Goal: Task Accomplishment & Management: Complete application form

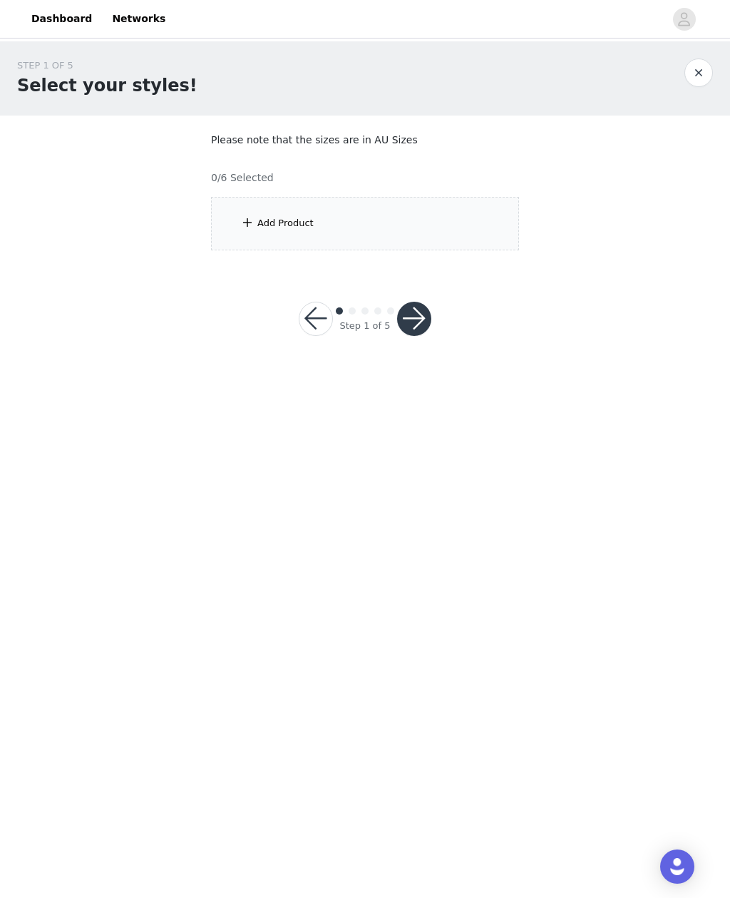
click at [483, 226] on div "Add Product" at bounding box center [365, 223] width 308 height 53
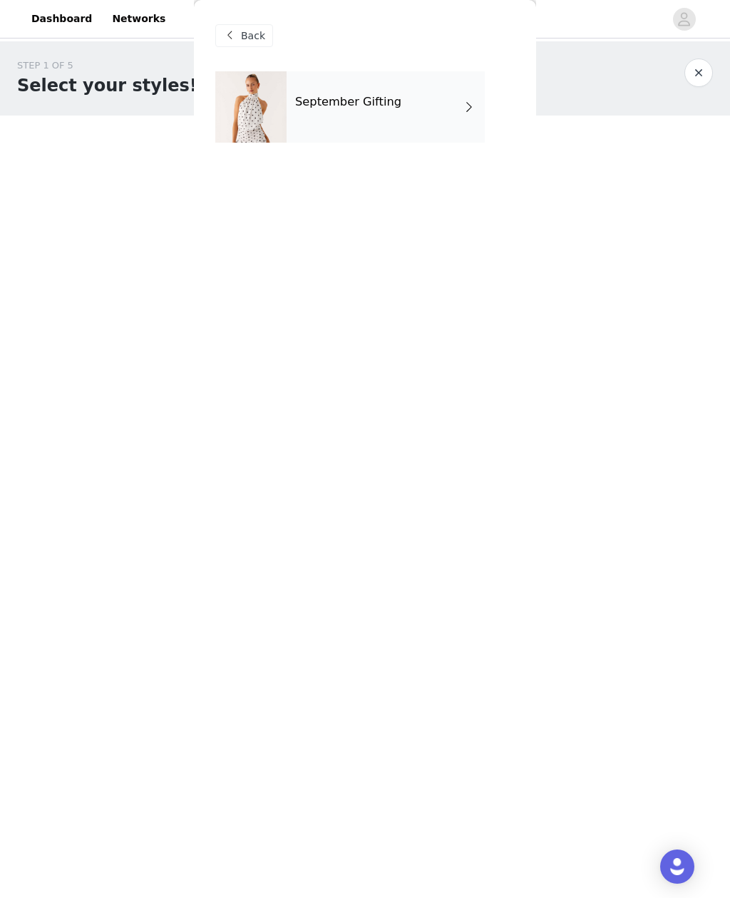
click at [448, 98] on div "September Gifting" at bounding box center [386, 106] width 198 height 71
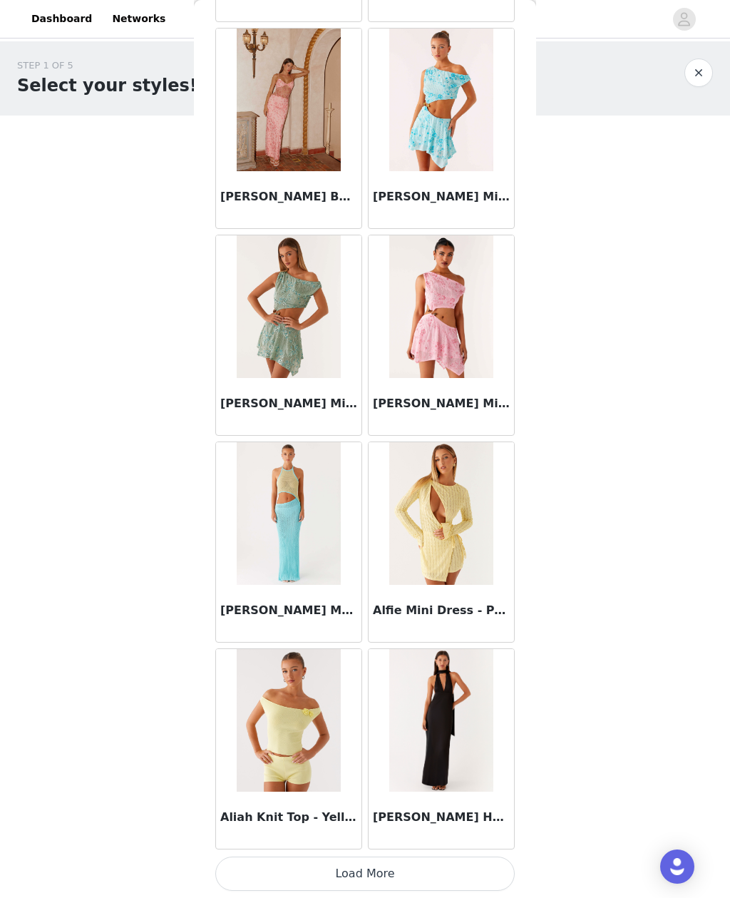
click at [476, 872] on button "Load More" at bounding box center [365, 874] width 300 height 34
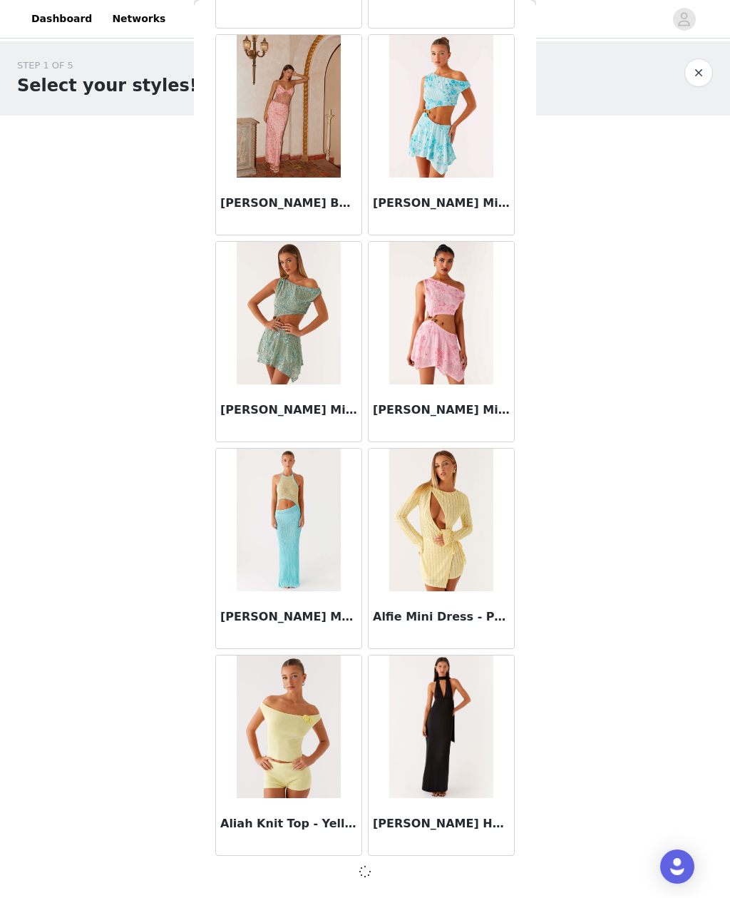
scroll to position [1278, 0]
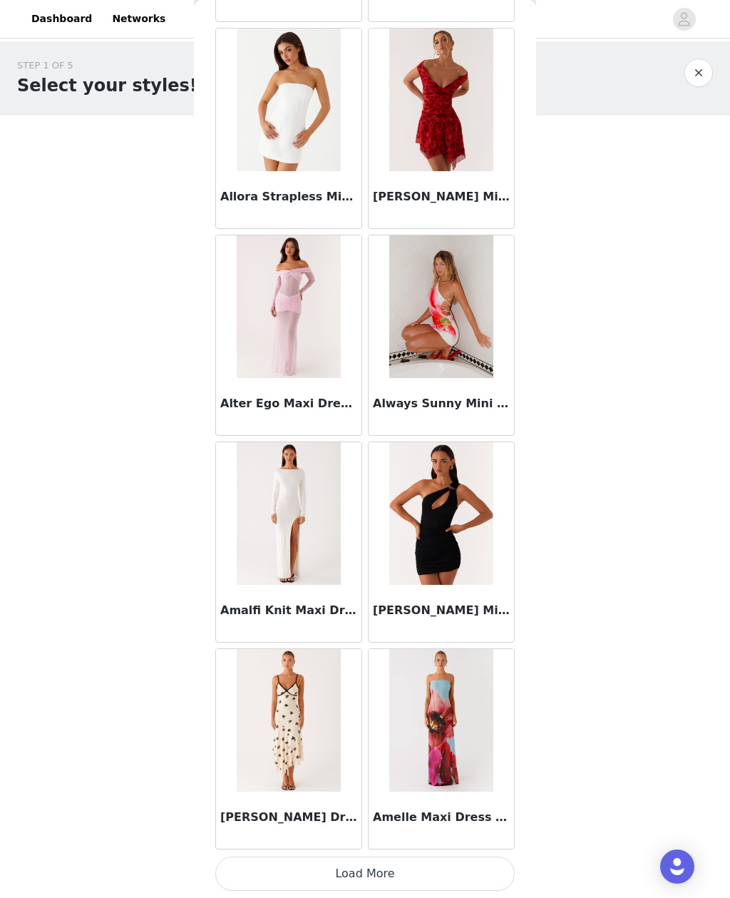
click at [465, 858] on button "Load More" at bounding box center [365, 874] width 300 height 34
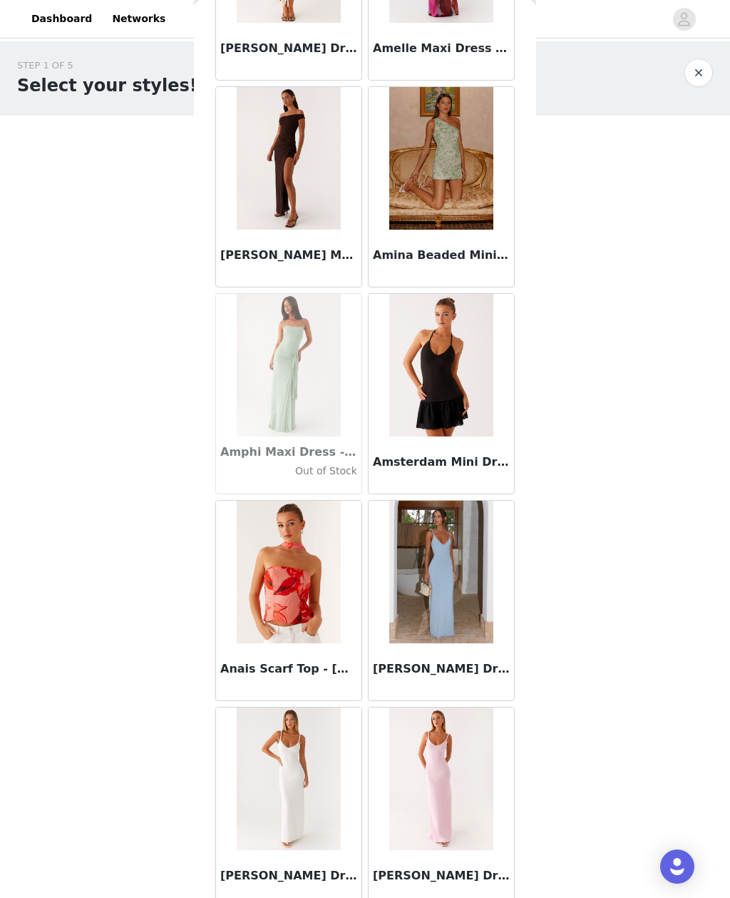
scroll to position [4305, 0]
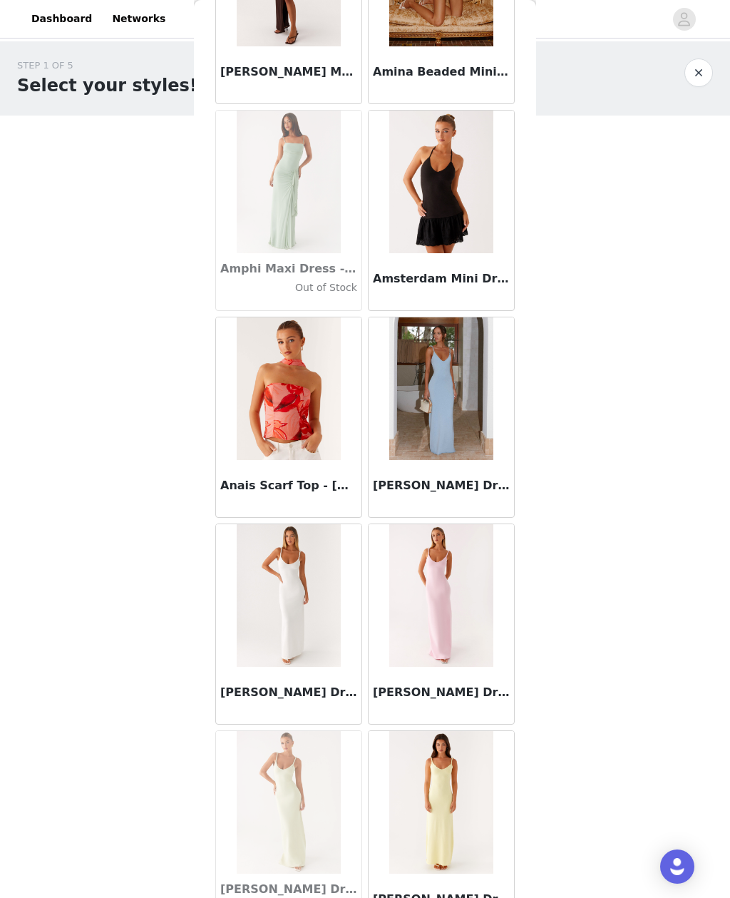
click at [427, 446] on img at bounding box center [440, 388] width 103 height 143
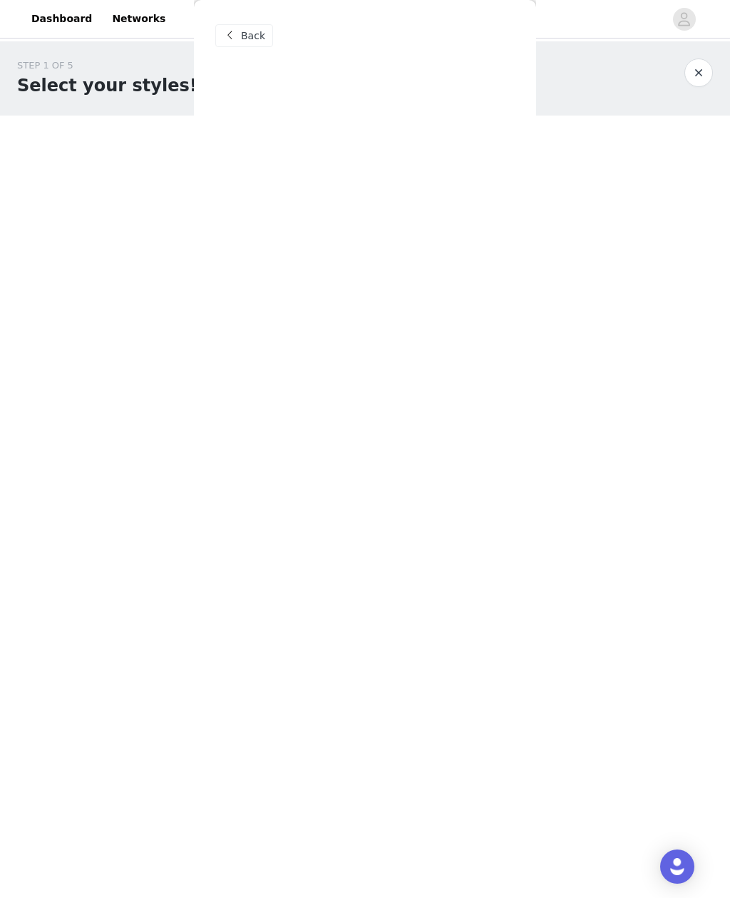
scroll to position [0, 0]
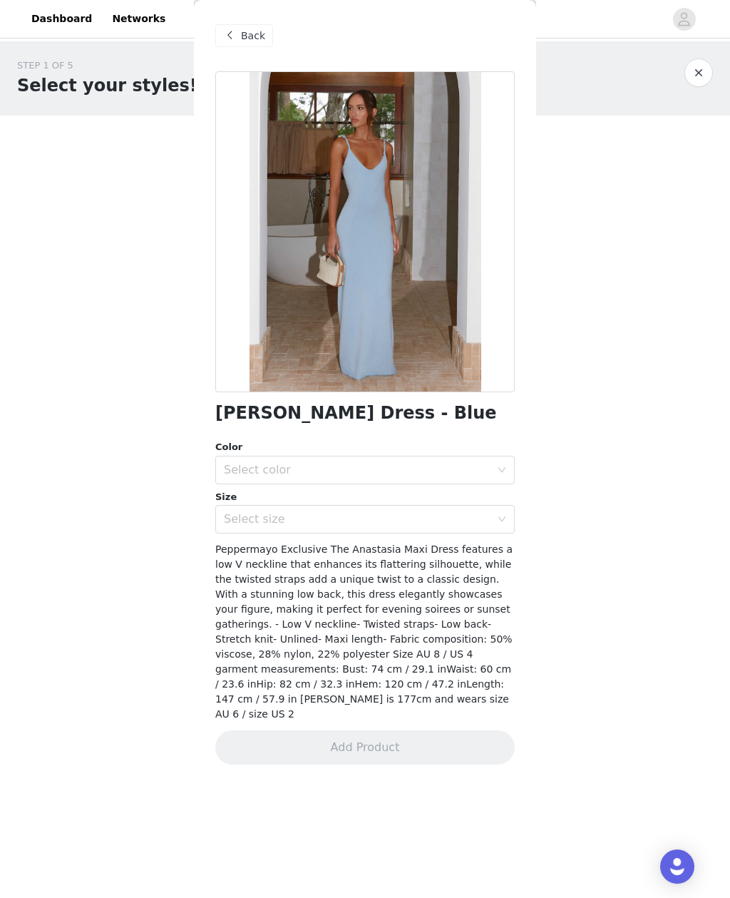
click at [237, 31] on span at bounding box center [229, 35] width 17 height 17
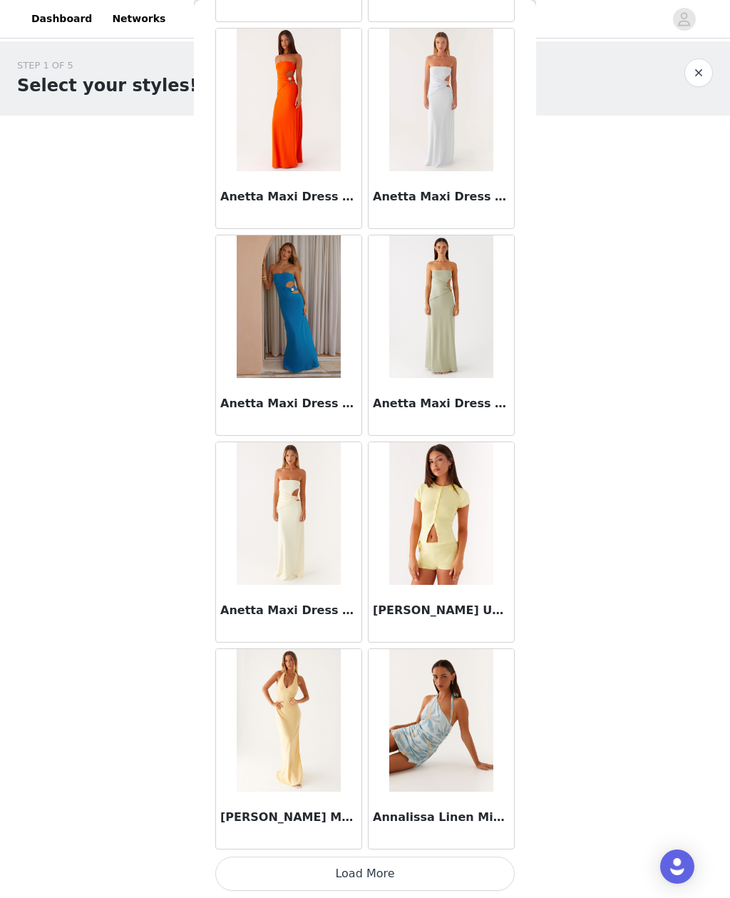
scroll to position [5421, 0]
click at [471, 869] on button "Load More" at bounding box center [365, 874] width 300 height 34
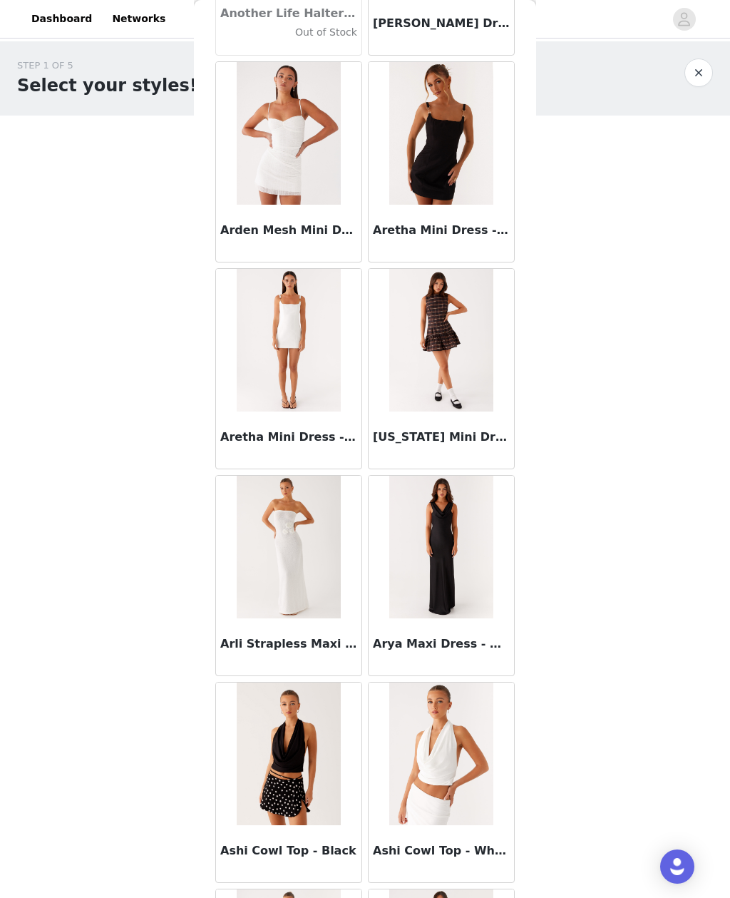
scroll to position [6630, 0]
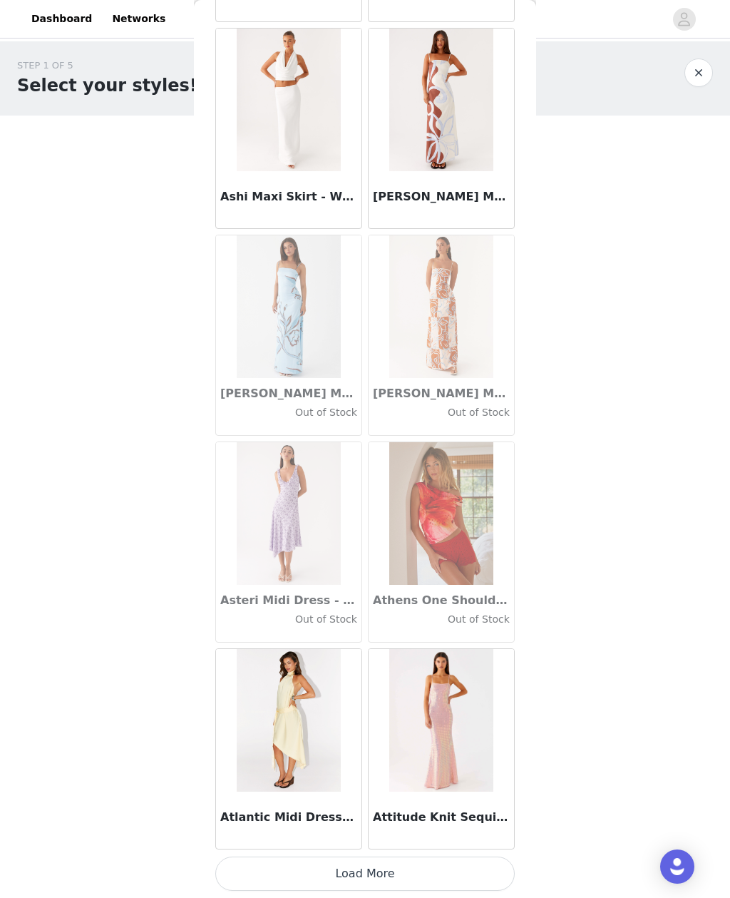
click at [486, 864] on button "Load More" at bounding box center [365, 874] width 300 height 34
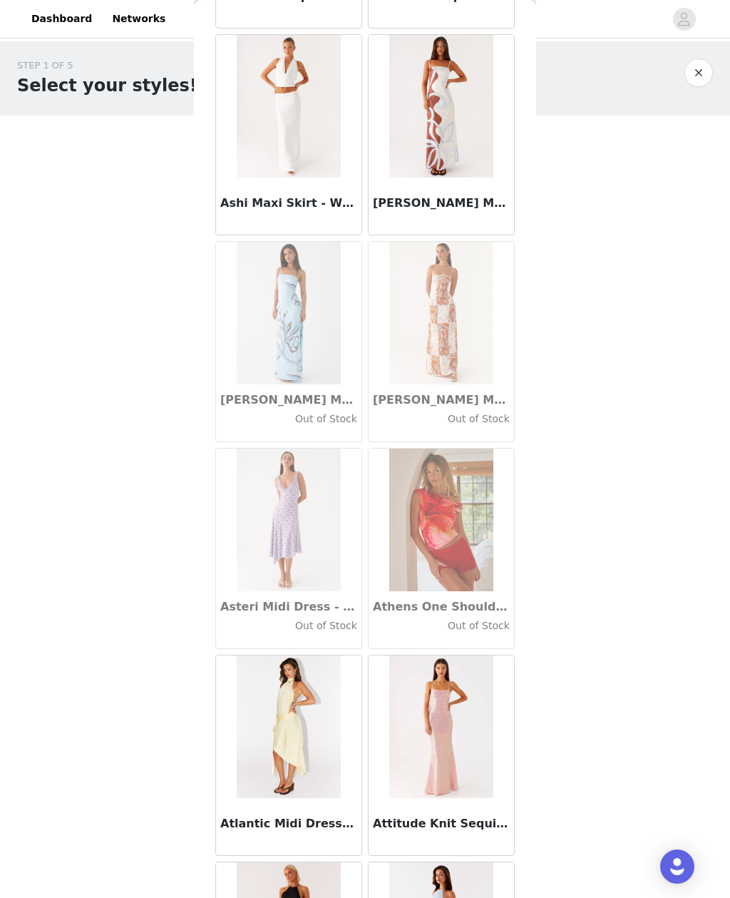
click at [335, 533] on img at bounding box center [288, 520] width 103 height 143
click at [312, 536] on img at bounding box center [288, 520] width 103 height 143
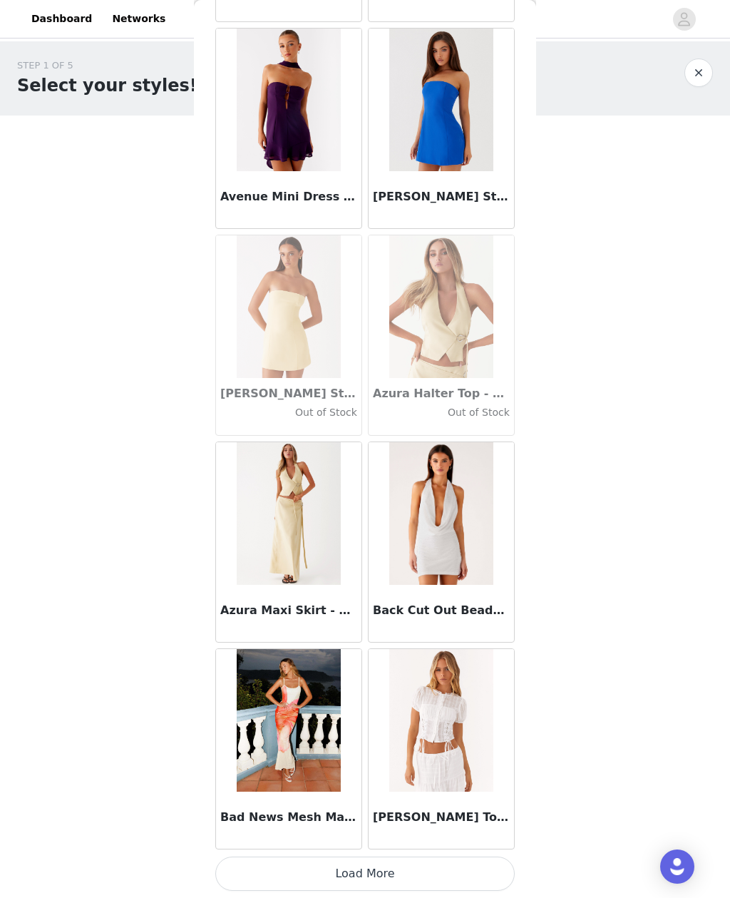
scroll to position [9558, 0]
click at [489, 867] on button "Load More" at bounding box center [365, 874] width 300 height 34
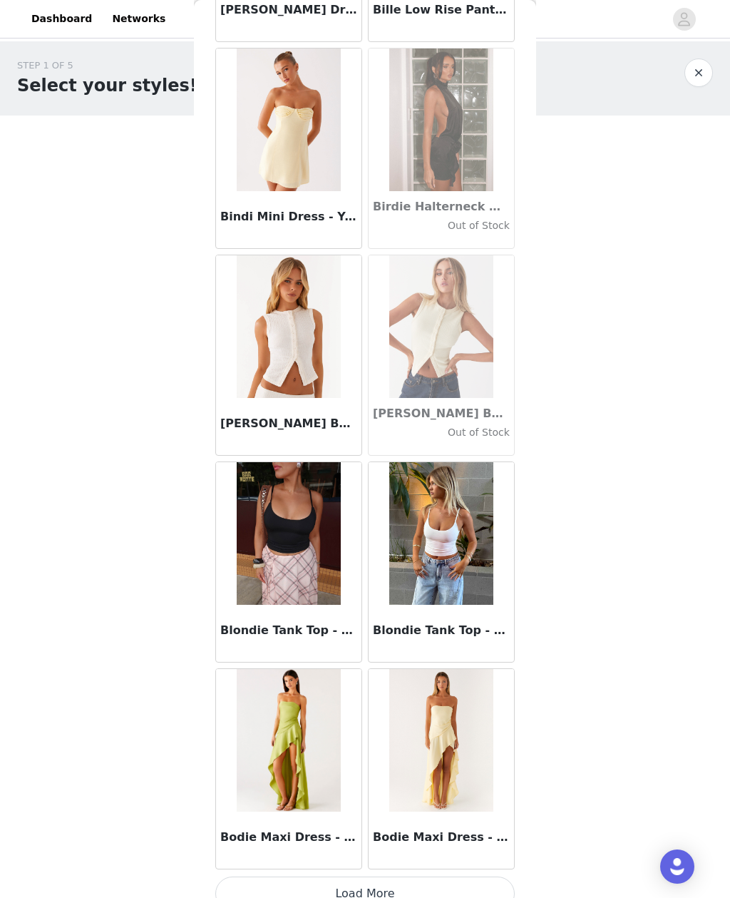
scroll to position [11607, 0]
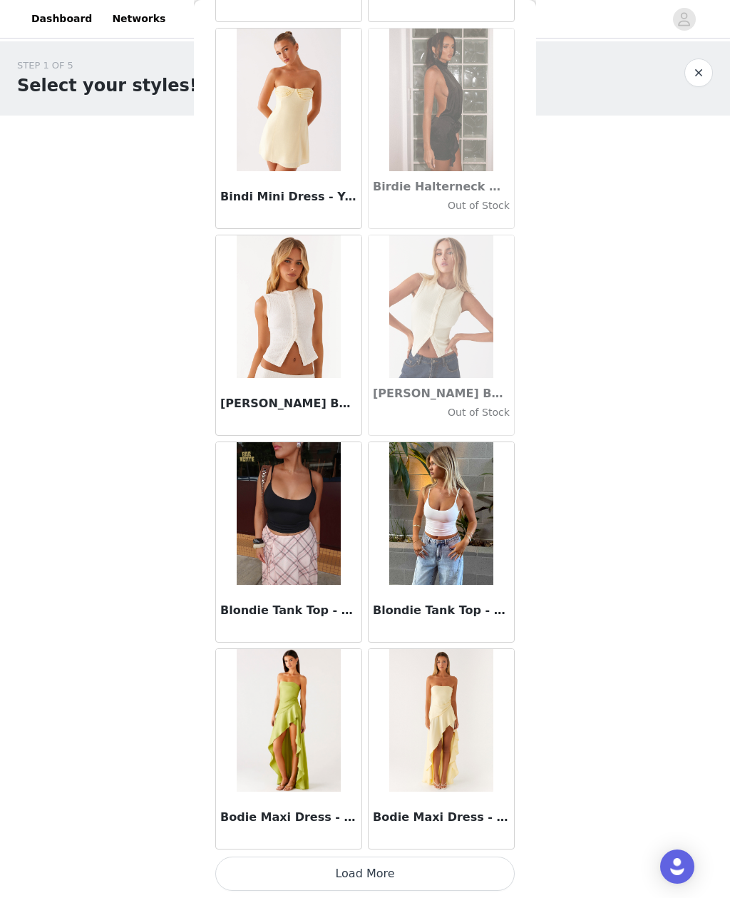
click at [481, 866] on button "Load More" at bounding box center [365, 874] width 300 height 34
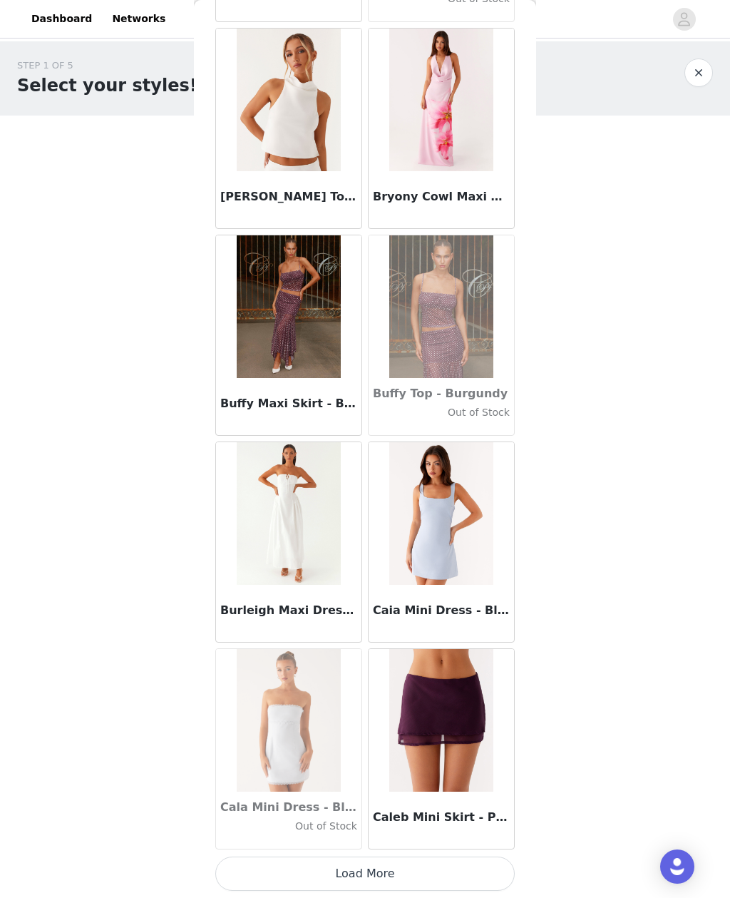
scroll to position [13695, 0]
click at [412, 872] on button "Load More" at bounding box center [365, 874] width 300 height 34
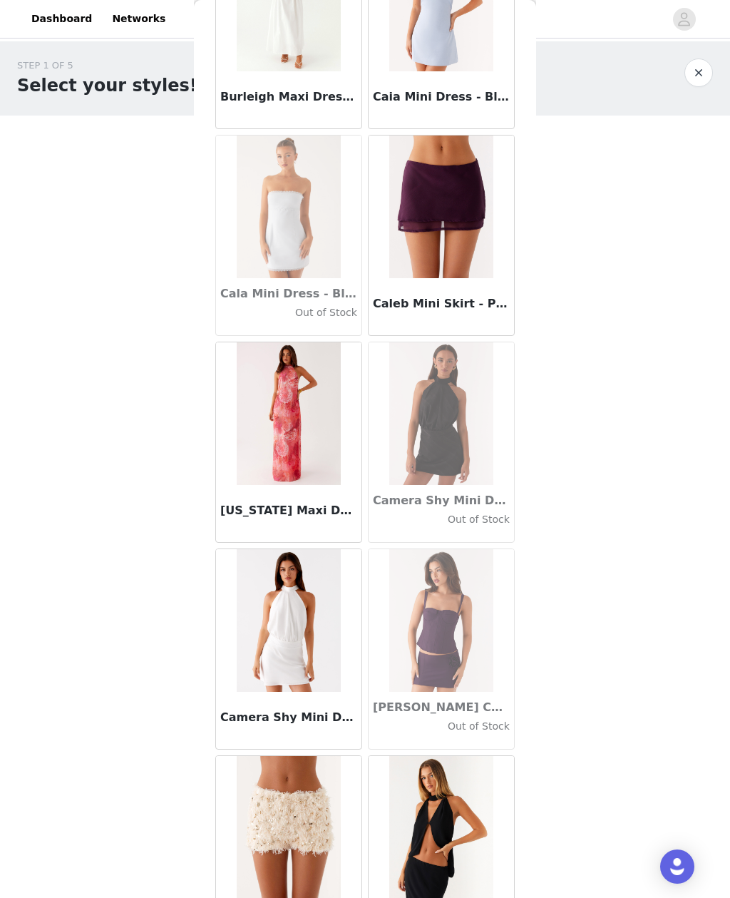
scroll to position [14212, 0]
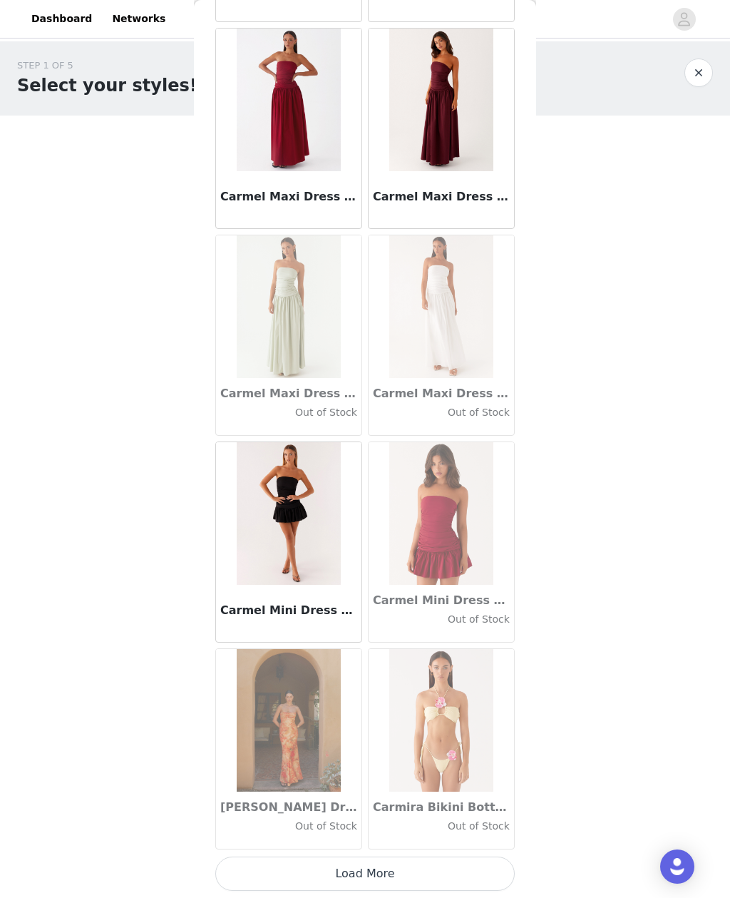
click at [441, 864] on button "Load More" at bounding box center [365, 874] width 300 height 34
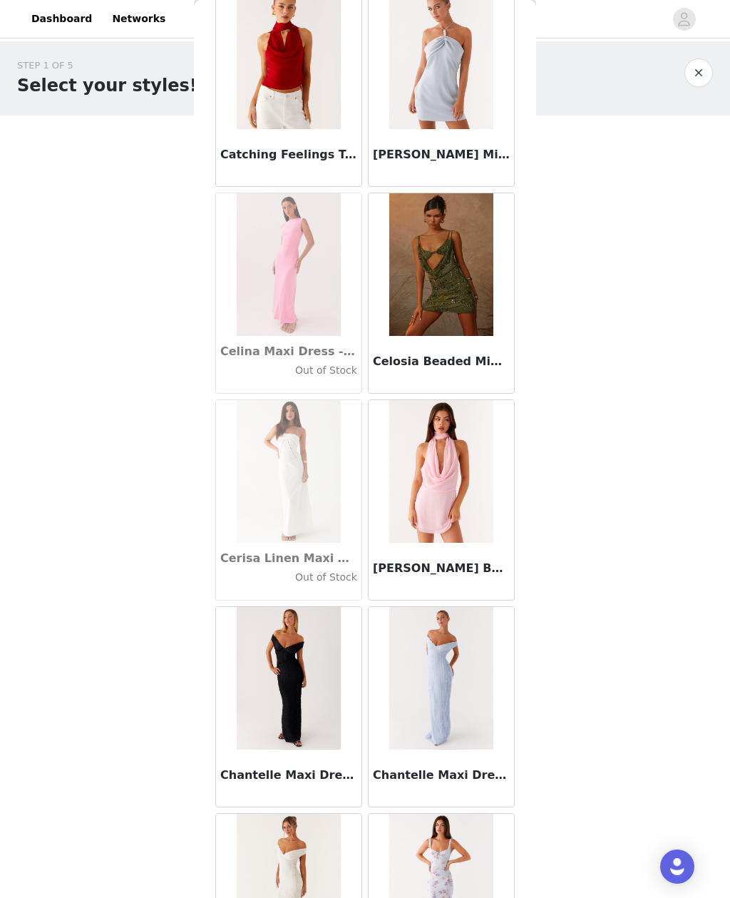
scroll to position [17285, 0]
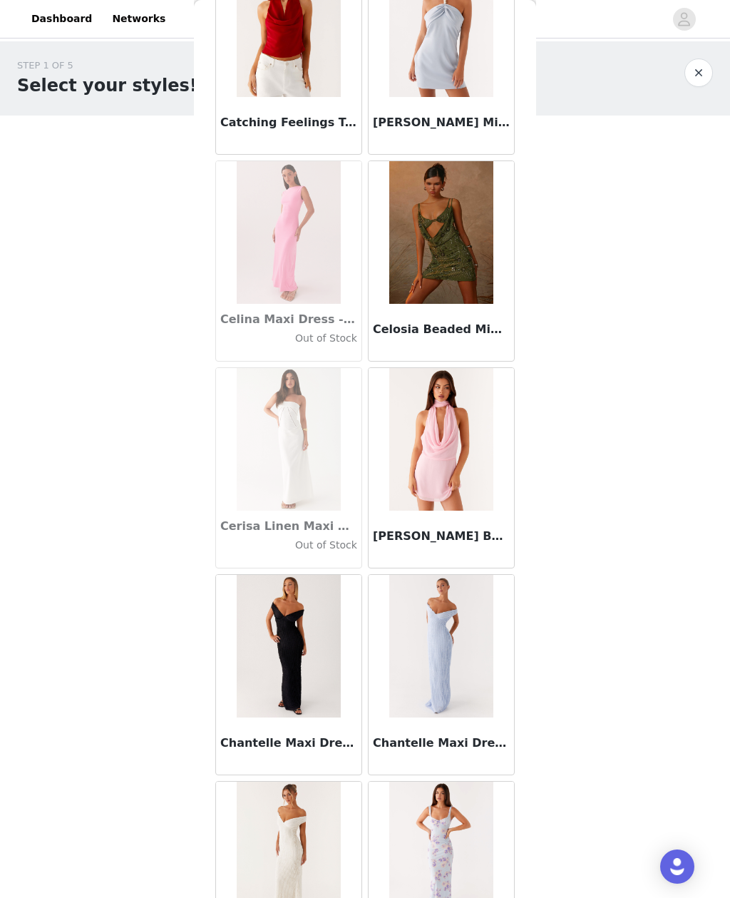
click at [458, 393] on img at bounding box center [440, 439] width 103 height 143
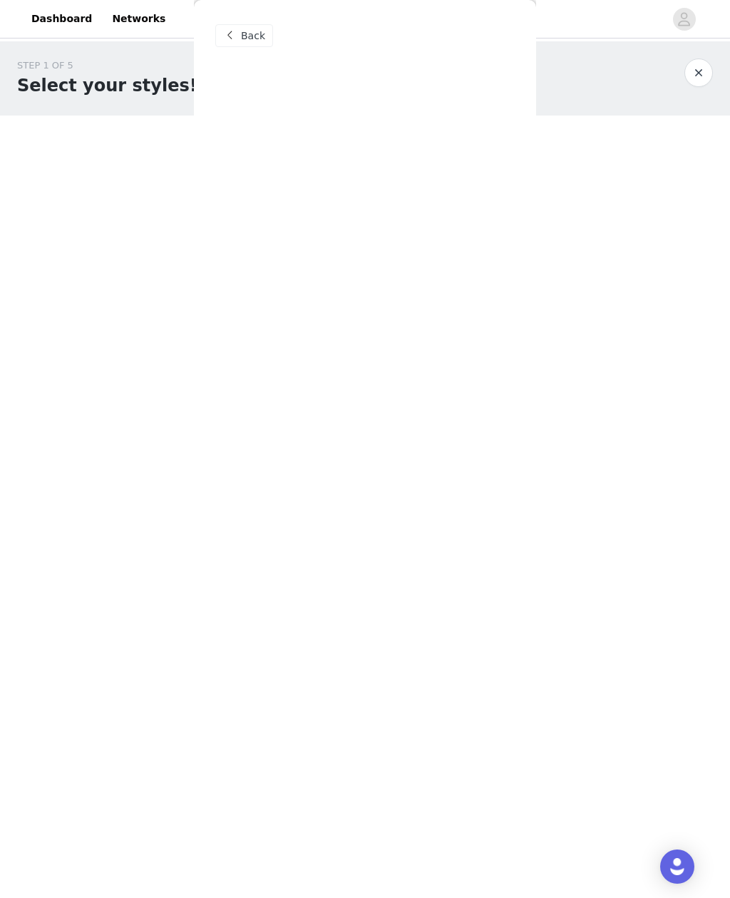
scroll to position [0, 0]
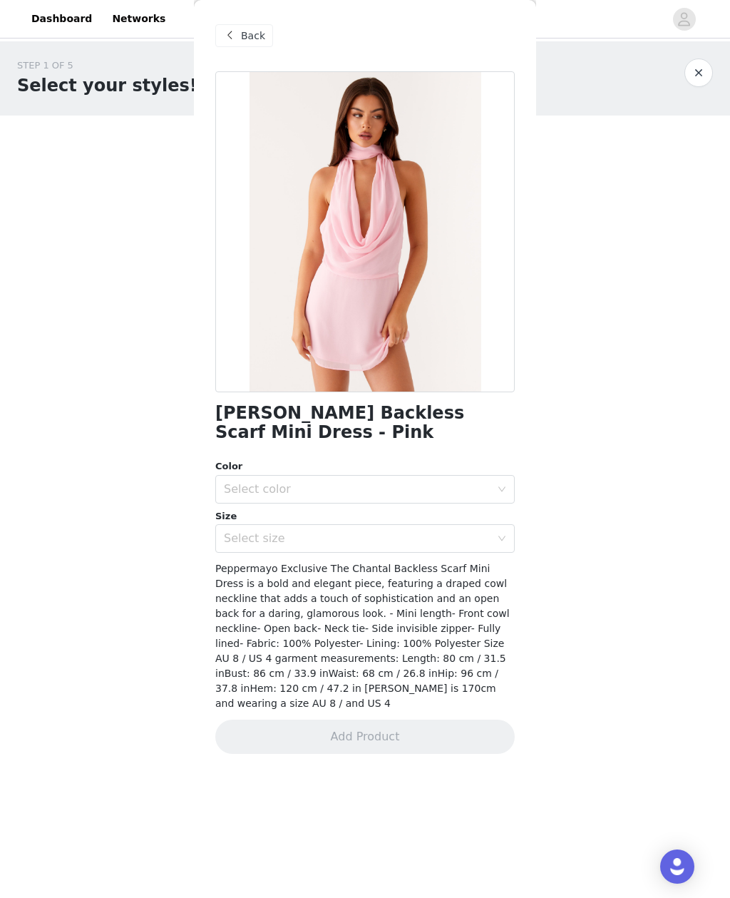
click at [235, 26] on div "Back" at bounding box center [244, 35] width 58 height 23
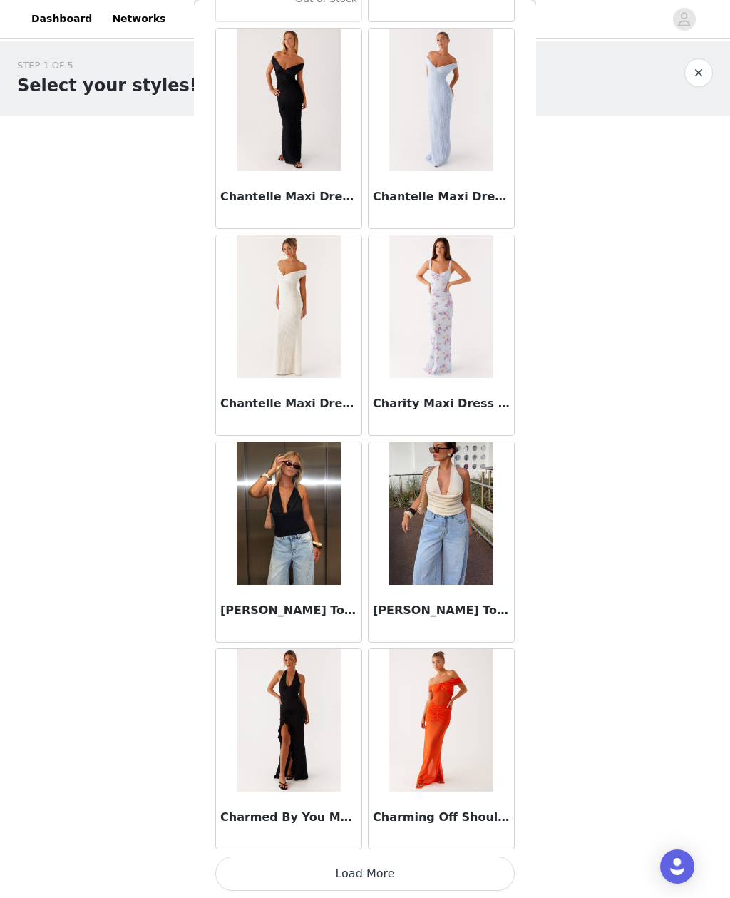
click at [417, 867] on button "Load More" at bounding box center [365, 874] width 300 height 34
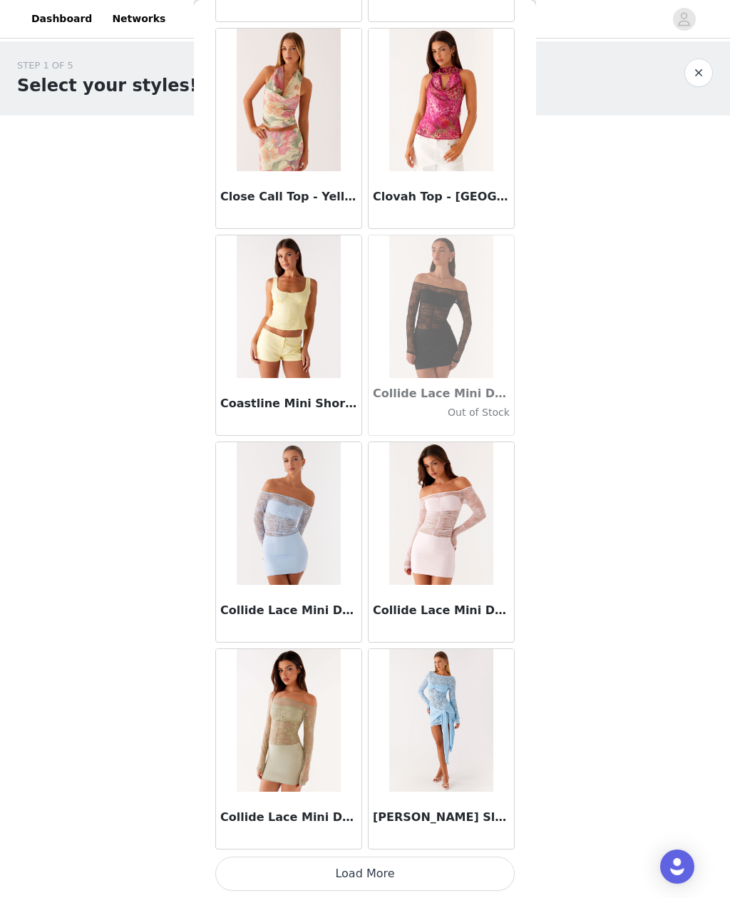
scroll to position [19900, 0]
click at [437, 874] on button "Load More" at bounding box center [365, 874] width 300 height 34
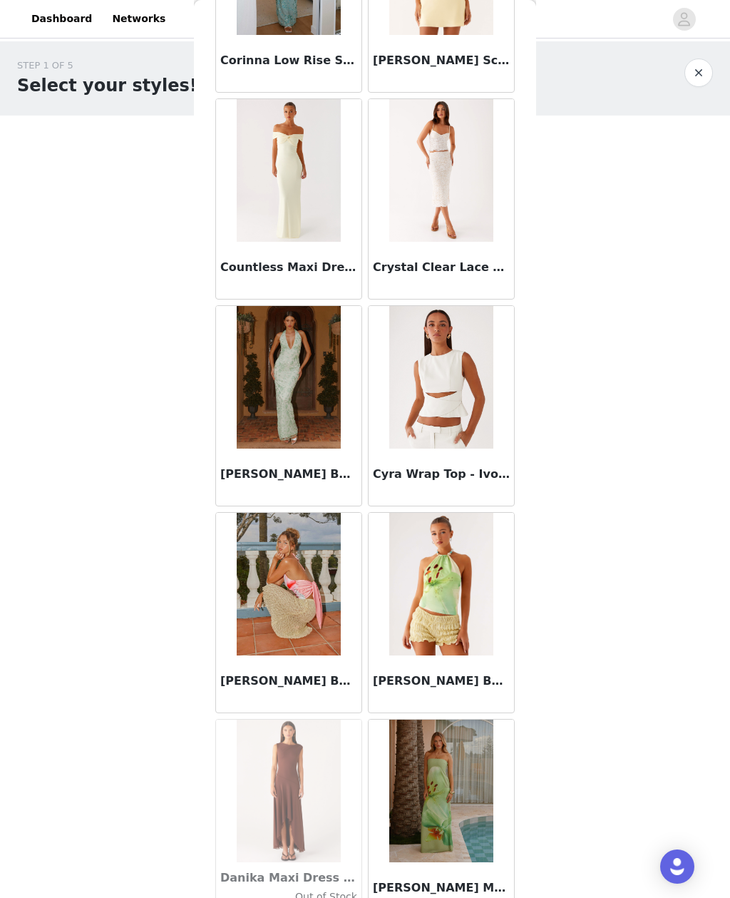
scroll to position [21279, 0]
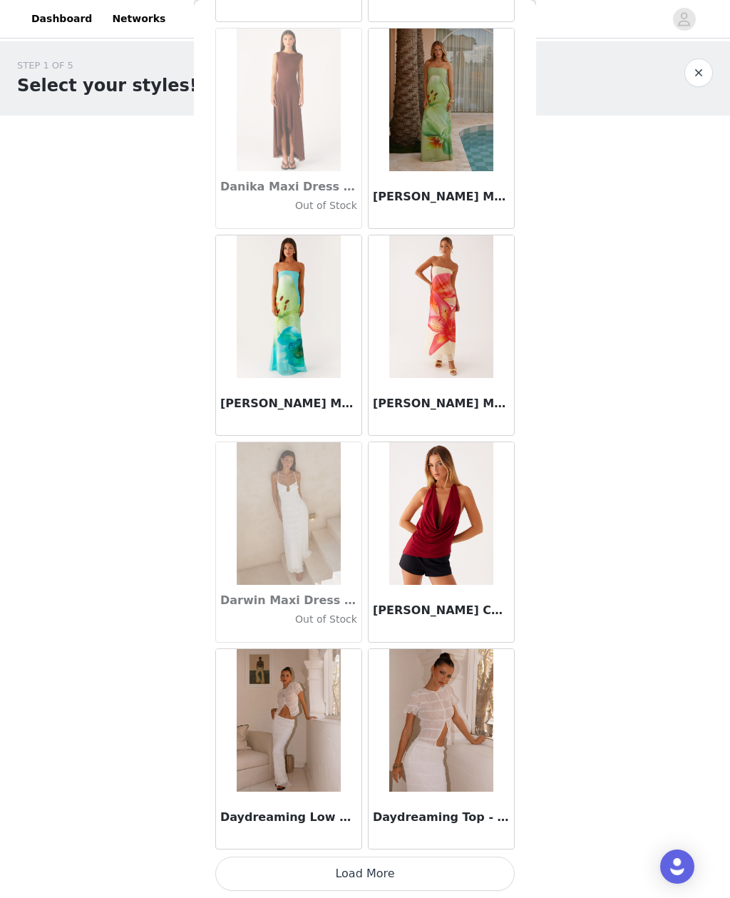
click at [499, 873] on button "Load More" at bounding box center [365, 874] width 300 height 34
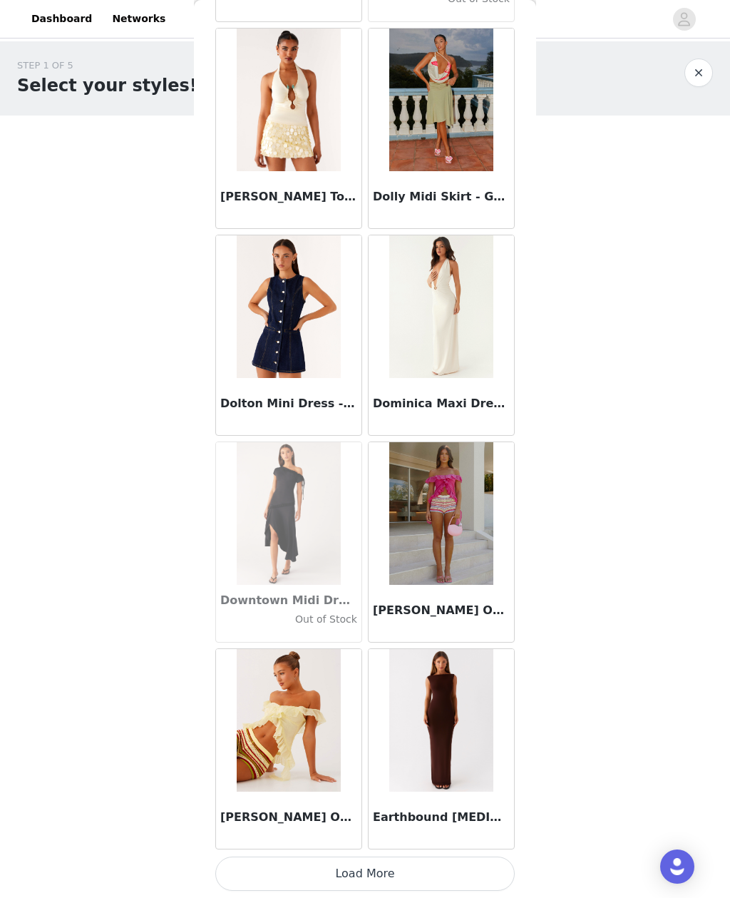
scroll to position [24036, 0]
click at [471, 864] on button "Load More" at bounding box center [365, 874] width 300 height 34
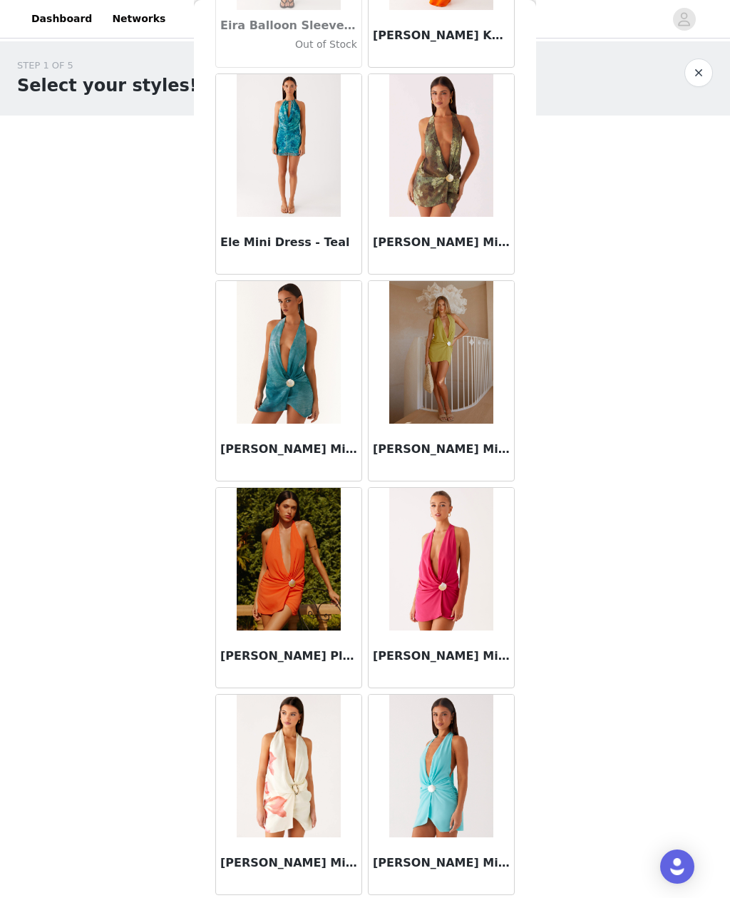
scroll to position [26059, 0]
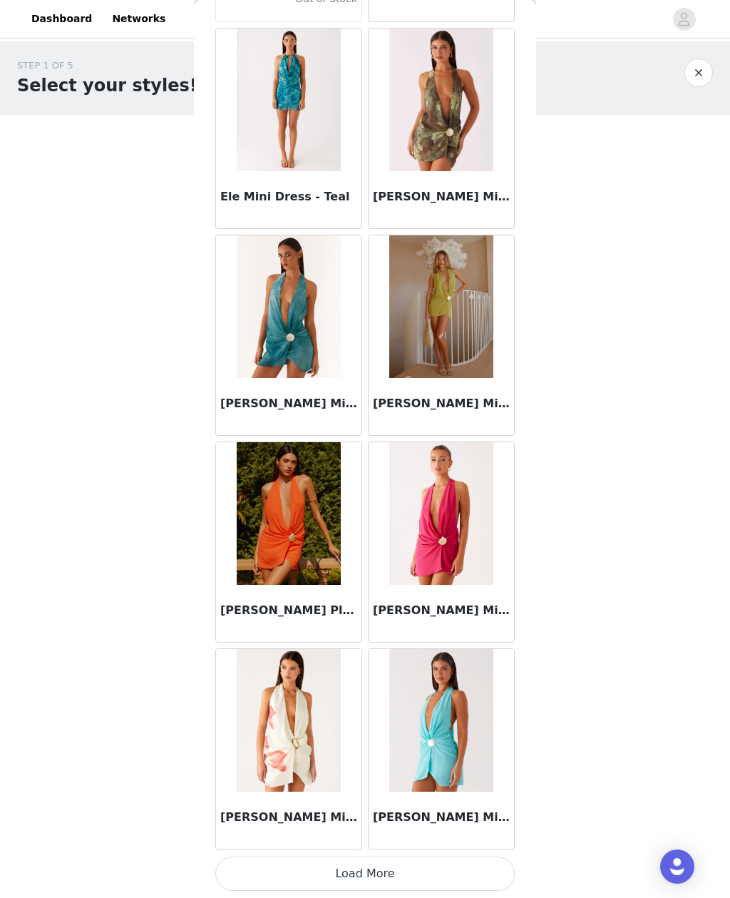
click at [486, 871] on button "Load More" at bounding box center [365, 874] width 300 height 34
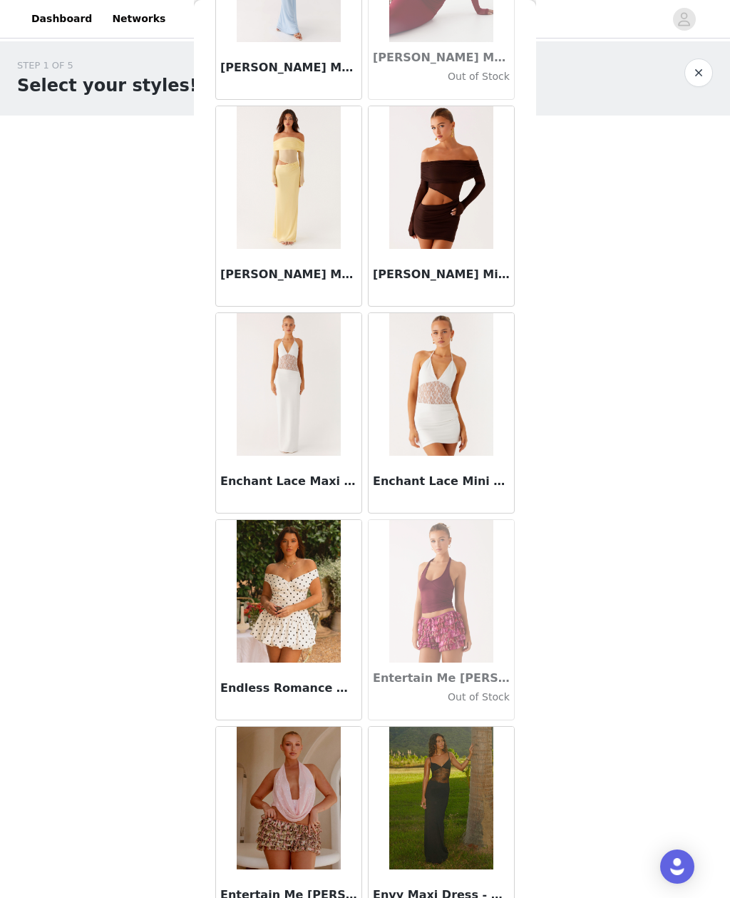
scroll to position [28095, 0]
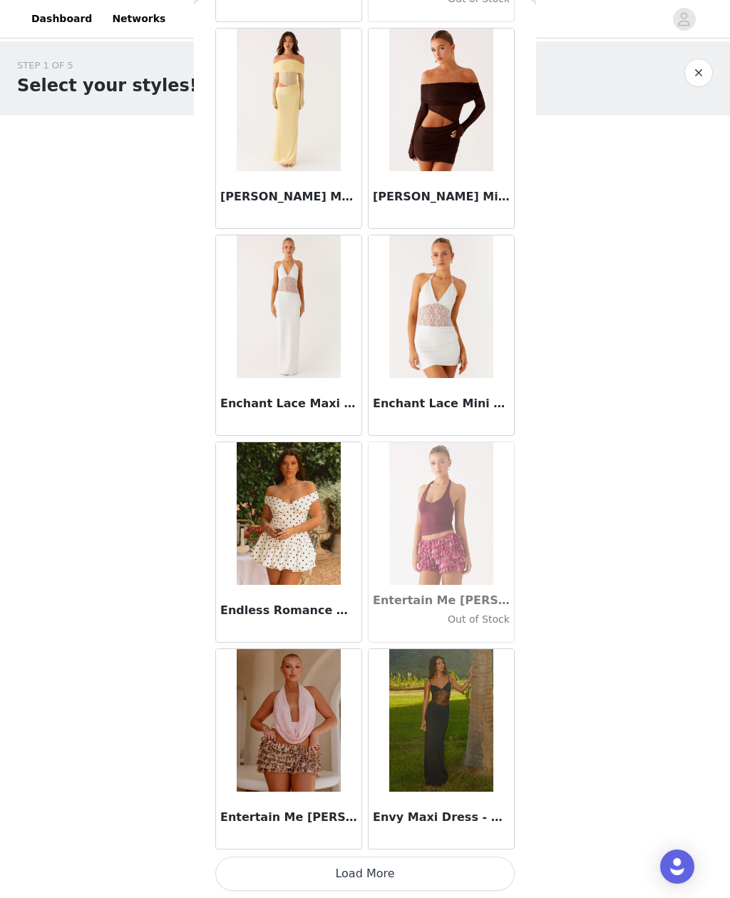
click at [486, 877] on button "Load More" at bounding box center [365, 874] width 300 height 34
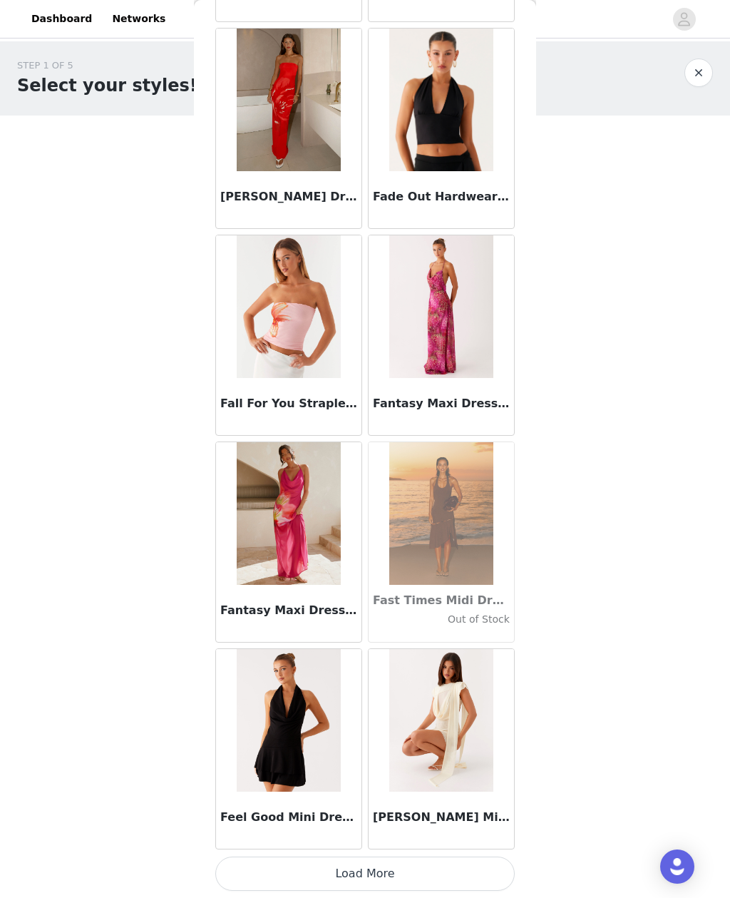
scroll to position [30241, 0]
click at [479, 875] on button "Load More" at bounding box center [365, 874] width 300 height 34
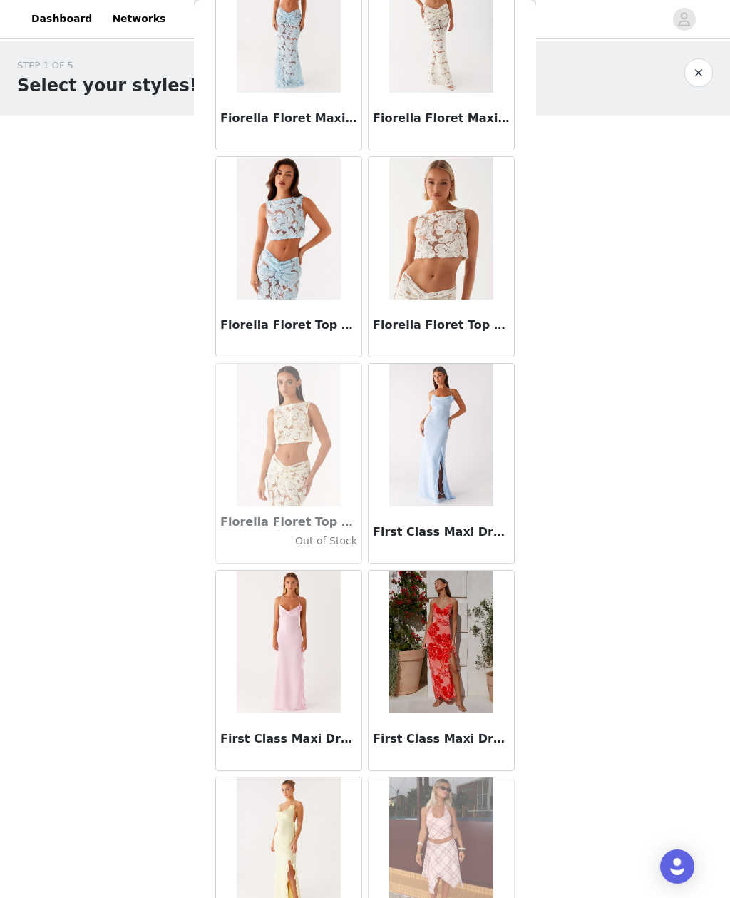
scroll to position [32066, 0]
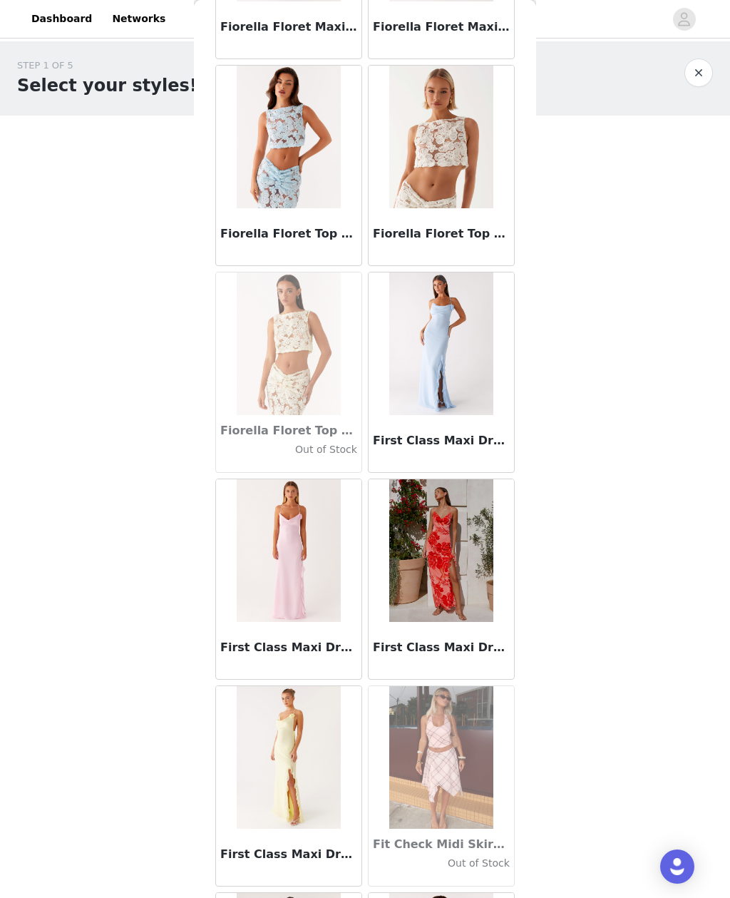
click at [479, 446] on h3 "First Class Maxi Dress - Blue" at bounding box center [441, 440] width 137 height 17
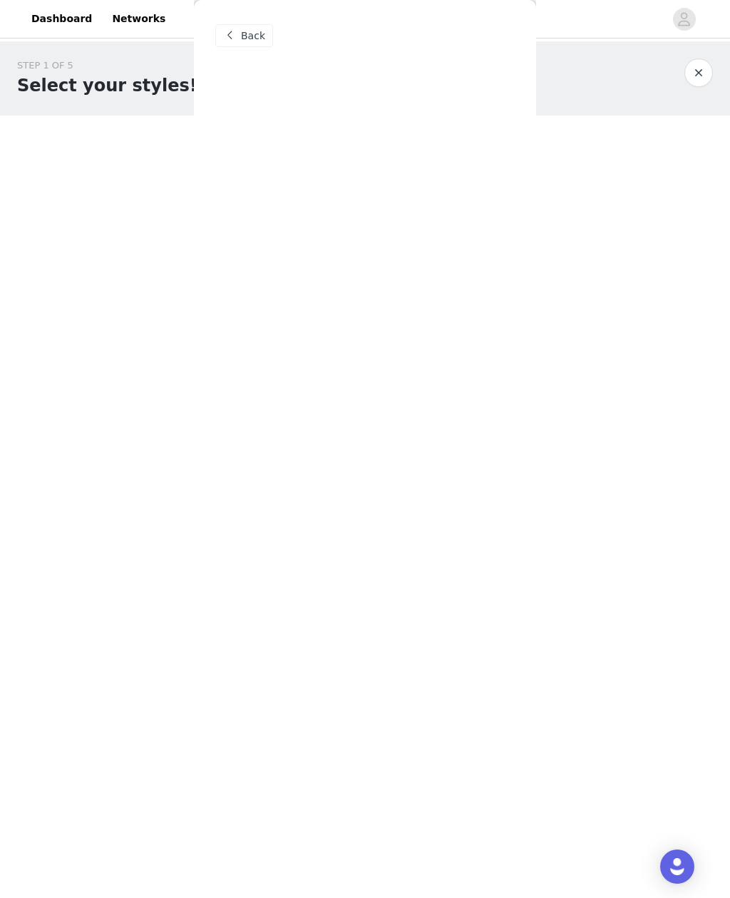
scroll to position [0, 0]
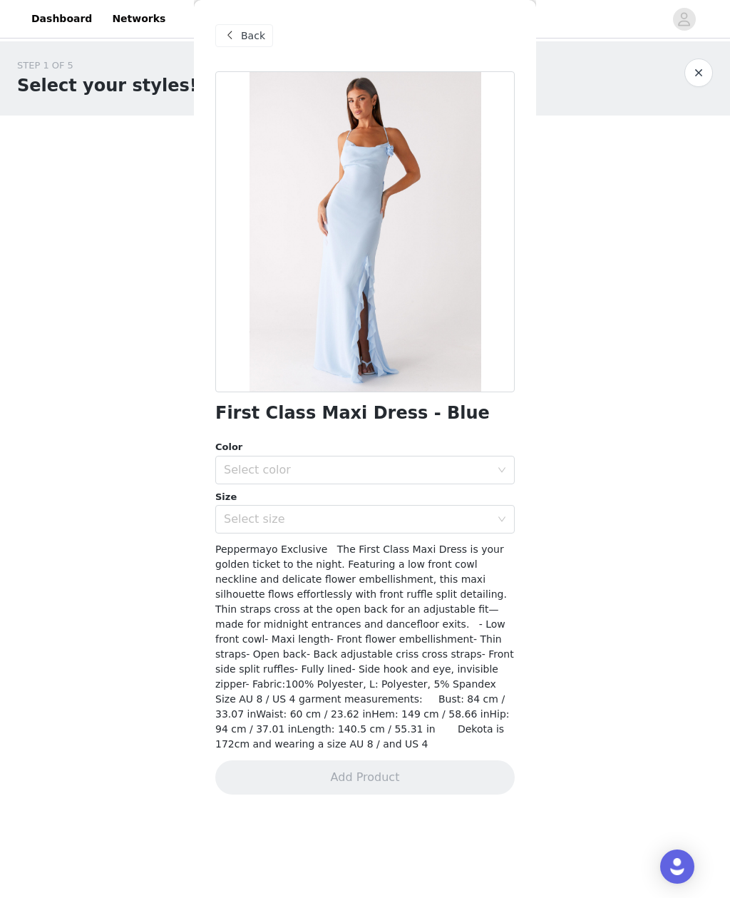
click at [237, 39] on span at bounding box center [229, 35] width 17 height 17
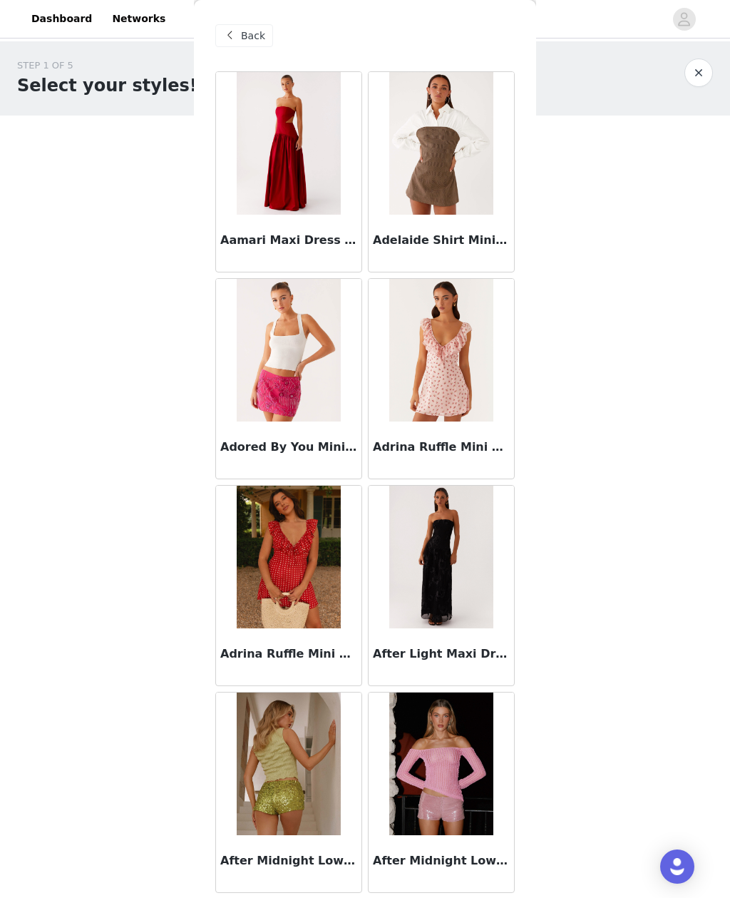
click at [235, 24] on div "Back" at bounding box center [244, 35] width 58 height 23
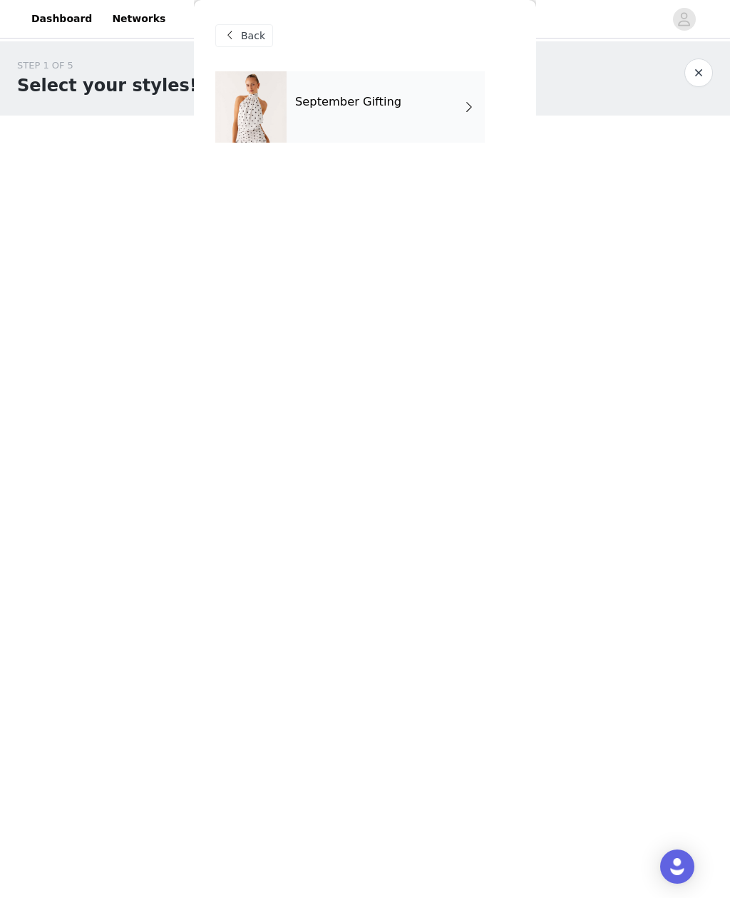
click at [257, 90] on div at bounding box center [250, 106] width 71 height 71
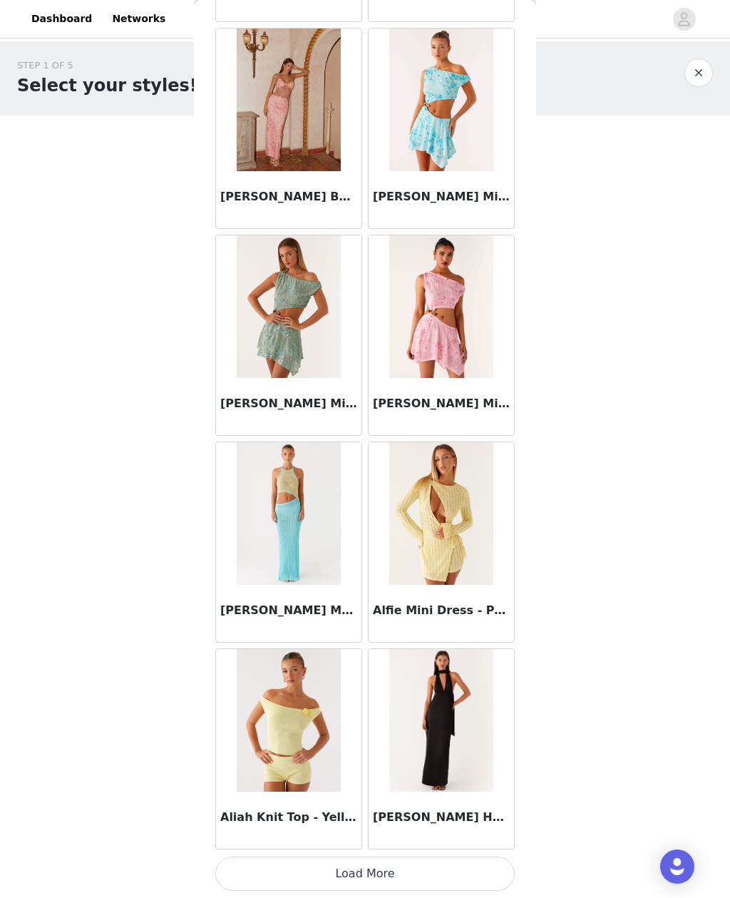
click at [461, 869] on button "Load More" at bounding box center [365, 874] width 300 height 34
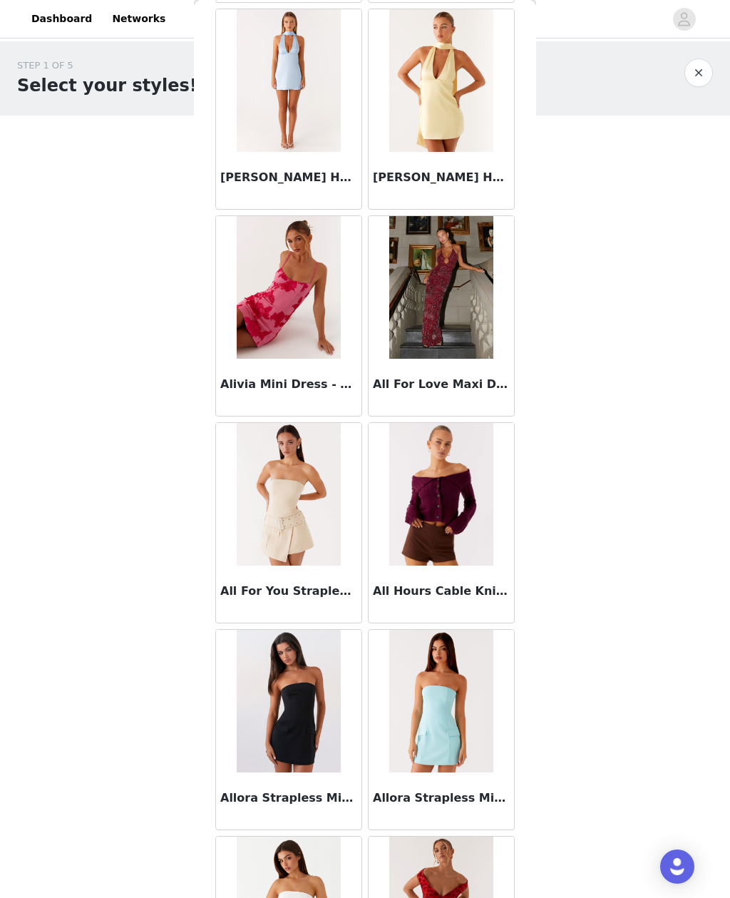
scroll to position [2543, 0]
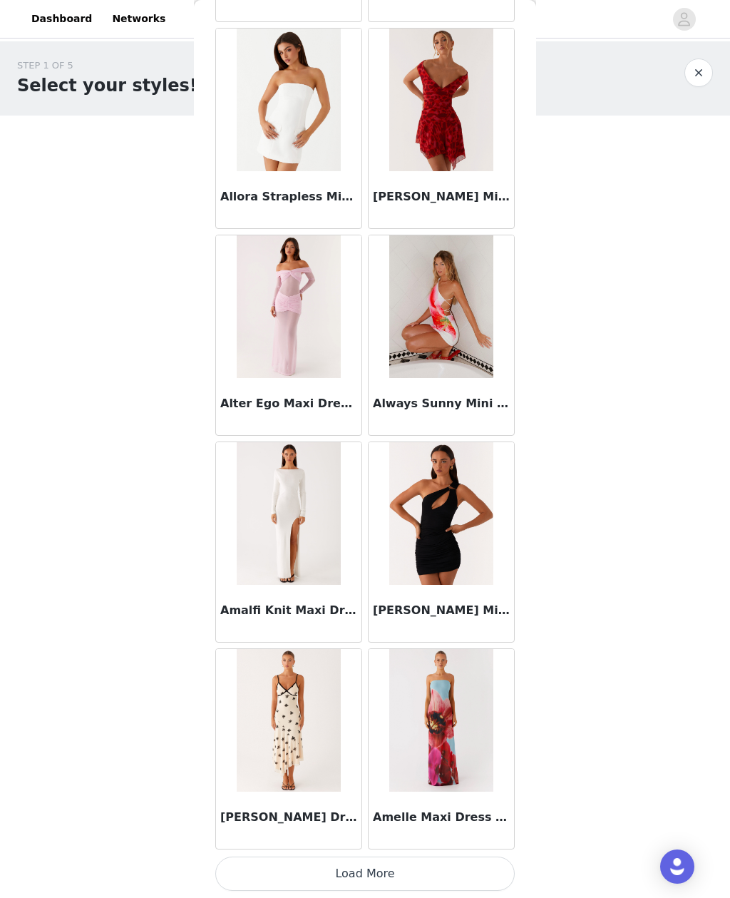
click at [459, 867] on button "Load More" at bounding box center [365, 874] width 300 height 34
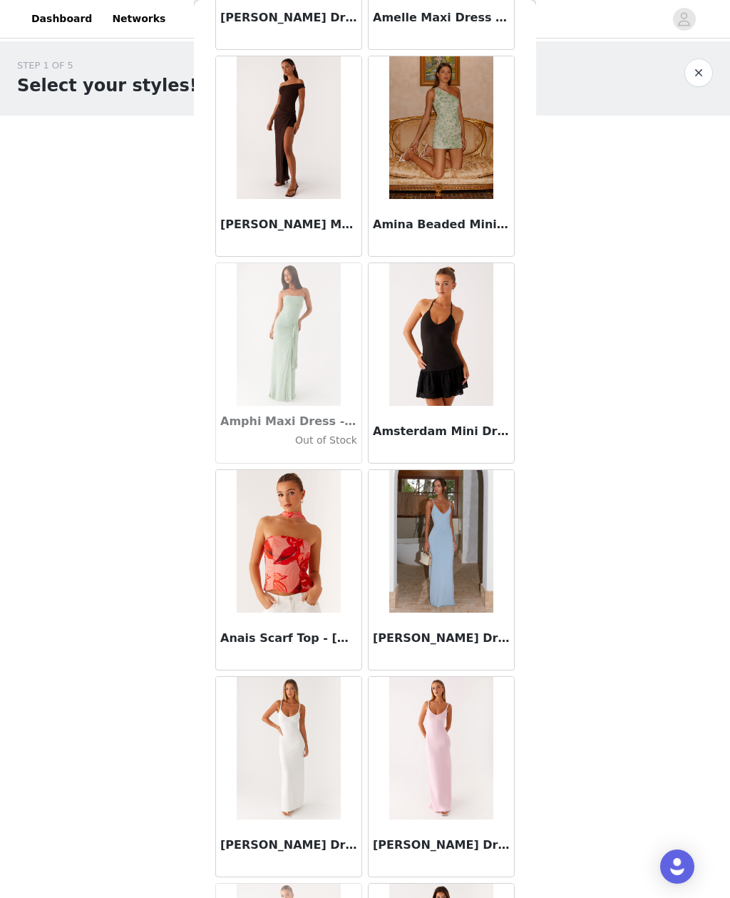
scroll to position [4185, 0]
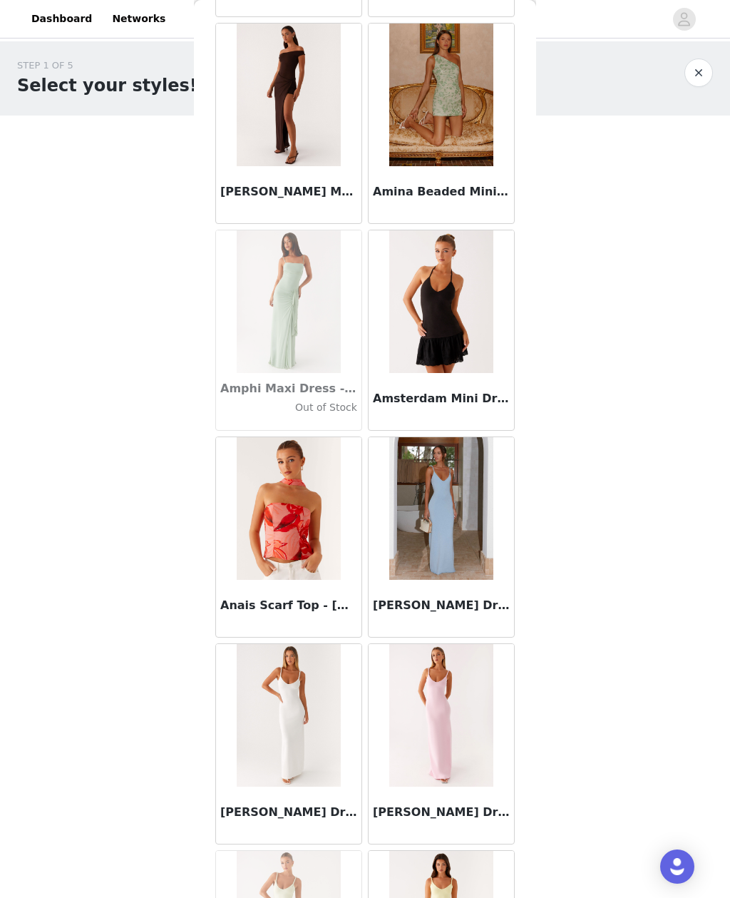
click at [440, 533] on img at bounding box center [440, 508] width 103 height 143
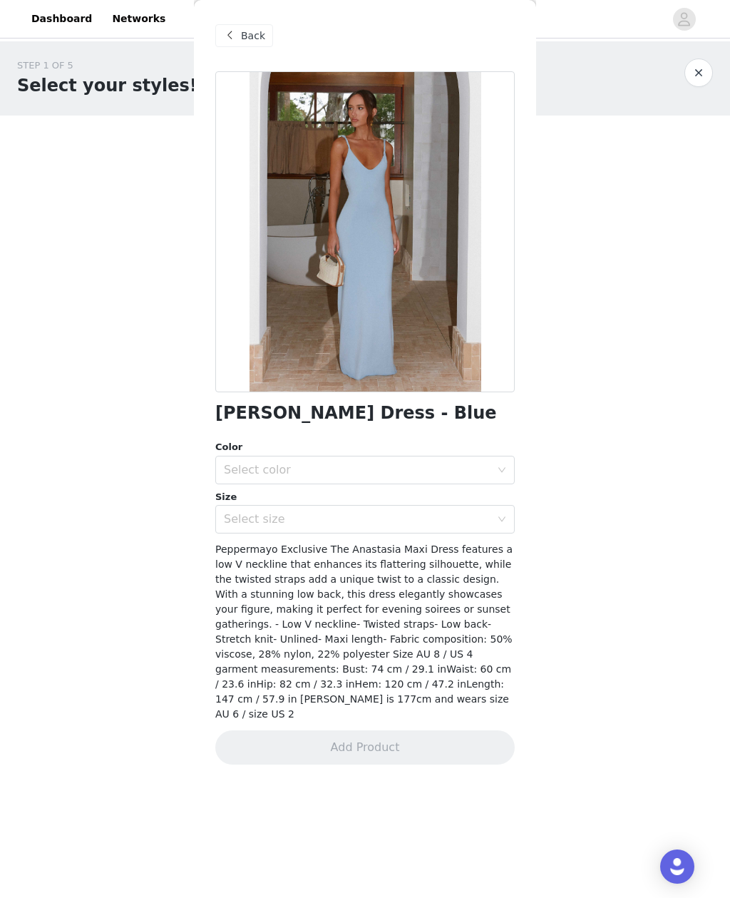
scroll to position [0, 0]
click at [237, 36] on span at bounding box center [229, 35] width 17 height 17
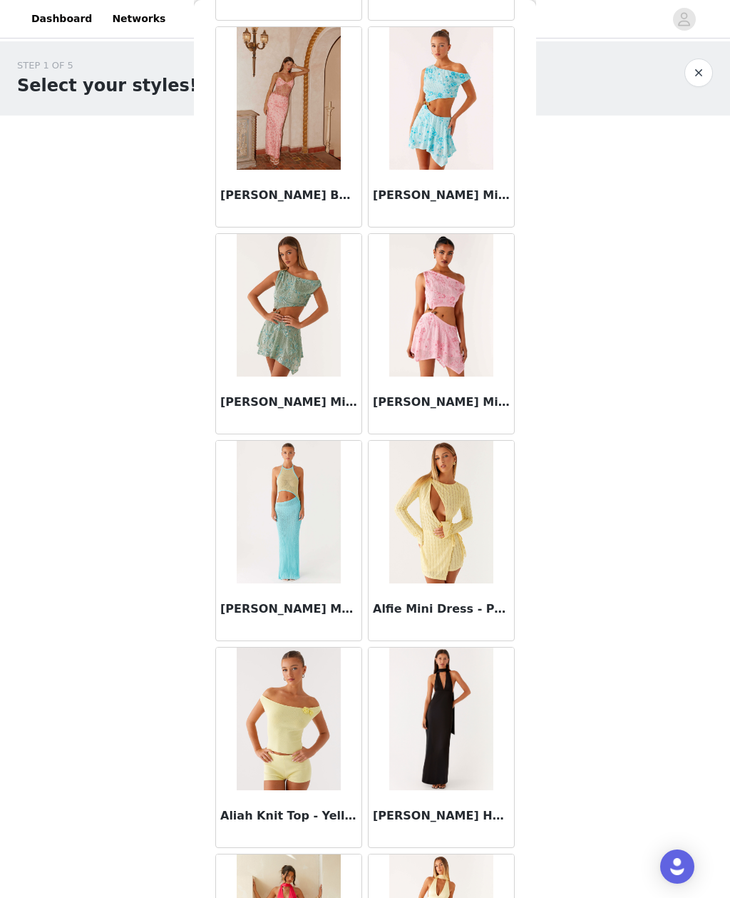
scroll to position [1324, 0]
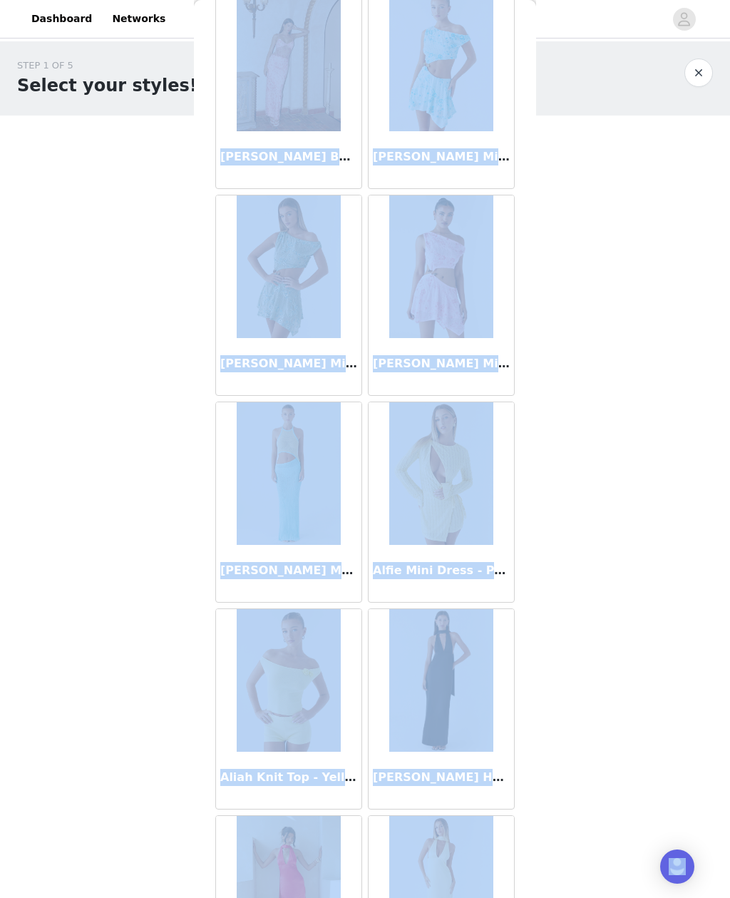
click at [591, 494] on body "Dashboard Networks STEP 1 OF 5 Select your styles! Please note that the sizes a…" at bounding box center [365, 449] width 730 height 898
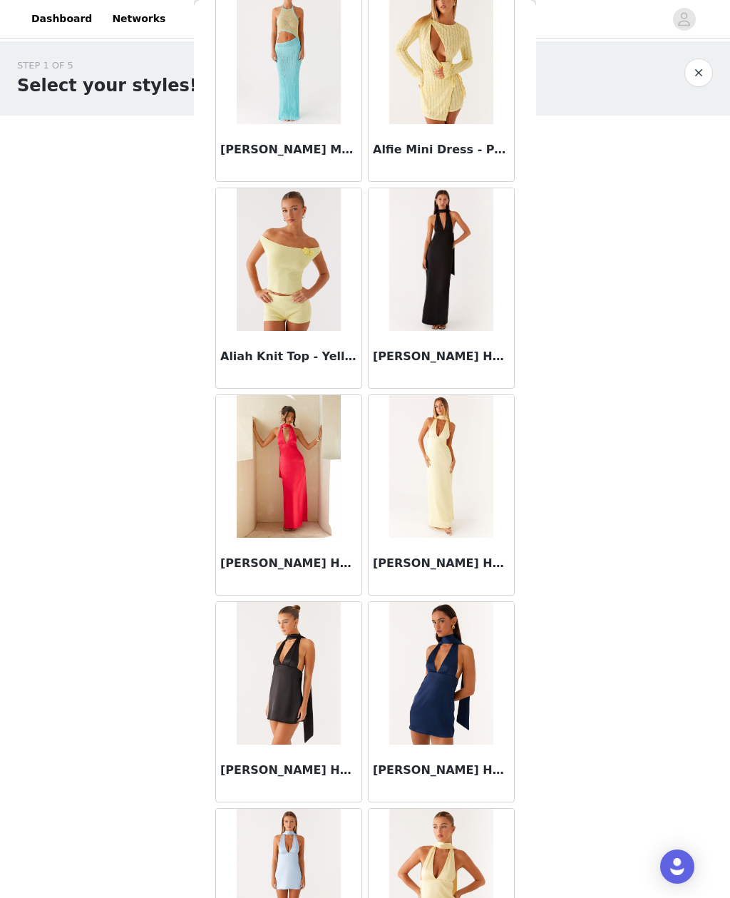
scroll to position [1799, 0]
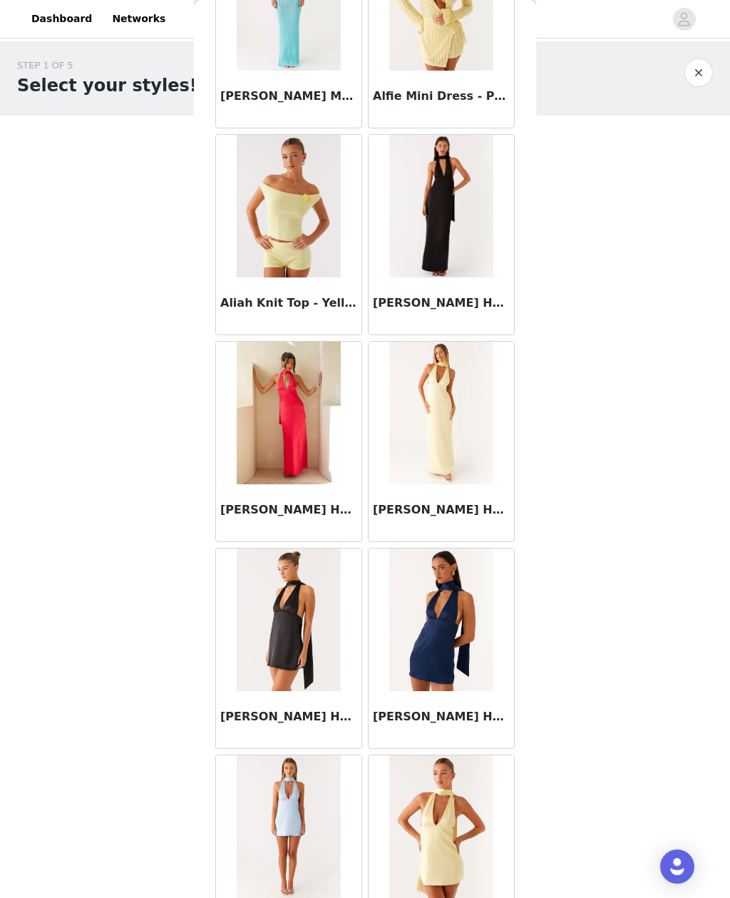
click at [553, 436] on body "Dashboard Networks STEP 1 OF 5 Select your styles! Please note that the sizes a…" at bounding box center [365, 449] width 730 height 898
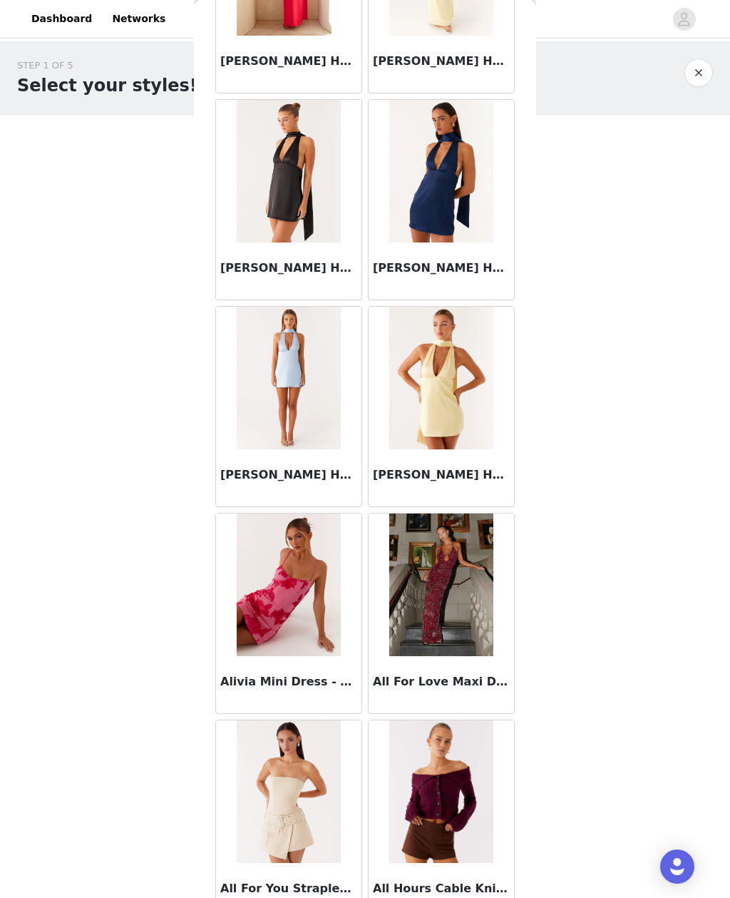
scroll to position [2267, 0]
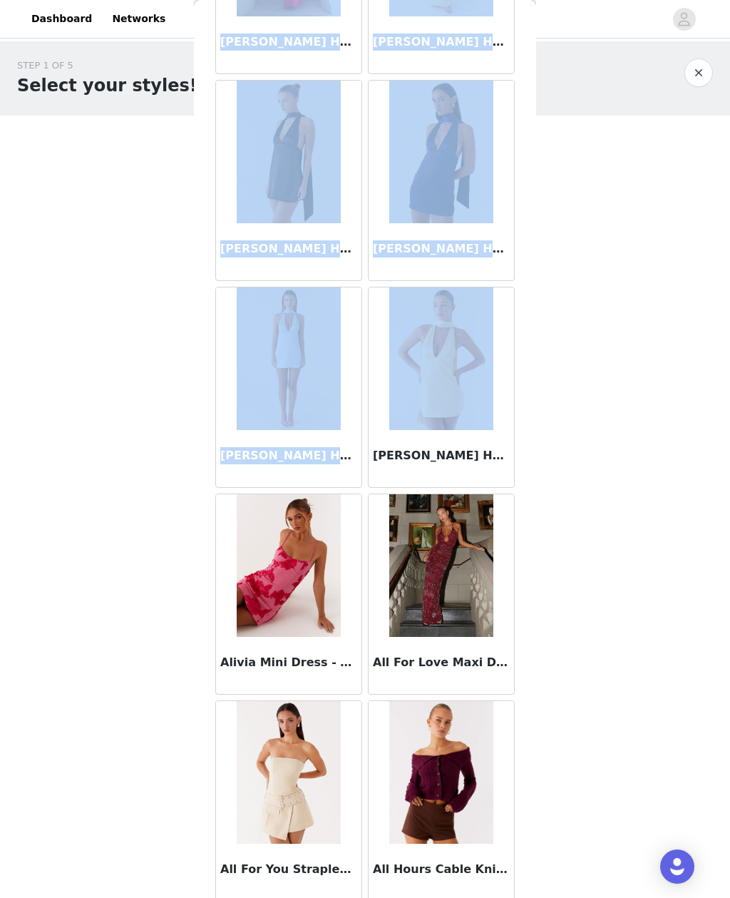
click at [606, 319] on div "STEP 1 OF 5 Select your styles! Please note that the sizes are in AU Sizes 0/6 …" at bounding box center [365, 205] width 730 height 329
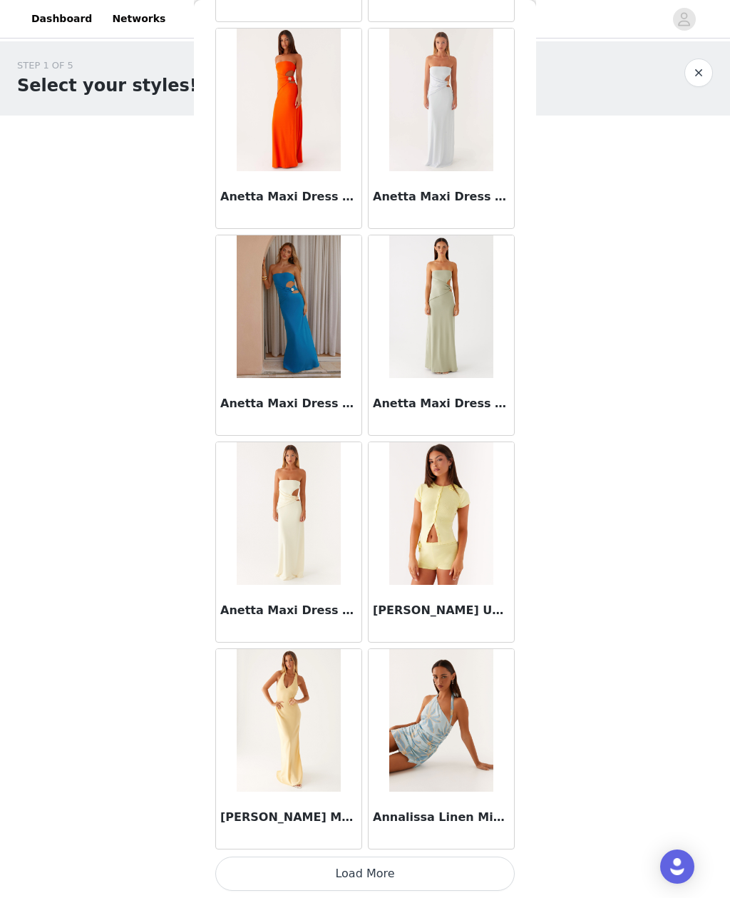
click at [459, 867] on button "Load More" at bounding box center [365, 874] width 300 height 34
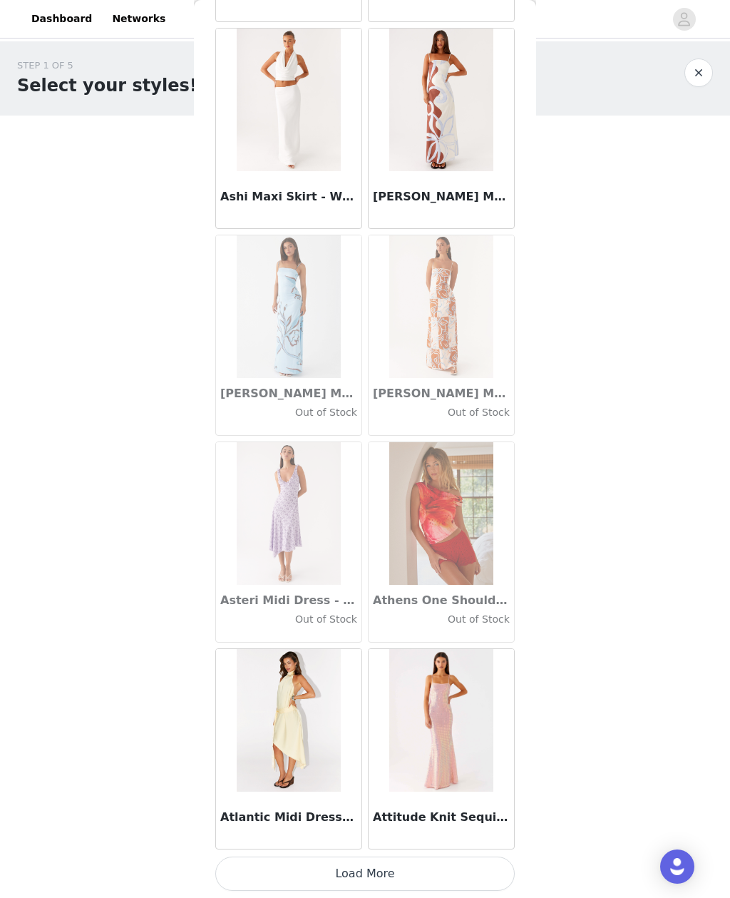
click at [446, 866] on button "Load More" at bounding box center [365, 874] width 300 height 34
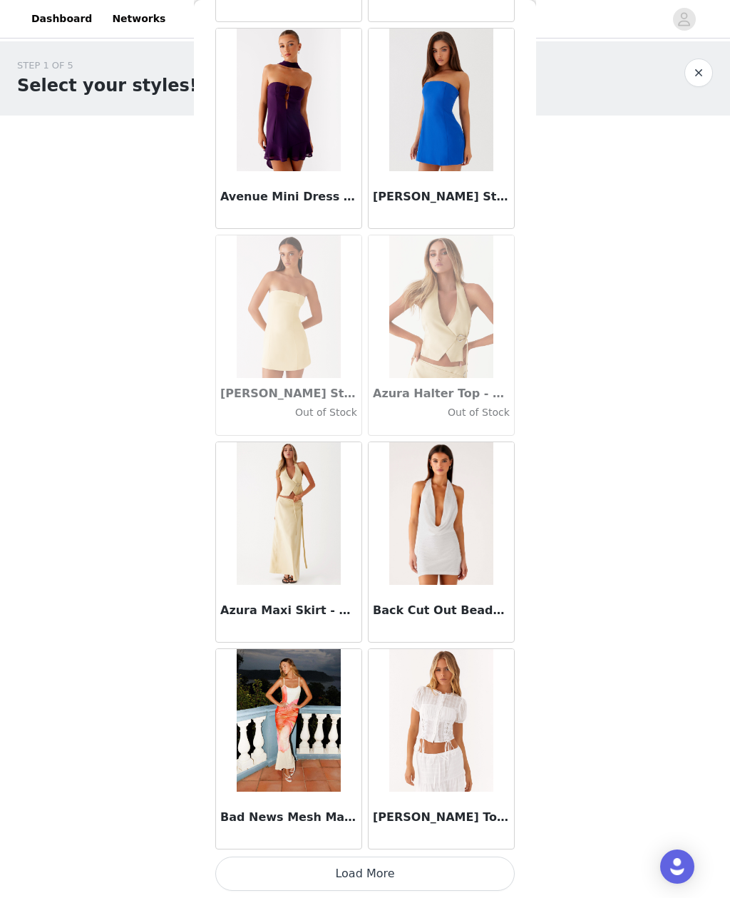
click at [408, 867] on button "Load More" at bounding box center [365, 874] width 300 height 34
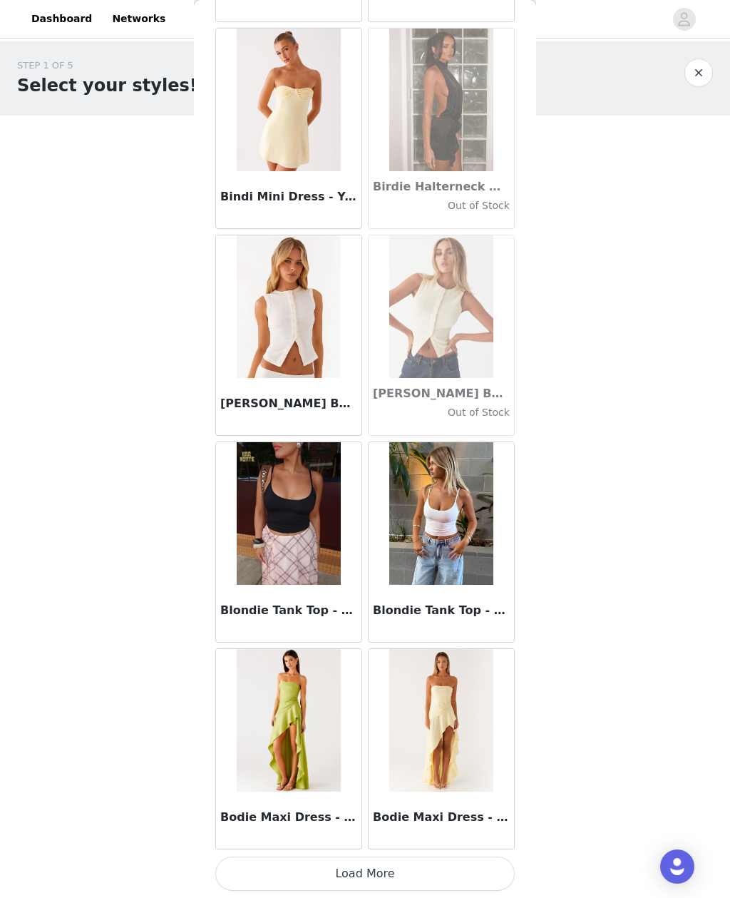
click at [462, 860] on button "Load More" at bounding box center [365, 874] width 300 height 34
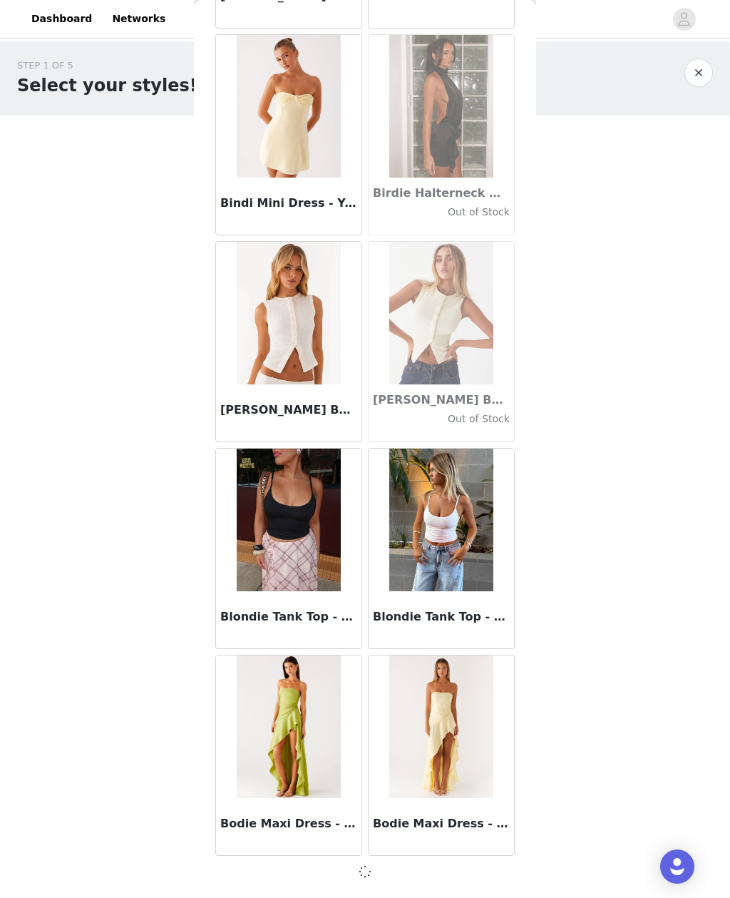
scroll to position [11620, 0]
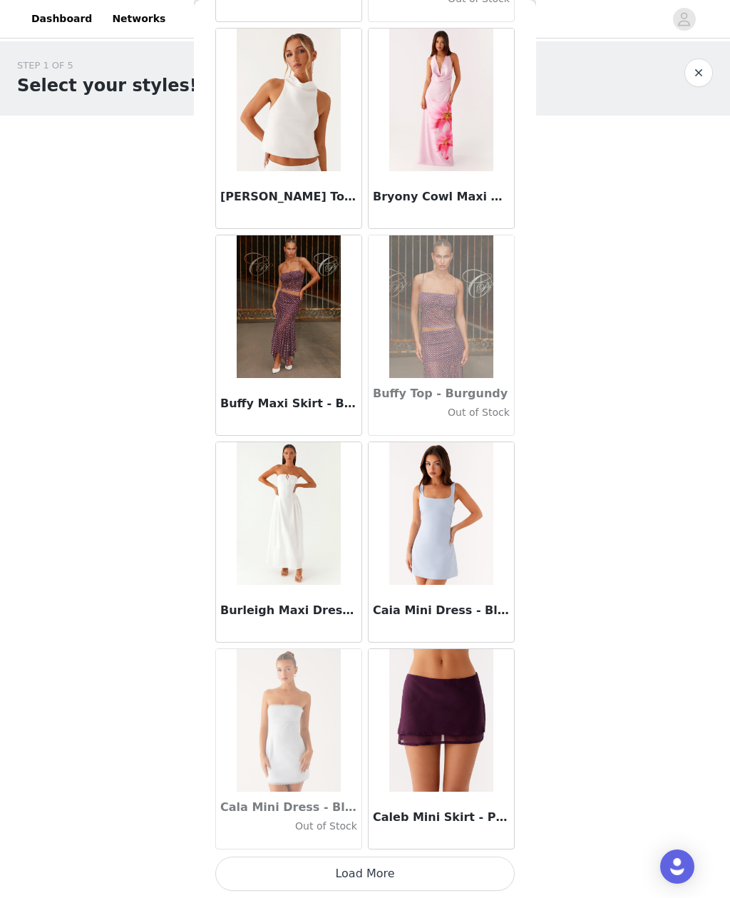
click at [446, 869] on button "Load More" at bounding box center [365, 874] width 300 height 34
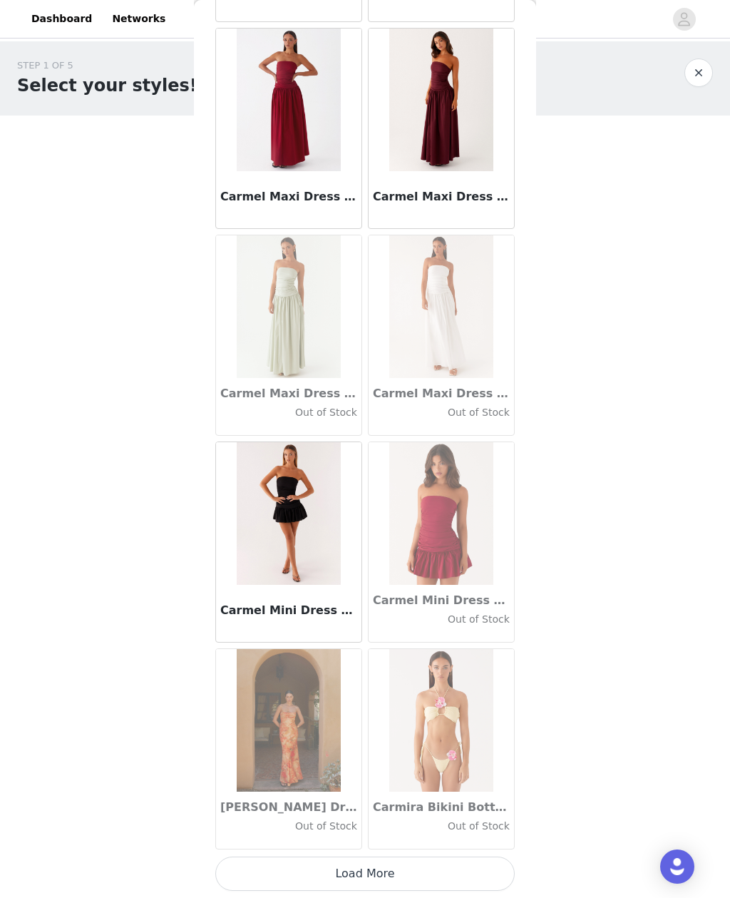
click at [477, 867] on button "Load More" at bounding box center [365, 874] width 300 height 34
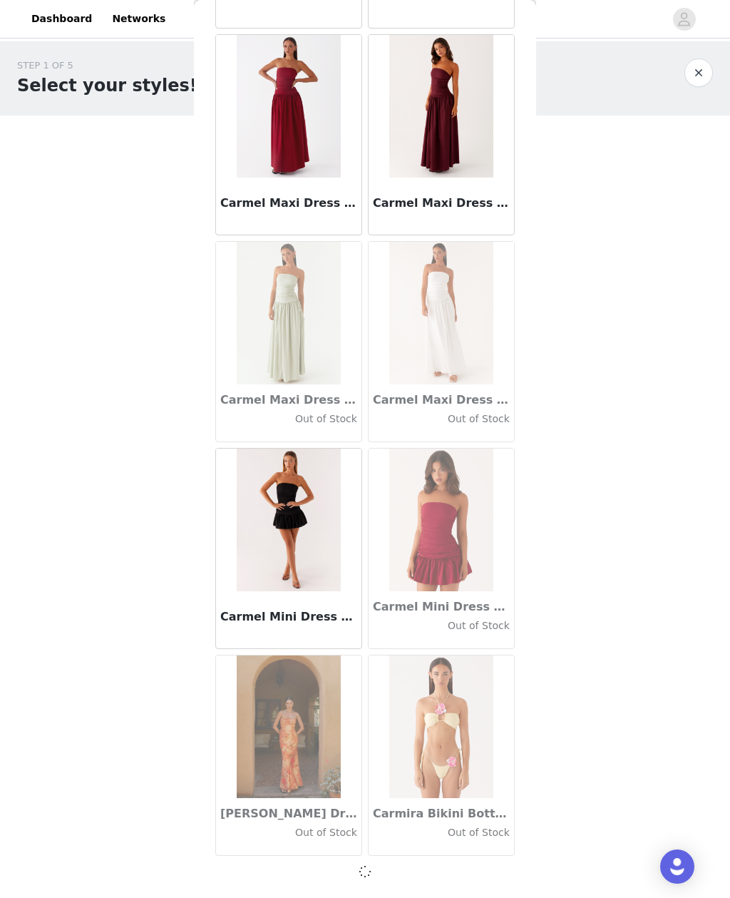
scroll to position [15756, 0]
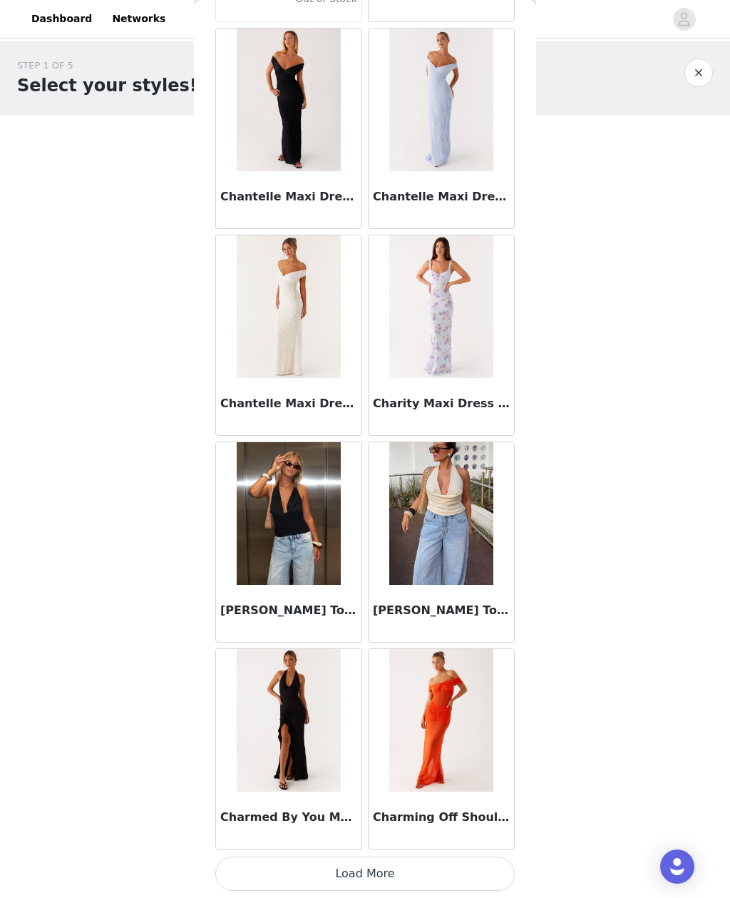
click at [438, 867] on button "Load More" at bounding box center [365, 874] width 300 height 34
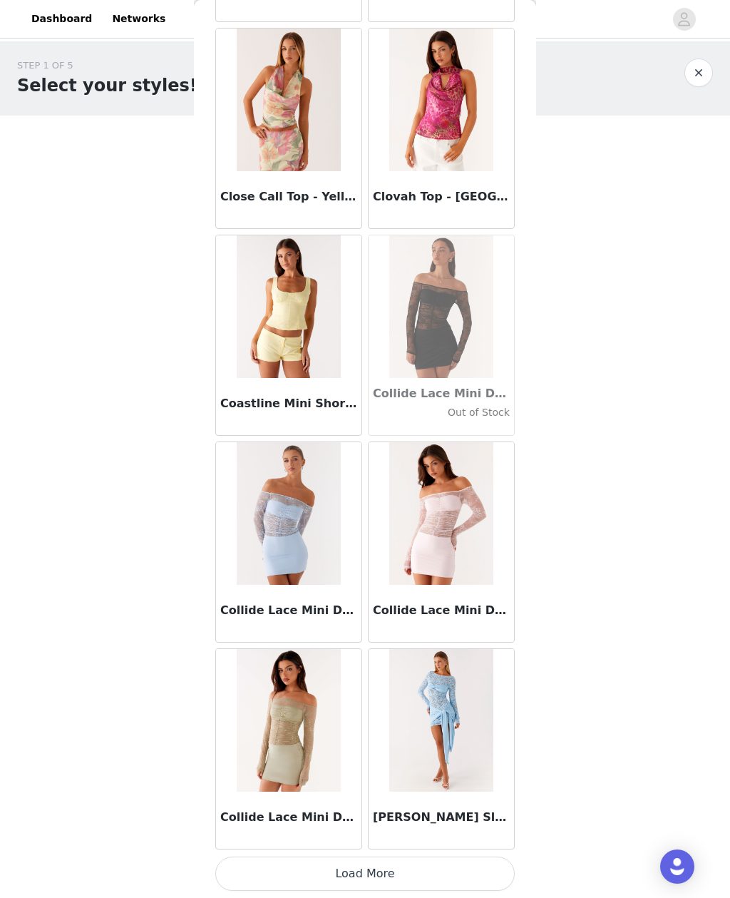
click at [426, 867] on button "Load More" at bounding box center [365, 874] width 300 height 34
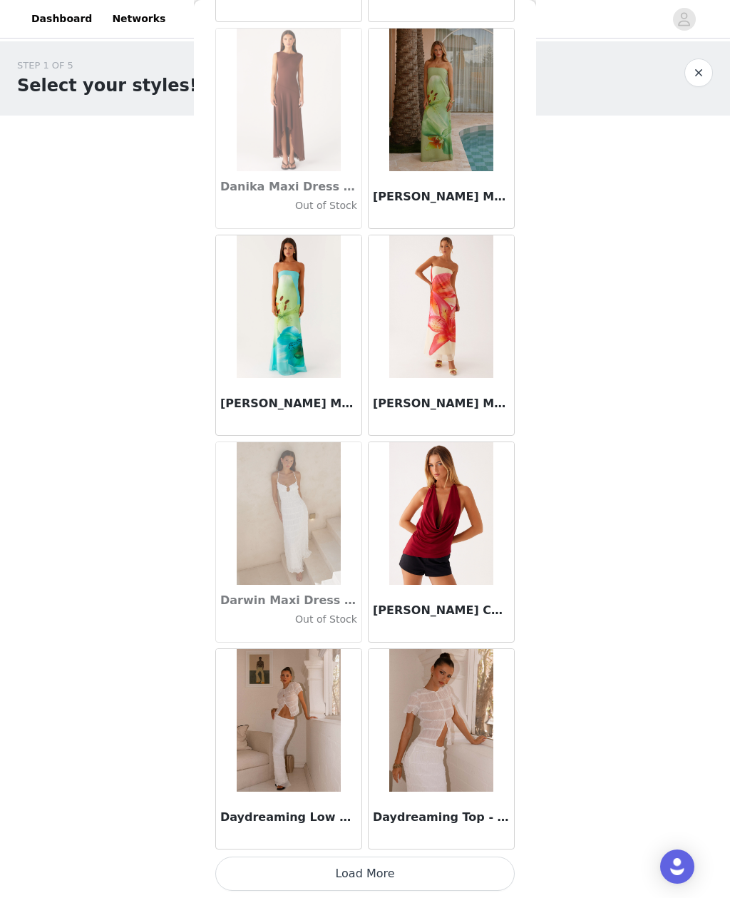
click at [463, 857] on button "Load More" at bounding box center [365, 874] width 300 height 34
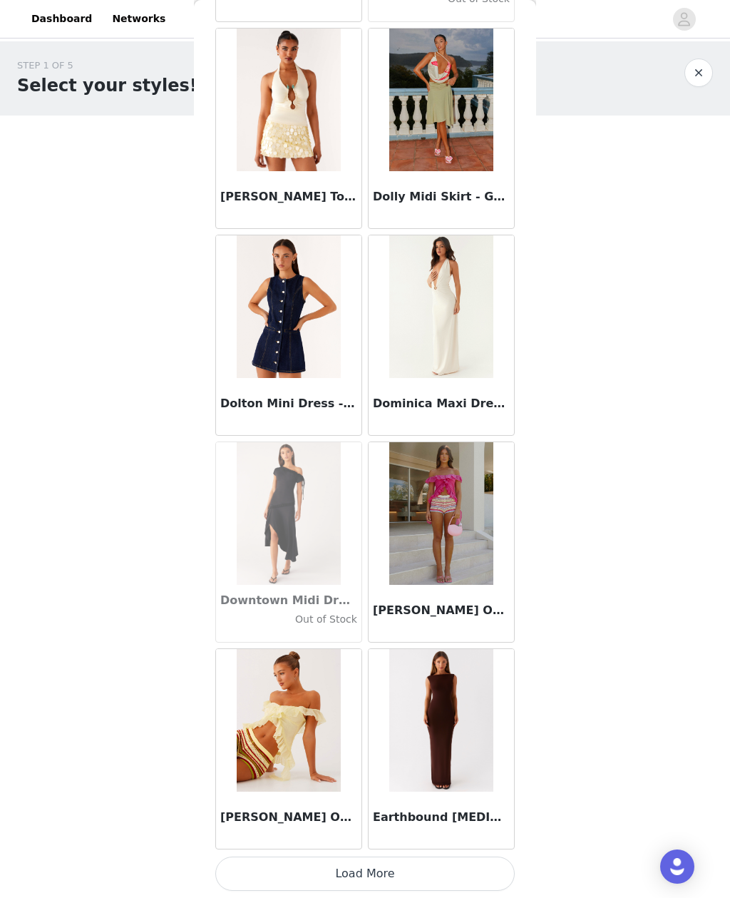
click at [466, 862] on button "Load More" at bounding box center [365, 874] width 300 height 34
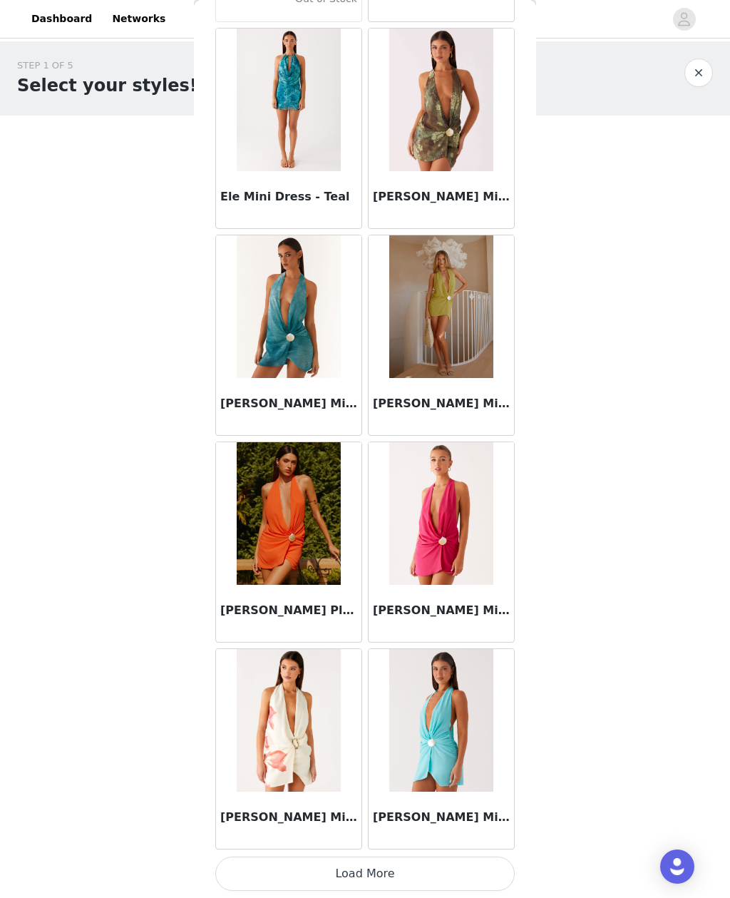
click at [391, 863] on button "Load More" at bounding box center [365, 874] width 300 height 34
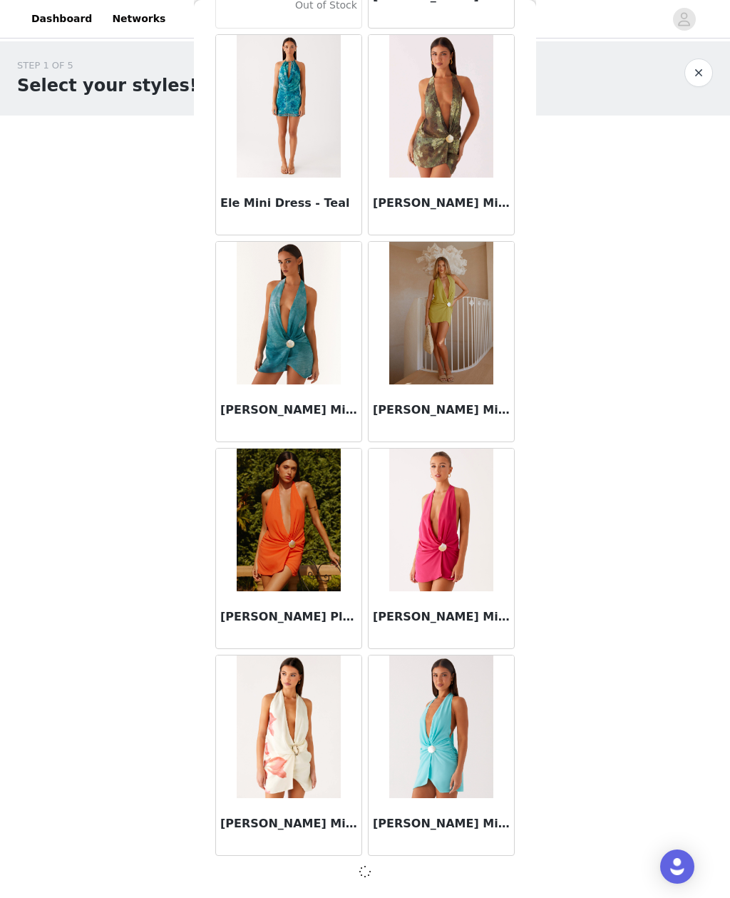
scroll to position [26098, 0]
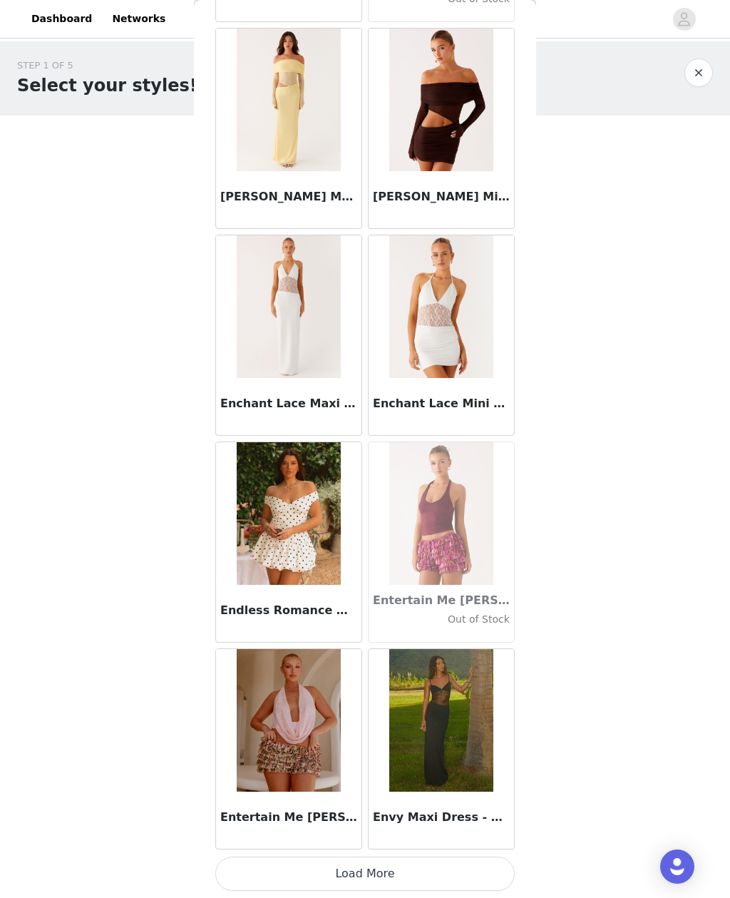
click at [440, 858] on button "Load More" at bounding box center [365, 874] width 300 height 34
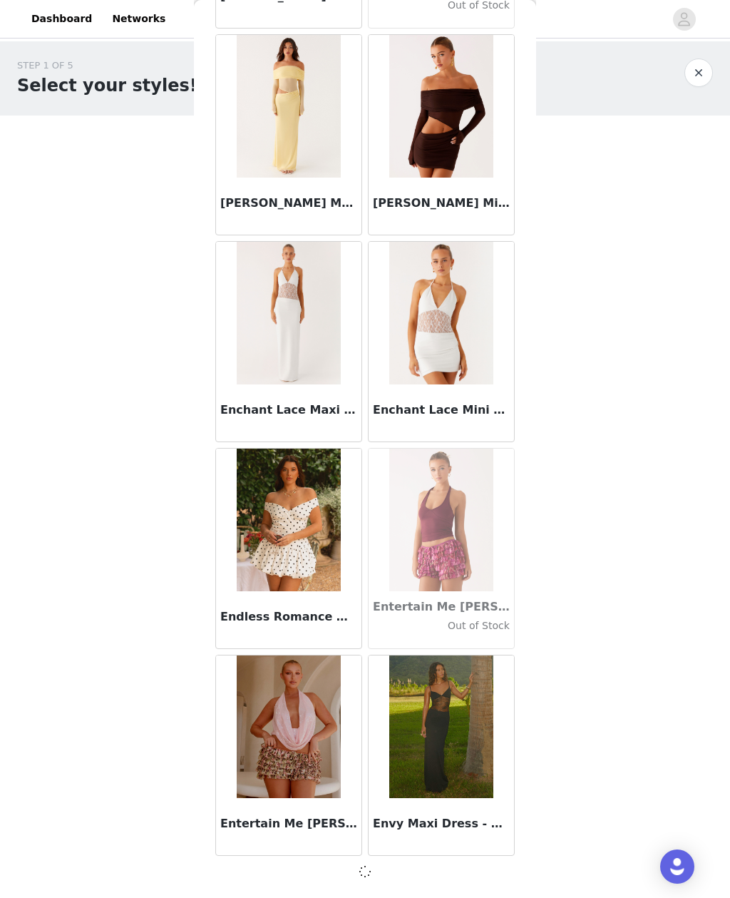
scroll to position [28167, 0]
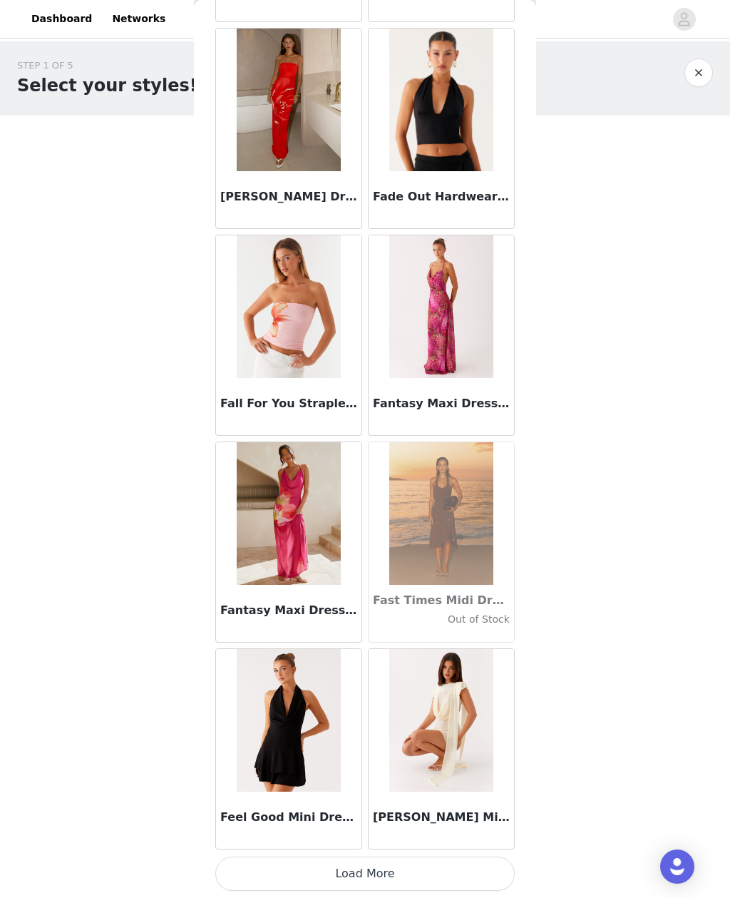
click at [450, 859] on button "Load More" at bounding box center [365, 874] width 300 height 34
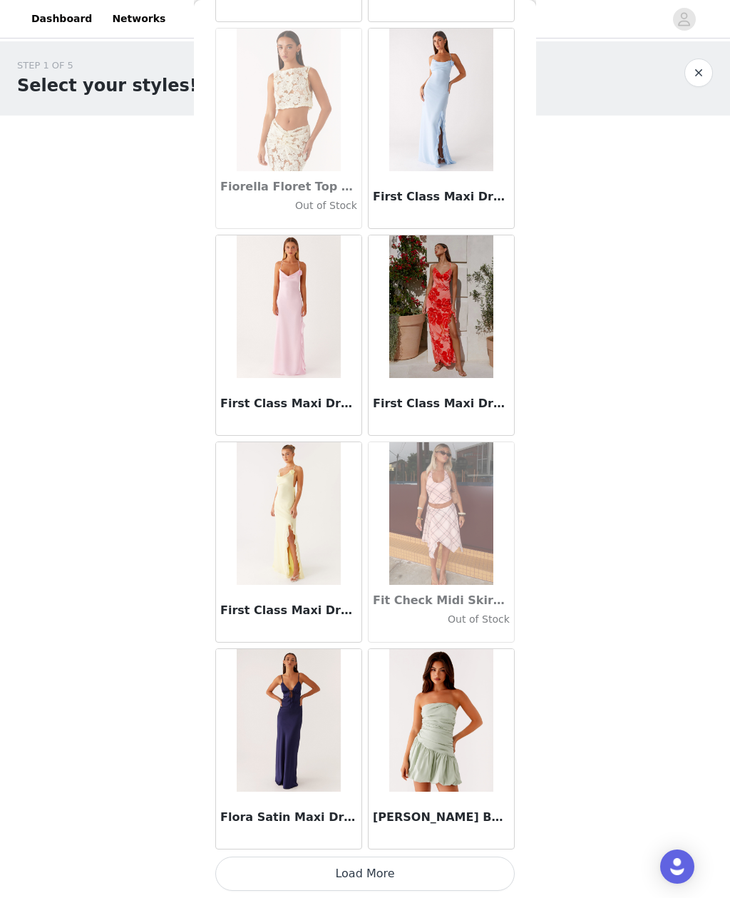
click at [442, 879] on button "Load More" at bounding box center [365, 874] width 300 height 34
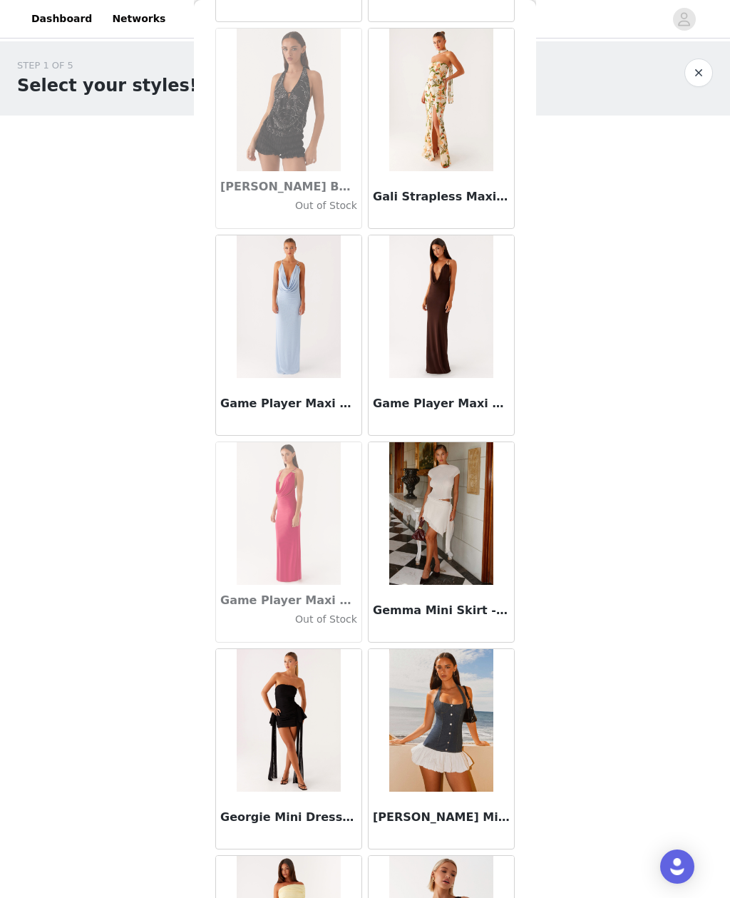
scroll to position [33971, 0]
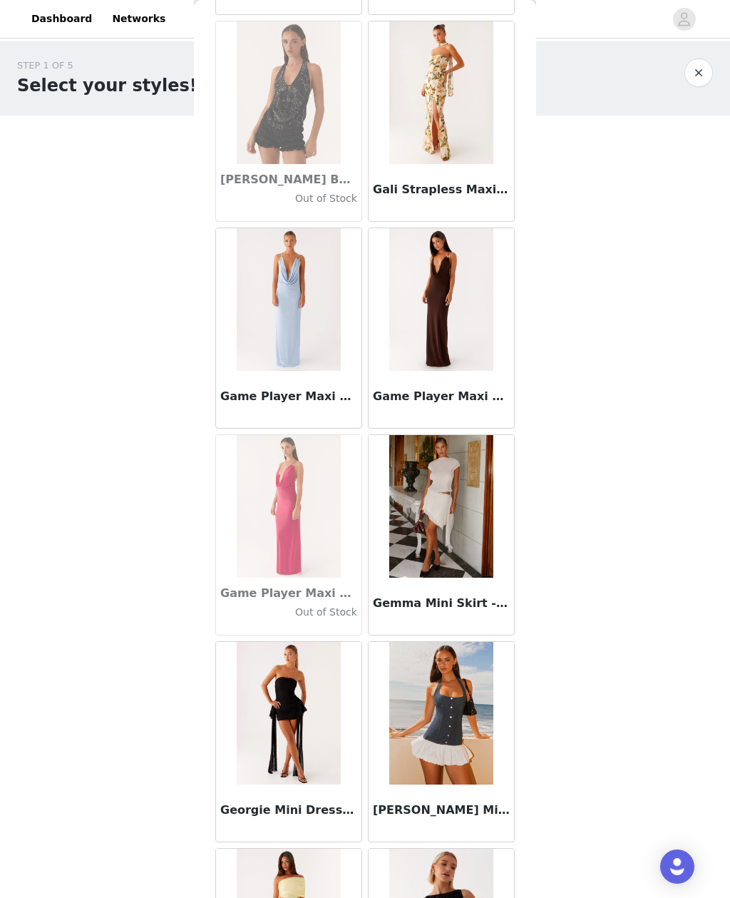
click at [472, 529] on img at bounding box center [440, 506] width 103 height 143
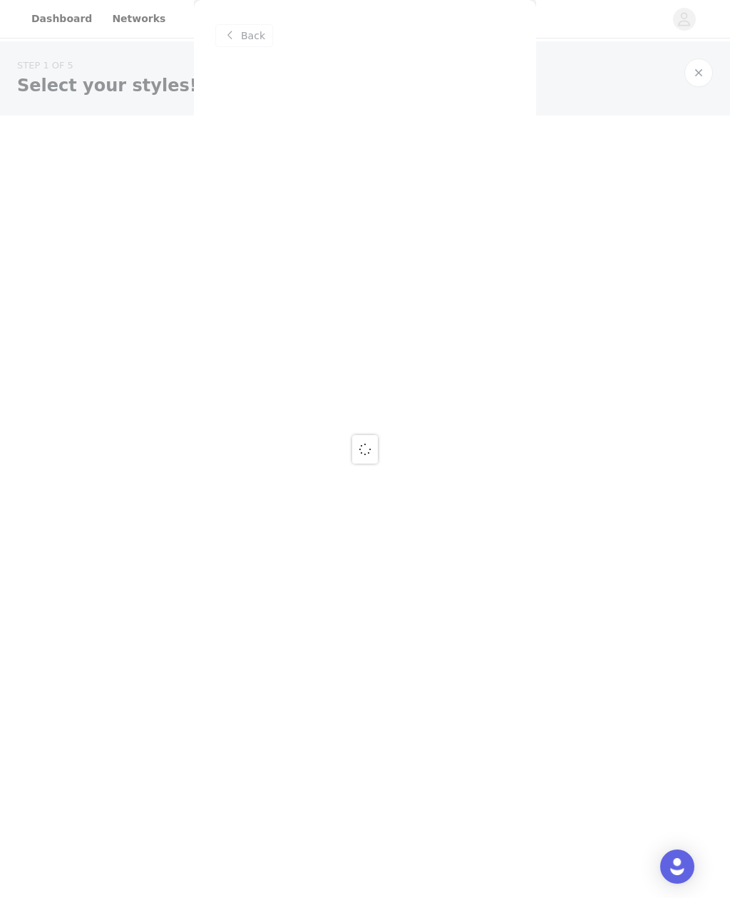
scroll to position [0, 0]
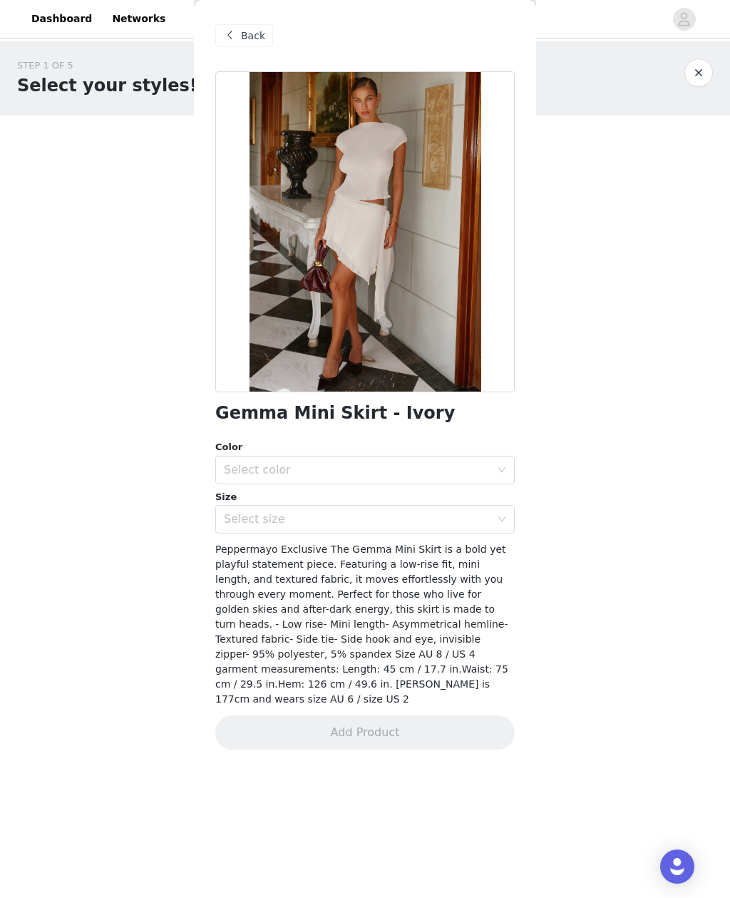
click at [269, 39] on div "Back" at bounding box center [244, 35] width 58 height 23
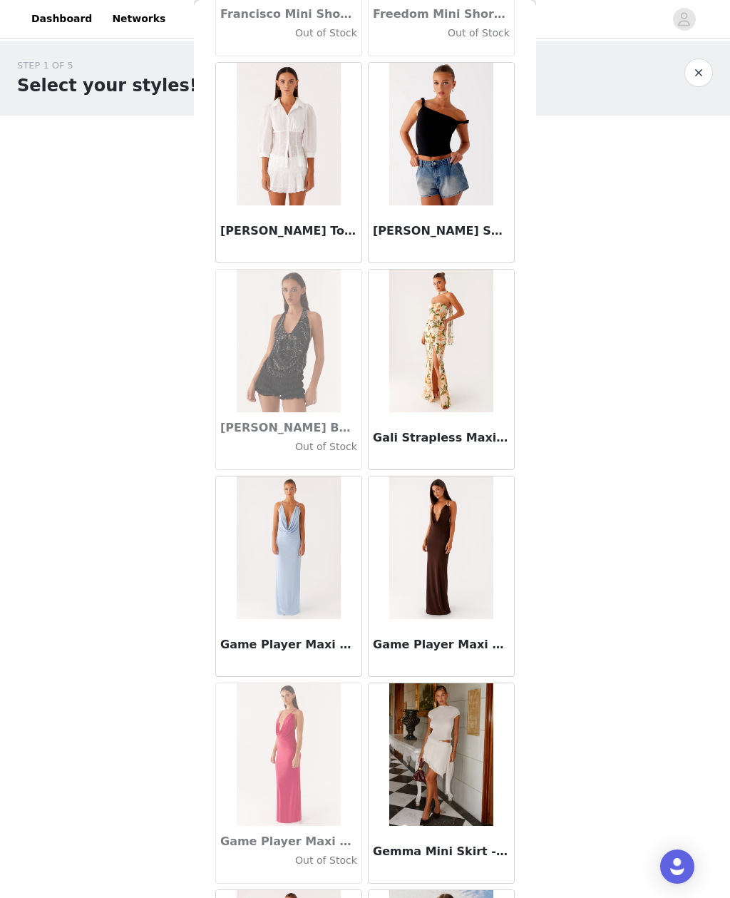
scroll to position [34047, 0]
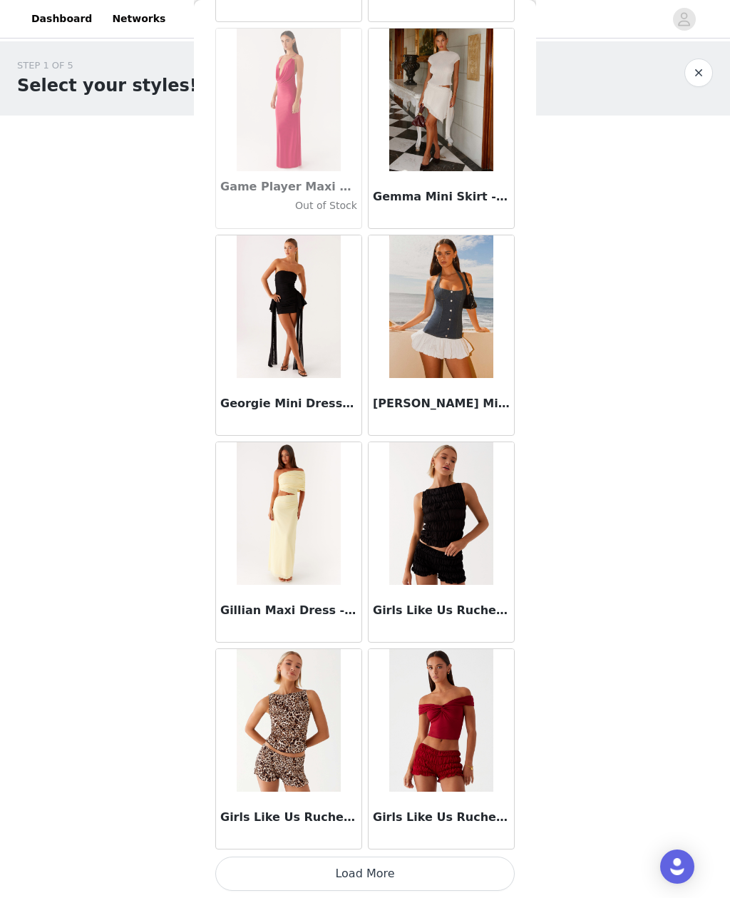
click at [473, 875] on button "Load More" at bounding box center [365, 874] width 300 height 34
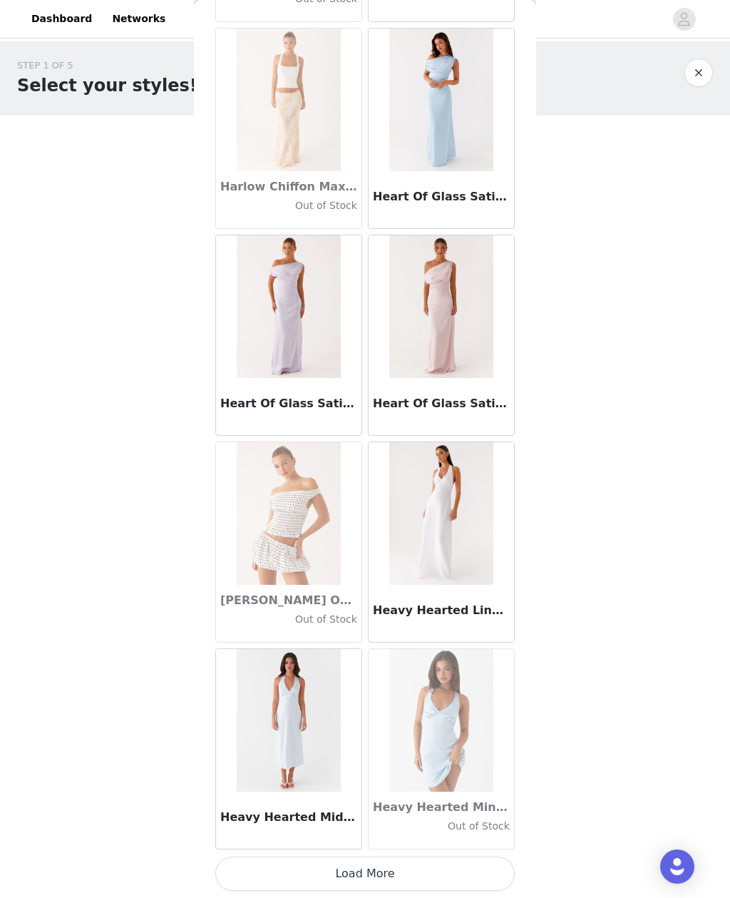
scroll to position [36446, 0]
click at [424, 879] on button "Load More" at bounding box center [365, 874] width 300 height 34
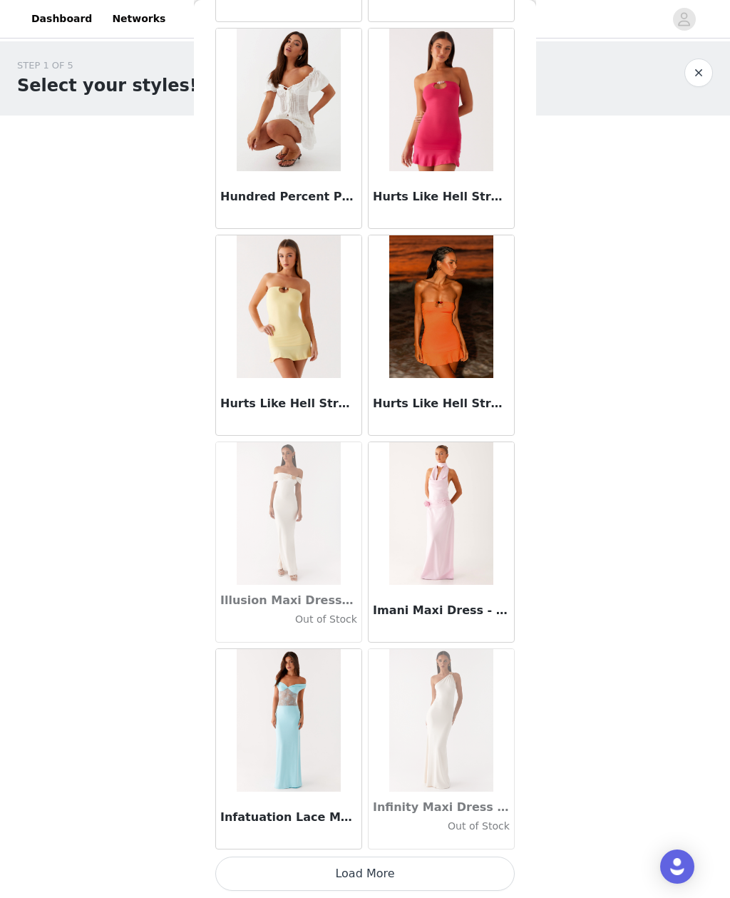
scroll to position [38515, 0]
click at [429, 889] on button "Load More" at bounding box center [365, 874] width 300 height 34
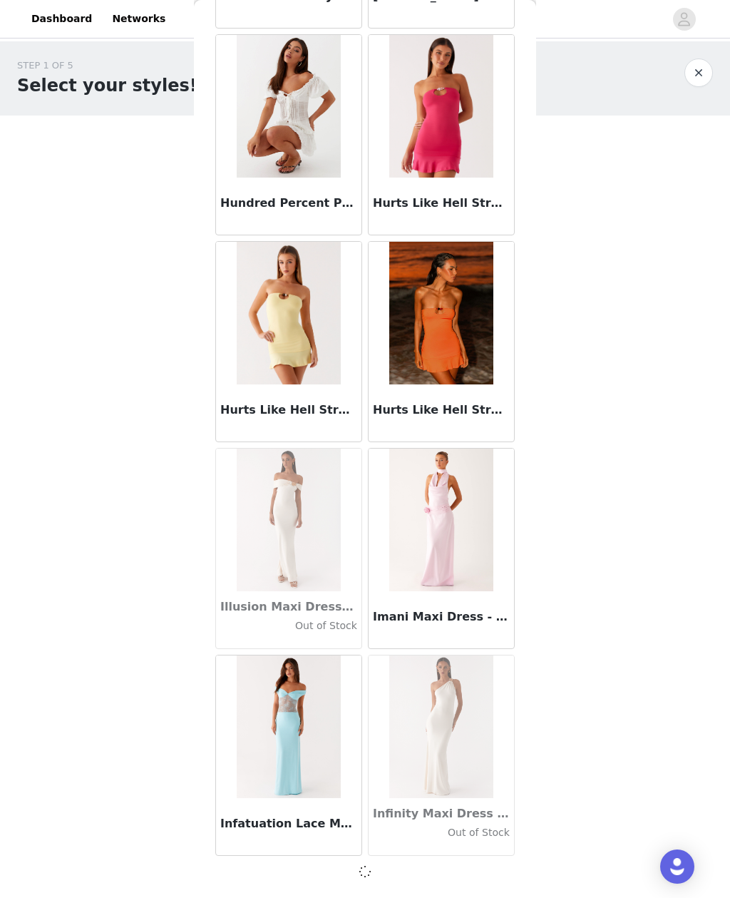
scroll to position [38508, 0]
click at [430, 882] on div "Back Aamari Maxi Dress - Red Adelaide Shirt Mini Dress - Brown Adored By You Mi…" at bounding box center [365, 449] width 342 height 898
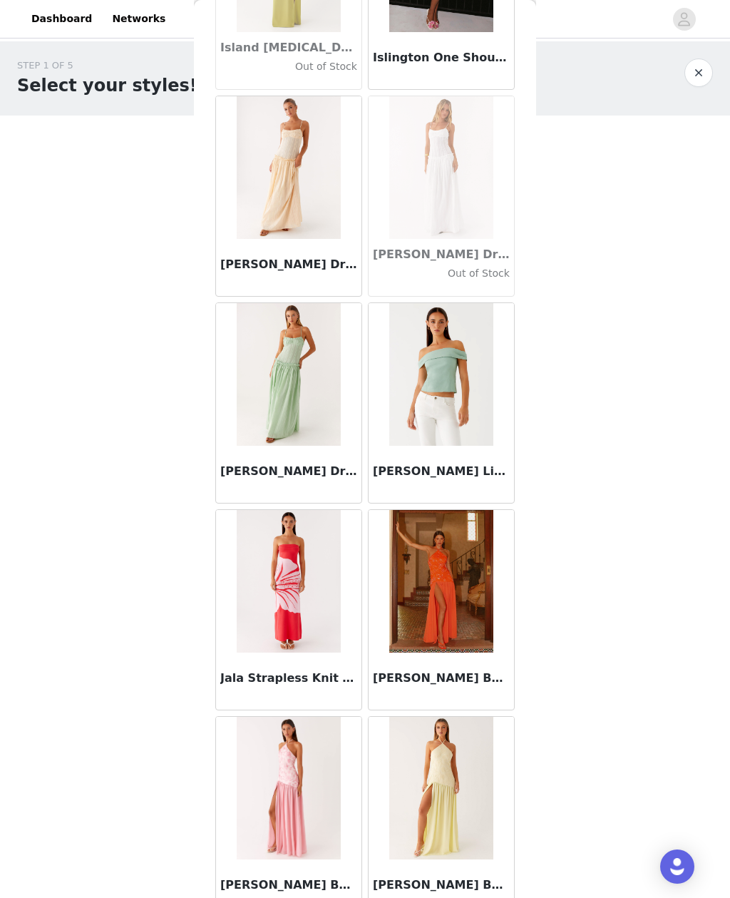
scroll to position [39572, 0]
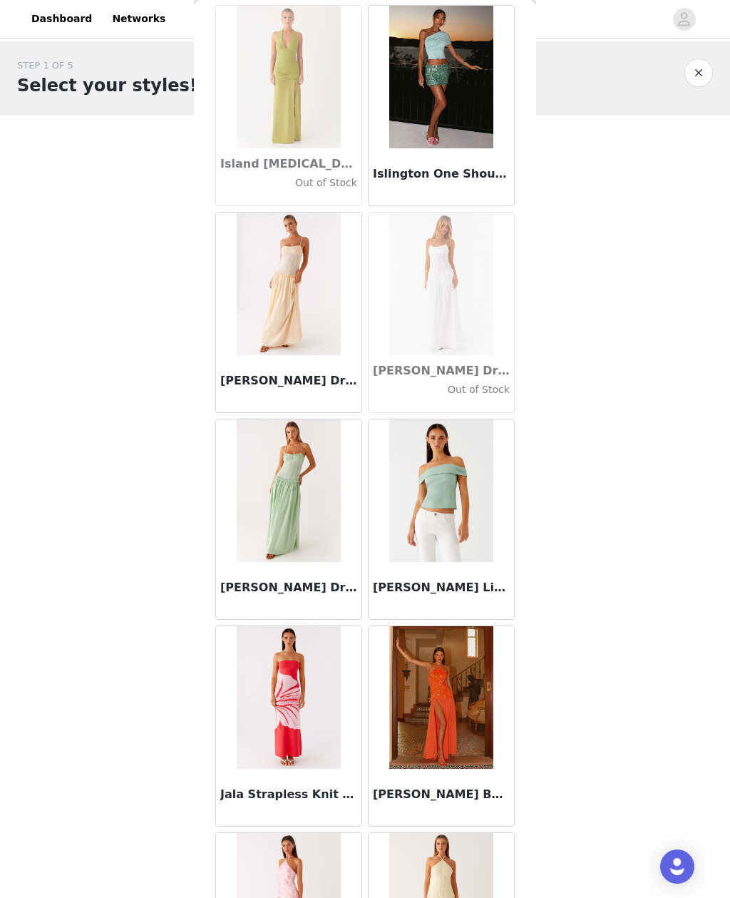
click at [639, 419] on body "Dashboard Networks STEP 1 OF 5 Select your styles! Please note that the sizes a…" at bounding box center [365, 449] width 730 height 898
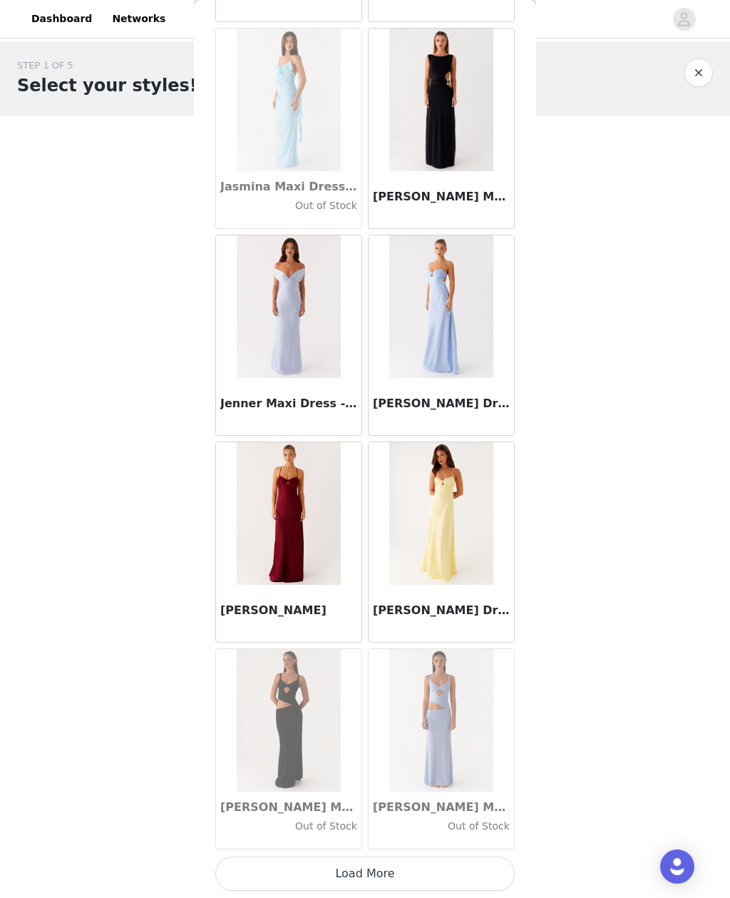
scroll to position [40583, 0]
click at [456, 879] on button "Load More" at bounding box center [365, 874] width 300 height 34
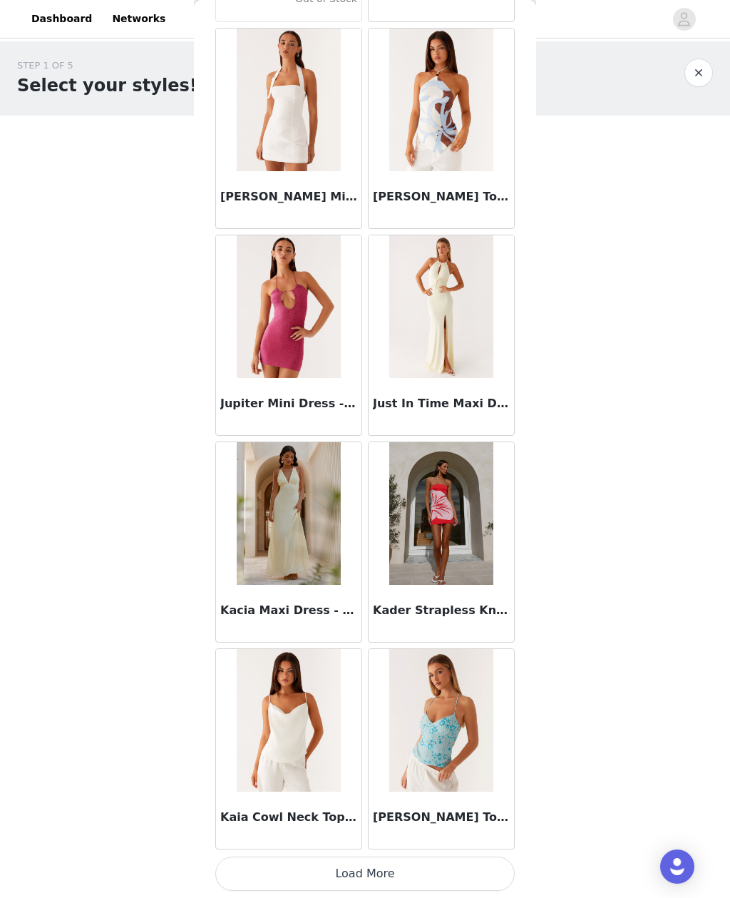
scroll to position [42651, 0]
click at [449, 877] on button "Load More" at bounding box center [365, 874] width 300 height 34
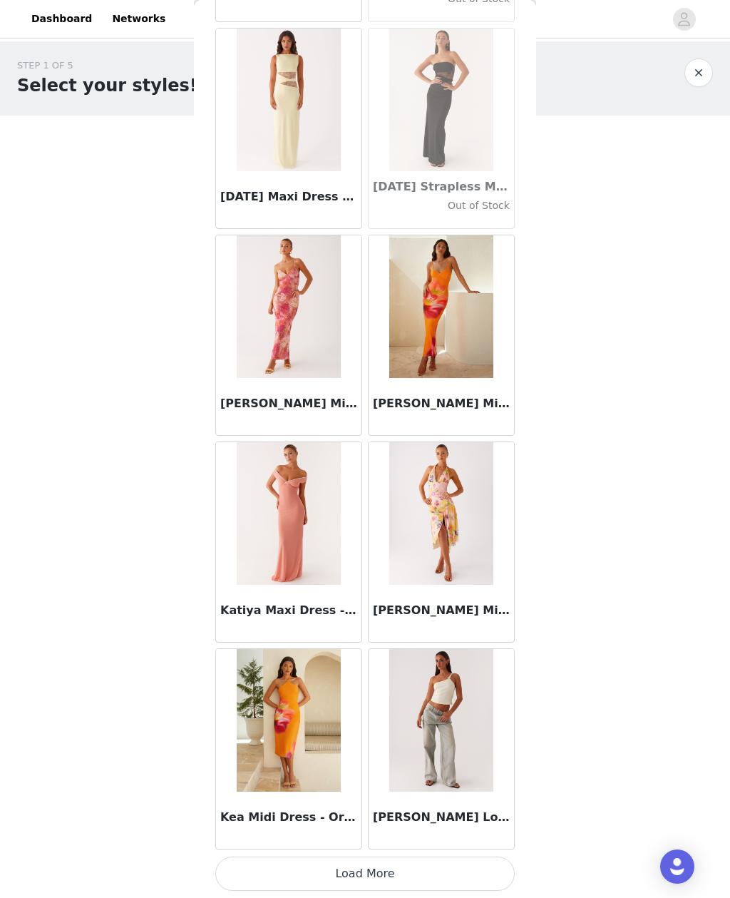
scroll to position [44720, 0]
click at [464, 867] on button "Load More" at bounding box center [365, 874] width 300 height 34
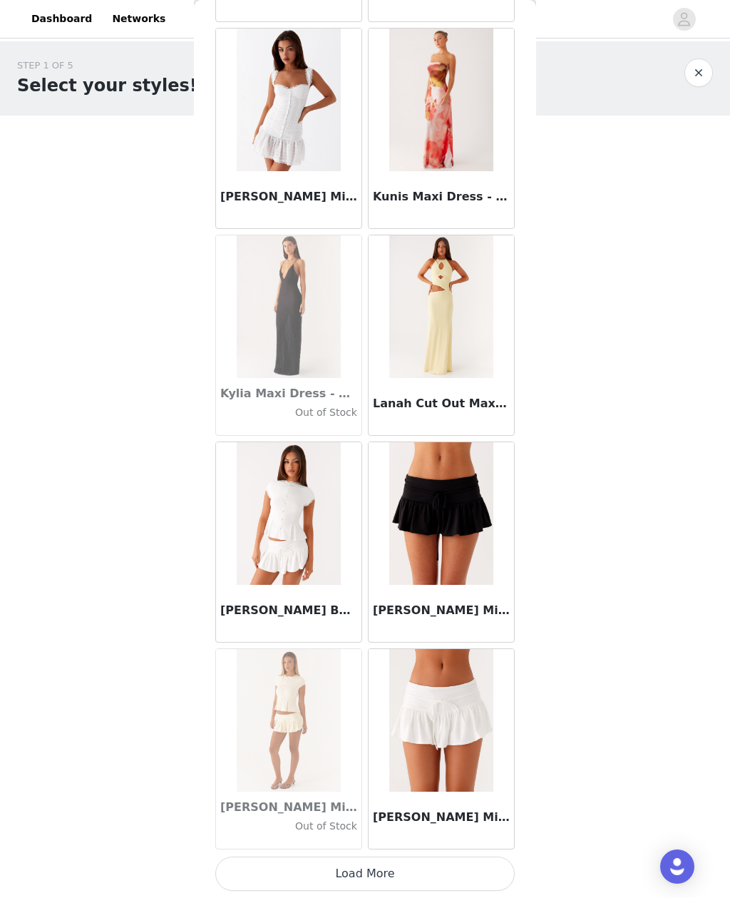
scroll to position [46788, 0]
click at [399, 877] on button "Load More" at bounding box center [365, 874] width 300 height 34
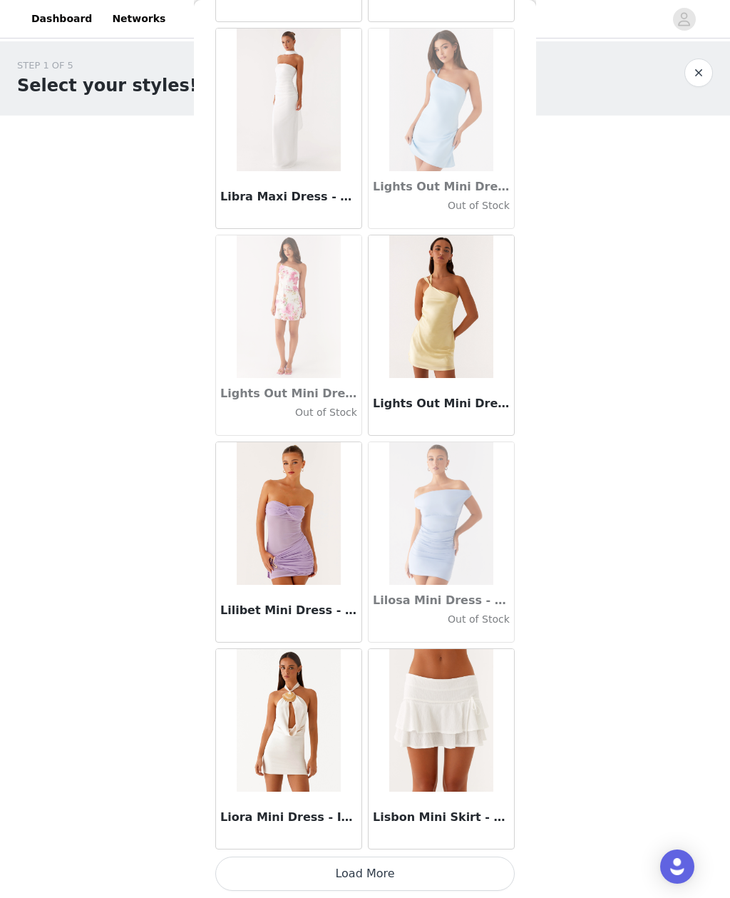
scroll to position [48856, 0]
click at [499, 874] on button "Load More" at bounding box center [365, 874] width 300 height 34
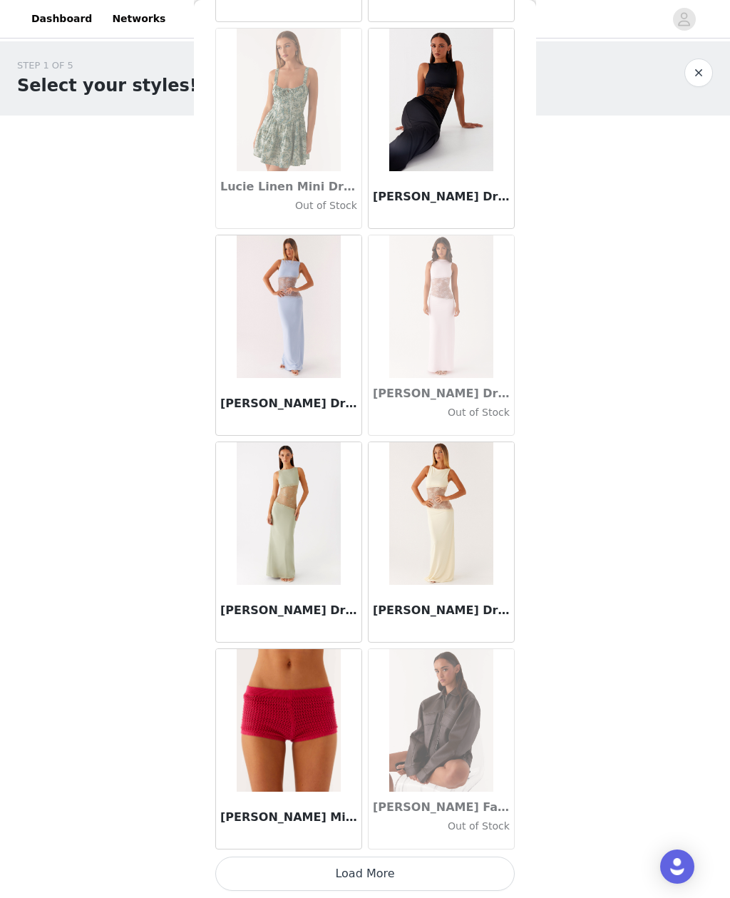
scroll to position [50925, 0]
click at [485, 874] on button "Load More" at bounding box center [365, 874] width 300 height 34
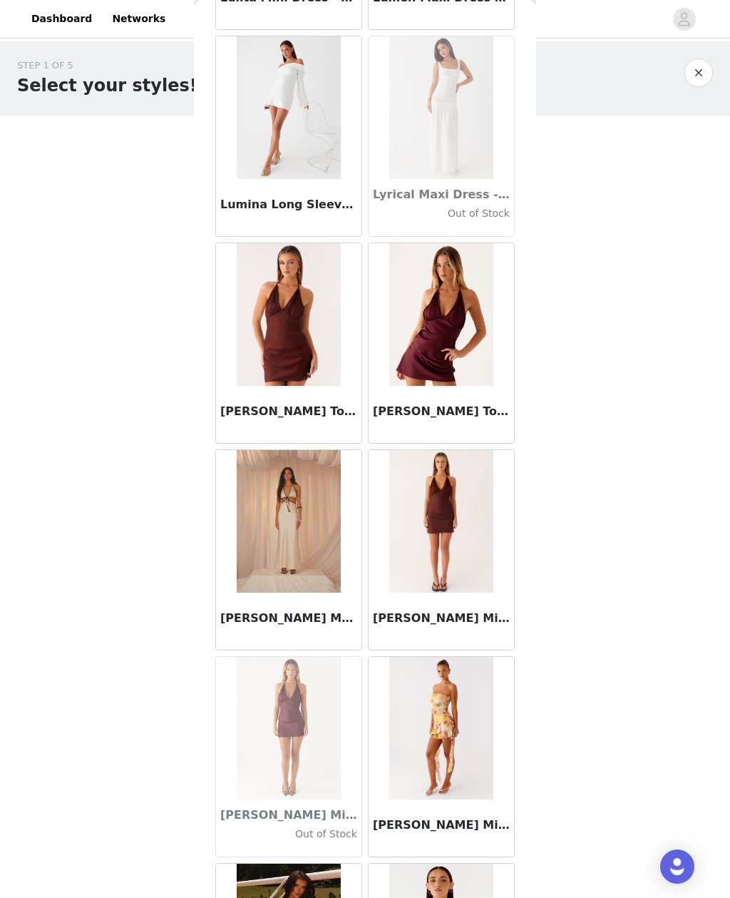
scroll to position [52216, 0]
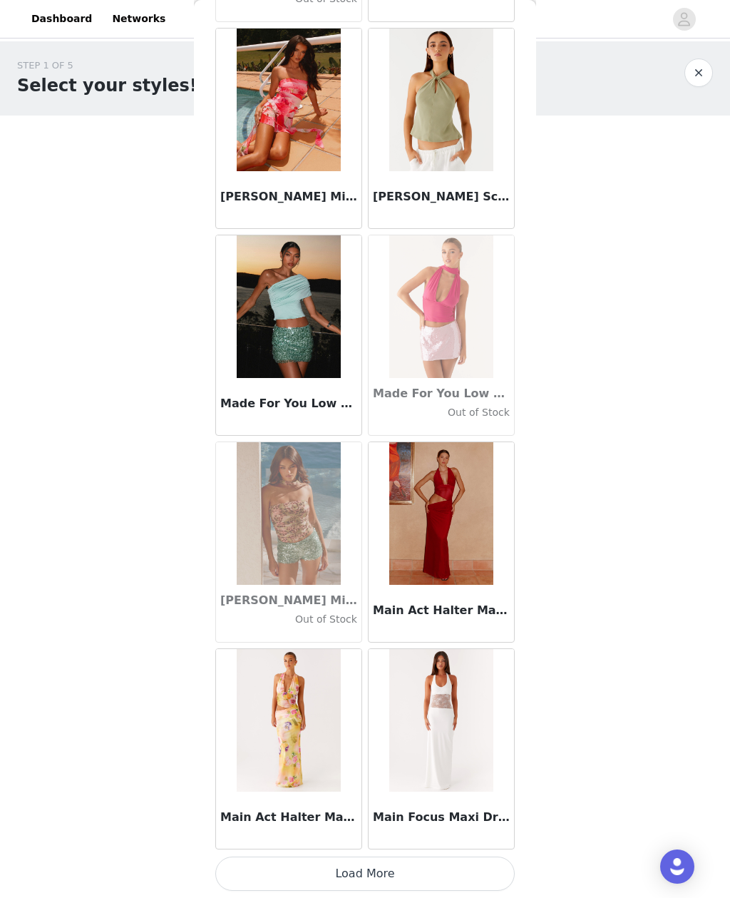
click at [474, 862] on button "Load More" at bounding box center [365, 874] width 300 height 34
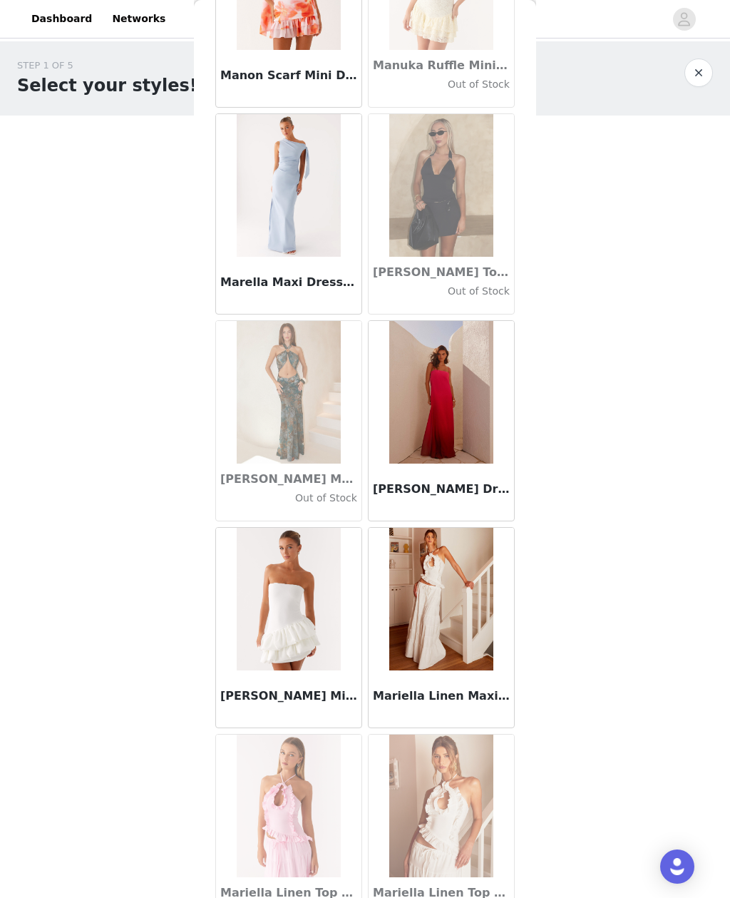
scroll to position [54257, 0]
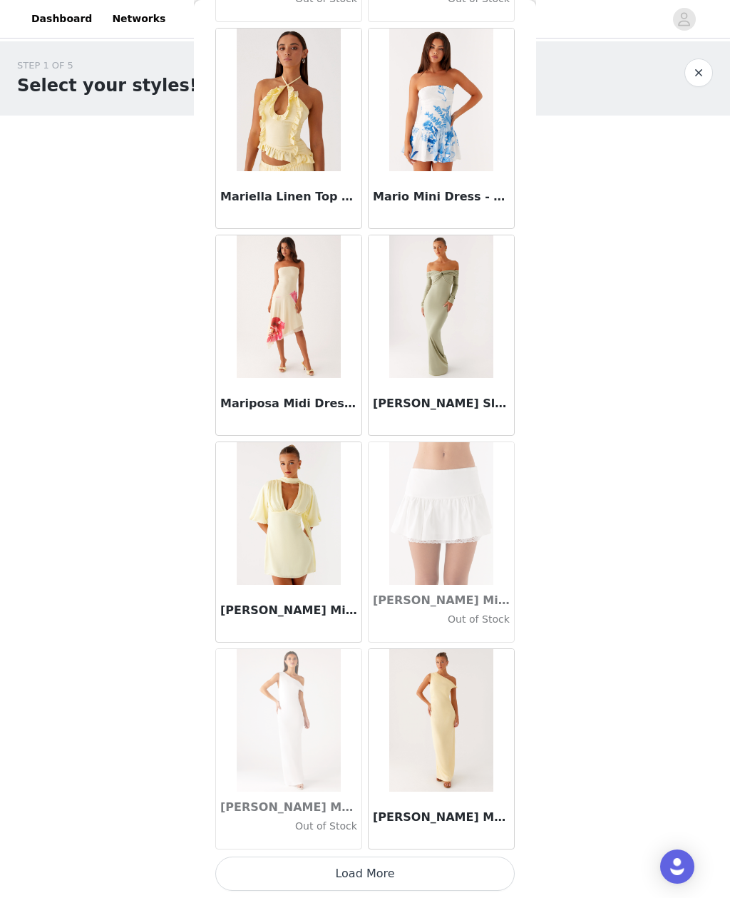
click at [461, 857] on button "Load More" at bounding box center [365, 874] width 300 height 34
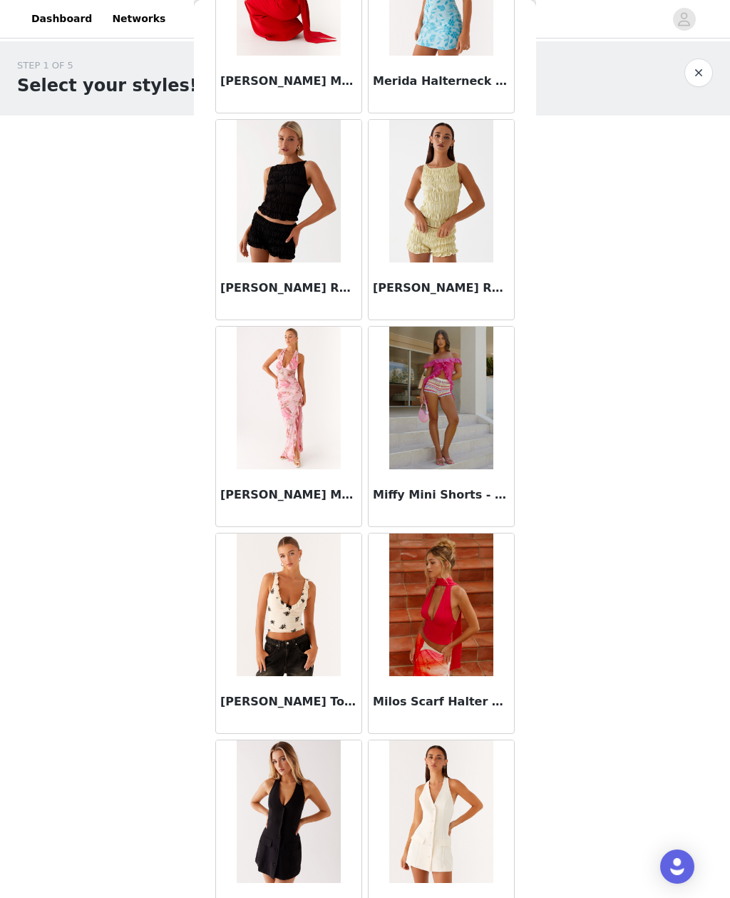
scroll to position [56681, 0]
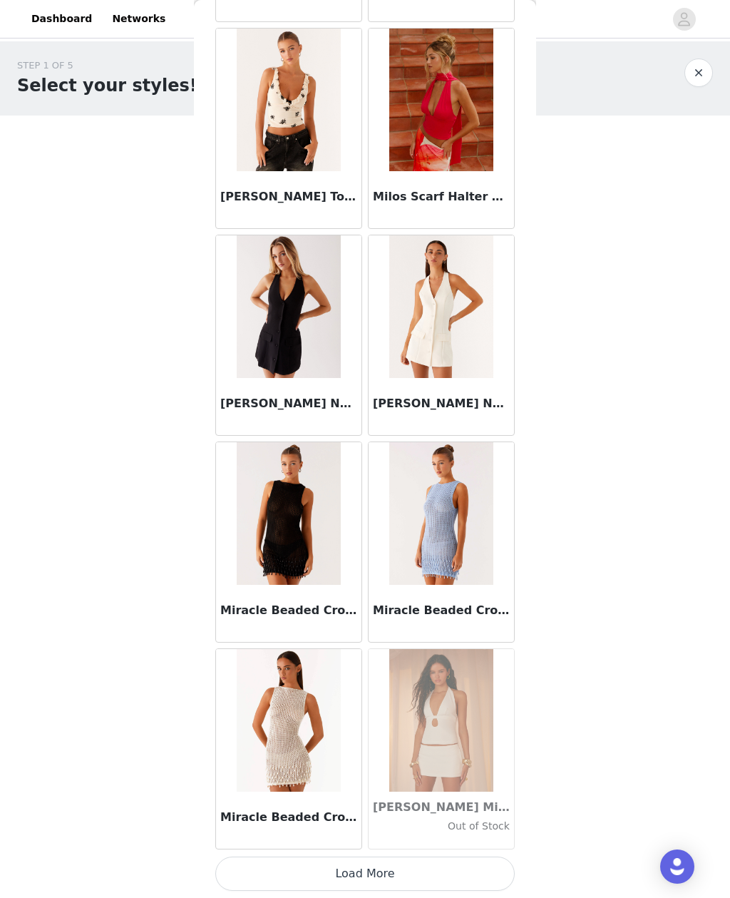
click at [462, 873] on button "Load More" at bounding box center [365, 874] width 300 height 34
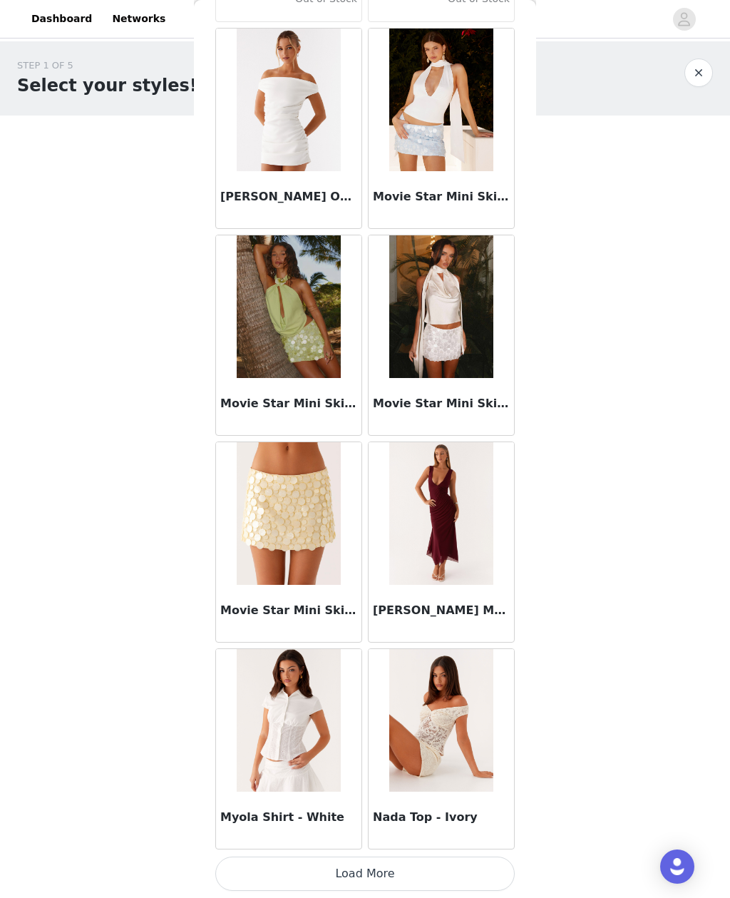
scroll to position [59198, 0]
click at [444, 875] on button "Load More" at bounding box center [365, 874] width 300 height 34
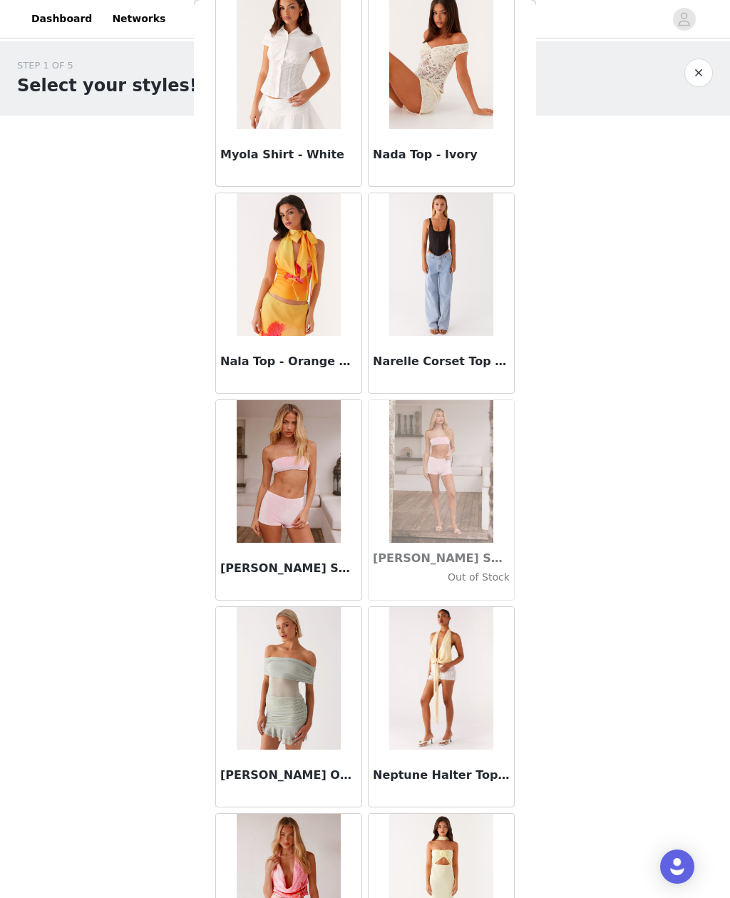
scroll to position [60179, 0]
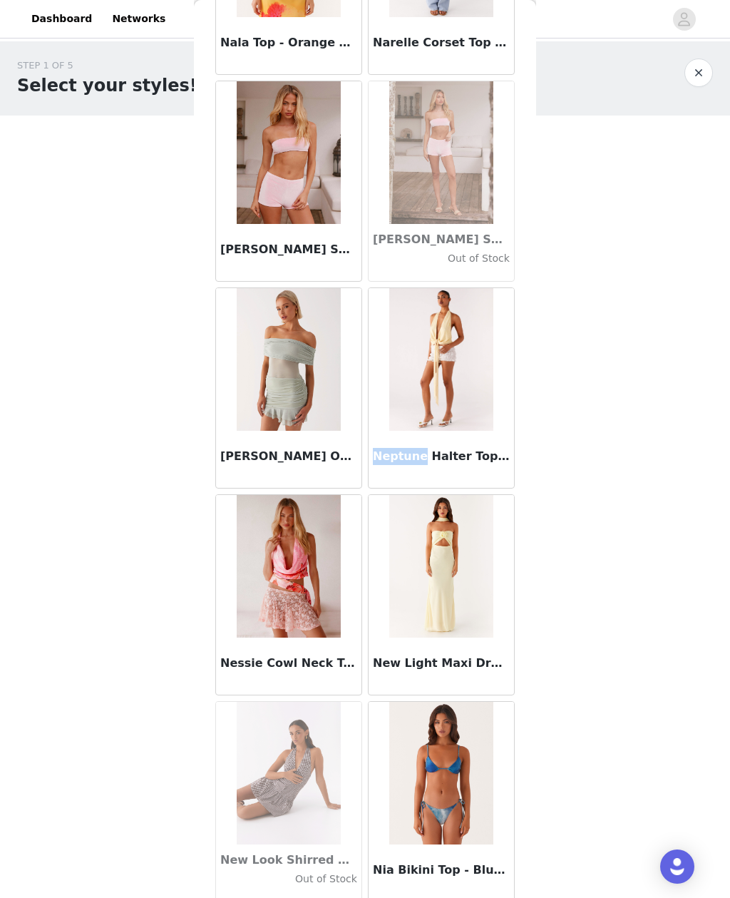
click at [556, 398] on body "Dashboard Networks STEP 1 OF 5 Select your styles! Please note that the sizes a…" at bounding box center [365, 449] width 730 height 898
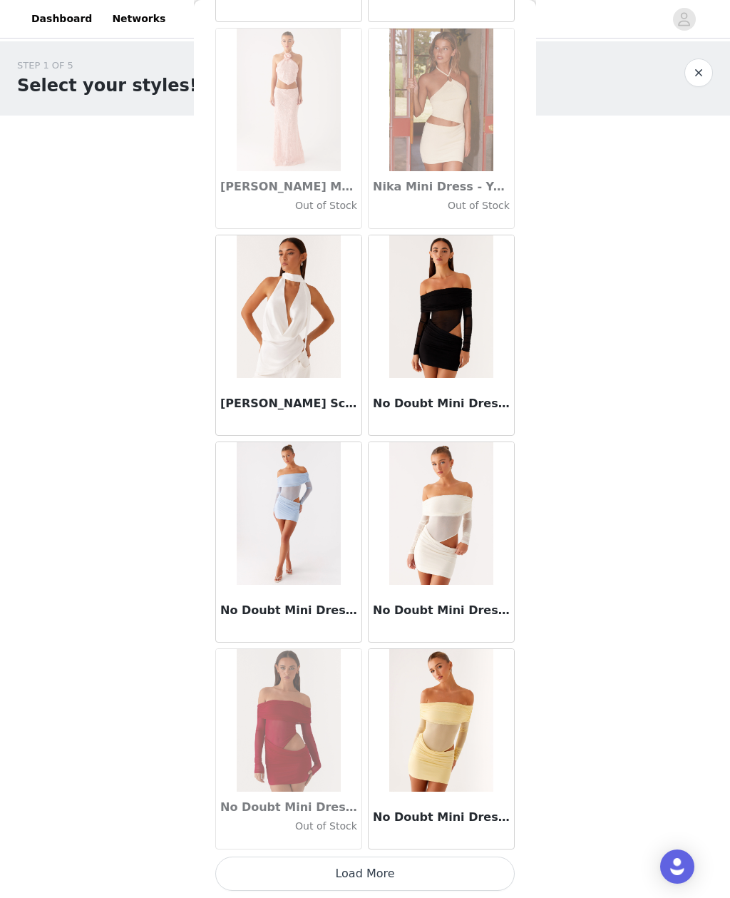
scroll to position [61266, 0]
click at [477, 349] on img at bounding box center [440, 306] width 103 height 143
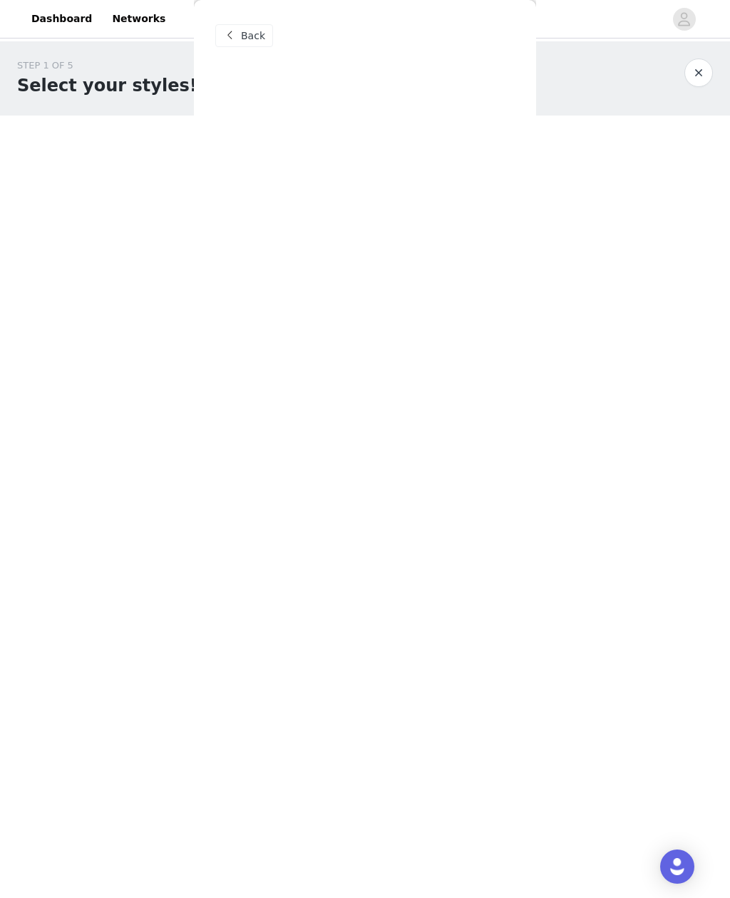
scroll to position [0, 0]
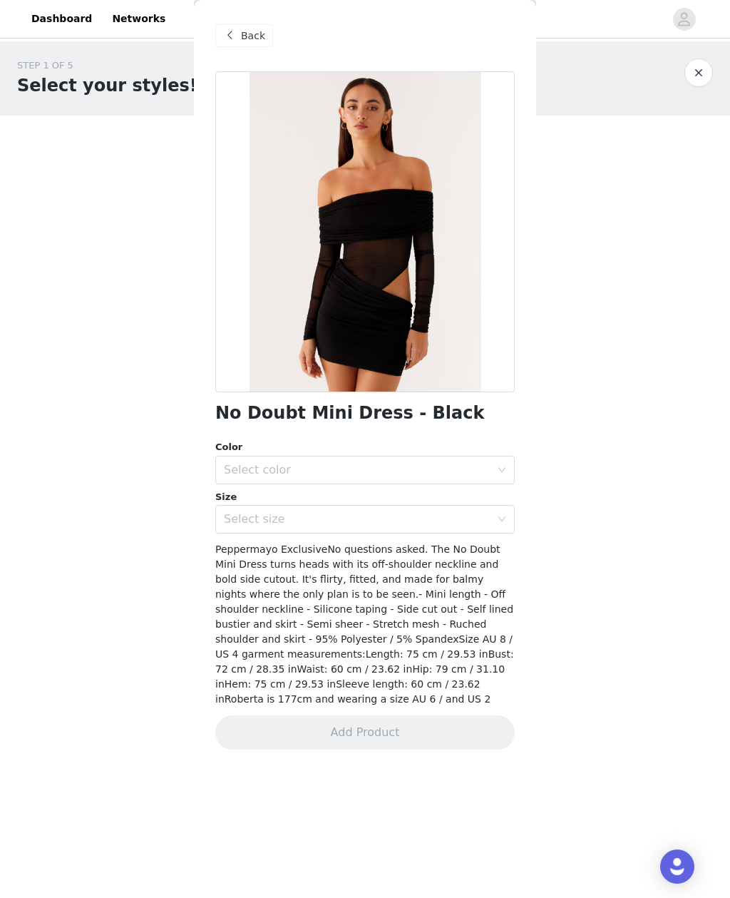
click at [251, 41] on span "Back" at bounding box center [253, 36] width 24 height 15
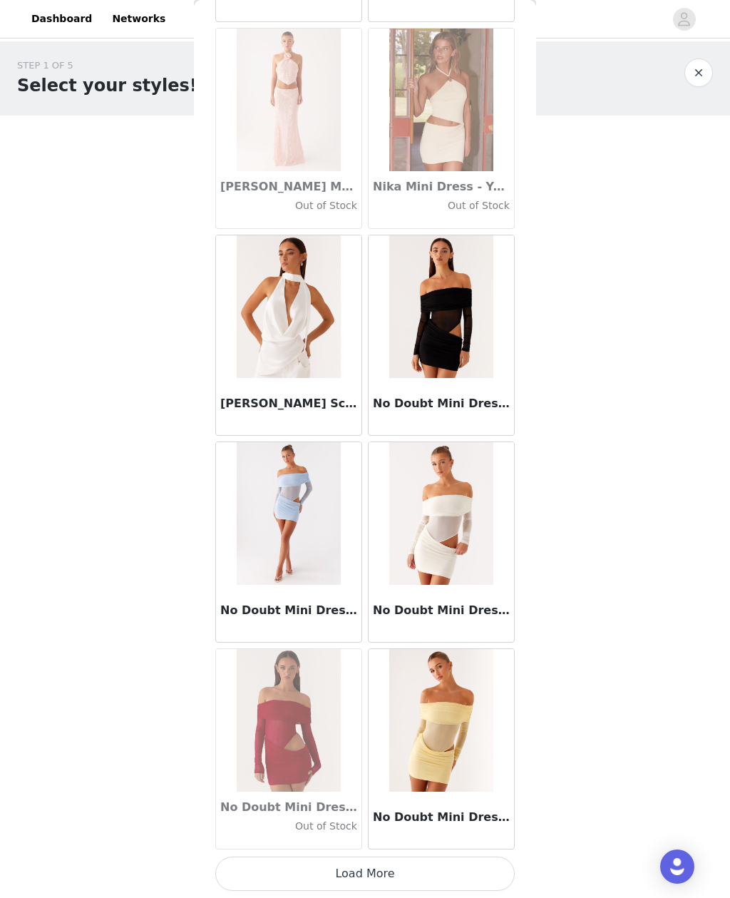
scroll to position [61266, 0]
click at [413, 874] on button "Load More" at bounding box center [365, 874] width 300 height 34
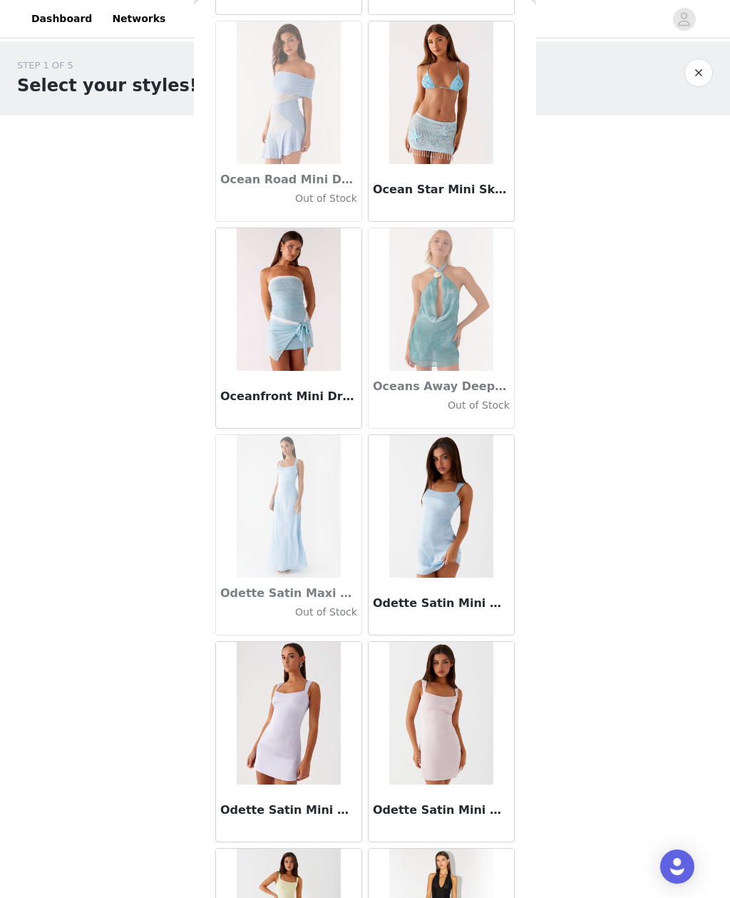
scroll to position [62947, 0]
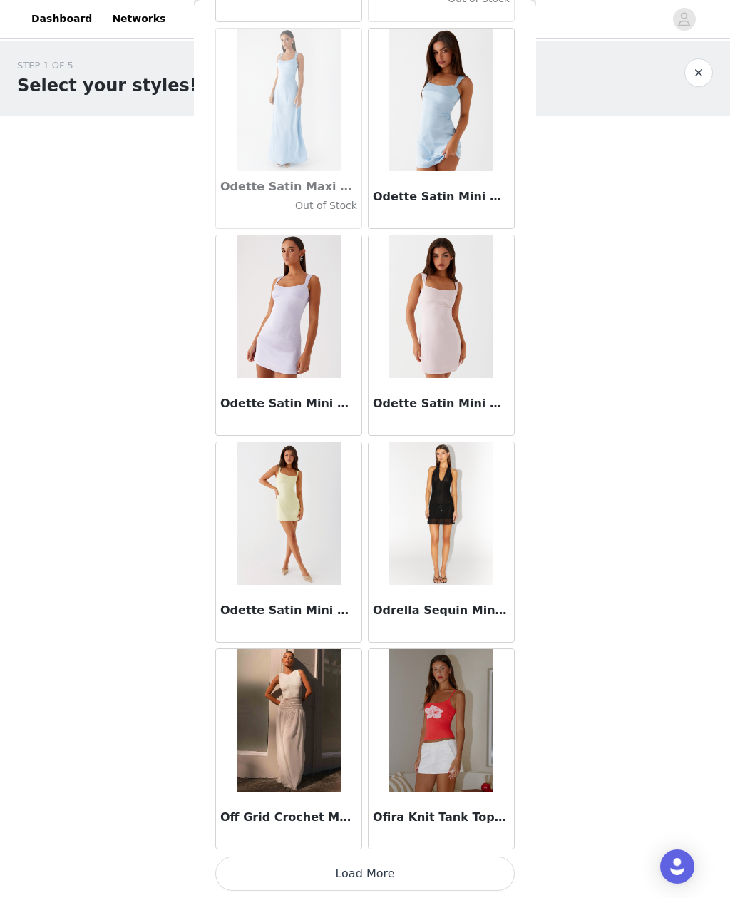
click at [450, 867] on button "Load More" at bounding box center [365, 874] width 300 height 34
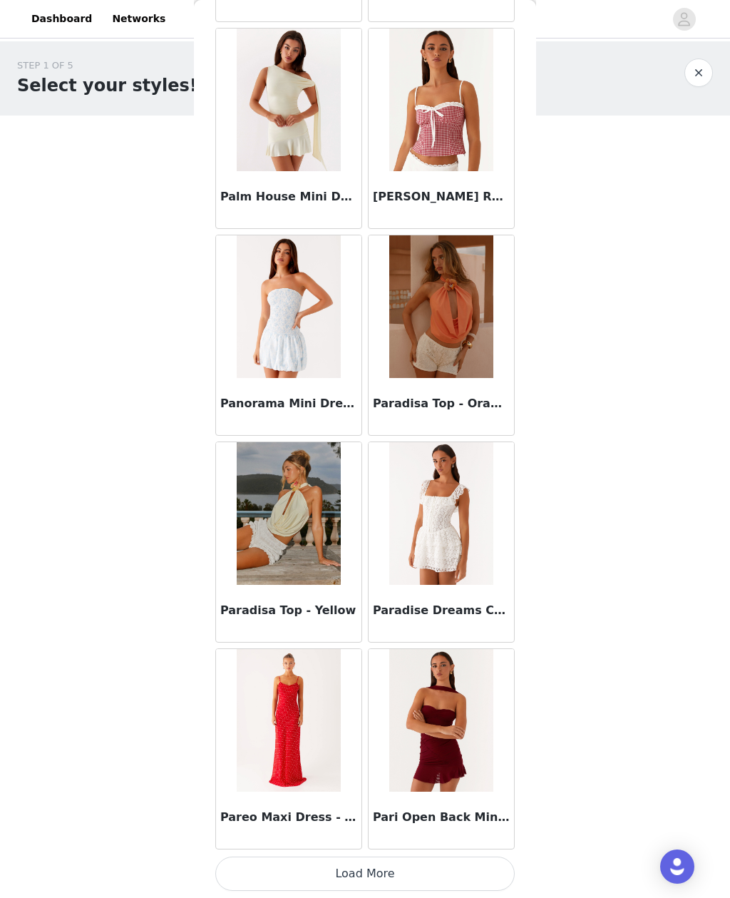
scroll to position [65403, 0]
click at [458, 871] on button "Load More" at bounding box center [365, 874] width 300 height 34
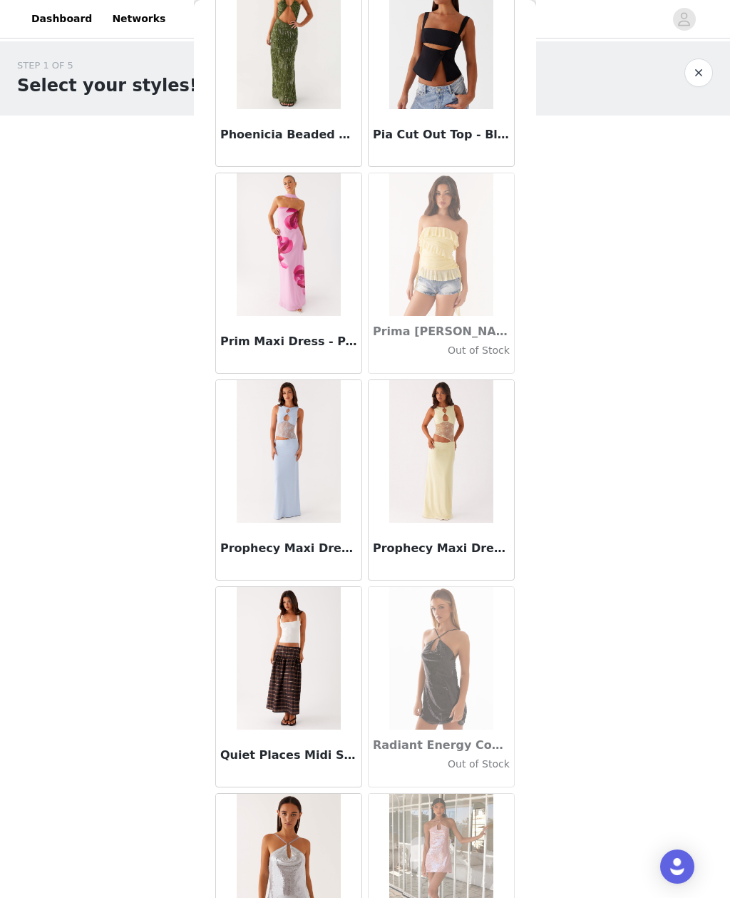
scroll to position [67136, 0]
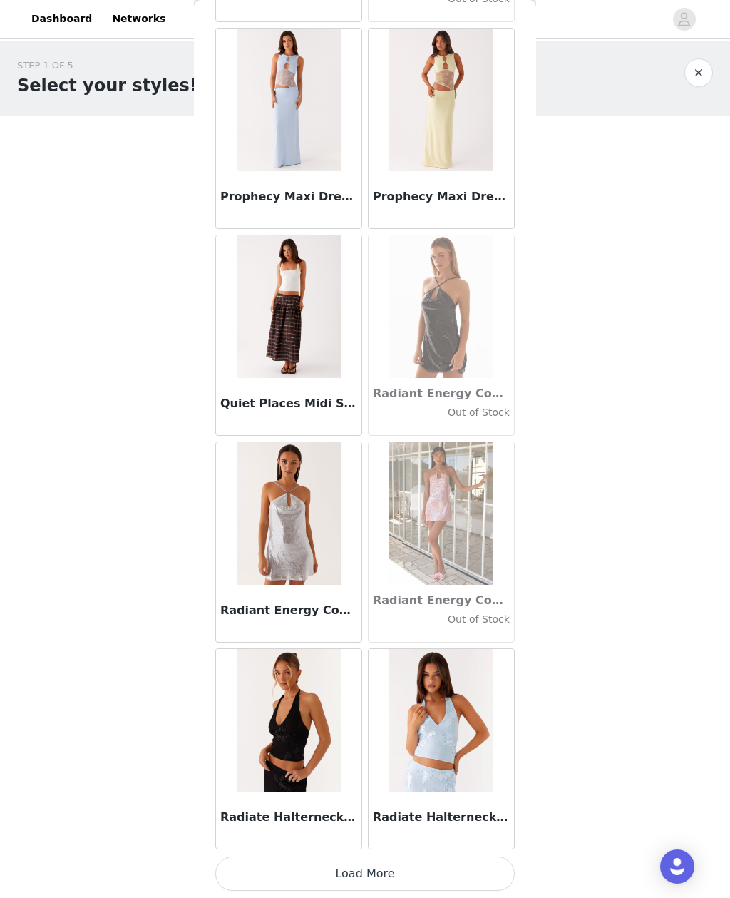
click at [471, 859] on button "Load More" at bounding box center [365, 874] width 300 height 34
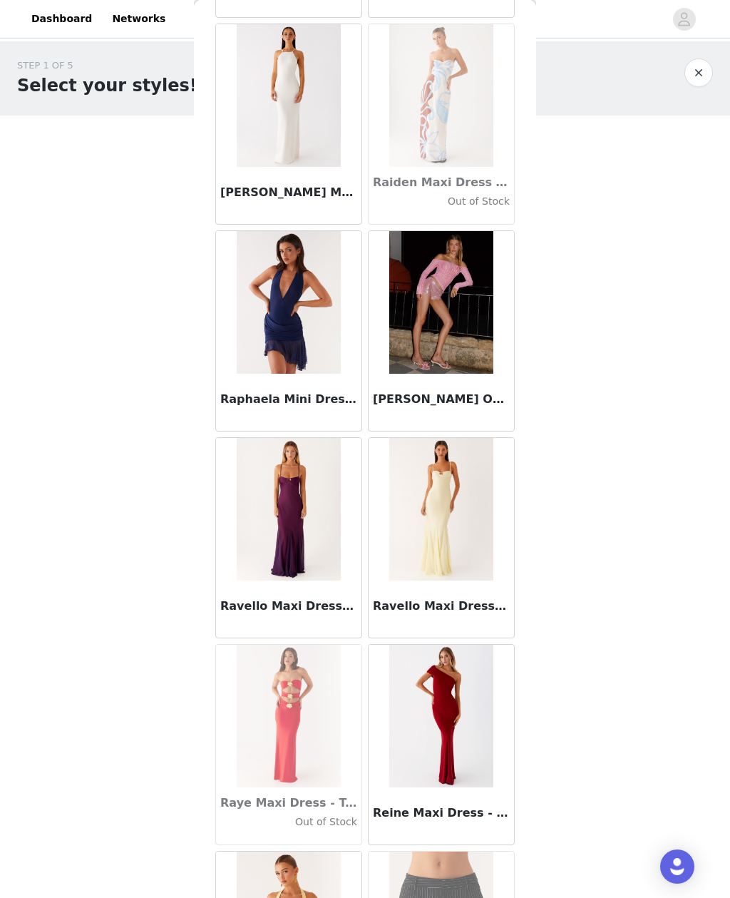
scroll to position [68911, 0]
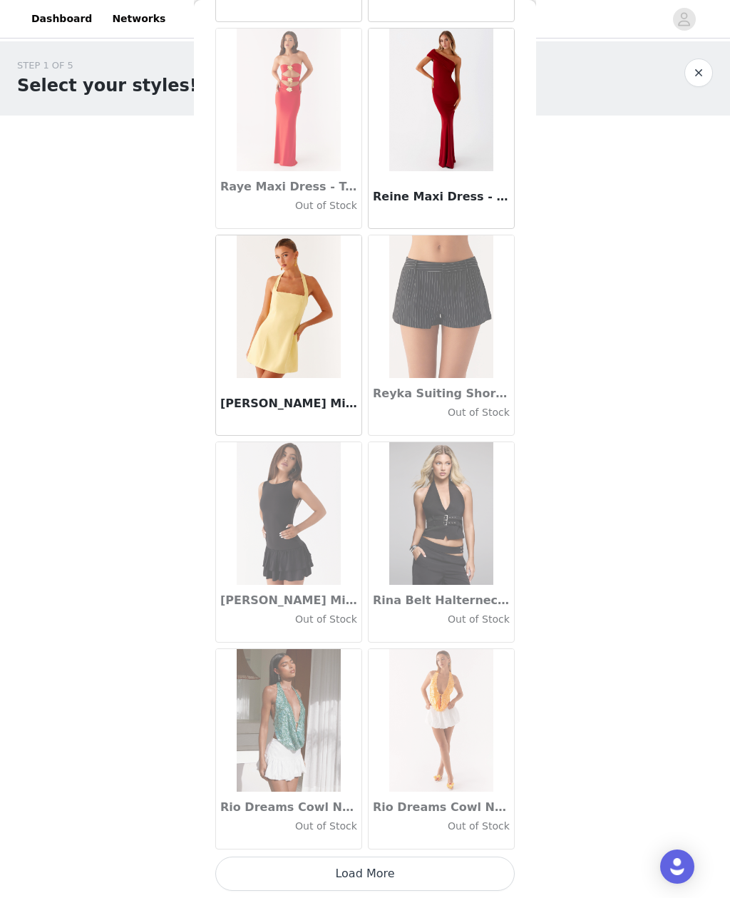
click at [476, 859] on button "Load More" at bounding box center [365, 874] width 300 height 34
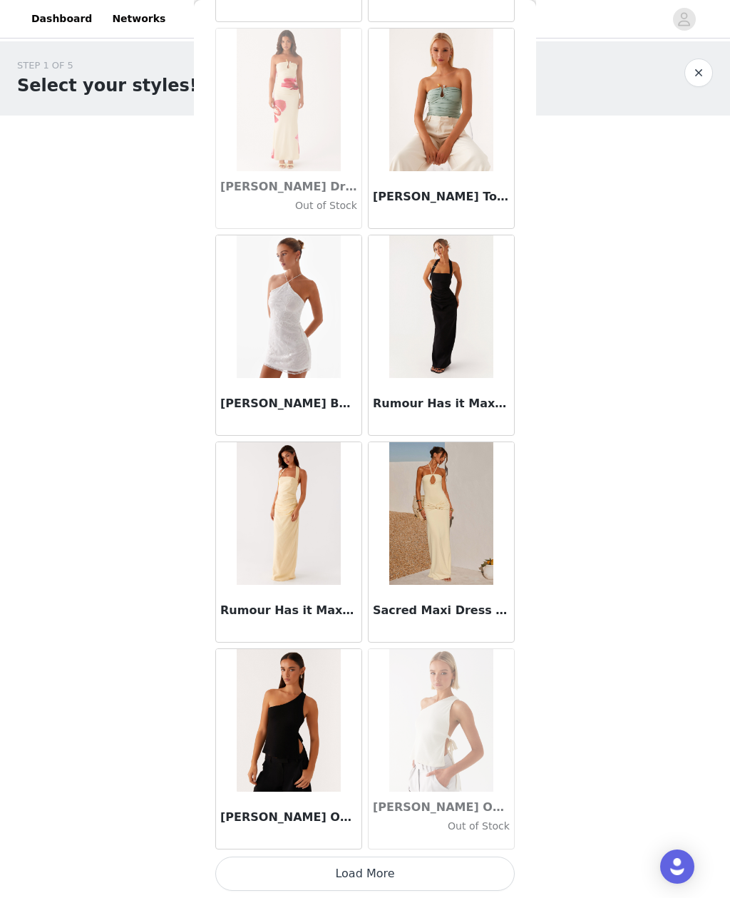
scroll to position [71608, 0]
click at [456, 857] on button "Load More" at bounding box center [365, 874] width 300 height 34
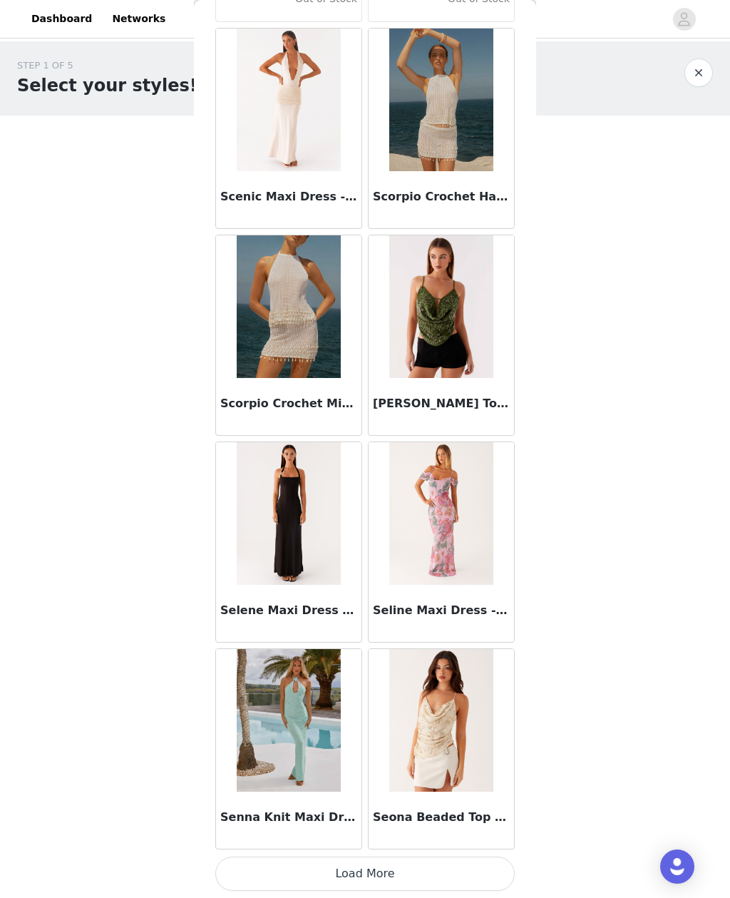
scroll to position [73676, 0]
click at [478, 871] on button "Load More" at bounding box center [365, 874] width 300 height 34
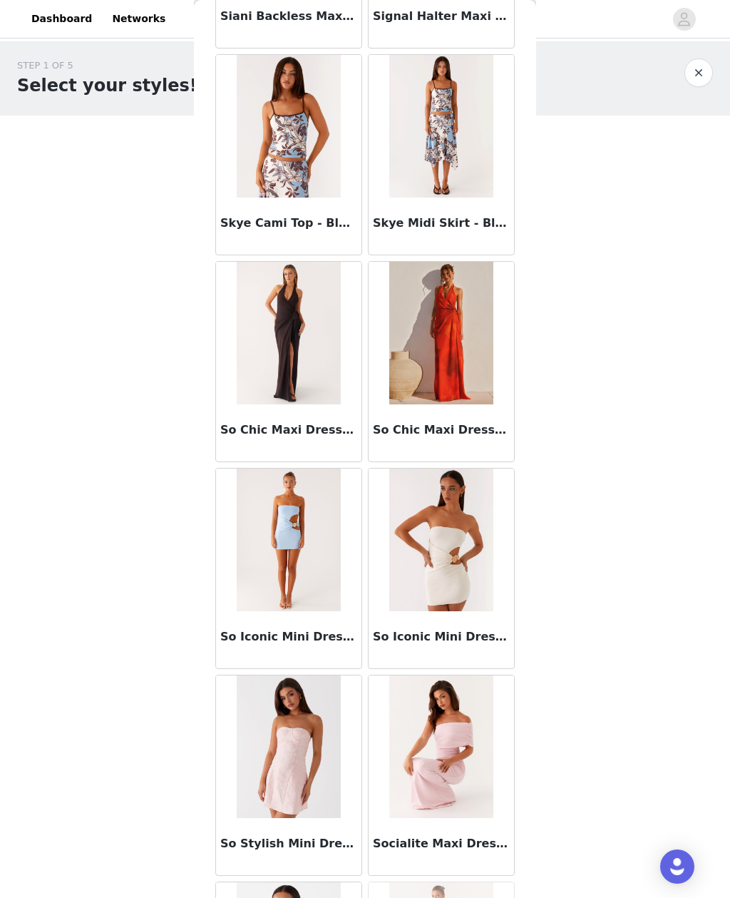
scroll to position [75331, 0]
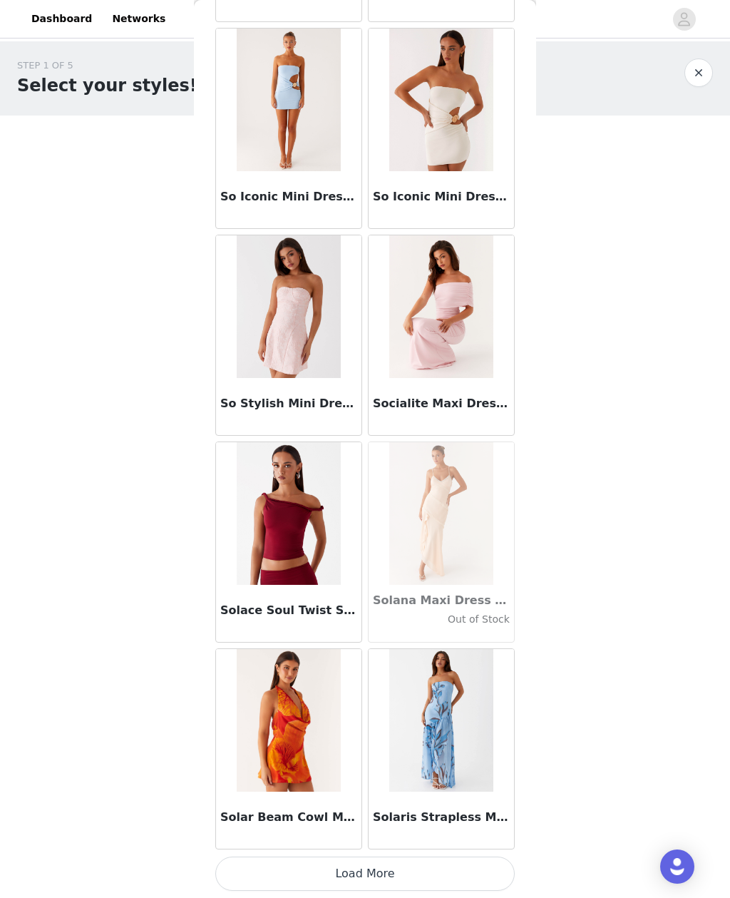
click at [459, 875] on button "Load More" at bounding box center [365, 874] width 300 height 34
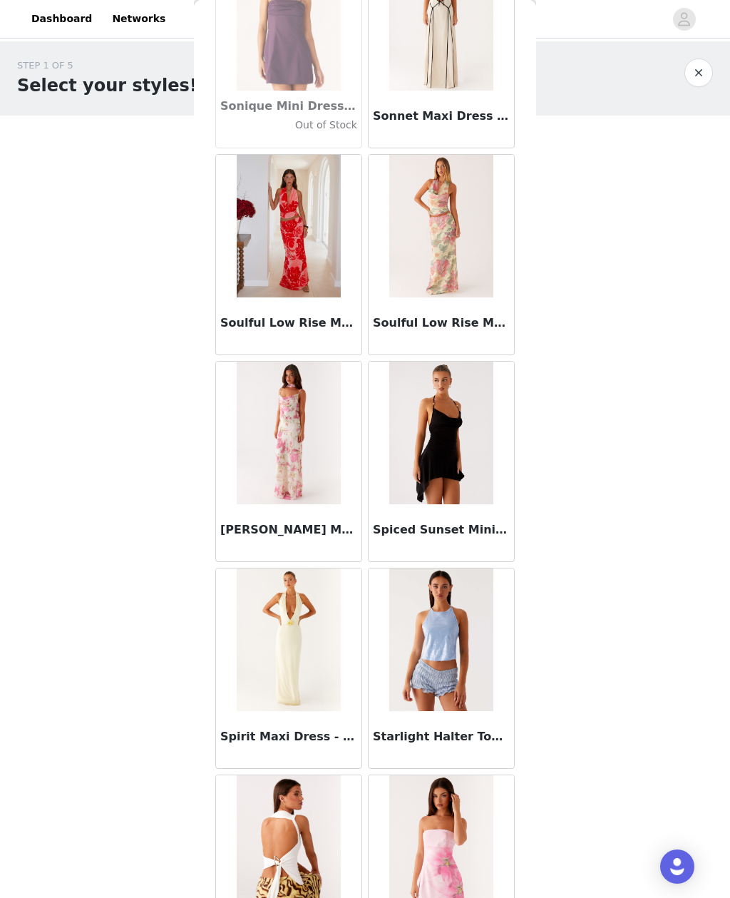
scroll to position [77516, 0]
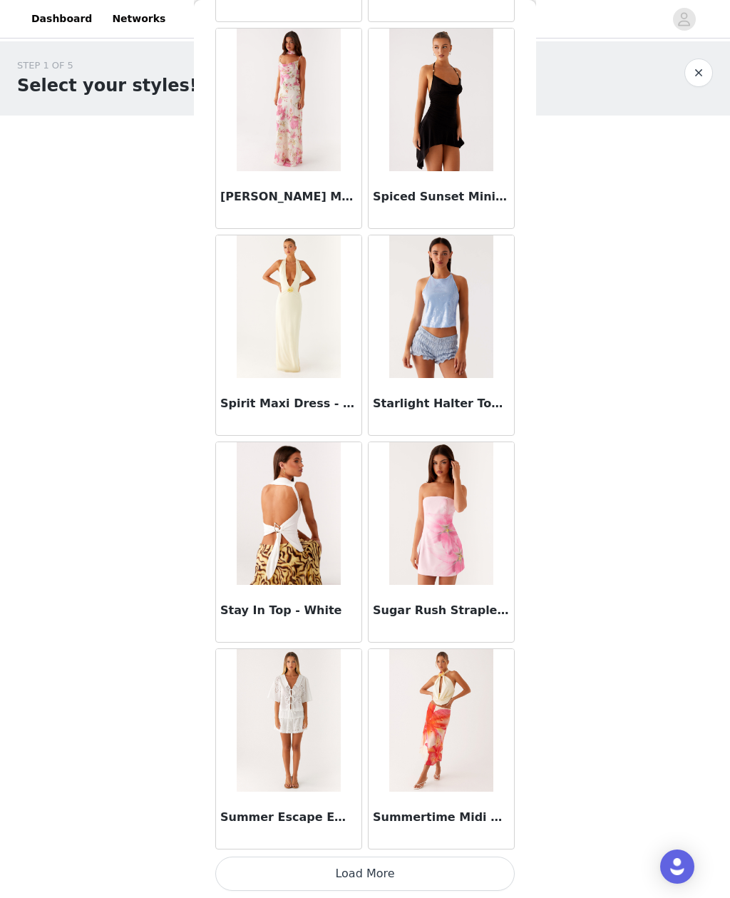
click at [474, 869] on button "Load More" at bounding box center [365, 874] width 300 height 34
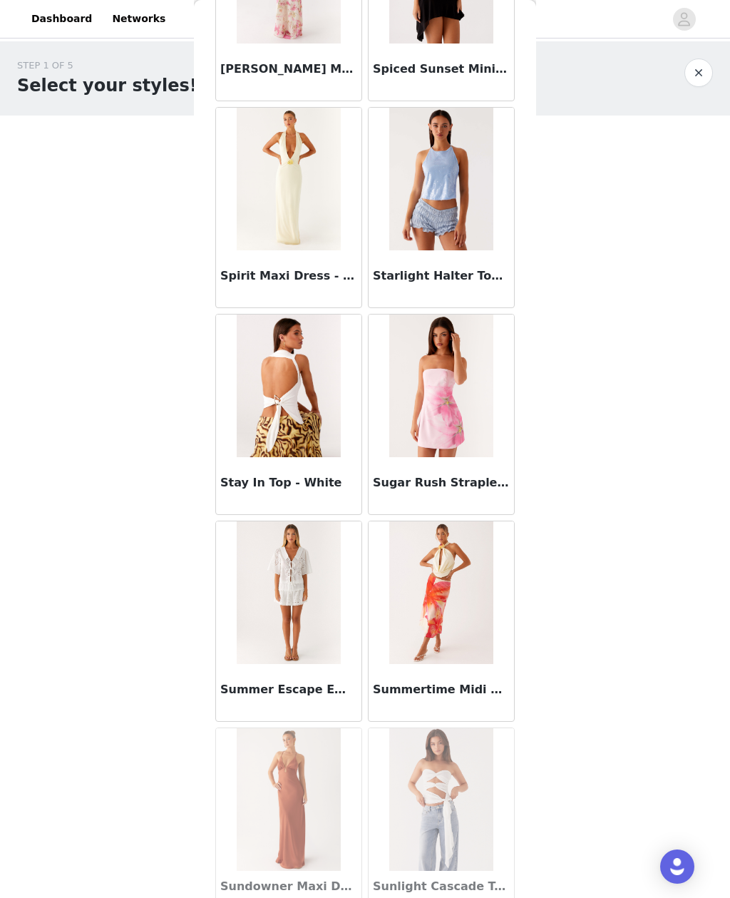
scroll to position [77962, 0]
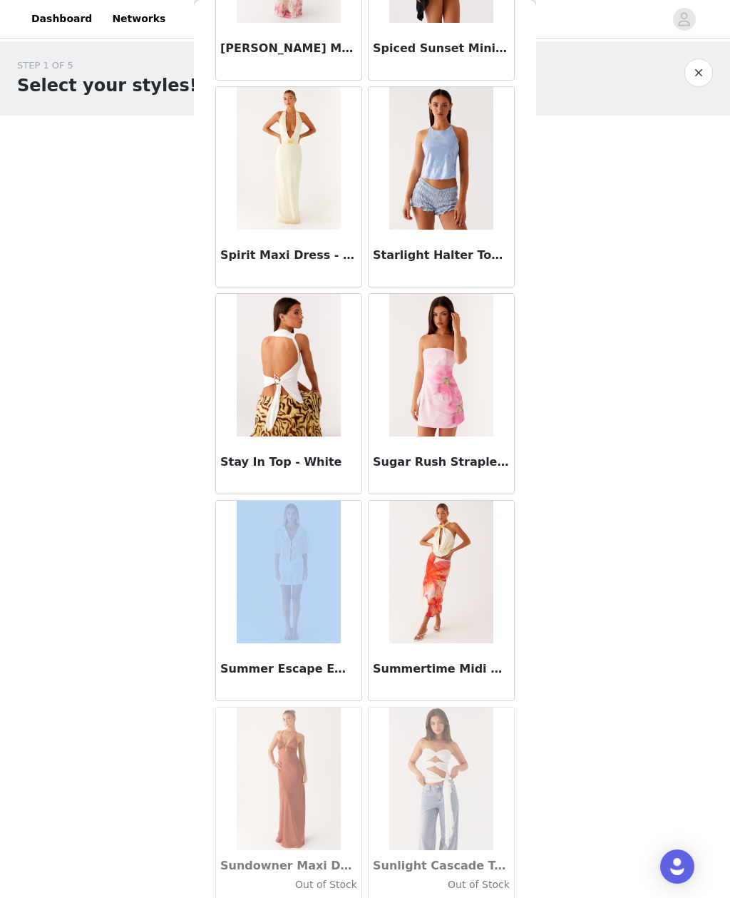
click at [613, 489] on body "Dashboard Networks STEP 1 OF 5 Select your styles! Please note that the sizes a…" at bounding box center [365, 449] width 730 height 898
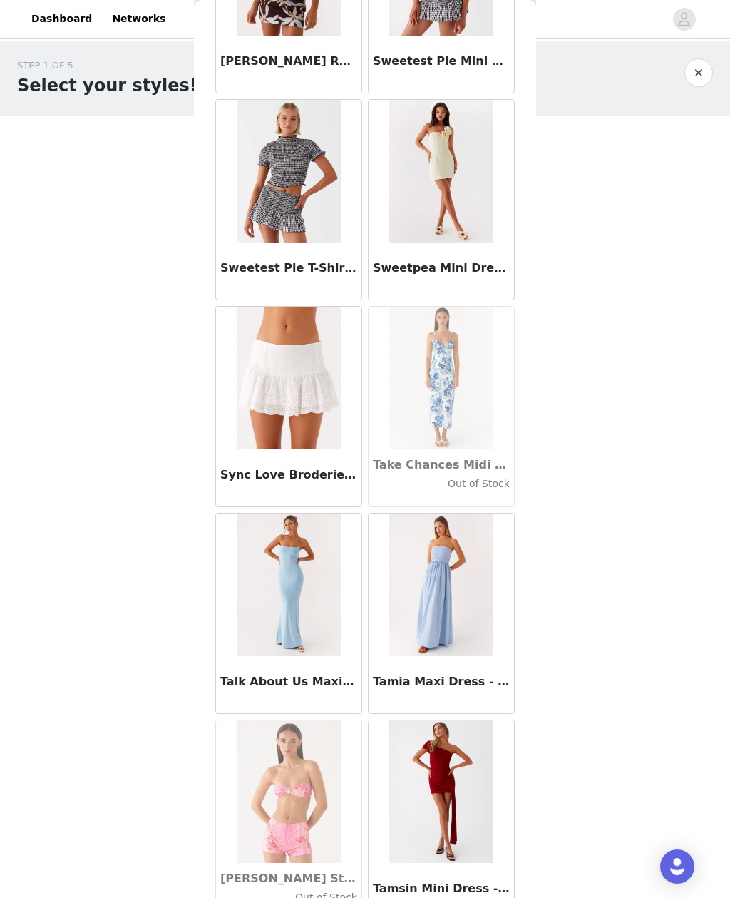
scroll to position [79623, 0]
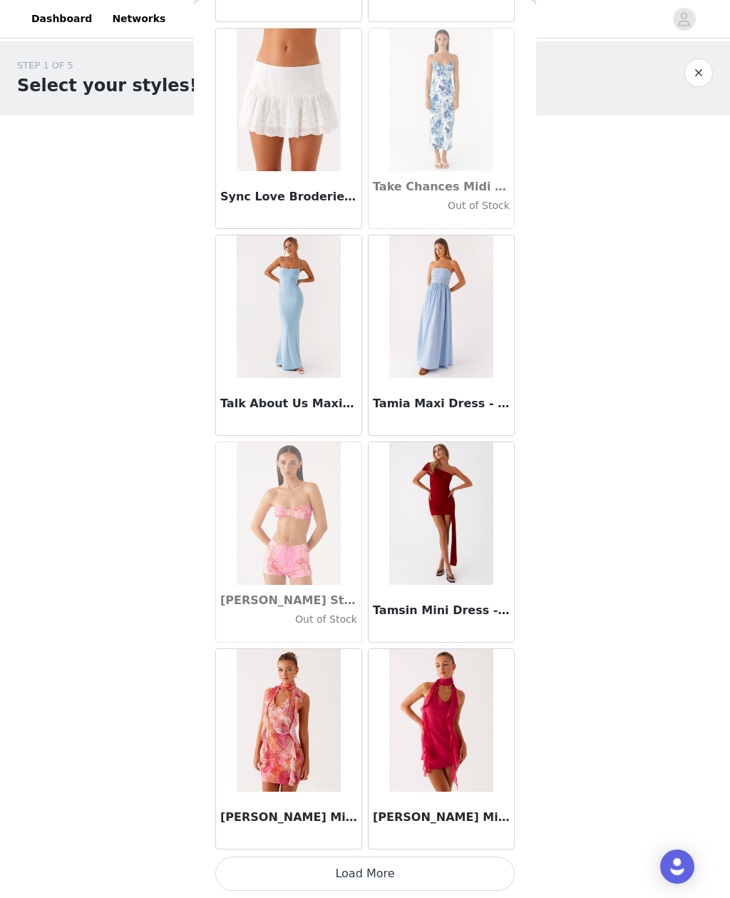
click at [474, 861] on button "Load More" at bounding box center [365, 874] width 300 height 34
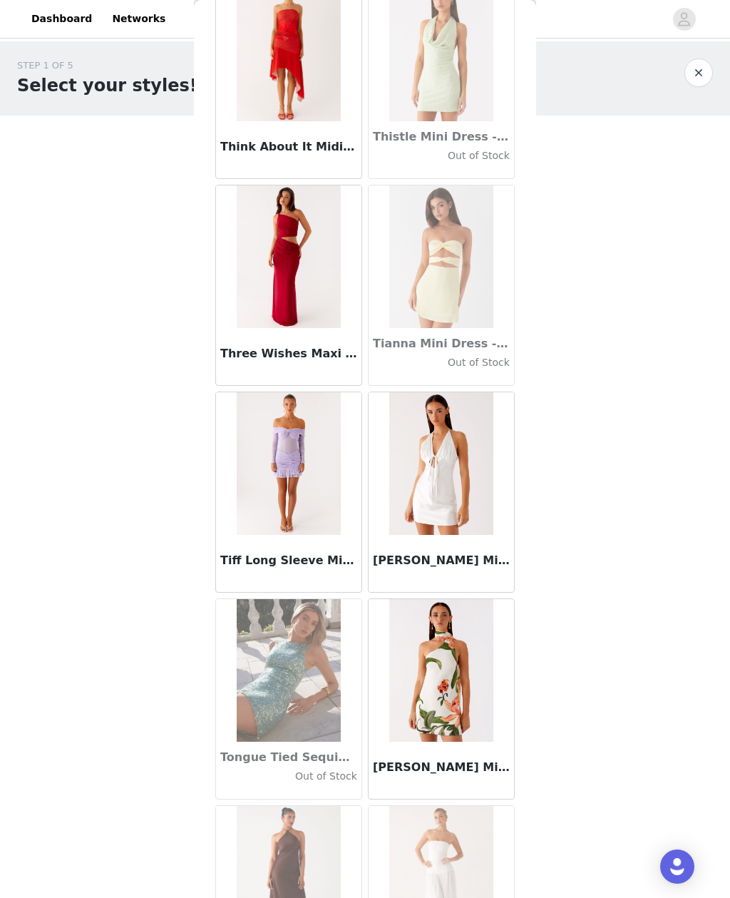
scroll to position [81640, 0]
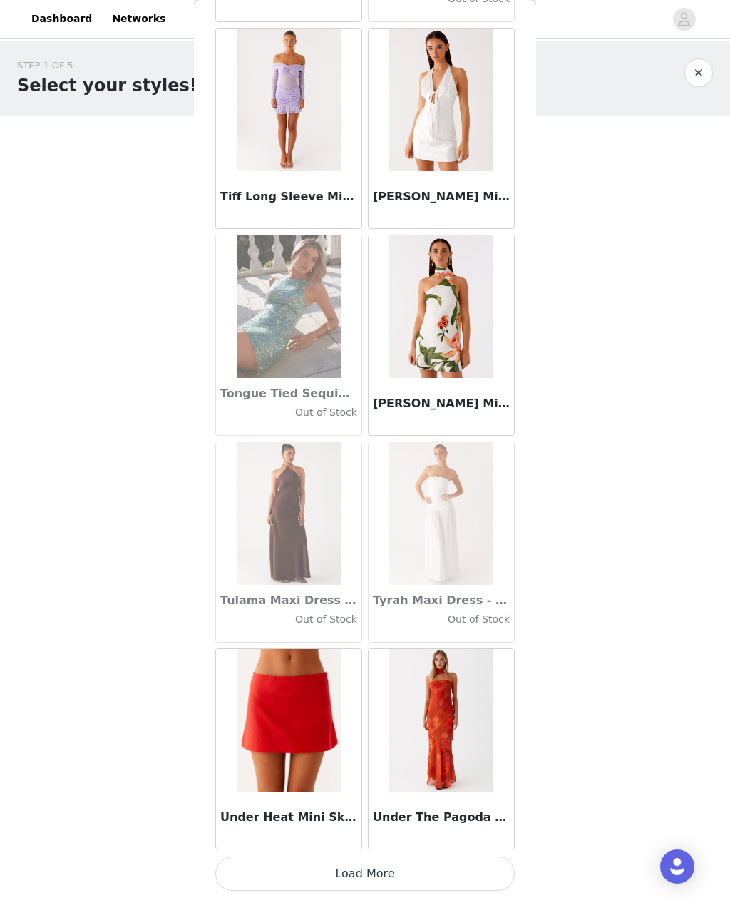
click at [466, 874] on button "Load More" at bounding box center [365, 874] width 300 height 34
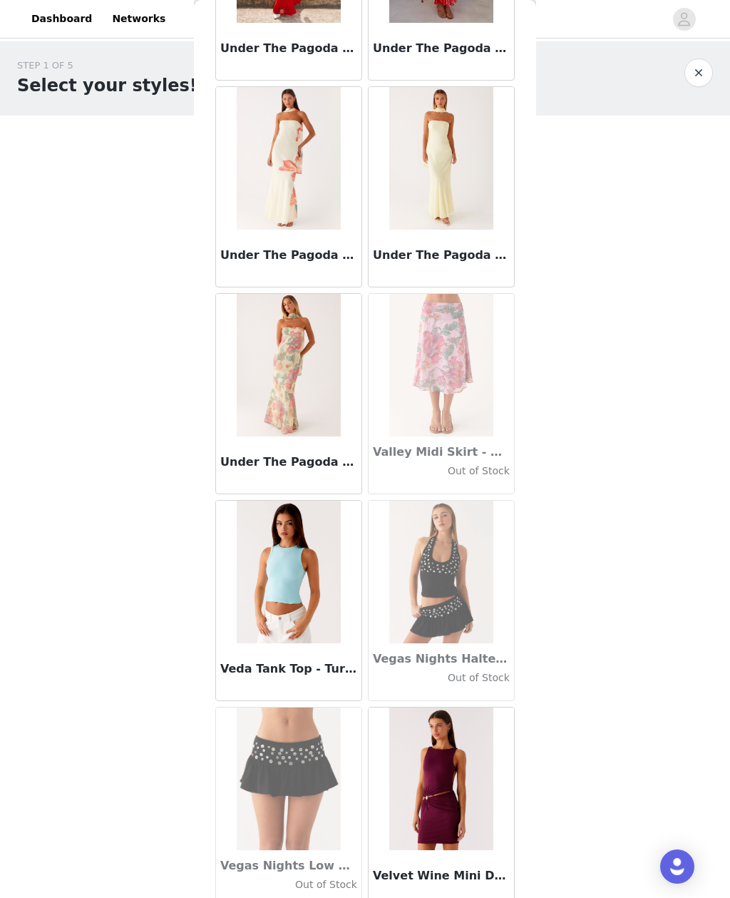
scroll to position [83649, 0]
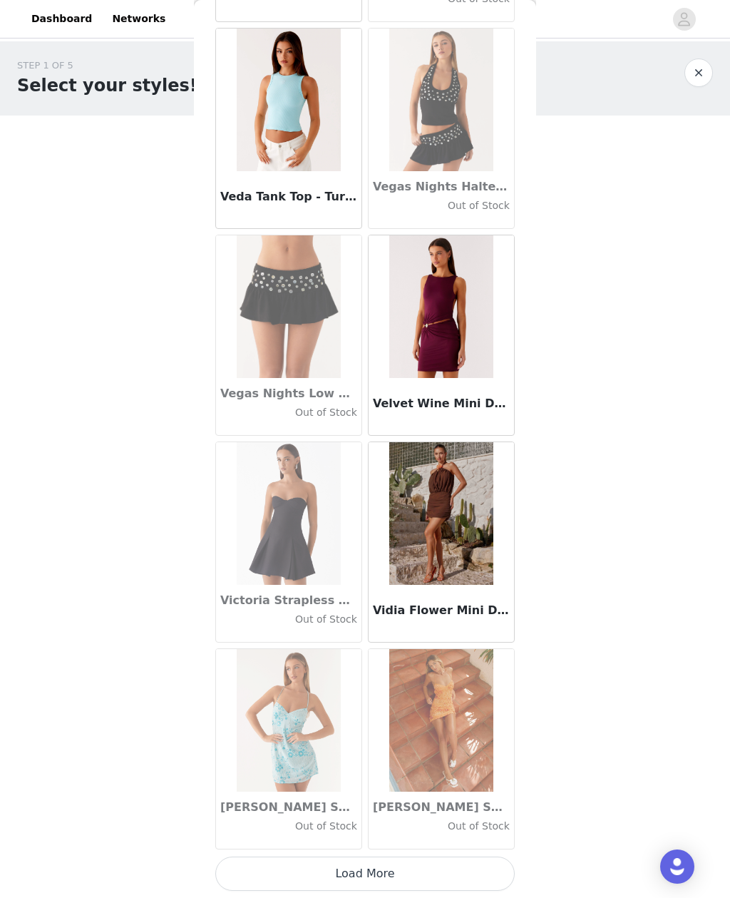
click at [476, 860] on button "Load More" at bounding box center [365, 874] width 300 height 34
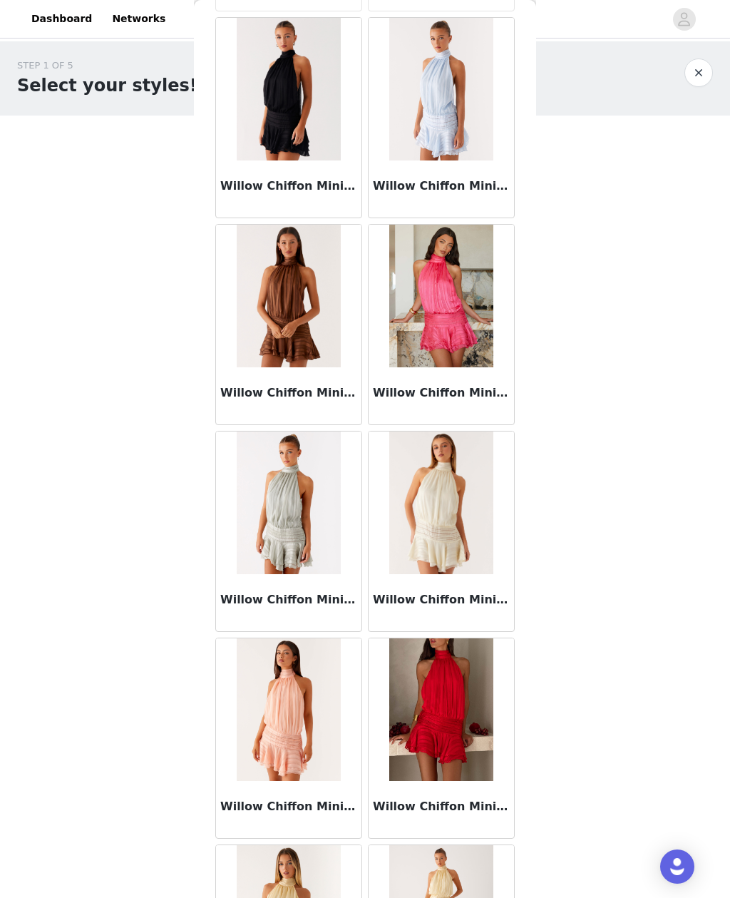
scroll to position [86087, 0]
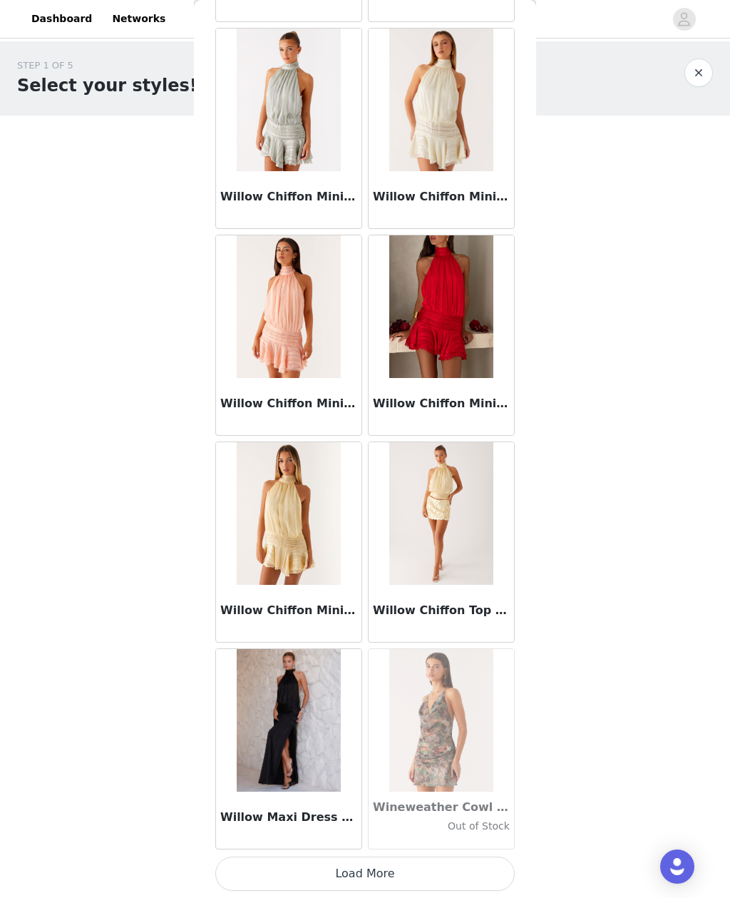
click at [429, 861] on button "Load More" at bounding box center [365, 874] width 300 height 34
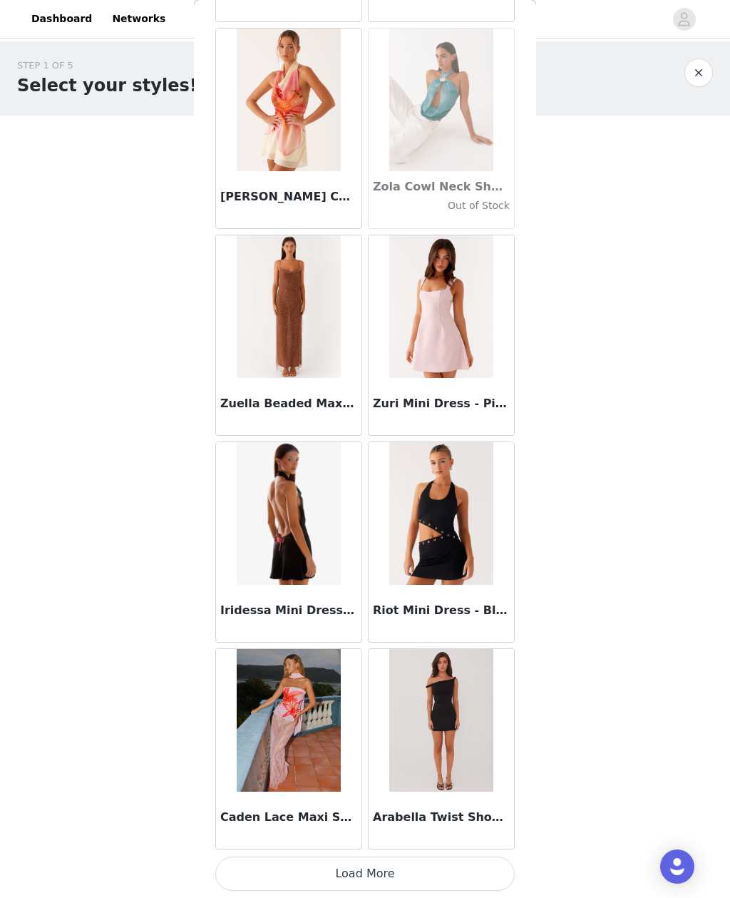
scroll to position [88155, 0]
click at [442, 868] on button "Load More" at bounding box center [365, 874] width 300 height 34
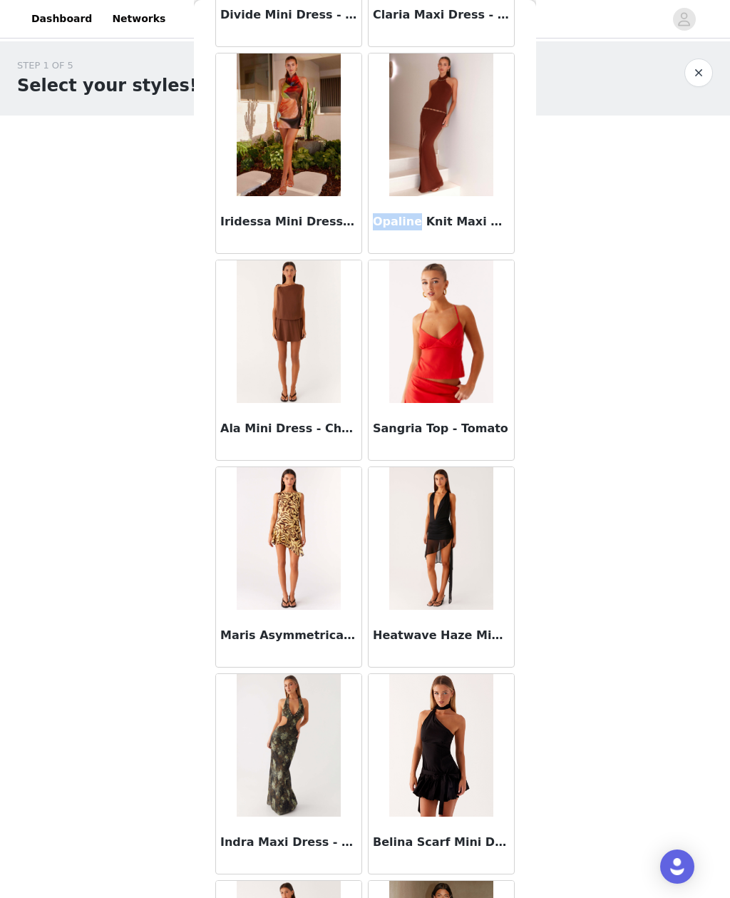
scroll to position [89496, 0]
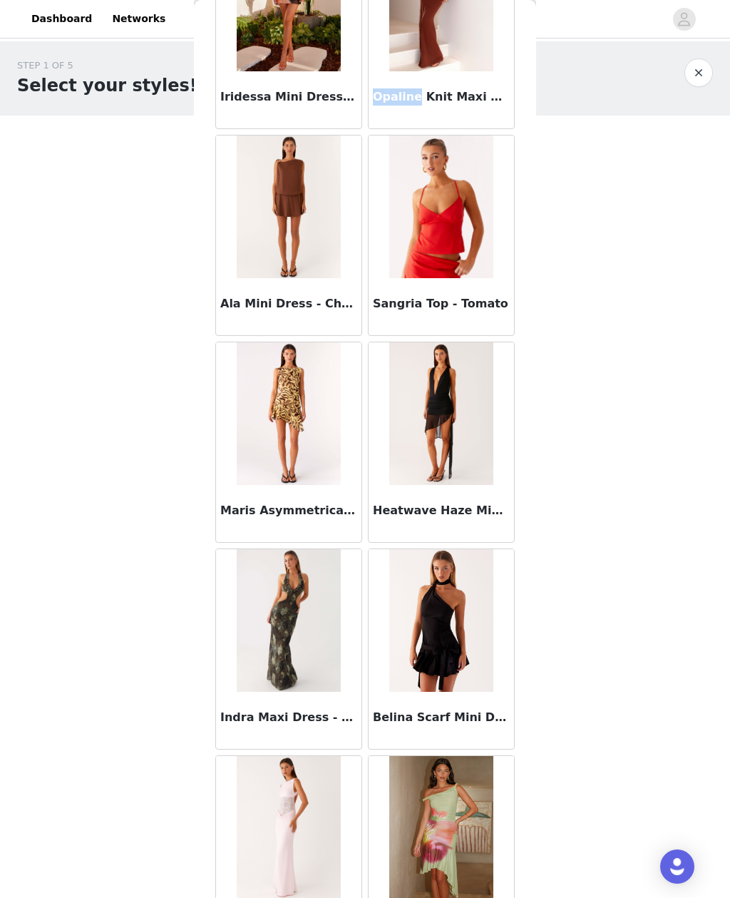
click at [600, 406] on body "Dashboard Networks STEP 1 OF 5 Select your styles! Please note that the sizes a…" at bounding box center [365, 449] width 730 height 898
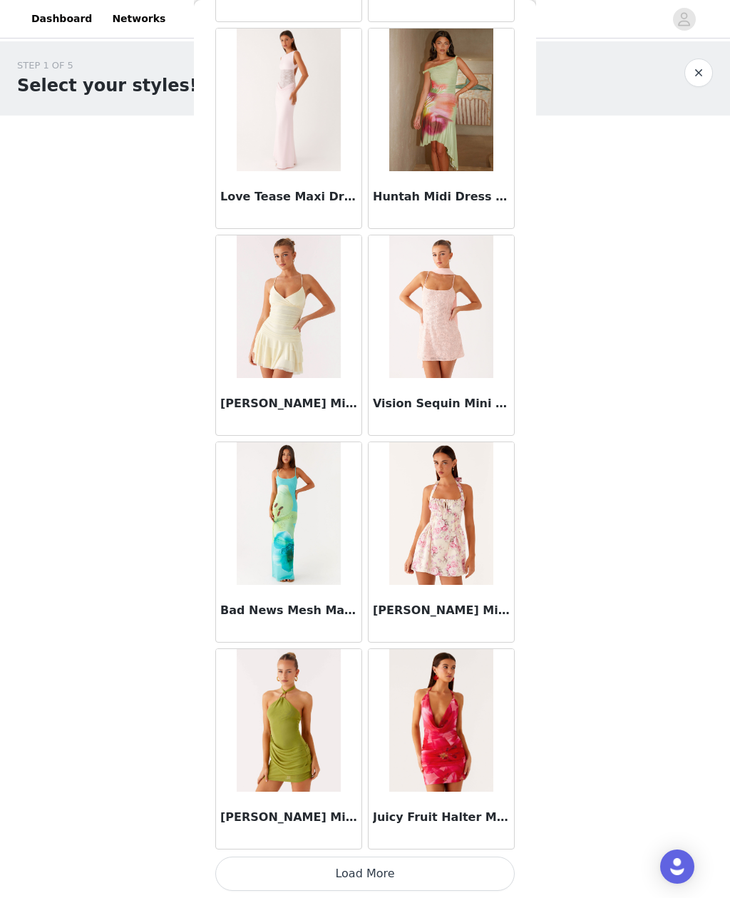
scroll to position [90223, 0]
click at [449, 878] on button "Load More" at bounding box center [365, 874] width 300 height 34
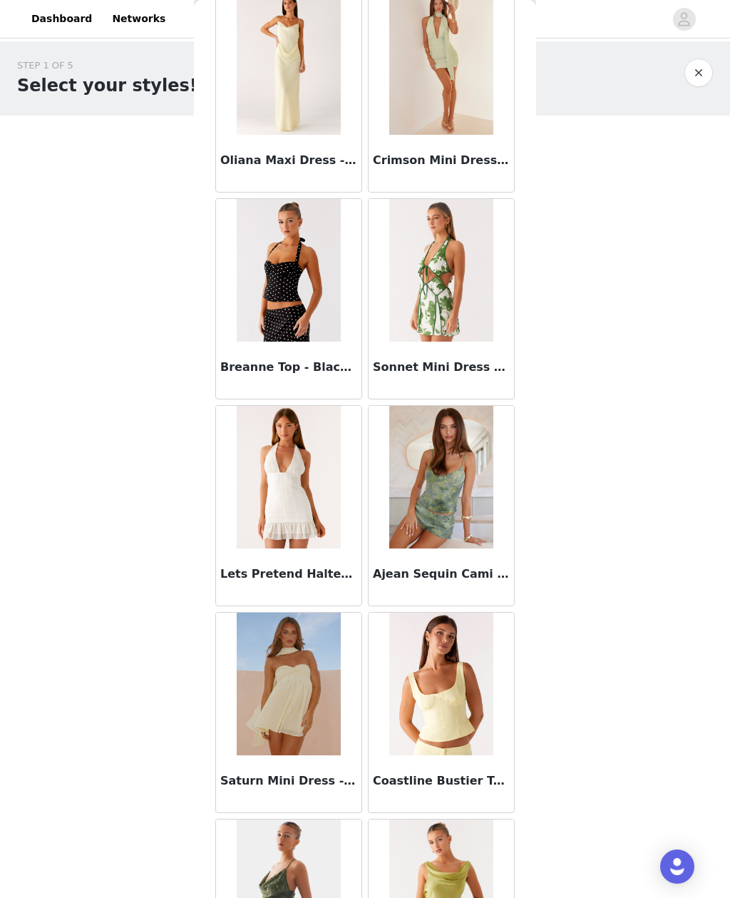
scroll to position [91916, 0]
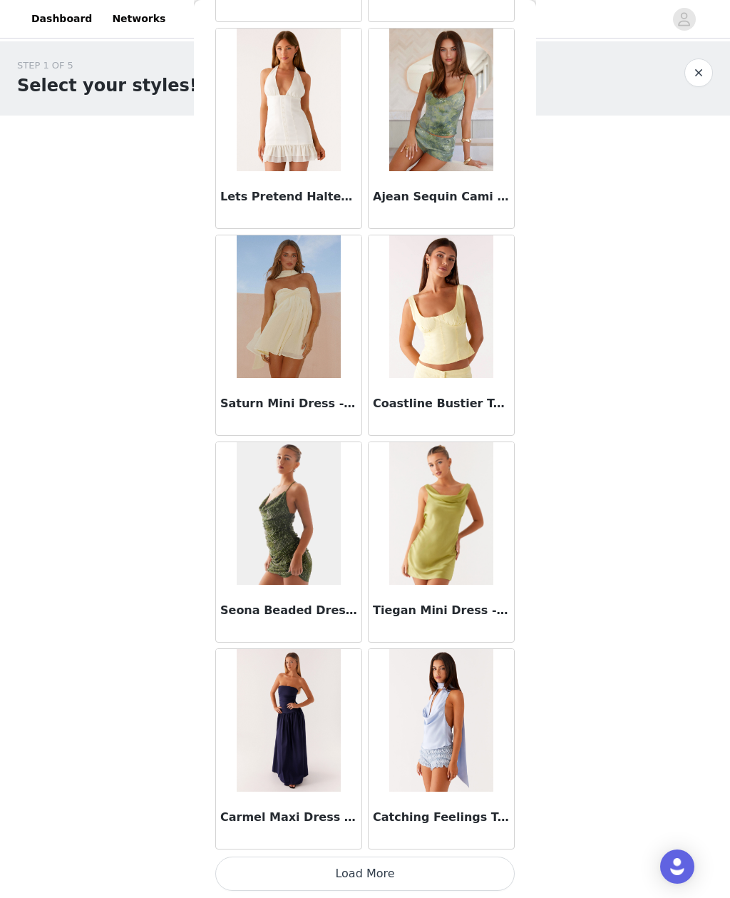
click at [474, 862] on button "Load More" at bounding box center [365, 874] width 300 height 34
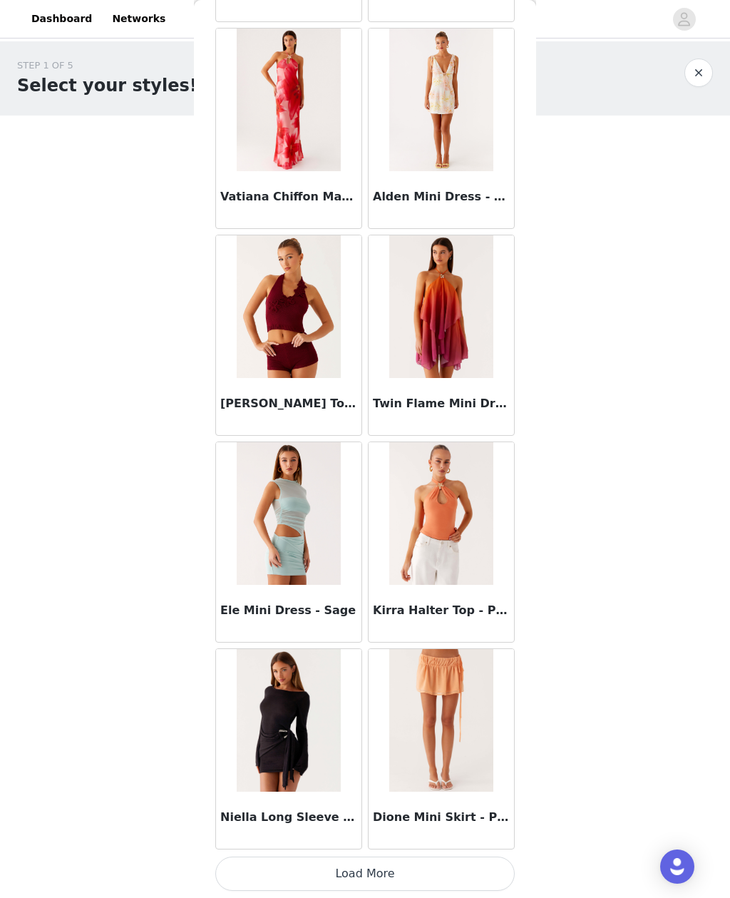
scroll to position [94360, 0]
click at [446, 877] on button "Load More" at bounding box center [365, 874] width 300 height 34
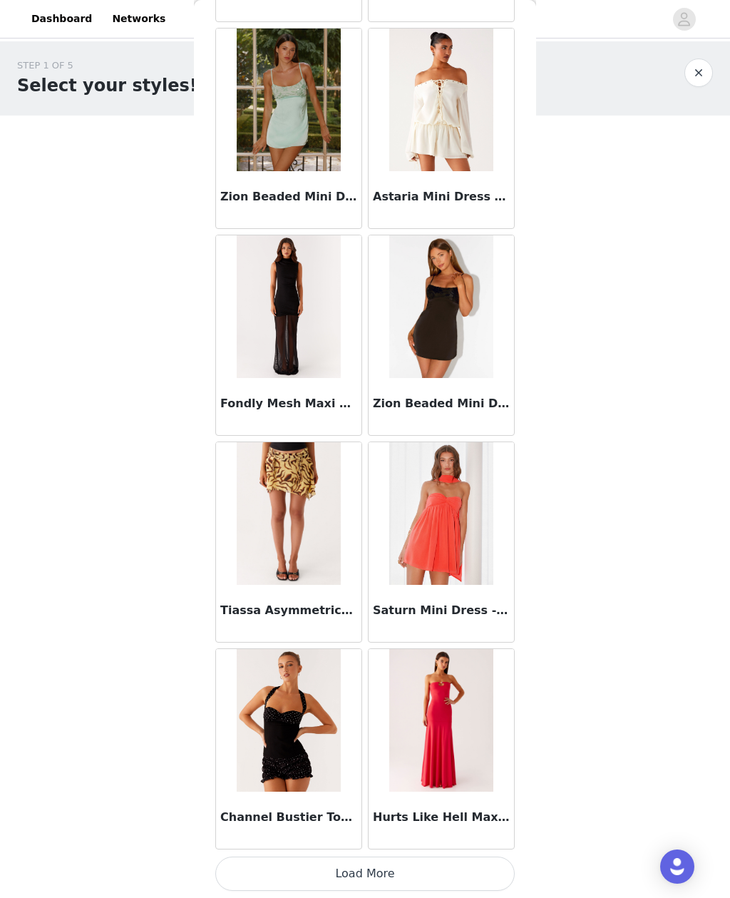
scroll to position [96428, 0]
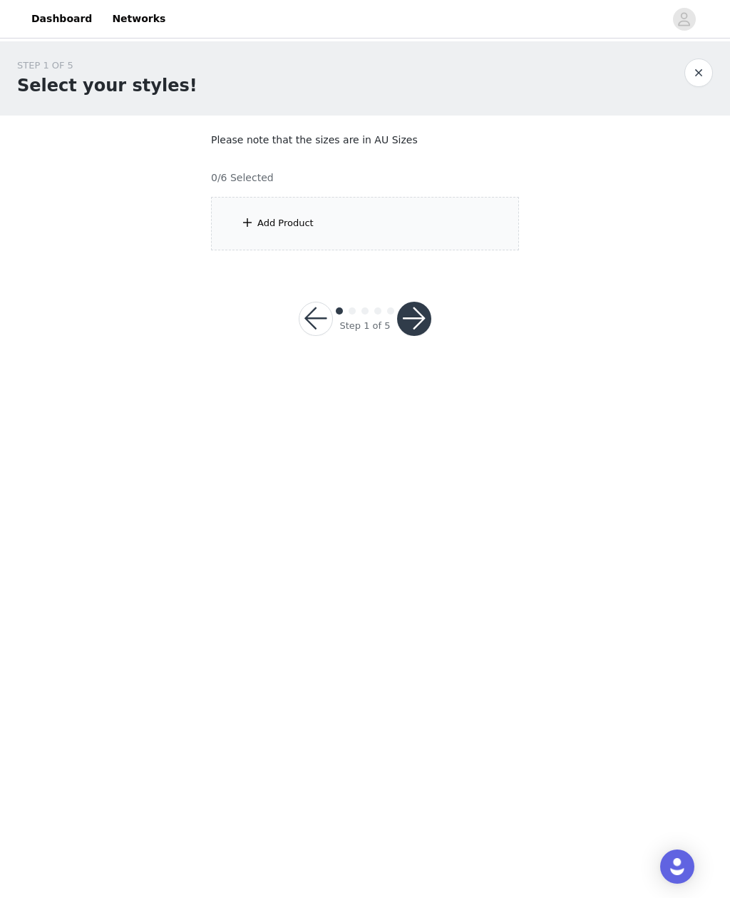
click at [443, 230] on div "Add Product" at bounding box center [365, 223] width 308 height 53
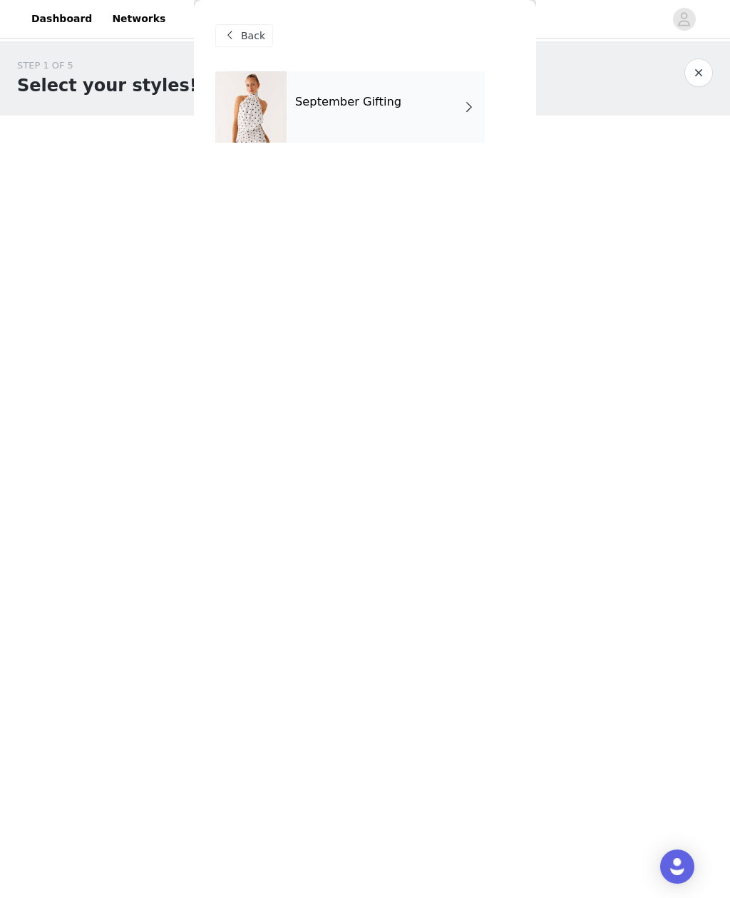
click at [439, 111] on div "September Gifting" at bounding box center [386, 106] width 198 height 71
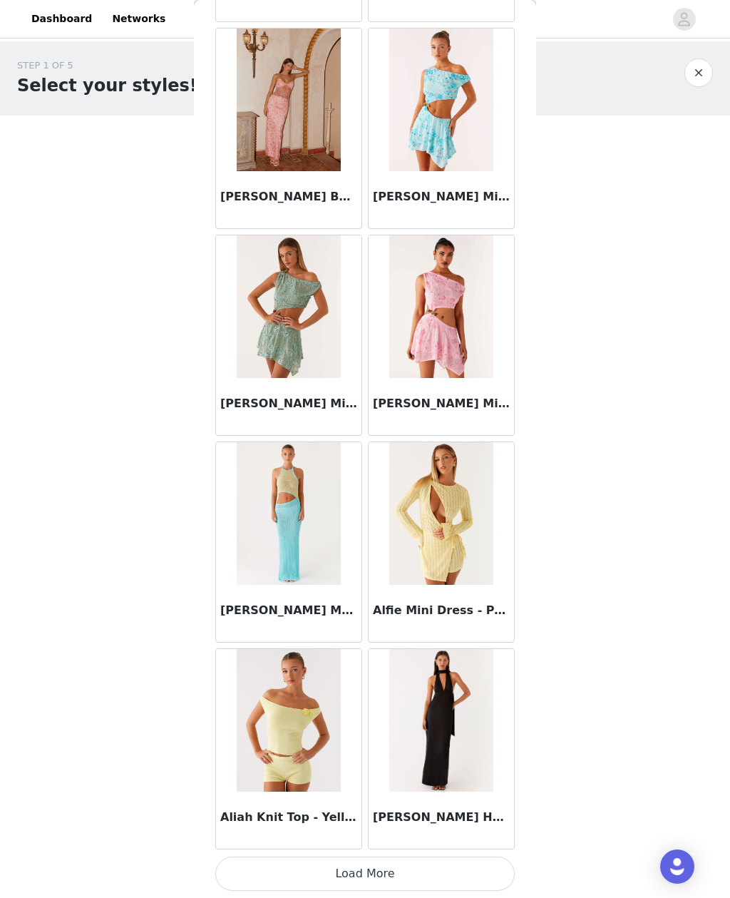
click at [414, 869] on button "Load More" at bounding box center [365, 874] width 300 height 34
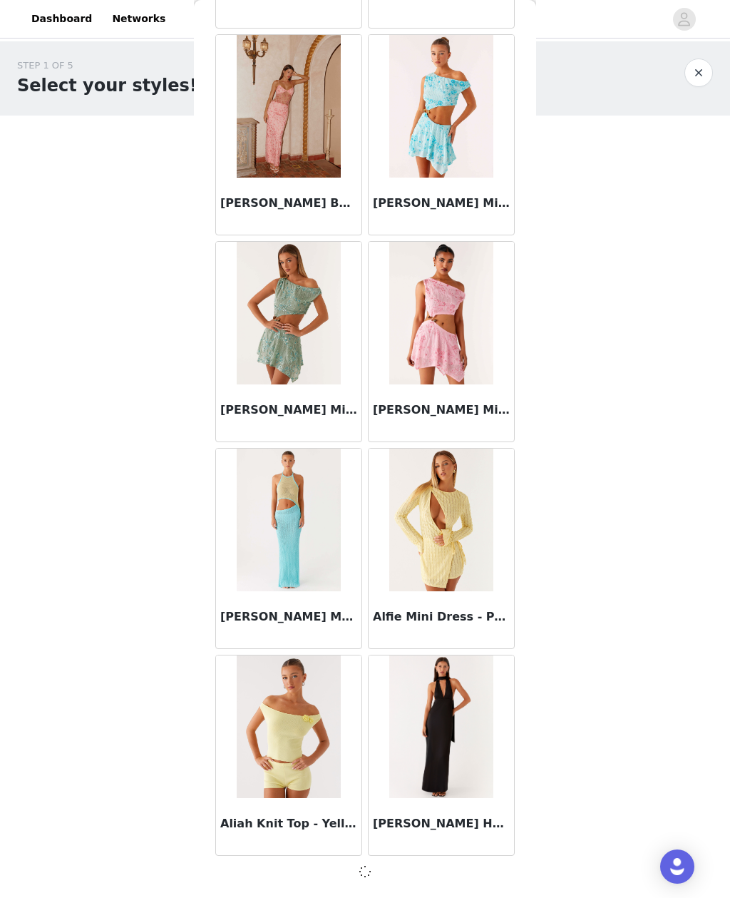
scroll to position [1278, 0]
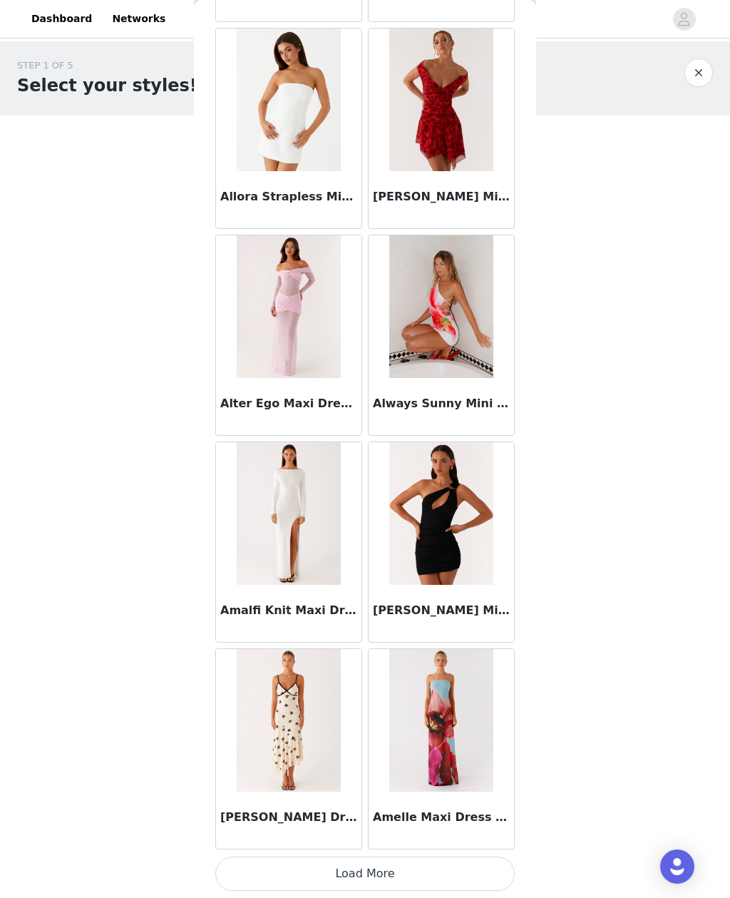
click at [466, 866] on button "Load More" at bounding box center [365, 874] width 300 height 34
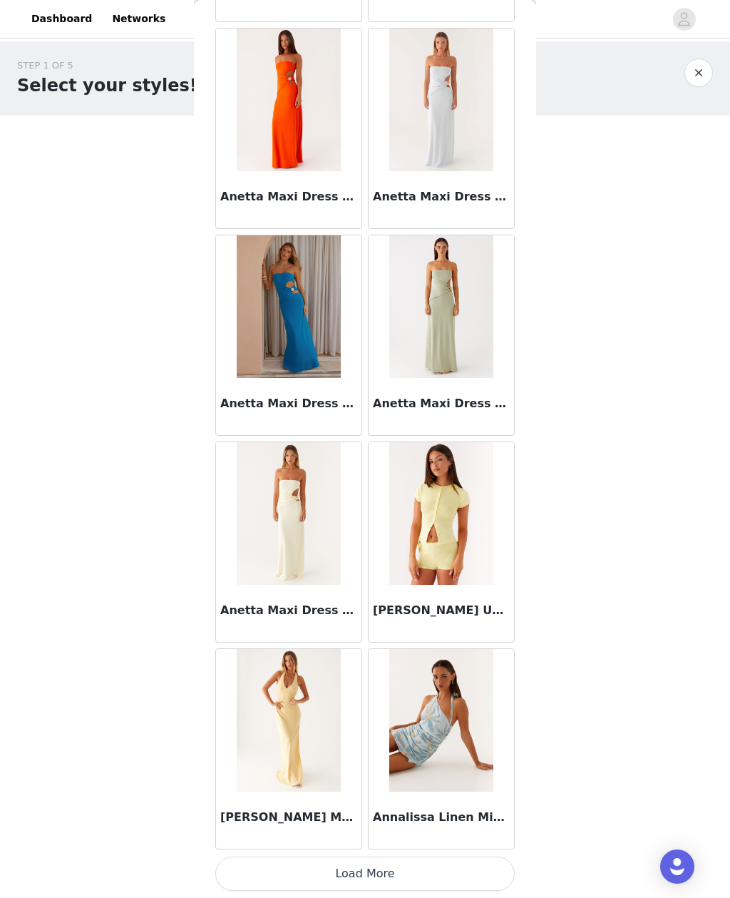
click at [461, 866] on button "Load More" at bounding box center [365, 874] width 300 height 34
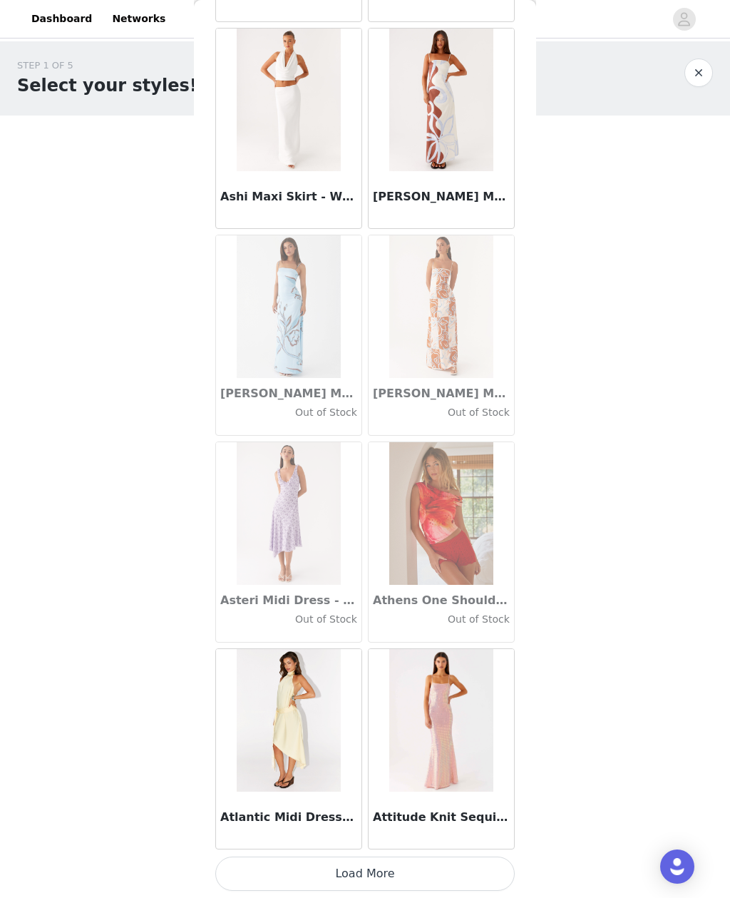
click at [441, 872] on button "Load More" at bounding box center [365, 874] width 300 height 34
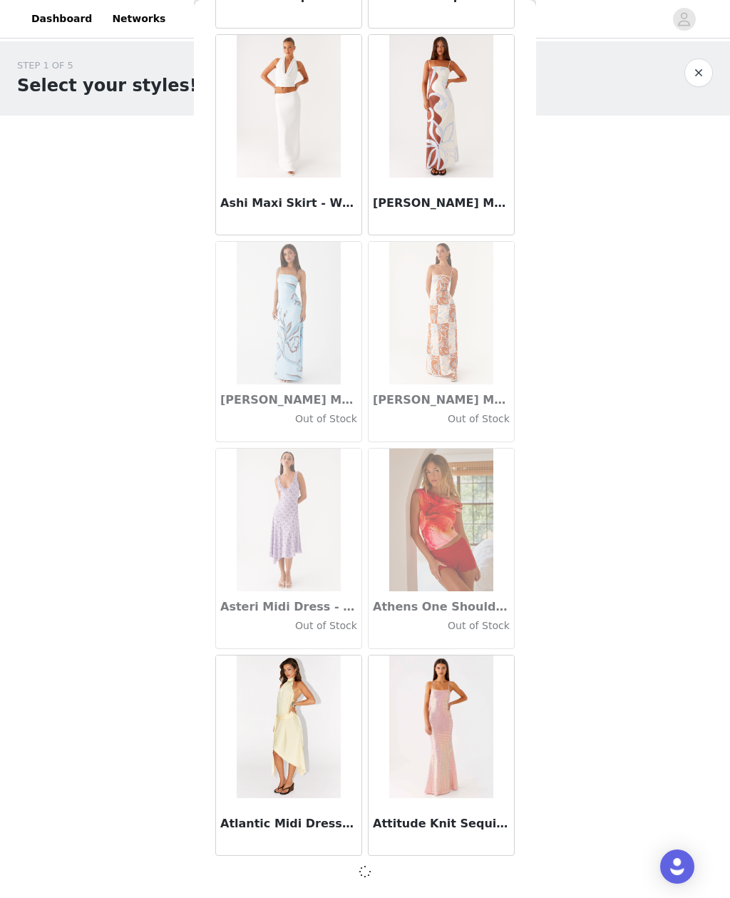
scroll to position [7483, 0]
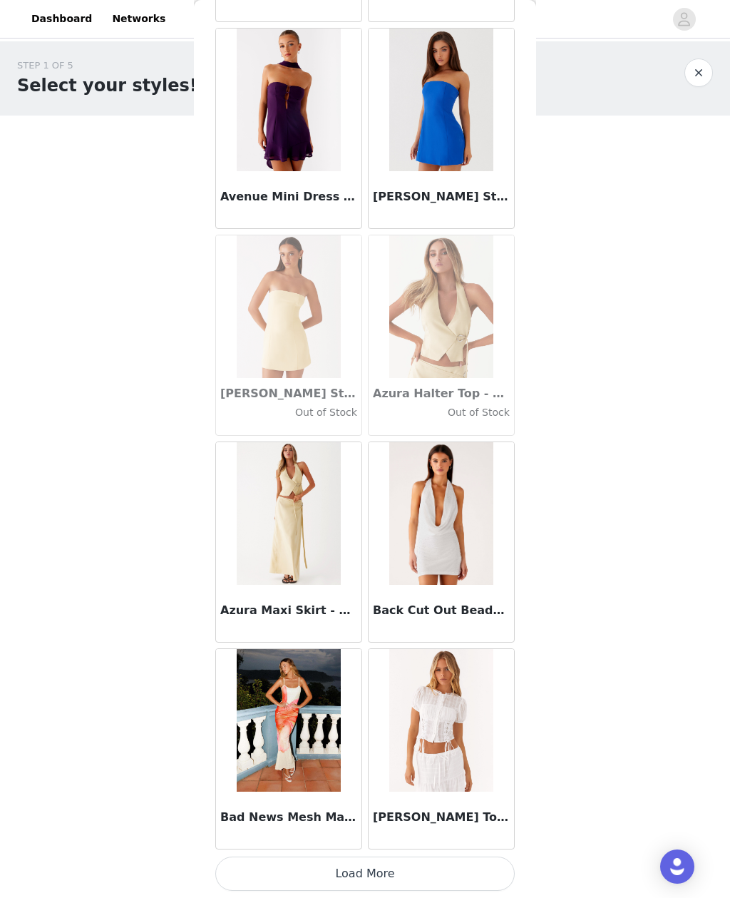
click at [389, 873] on button "Load More" at bounding box center [365, 874] width 300 height 34
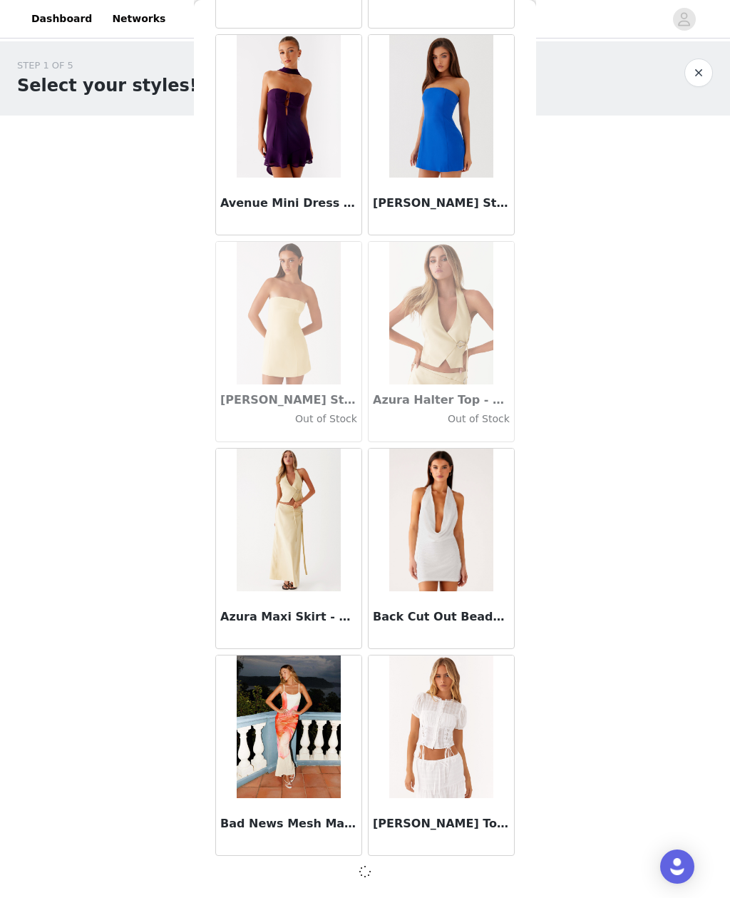
scroll to position [9551, 0]
click at [377, 872] on div at bounding box center [365, 871] width 300 height 17
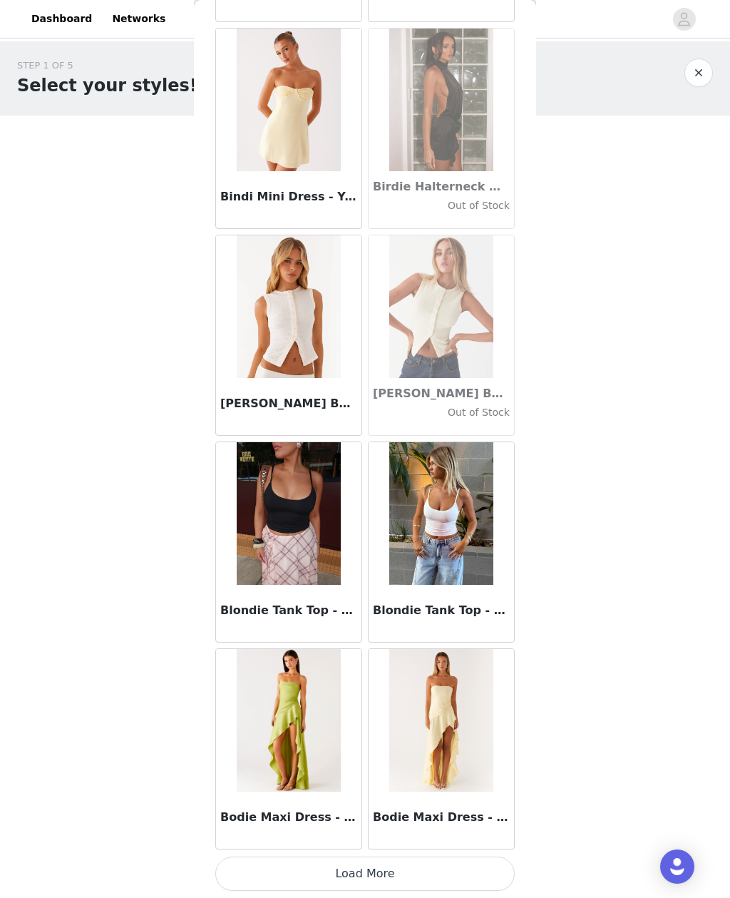
click at [402, 870] on button "Load More" at bounding box center [365, 874] width 300 height 34
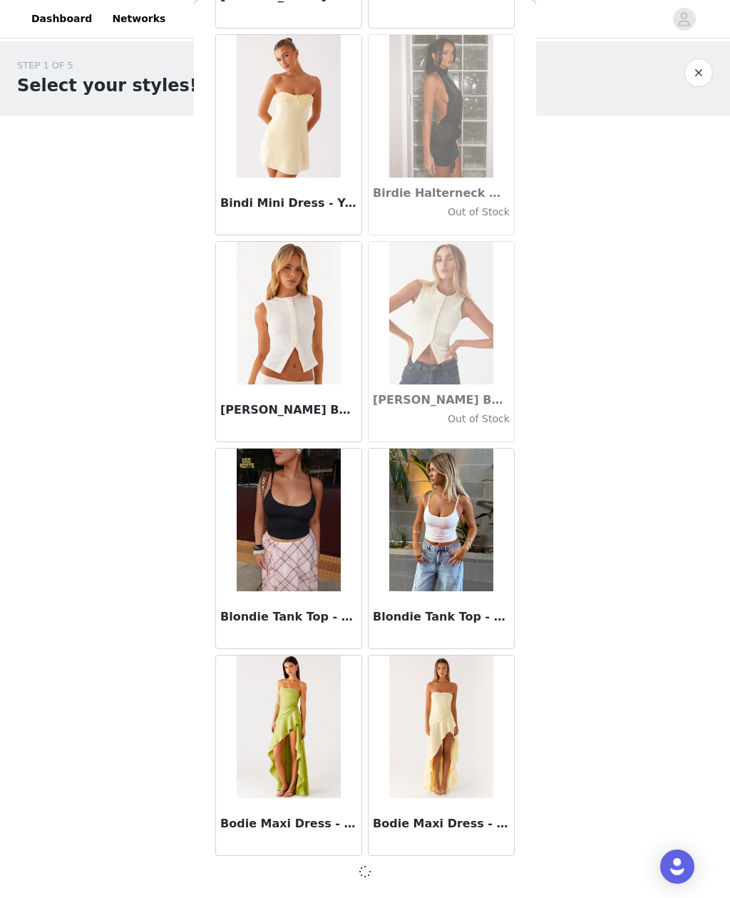
scroll to position [11620, 0]
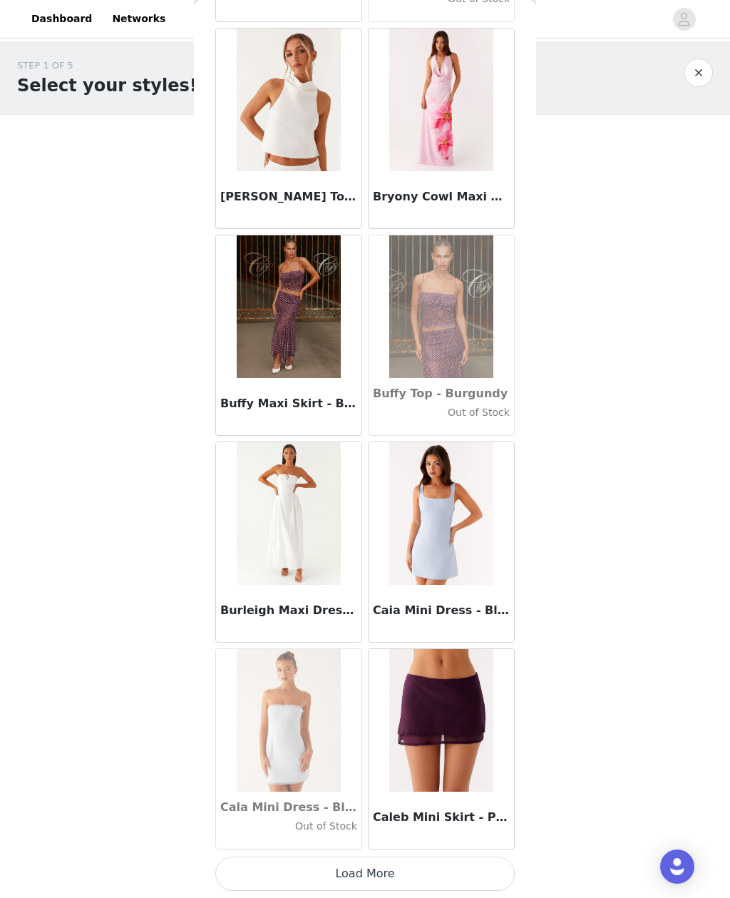
click at [393, 866] on button "Load More" at bounding box center [365, 874] width 300 height 34
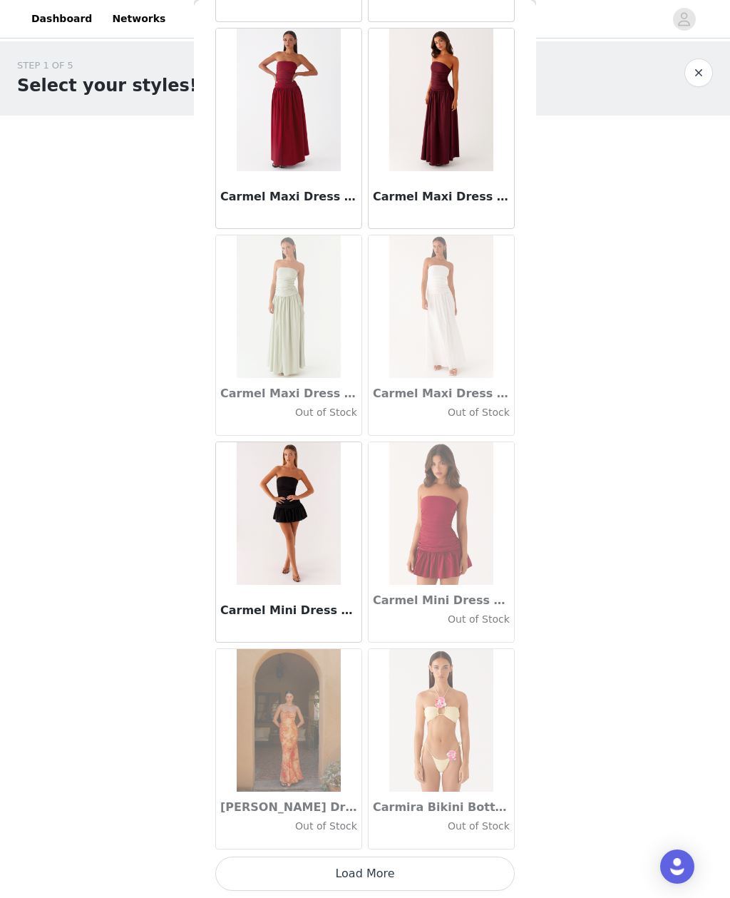
scroll to position [15763, 0]
click at [414, 857] on button "Load More" at bounding box center [365, 874] width 300 height 34
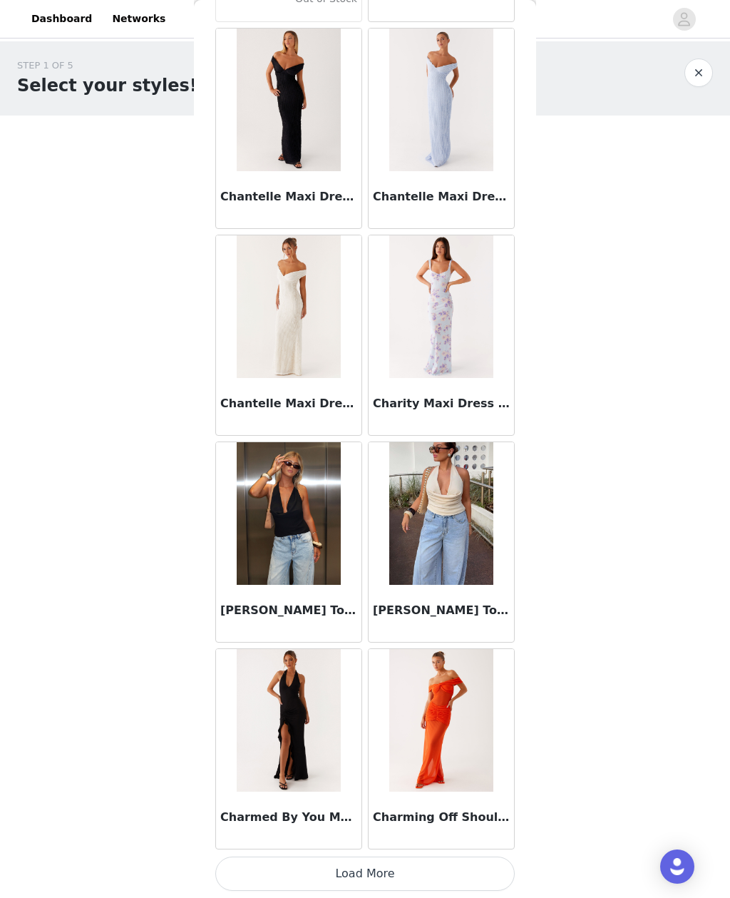
scroll to position [17831, 0]
click at [438, 874] on button "Load More" at bounding box center [365, 874] width 300 height 34
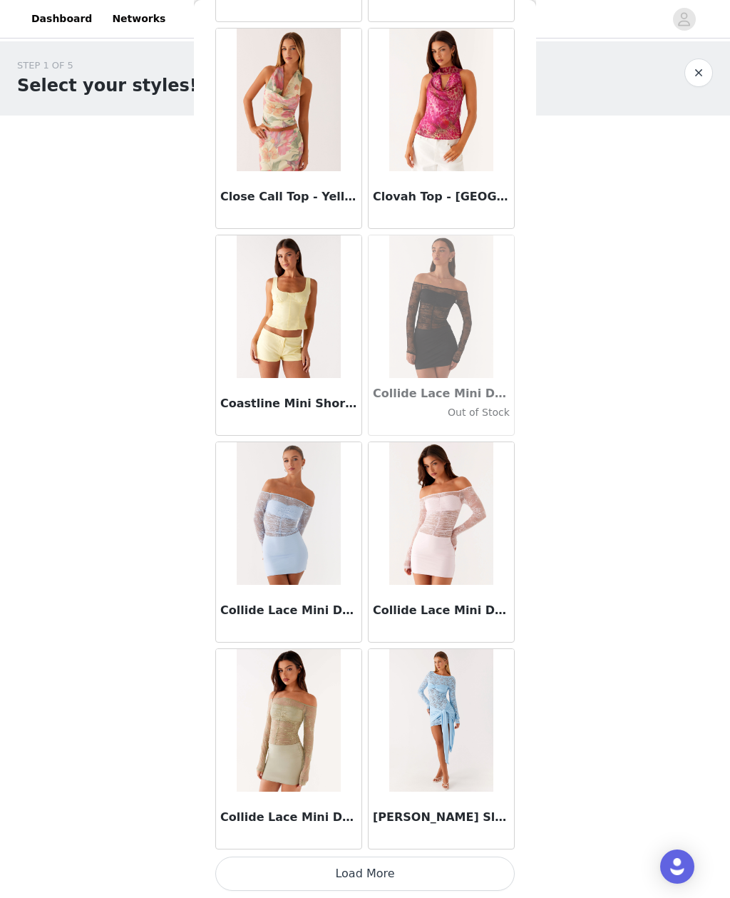
scroll to position [19900, 0]
click at [376, 867] on button "Load More" at bounding box center [365, 874] width 300 height 34
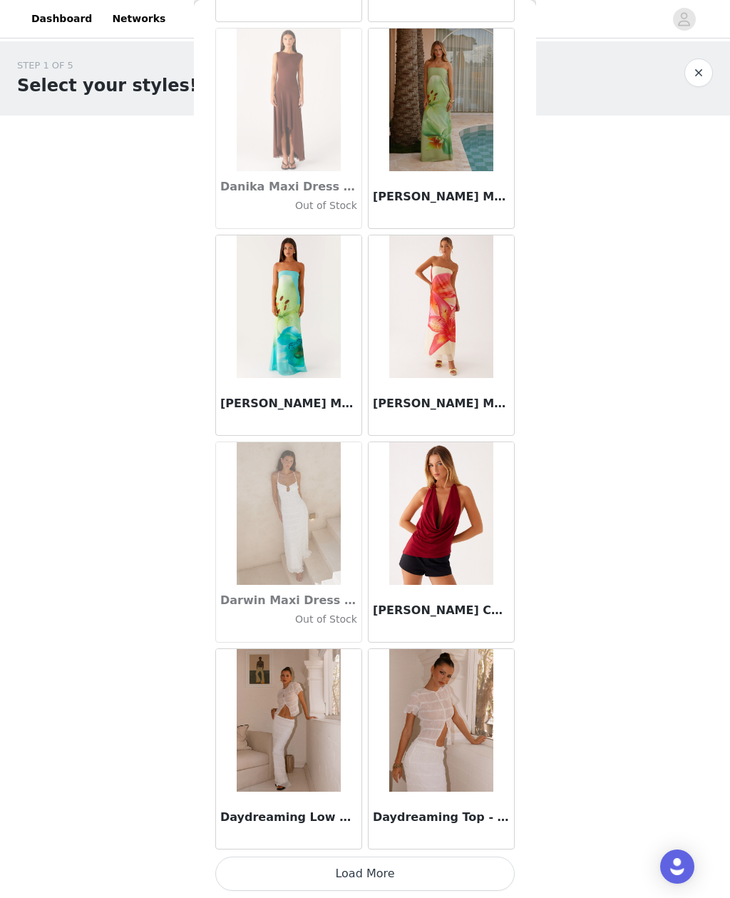
scroll to position [21968, 0]
click at [360, 858] on button "Load More" at bounding box center [365, 874] width 300 height 34
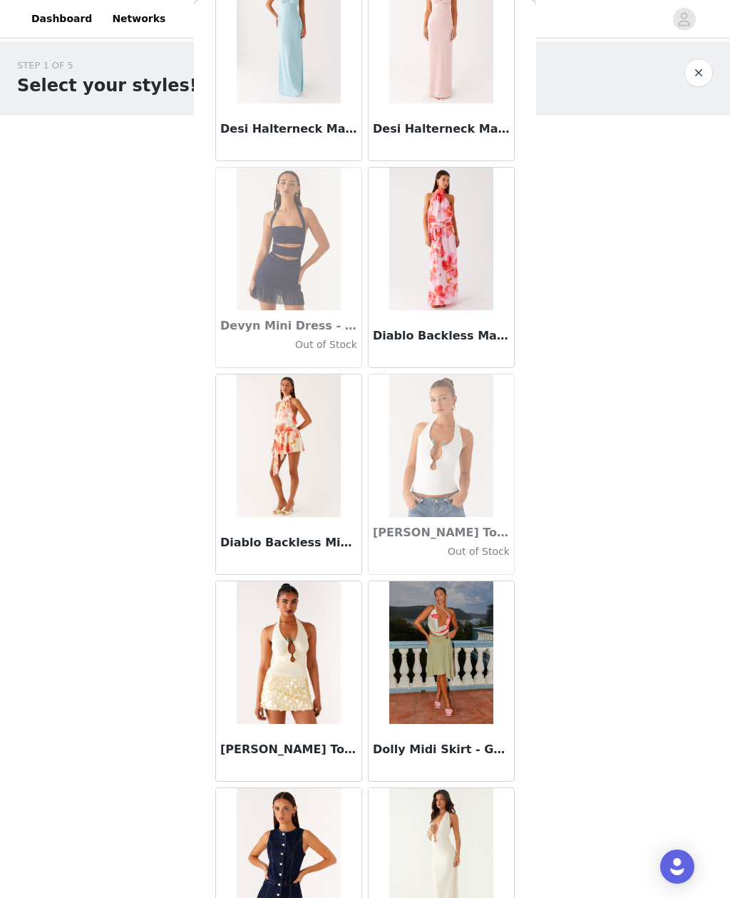
scroll to position [23511, 0]
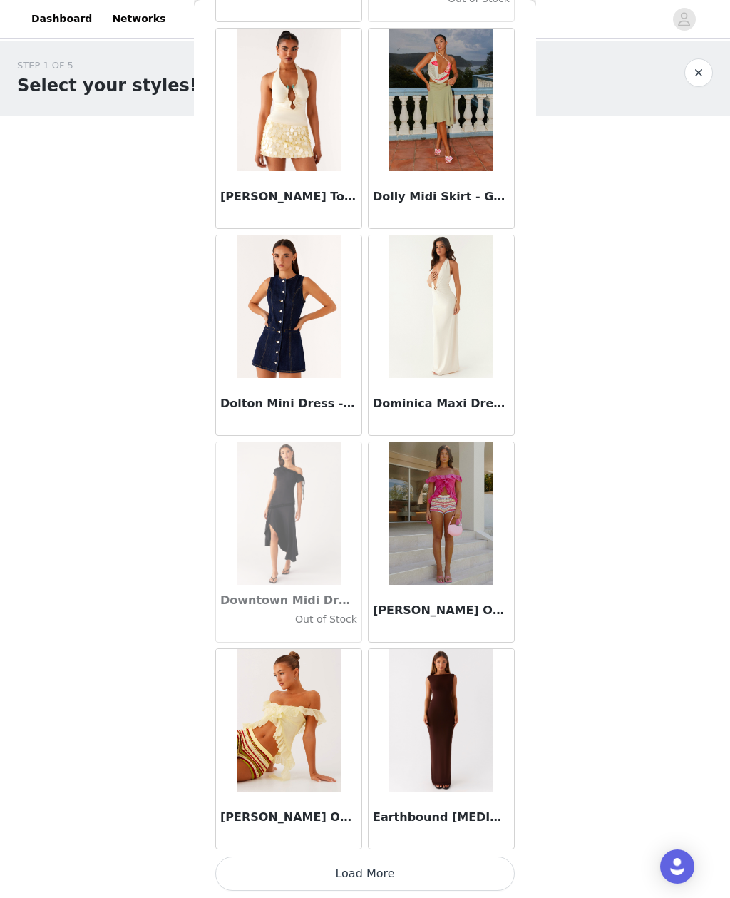
click at [407, 867] on button "Load More" at bounding box center [365, 874] width 300 height 34
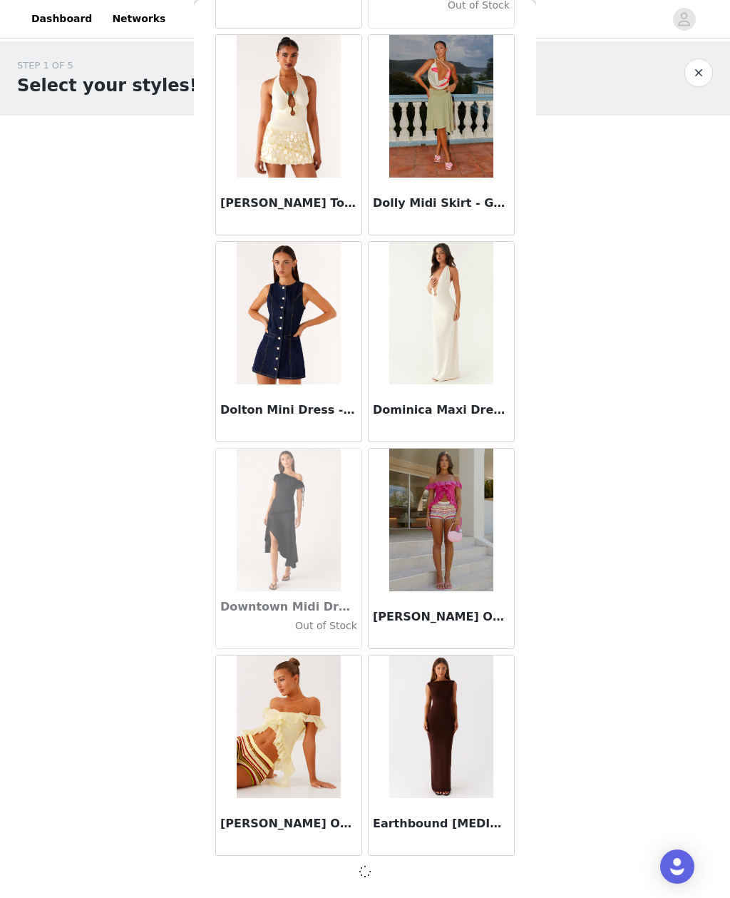
scroll to position [24030, 0]
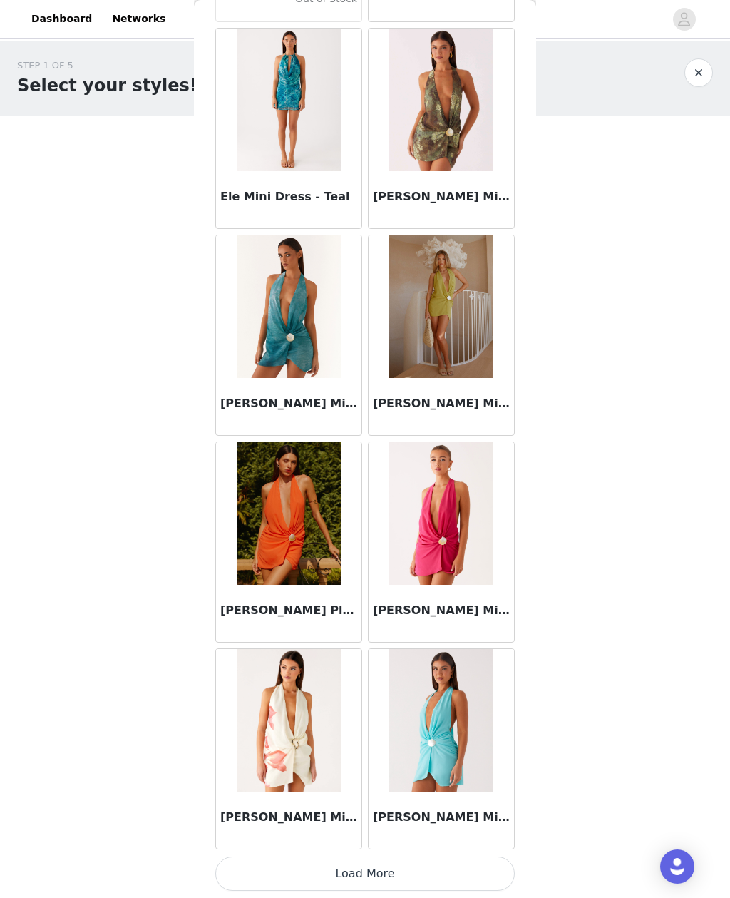
click at [399, 869] on button "Load More" at bounding box center [365, 874] width 300 height 34
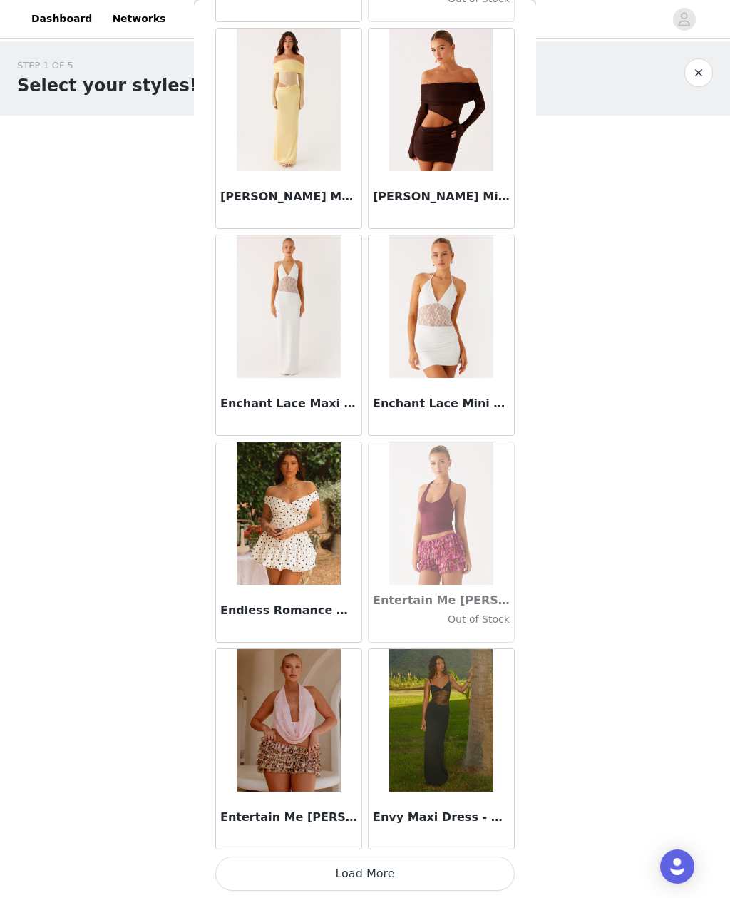
scroll to position [28173, 0]
click at [367, 864] on button "Load More" at bounding box center [365, 874] width 300 height 34
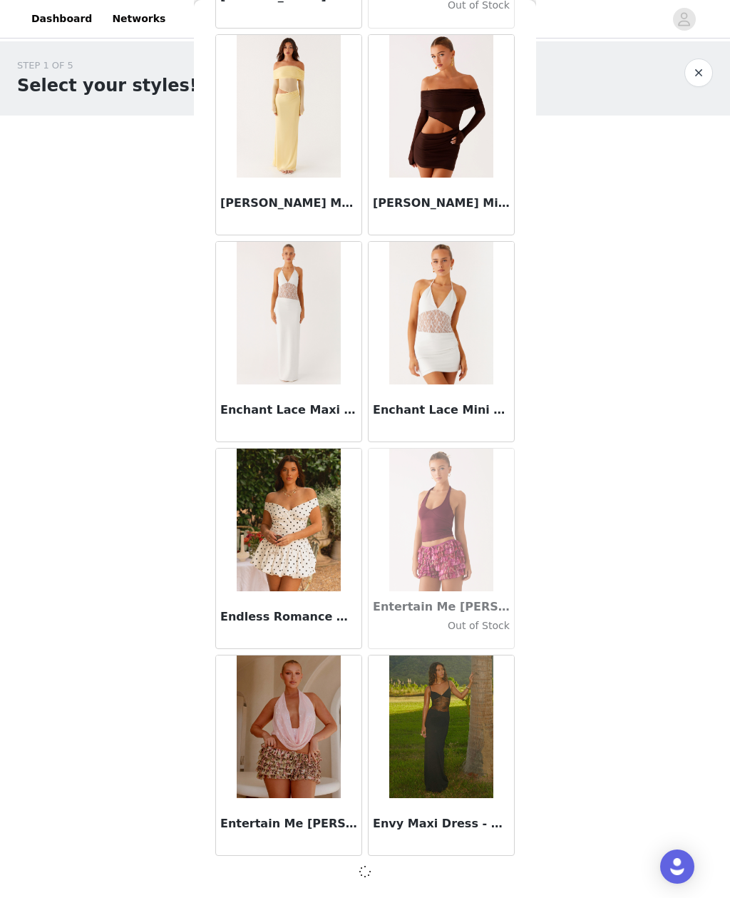
scroll to position [28167, 0]
click at [417, 563] on img at bounding box center [440, 520] width 103 height 143
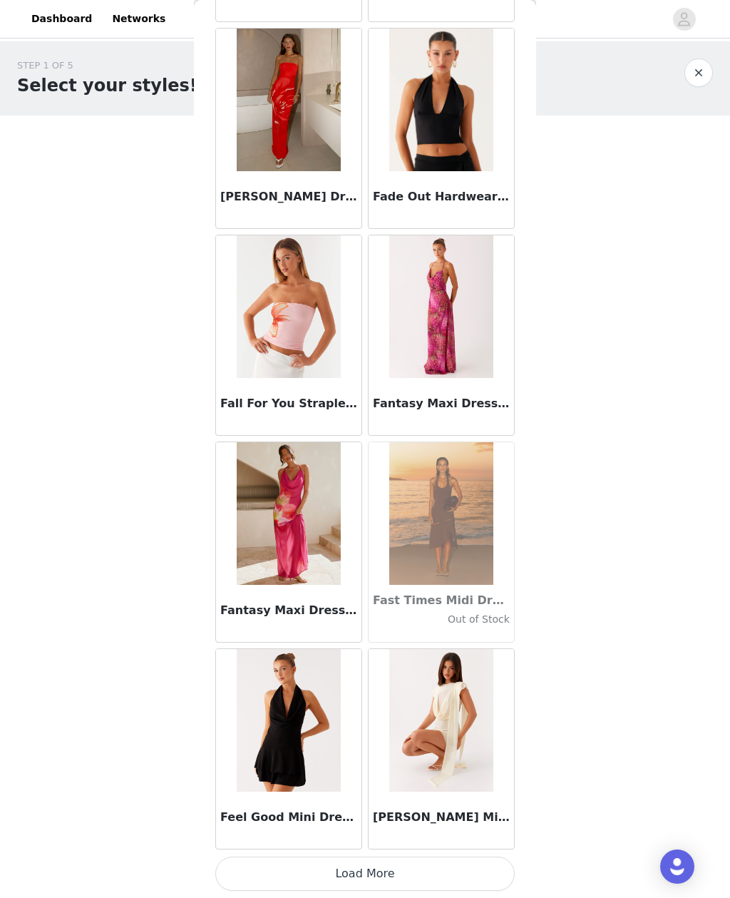
scroll to position [30241, 0]
click at [403, 862] on button "Load More" at bounding box center [365, 874] width 300 height 34
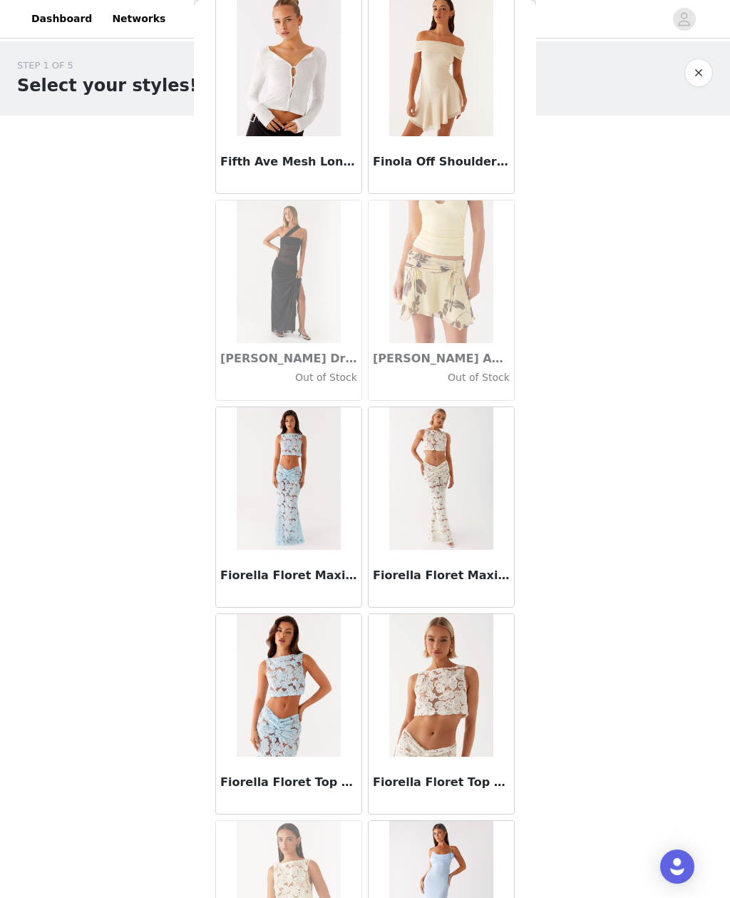
scroll to position [31768, 0]
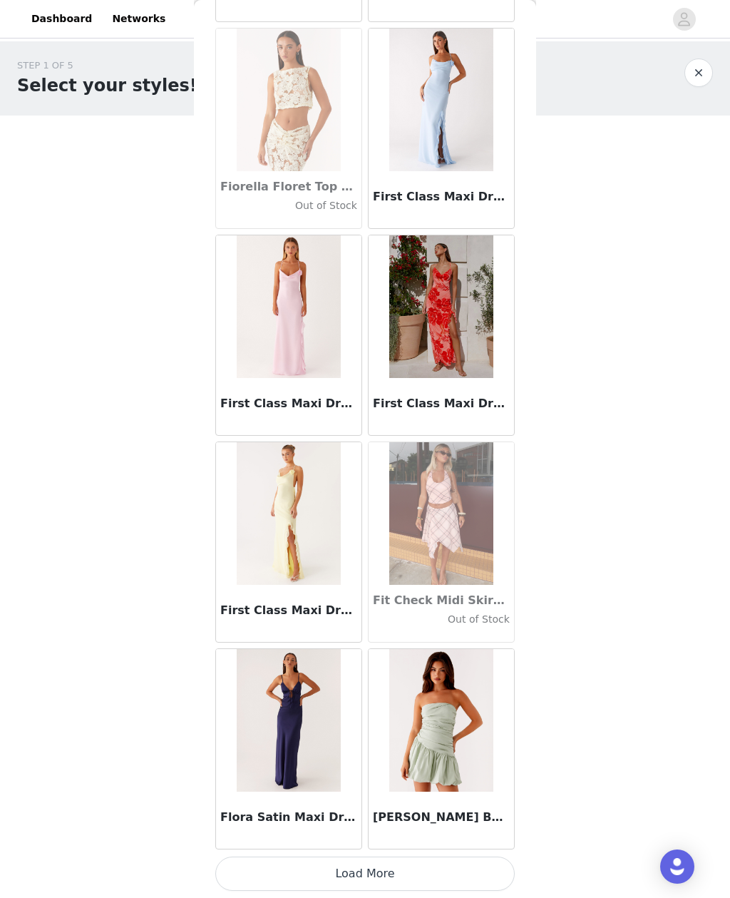
click at [412, 859] on button "Load More" at bounding box center [365, 874] width 300 height 34
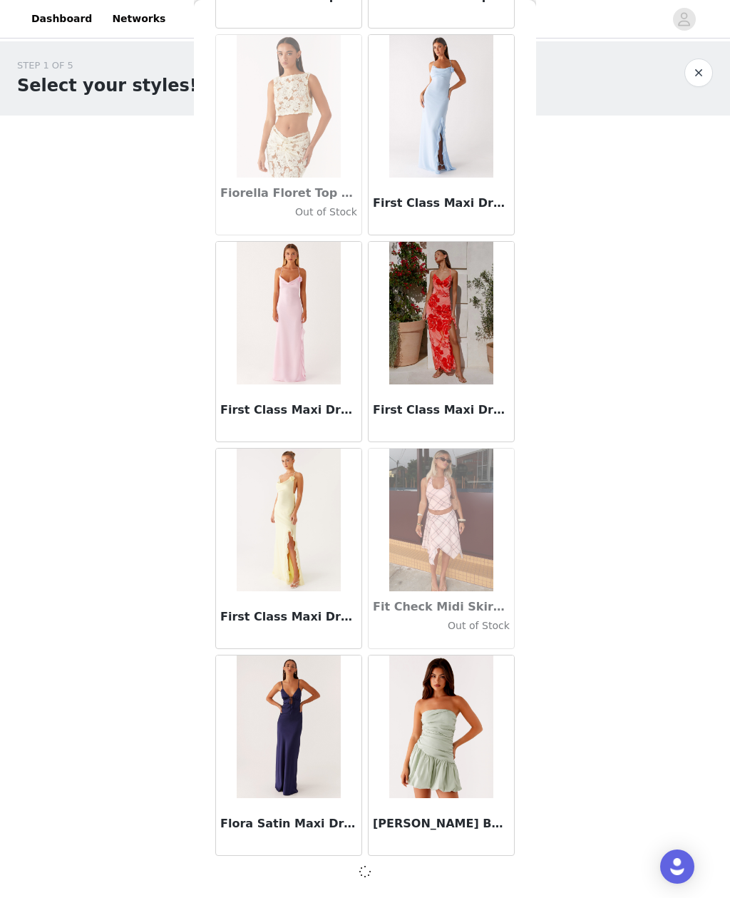
scroll to position [32303, 0]
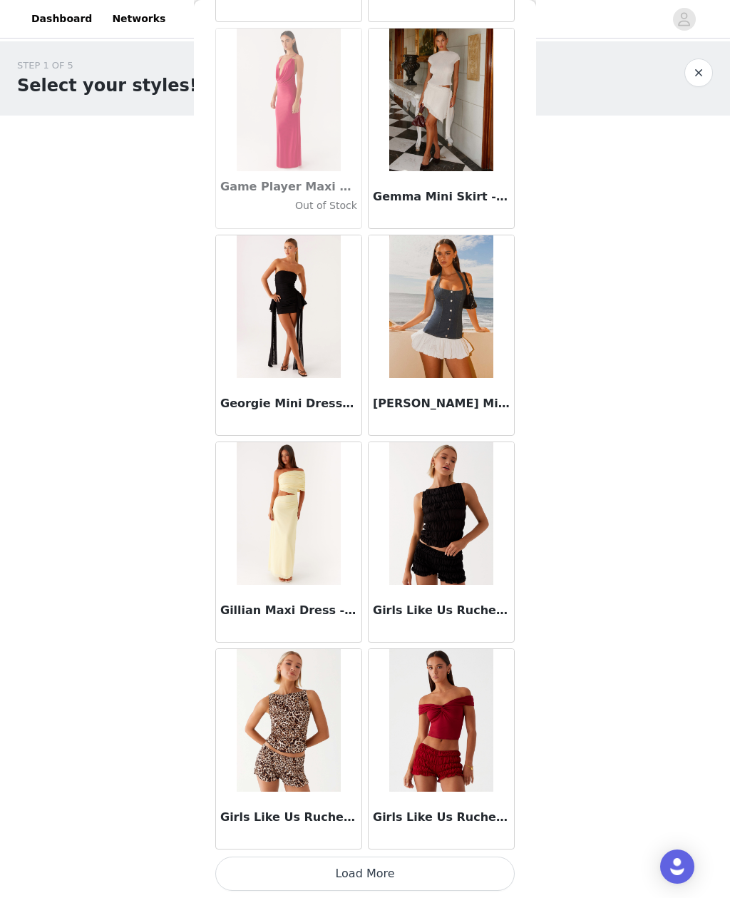
click at [430, 858] on button "Load More" at bounding box center [365, 874] width 300 height 34
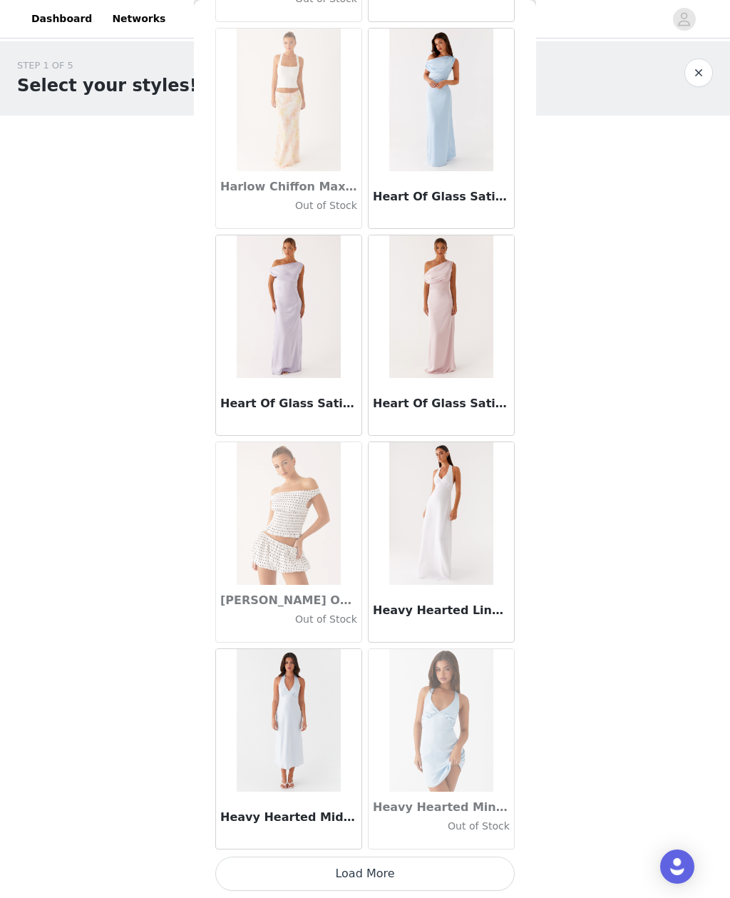
scroll to position [36446, 0]
click at [402, 862] on button "Load More" at bounding box center [365, 874] width 300 height 34
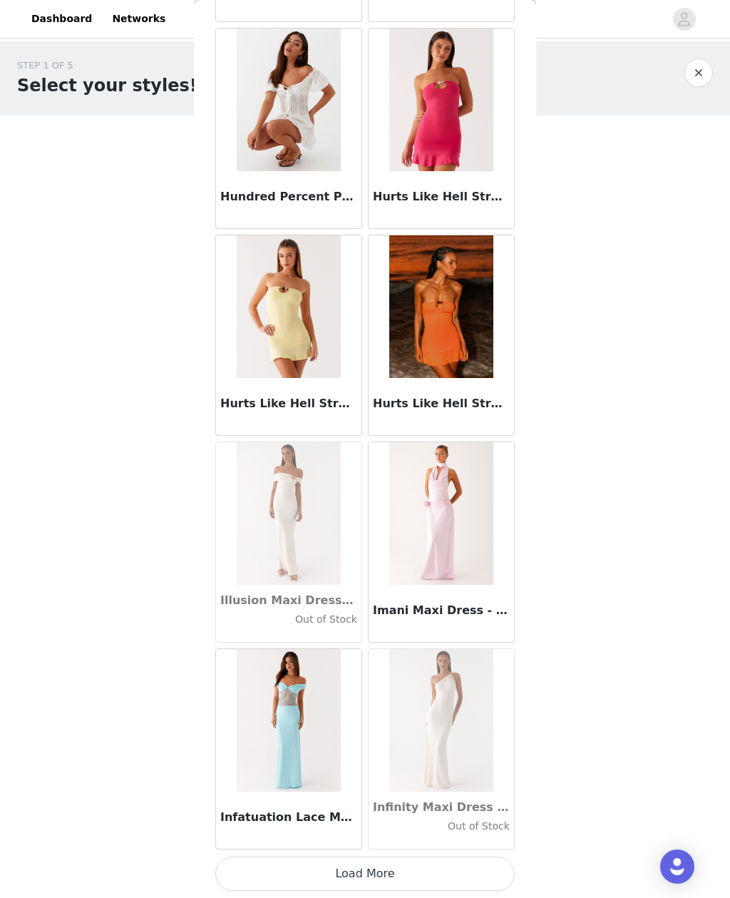
scroll to position [38515, 0]
click at [410, 859] on button "Load More" at bounding box center [365, 874] width 300 height 34
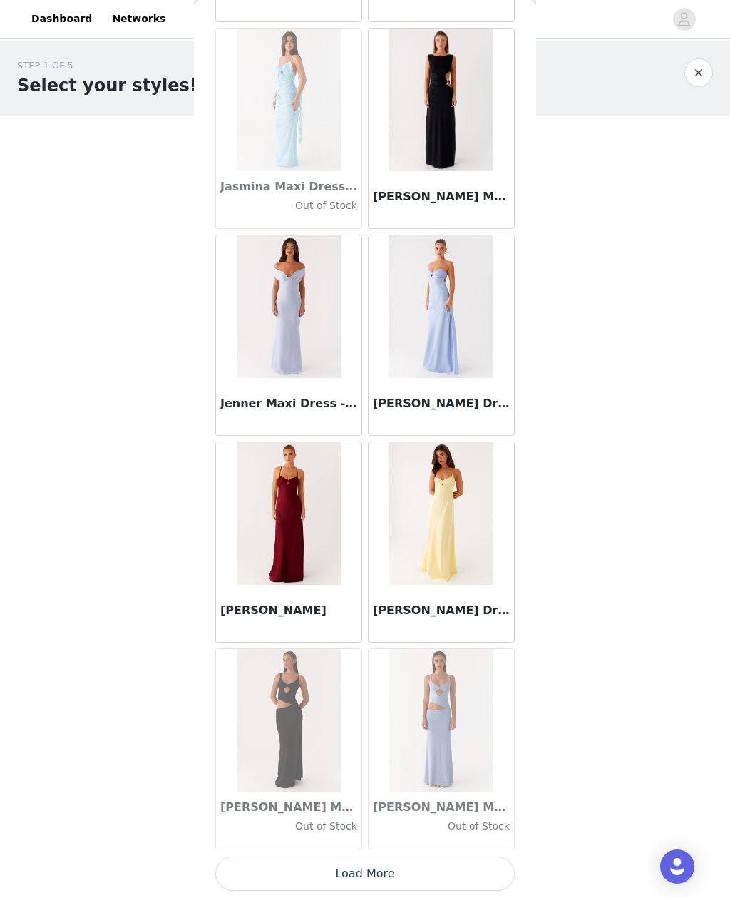
scroll to position [40583, 0]
click at [394, 859] on button "Load More" at bounding box center [365, 874] width 300 height 34
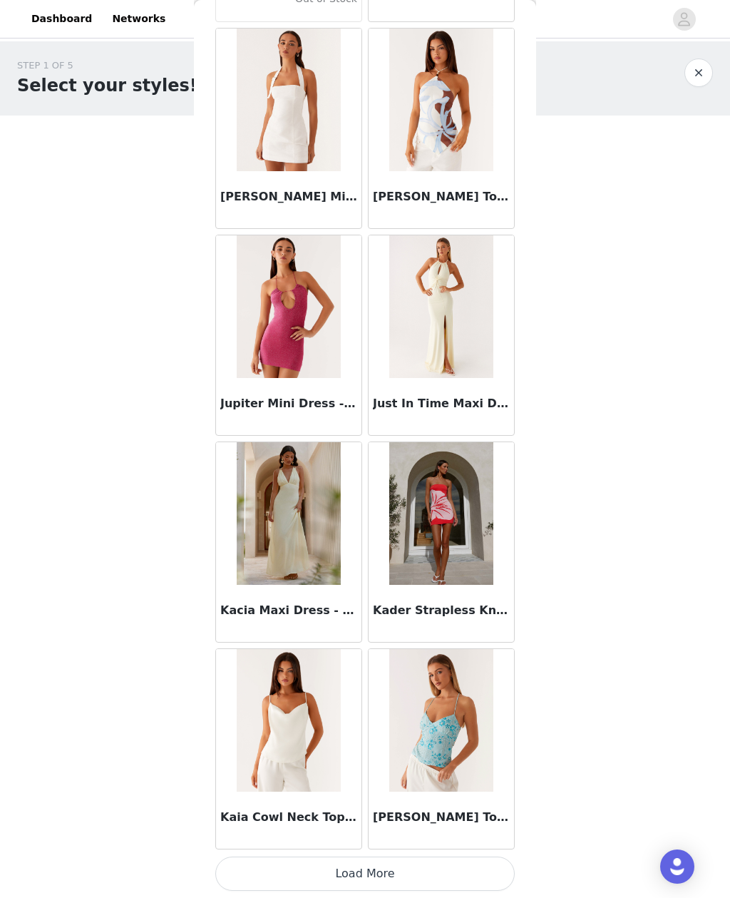
scroll to position [42651, 0]
click at [417, 862] on button "Load More" at bounding box center [365, 874] width 300 height 34
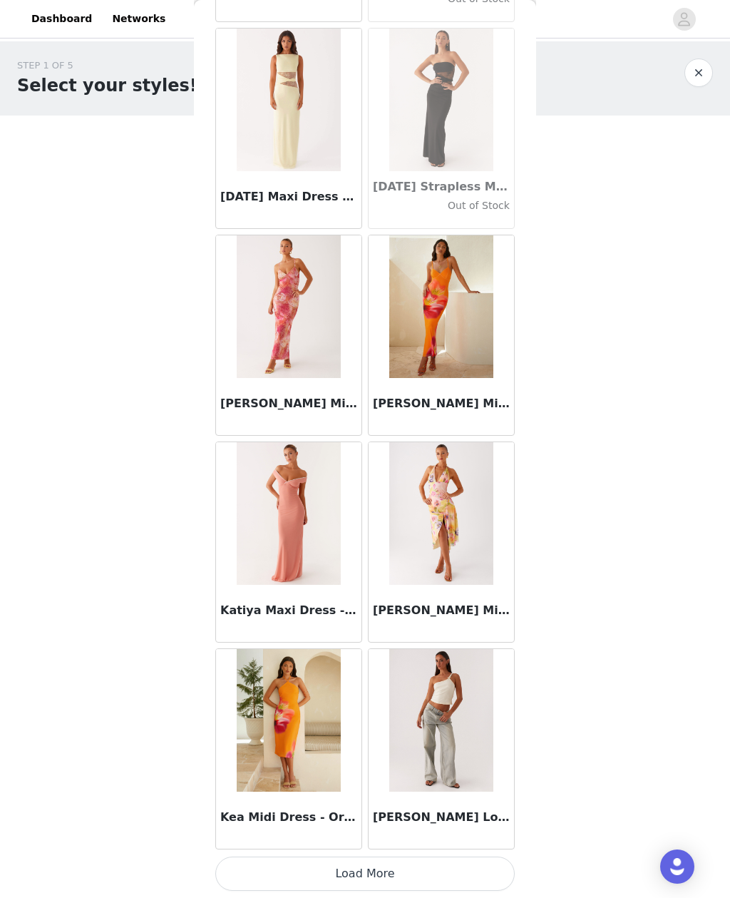
scroll to position [44720, 0]
click at [442, 870] on button "Load More" at bounding box center [365, 874] width 300 height 34
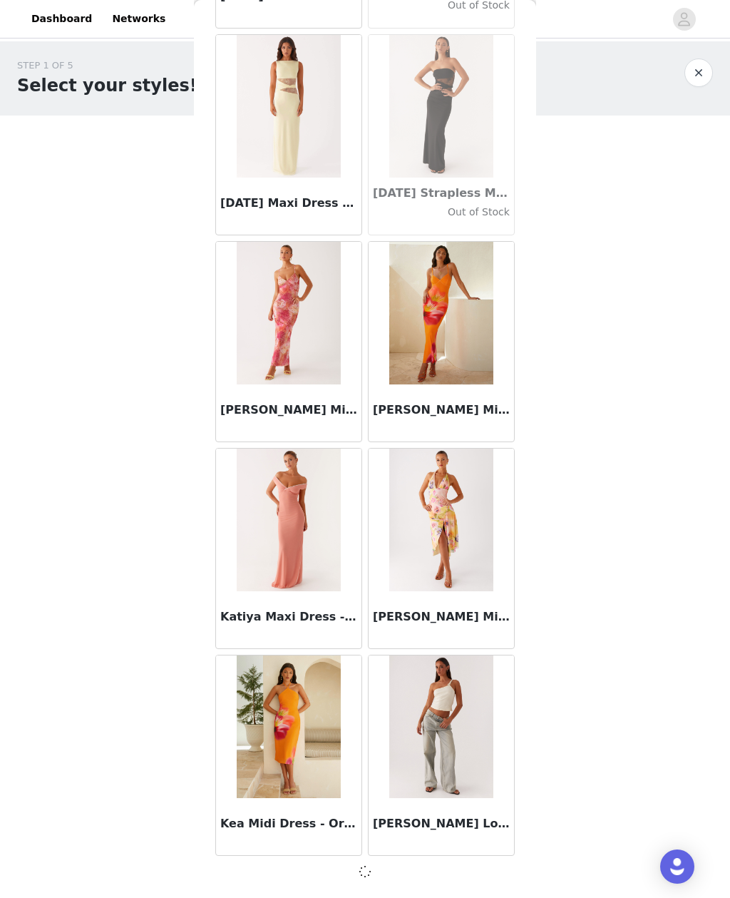
scroll to position [44713, 0]
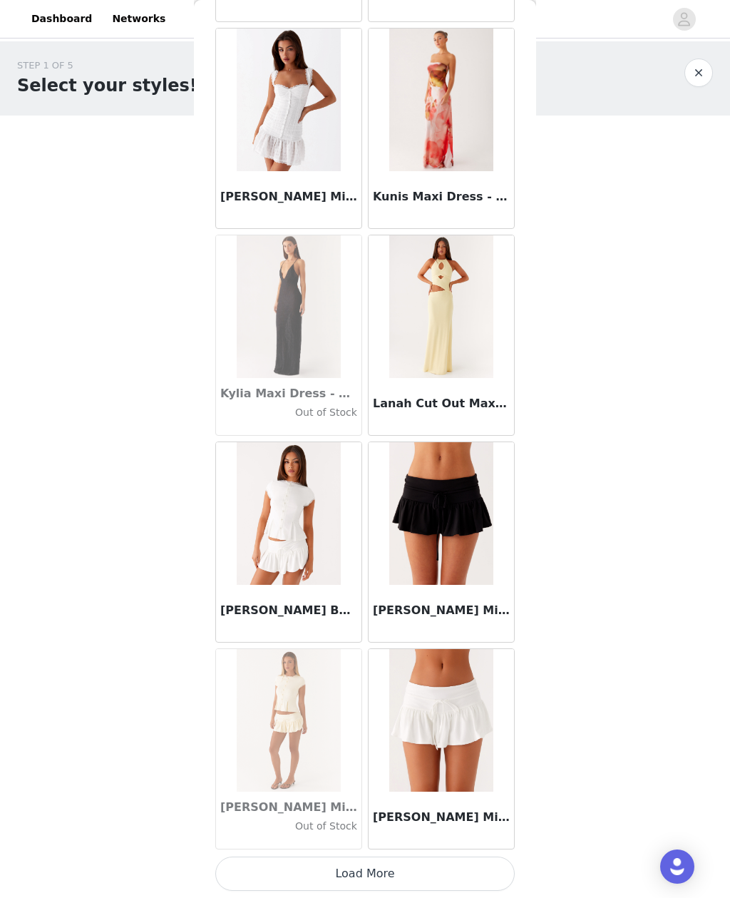
click at [449, 857] on button "Load More" at bounding box center [365, 874] width 300 height 34
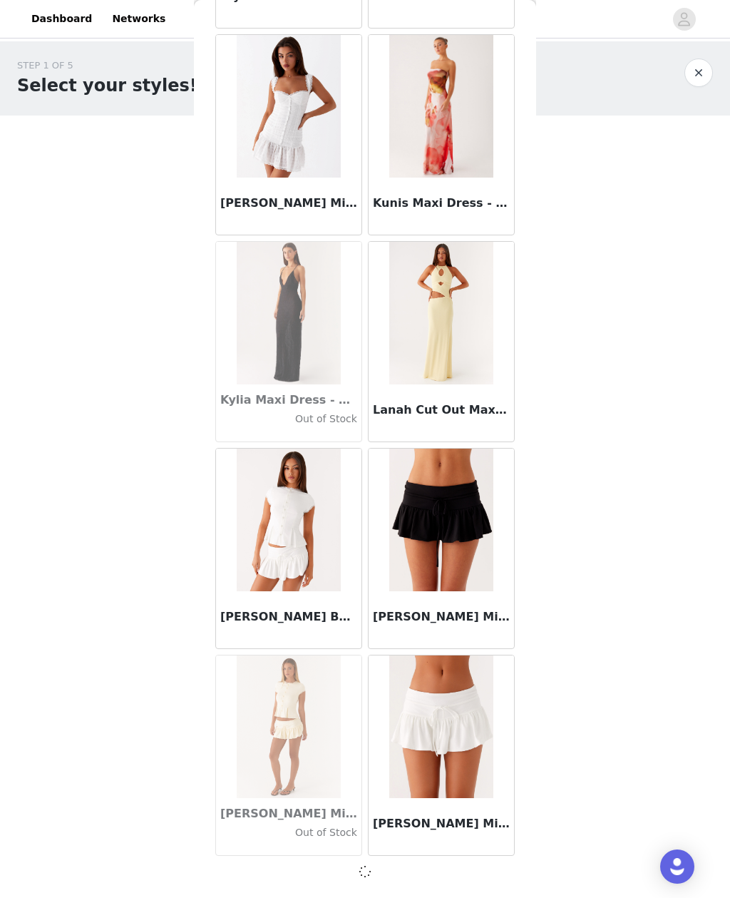
scroll to position [46782, 0]
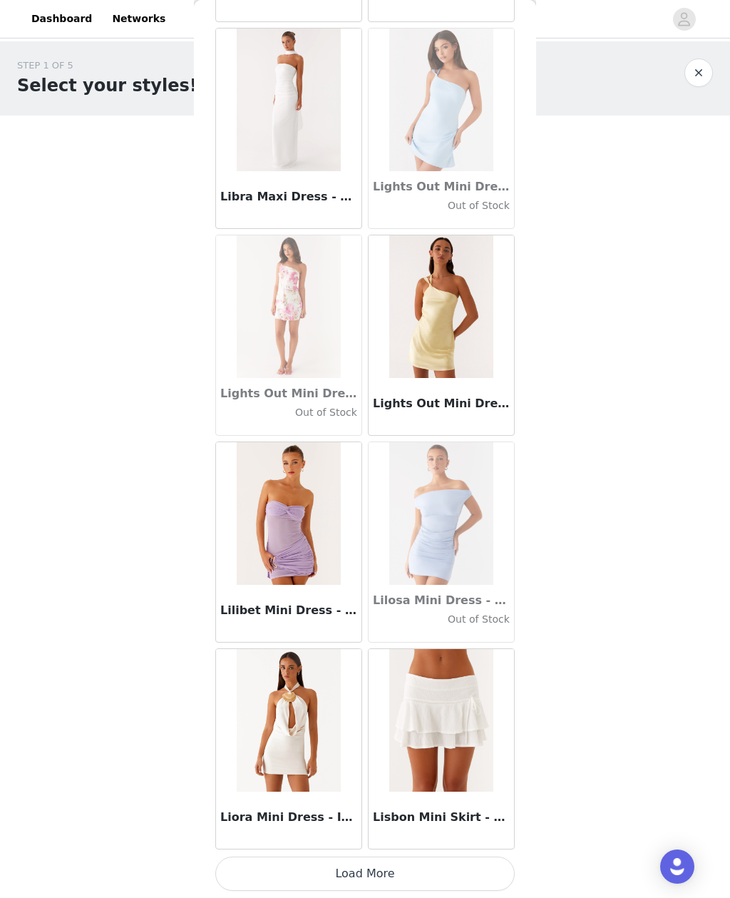
click at [444, 866] on button "Load More" at bounding box center [365, 874] width 300 height 34
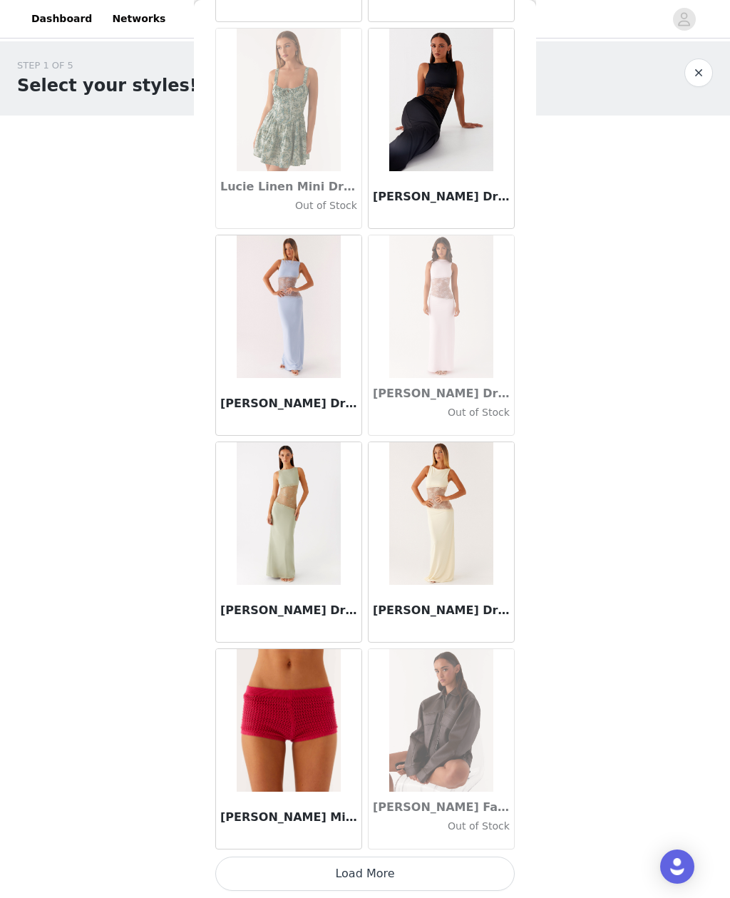
click at [418, 870] on button "Load More" at bounding box center [365, 874] width 300 height 34
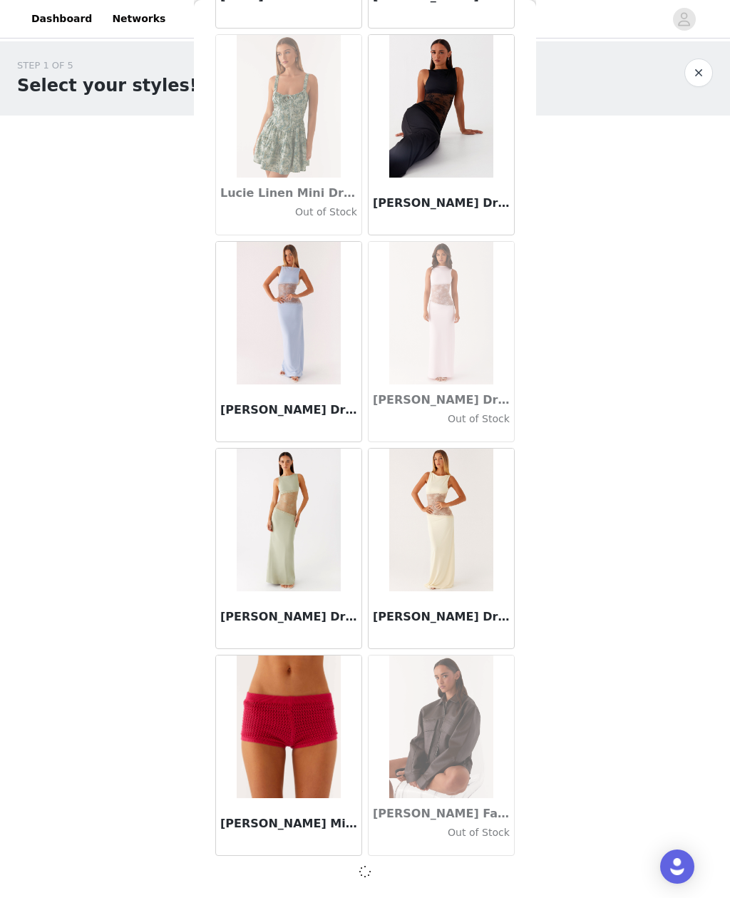
scroll to position [50918, 0]
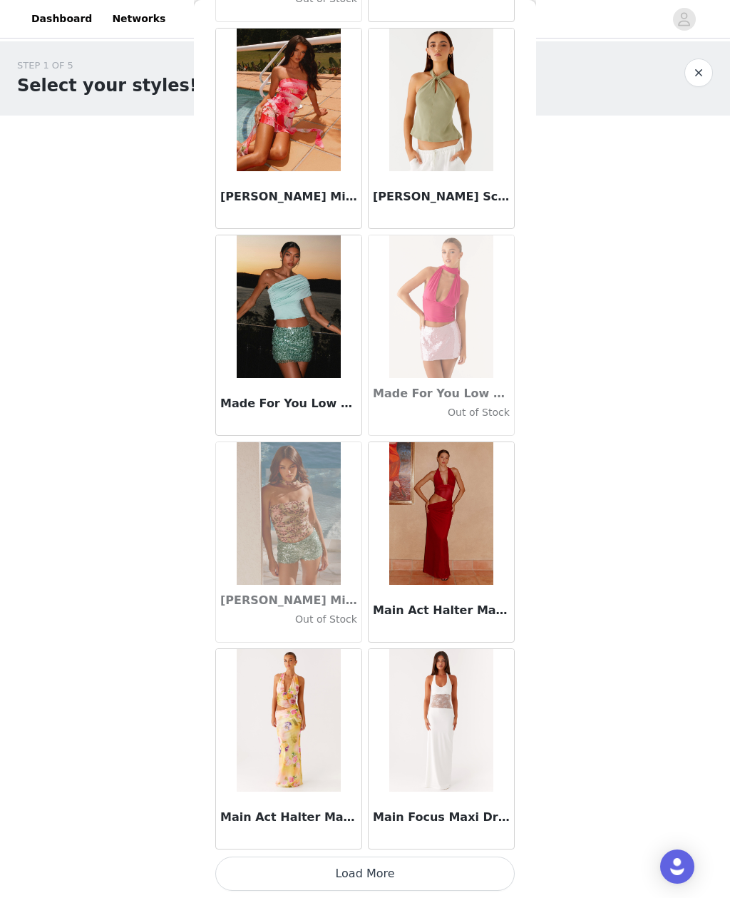
click at [421, 869] on button "Load More" at bounding box center [365, 874] width 300 height 34
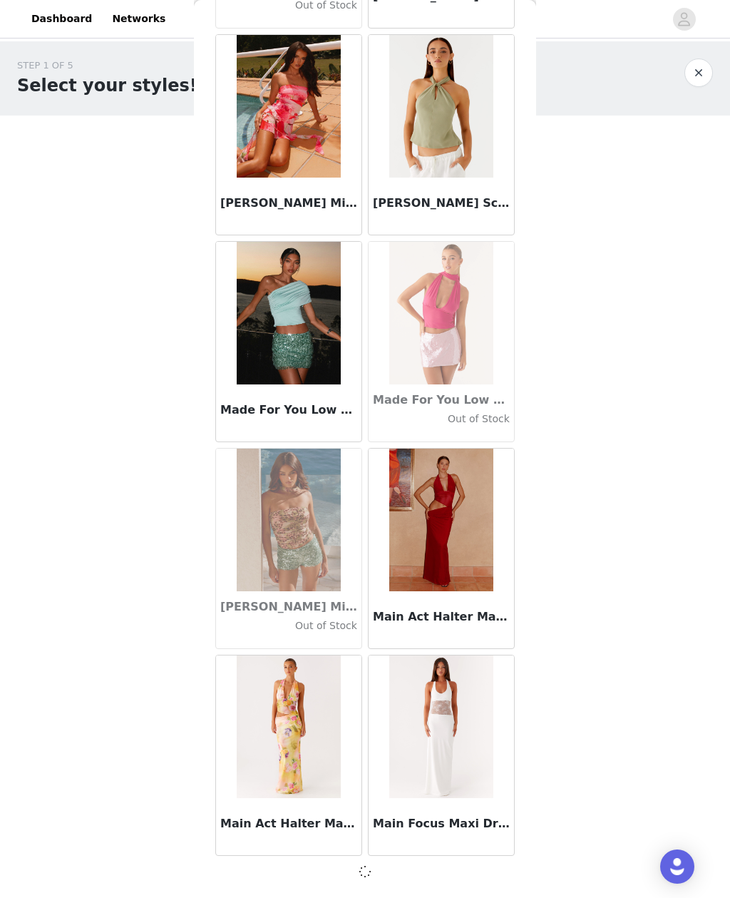
scroll to position [52987, 0]
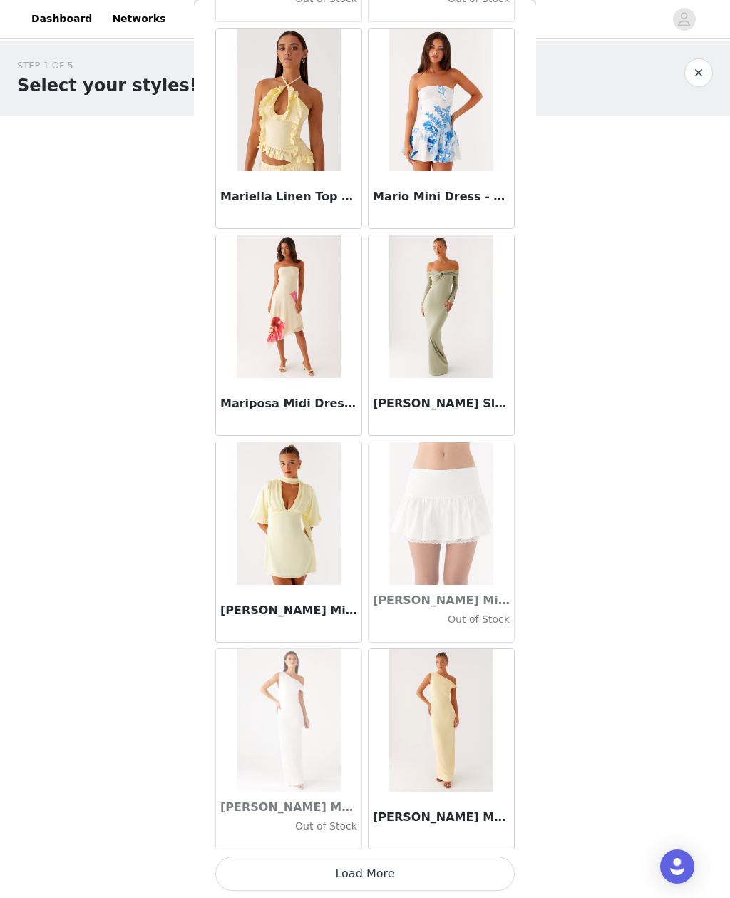
click at [436, 871] on button "Load More" at bounding box center [365, 874] width 300 height 34
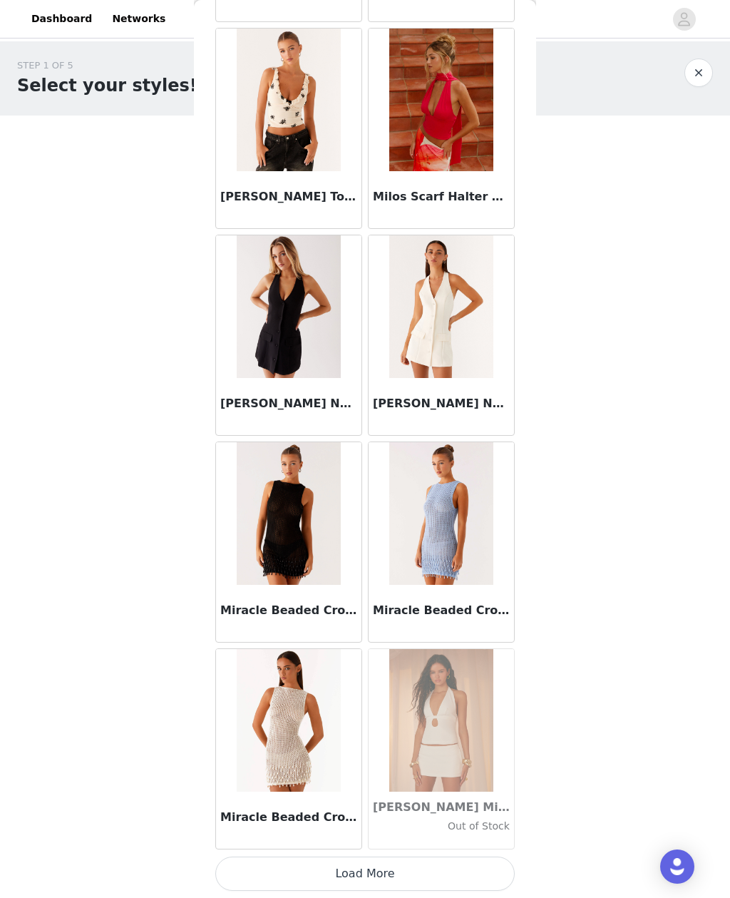
scroll to position [57130, 0]
click at [426, 875] on button "Load More" at bounding box center [365, 874] width 300 height 34
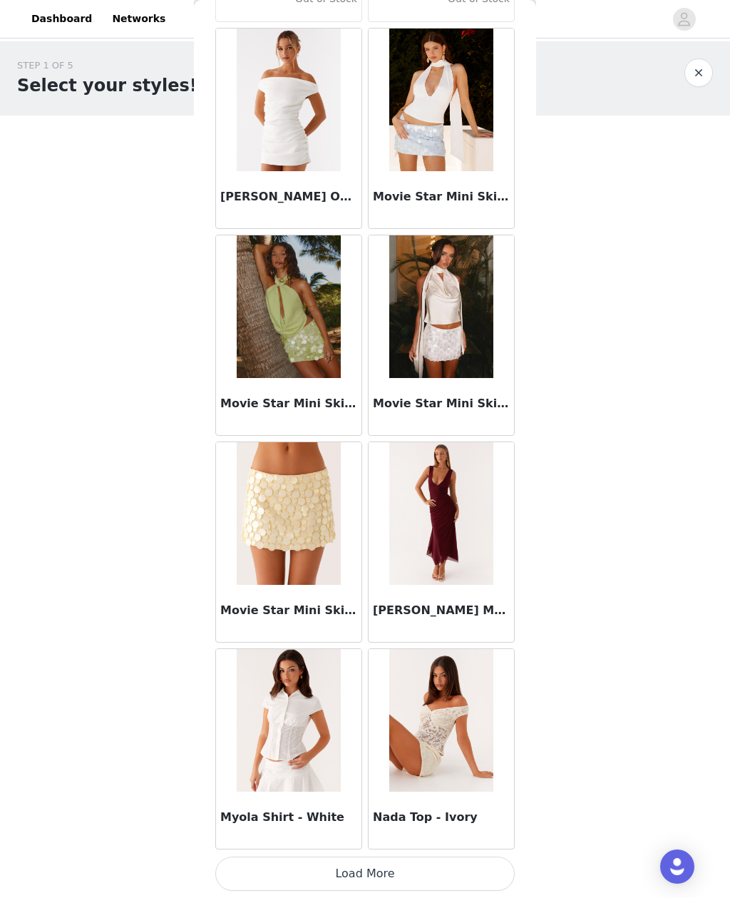
scroll to position [59198, 0]
click at [430, 867] on button "Load More" at bounding box center [365, 874] width 300 height 34
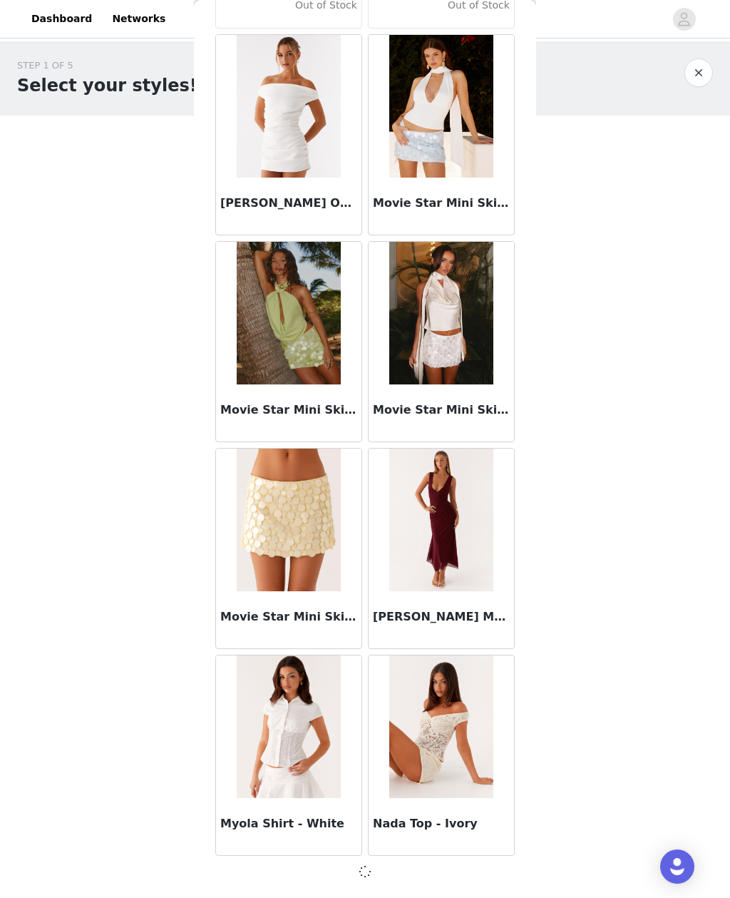
scroll to position [59192, 0]
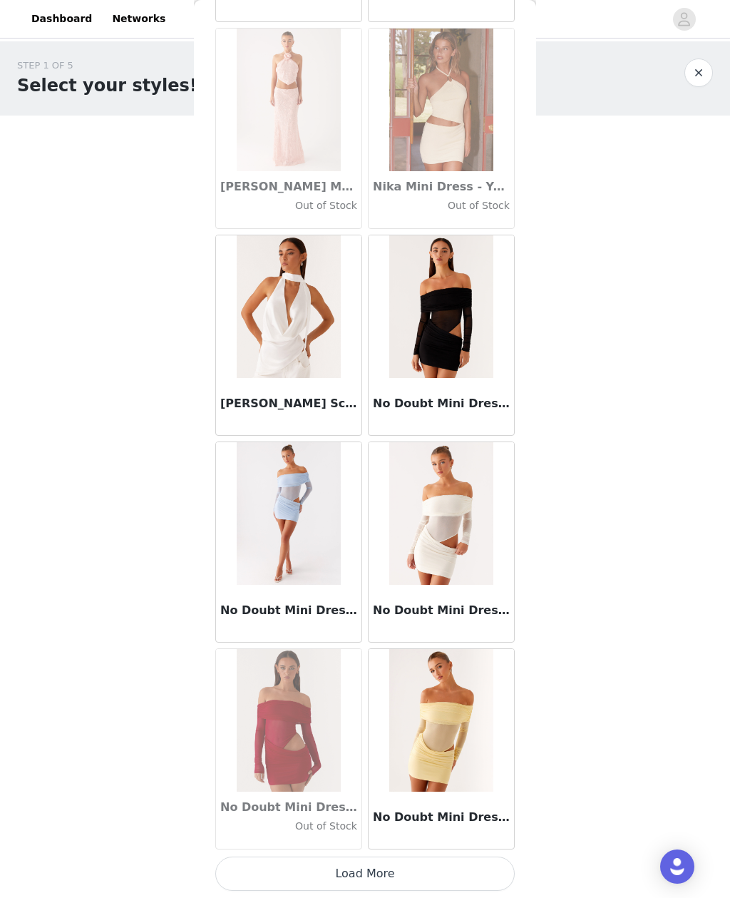
click at [414, 873] on button "Load More" at bounding box center [365, 874] width 300 height 34
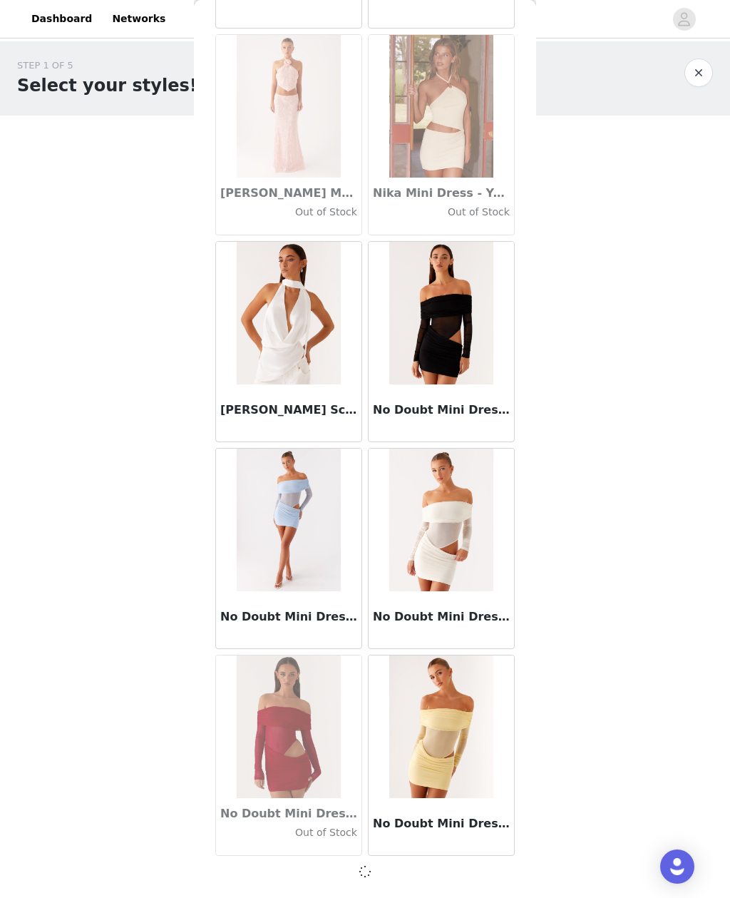
scroll to position [61260, 0]
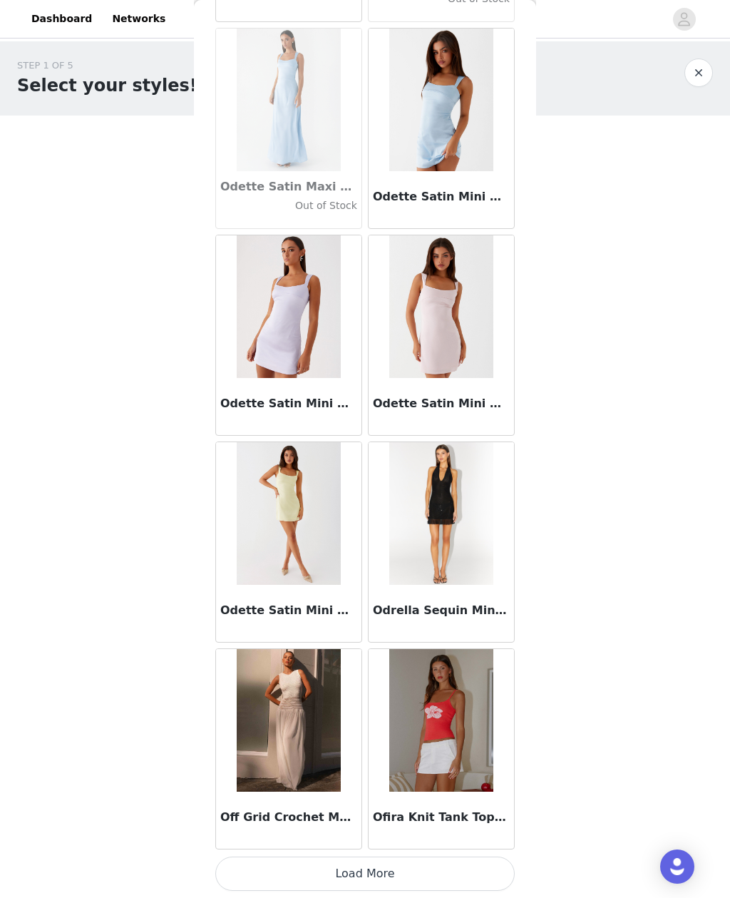
click at [433, 869] on button "Load More" at bounding box center [365, 874] width 300 height 34
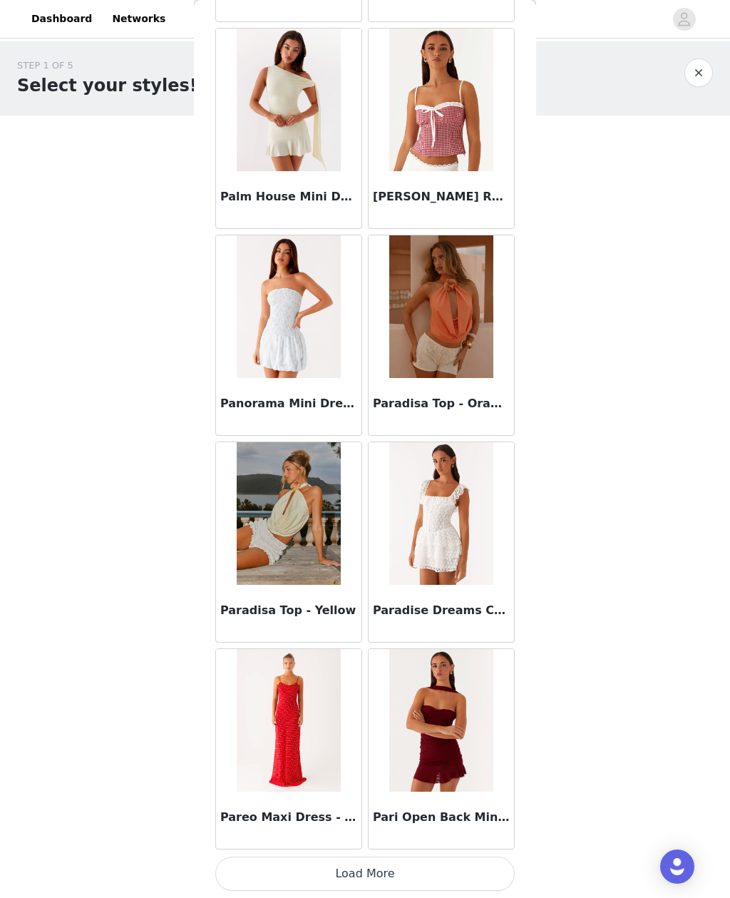
click at [417, 878] on button "Load More" at bounding box center [365, 874] width 300 height 34
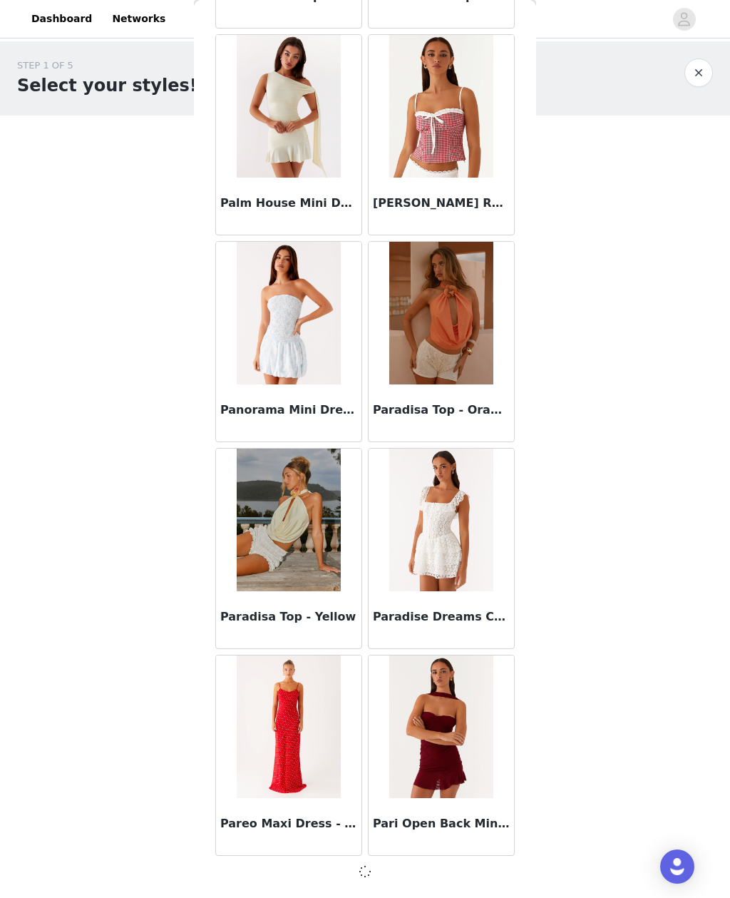
scroll to position [65397, 0]
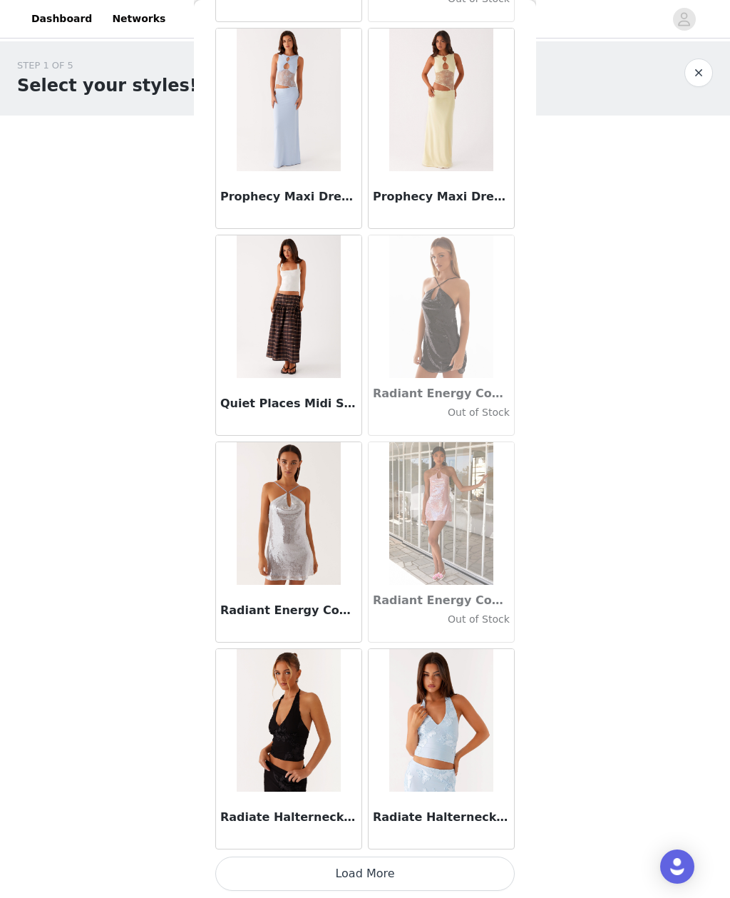
click at [434, 867] on button "Load More" at bounding box center [365, 874] width 300 height 34
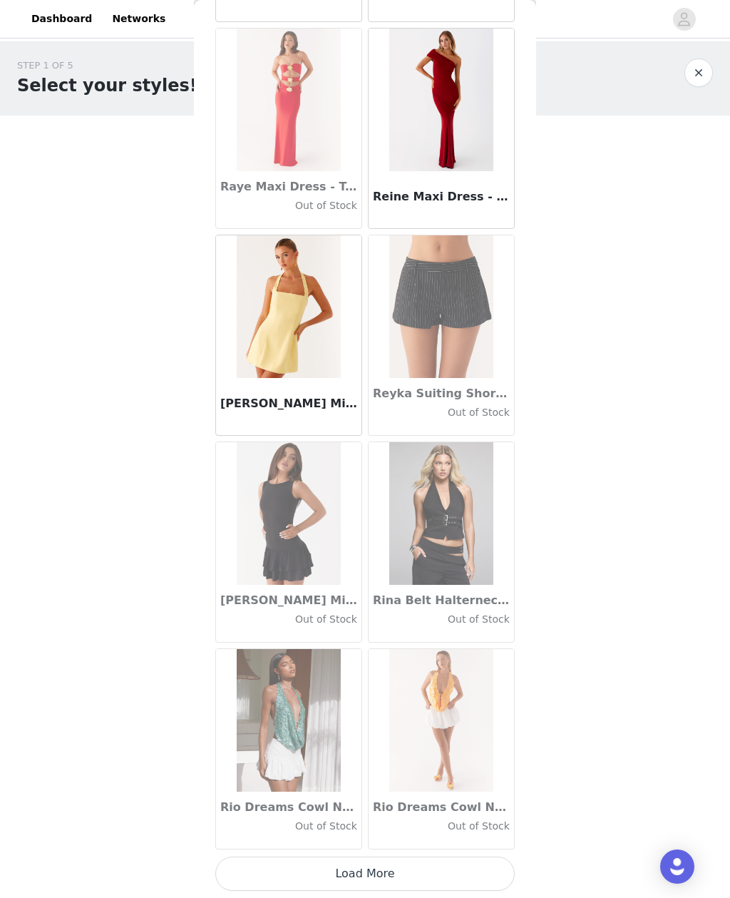
scroll to position [69540, 0]
click at [415, 865] on button "Load More" at bounding box center [365, 874] width 300 height 34
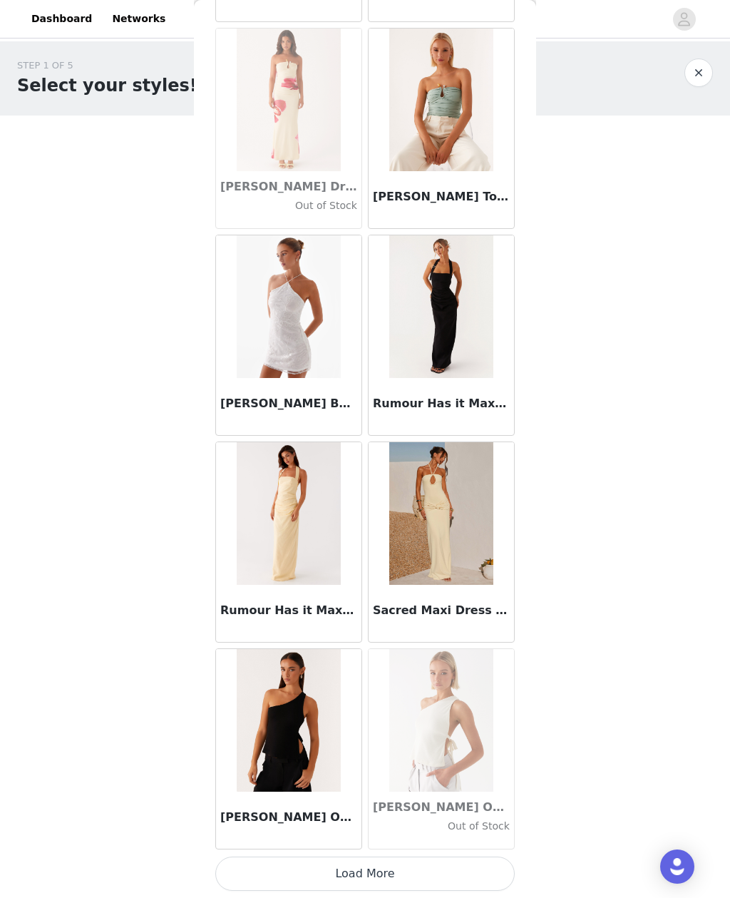
scroll to position [71608, 0]
click at [401, 867] on button "Load More" at bounding box center [365, 874] width 300 height 34
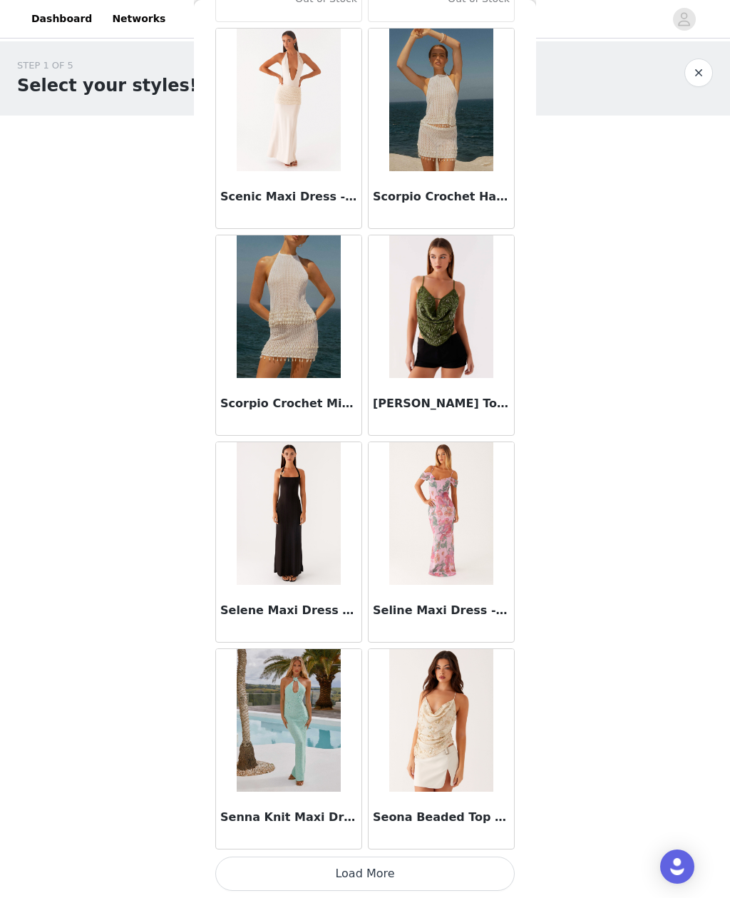
click at [426, 866] on button "Load More" at bounding box center [365, 874] width 300 height 34
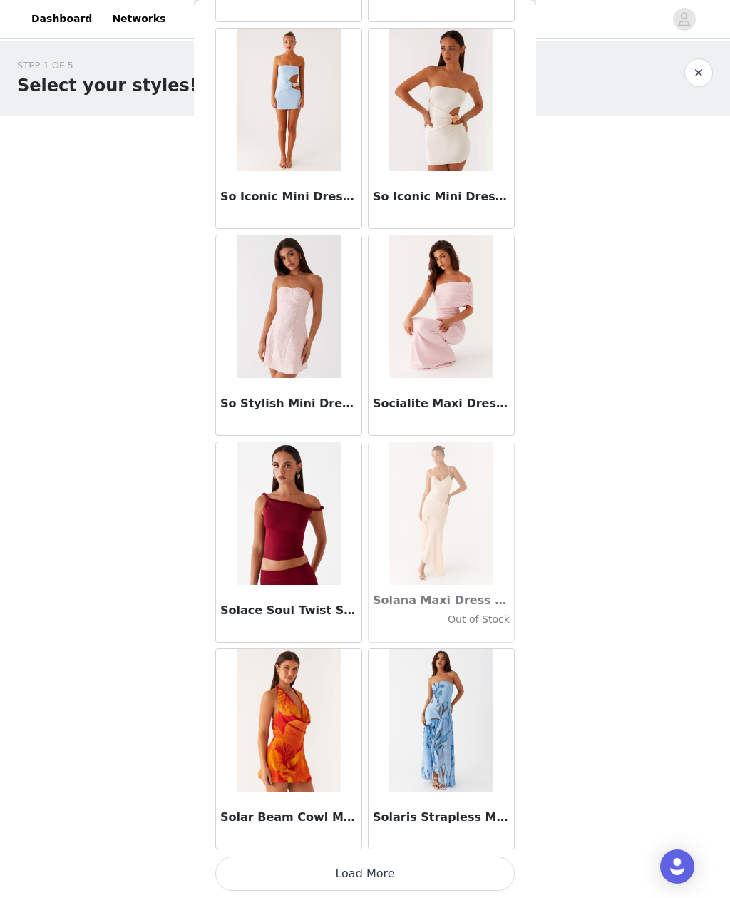
click at [444, 868] on button "Load More" at bounding box center [365, 874] width 300 height 34
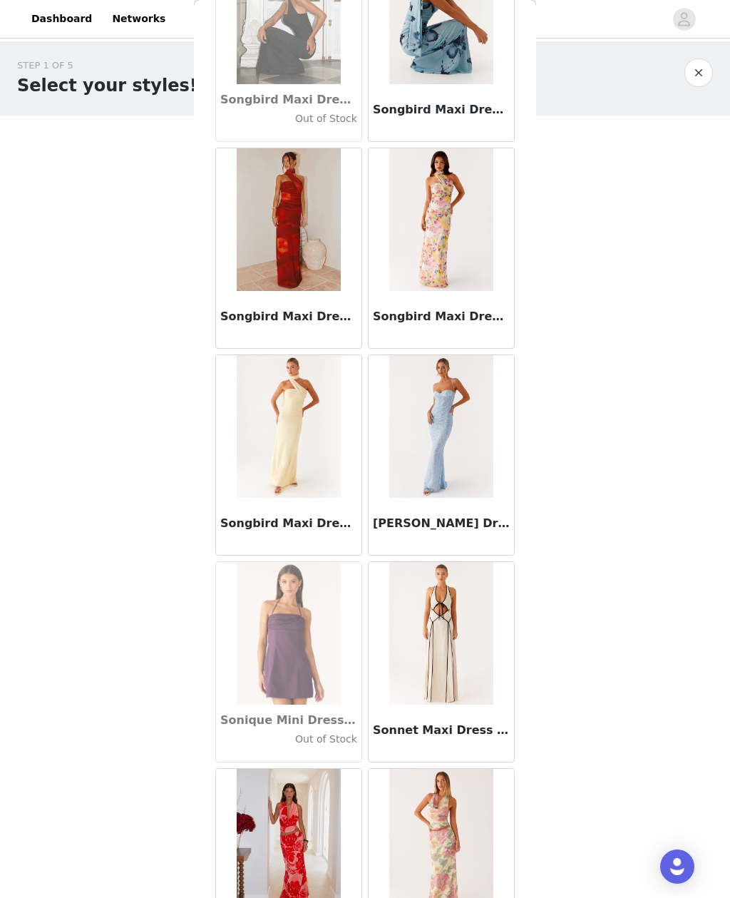
scroll to position [76868, 0]
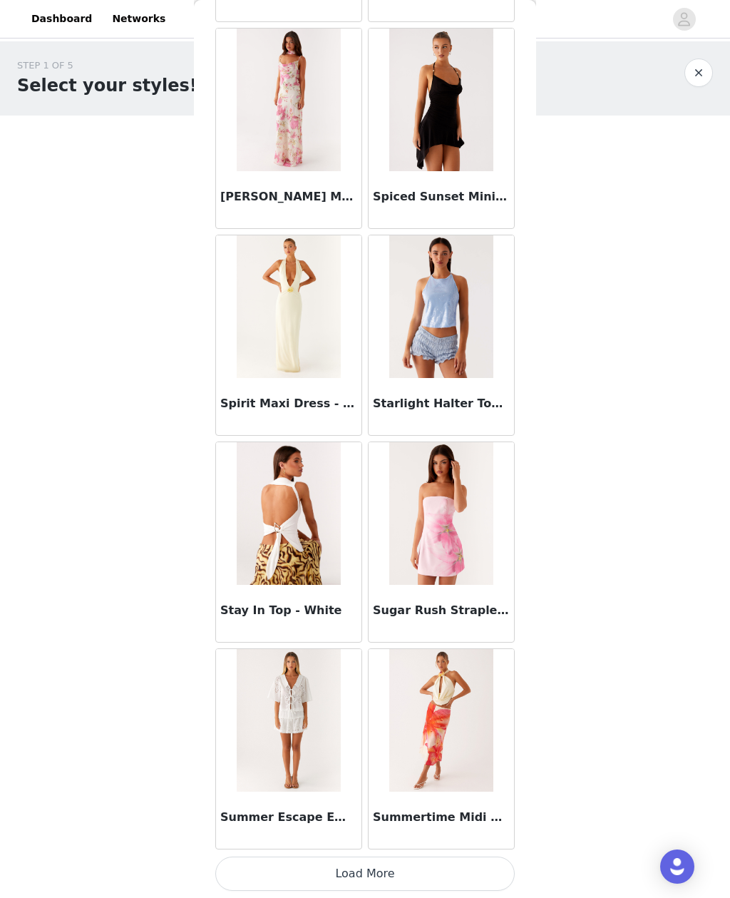
click at [439, 864] on button "Load More" at bounding box center [365, 874] width 300 height 34
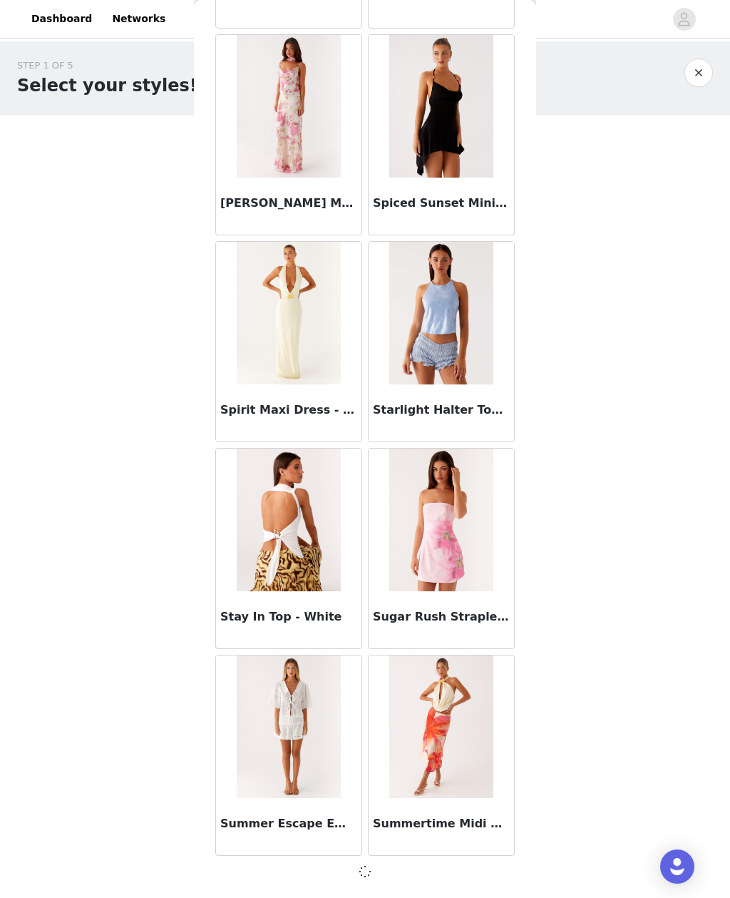
scroll to position [77807, 0]
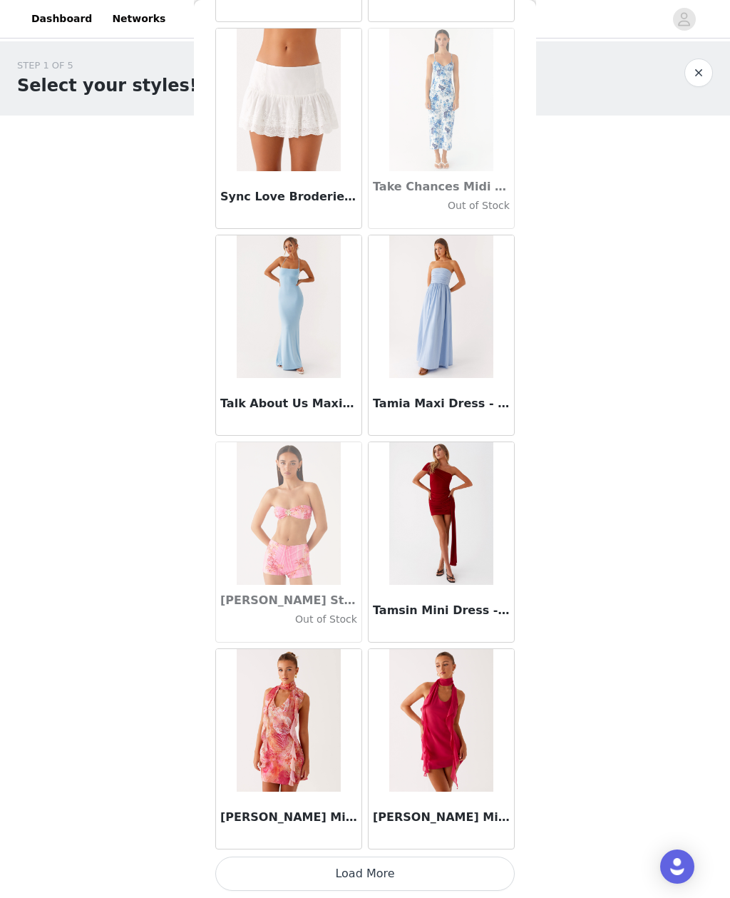
click at [457, 873] on button "Load More" at bounding box center [365, 874] width 300 height 34
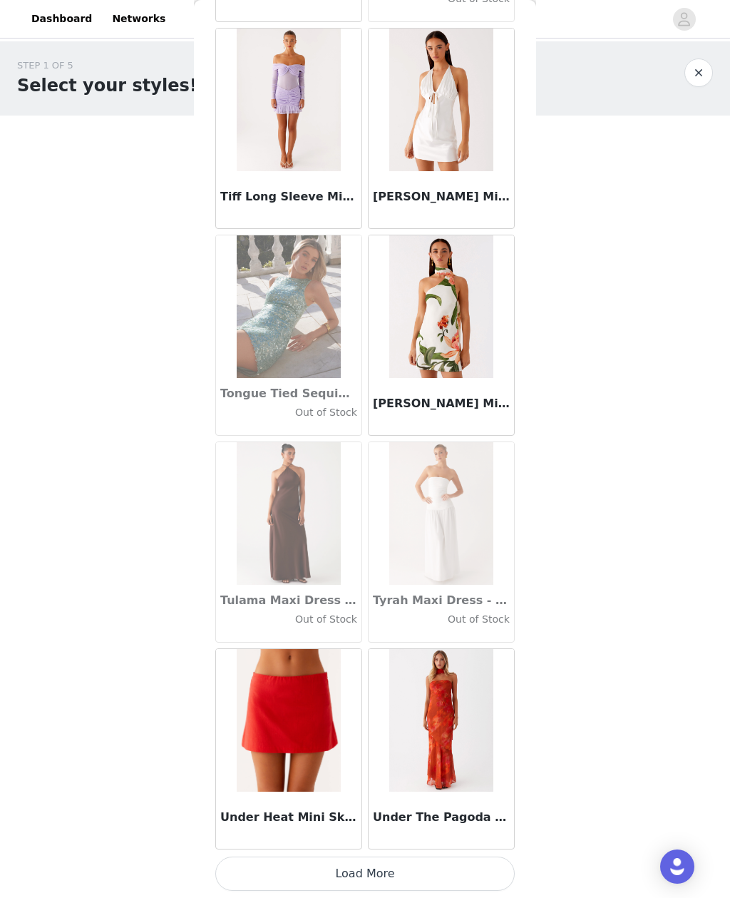
click at [424, 878] on button "Load More" at bounding box center [365, 874] width 300 height 34
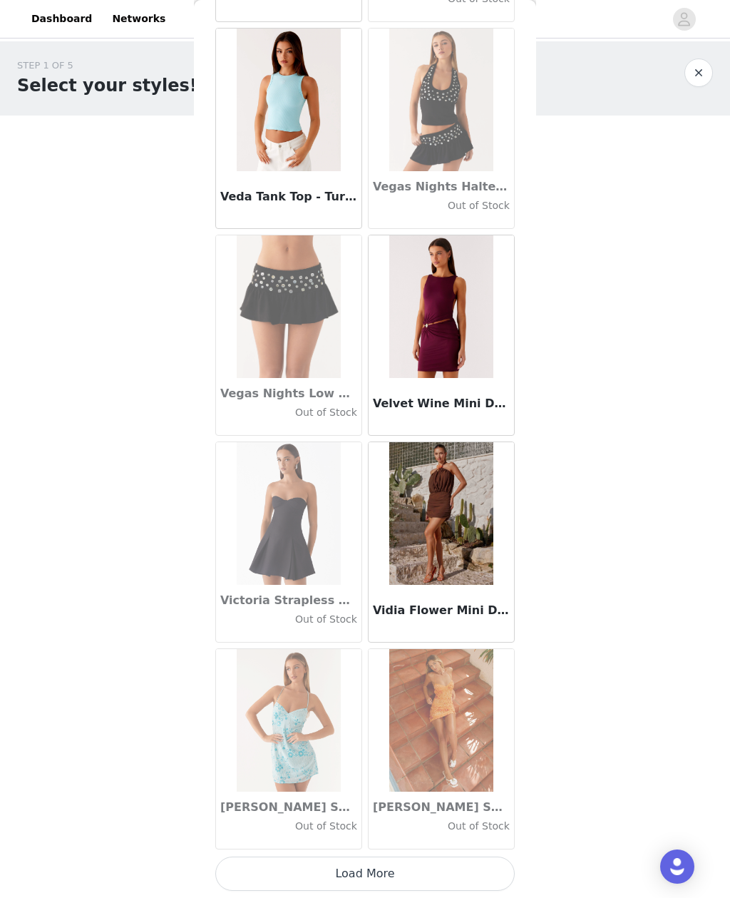
scroll to position [84018, 0]
click at [385, 871] on button "Load More" at bounding box center [365, 874] width 300 height 34
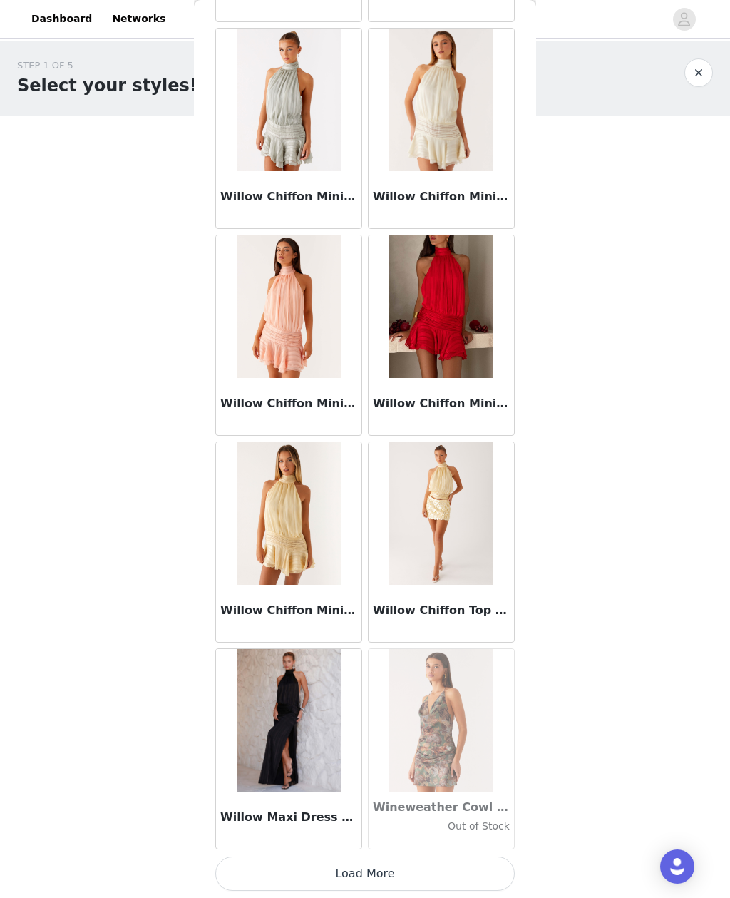
click at [481, 864] on button "Load More" at bounding box center [365, 874] width 300 height 34
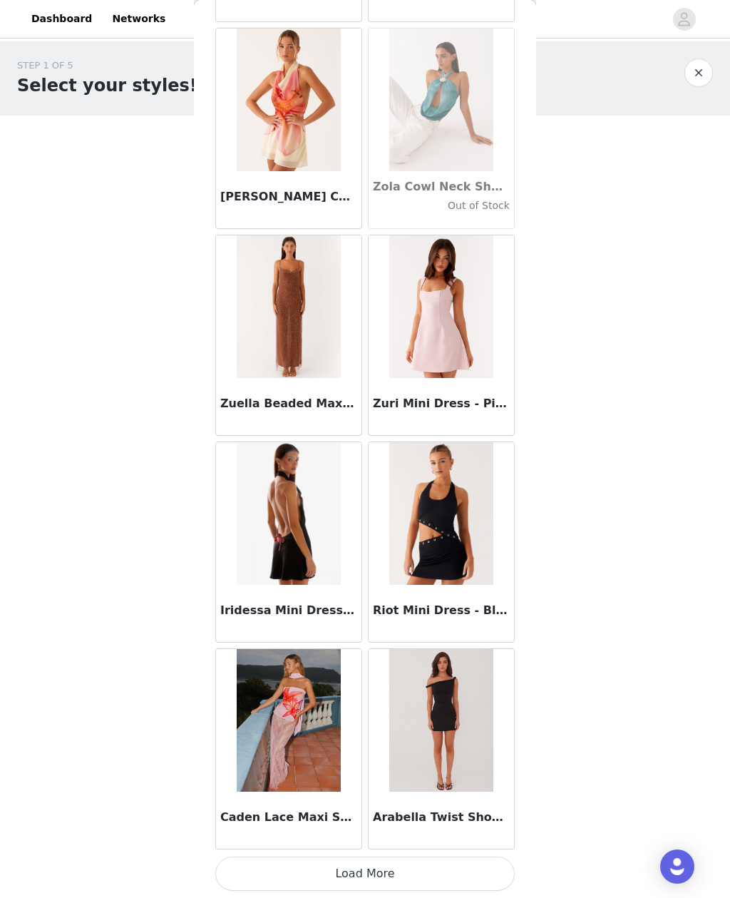
click at [354, 859] on button "Load More" at bounding box center [365, 874] width 300 height 34
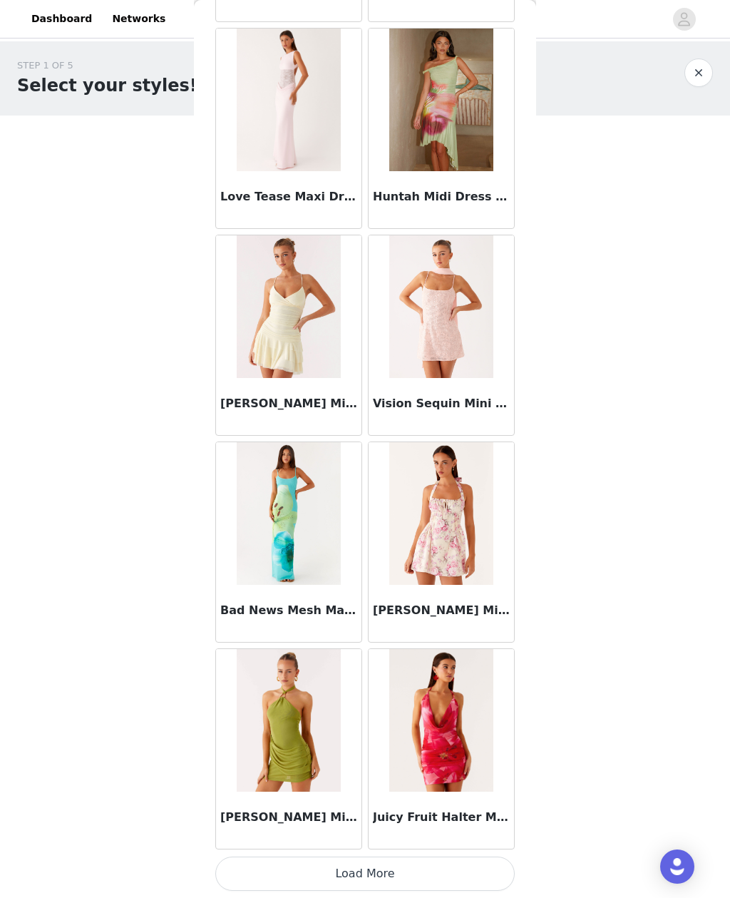
click at [474, 869] on button "Load More" at bounding box center [365, 874] width 300 height 34
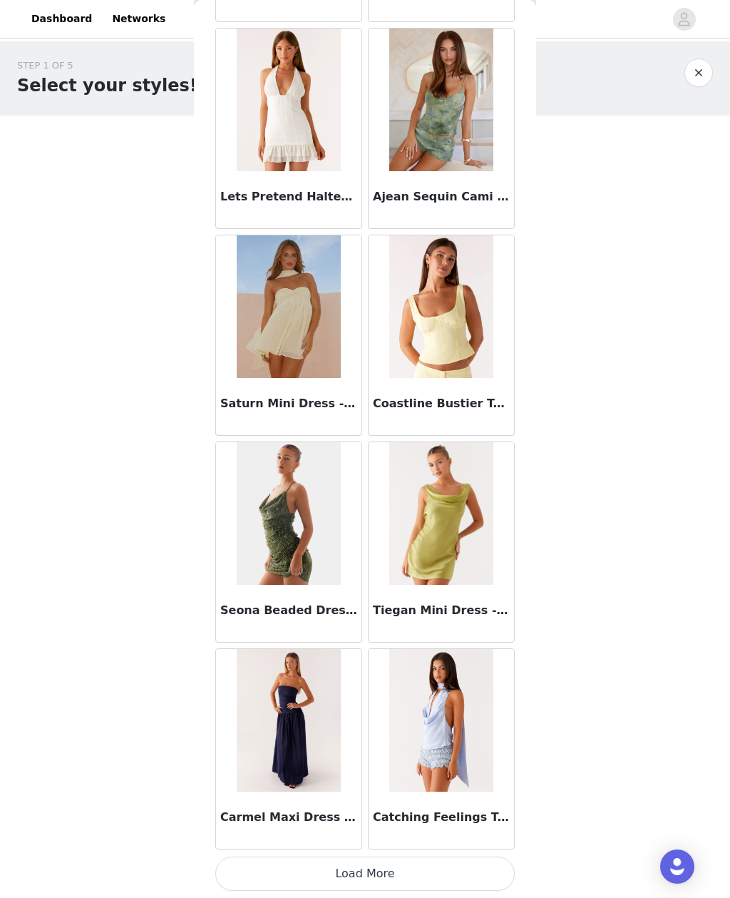
scroll to position [92292, 0]
click at [422, 865] on button "Load More" at bounding box center [365, 874] width 300 height 34
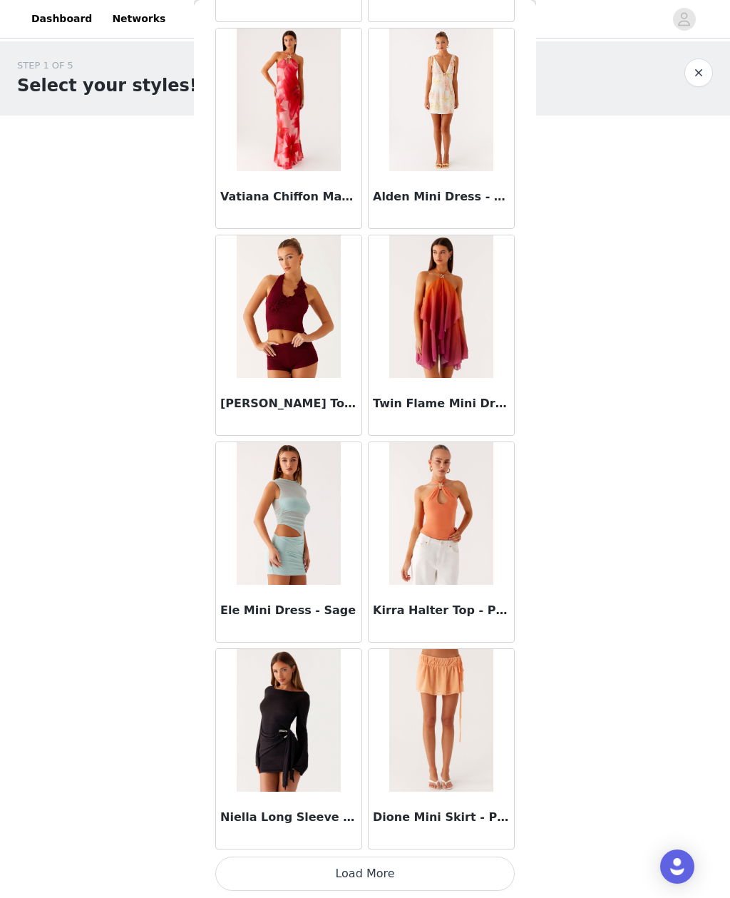
scroll to position [94360, 0]
click at [442, 877] on button "Load More" at bounding box center [365, 874] width 300 height 34
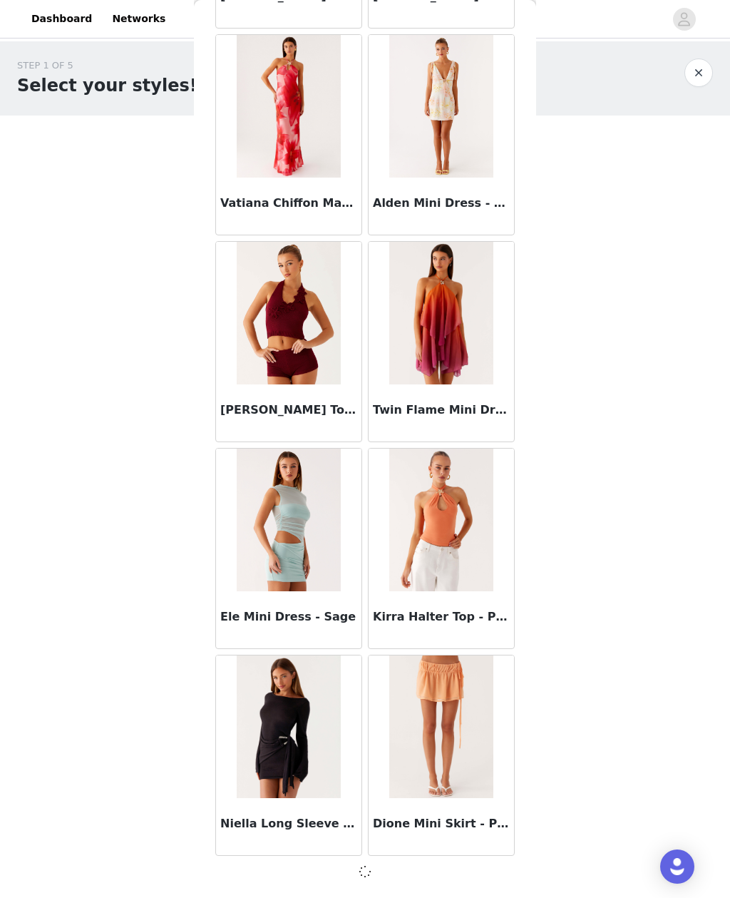
scroll to position [94353, 0]
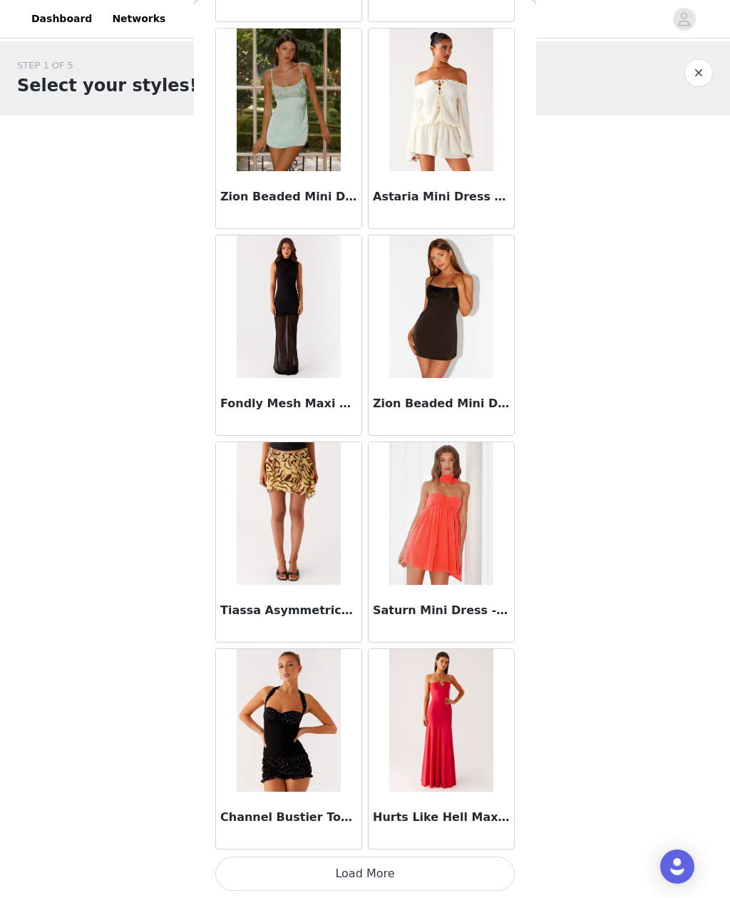
click at [416, 861] on button "Load More" at bounding box center [365, 874] width 300 height 34
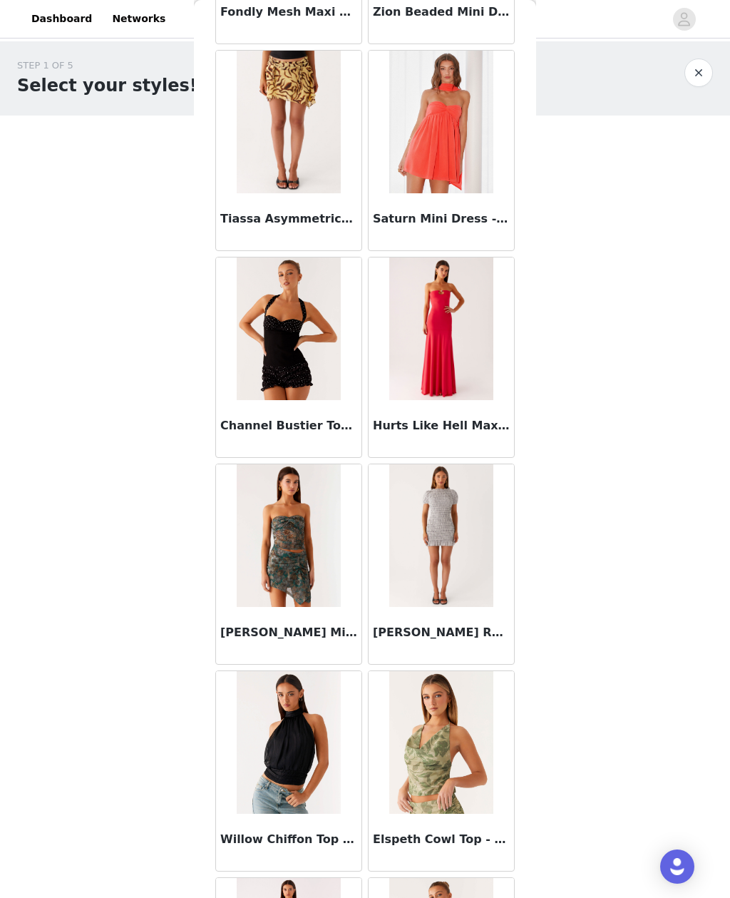
scroll to position [96820, 0]
click at [320, 399] on img at bounding box center [288, 328] width 103 height 143
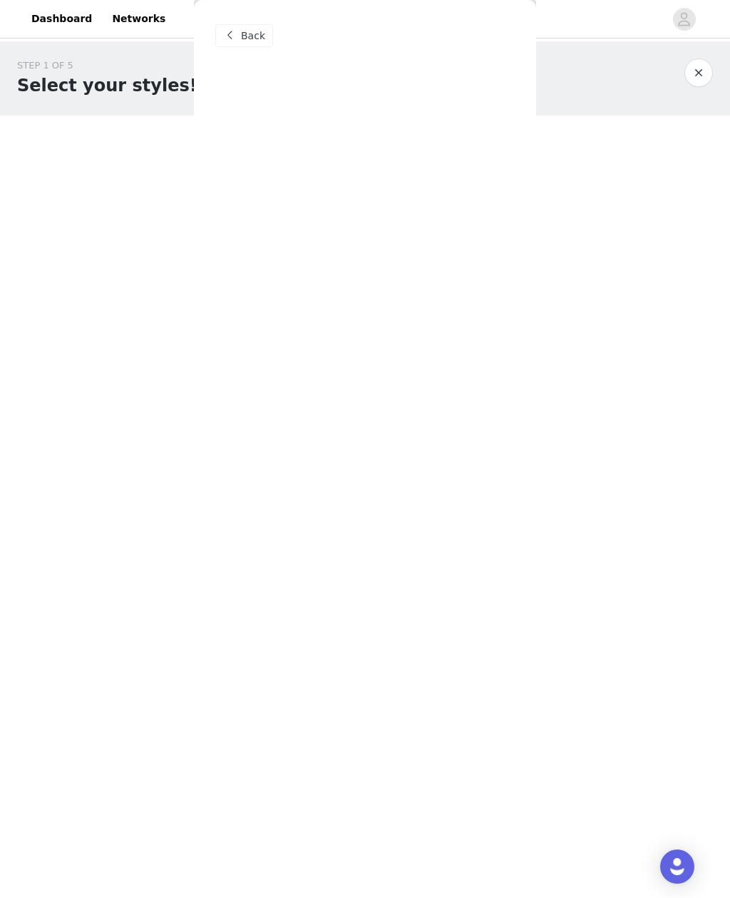
scroll to position [0, 0]
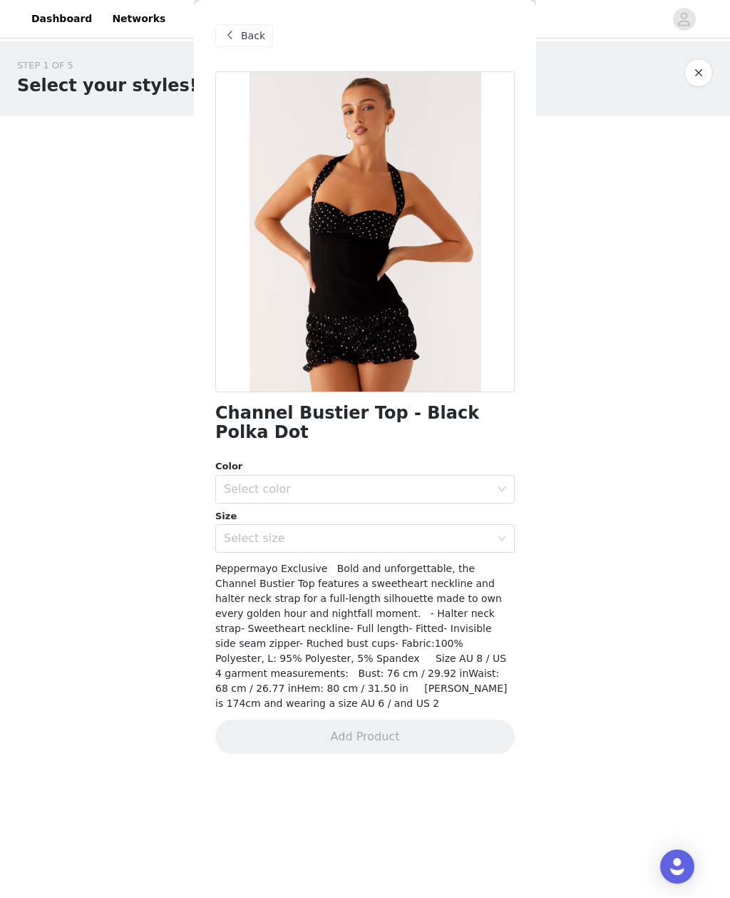
click at [429, 482] on div "Select color" at bounding box center [357, 489] width 267 height 14
click at [413, 503] on li "Black Polka Dot" at bounding box center [365, 500] width 300 height 23
click at [393, 531] on div "Select size" at bounding box center [357, 538] width 267 height 14
click at [436, 531] on div "Select size" at bounding box center [357, 538] width 267 height 14
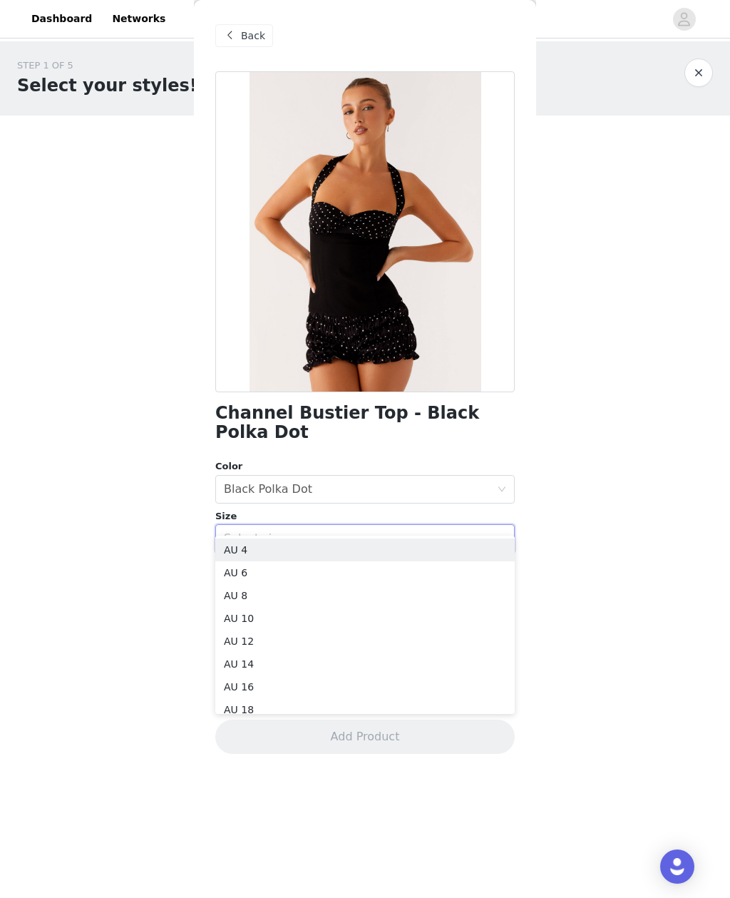
click at [362, 538] on li "AU 4" at bounding box center [365, 549] width 300 height 23
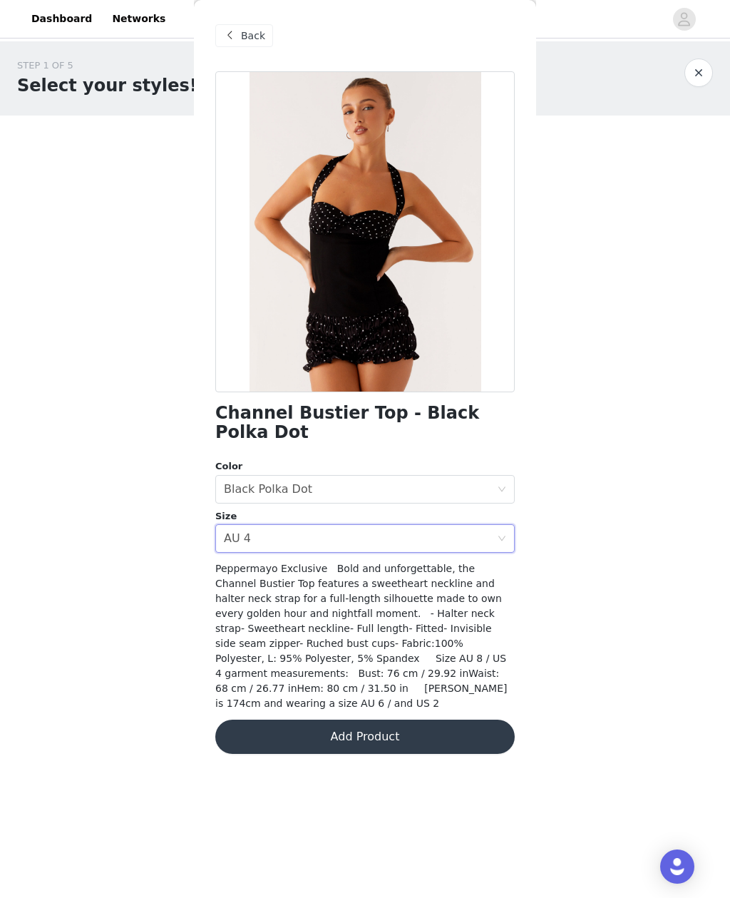
click at [422, 720] on button "Add Product" at bounding box center [365, 737] width 300 height 34
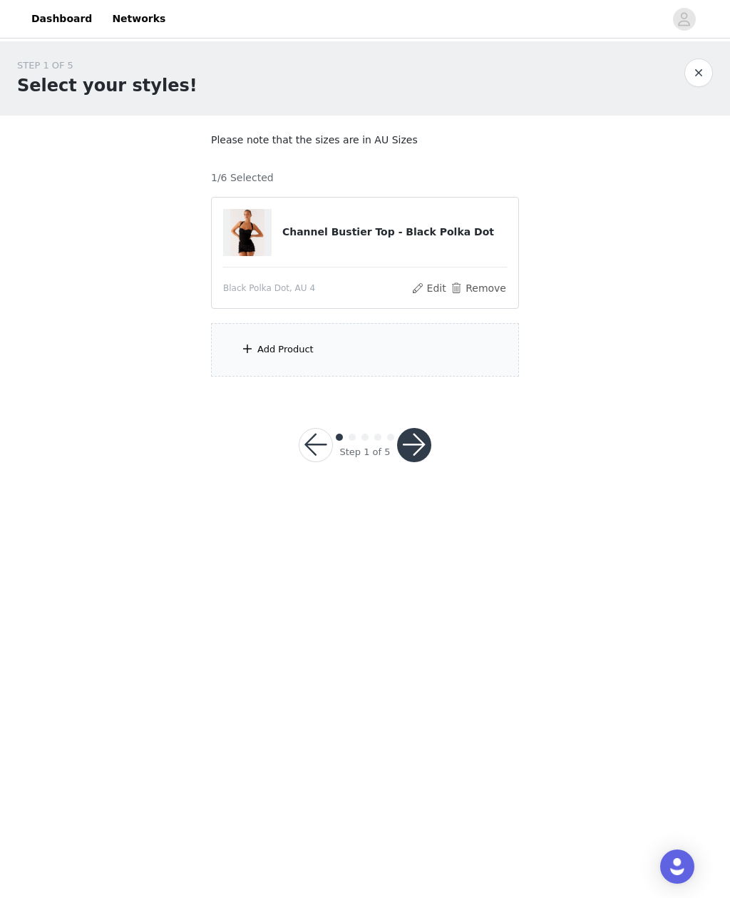
click at [465, 332] on div "Add Product" at bounding box center [365, 349] width 308 height 53
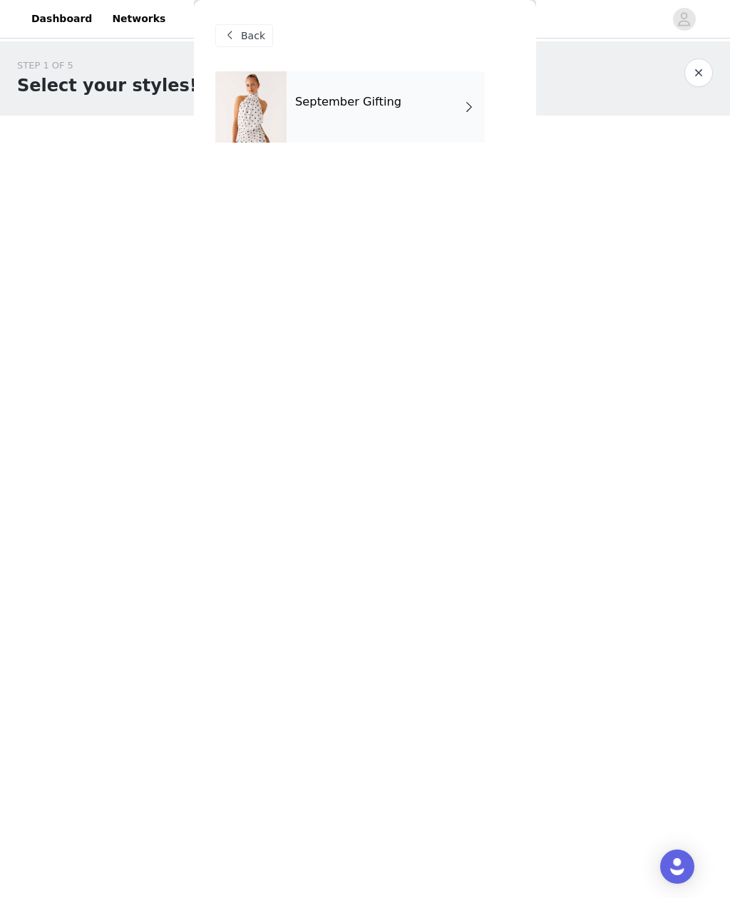
click at [464, 94] on div "September Gifting" at bounding box center [386, 106] width 198 height 71
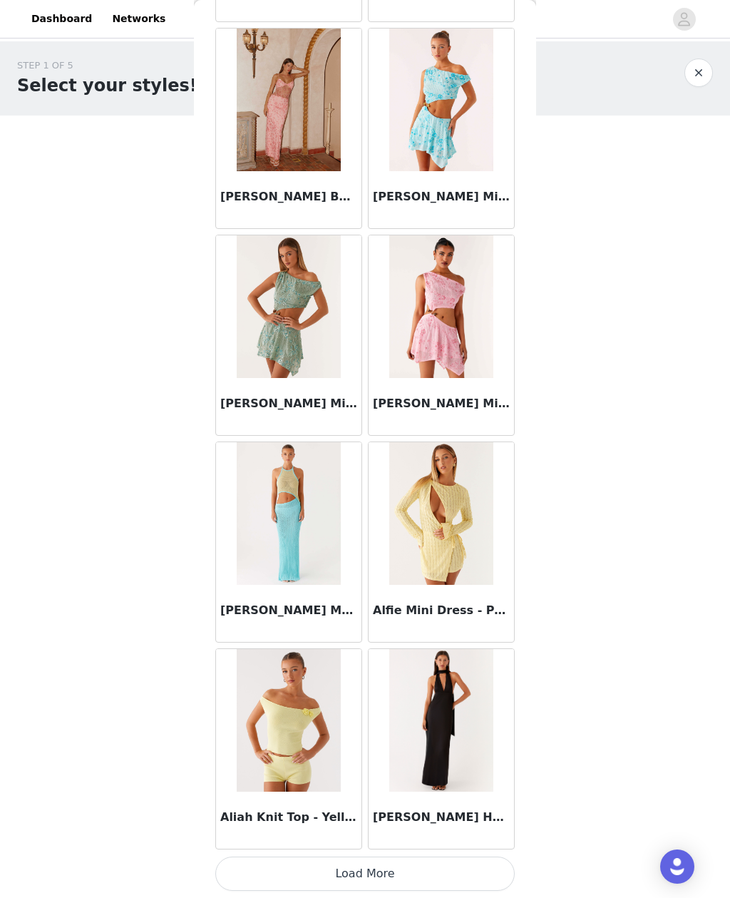
click at [464, 865] on button "Load More" at bounding box center [365, 874] width 300 height 34
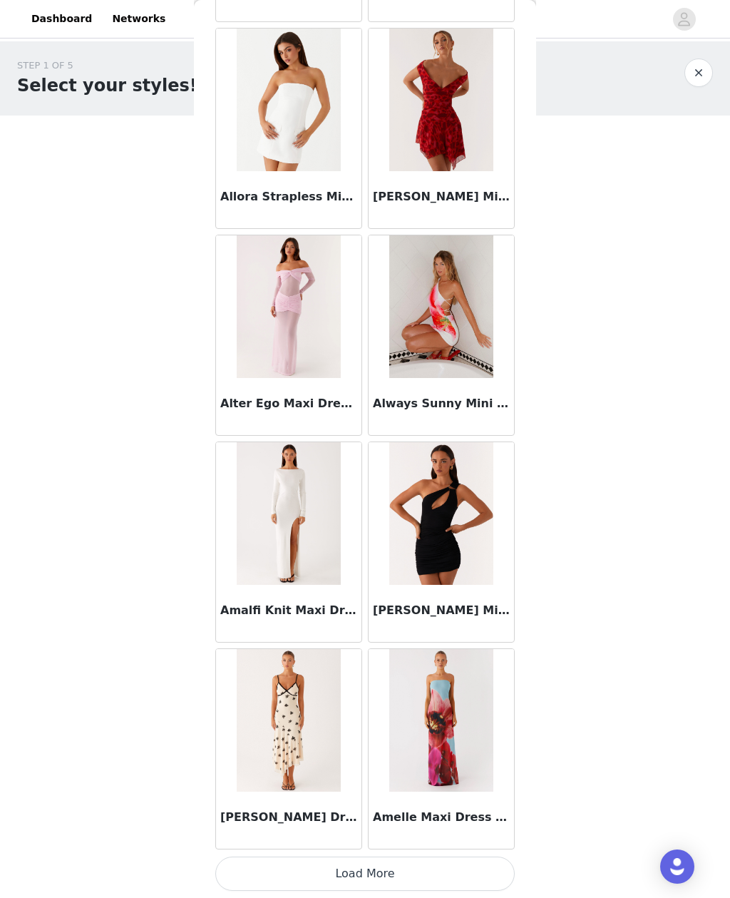
scroll to position [3353, 0]
click at [431, 863] on button "Load More" at bounding box center [365, 874] width 300 height 34
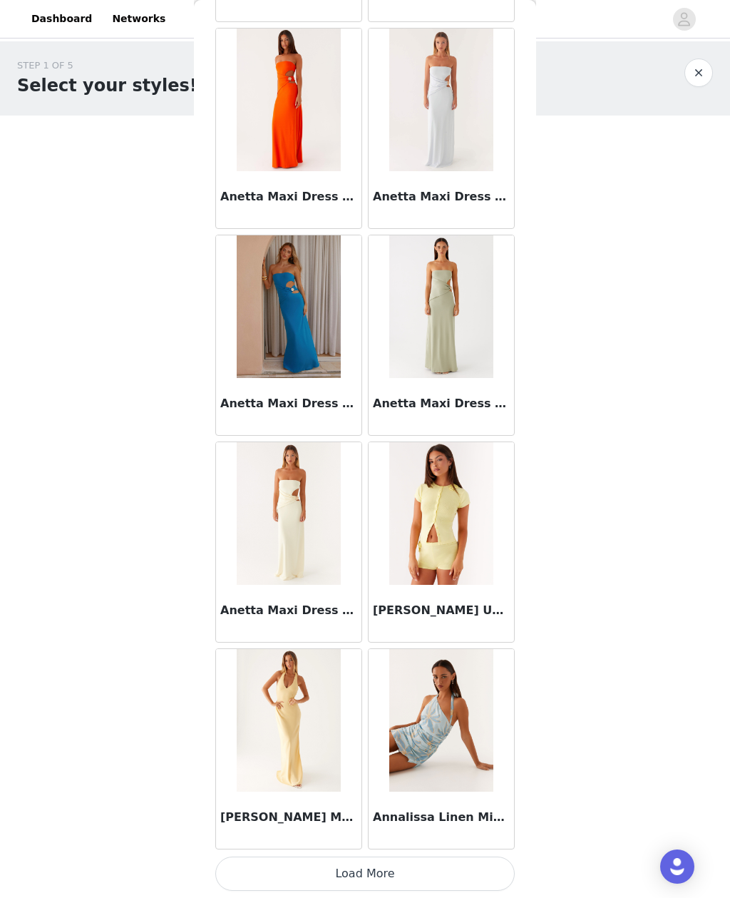
click at [330, 872] on button "Load More" at bounding box center [365, 874] width 300 height 34
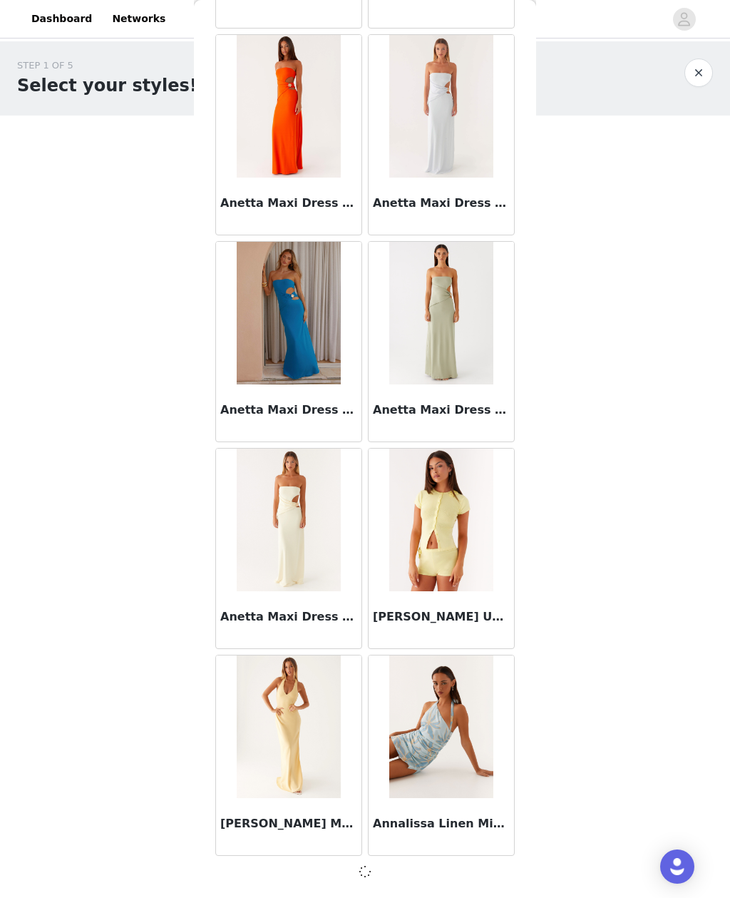
scroll to position [5415, 0]
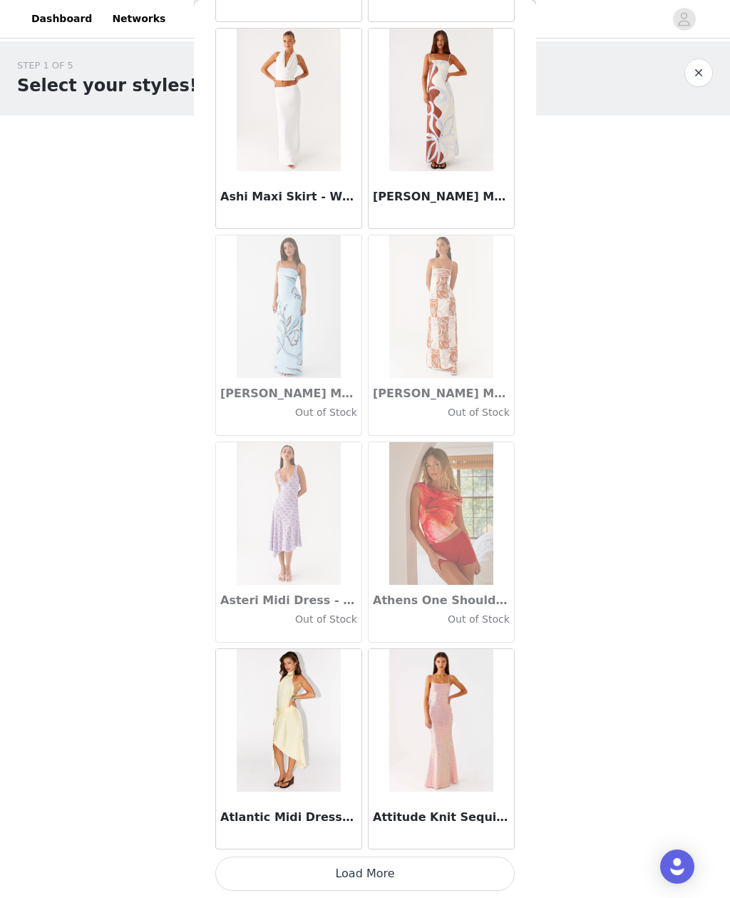
click at [365, 869] on button "Load More" at bounding box center [365, 874] width 300 height 34
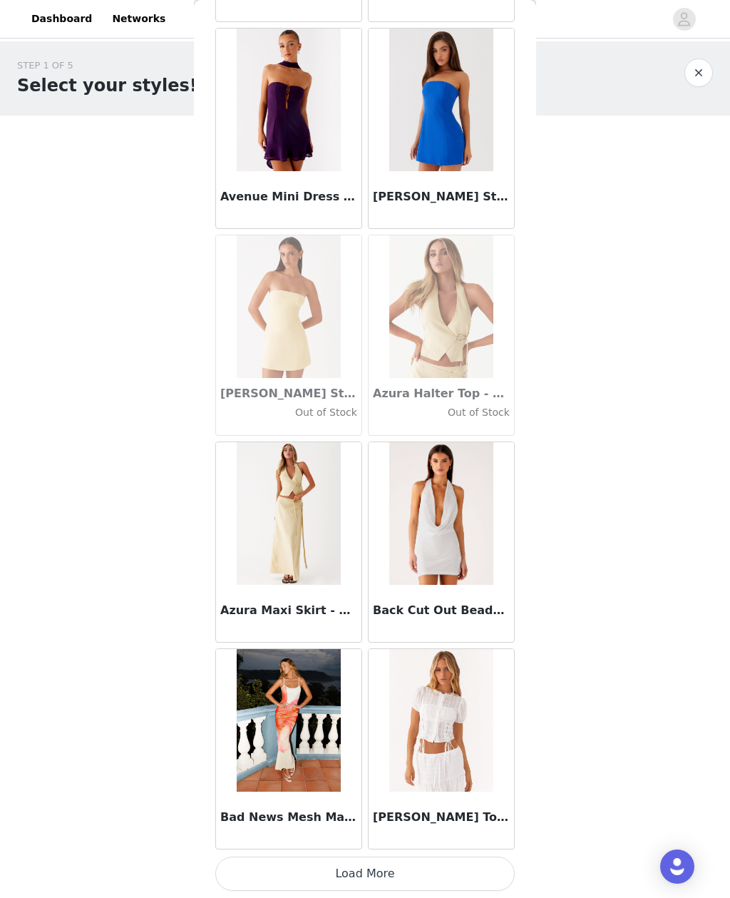
scroll to position [9558, 0]
click at [431, 865] on button "Load More" at bounding box center [365, 874] width 300 height 34
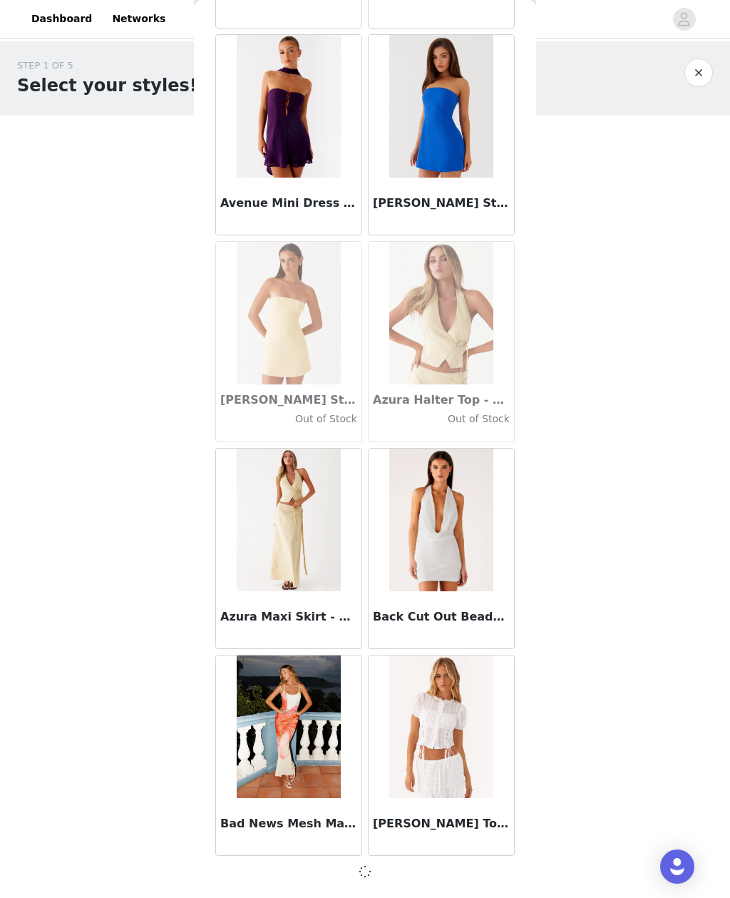
scroll to position [9551, 0]
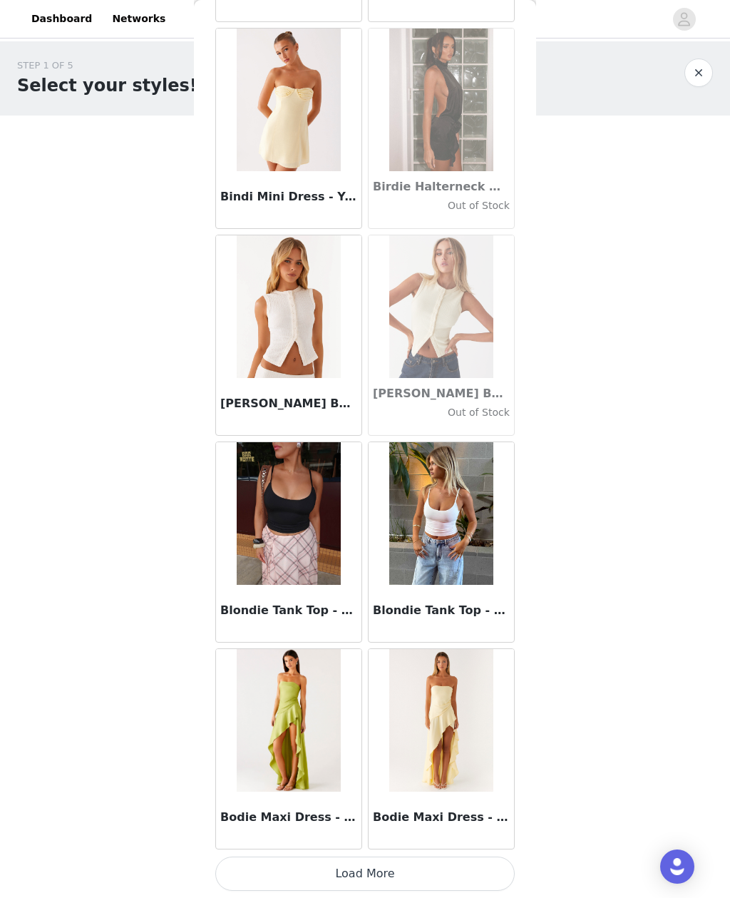
click at [436, 859] on button "Load More" at bounding box center [365, 874] width 300 height 34
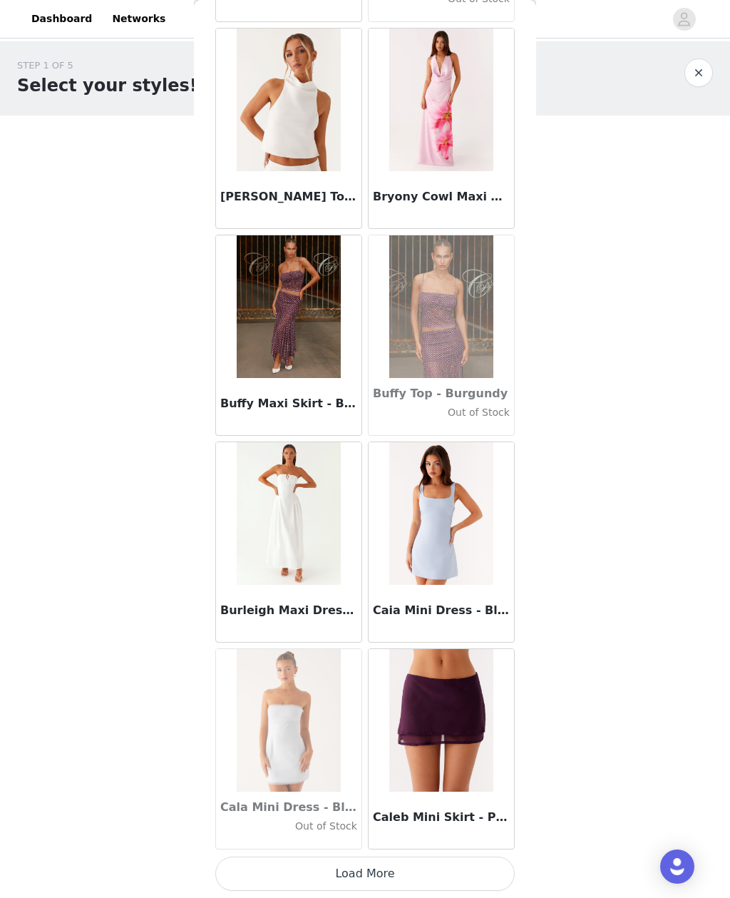
click at [479, 857] on button "Load More" at bounding box center [365, 874] width 300 height 34
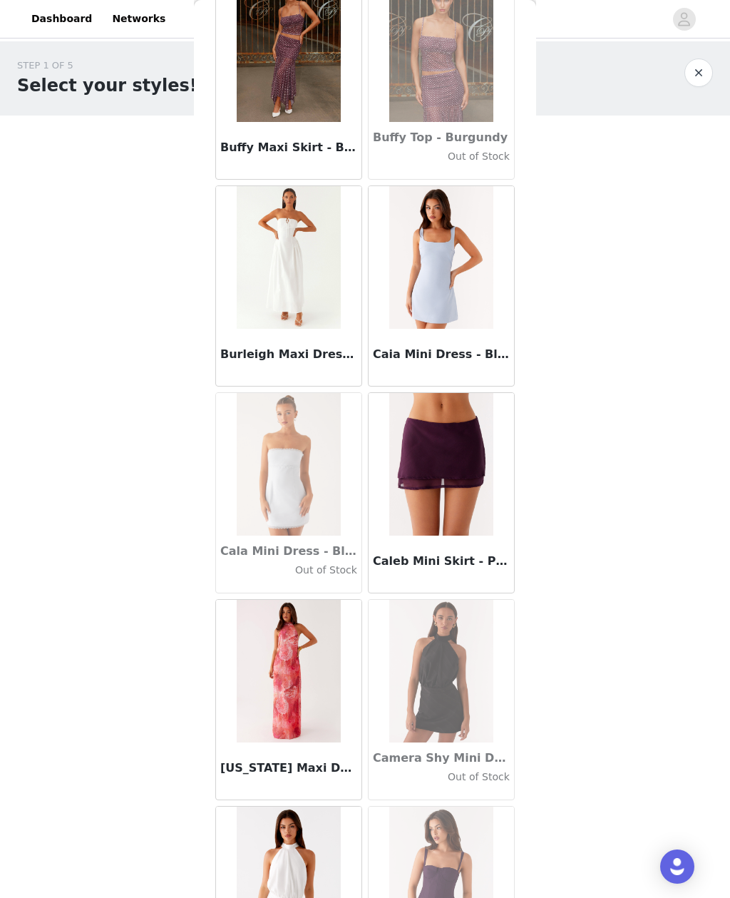
scroll to position [13874, 0]
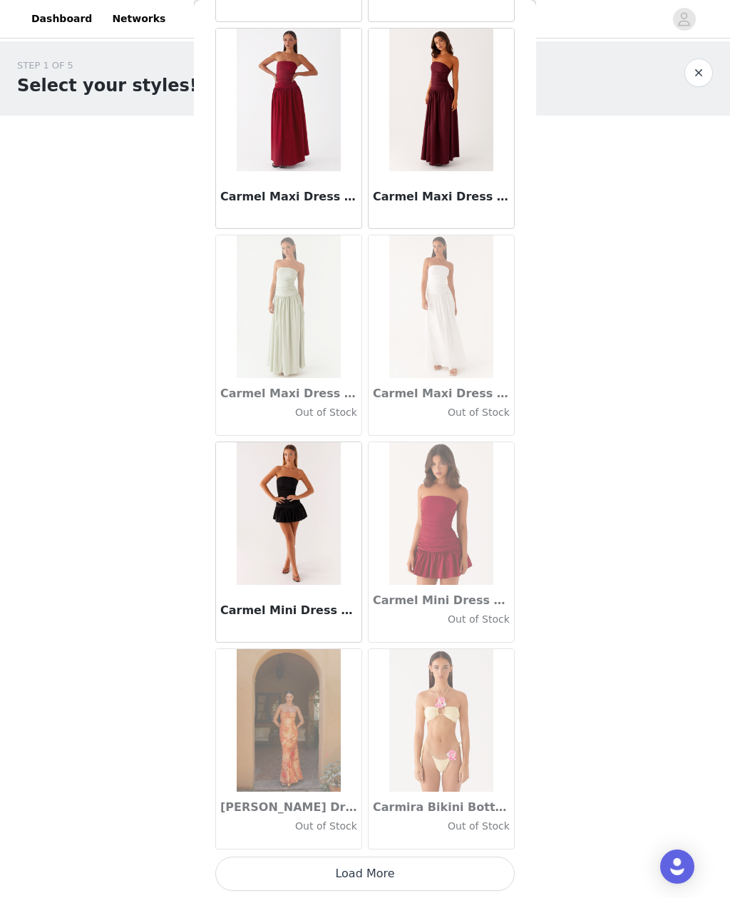
click at [489, 857] on button "Load More" at bounding box center [365, 874] width 300 height 34
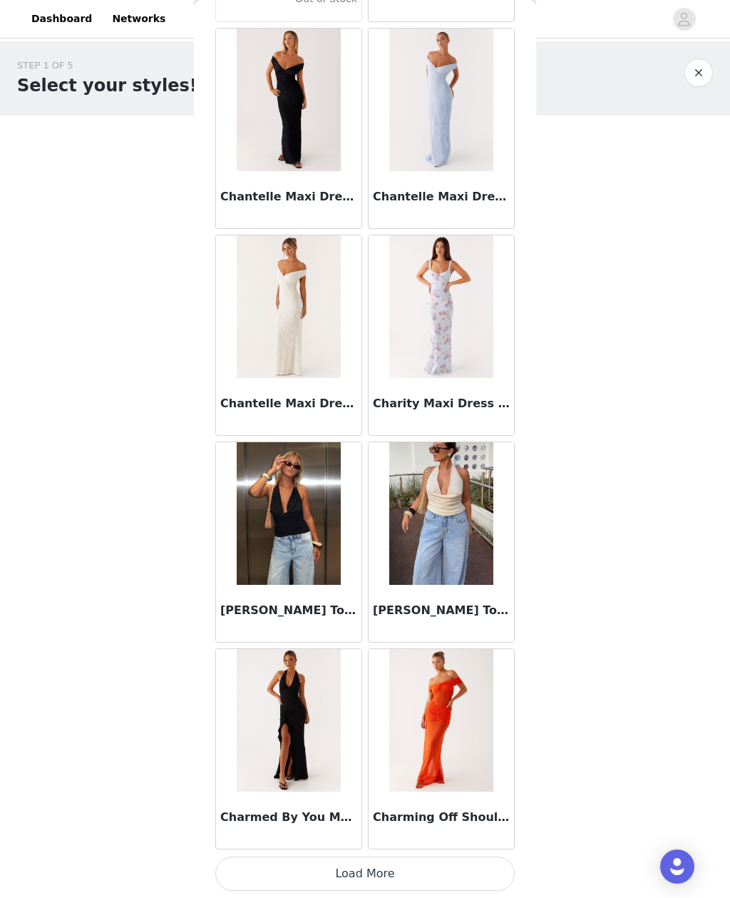
scroll to position [17831, 0]
click at [441, 799] on div "Charming Off Shoulder Maxi Dress - Orange" at bounding box center [441, 820] width 145 height 57
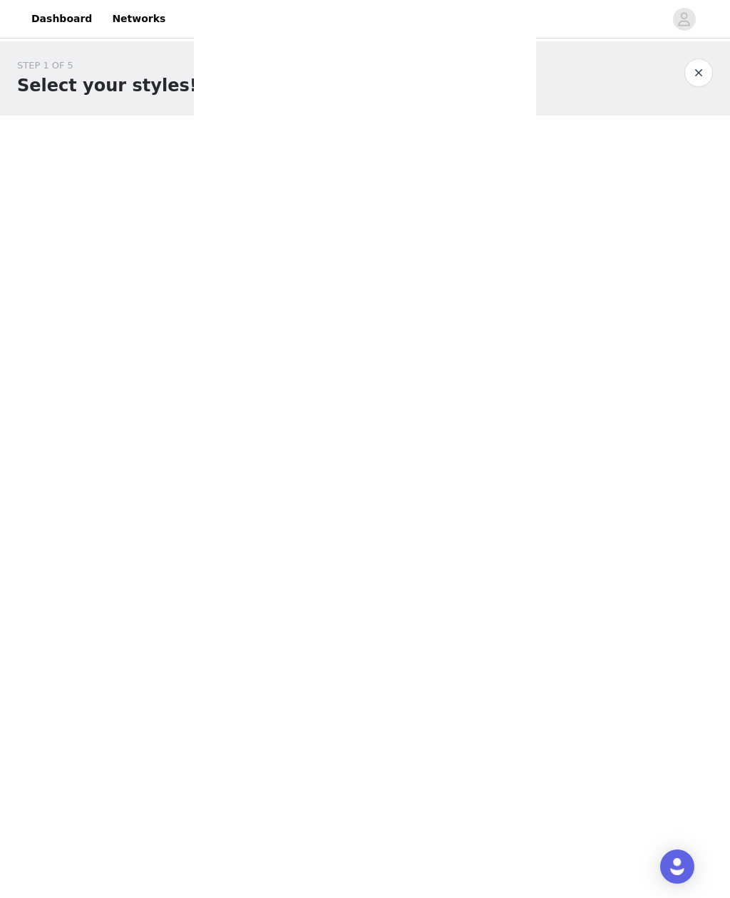
scroll to position [0, 0]
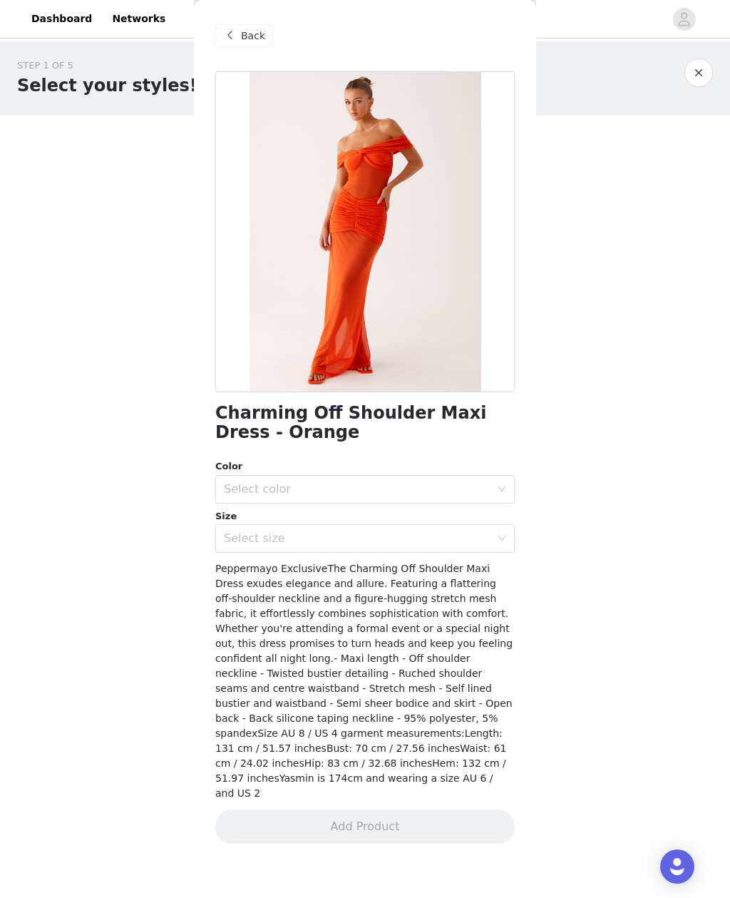
click at [236, 34] on span at bounding box center [229, 35] width 17 height 17
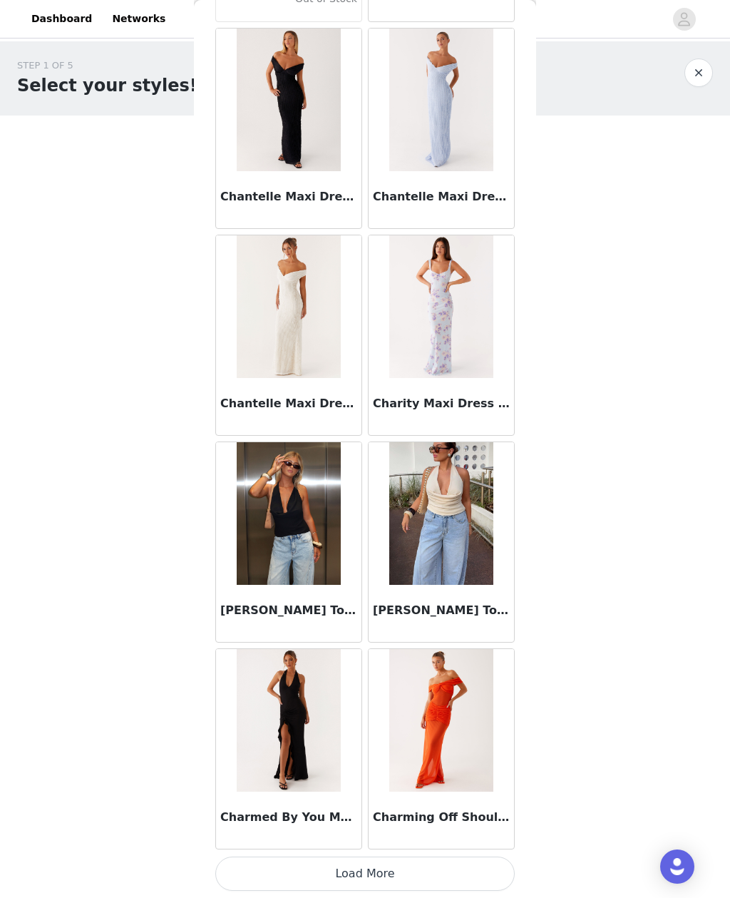
scroll to position [17831, 0]
click at [469, 849] on article "Charming Off Shoulder Maxi Dress - Orange" at bounding box center [441, 748] width 147 height 201
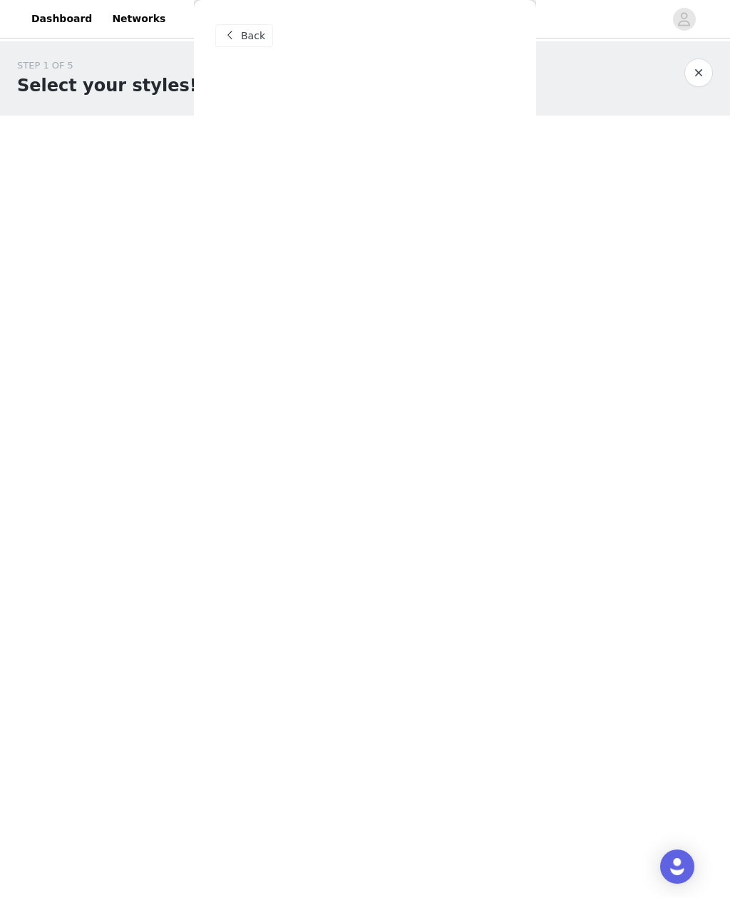
scroll to position [0, 0]
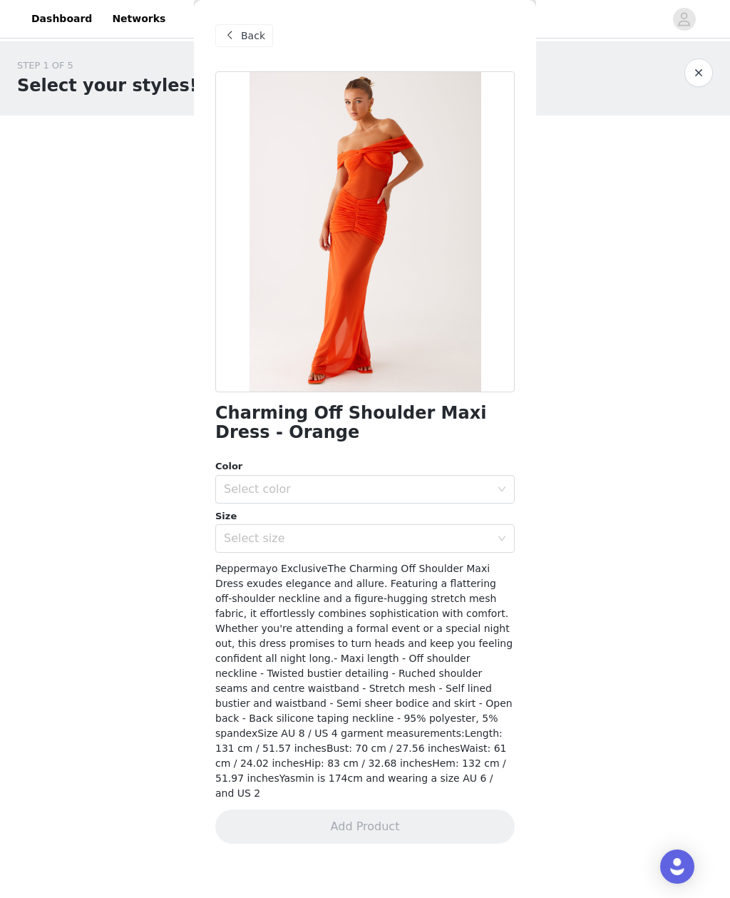
click at [242, 34] on span "Back" at bounding box center [253, 36] width 24 height 15
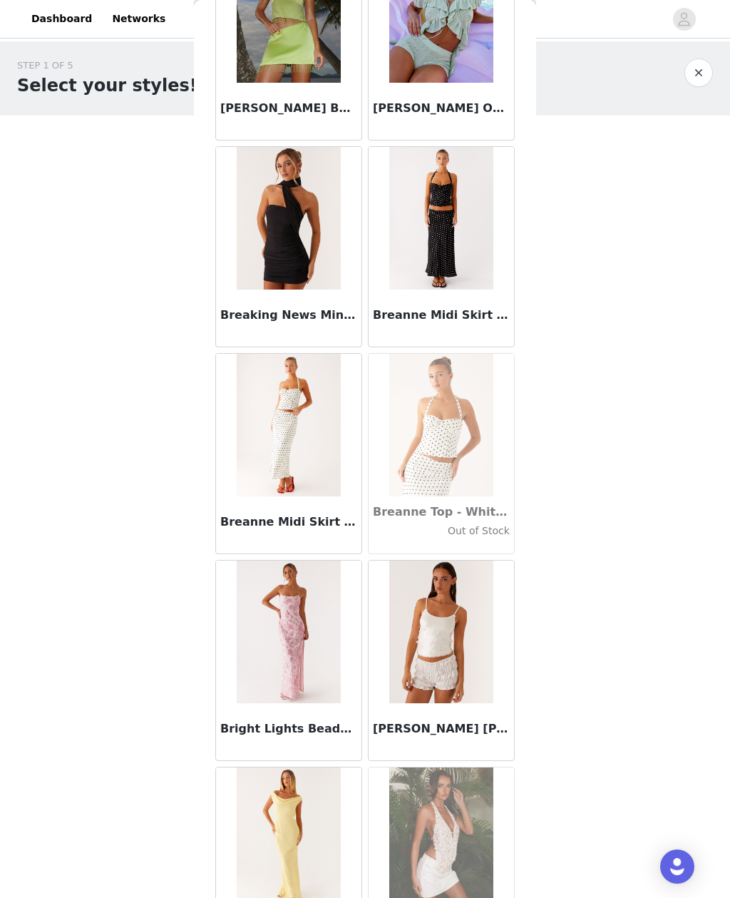
scroll to position [12750, 0]
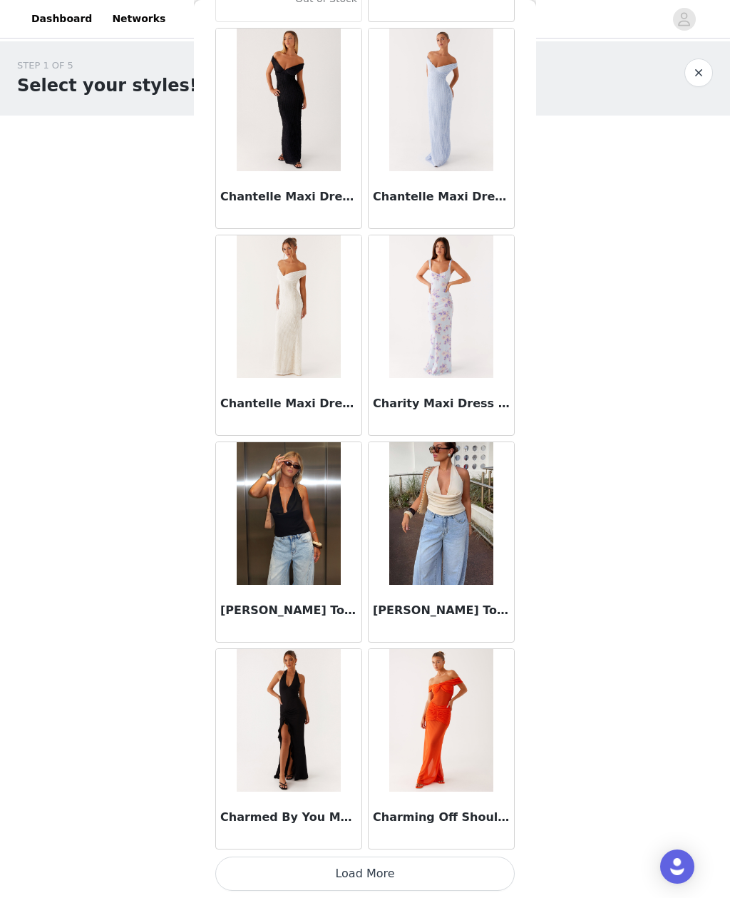
click at [450, 858] on button "Load More" at bounding box center [365, 874] width 300 height 34
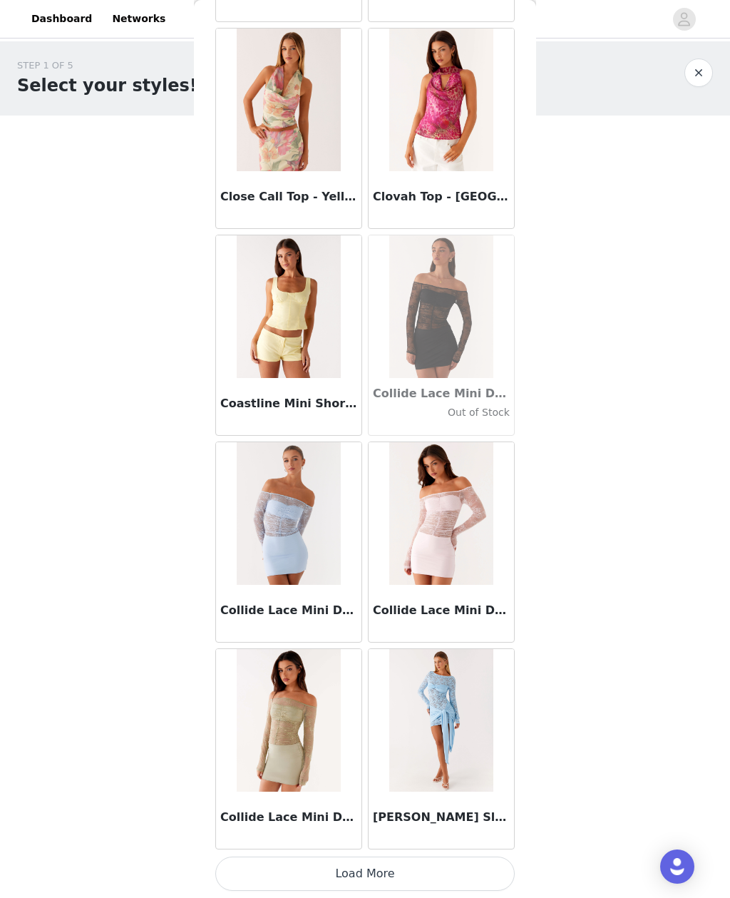
click at [491, 867] on button "Load More" at bounding box center [365, 874] width 300 height 34
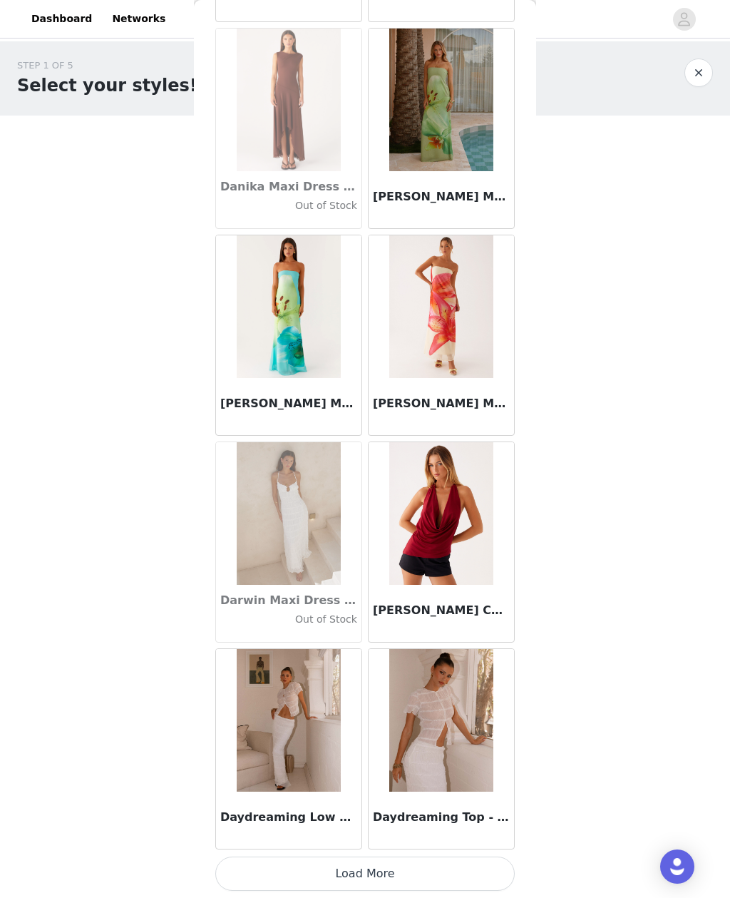
scroll to position [21968, 0]
click at [485, 860] on button "Load More" at bounding box center [365, 874] width 300 height 34
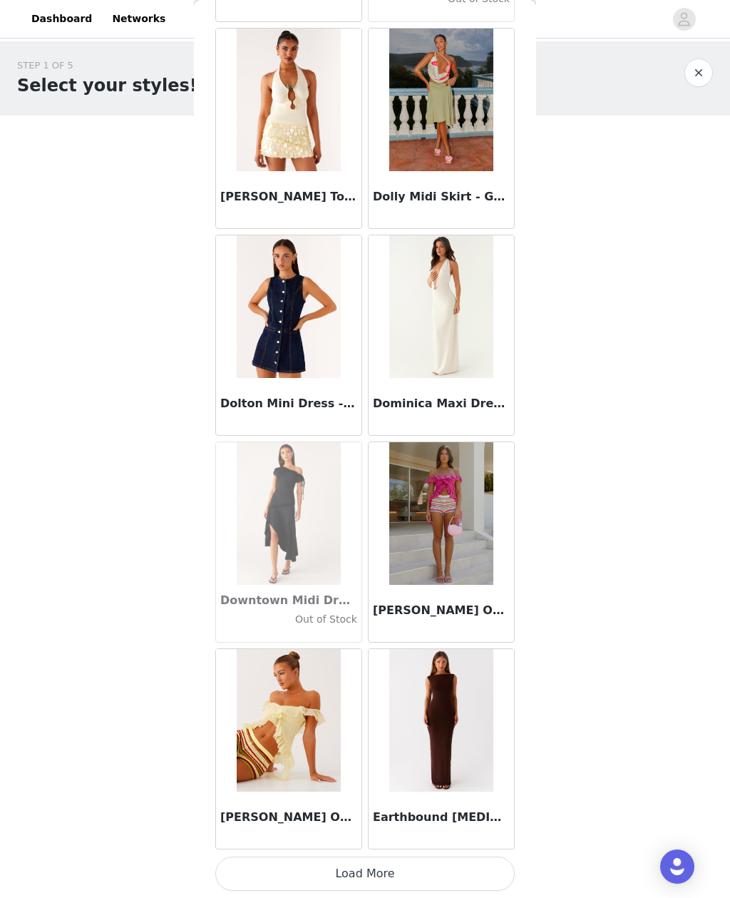
scroll to position [24036, 0]
click at [481, 861] on button "Load More" at bounding box center [365, 874] width 300 height 34
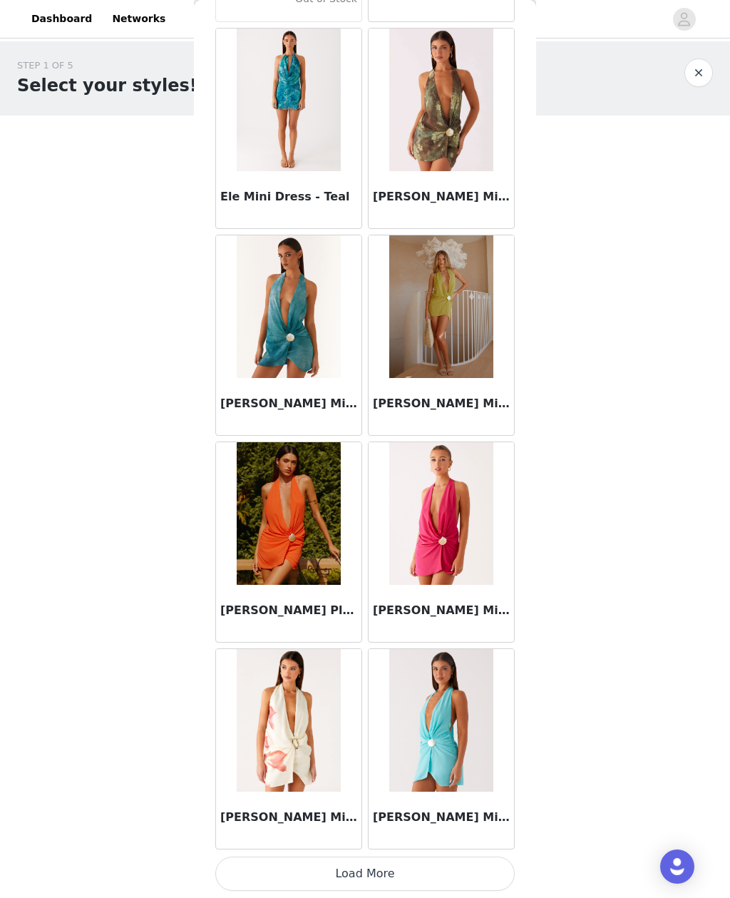
click at [479, 860] on button "Load More" at bounding box center [365, 874] width 300 height 34
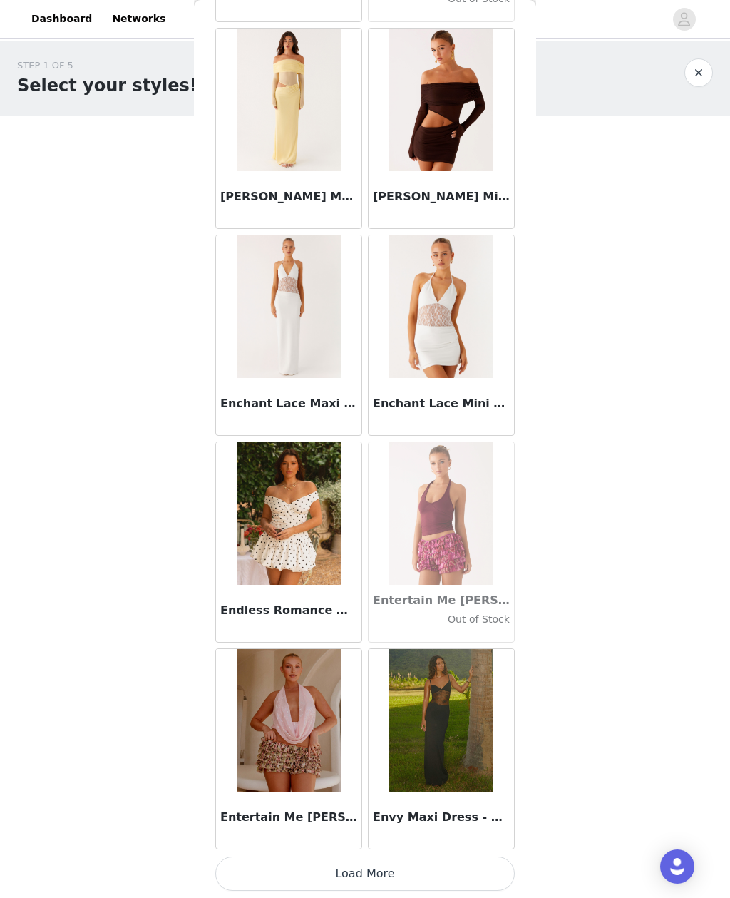
click at [479, 865] on button "Load More" at bounding box center [365, 874] width 300 height 34
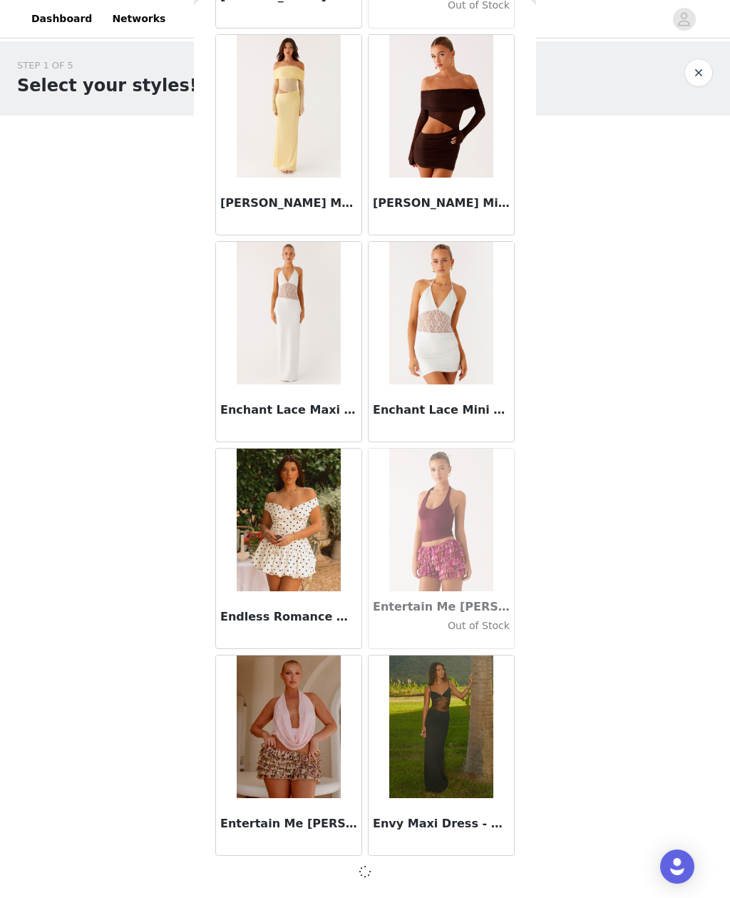
scroll to position [28167, 0]
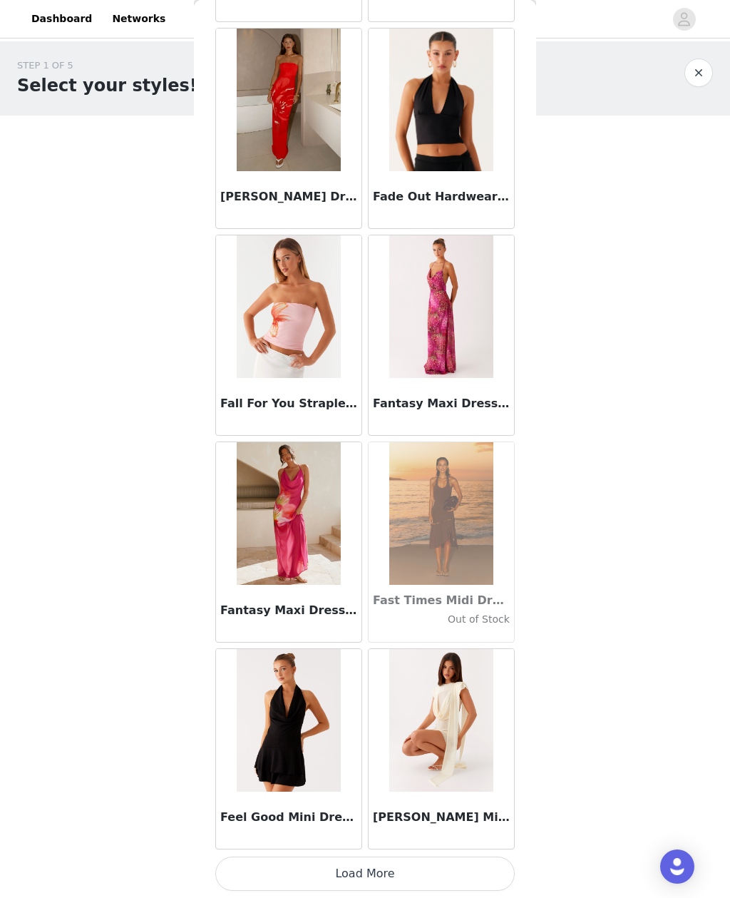
click at [479, 864] on button "Load More" at bounding box center [365, 874] width 300 height 34
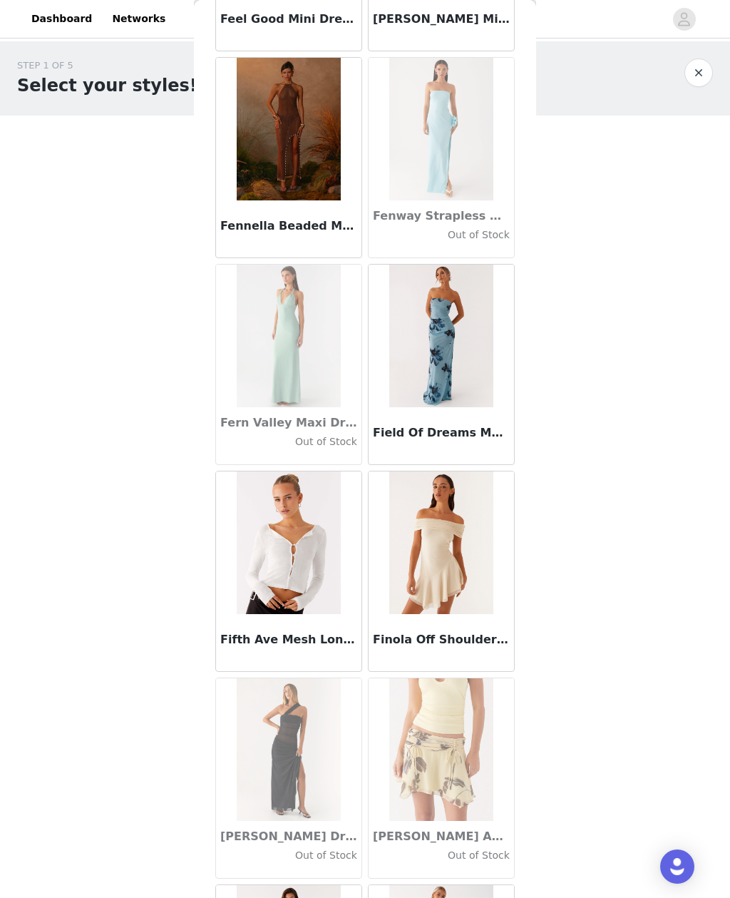
scroll to position [31041, 0]
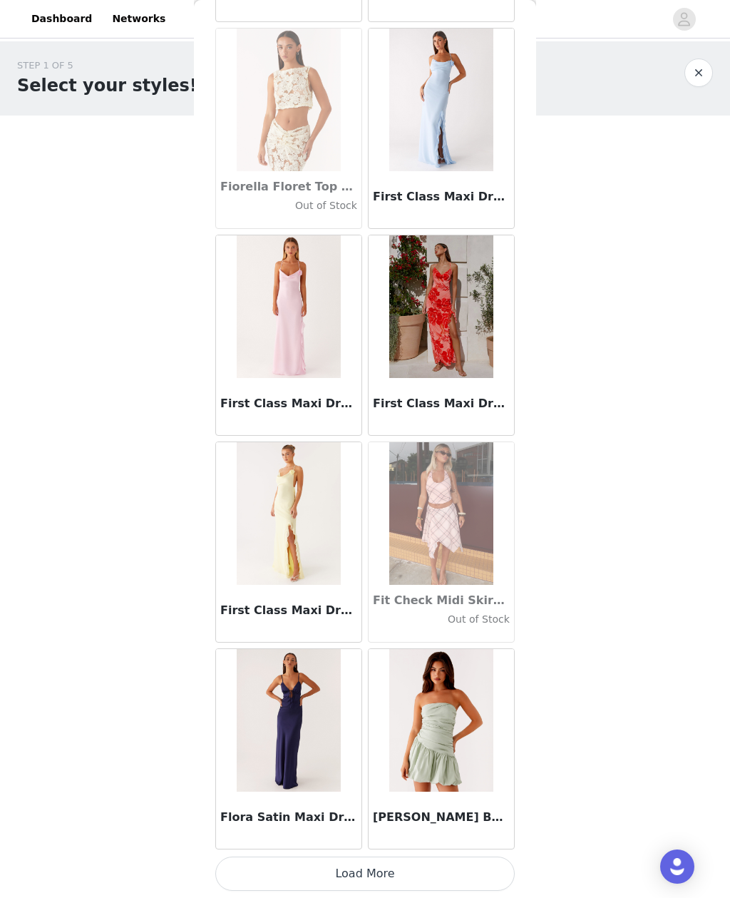
click at [490, 864] on button "Load More" at bounding box center [365, 874] width 300 height 34
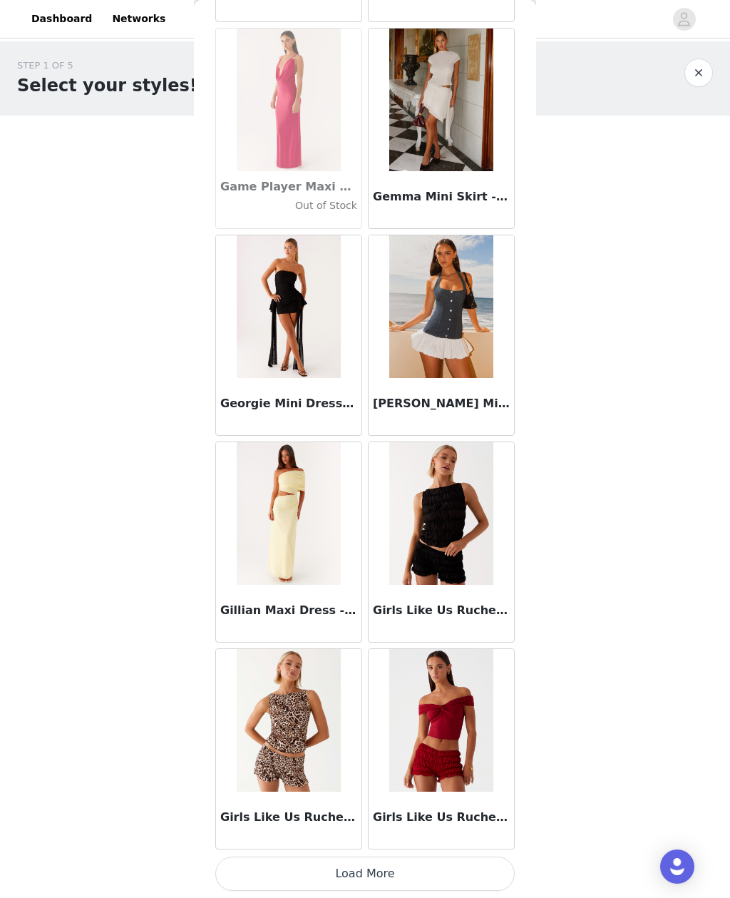
click at [494, 857] on button "Load More" at bounding box center [365, 874] width 300 height 34
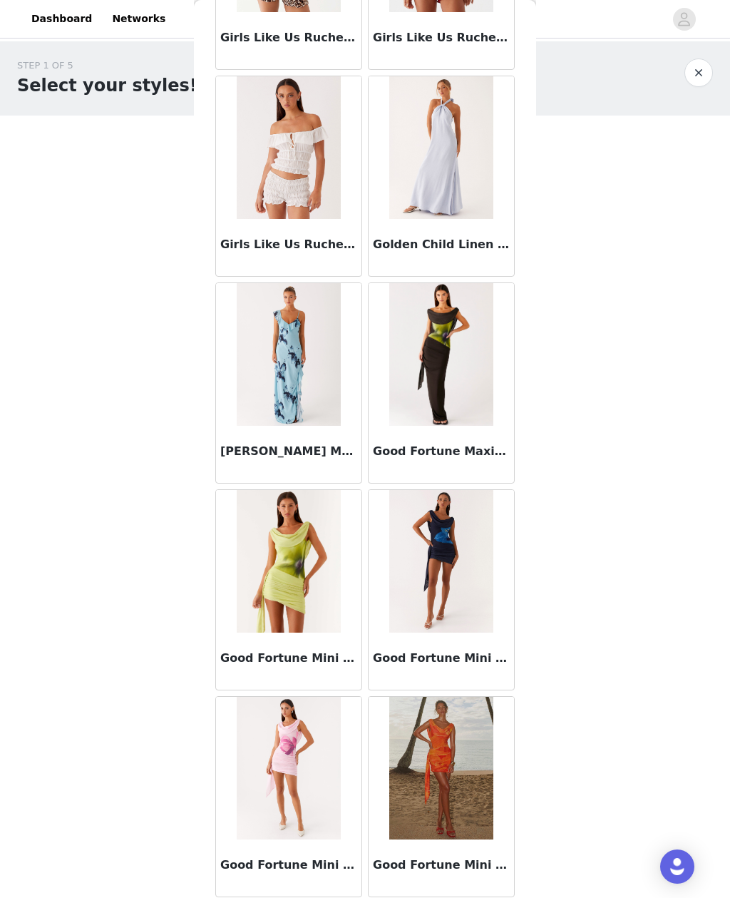
scroll to position [35160, 0]
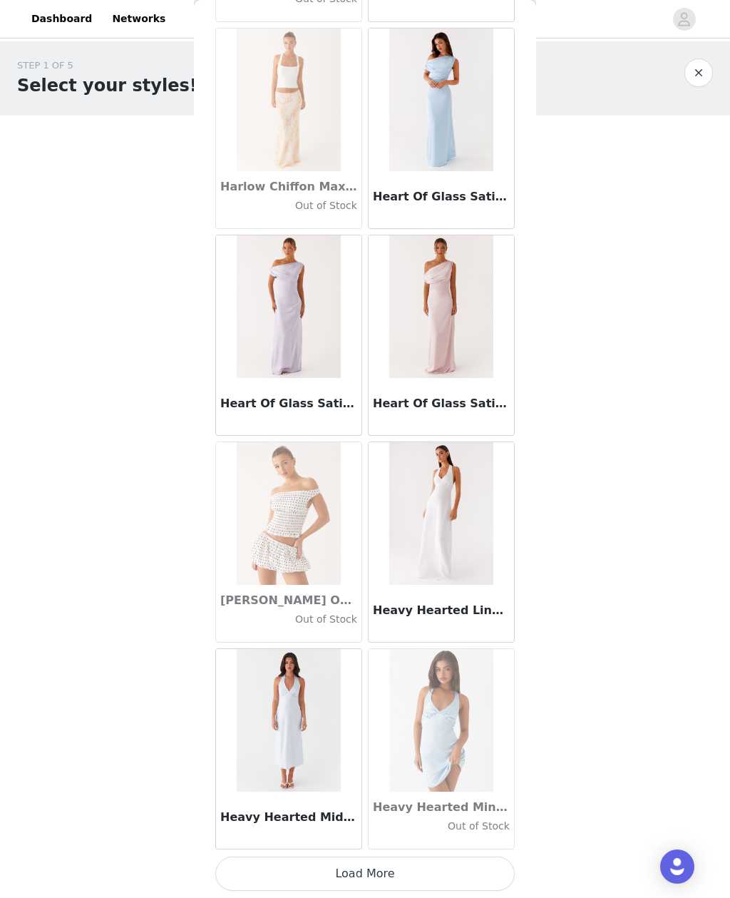
click at [455, 864] on button "Load More" at bounding box center [365, 874] width 300 height 34
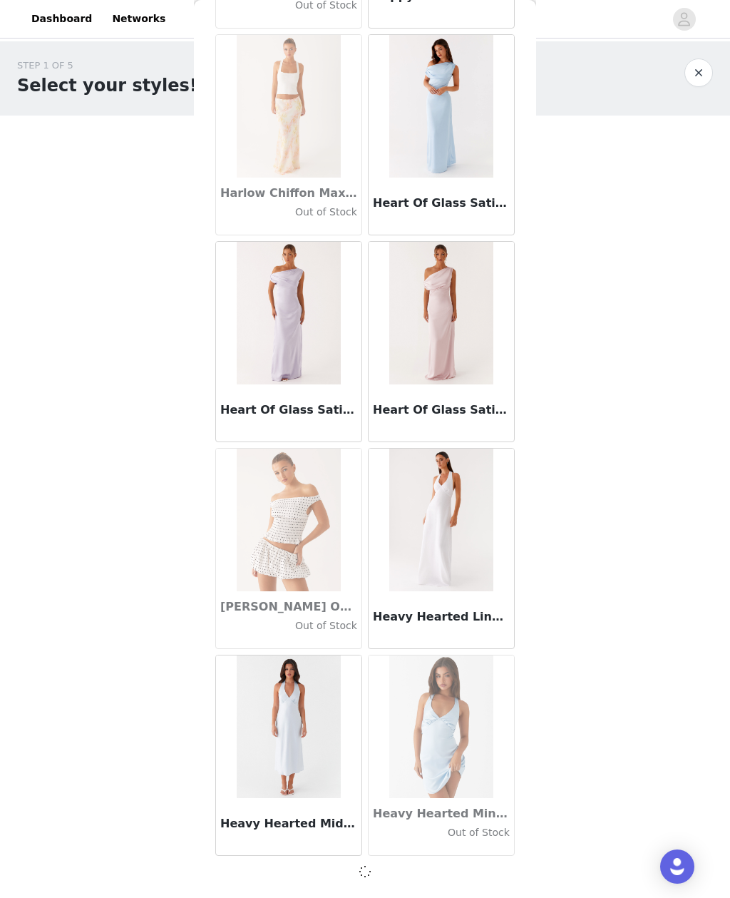
scroll to position [36440, 0]
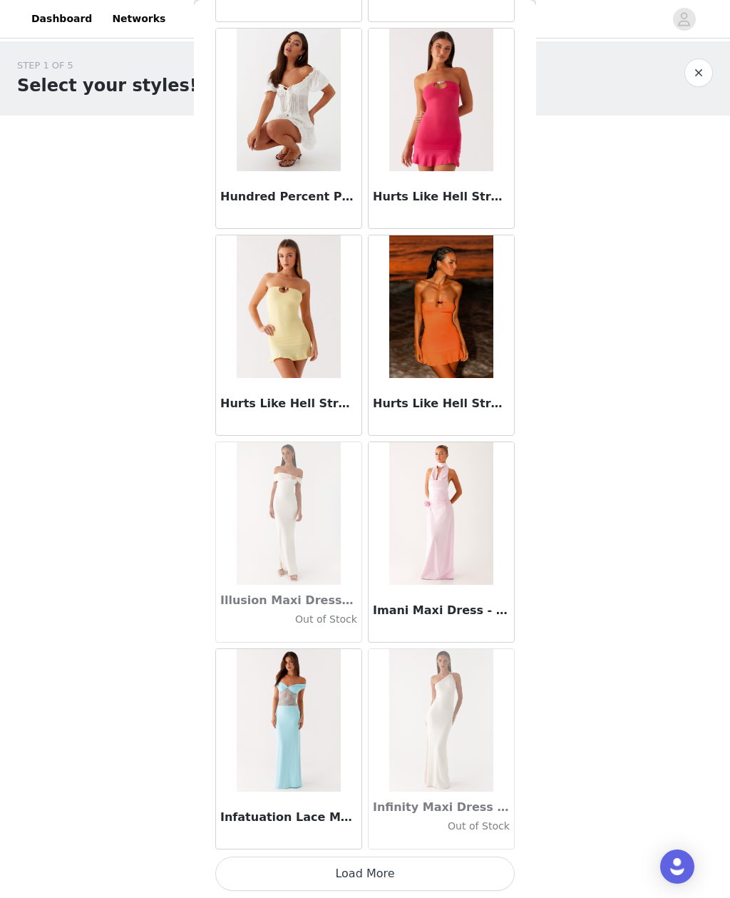
click at [474, 872] on button "Load More" at bounding box center [365, 874] width 300 height 34
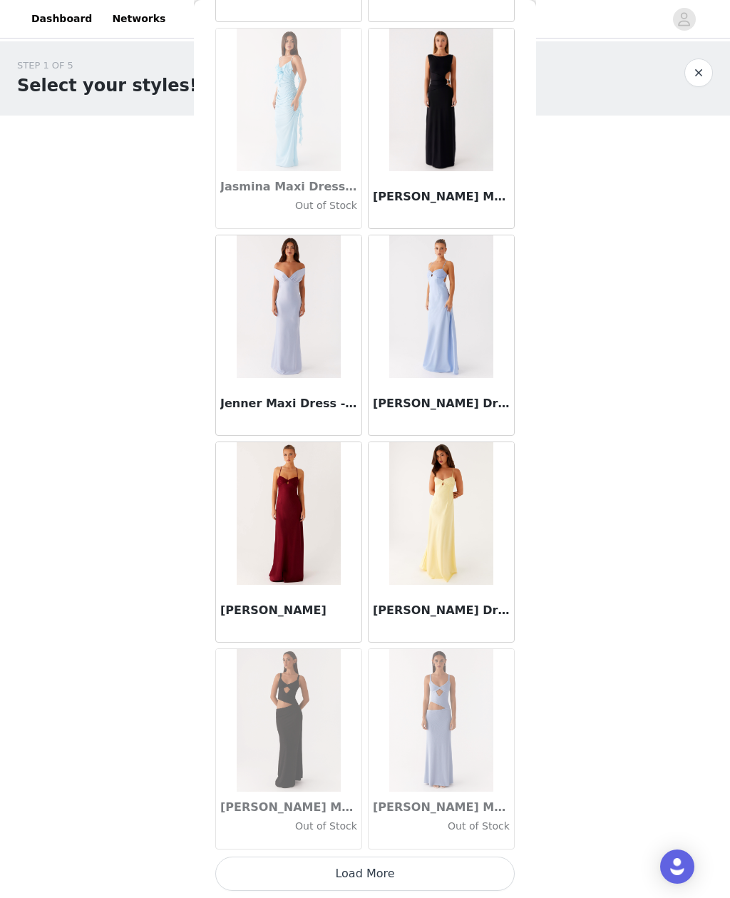
click at [489, 870] on button "Load More" at bounding box center [365, 874] width 300 height 34
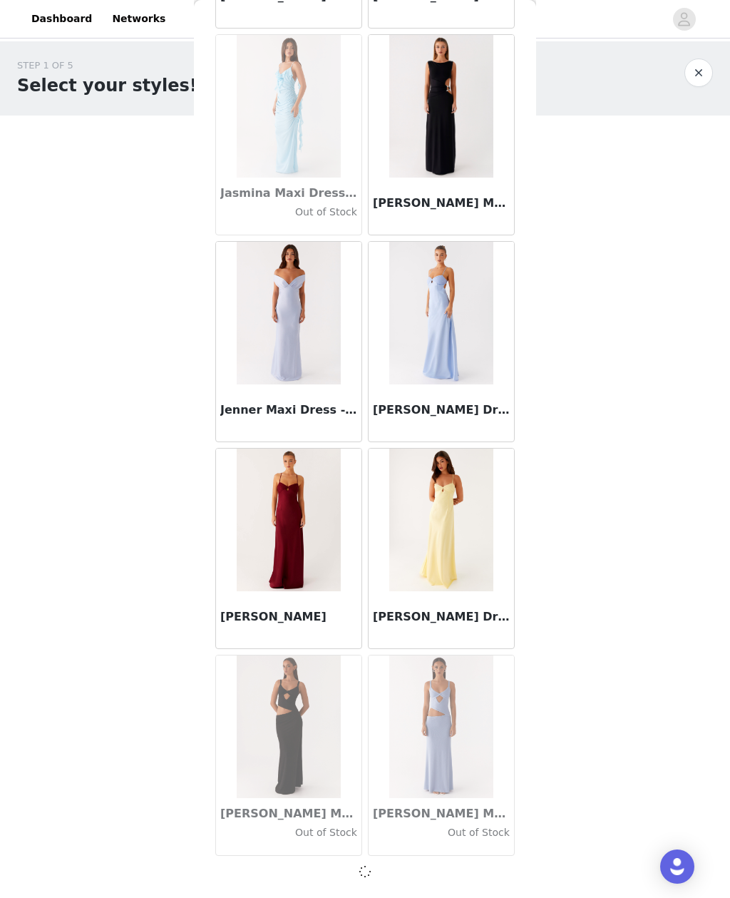
scroll to position [40577, 0]
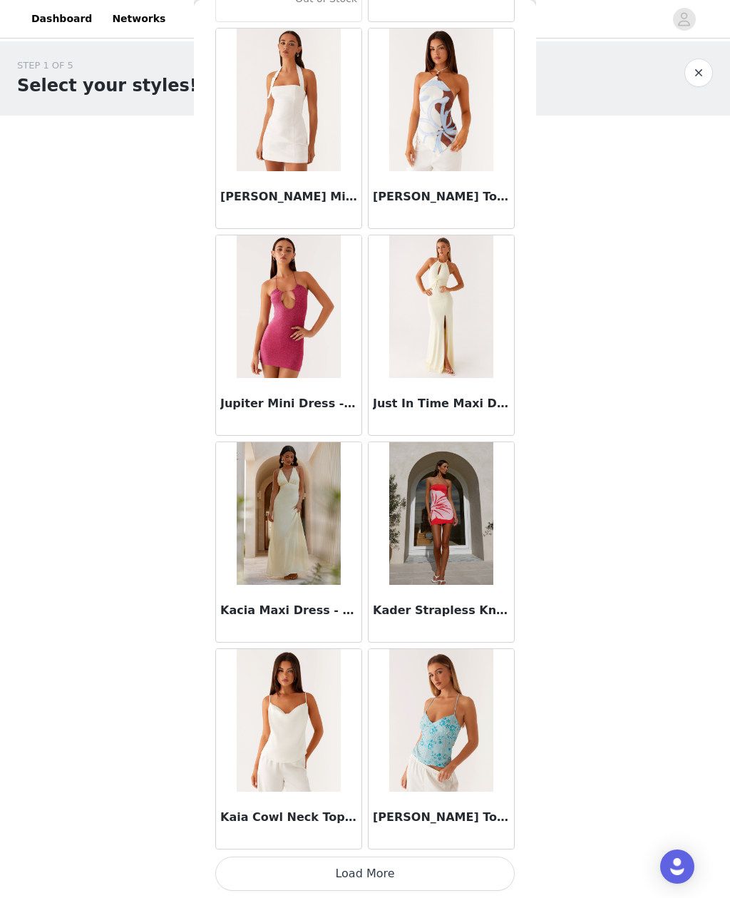
click at [481, 869] on button "Load More" at bounding box center [365, 874] width 300 height 34
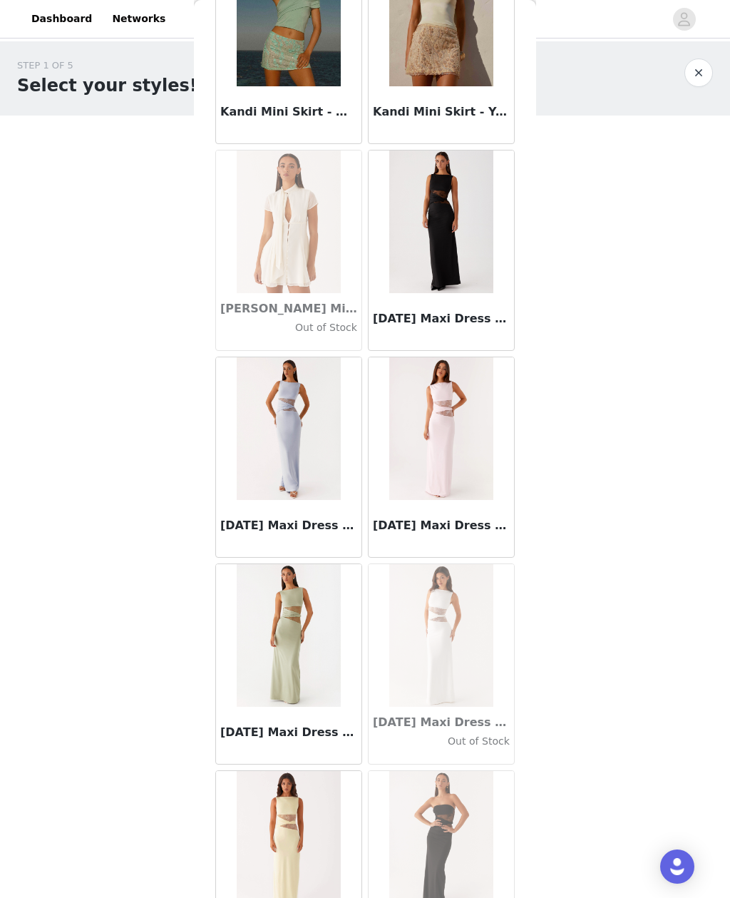
scroll to position [44191, 0]
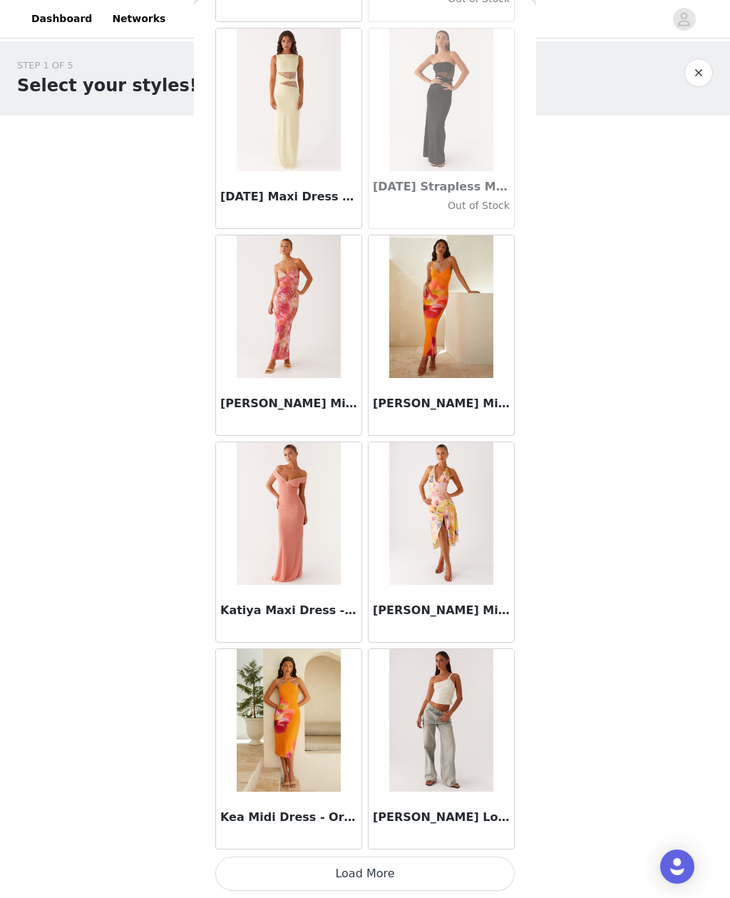
click at [489, 863] on button "Load More" at bounding box center [365, 874] width 300 height 34
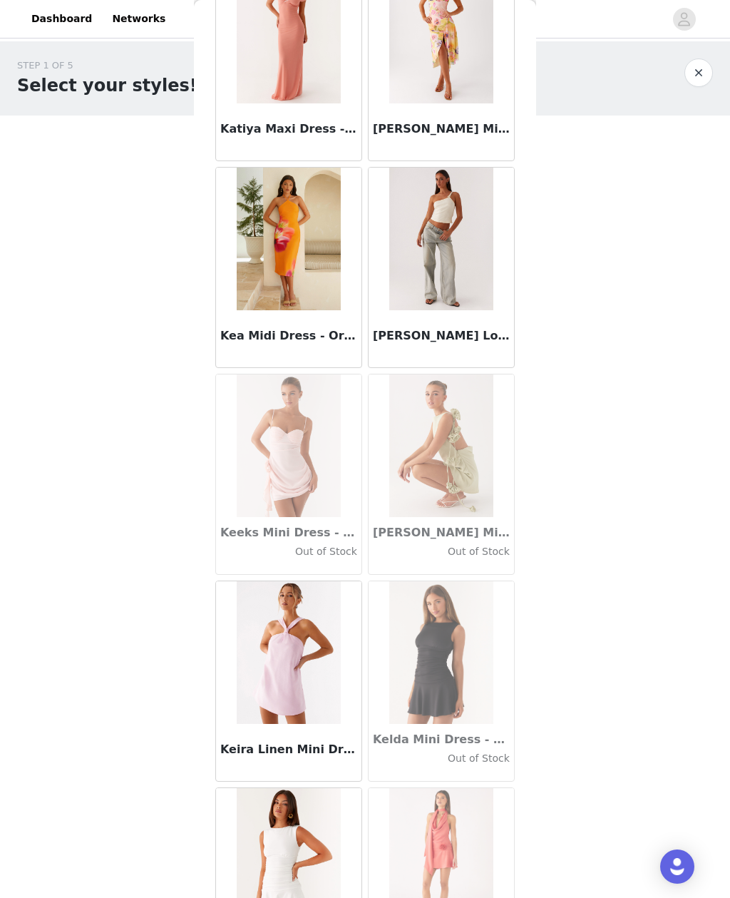
scroll to position [45008, 0]
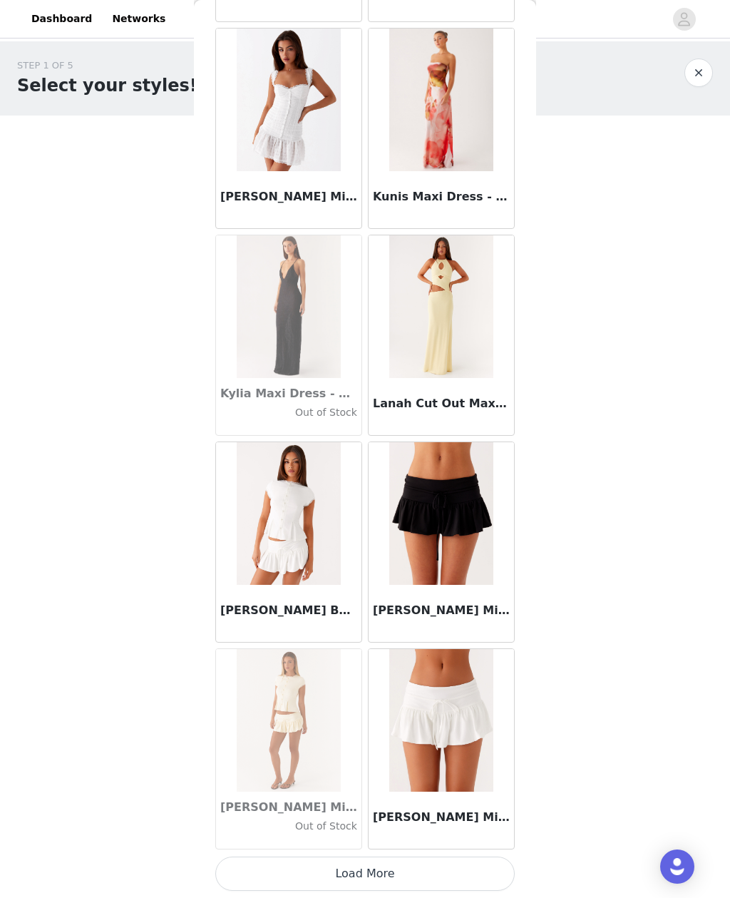
click at [451, 859] on button "Load More" at bounding box center [365, 874] width 300 height 34
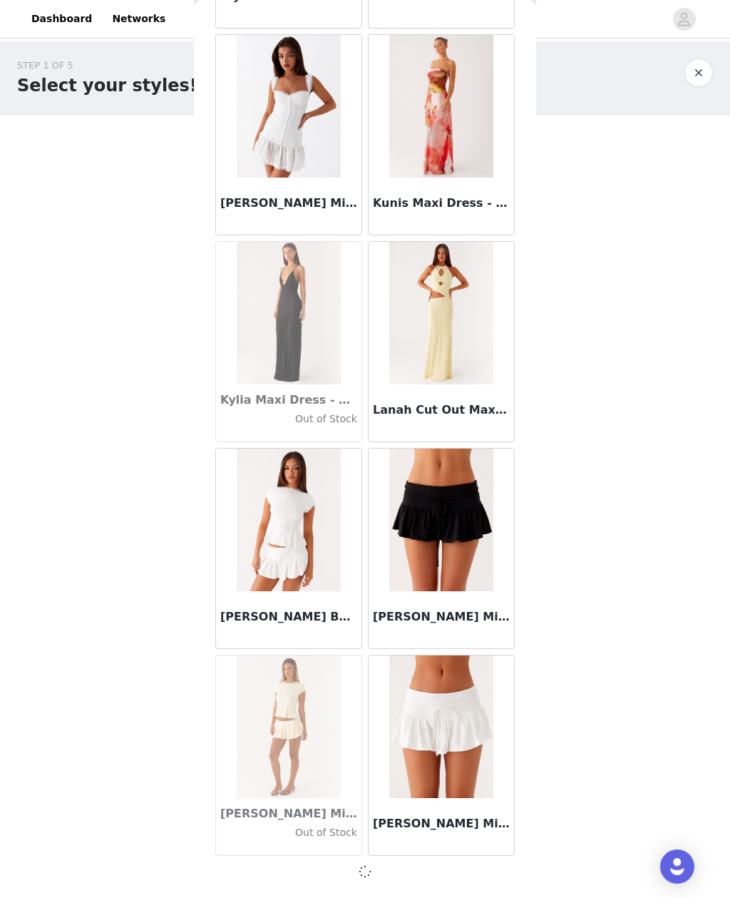
scroll to position [46782, 0]
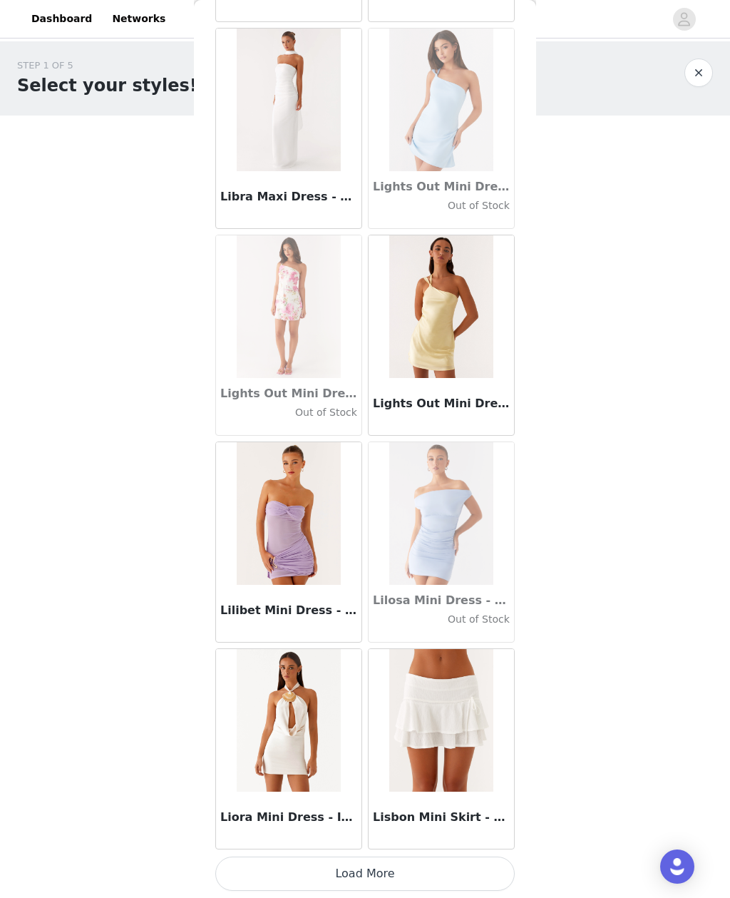
click at [491, 864] on button "Load More" at bounding box center [365, 874] width 300 height 34
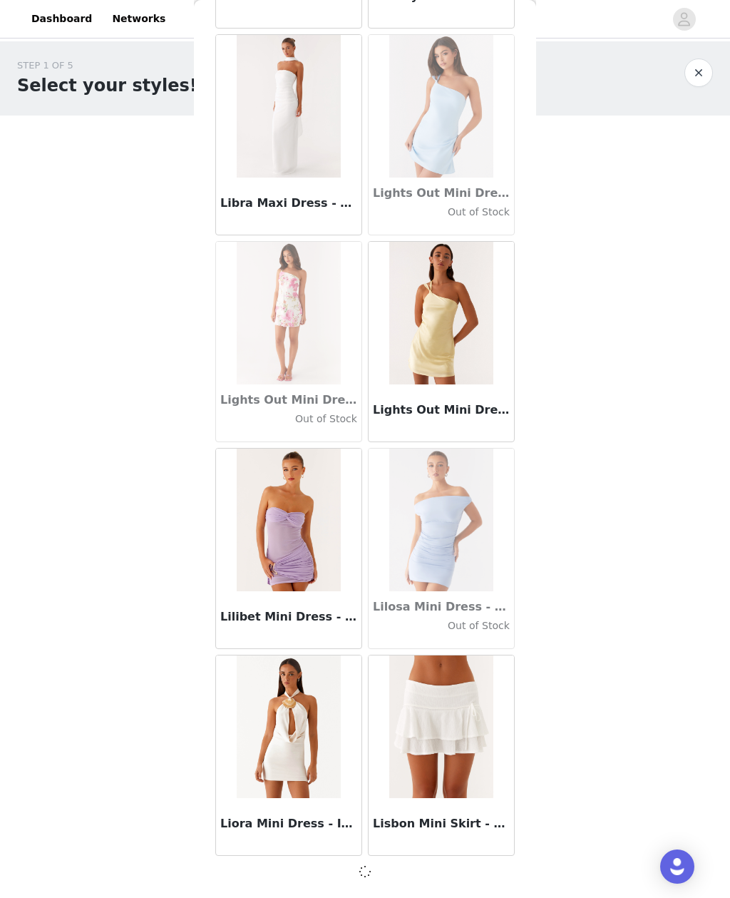
scroll to position [48850, 0]
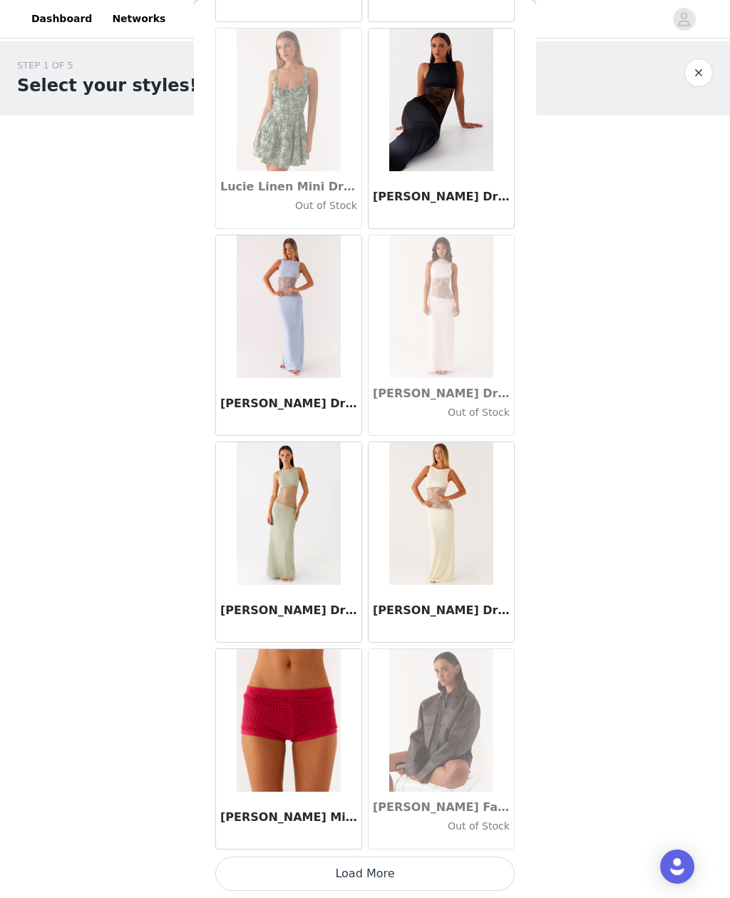
click at [484, 864] on button "Load More" at bounding box center [365, 874] width 300 height 34
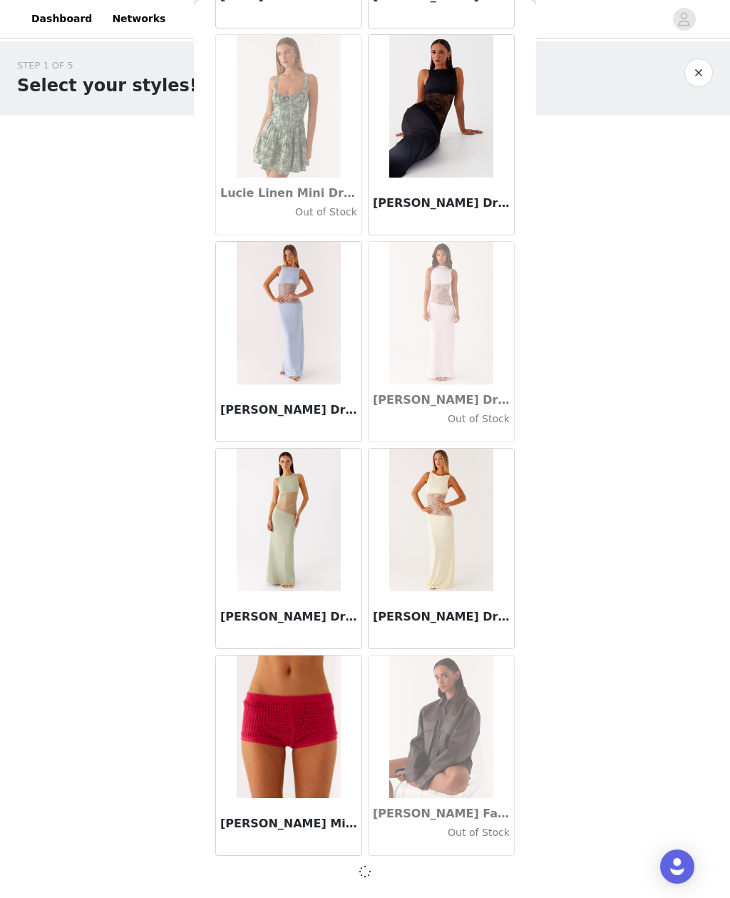
scroll to position [50918, 0]
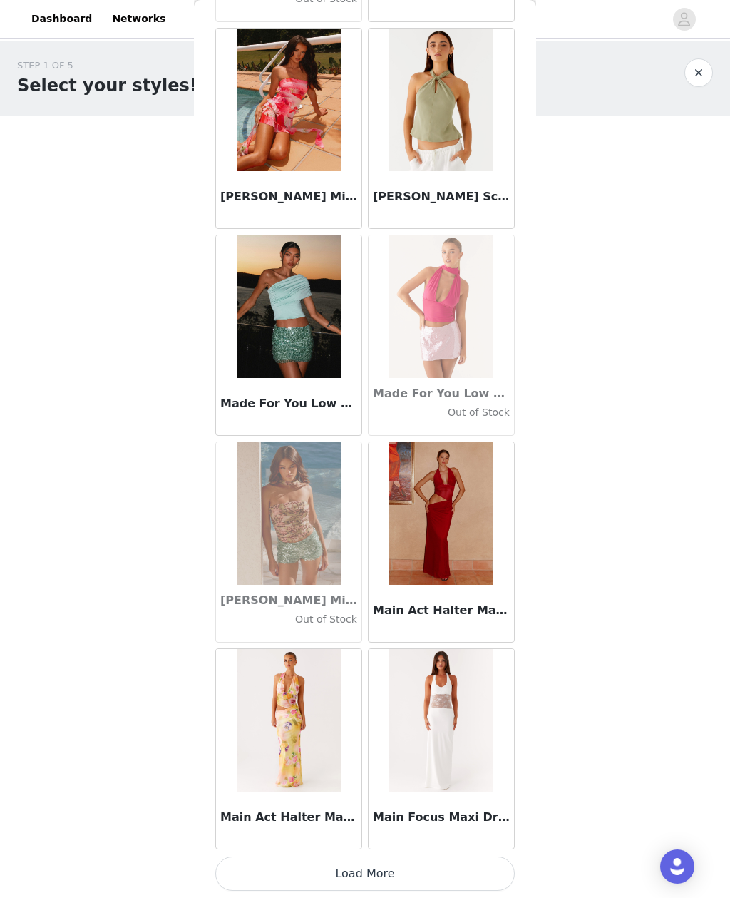
click at [464, 867] on button "Load More" at bounding box center [365, 874] width 300 height 34
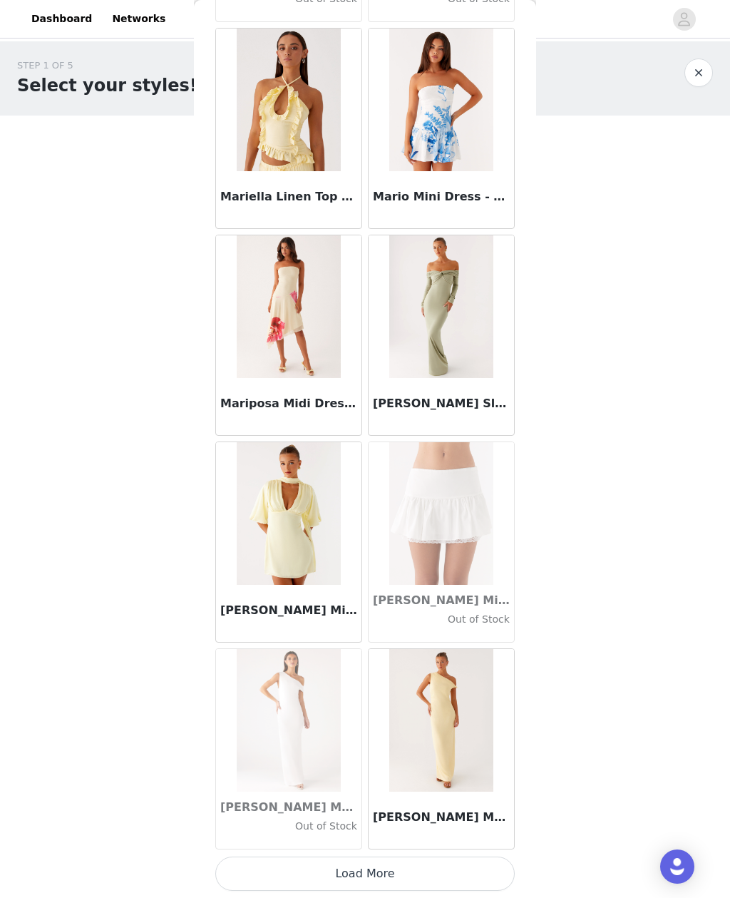
scroll to position [55061, 0]
click at [465, 848] on div "[PERSON_NAME] Maxi Dress - Yellow" at bounding box center [441, 820] width 145 height 57
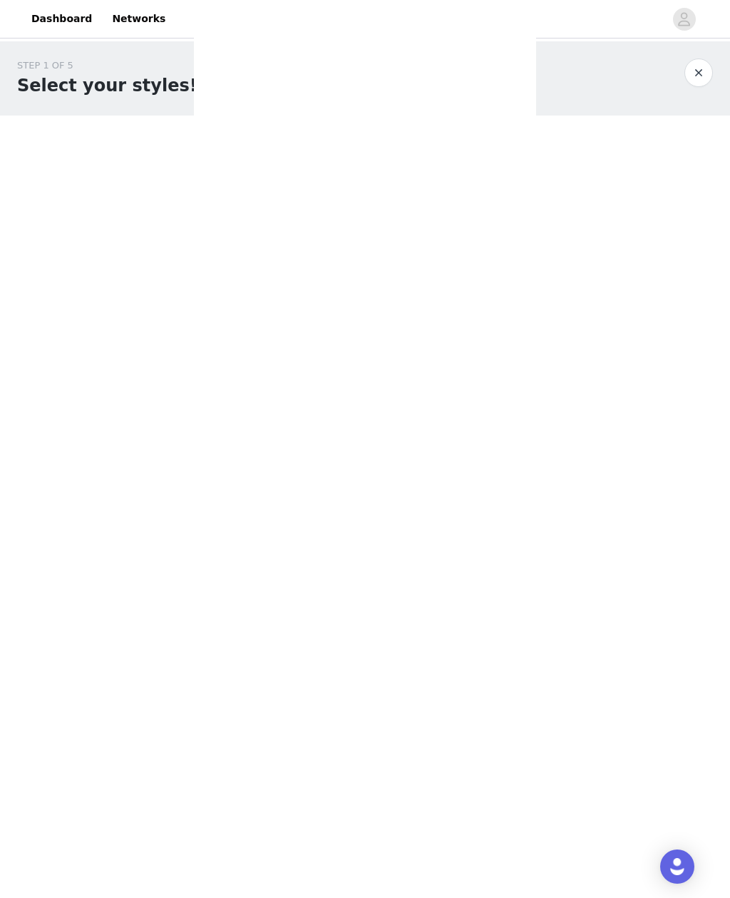
scroll to position [0, 0]
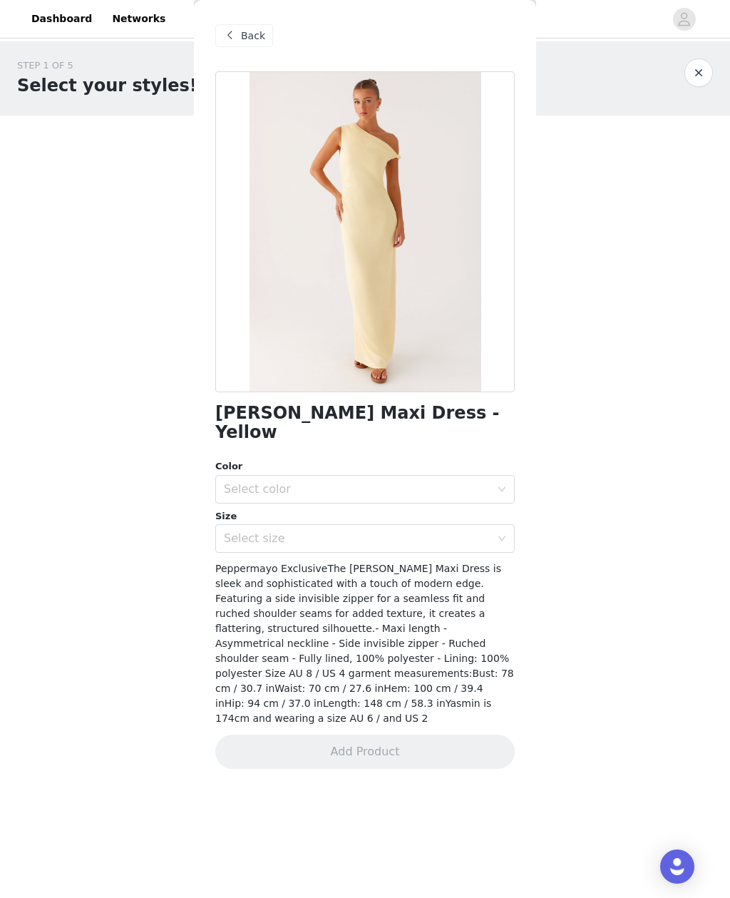
click at [254, 41] on span "Back" at bounding box center [253, 36] width 24 height 15
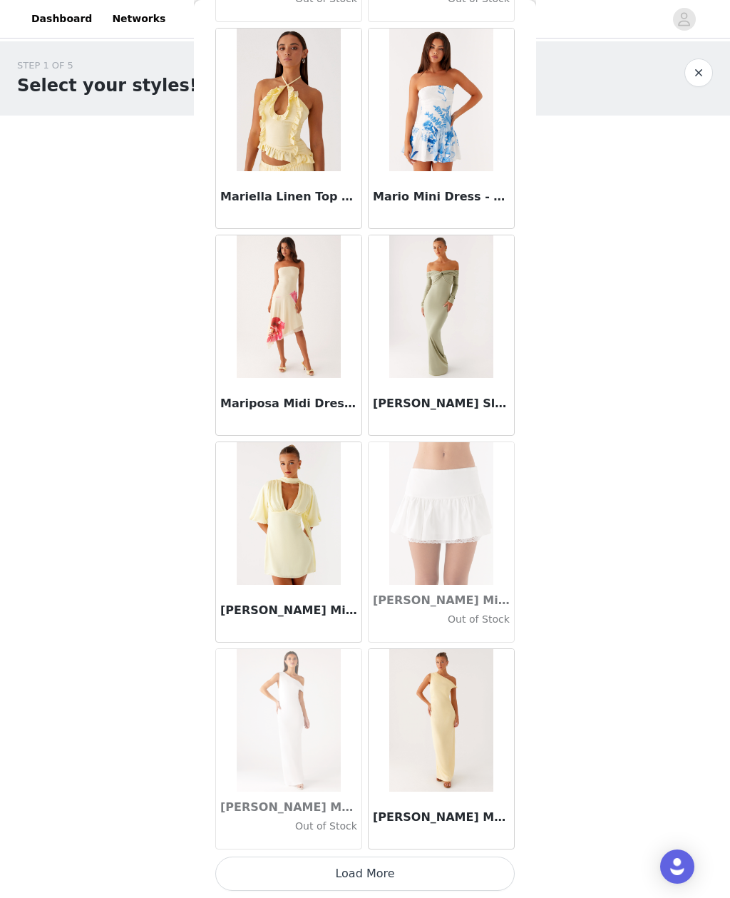
scroll to position [55061, 0]
click at [424, 871] on button "Load More" at bounding box center [365, 874] width 300 height 34
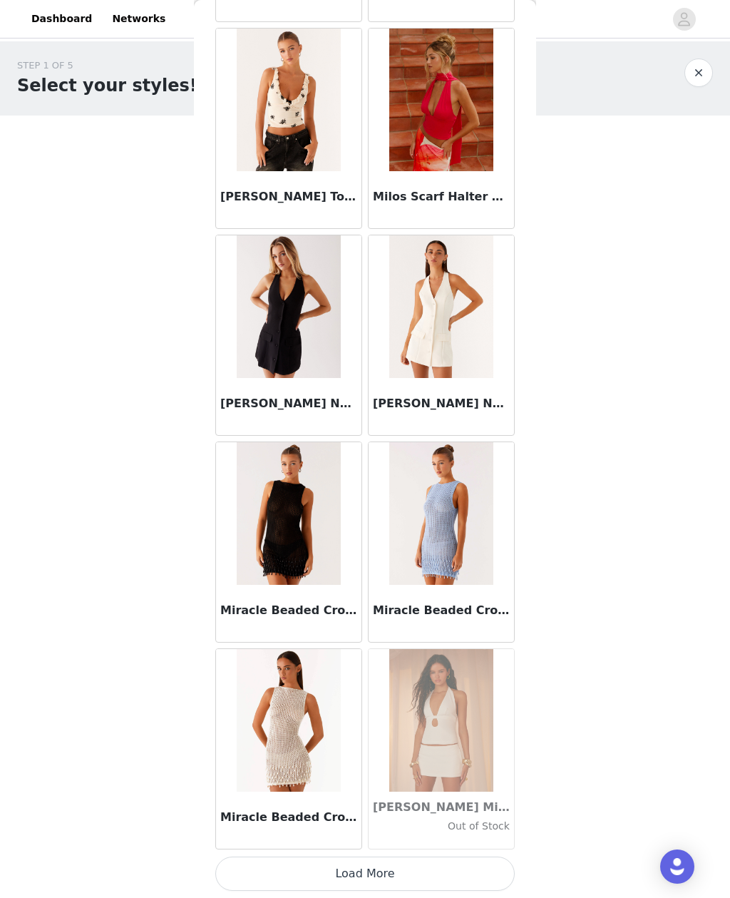
click at [487, 864] on button "Load More" at bounding box center [365, 874] width 300 height 34
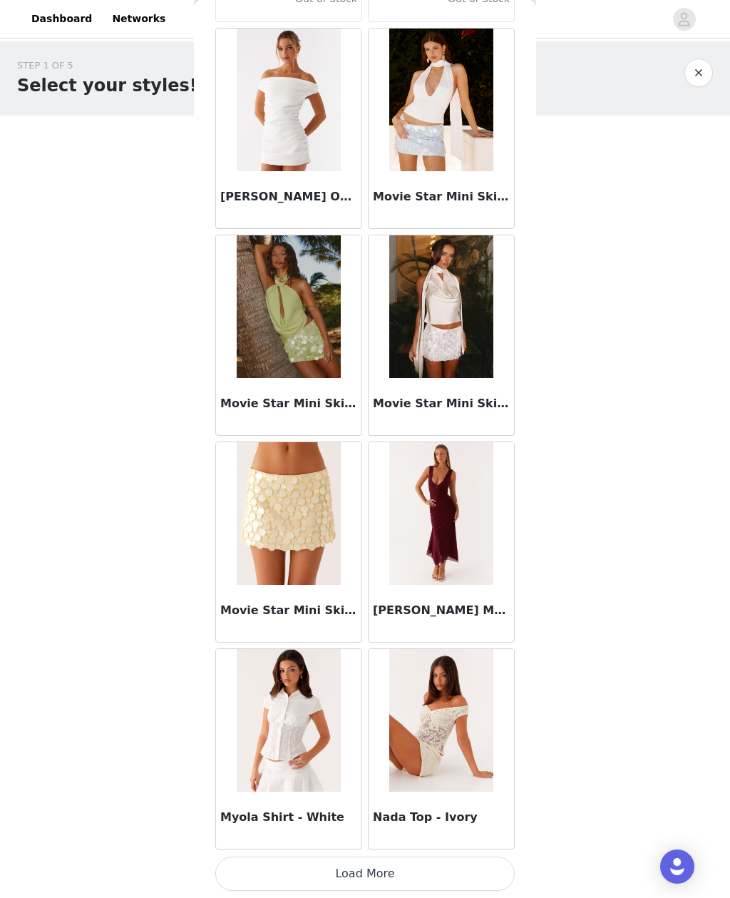
scroll to position [59198, 0]
click at [479, 847] on div "Nada Top - Ivory" at bounding box center [441, 820] width 145 height 57
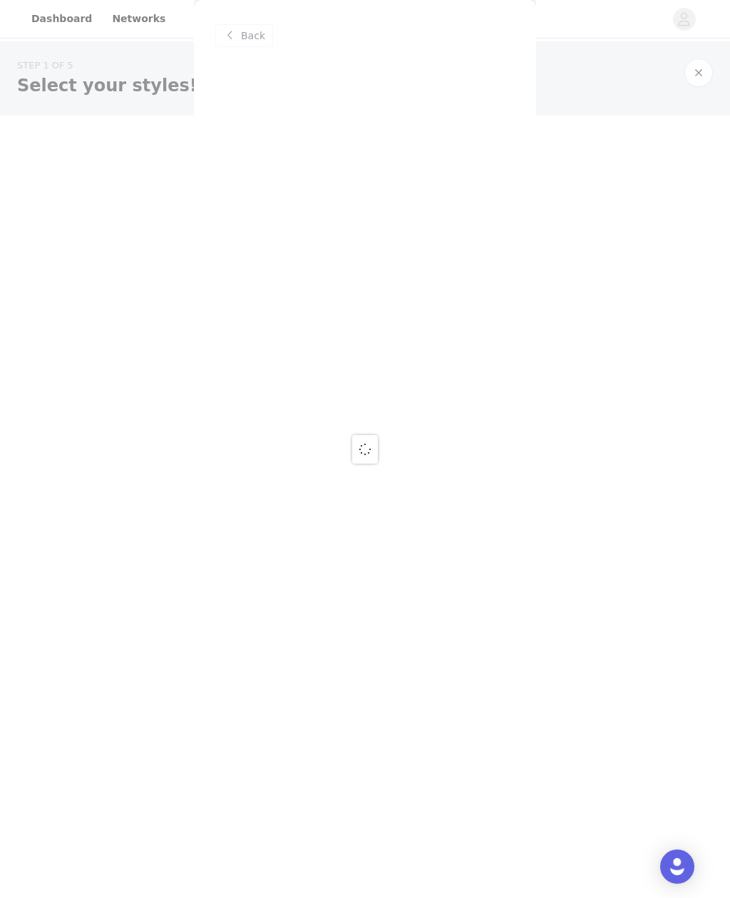
scroll to position [0, 0]
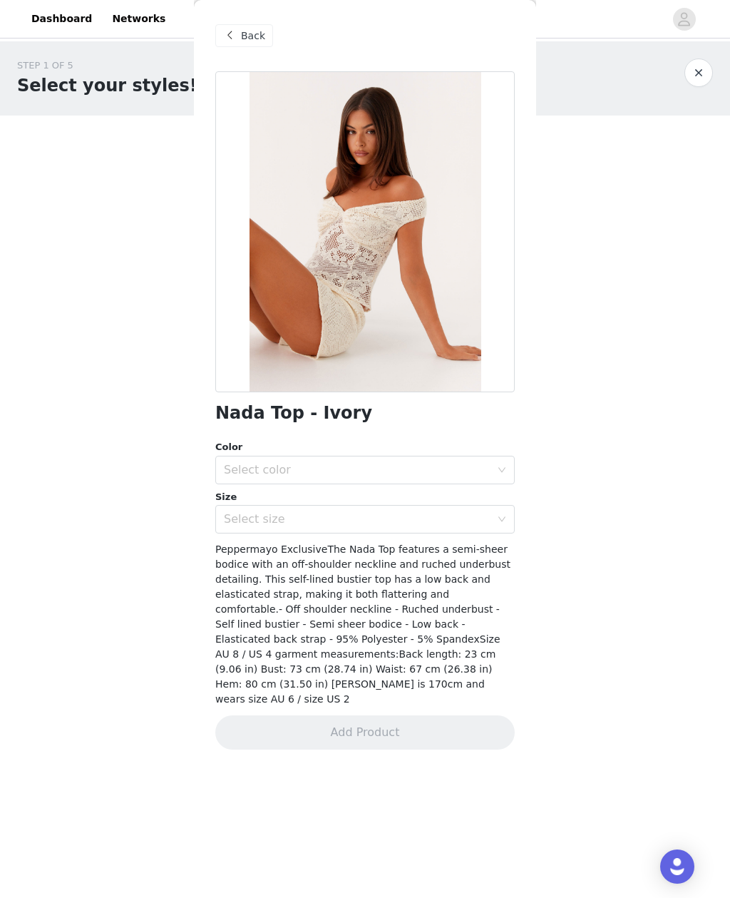
click at [256, 18] on div "Back" at bounding box center [365, 35] width 300 height 71
click at [260, 31] on span "Back" at bounding box center [253, 36] width 24 height 15
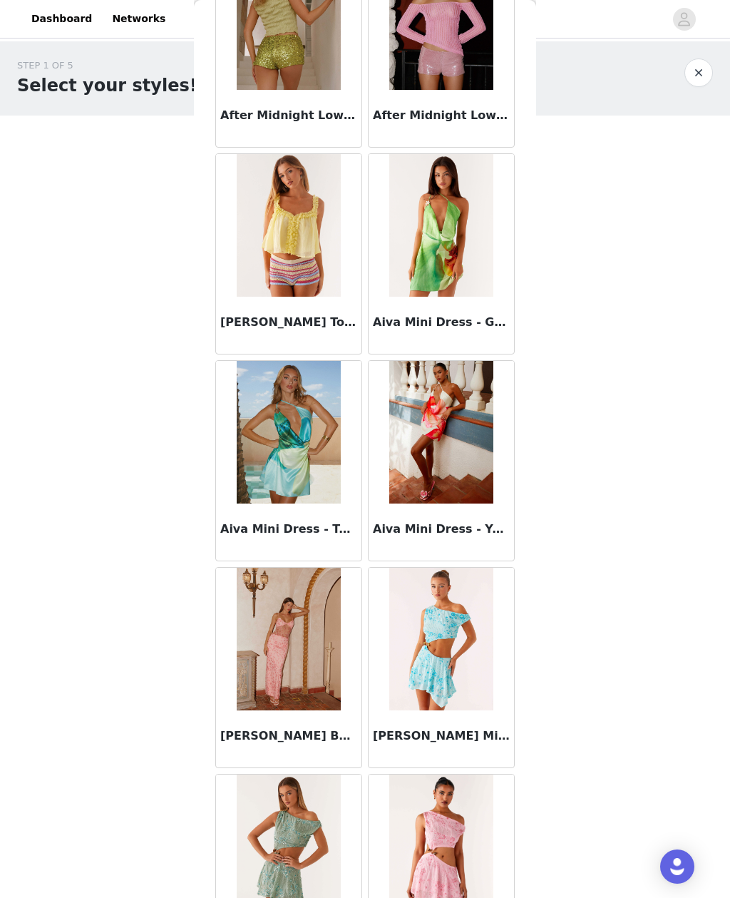
scroll to position [801, 0]
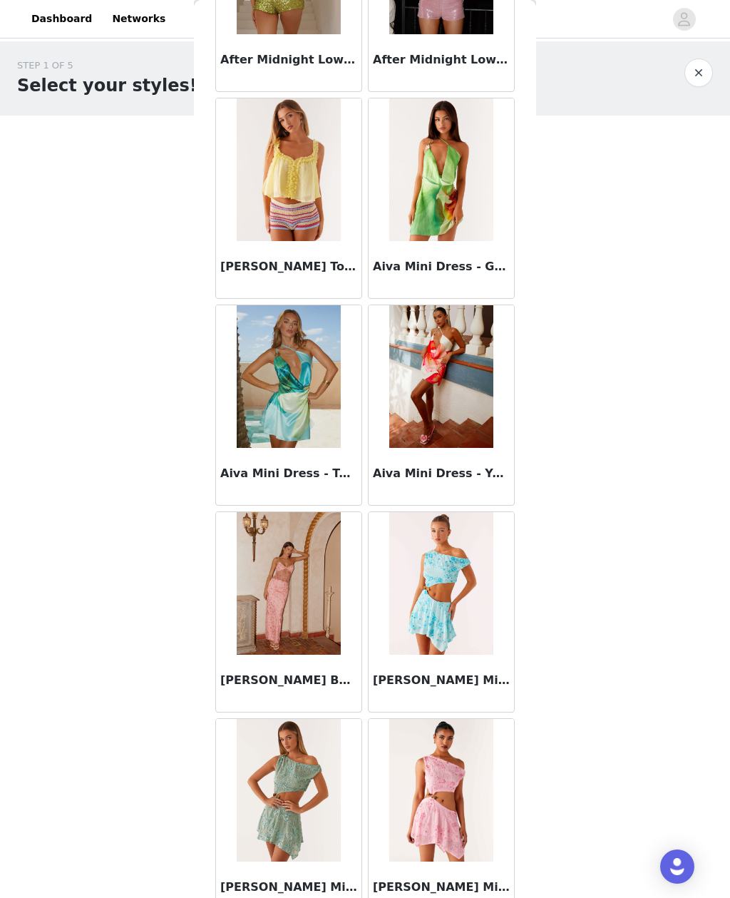
click at [488, 286] on div "Aiva Mini Dress - Green Floral" at bounding box center [441, 269] width 145 height 57
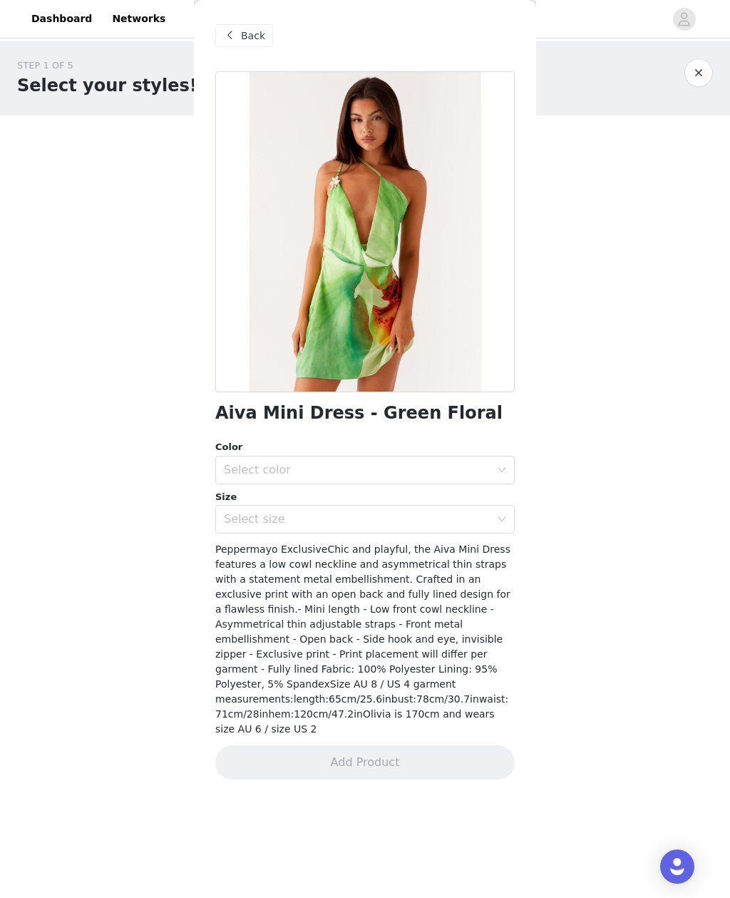
scroll to position [0, 0]
click at [262, 41] on span "Back" at bounding box center [253, 36] width 24 height 15
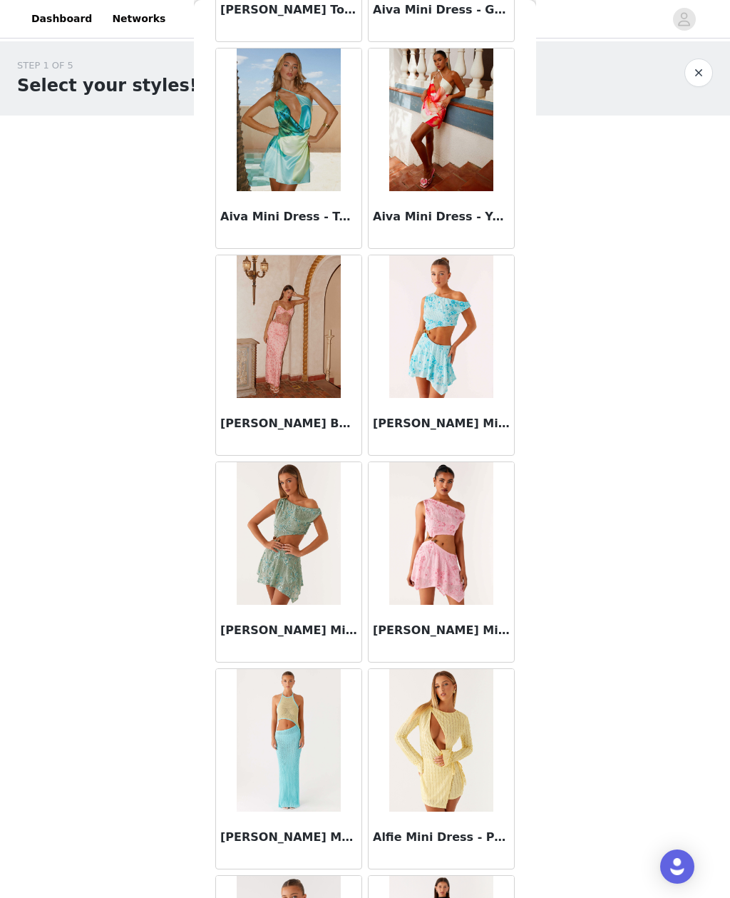
scroll to position [1297, 0]
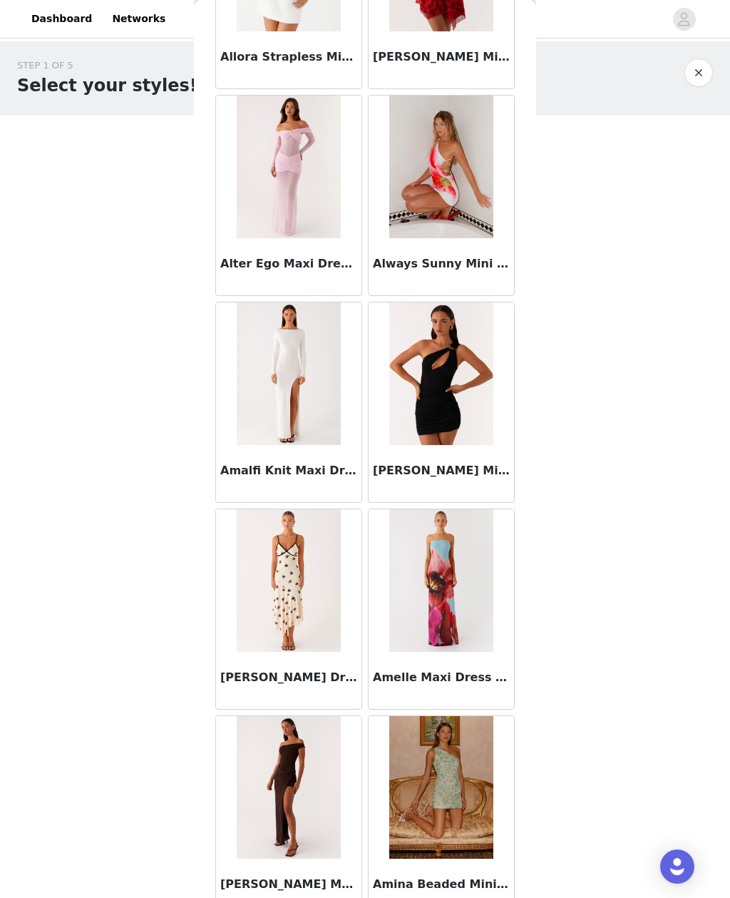
click at [723, 364] on div "STEP 1 OF 5 Select your styles! Please note that the sizes are in AU Sizes 1/6 …" at bounding box center [365, 217] width 730 height 352
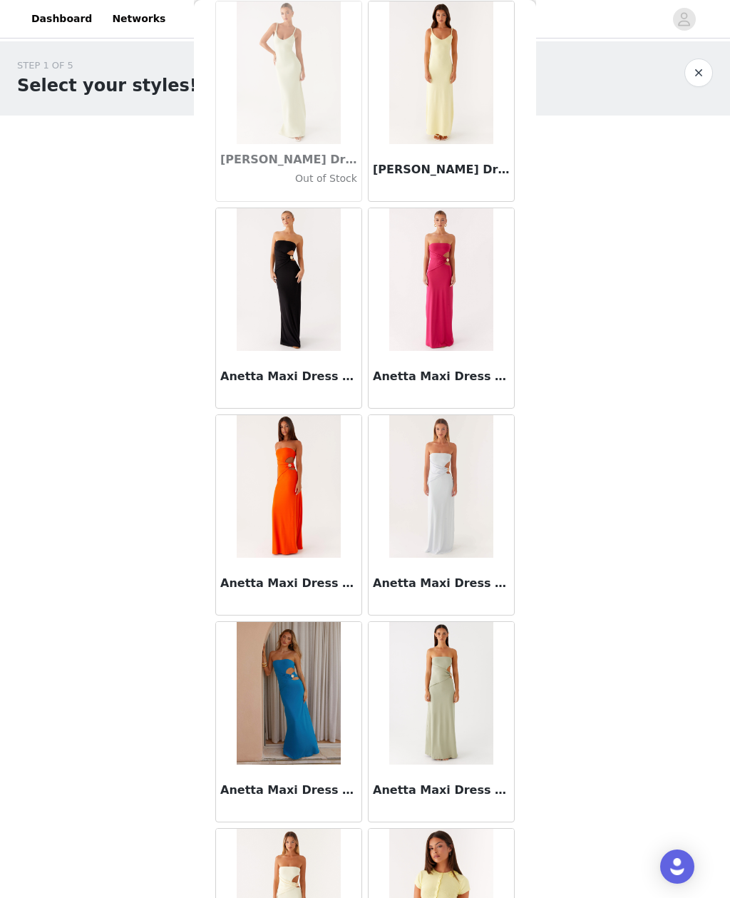
scroll to position [6198, 0]
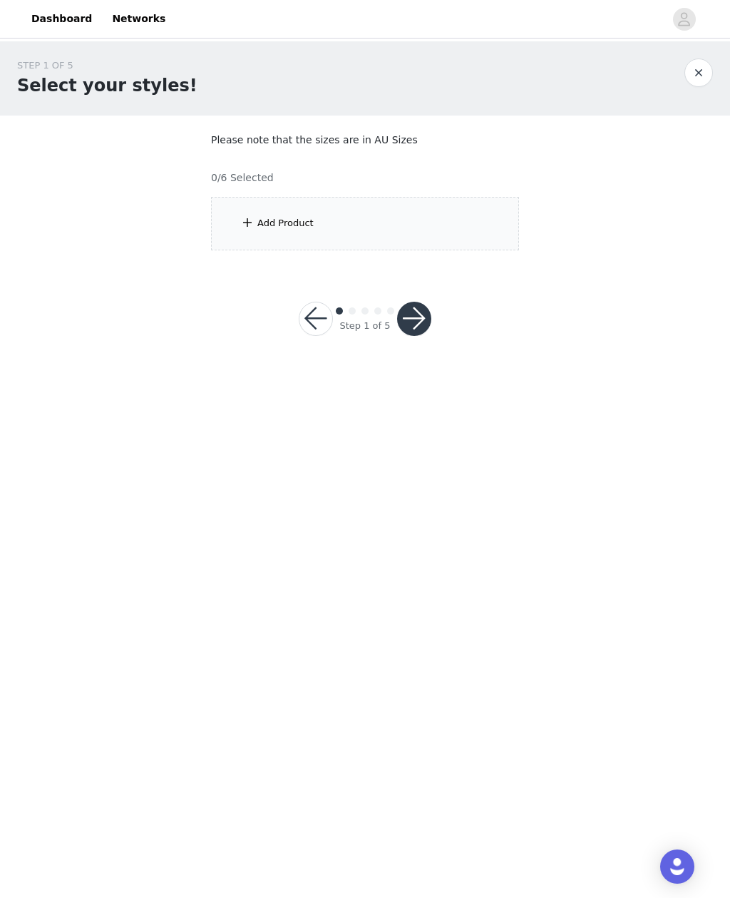
click at [394, 198] on div "Add Product" at bounding box center [365, 223] width 308 height 53
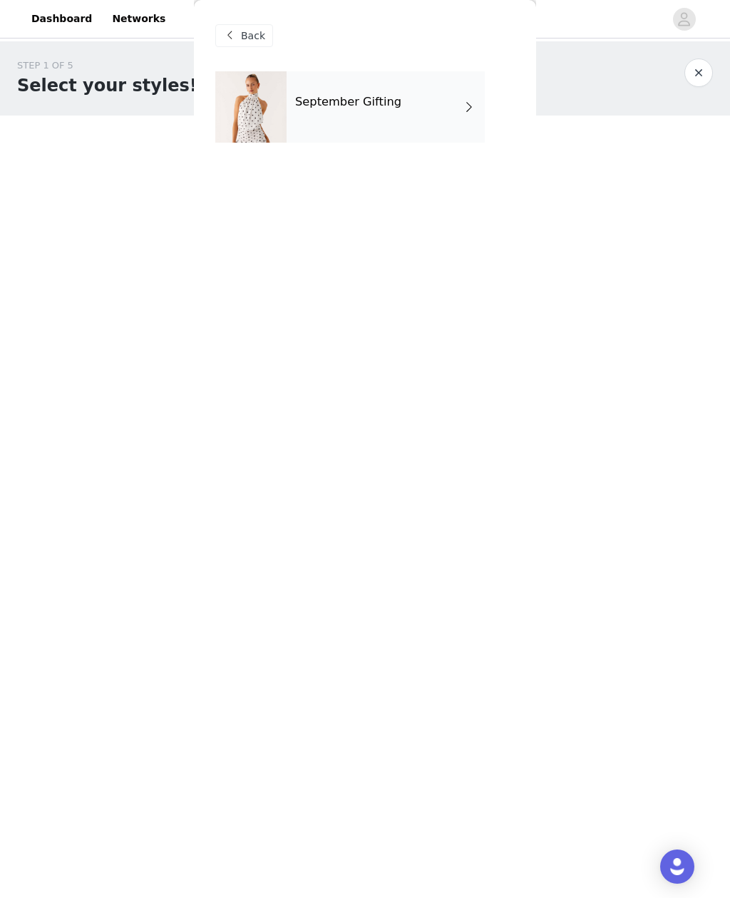
click at [443, 73] on div "September Gifting" at bounding box center [386, 106] width 198 height 71
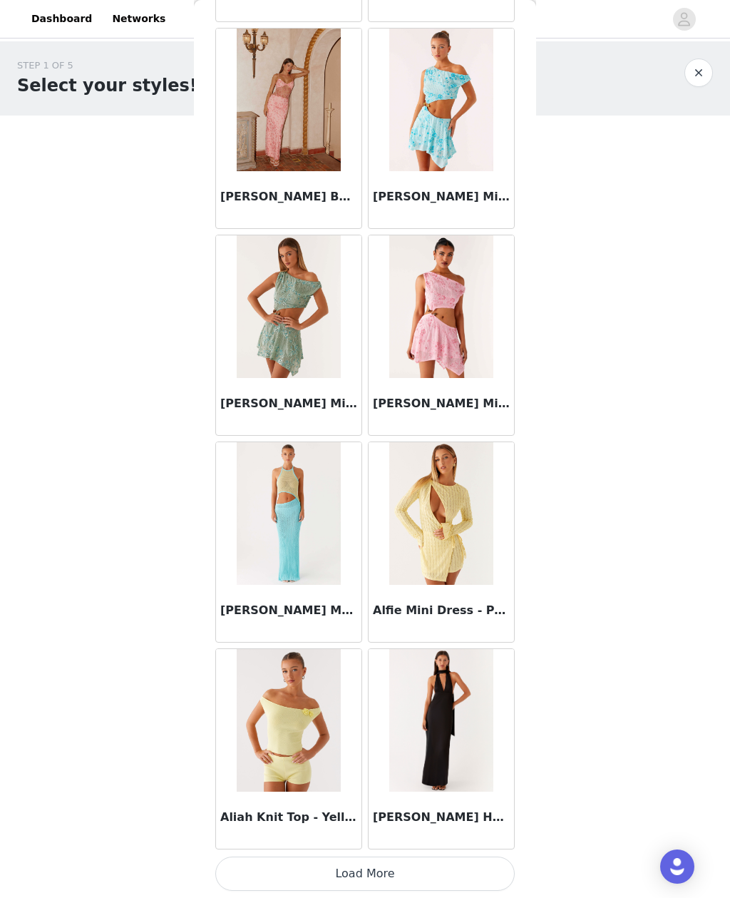
click at [467, 857] on button "Load More" at bounding box center [365, 874] width 300 height 34
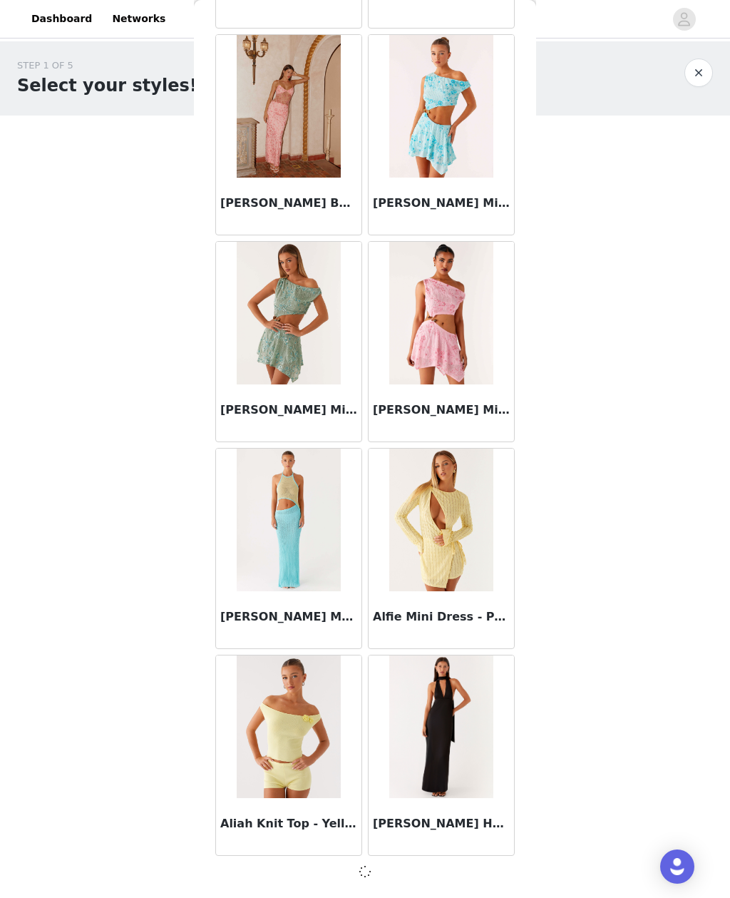
scroll to position [1278, 0]
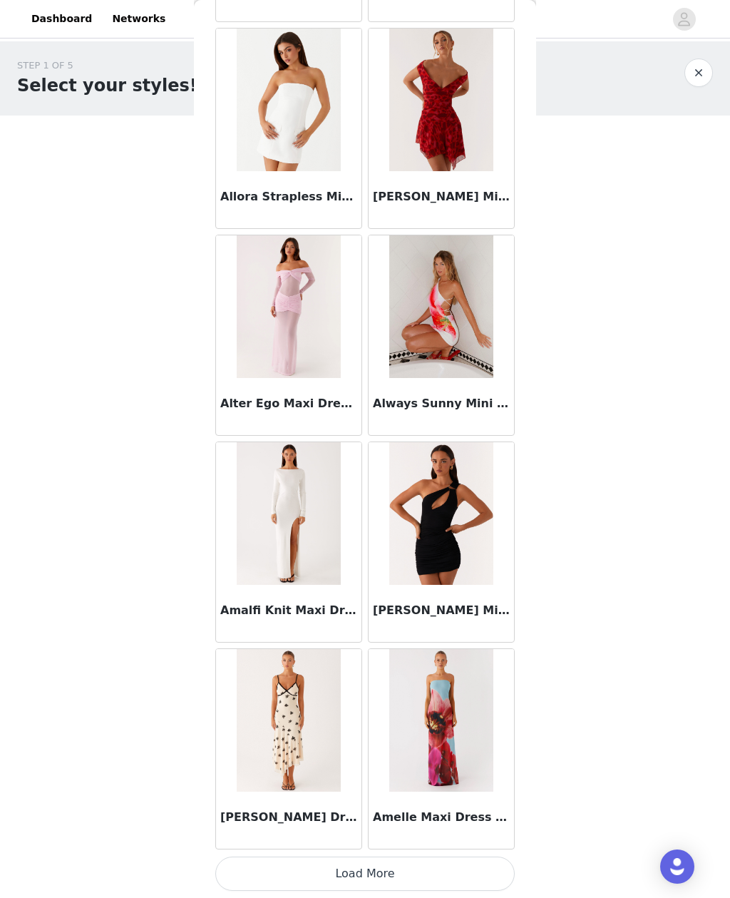
click at [470, 866] on button "Load More" at bounding box center [365, 874] width 300 height 34
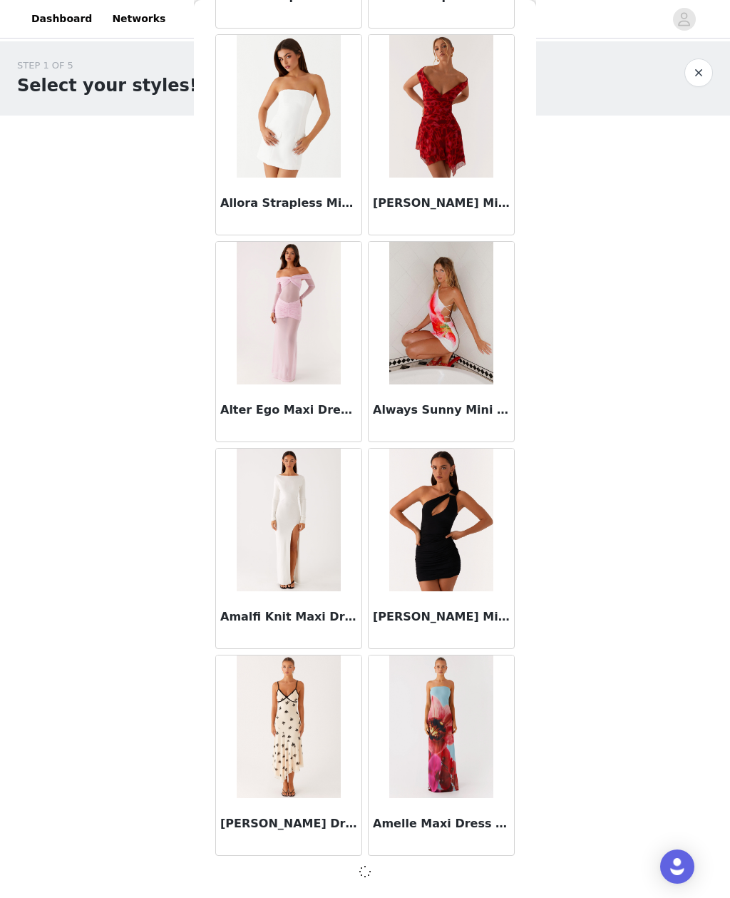
scroll to position [3346, 0]
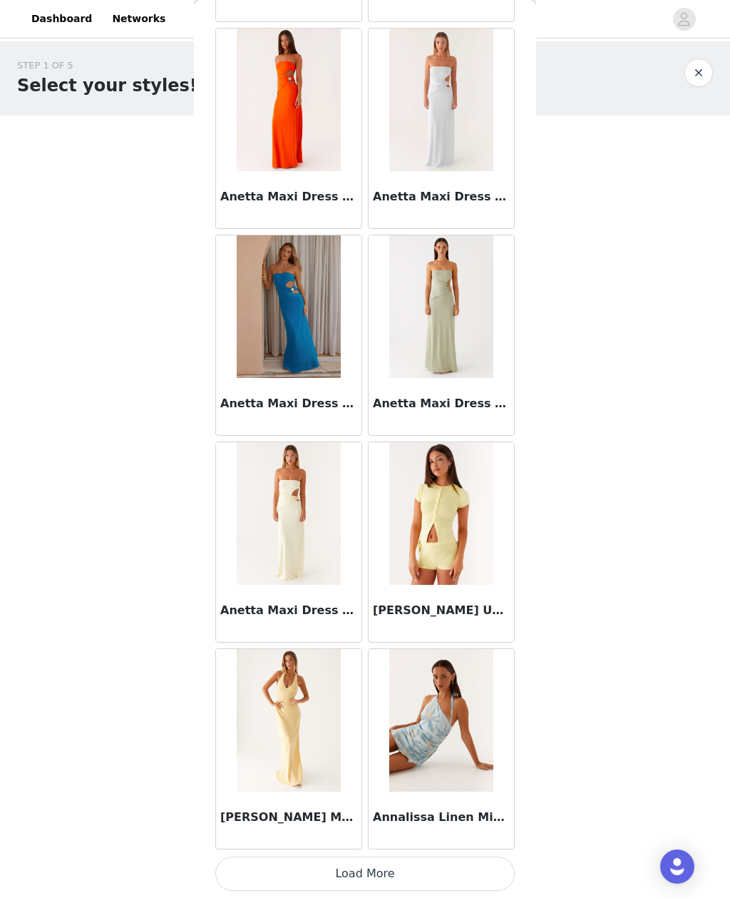
click at [492, 873] on button "Load More" at bounding box center [365, 874] width 300 height 34
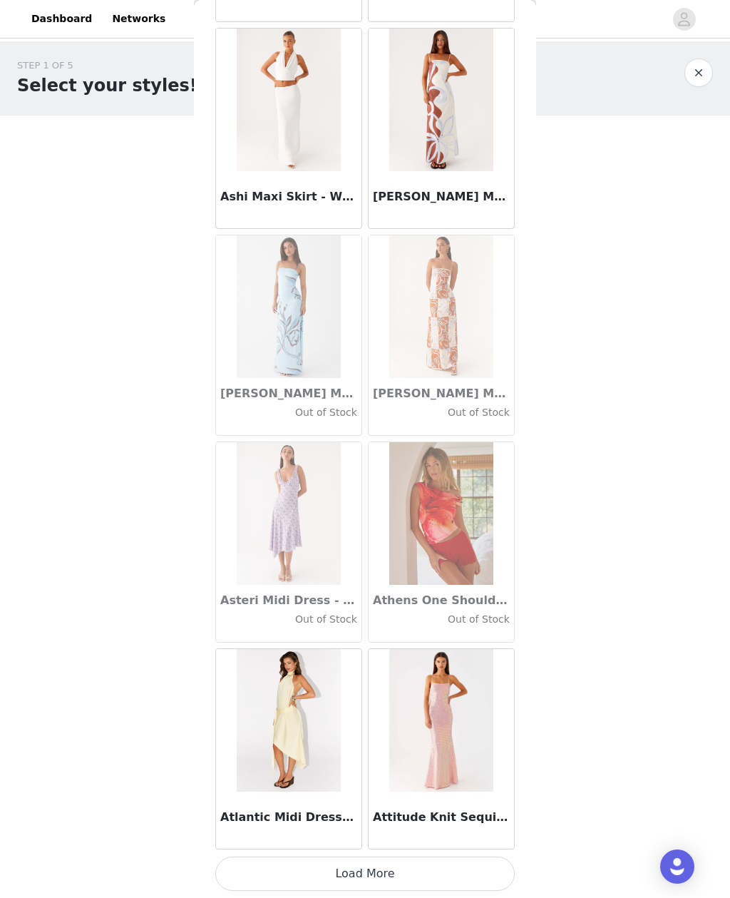
click at [476, 869] on button "Load More" at bounding box center [365, 874] width 300 height 34
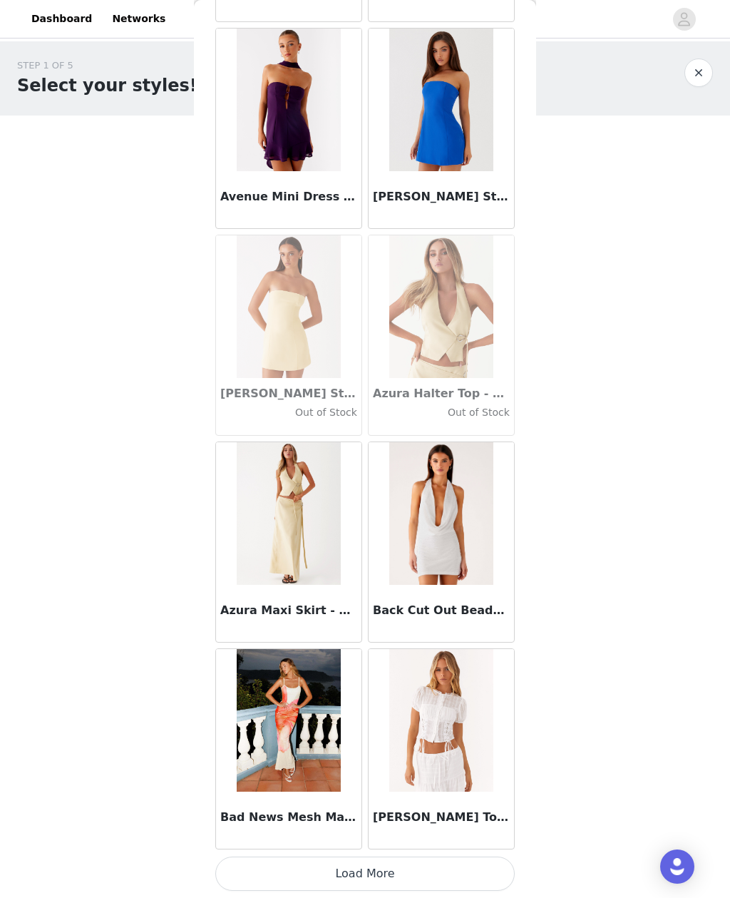
scroll to position [9558, 0]
click at [454, 848] on div "[PERSON_NAME] Top - White" at bounding box center [441, 820] width 145 height 57
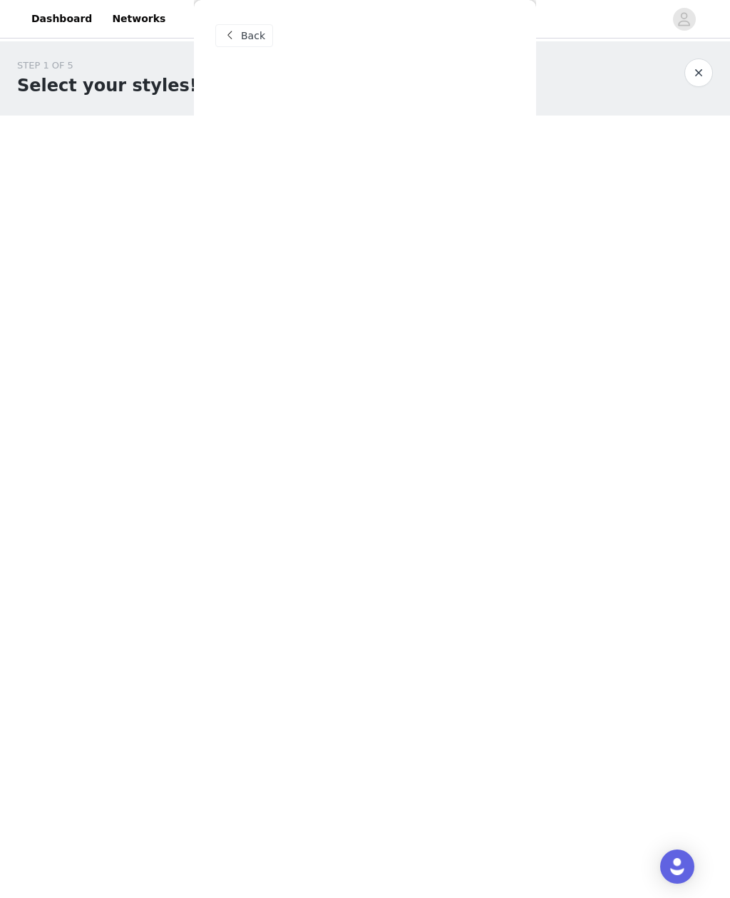
scroll to position [0, 0]
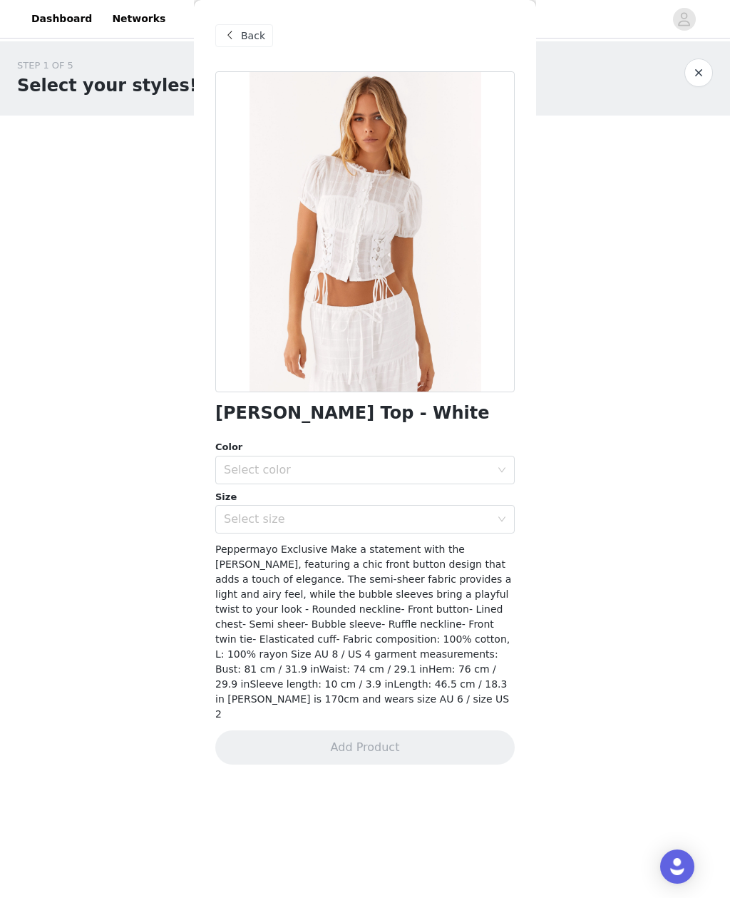
click at [254, 31] on span "Back" at bounding box center [253, 36] width 24 height 15
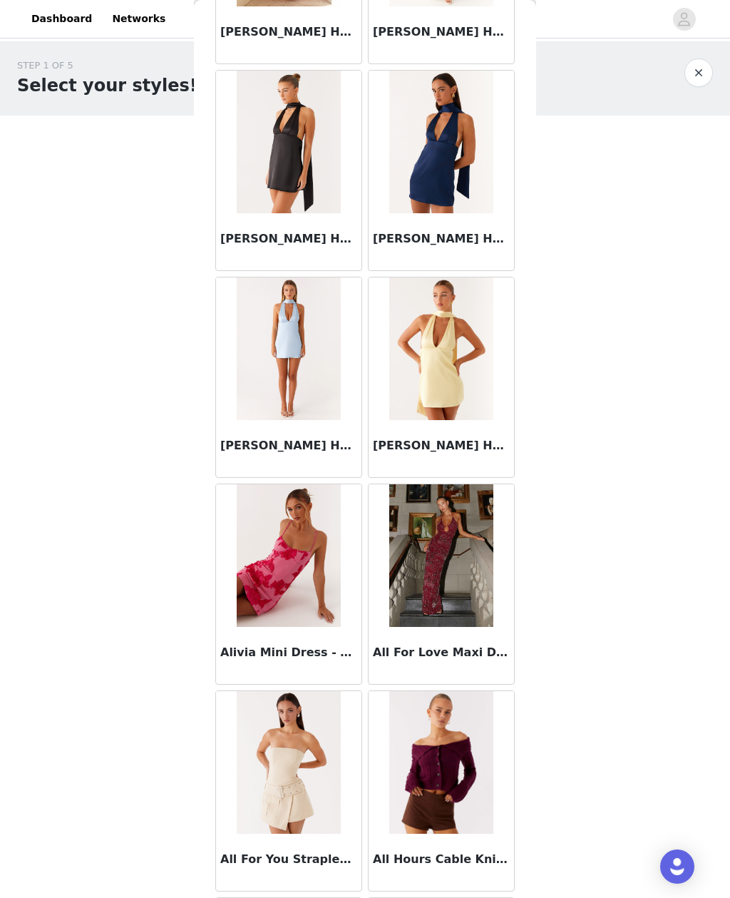
scroll to position [3278, 0]
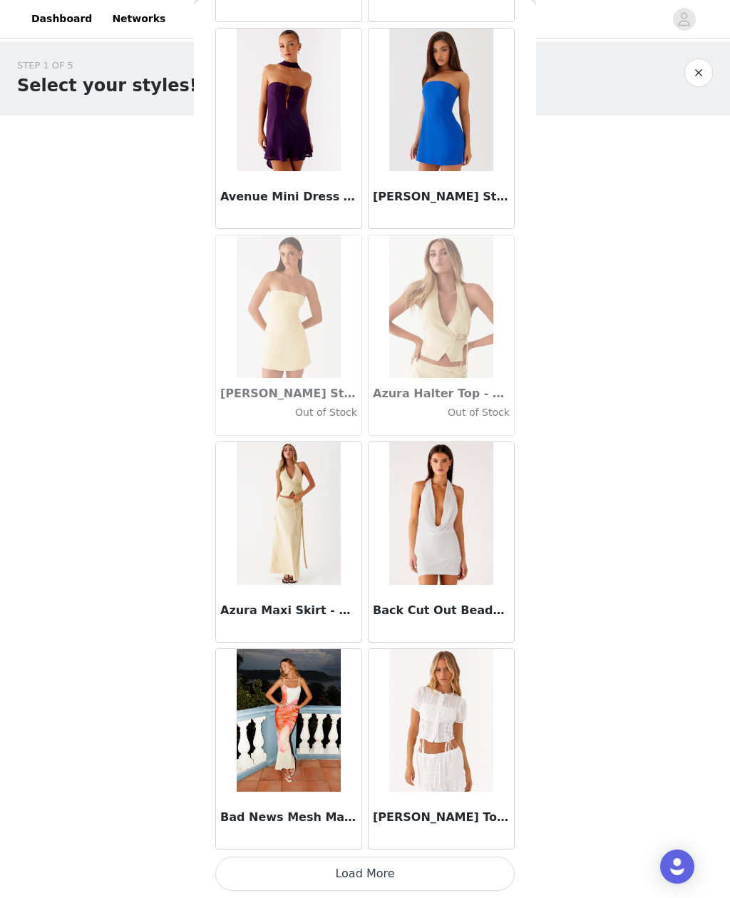
click at [438, 863] on button "Load More" at bounding box center [365, 874] width 300 height 34
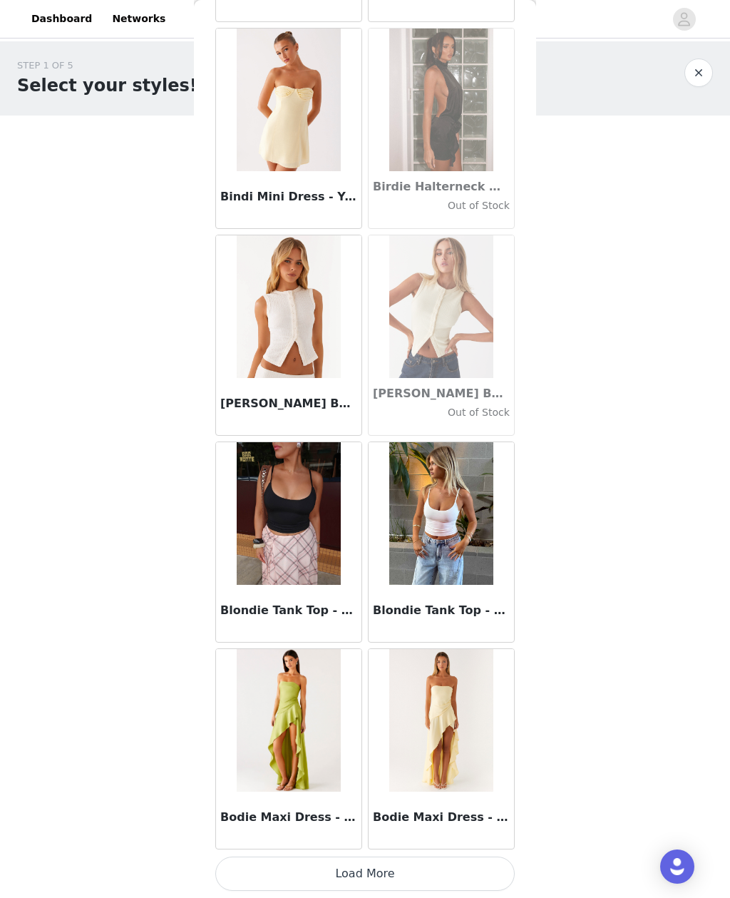
click at [470, 864] on button "Load More" at bounding box center [365, 874] width 300 height 34
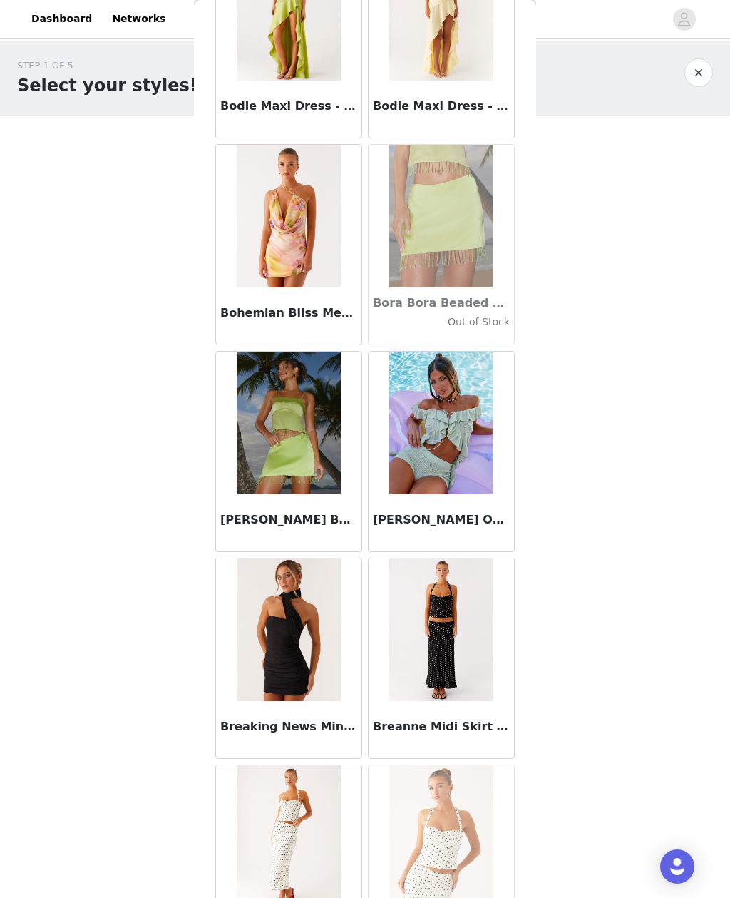
scroll to position [12538, 0]
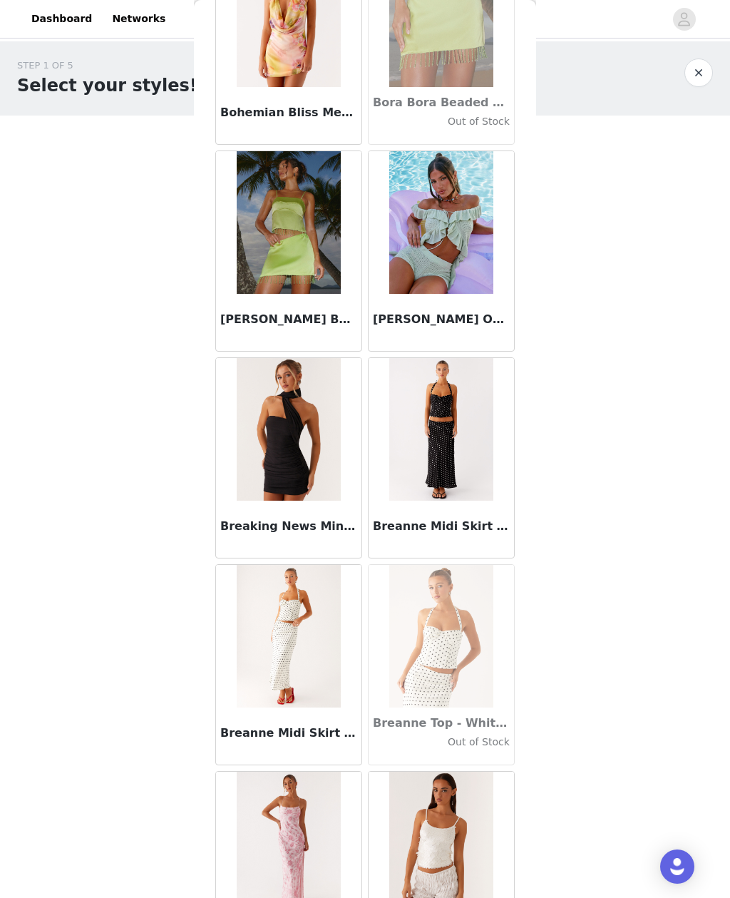
click at [688, 854] on div "Open Intercom Messenger" at bounding box center [677, 866] width 34 height 34
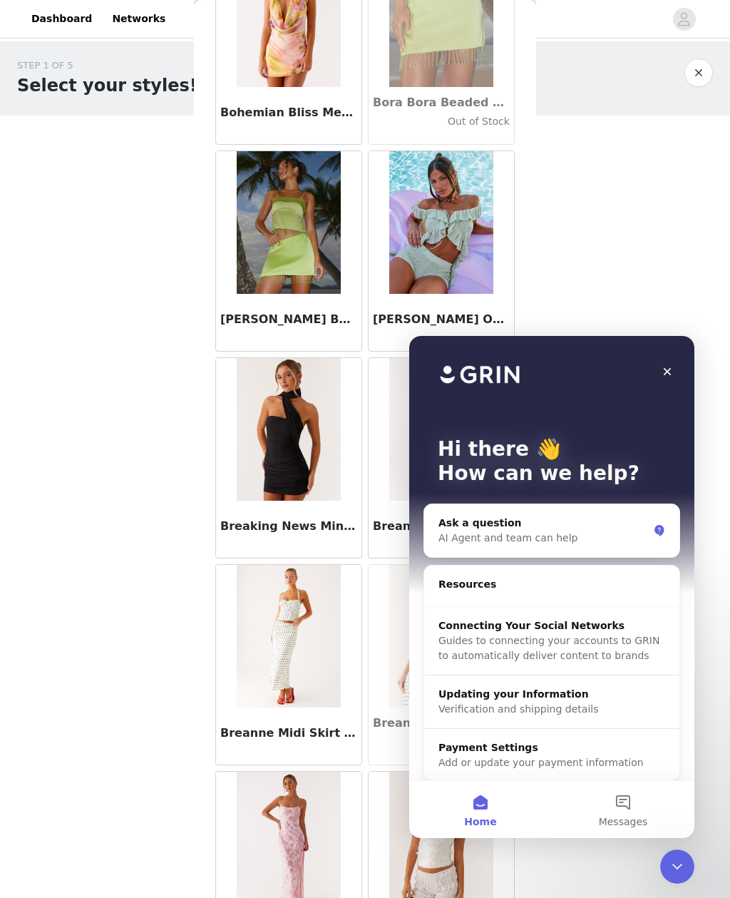
scroll to position [0, 0]
click at [636, 281] on div "STEP 1 OF 5 Select your styles! Please note that the sizes are in AU Sizes 0/6 …" at bounding box center [365, 205] width 730 height 329
click at [671, 370] on icon "Close" at bounding box center [667, 371] width 11 height 11
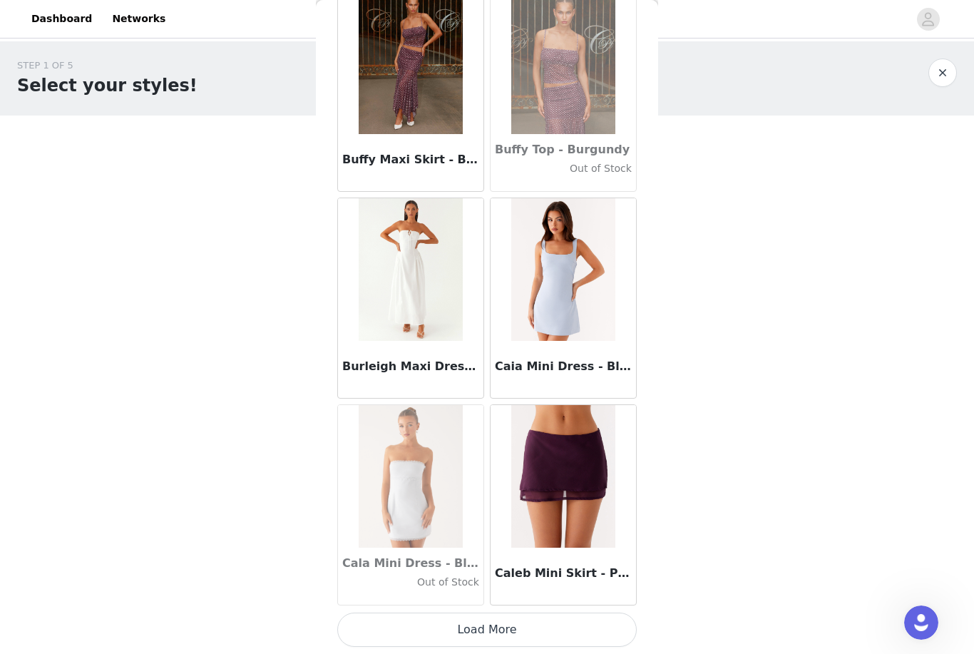
scroll to position [13938, 0]
click at [606, 631] on button "Load More" at bounding box center [487, 630] width 300 height 34
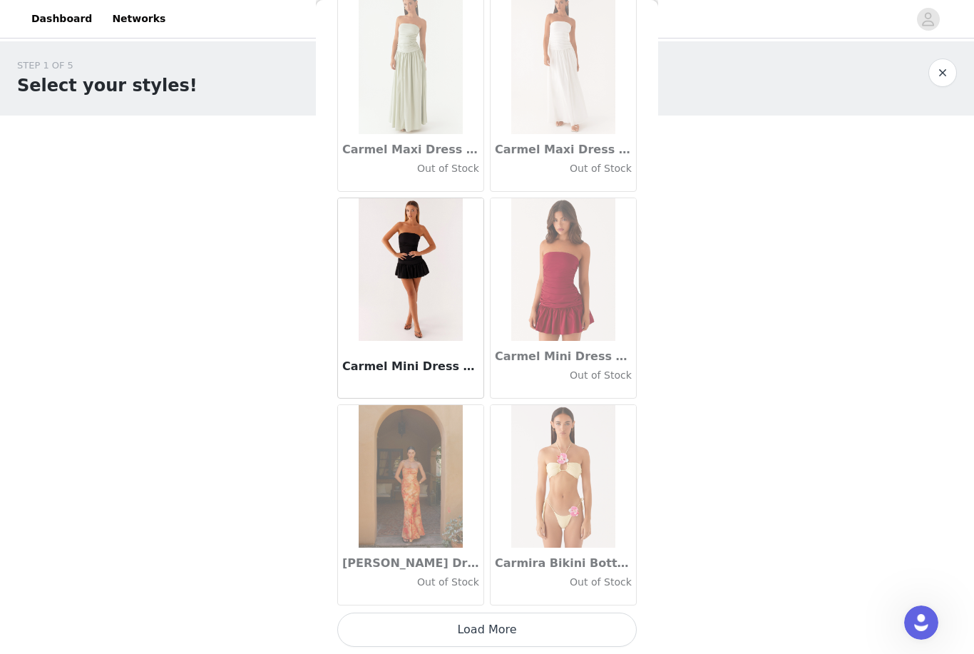
click at [578, 623] on button "Load More" at bounding box center [487, 630] width 300 height 34
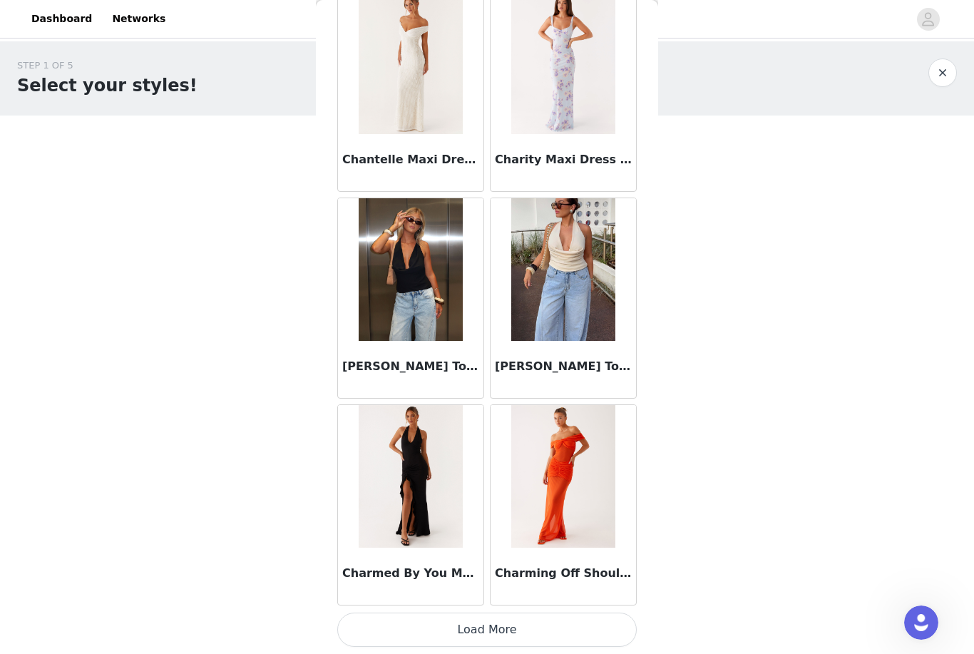
click at [575, 625] on button "Load More" at bounding box center [487, 630] width 300 height 34
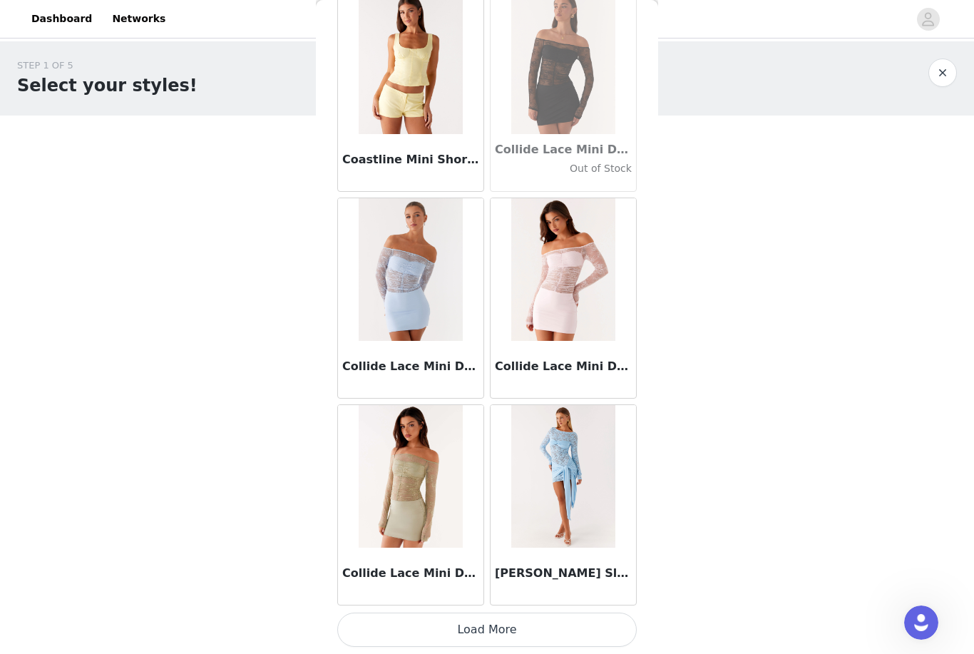
scroll to position [20144, 0]
click at [577, 603] on div "[PERSON_NAME] Sleeve Mini Dress - Pale Blue" at bounding box center [563, 576] width 145 height 57
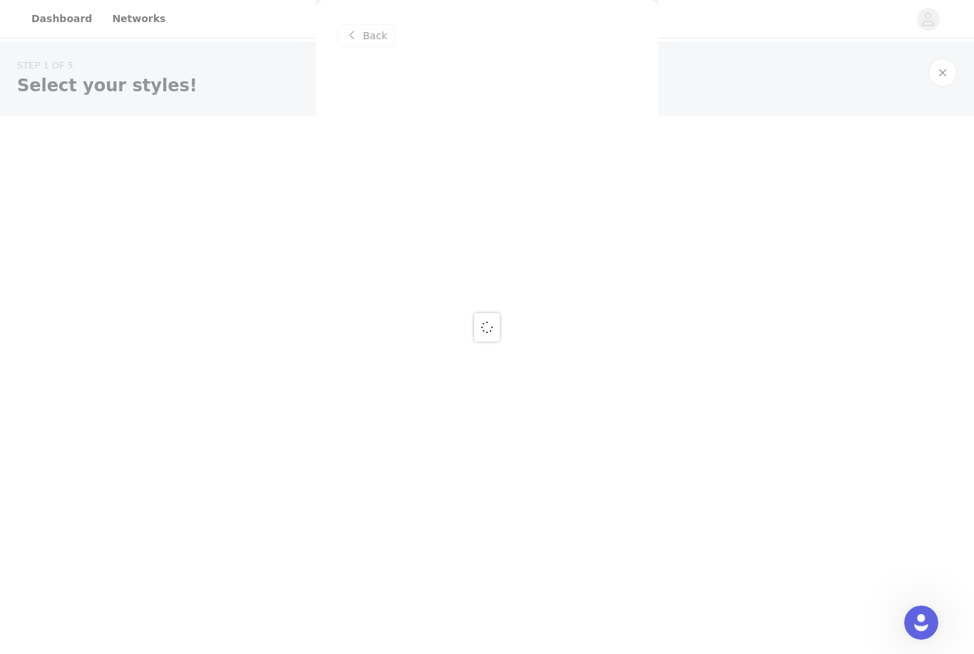
scroll to position [0, 0]
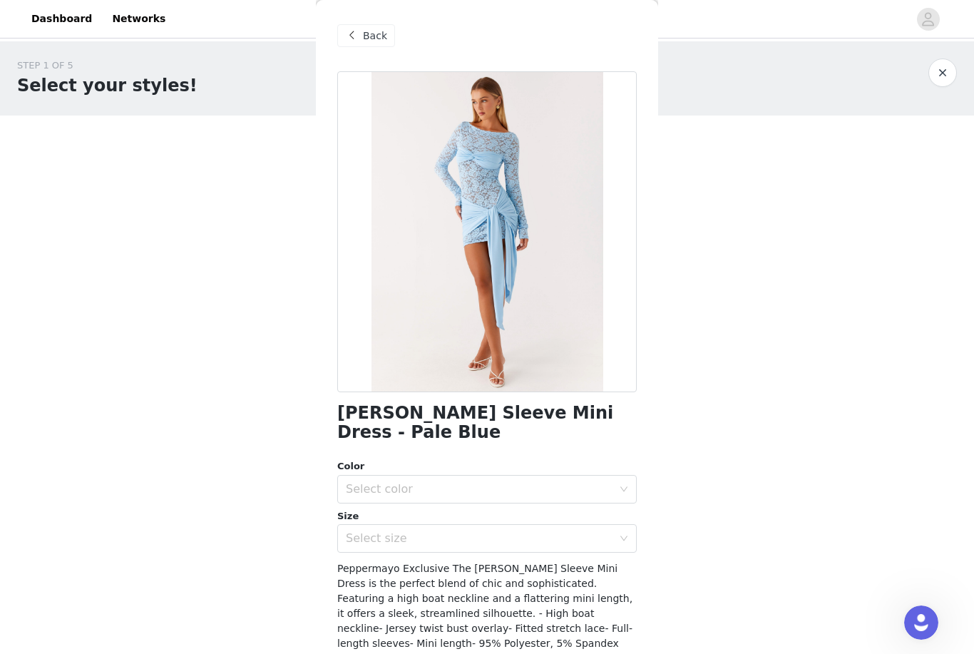
click at [377, 42] on span "Back" at bounding box center [375, 36] width 24 height 15
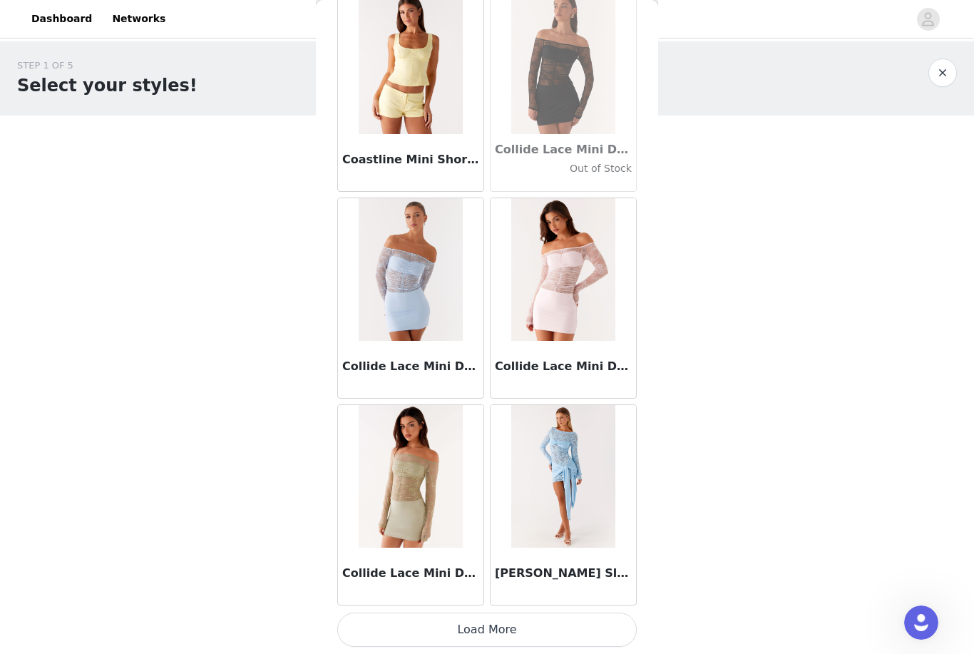
click at [568, 631] on button "Load More" at bounding box center [487, 630] width 300 height 34
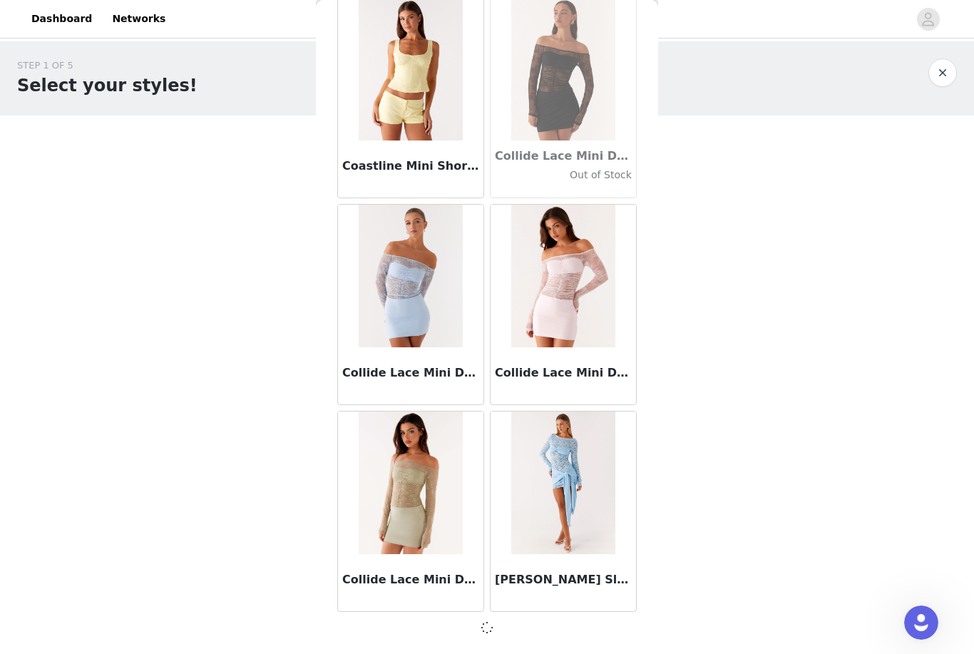
scroll to position [20137, 0]
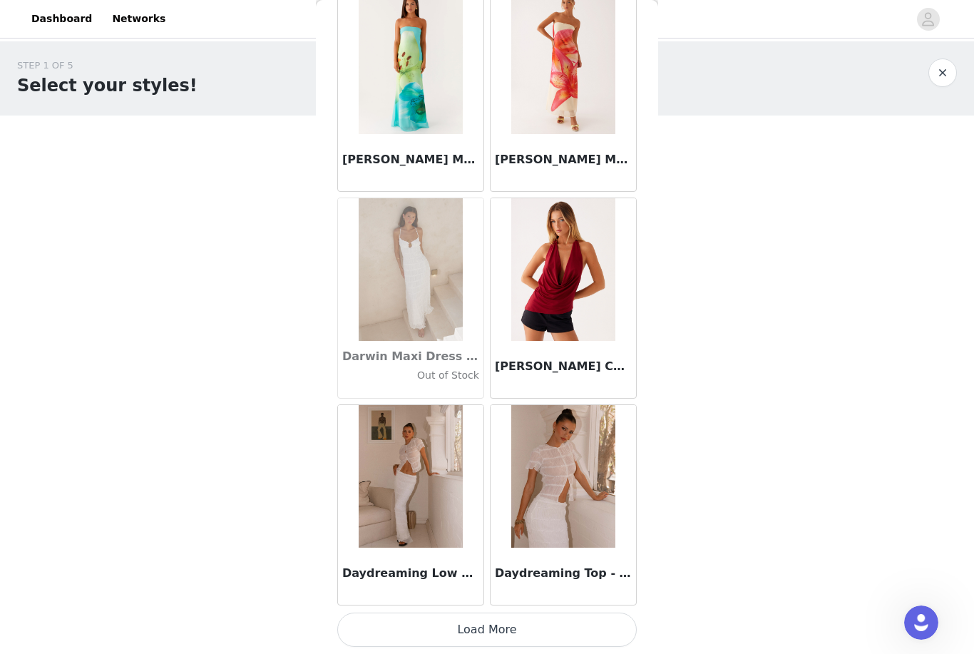
click at [575, 615] on button "Load More" at bounding box center [487, 630] width 300 height 34
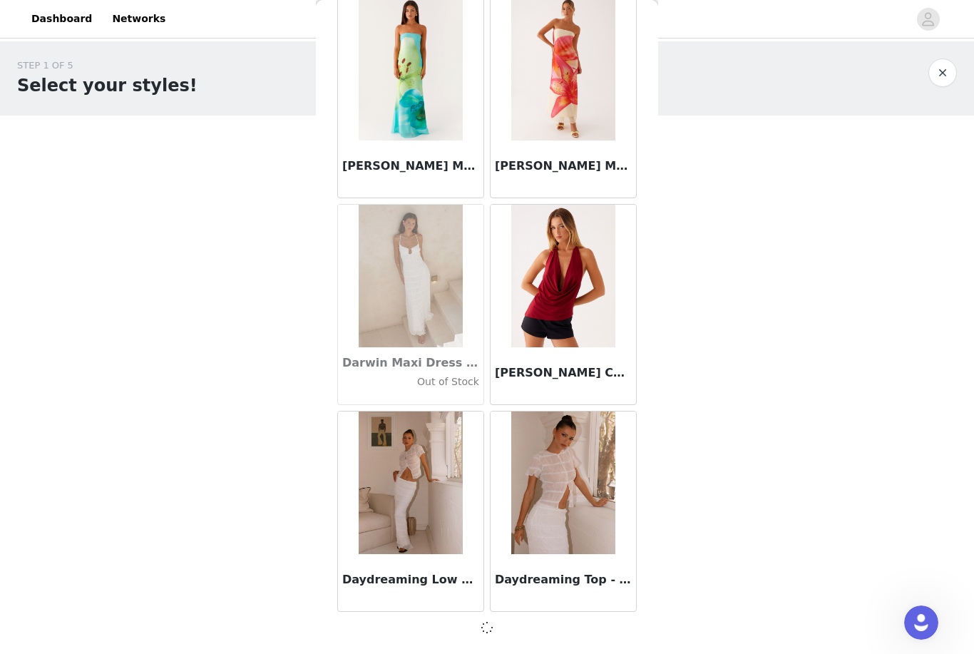
scroll to position [22205, 0]
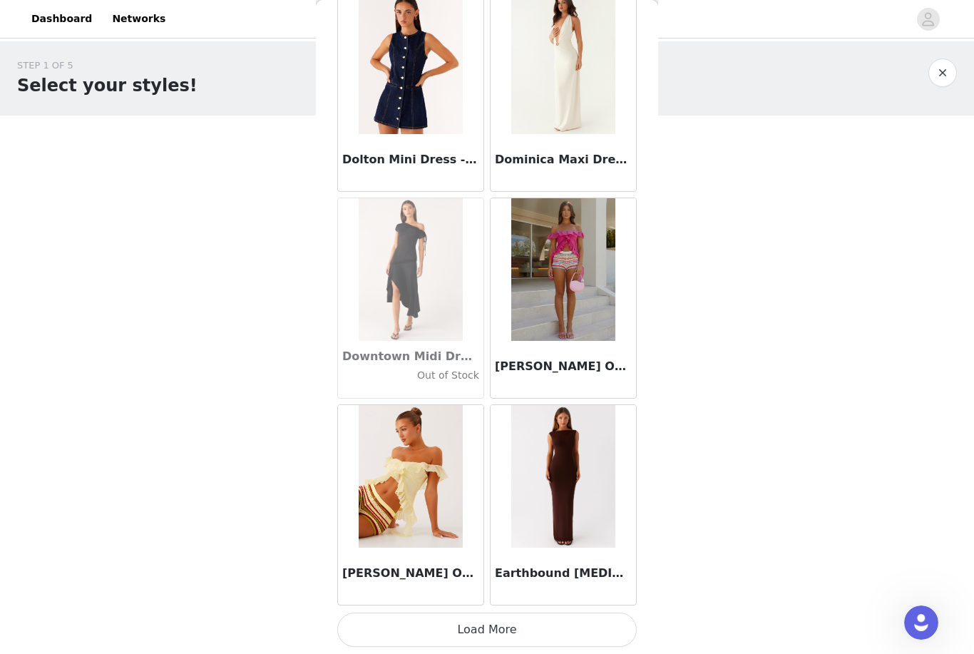
click at [571, 624] on button "Load More" at bounding box center [487, 630] width 300 height 34
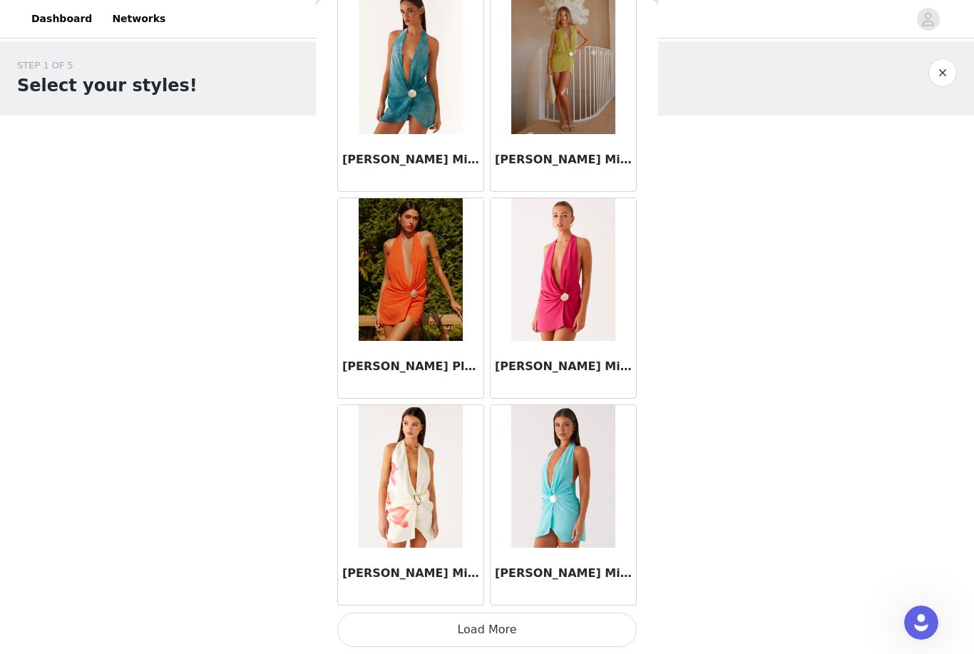
click at [568, 626] on button "Load More" at bounding box center [487, 630] width 300 height 34
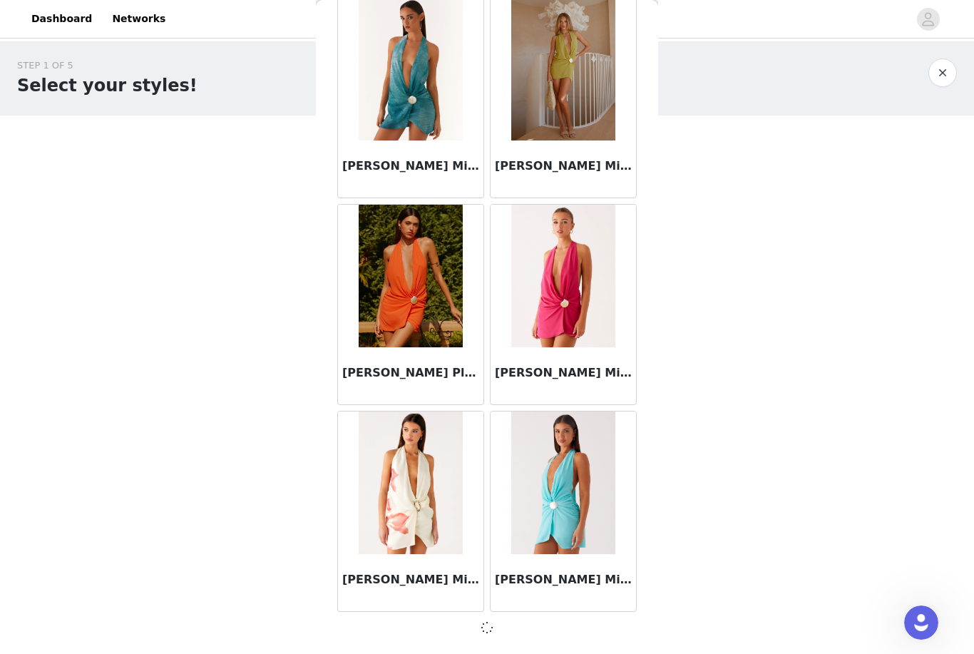
scroll to position [26342, 0]
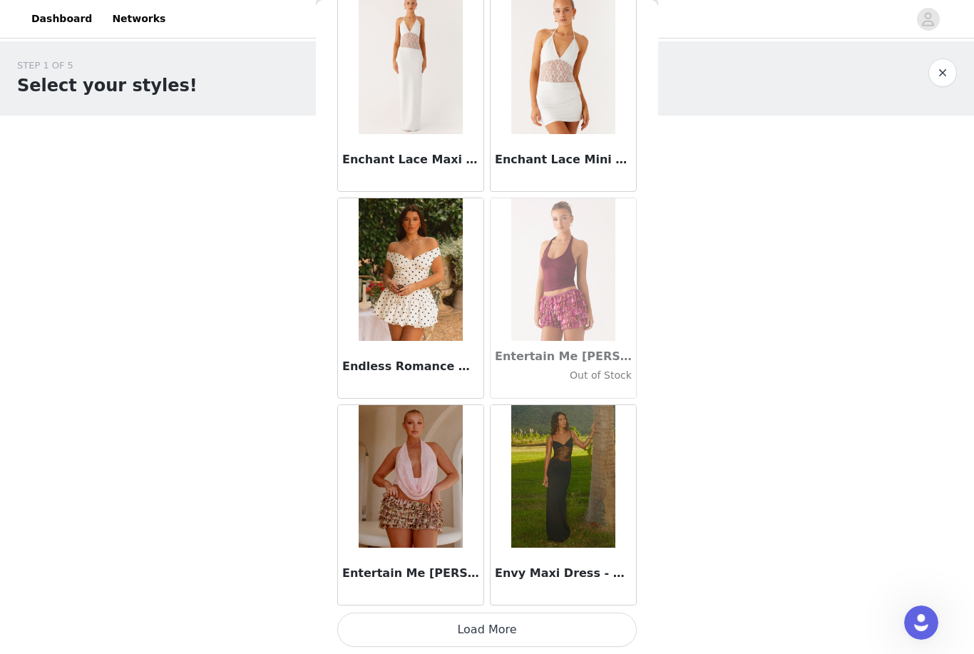
click at [561, 628] on button "Load More" at bounding box center [487, 630] width 300 height 34
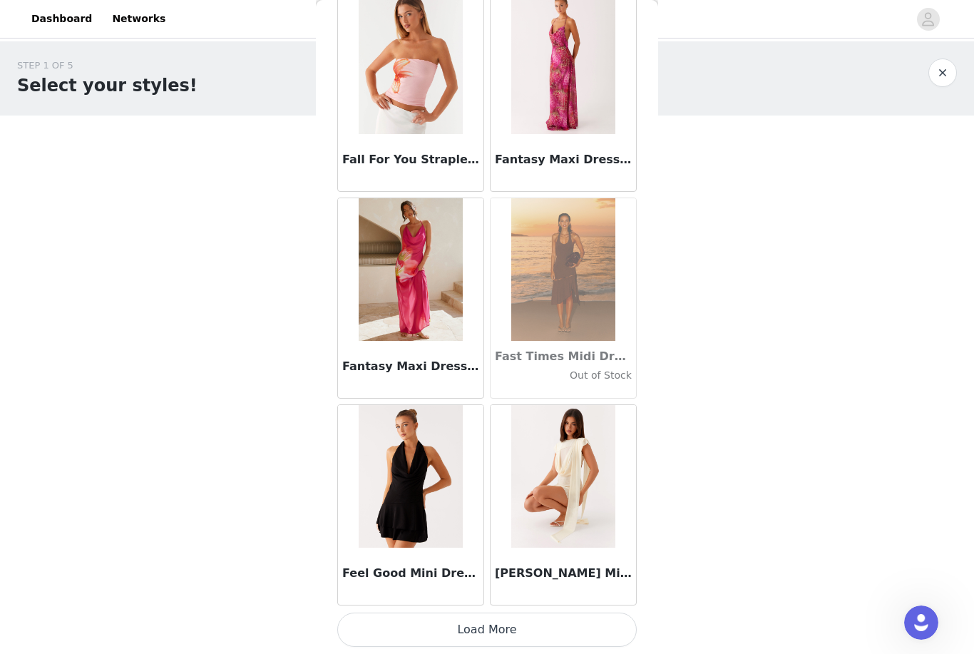
click at [591, 623] on button "Load More" at bounding box center [487, 630] width 300 height 34
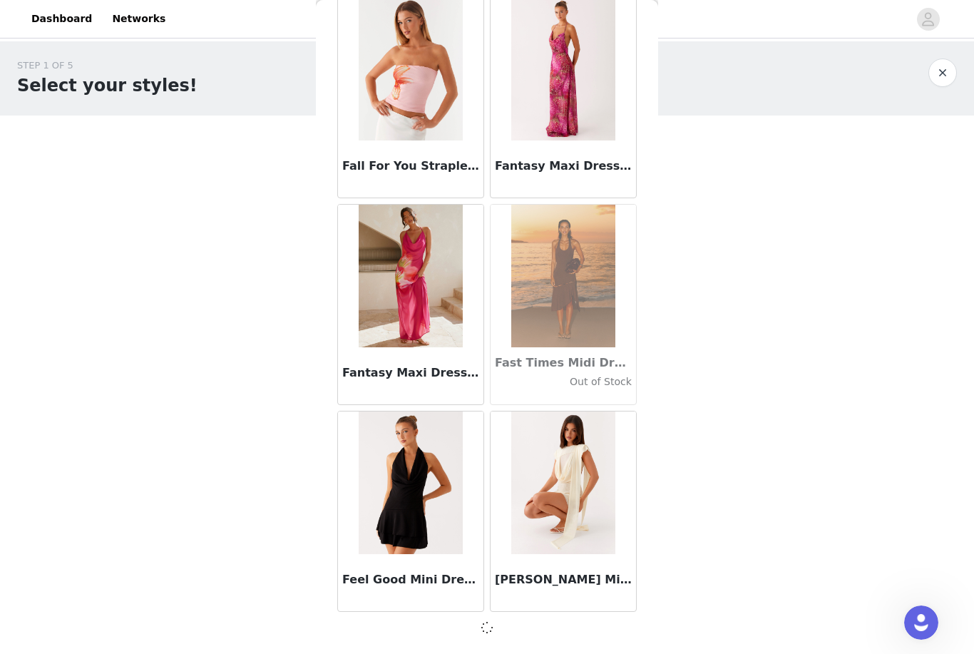
scroll to position [30479, 0]
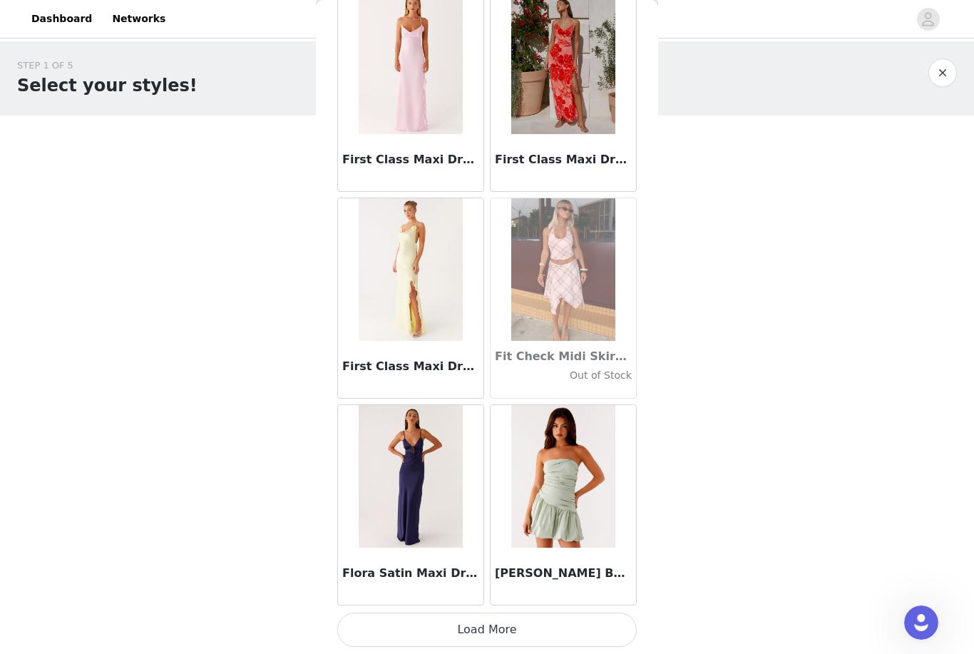
click at [598, 624] on button "Load More" at bounding box center [487, 630] width 300 height 34
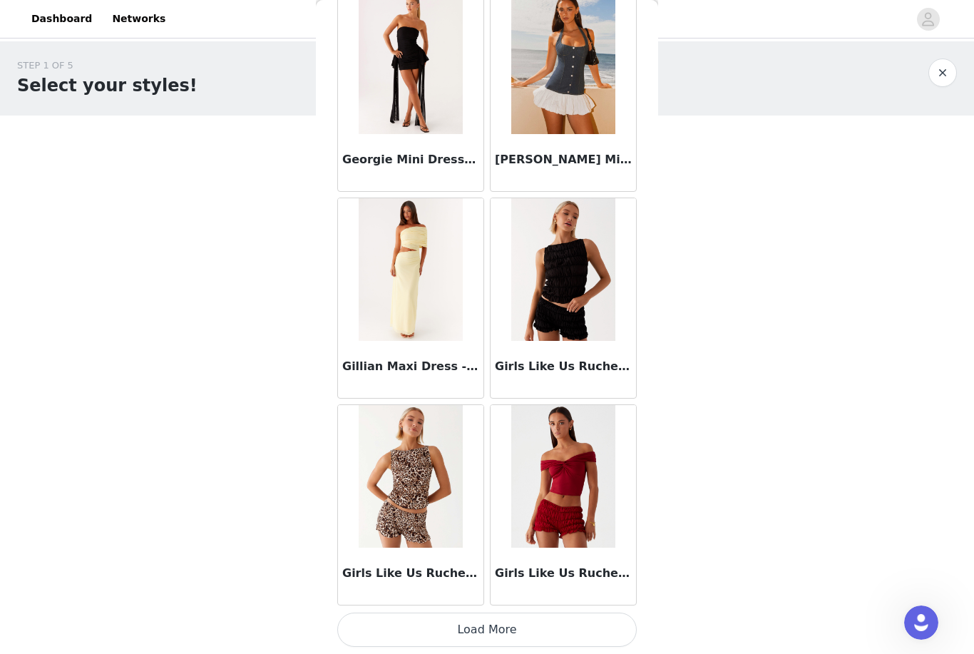
click at [587, 618] on button "Load More" at bounding box center [487, 630] width 300 height 34
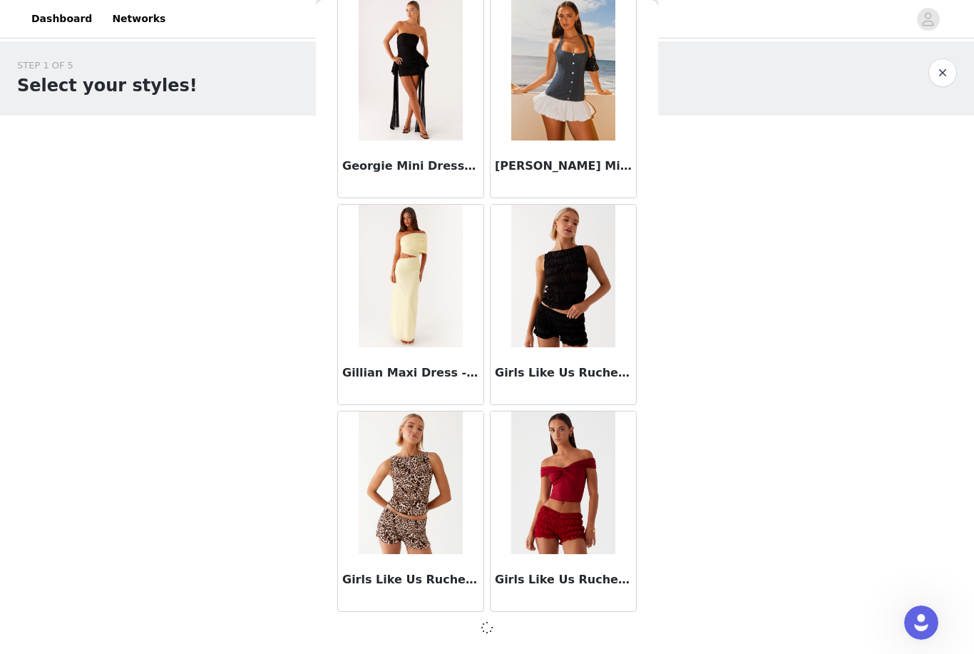
scroll to position [34615, 0]
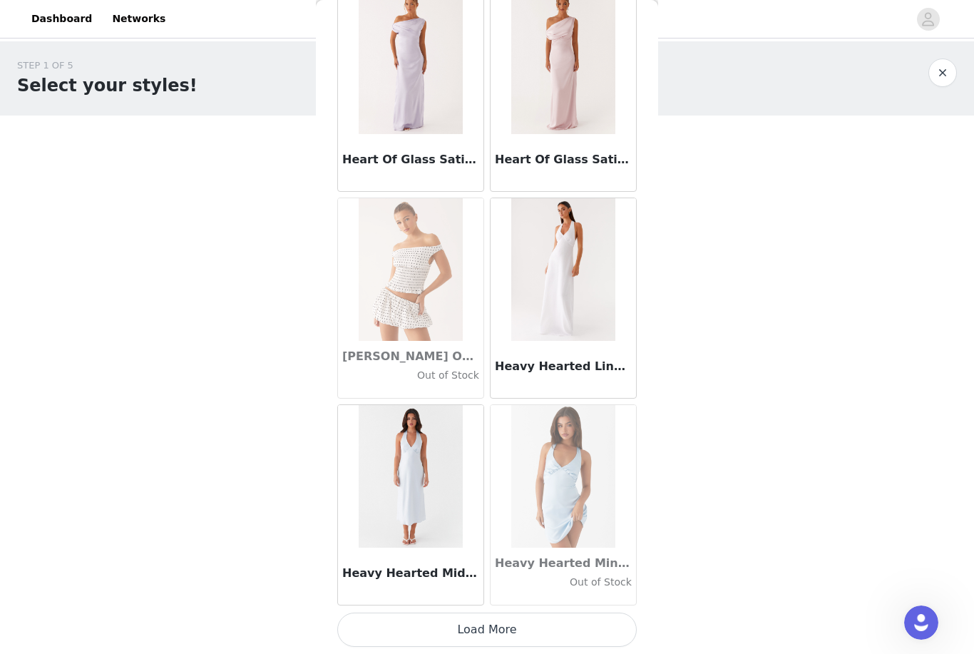
click at [616, 623] on button "Load More" at bounding box center [487, 630] width 300 height 34
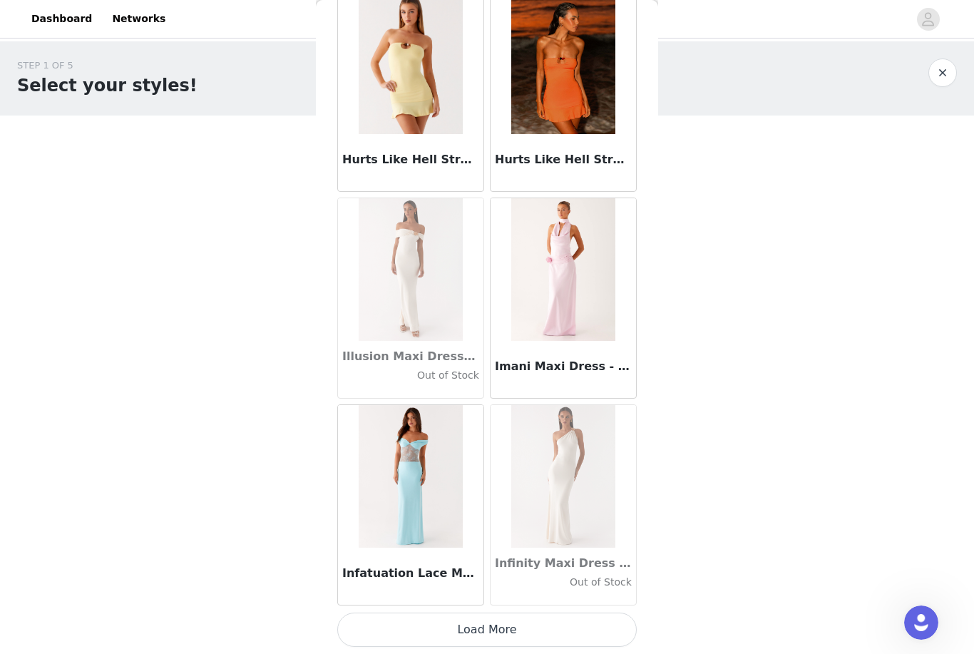
click at [587, 615] on button "Load More" at bounding box center [487, 630] width 300 height 34
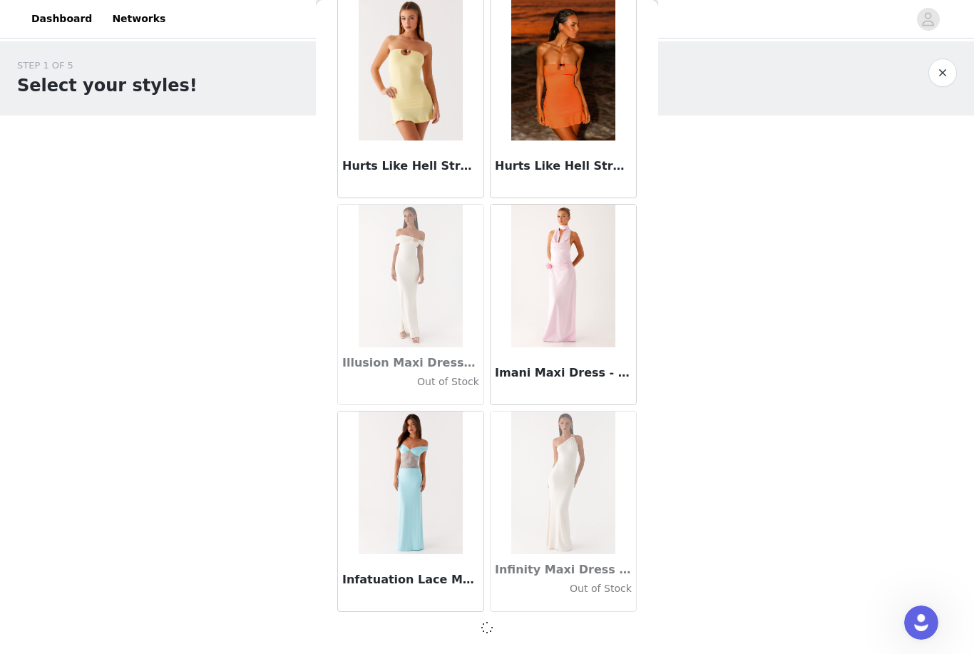
scroll to position [38752, 0]
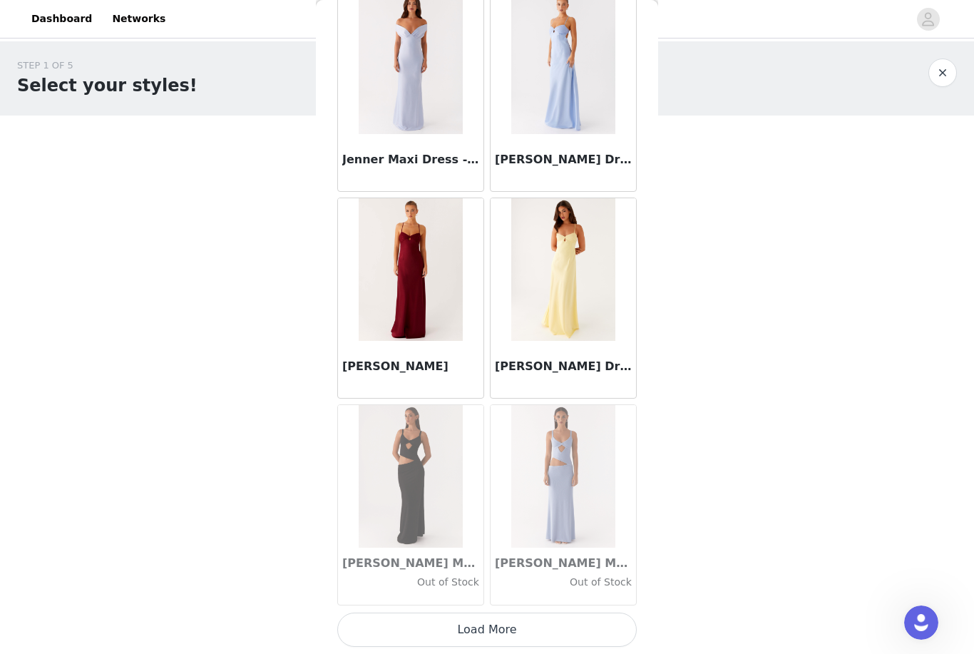
click at [616, 616] on button "Load More" at bounding box center [487, 630] width 300 height 34
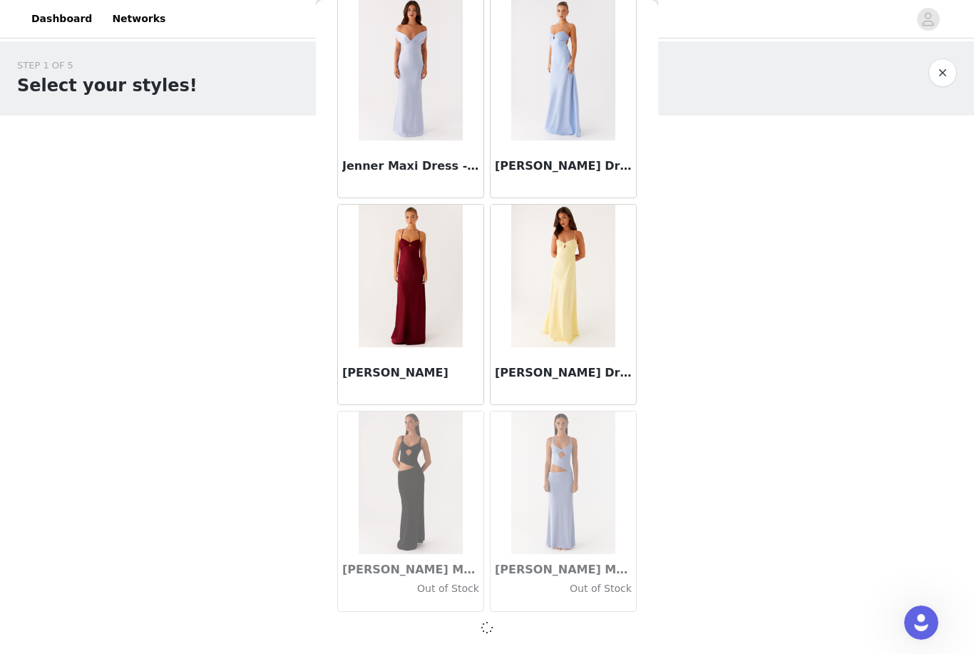
scroll to position [40821, 0]
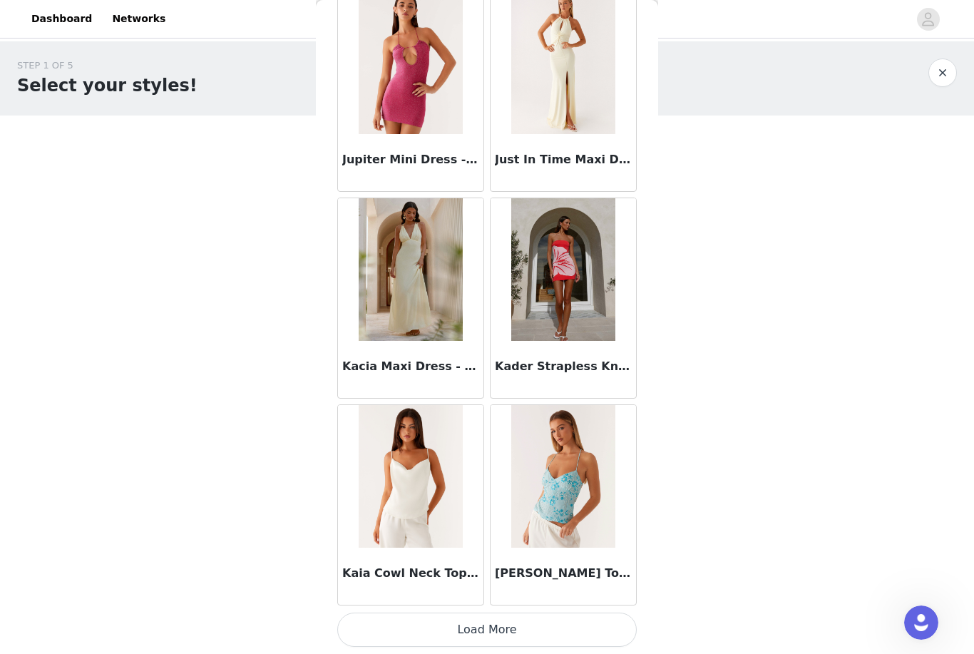
click at [595, 619] on button "Load More" at bounding box center [487, 630] width 300 height 34
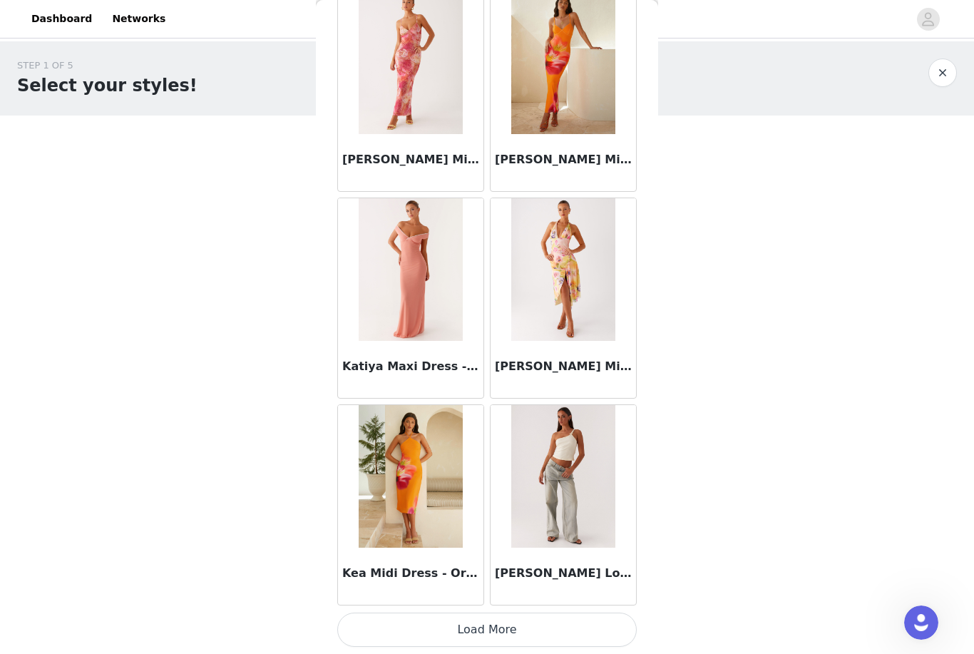
click at [594, 623] on button "Load More" at bounding box center [487, 630] width 300 height 34
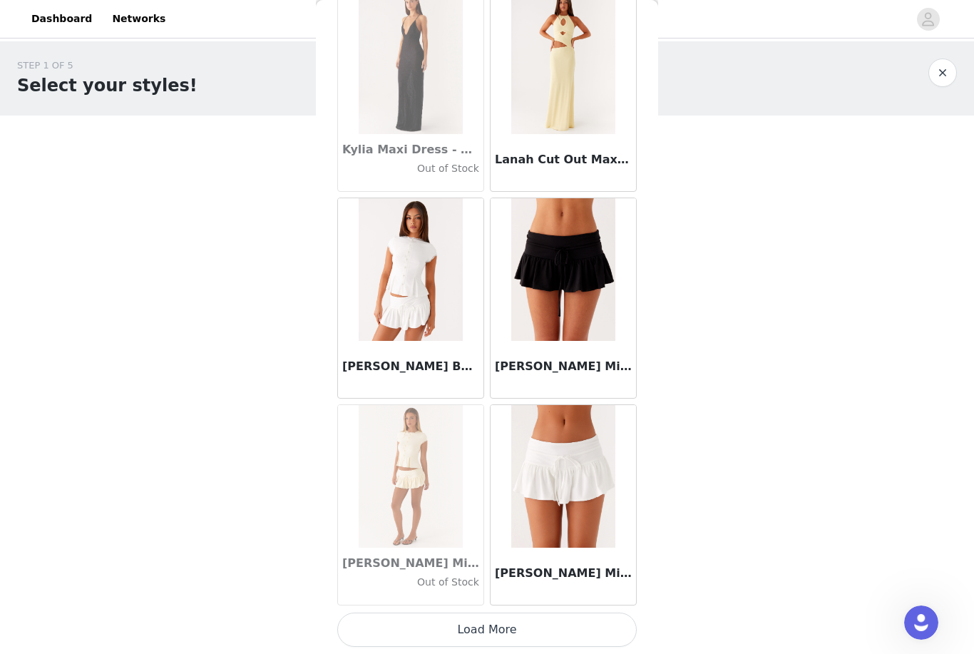
click at [583, 616] on button "Load More" at bounding box center [487, 630] width 300 height 34
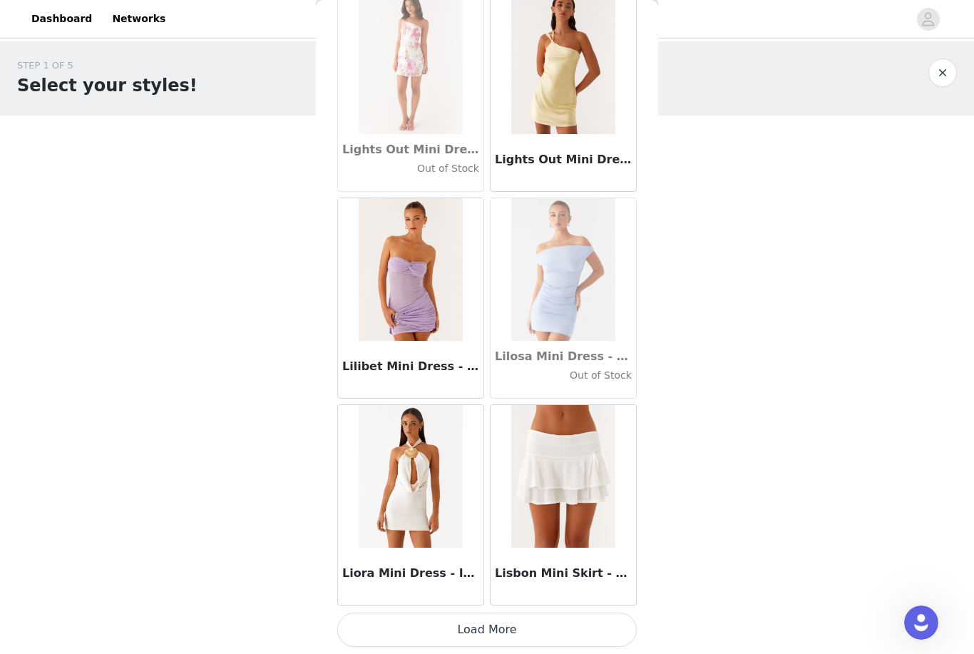
click at [603, 626] on button "Load More" at bounding box center [487, 630] width 300 height 34
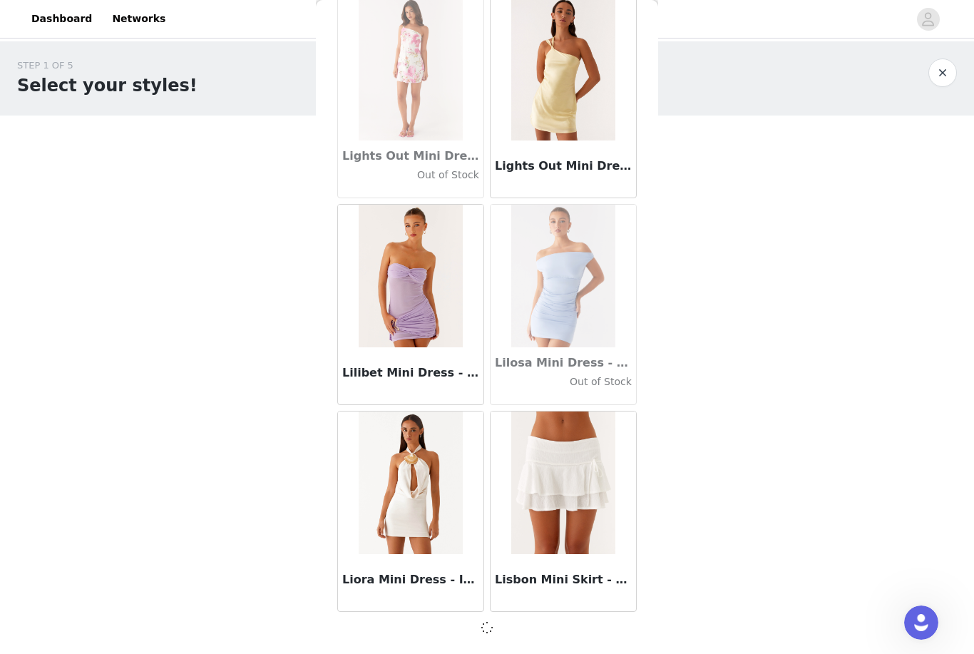
scroll to position [49094, 0]
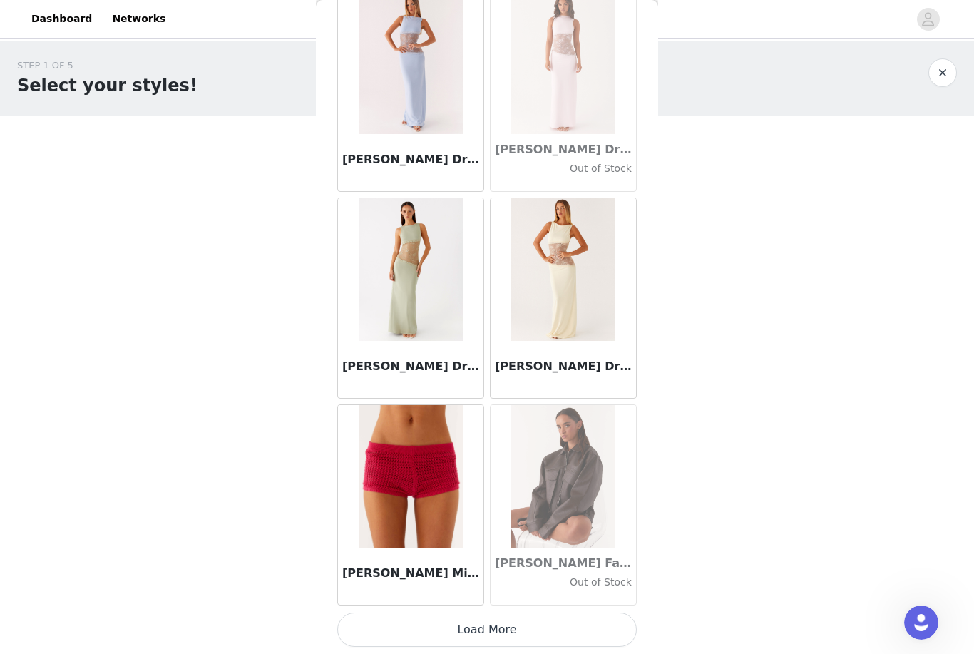
click at [594, 617] on button "Load More" at bounding box center [487, 630] width 300 height 34
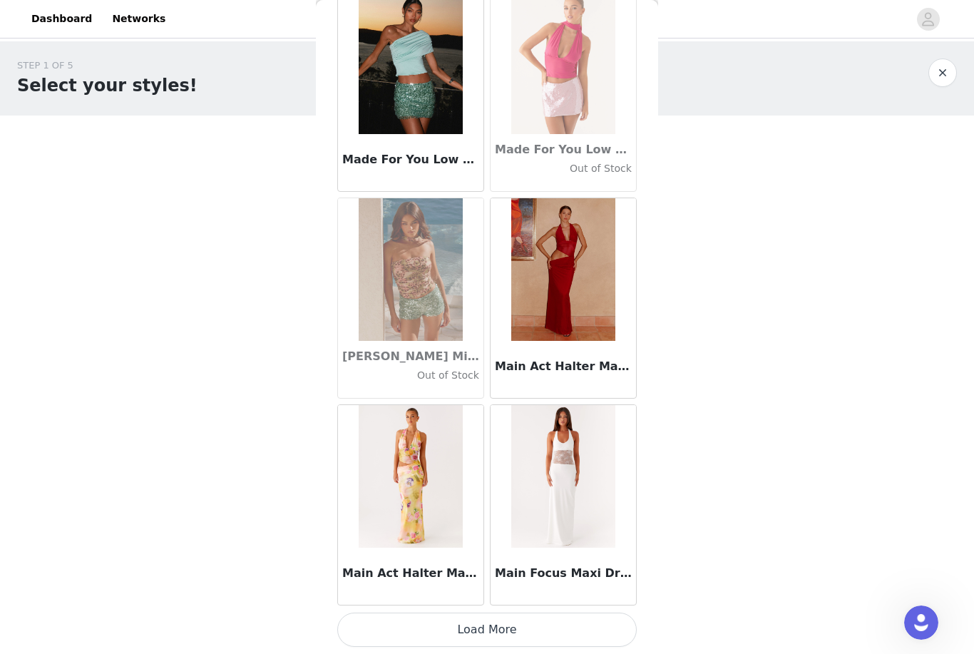
click at [611, 622] on button "Load More" at bounding box center [487, 630] width 300 height 34
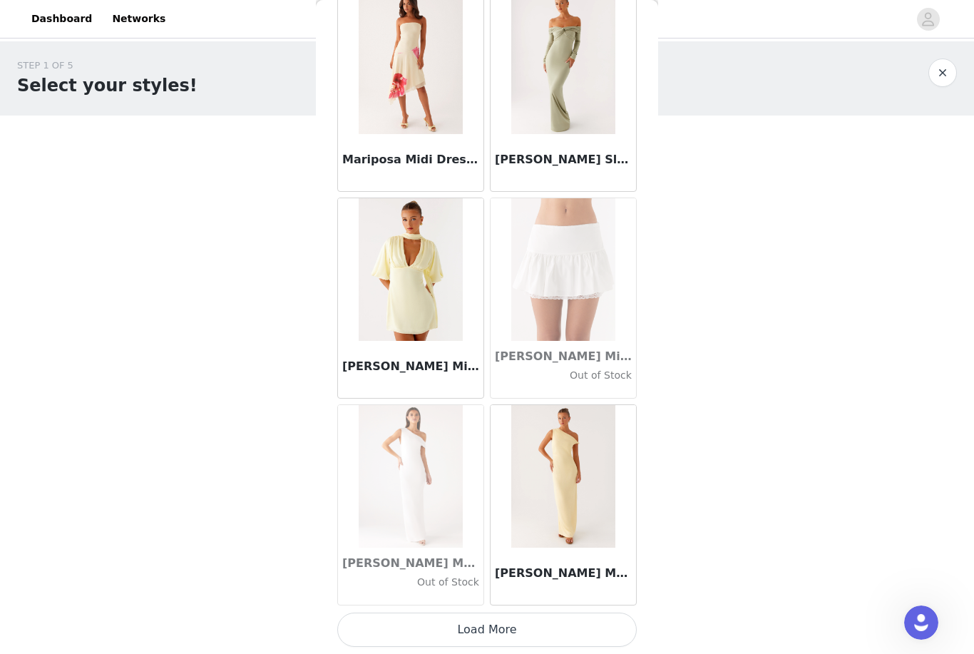
click at [605, 622] on button "Load More" at bounding box center [487, 630] width 300 height 34
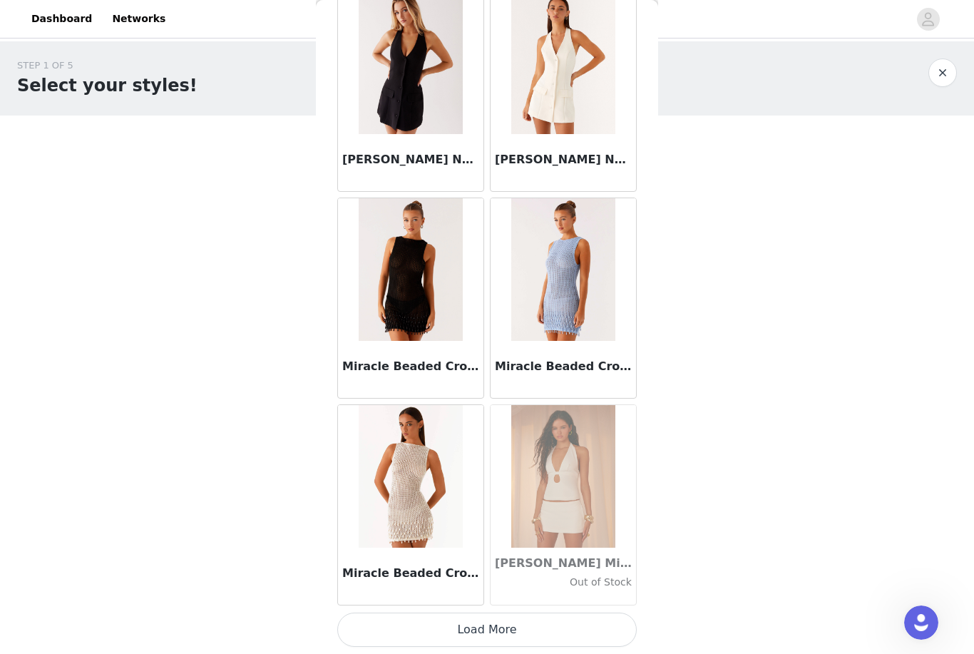
click at [622, 627] on button "Load More" at bounding box center [487, 630] width 300 height 34
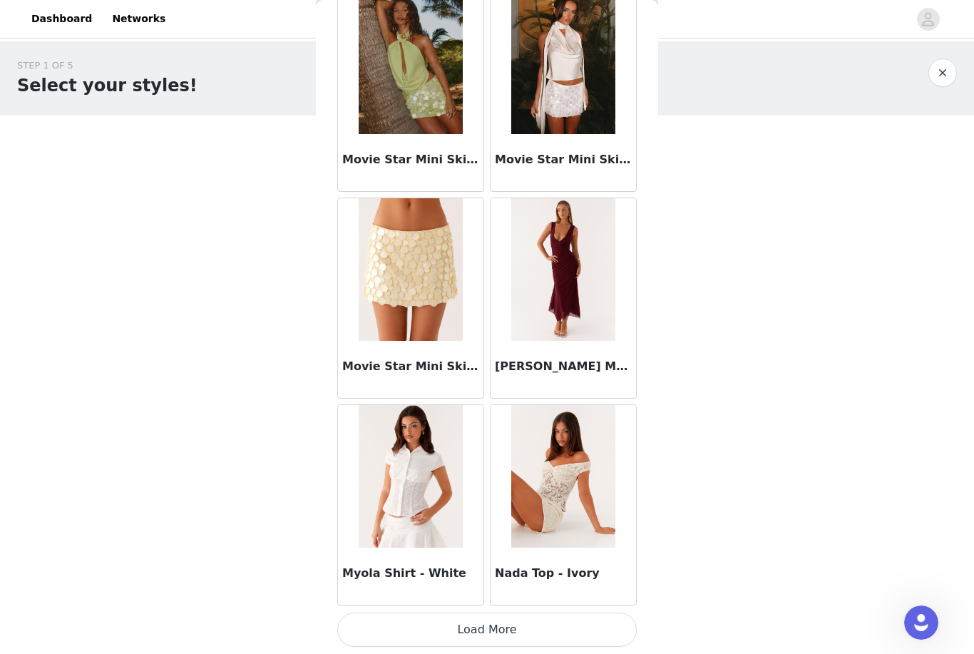
click at [595, 620] on button "Load More" at bounding box center [487, 630] width 300 height 34
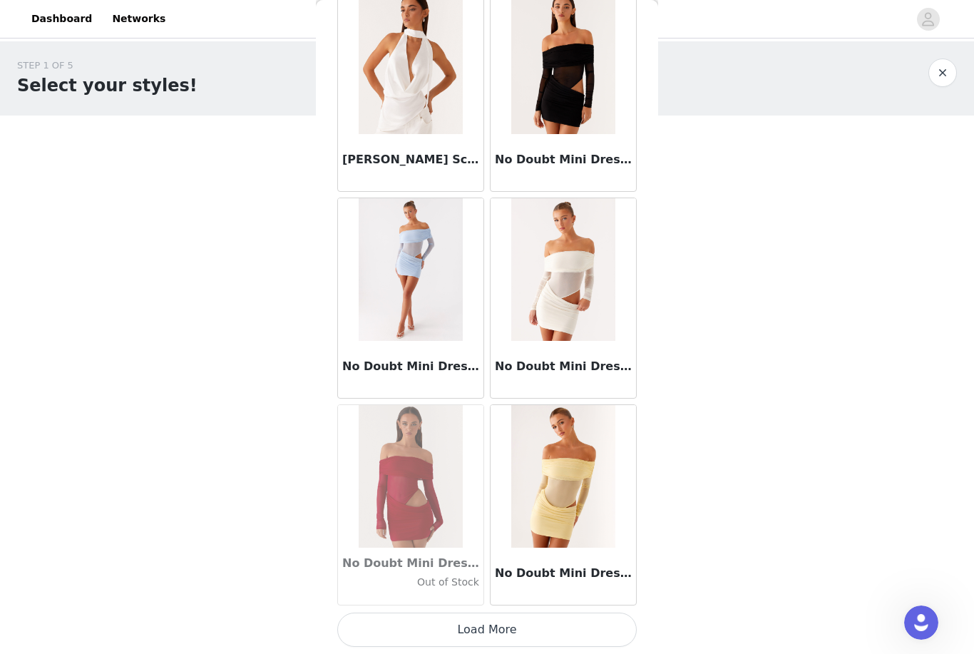
scroll to position [61510, 0]
click at [517, 621] on button "Load More" at bounding box center [487, 630] width 300 height 34
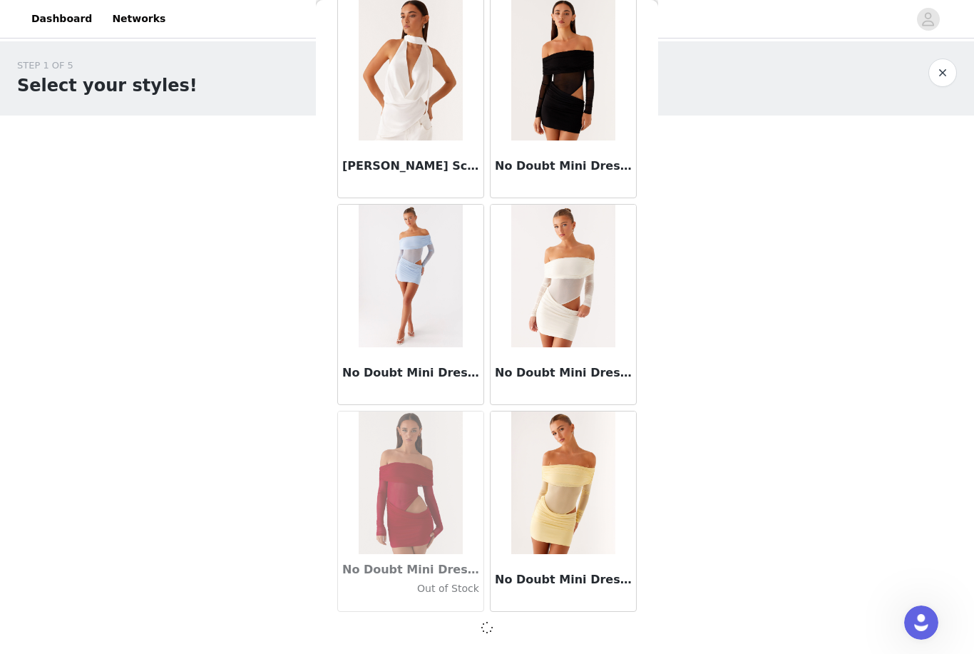
scroll to position [61504, 0]
click at [524, 626] on div at bounding box center [487, 627] width 300 height 17
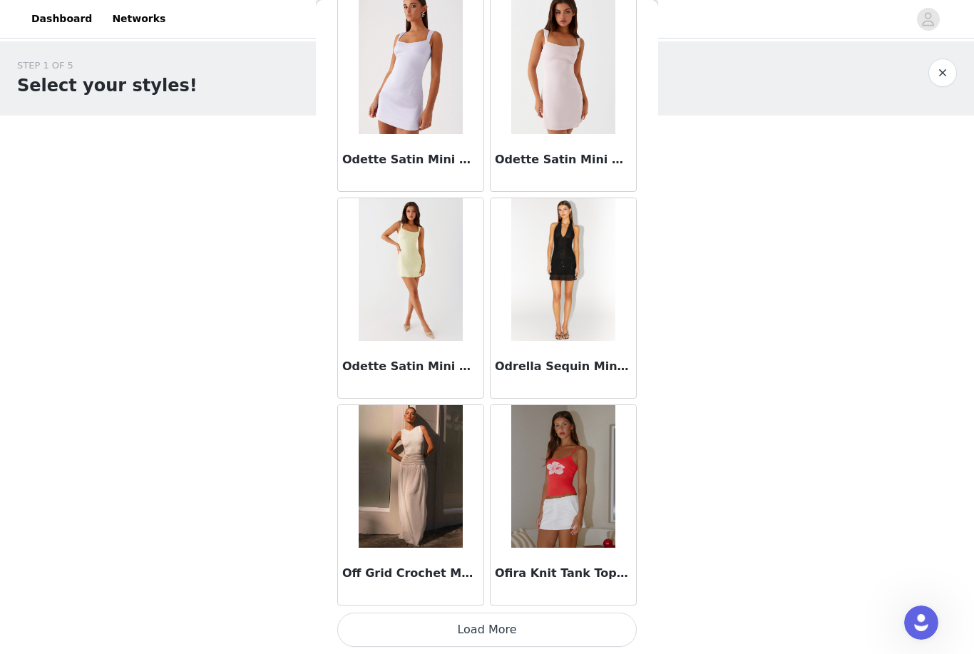
click at [581, 625] on button "Load More" at bounding box center [487, 630] width 300 height 34
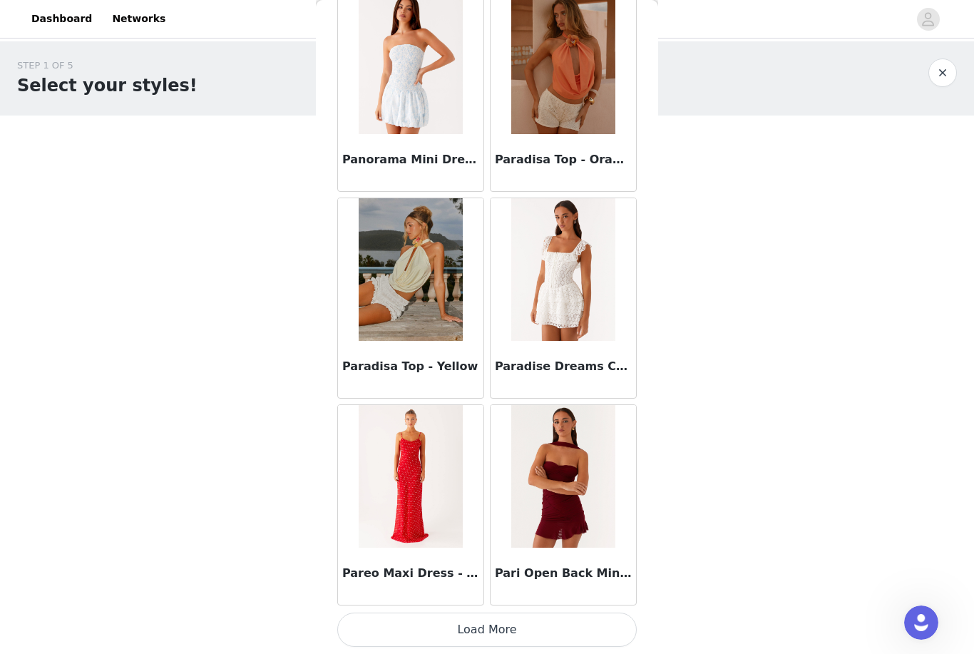
click at [573, 626] on button "Load More" at bounding box center [487, 630] width 300 height 34
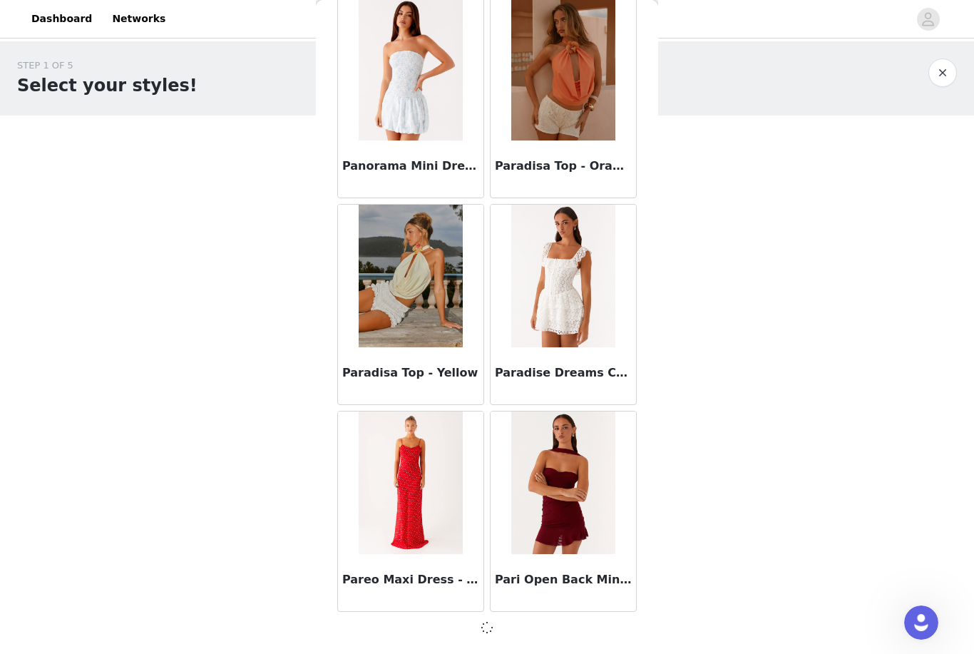
scroll to position [65641, 0]
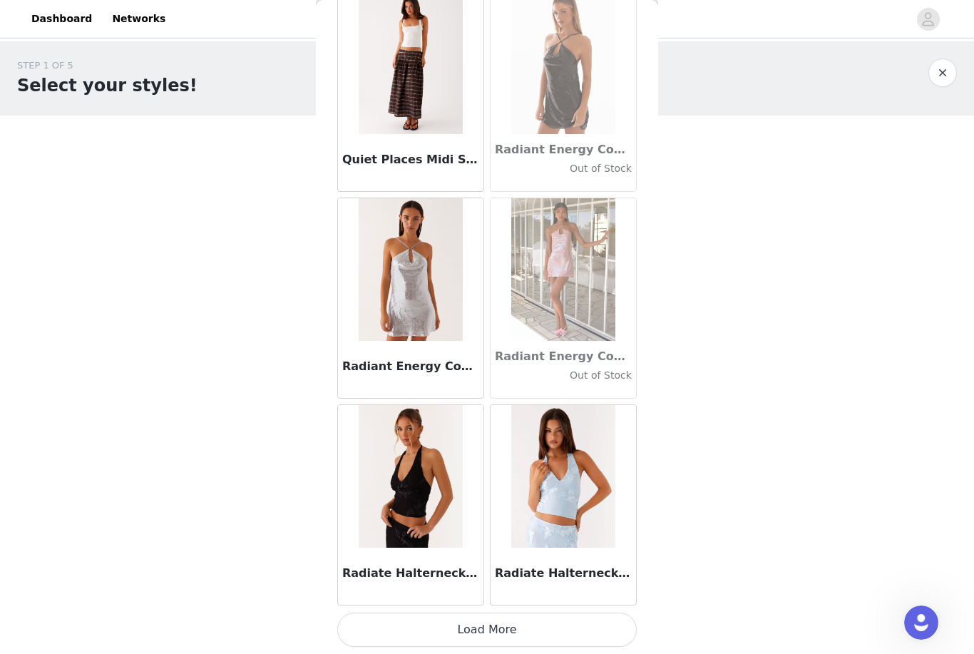
click at [519, 619] on button "Load More" at bounding box center [487, 630] width 300 height 34
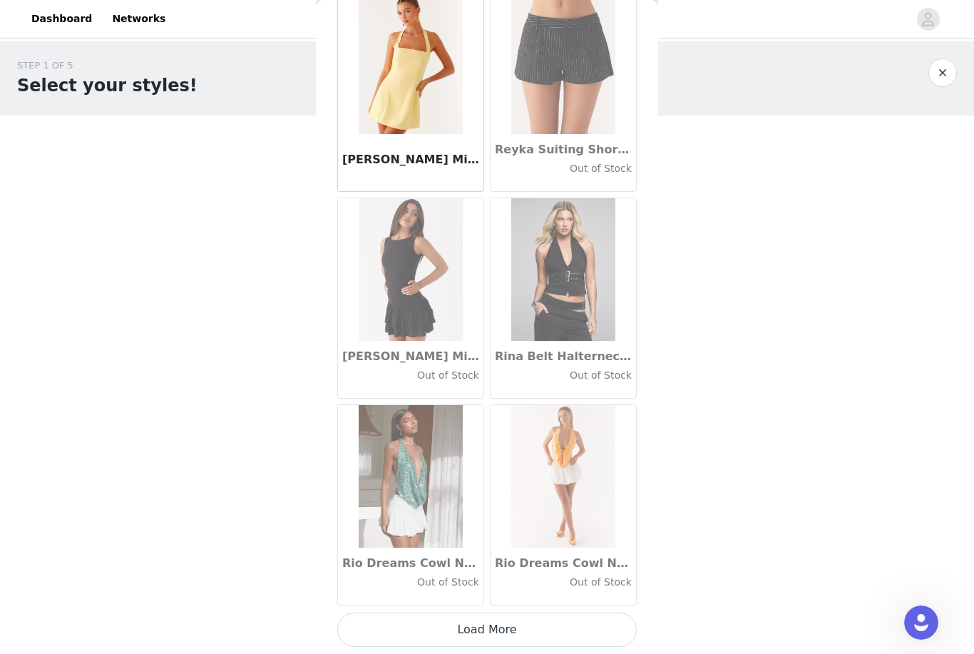
click at [566, 621] on button "Load More" at bounding box center [487, 630] width 300 height 34
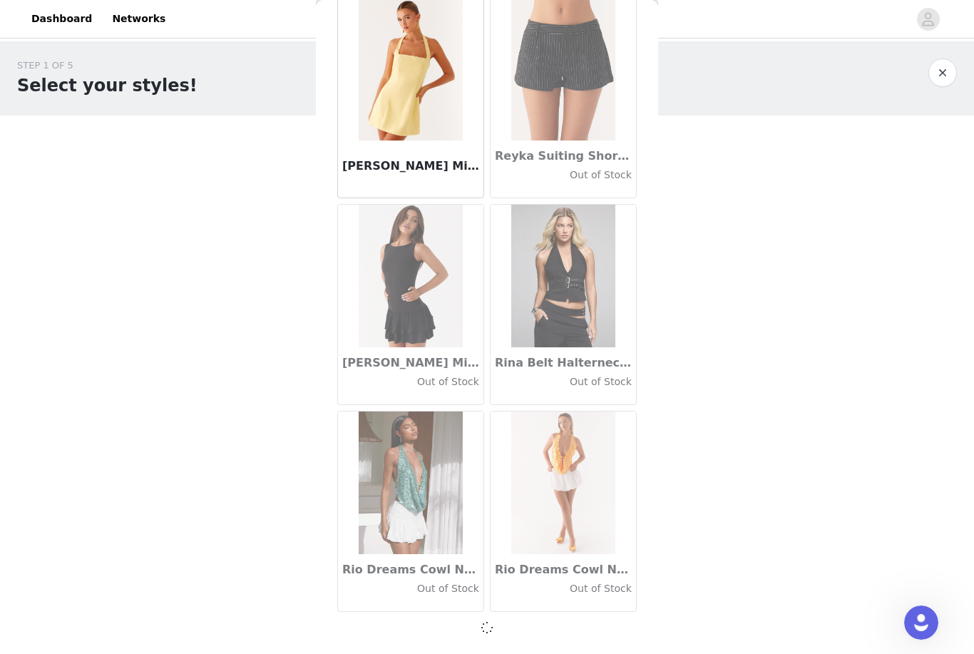
scroll to position [69777, 0]
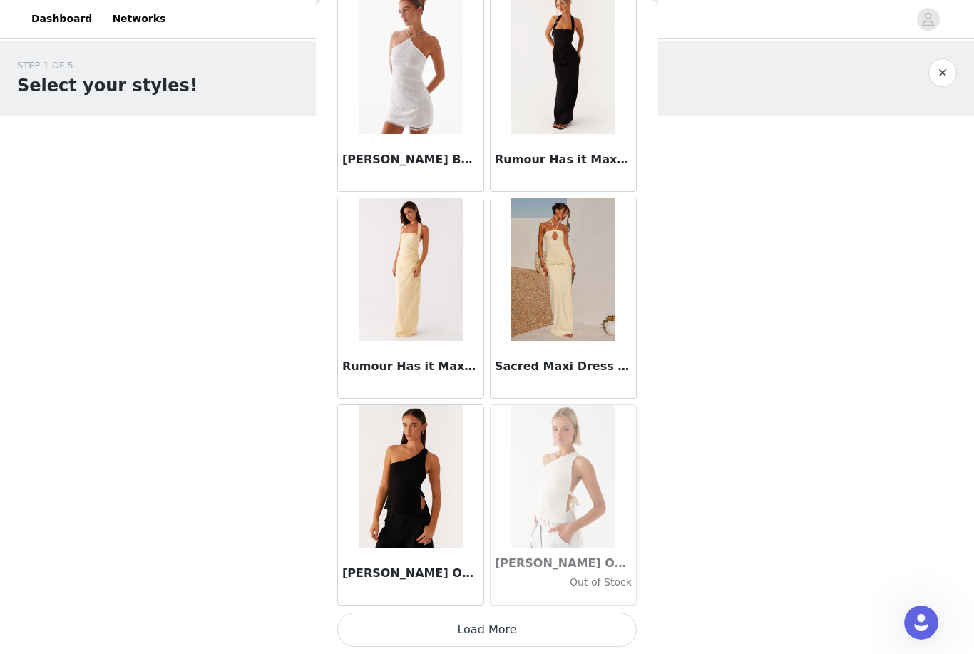
click at [531, 632] on button "Load More" at bounding box center [487, 630] width 300 height 34
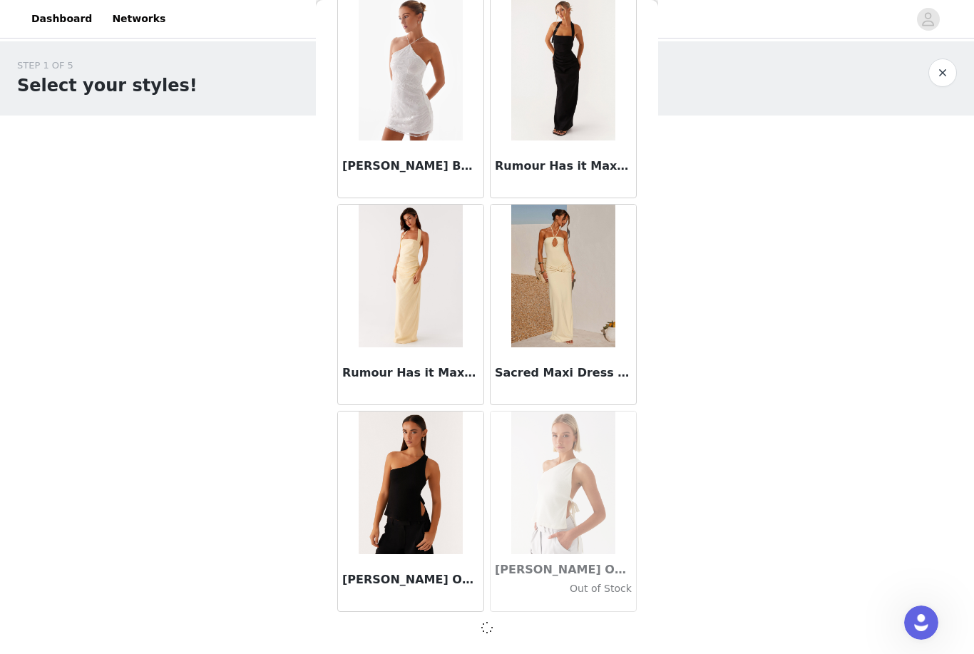
scroll to position [71846, 0]
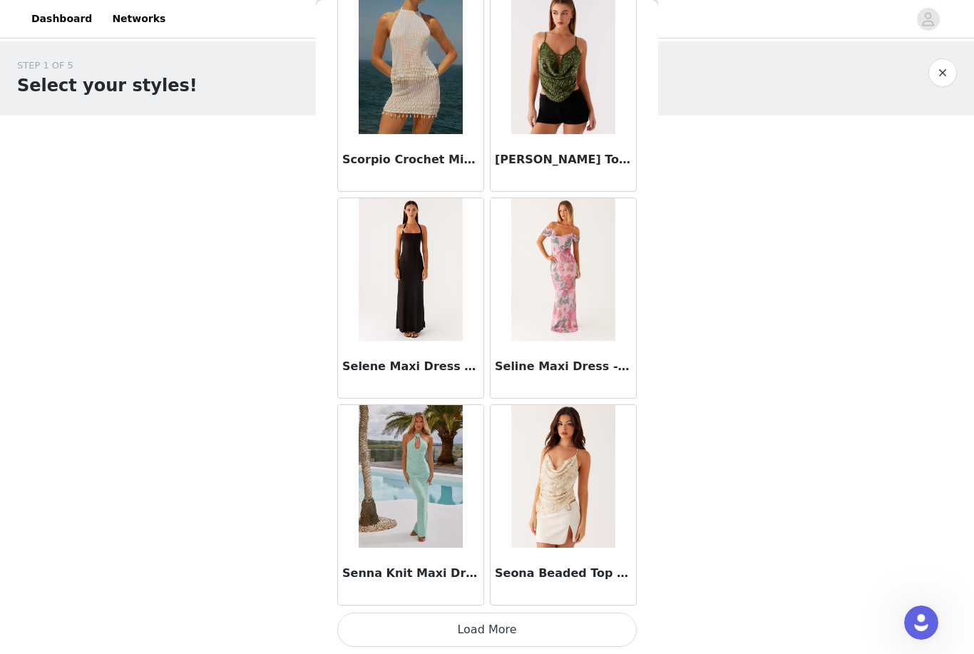
click at [544, 625] on button "Load More" at bounding box center [487, 630] width 300 height 34
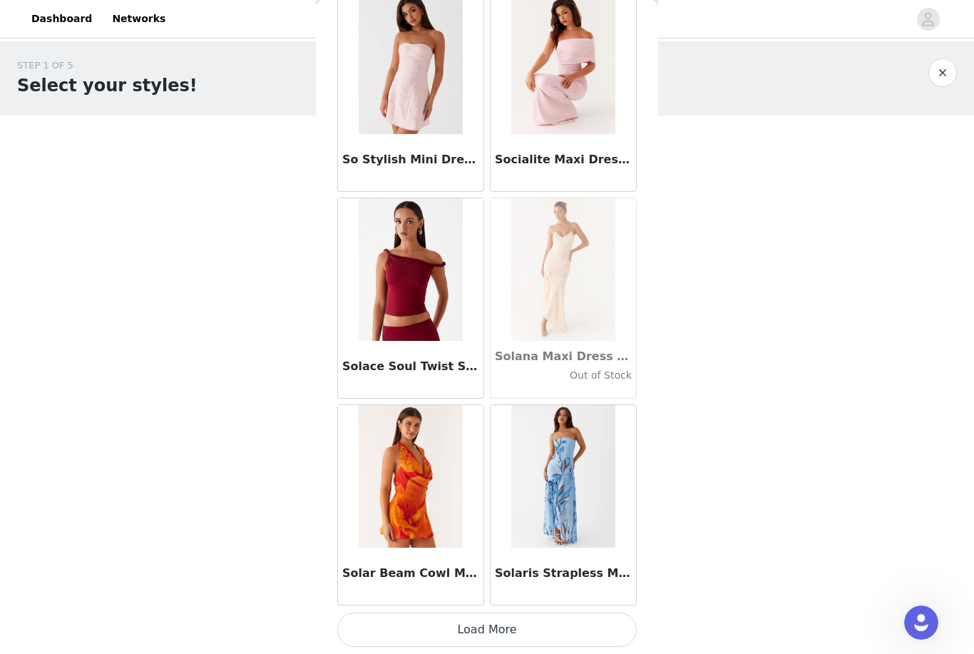
click at [550, 628] on button "Load More" at bounding box center [487, 630] width 300 height 34
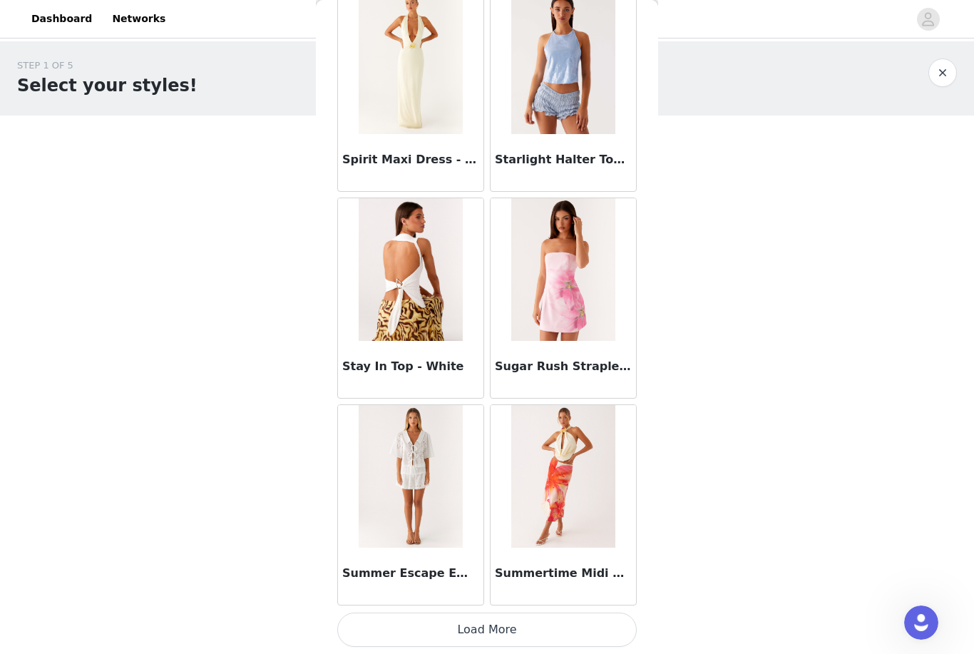
click at [541, 621] on button "Load More" at bounding box center [487, 630] width 300 height 34
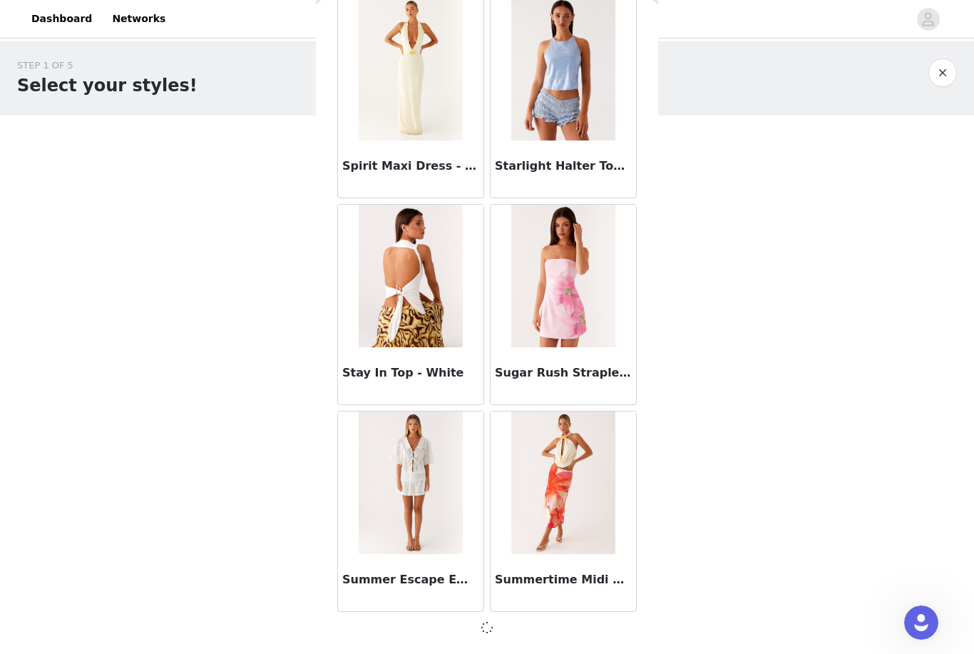
scroll to position [78051, 0]
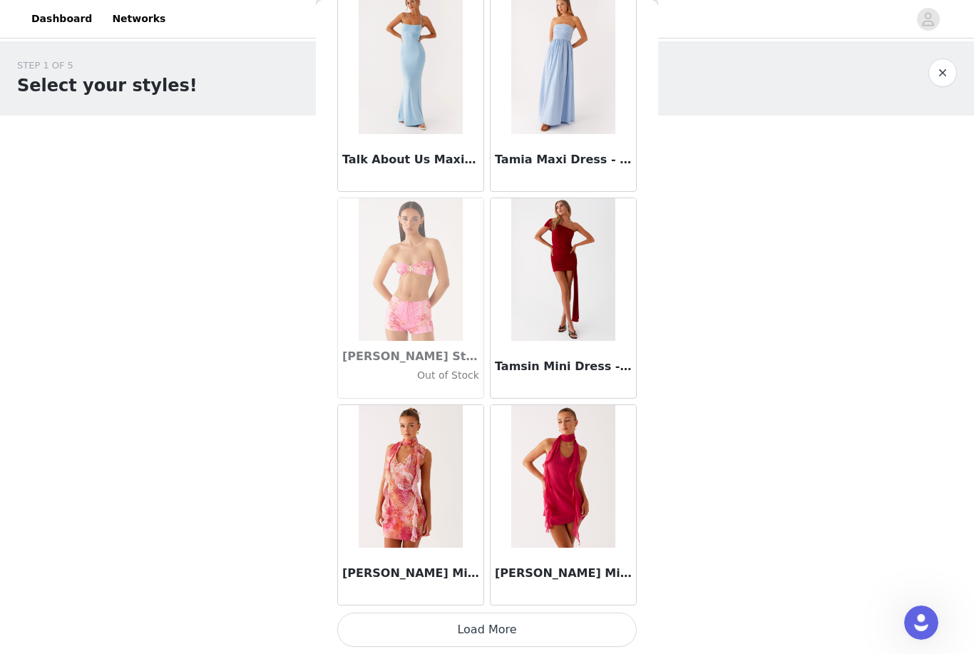
click at [542, 616] on button "Load More" at bounding box center [487, 630] width 300 height 34
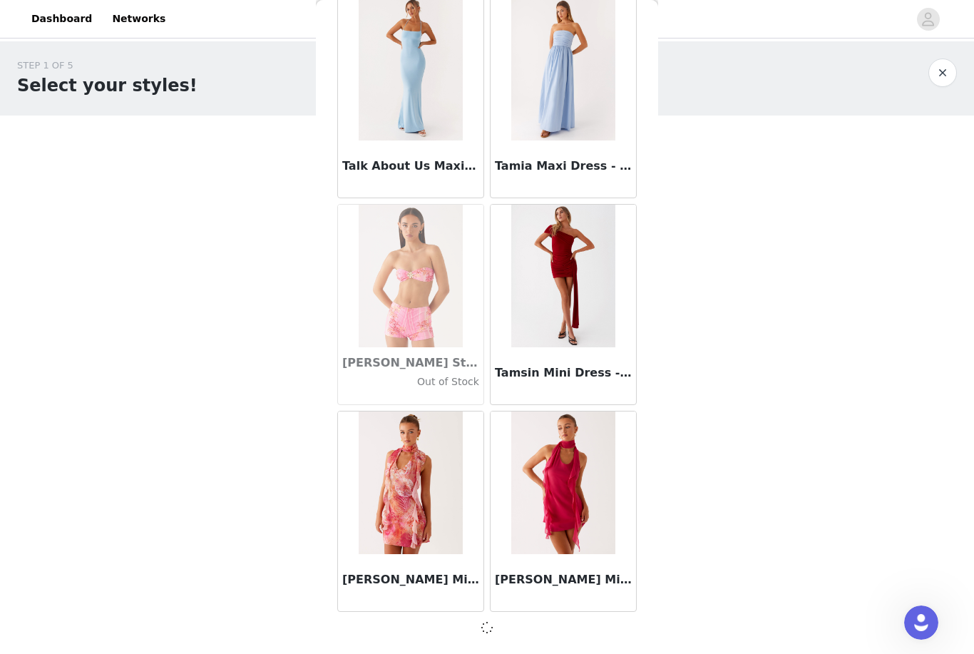
scroll to position [80119, 0]
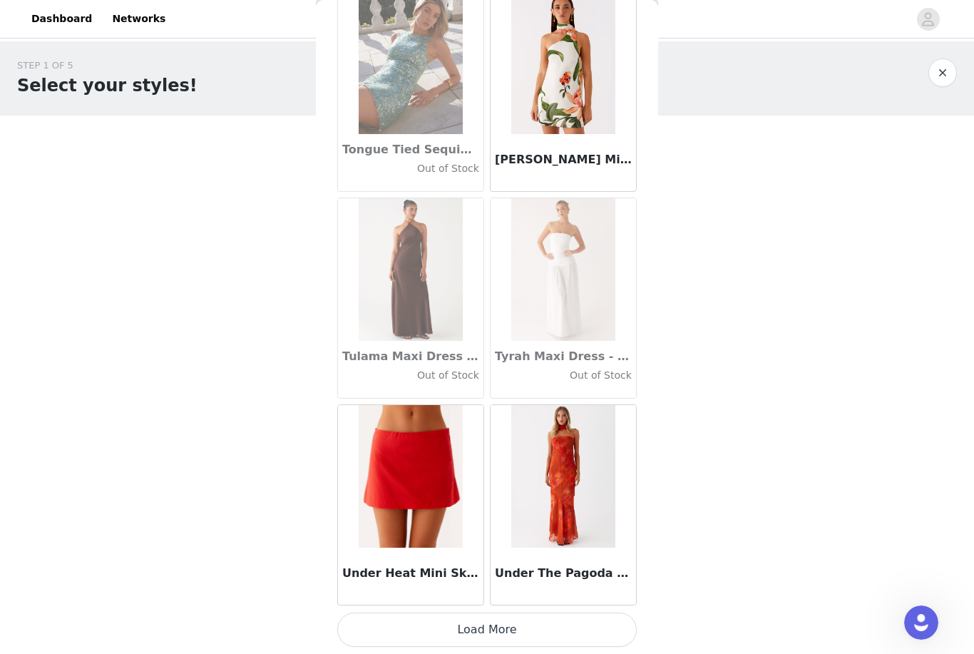
click at [514, 621] on button "Load More" at bounding box center [487, 630] width 300 height 34
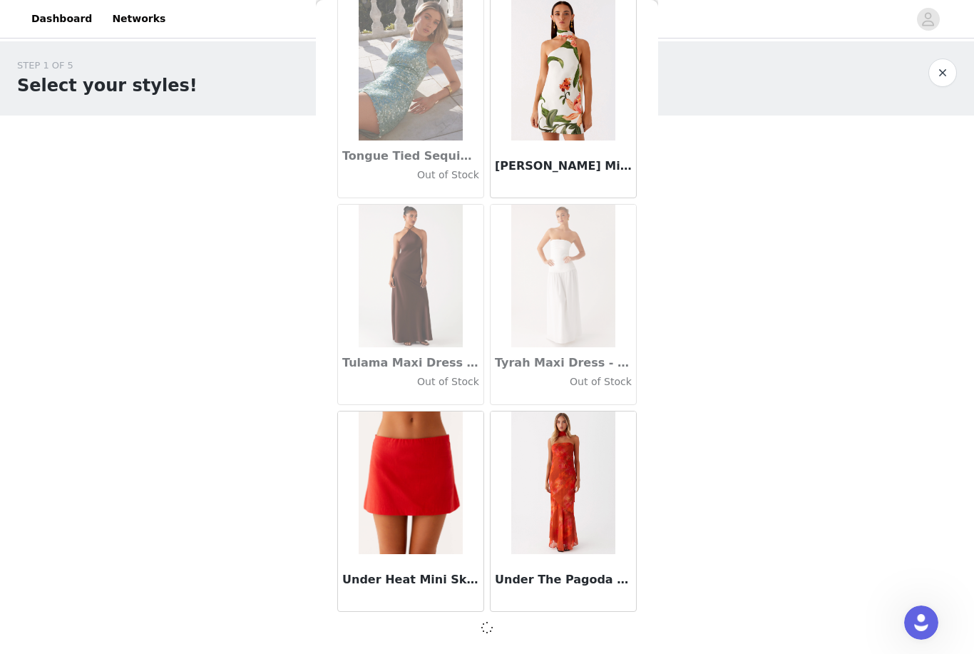
scroll to position [82187, 0]
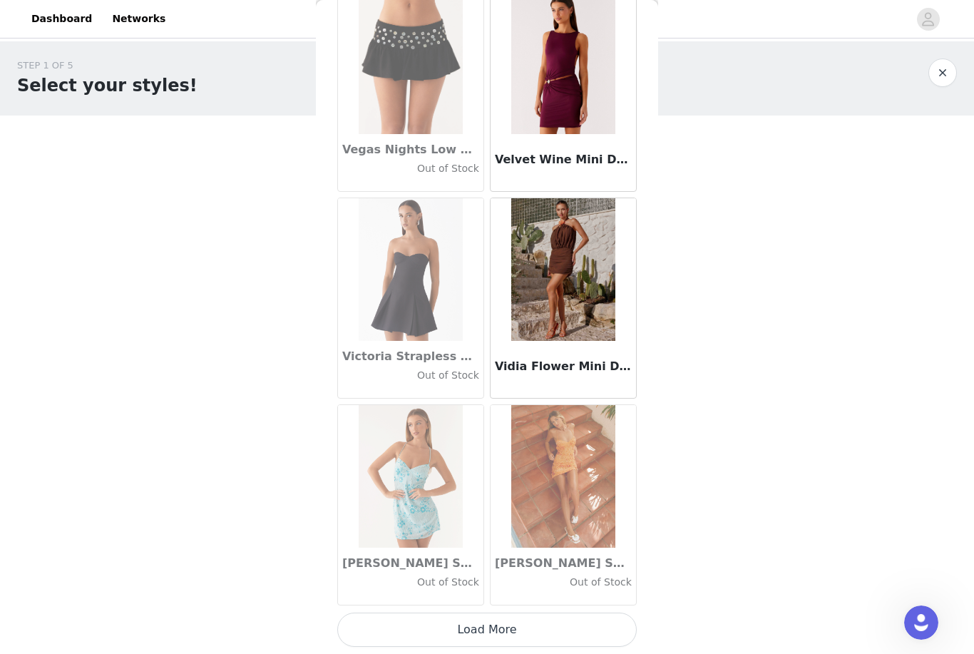
click at [525, 614] on button "Load More" at bounding box center [487, 630] width 300 height 34
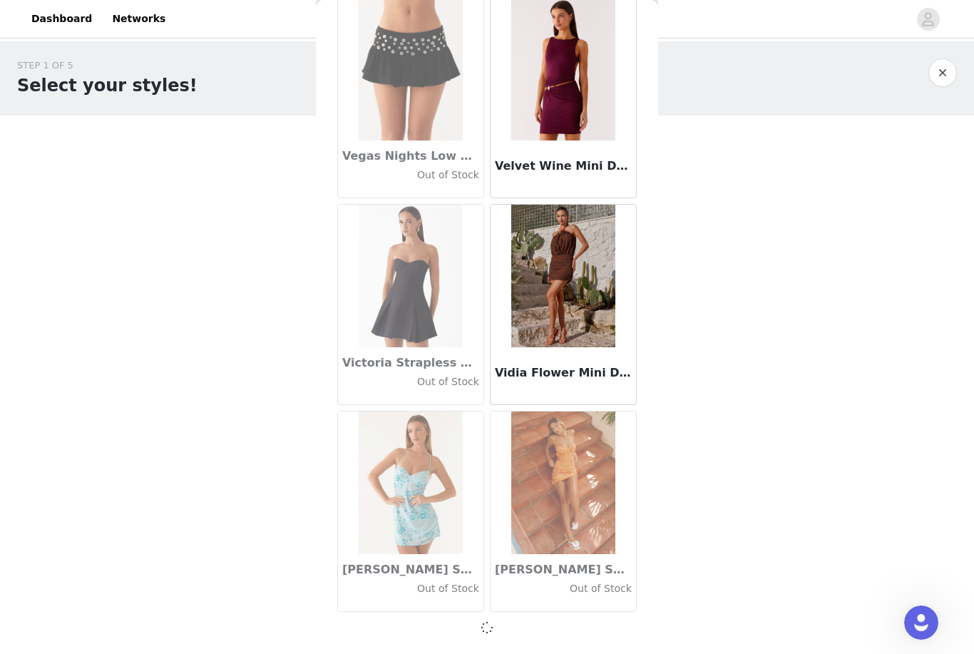
scroll to position [84256, 0]
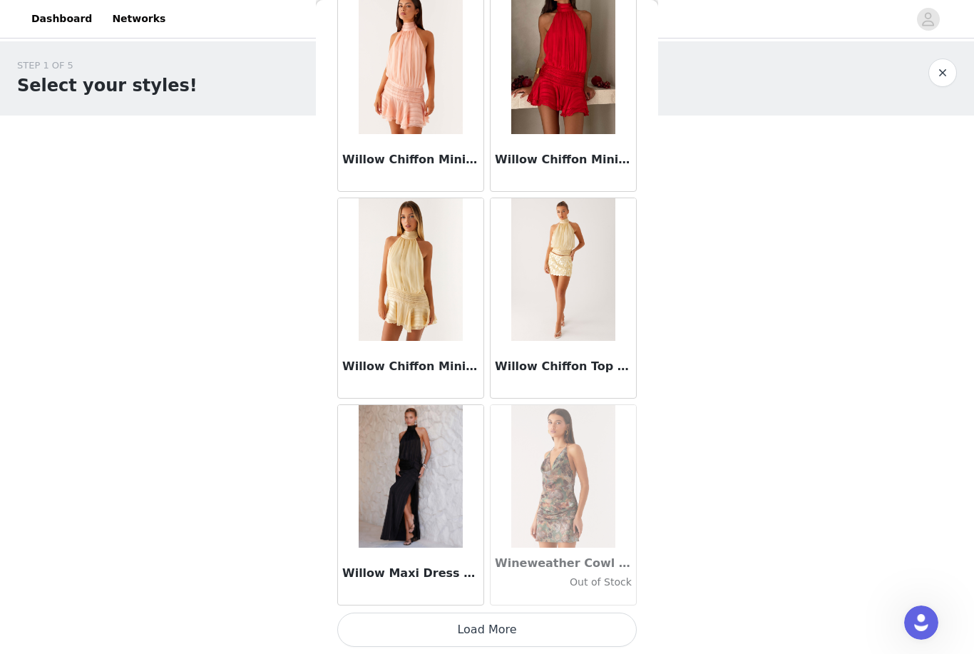
click at [541, 617] on button "Load More" at bounding box center [487, 630] width 300 height 34
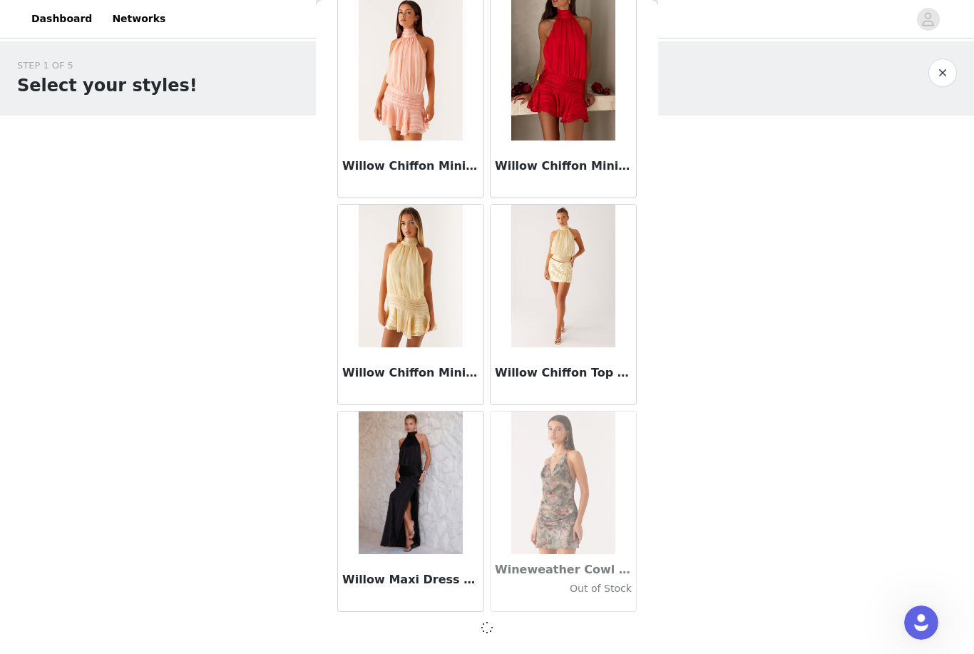
scroll to position [86324, 0]
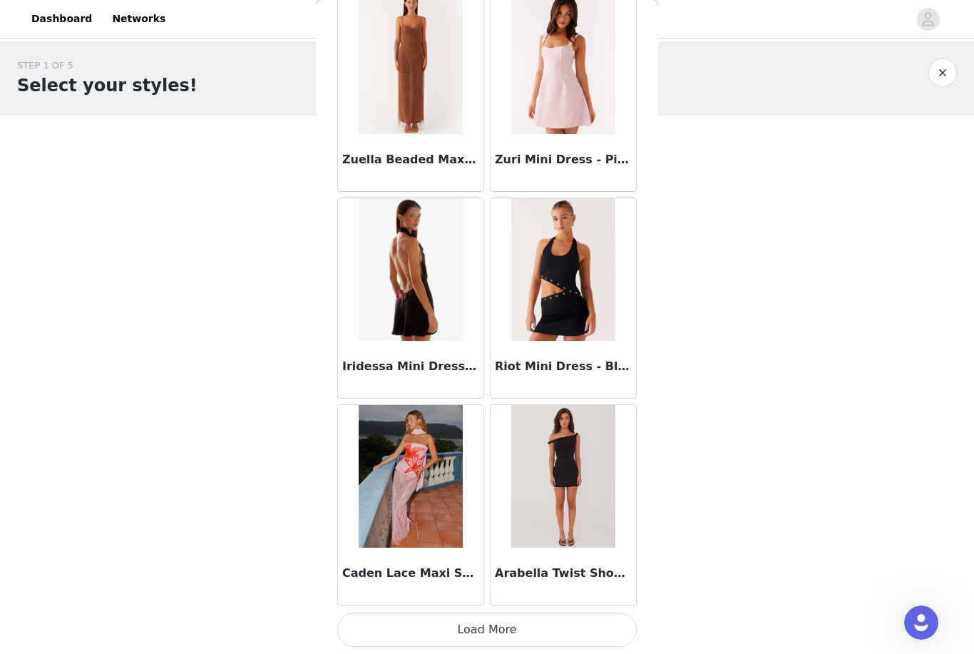
click at [530, 623] on button "Load More" at bounding box center [487, 630] width 300 height 34
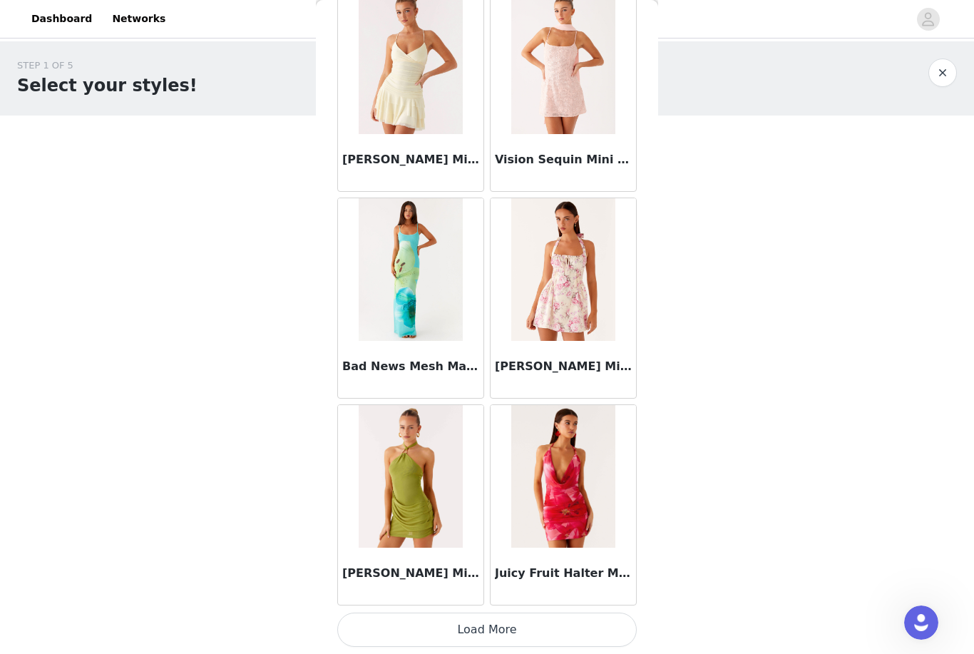
click at [508, 621] on button "Load More" at bounding box center [487, 630] width 300 height 34
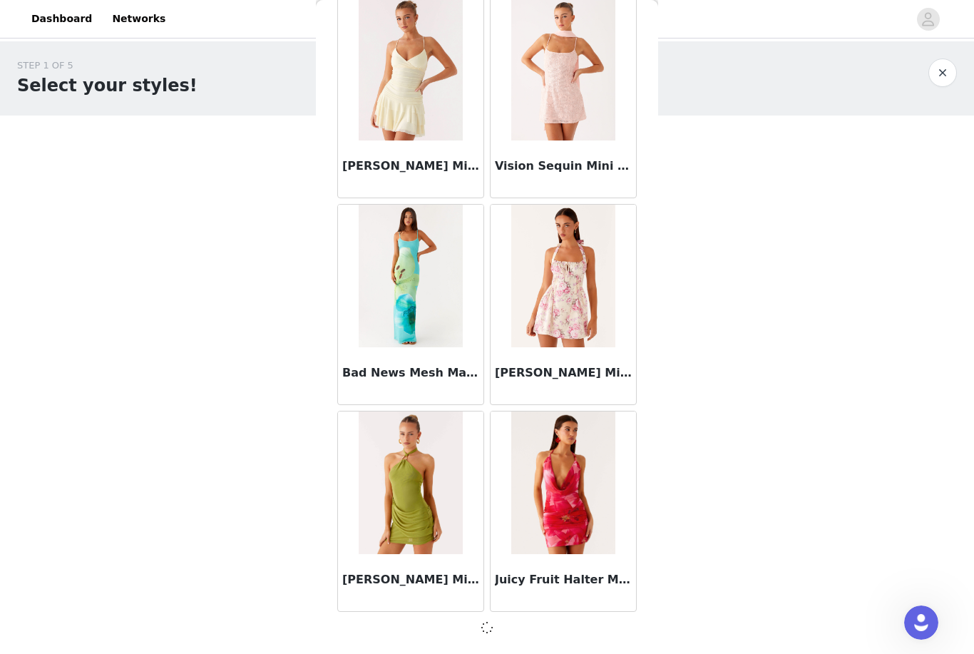
scroll to position [90461, 0]
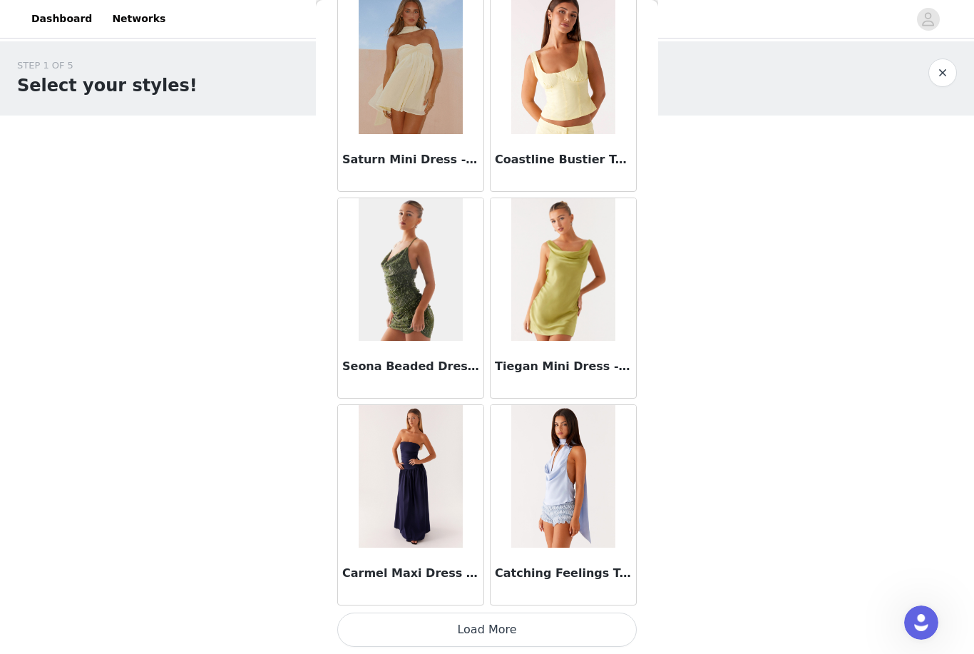
click at [522, 626] on button "Load More" at bounding box center [487, 630] width 300 height 34
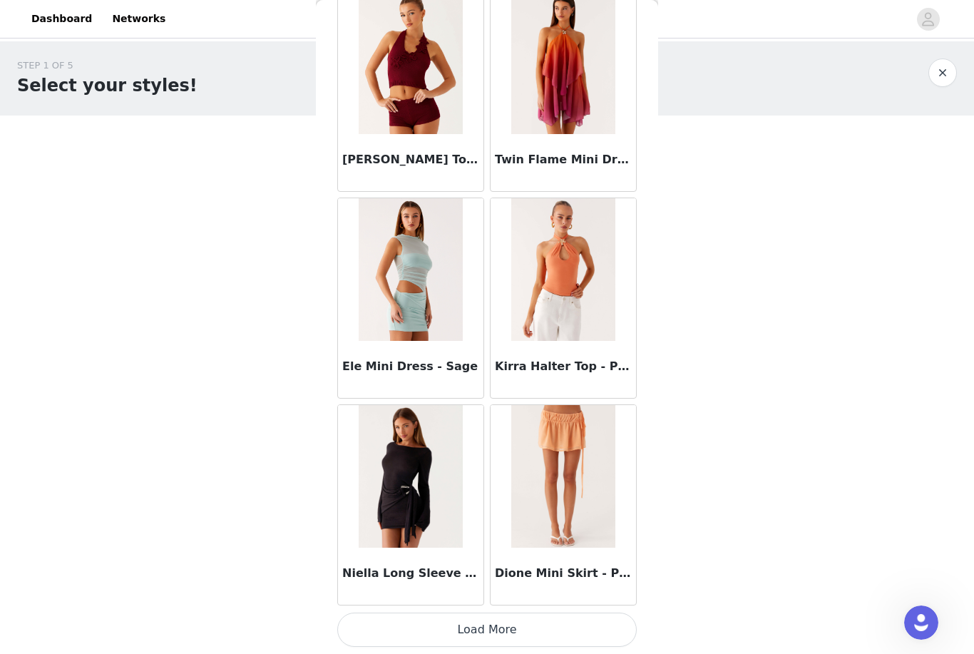
click at [520, 628] on button "Load More" at bounding box center [487, 630] width 300 height 34
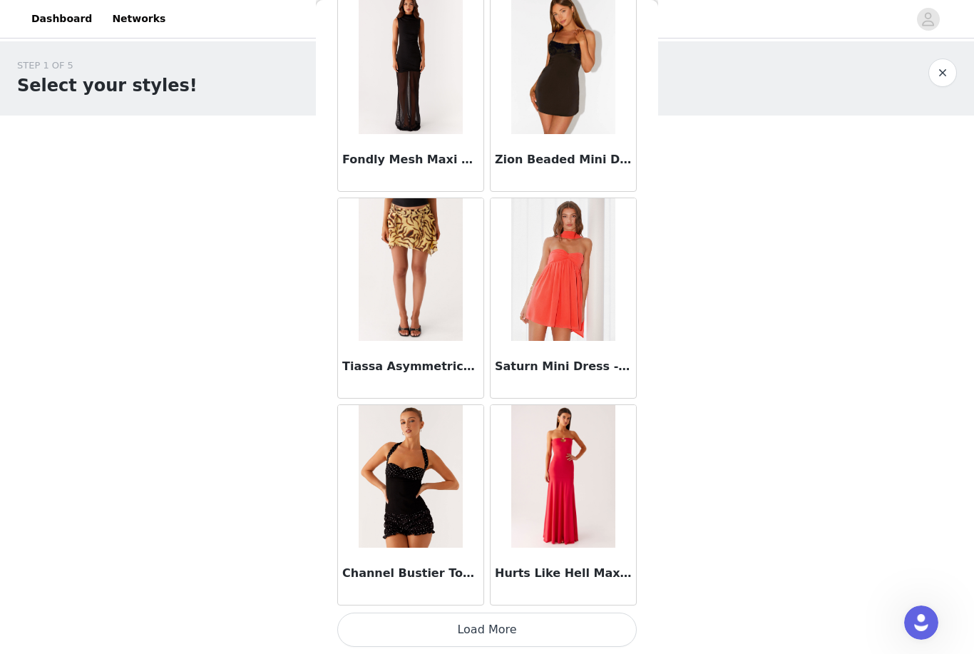
scroll to position [96672, 0]
click at [453, 524] on img at bounding box center [410, 476] width 103 height 143
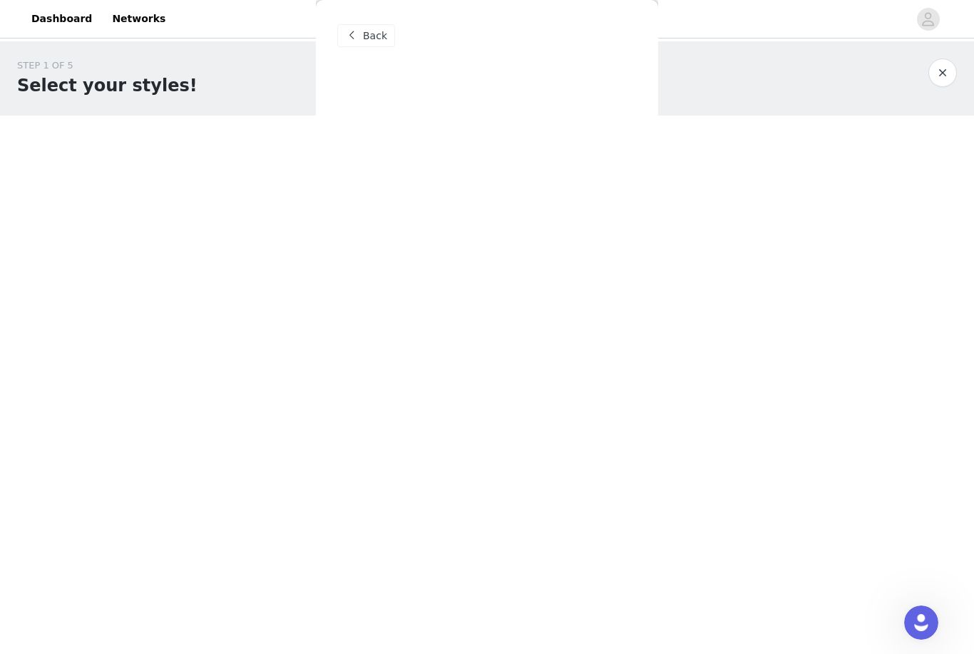
scroll to position [0, 0]
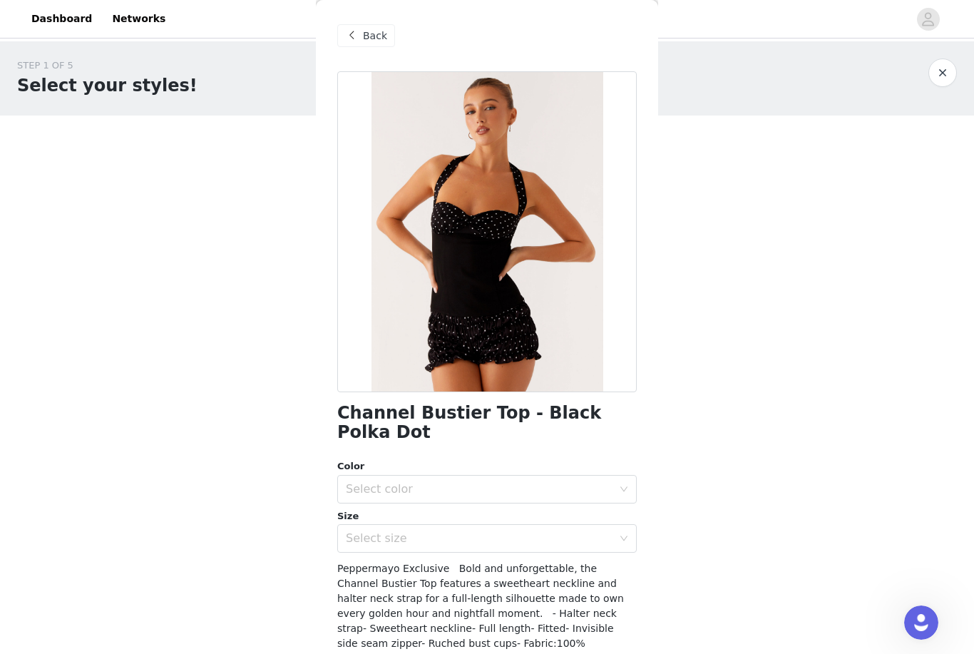
click at [536, 482] on div "Select color" at bounding box center [479, 489] width 267 height 14
click at [504, 495] on li "Black Polka Dot" at bounding box center [487, 500] width 300 height 23
click at [491, 531] on div "Select size" at bounding box center [479, 538] width 267 height 14
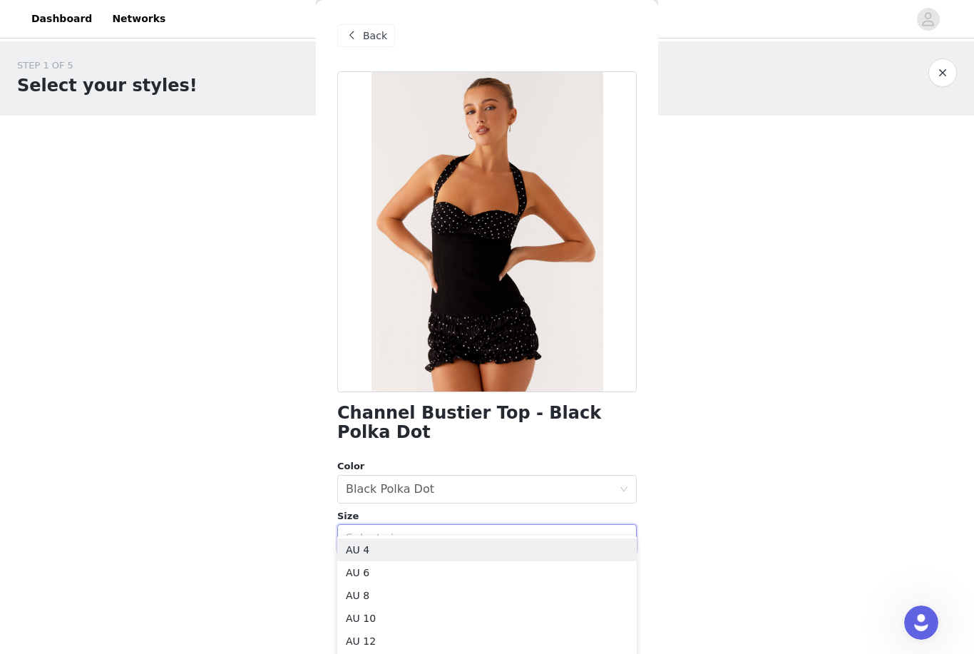
click at [483, 541] on li "AU 4" at bounding box center [487, 549] width 300 height 23
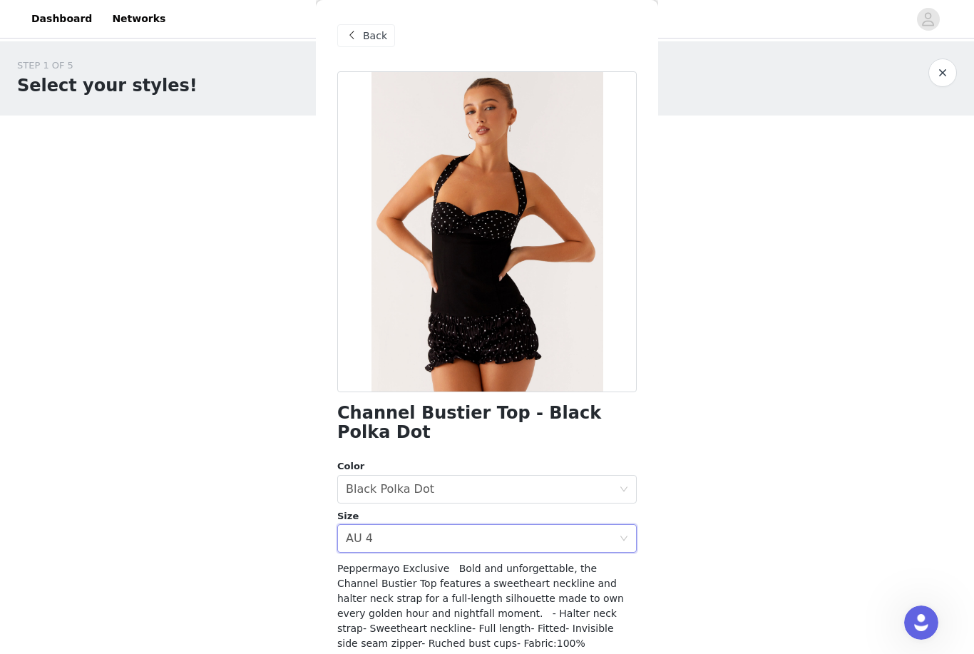
click at [710, 485] on body "Dashboard Networks STEP 1 OF 5 Select your styles! Please note that the sizes a…" at bounding box center [487, 327] width 974 height 654
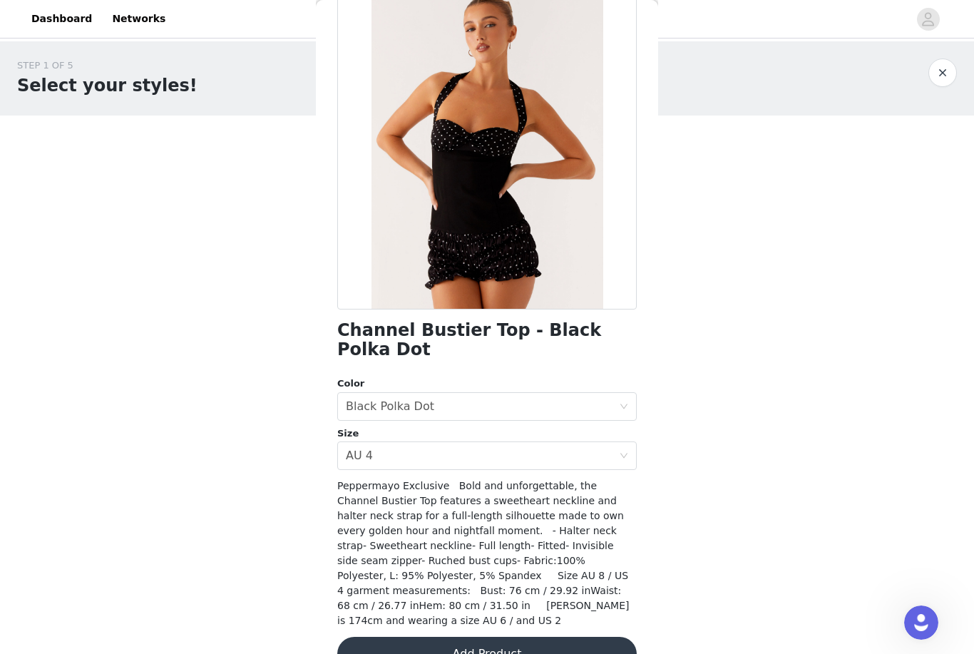
scroll to position [82, 0]
click at [561, 638] on button "Add Product" at bounding box center [487, 655] width 300 height 34
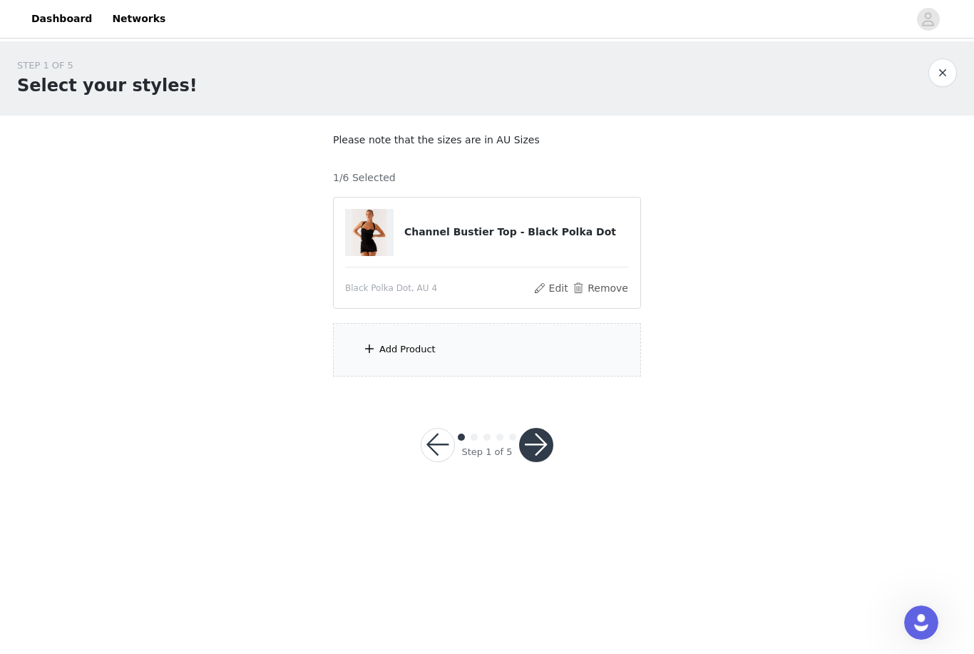
click at [611, 359] on div "Add Product" at bounding box center [487, 349] width 308 height 53
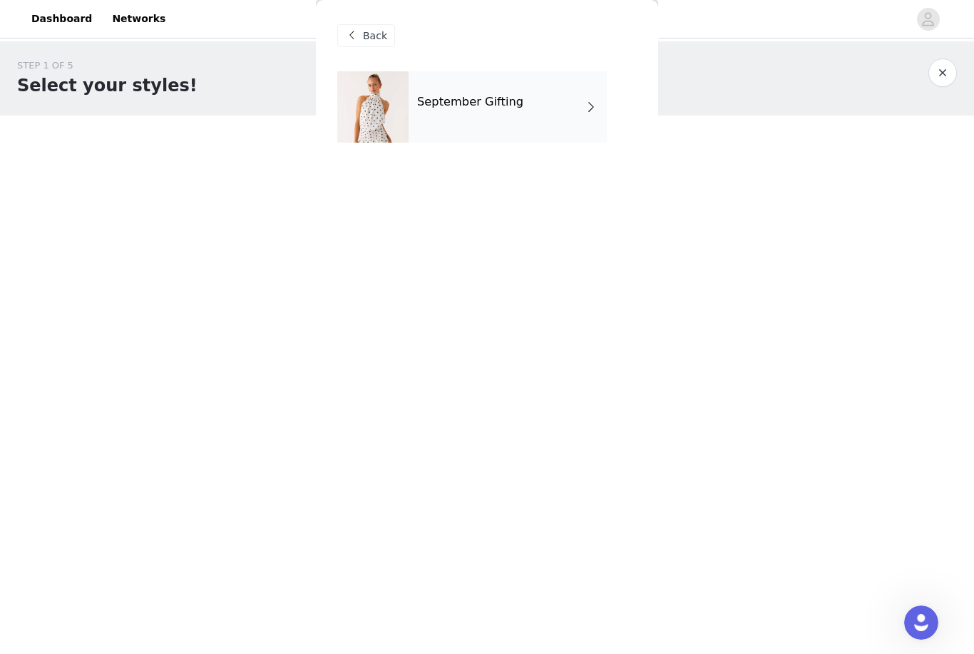
click at [520, 136] on div "September Gifting" at bounding box center [508, 106] width 198 height 71
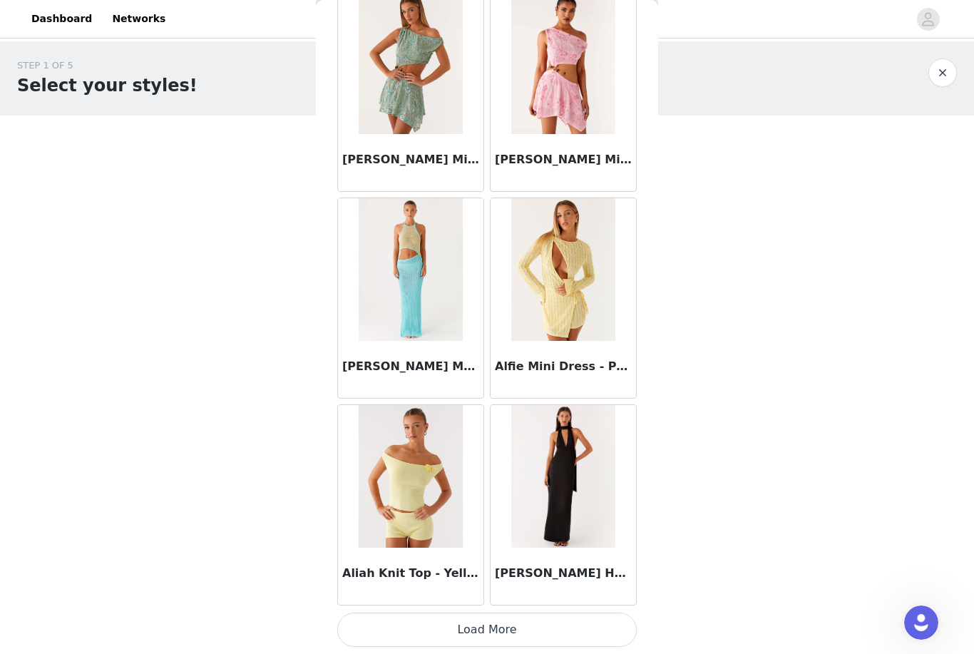
click at [565, 620] on button "Load More" at bounding box center [487, 630] width 300 height 34
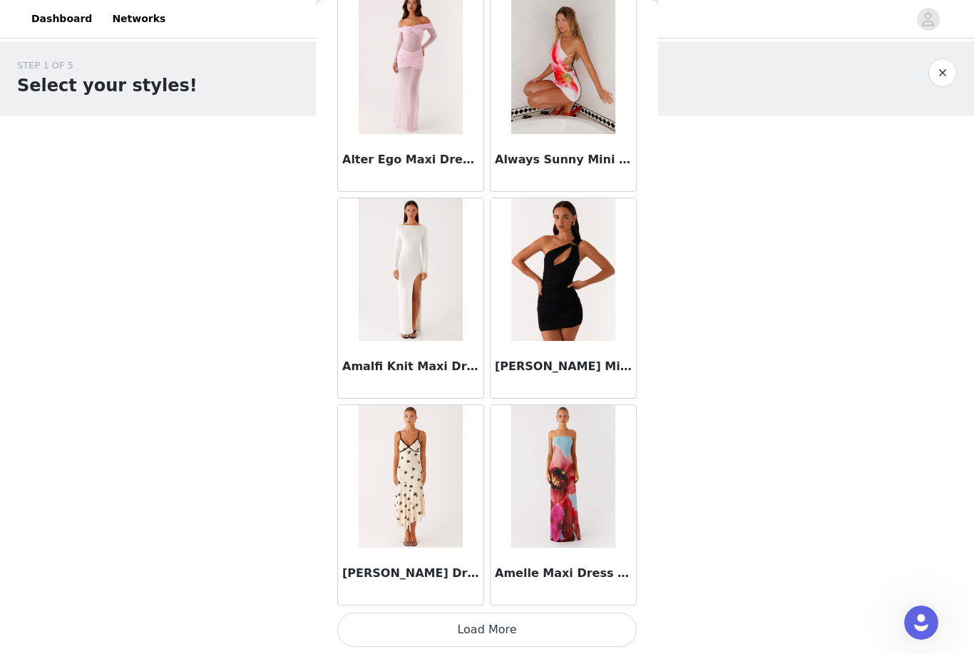
click at [558, 619] on button "Load More" at bounding box center [487, 630] width 300 height 34
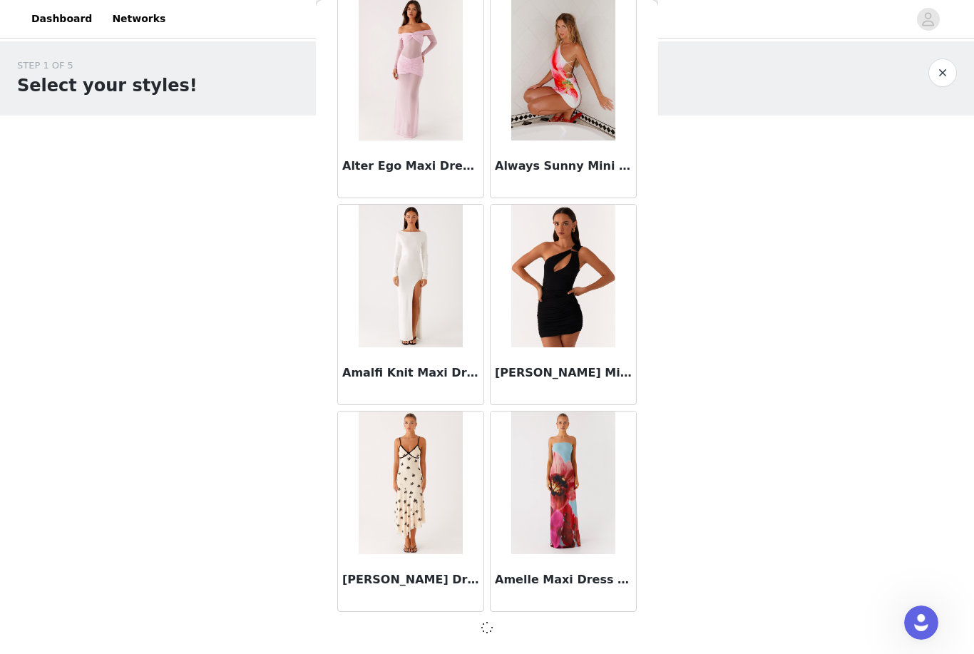
scroll to position [3590, 0]
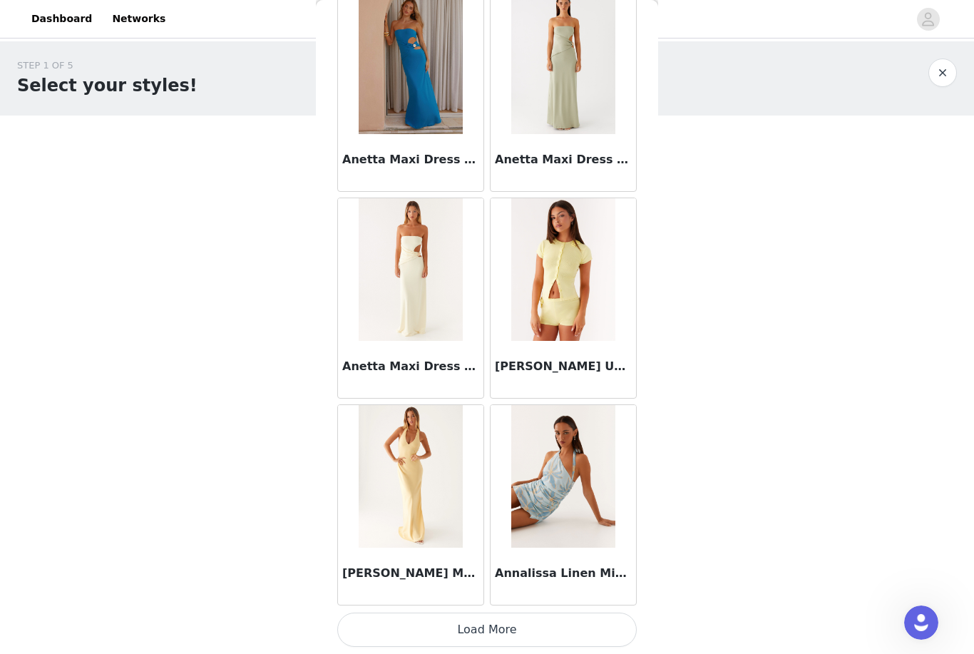
click at [546, 617] on button "Load More" at bounding box center [487, 630] width 300 height 34
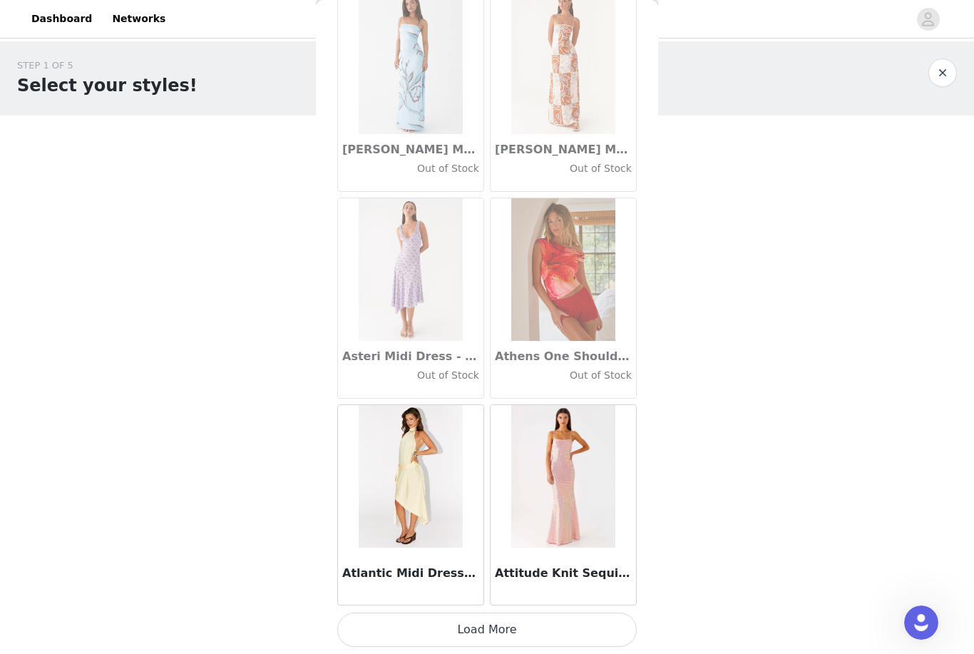
click at [546, 624] on button "Load More" at bounding box center [487, 630] width 300 height 34
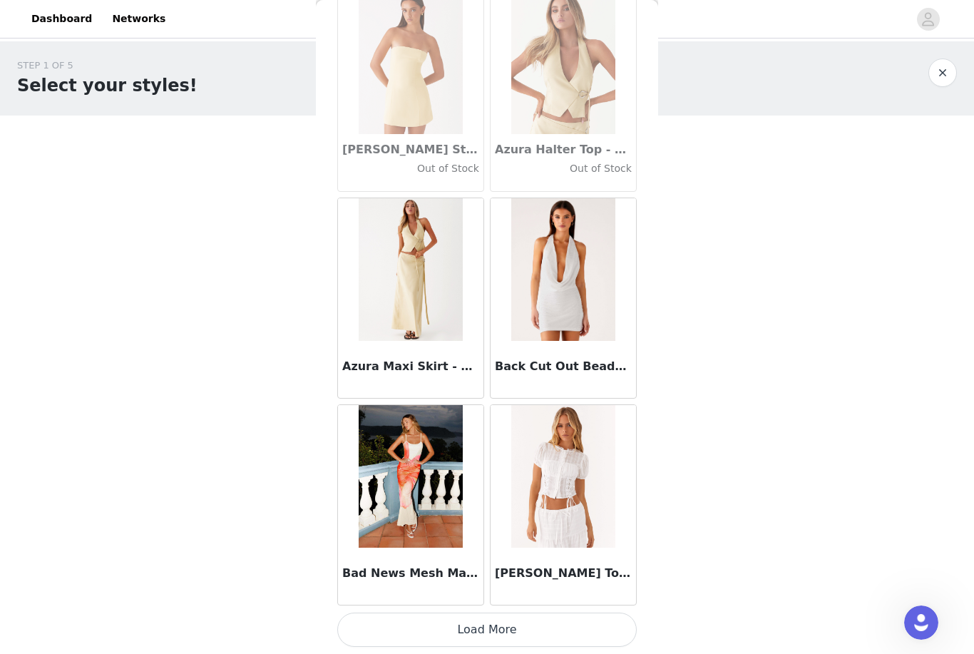
click at [598, 623] on button "Load More" at bounding box center [487, 630] width 300 height 34
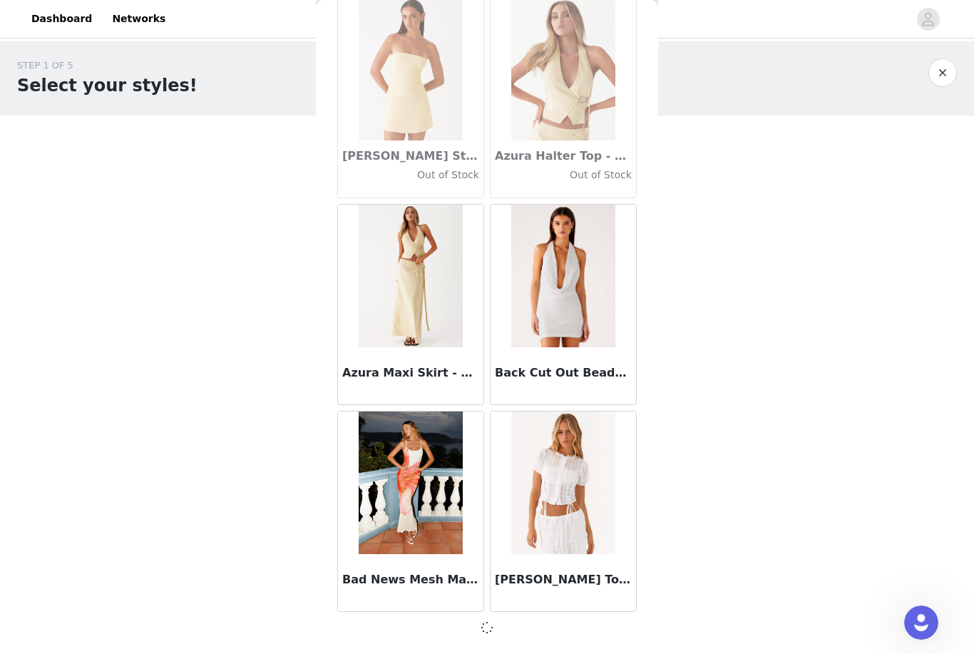
scroll to position [9795, 0]
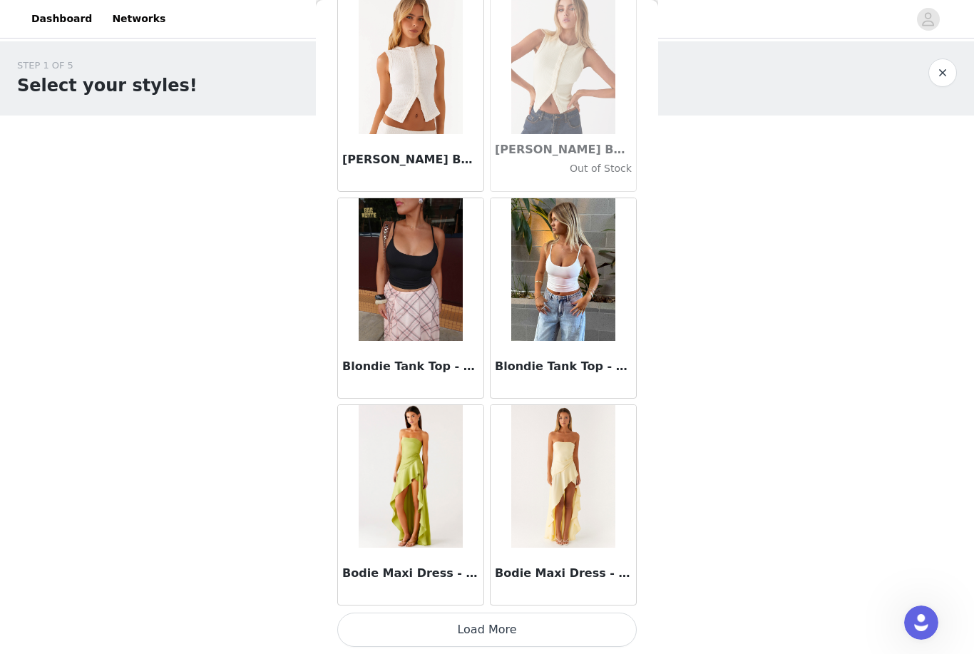
click at [583, 613] on button "Load More" at bounding box center [487, 630] width 300 height 34
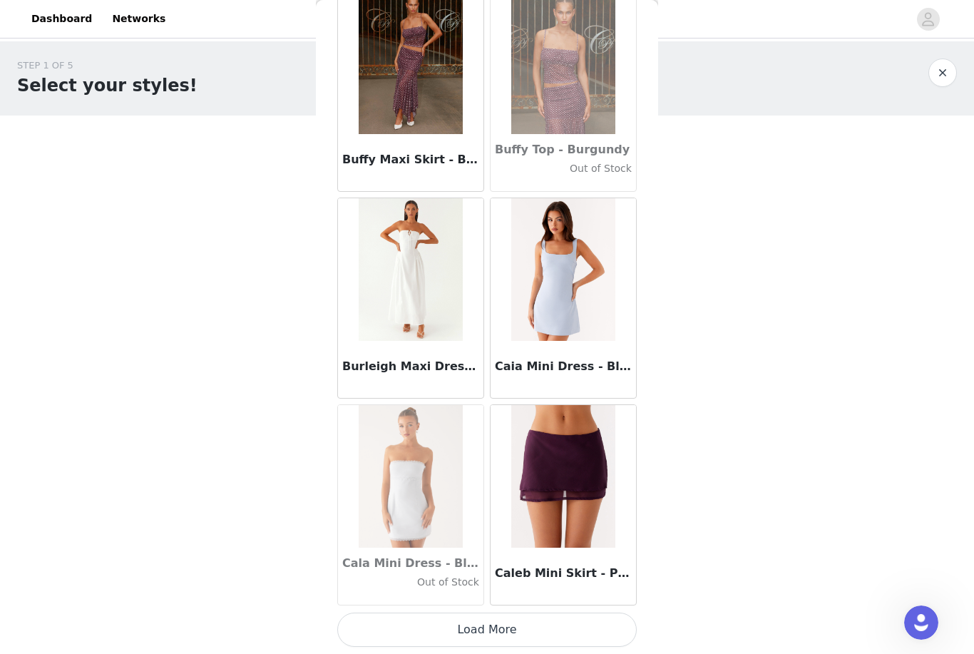
click at [593, 618] on button "Load More" at bounding box center [487, 630] width 300 height 34
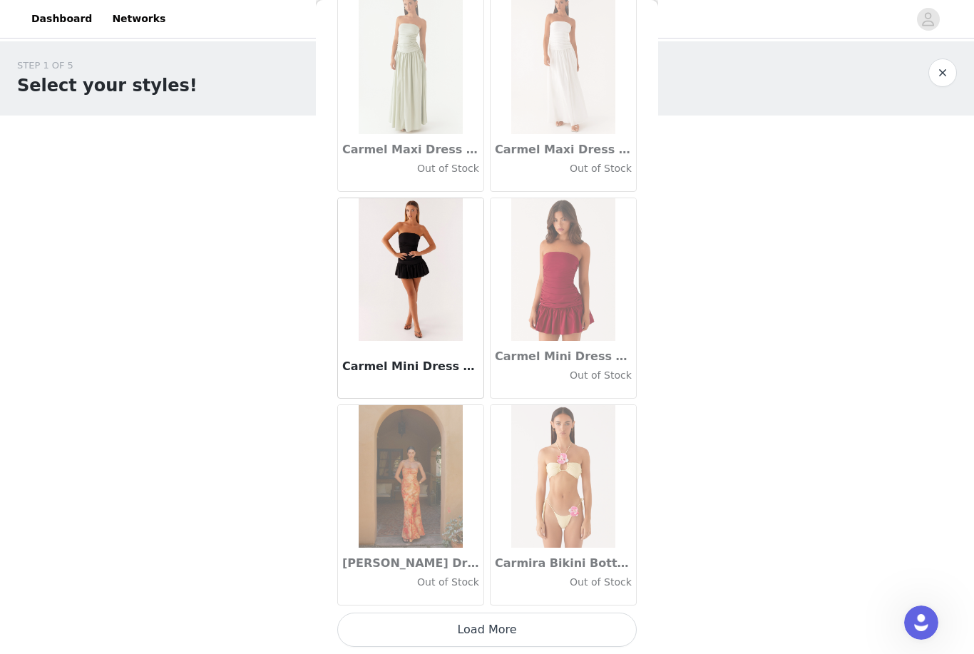
click at [604, 627] on button "Load More" at bounding box center [487, 630] width 300 height 34
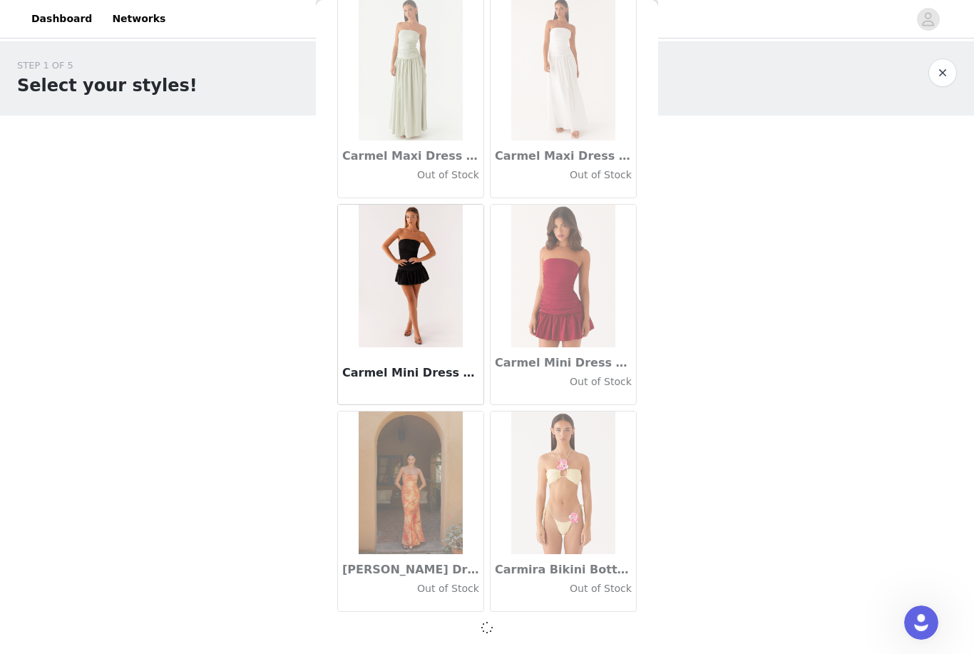
scroll to position [16000, 0]
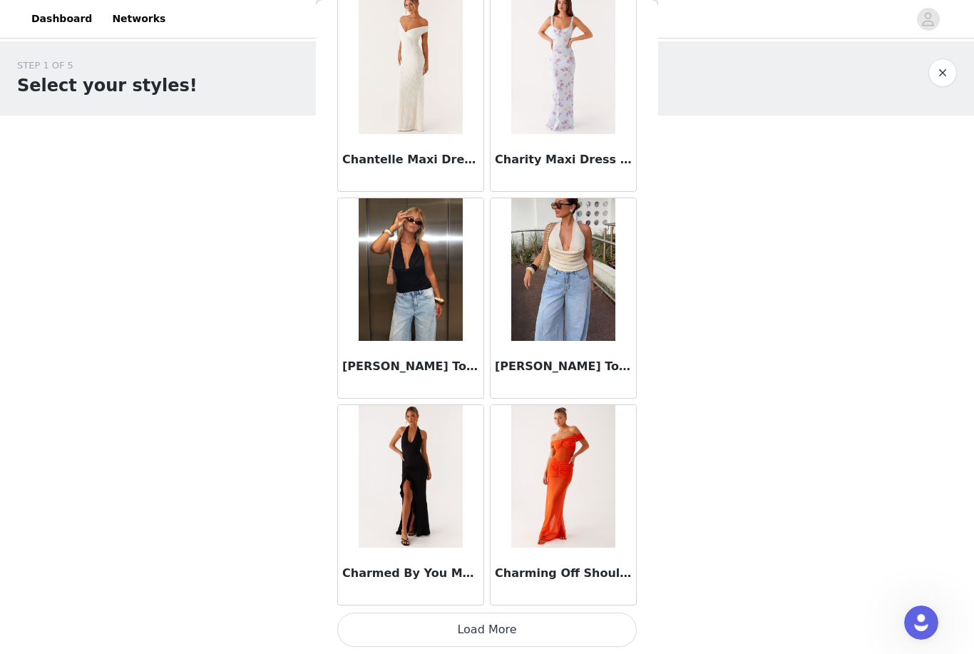
click at [574, 626] on button "Load More" at bounding box center [487, 630] width 300 height 34
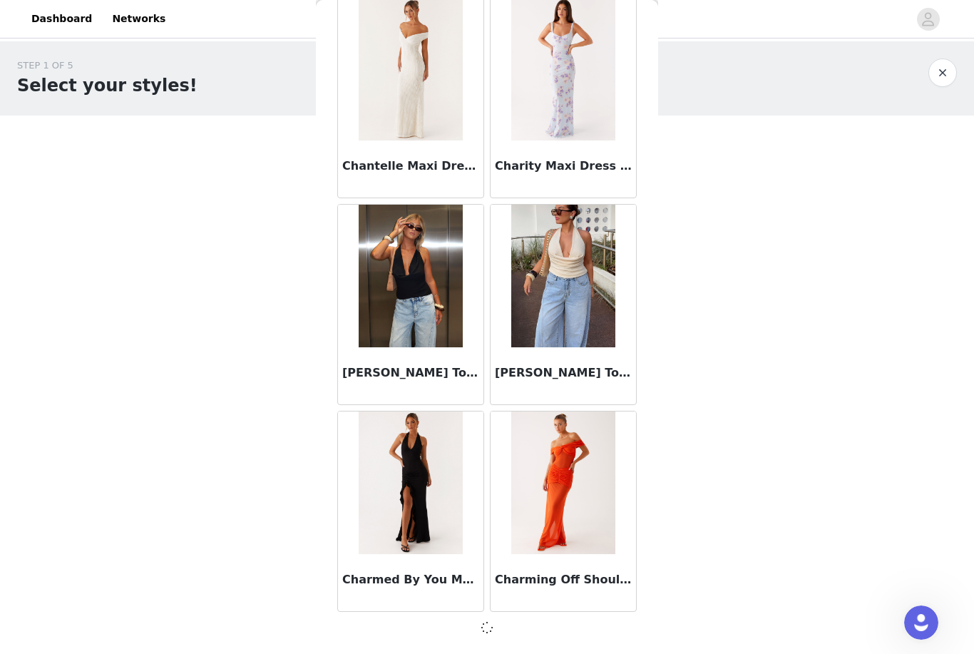
scroll to position [18069, 0]
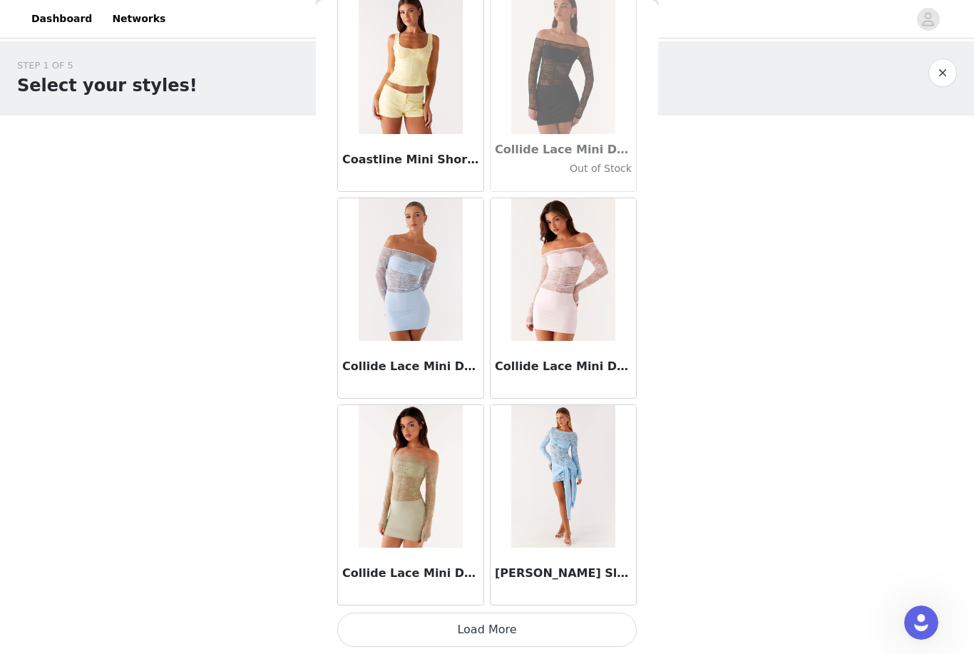
click at [573, 620] on button "Load More" at bounding box center [487, 630] width 300 height 34
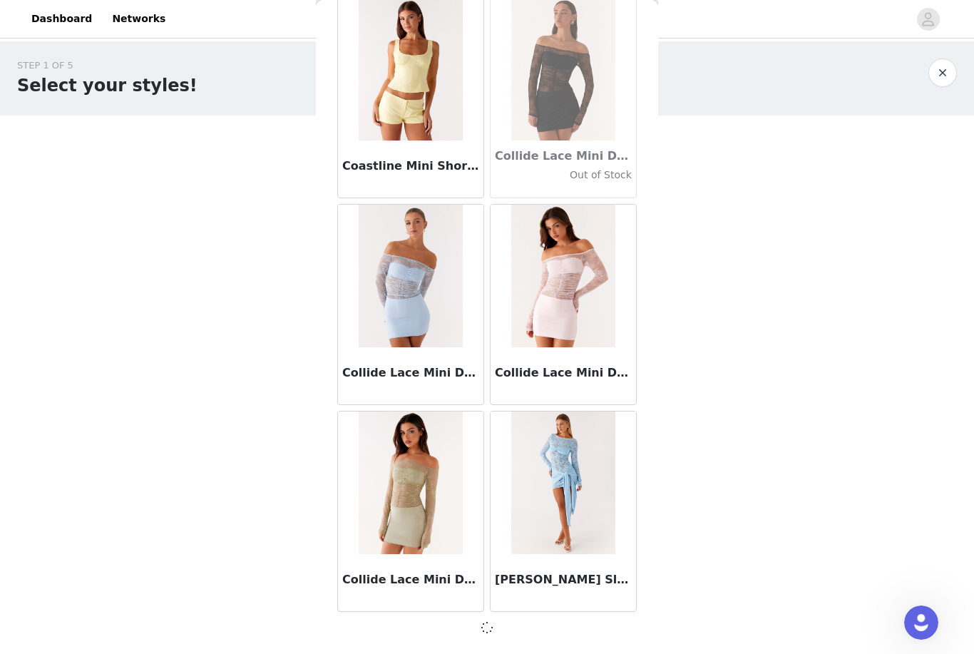
scroll to position [20137, 0]
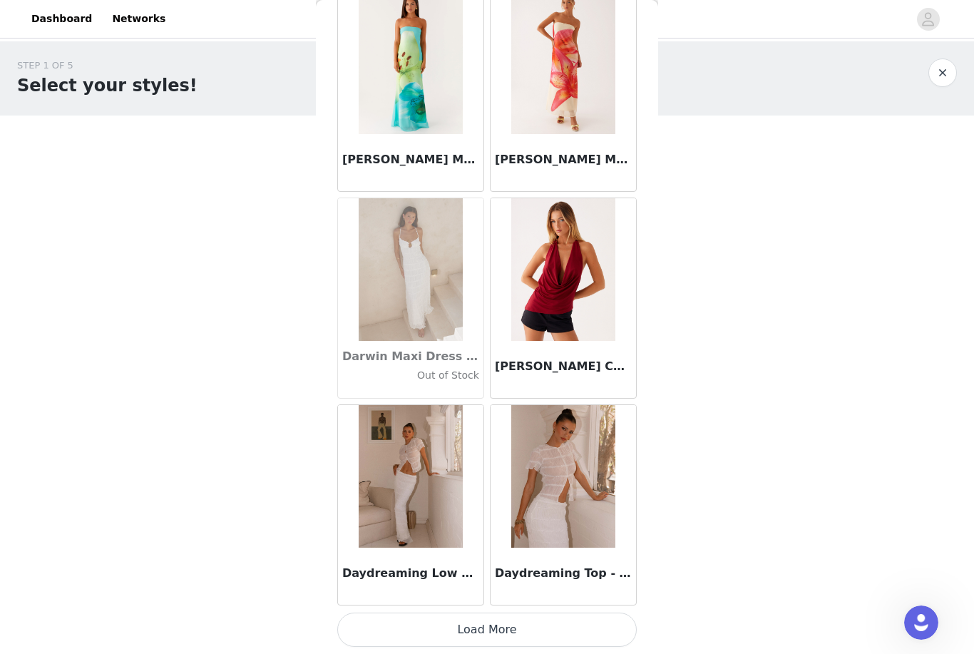
click at [537, 618] on button "Load More" at bounding box center [487, 630] width 300 height 34
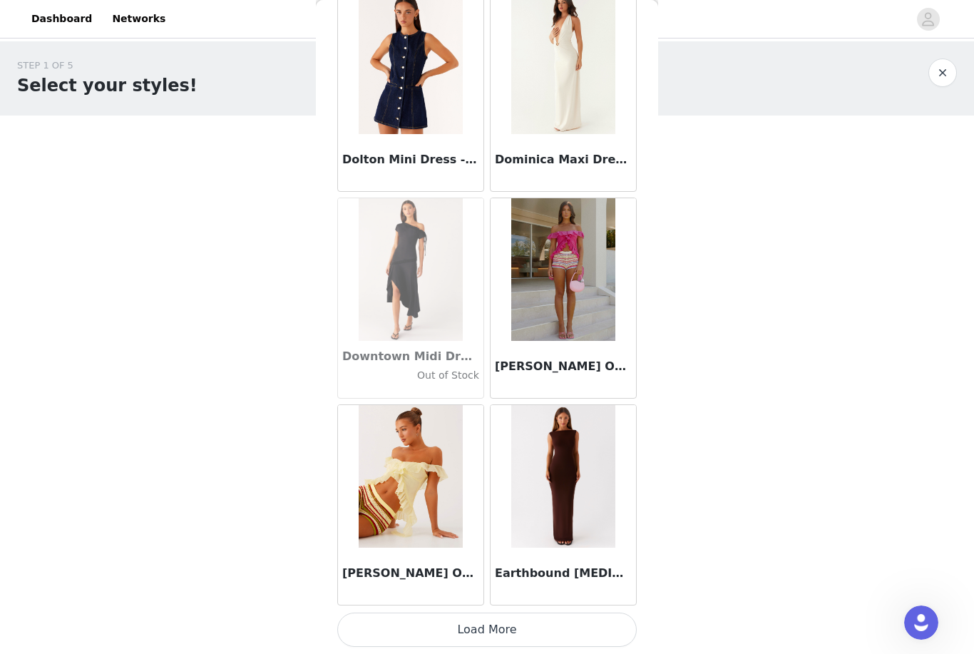
click at [593, 620] on button "Load More" at bounding box center [487, 630] width 300 height 34
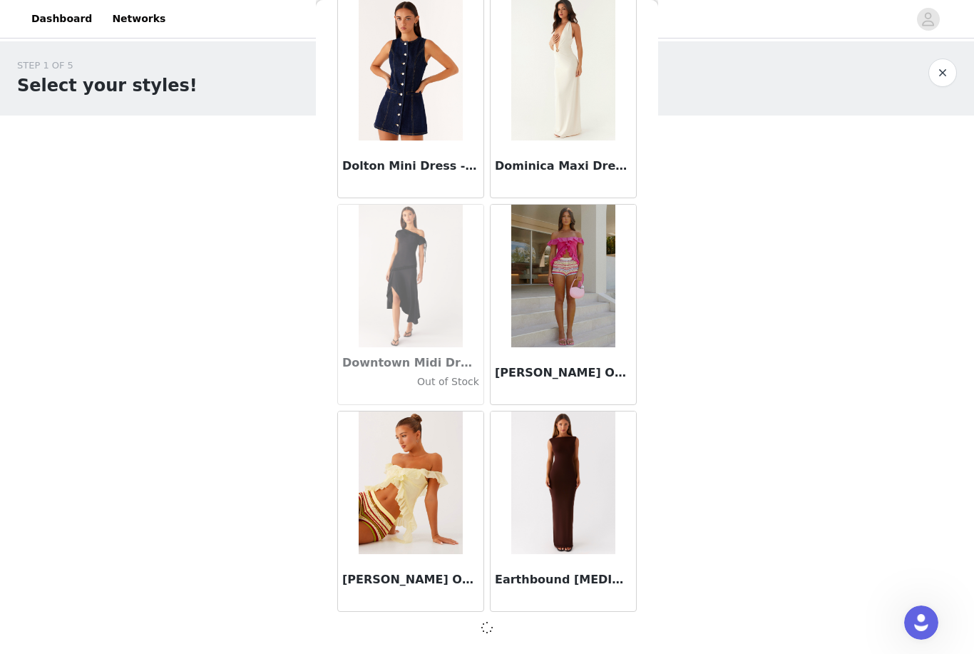
scroll to position [24274, 0]
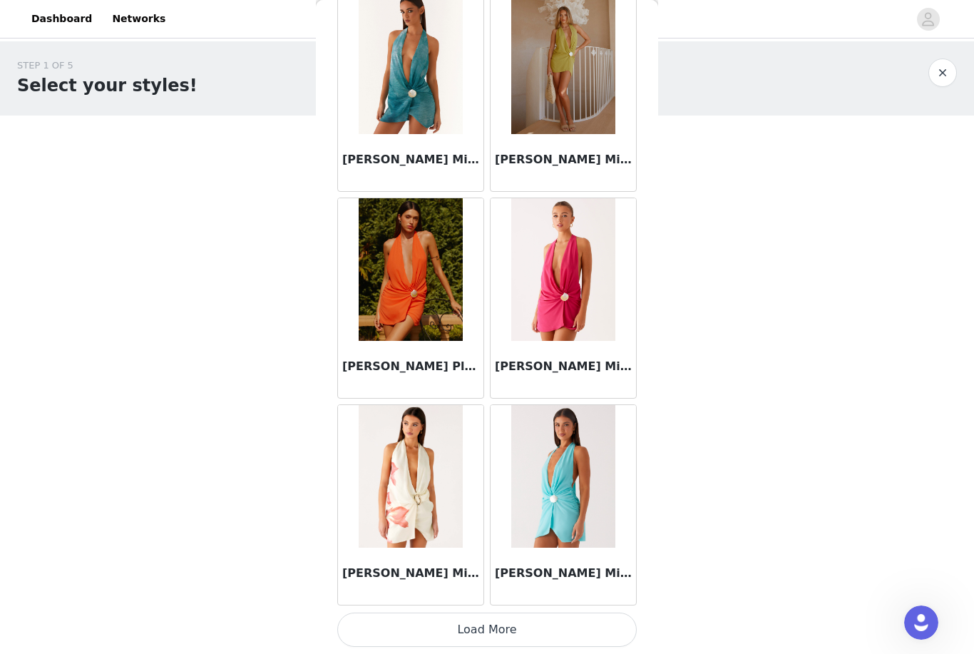
click at [526, 620] on button "Load More" at bounding box center [487, 630] width 300 height 34
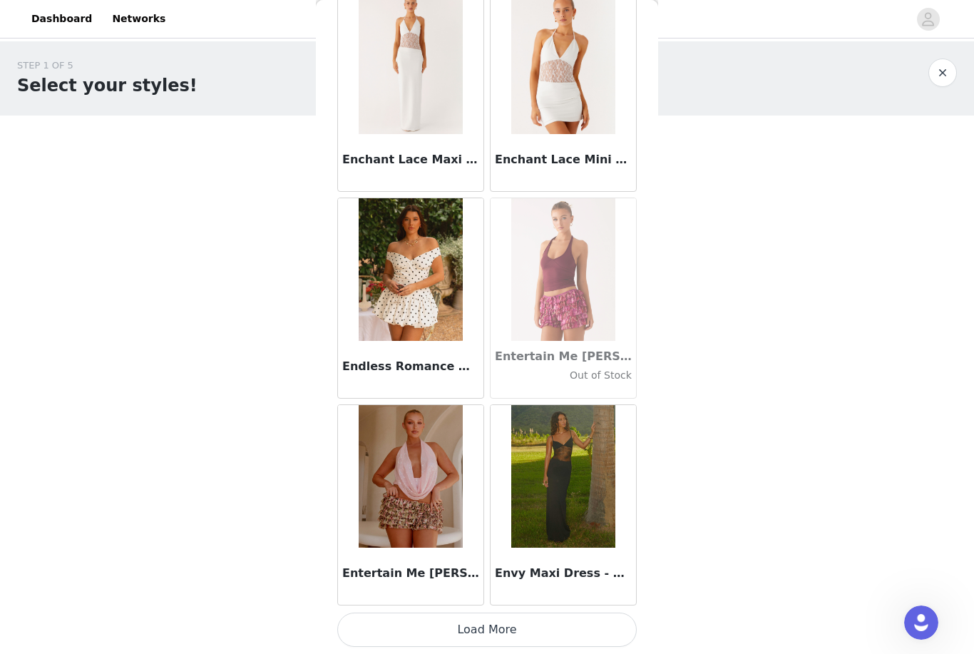
click at [556, 632] on button "Load More" at bounding box center [487, 630] width 300 height 34
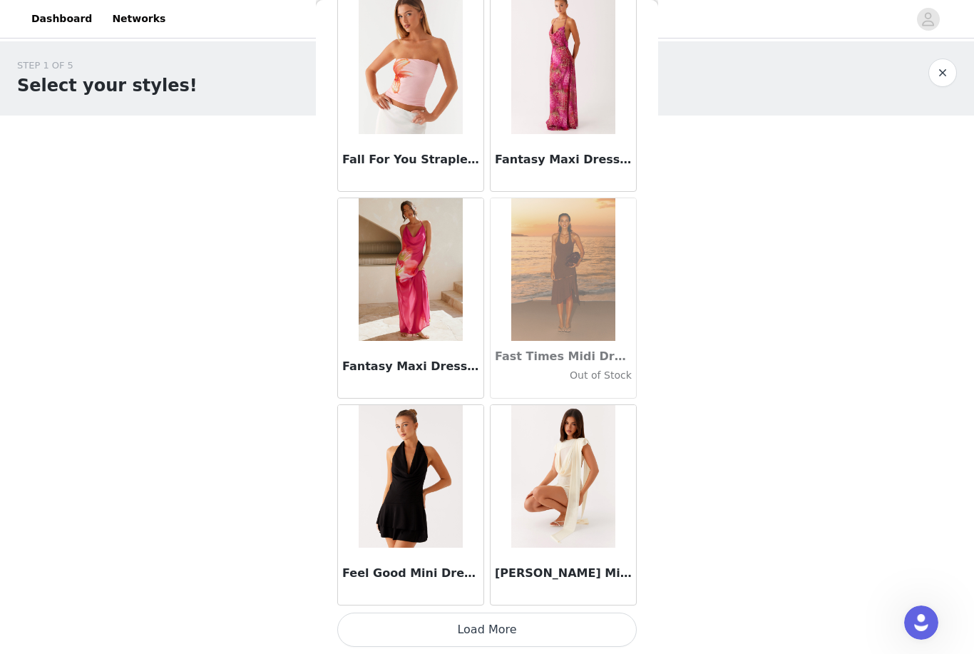
click at [578, 622] on button "Load More" at bounding box center [487, 630] width 300 height 34
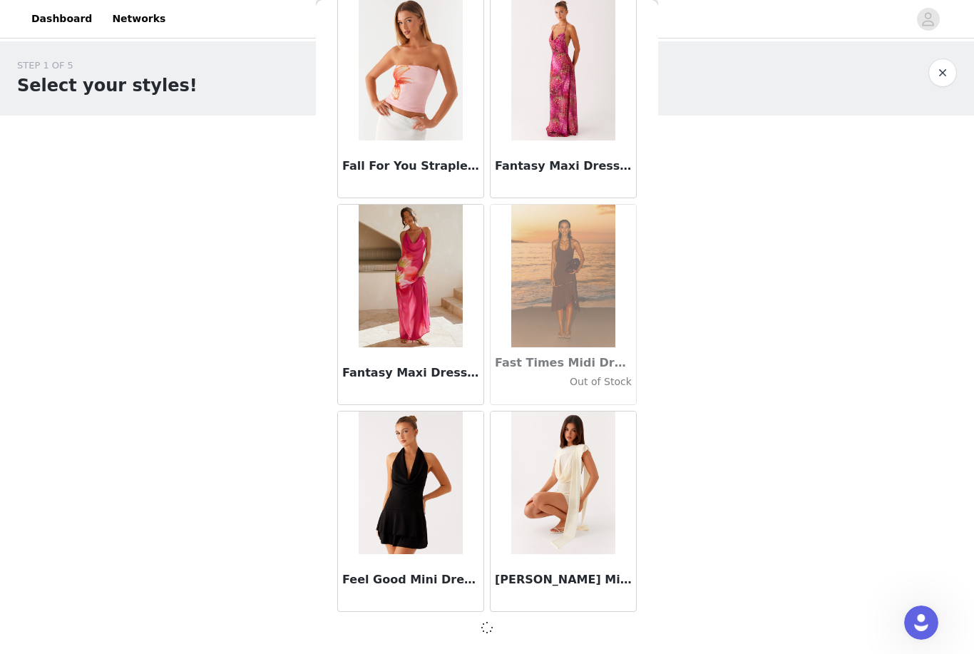
scroll to position [30479, 0]
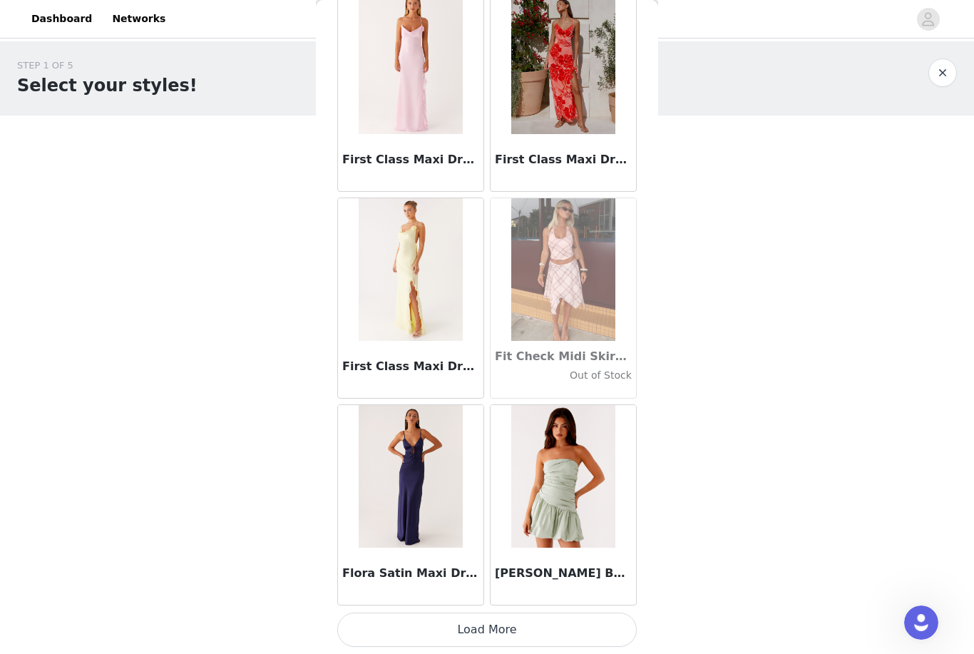
click at [590, 623] on button "Load More" at bounding box center [487, 630] width 300 height 34
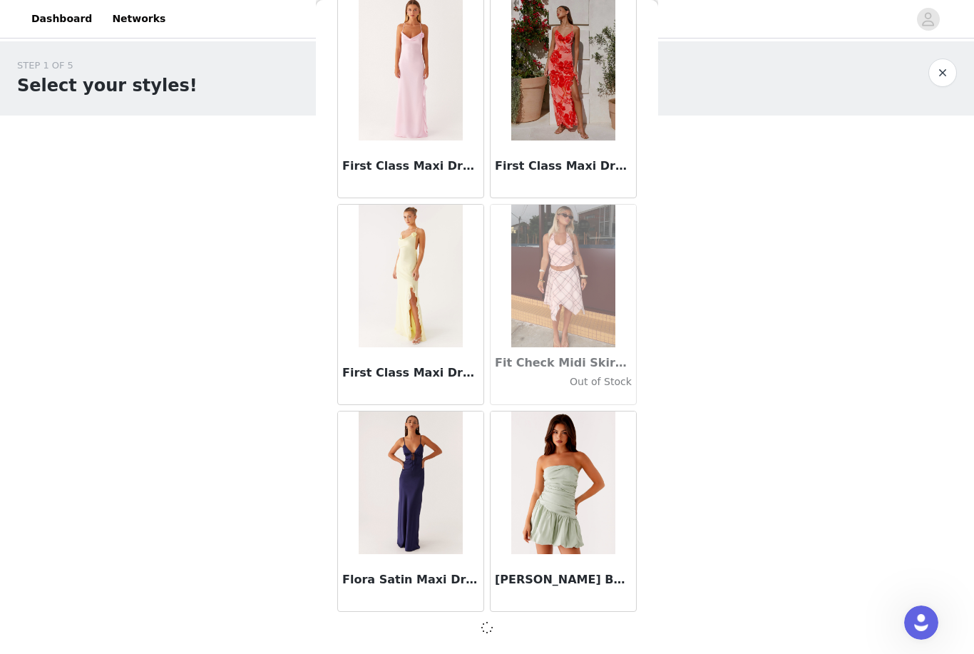
scroll to position [32547, 0]
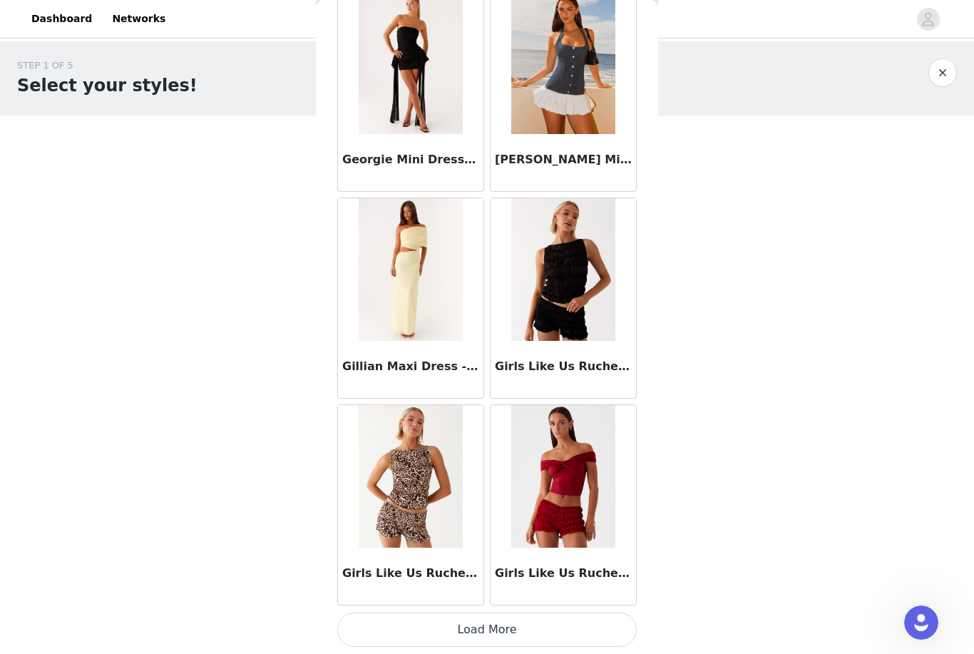
click at [571, 623] on button "Load More" at bounding box center [487, 630] width 300 height 34
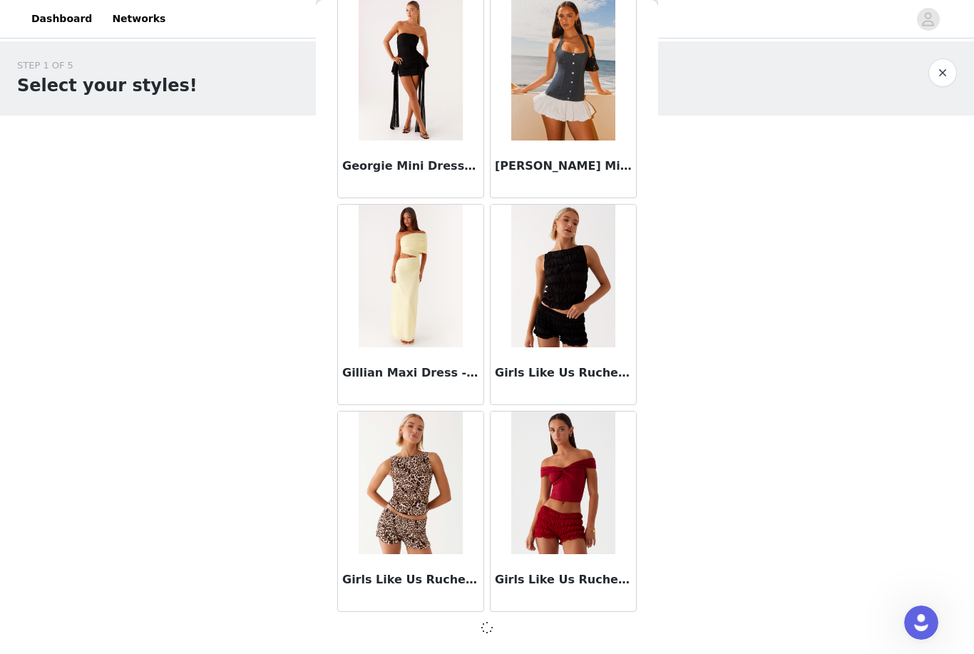
scroll to position [34615, 0]
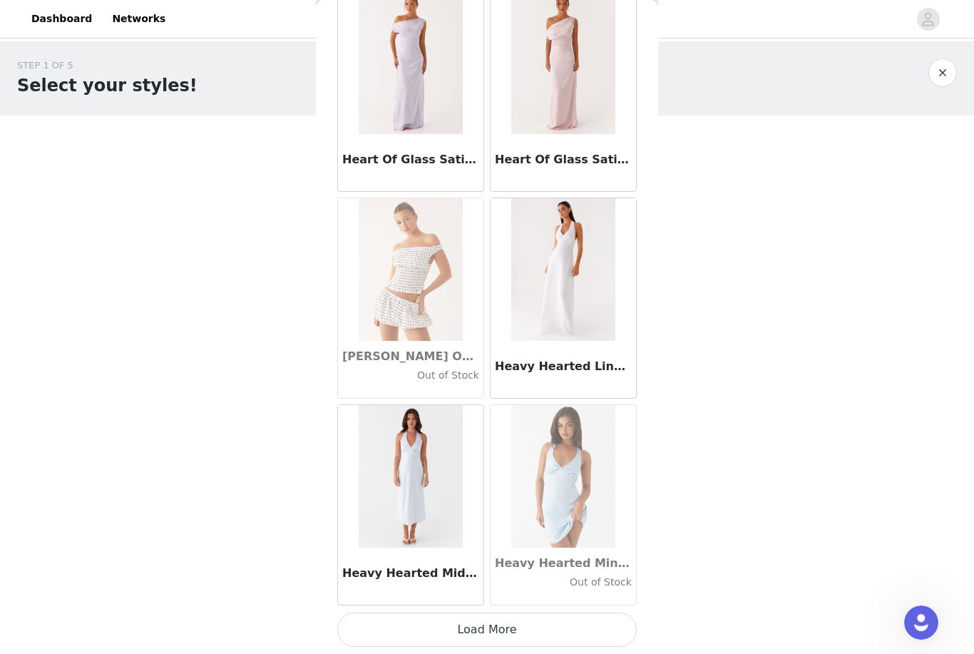
click at [553, 623] on button "Load More" at bounding box center [487, 630] width 300 height 34
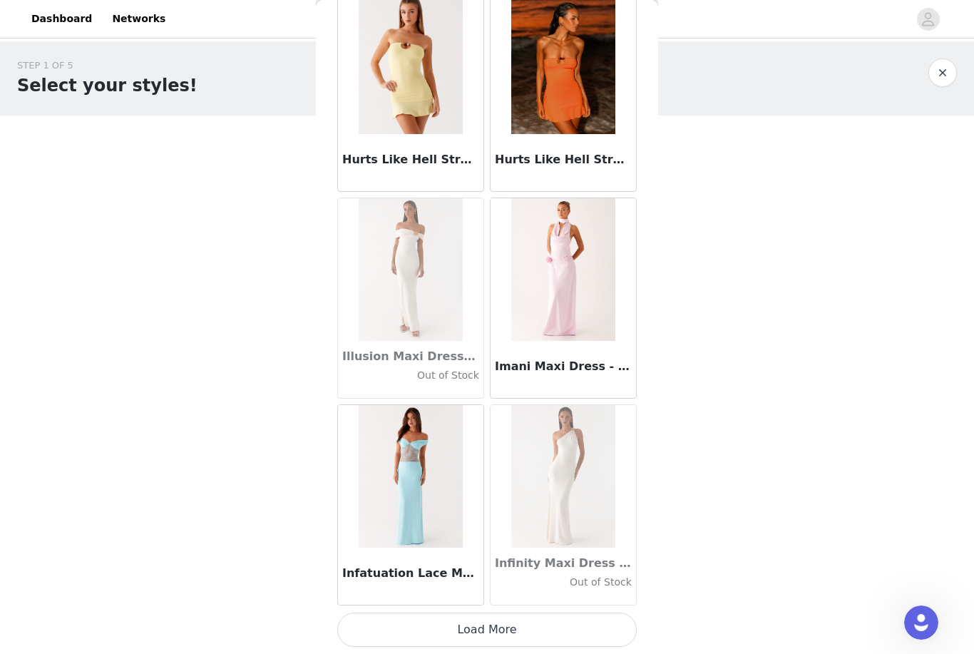
click at [583, 623] on button "Load More" at bounding box center [487, 630] width 300 height 34
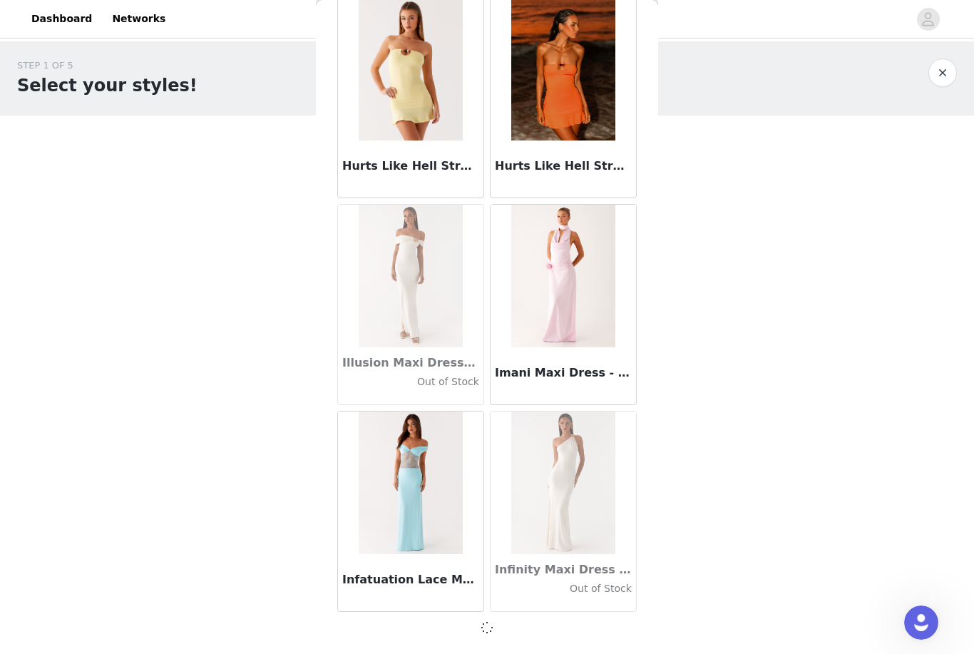
scroll to position [38752, 0]
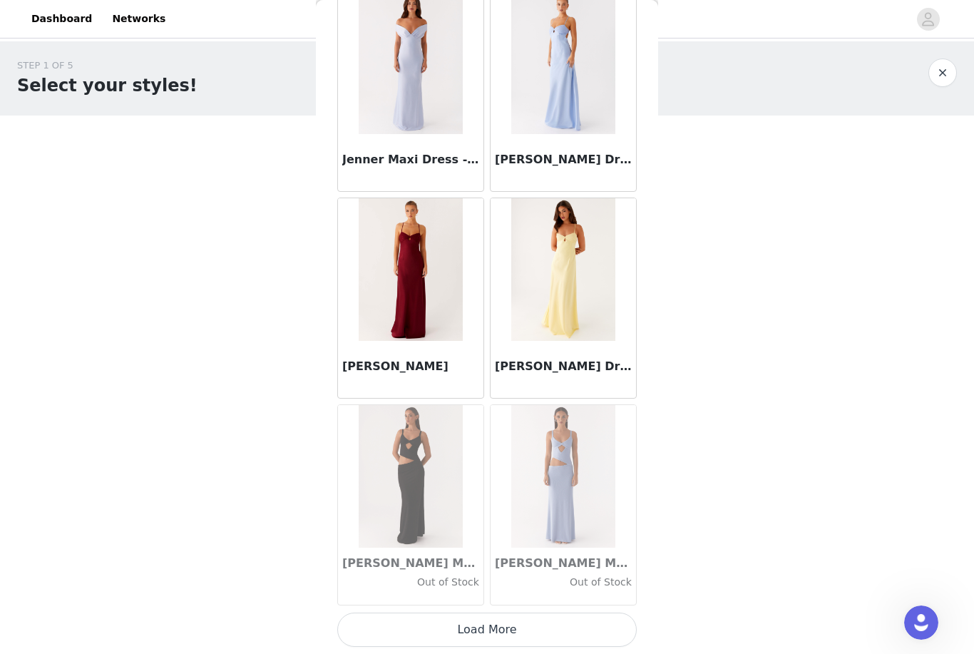
click at [551, 623] on button "Load More" at bounding box center [487, 630] width 300 height 34
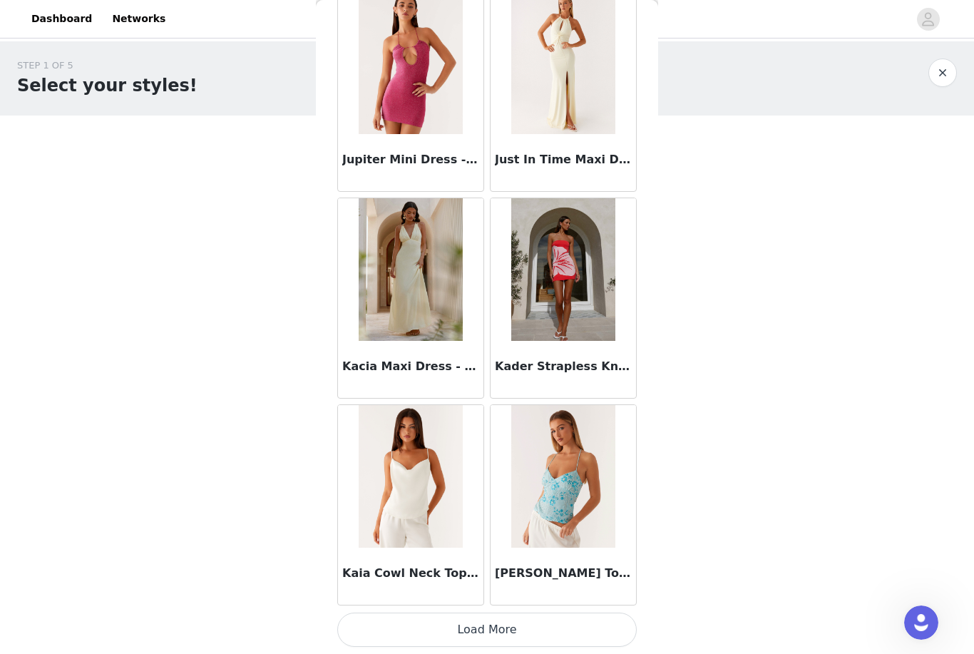
click at [565, 617] on button "Load More" at bounding box center [487, 630] width 300 height 34
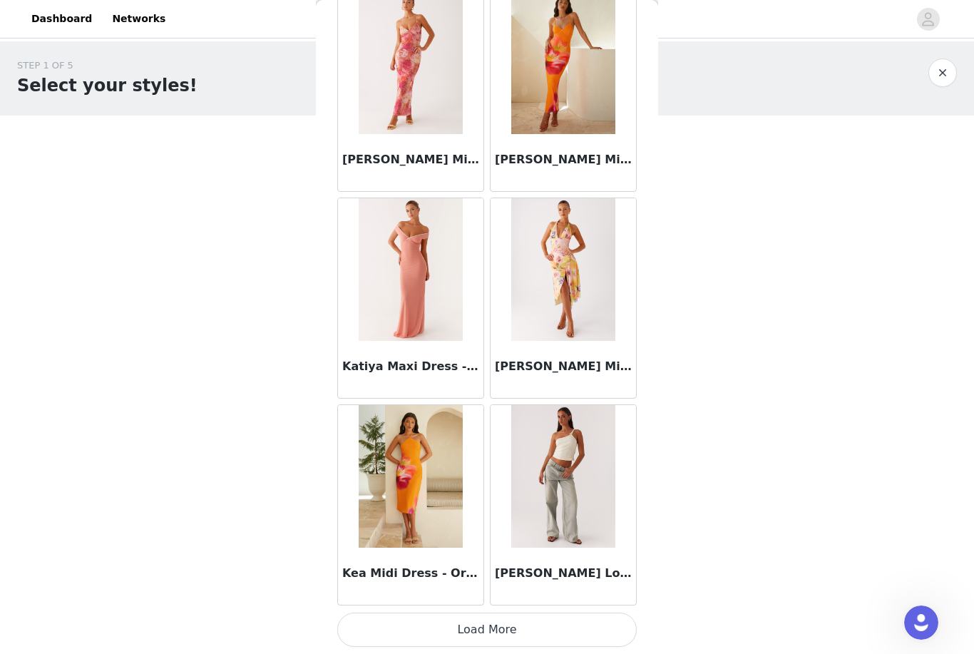
click at [598, 621] on button "Load More" at bounding box center [487, 630] width 300 height 34
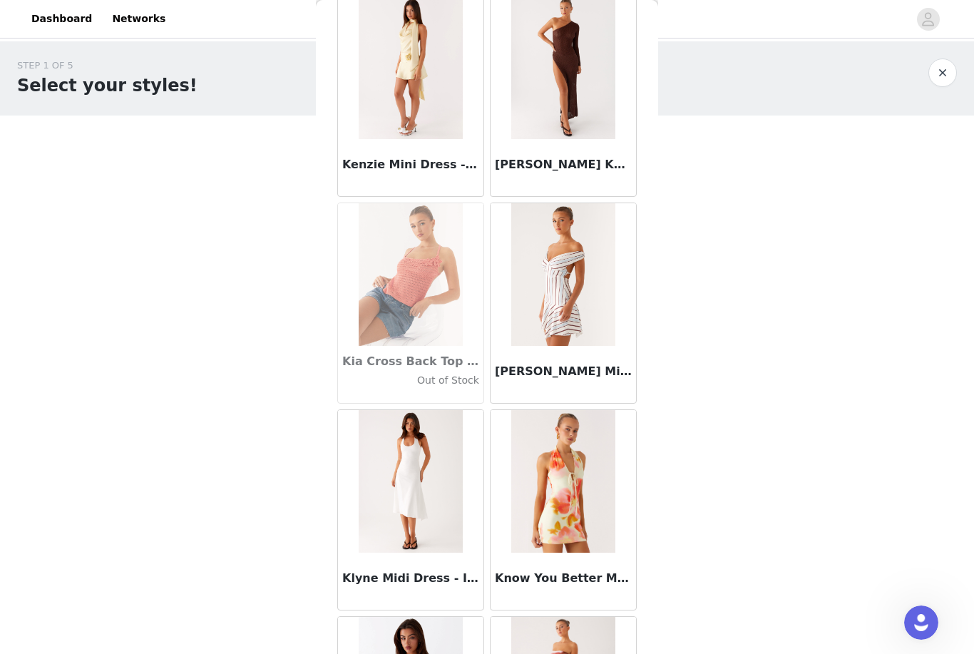
scroll to position [46194, 0]
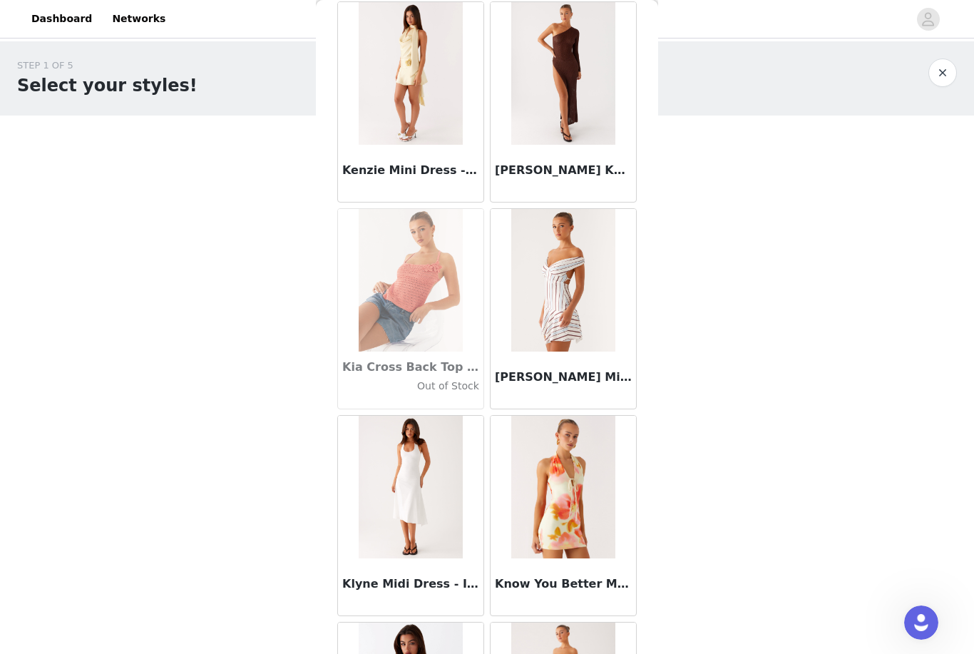
click at [609, 368] on div "[PERSON_NAME] Mini Dress - Blue Stripe" at bounding box center [563, 380] width 145 height 57
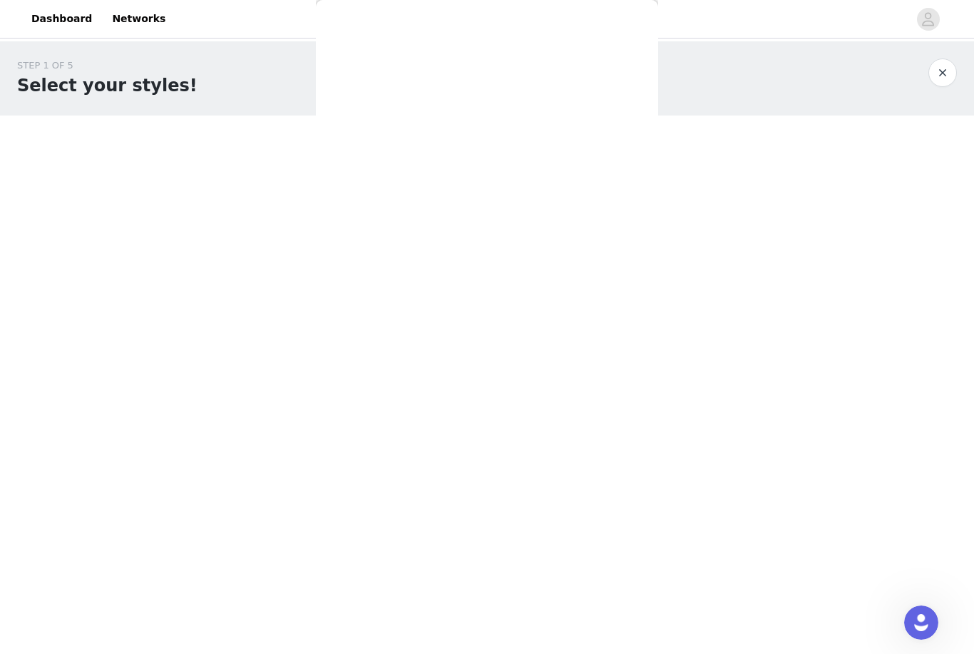
scroll to position [0, 0]
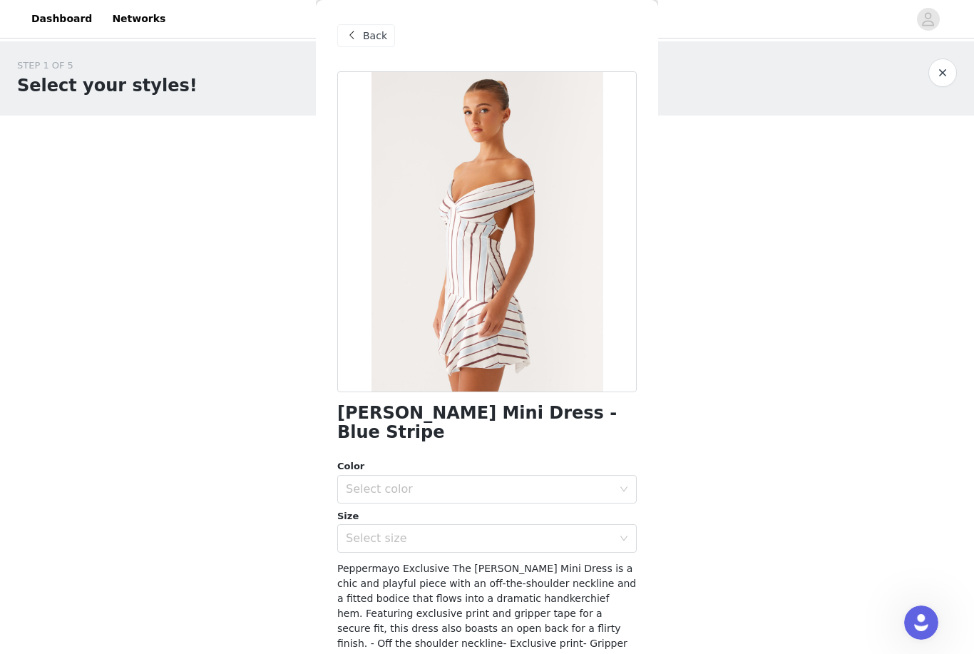
click at [548, 482] on div "Select color" at bounding box center [479, 489] width 267 height 14
click at [546, 501] on li "Blue Stripe" at bounding box center [487, 500] width 300 height 23
click at [543, 531] on div "Select size" at bounding box center [479, 538] width 267 height 14
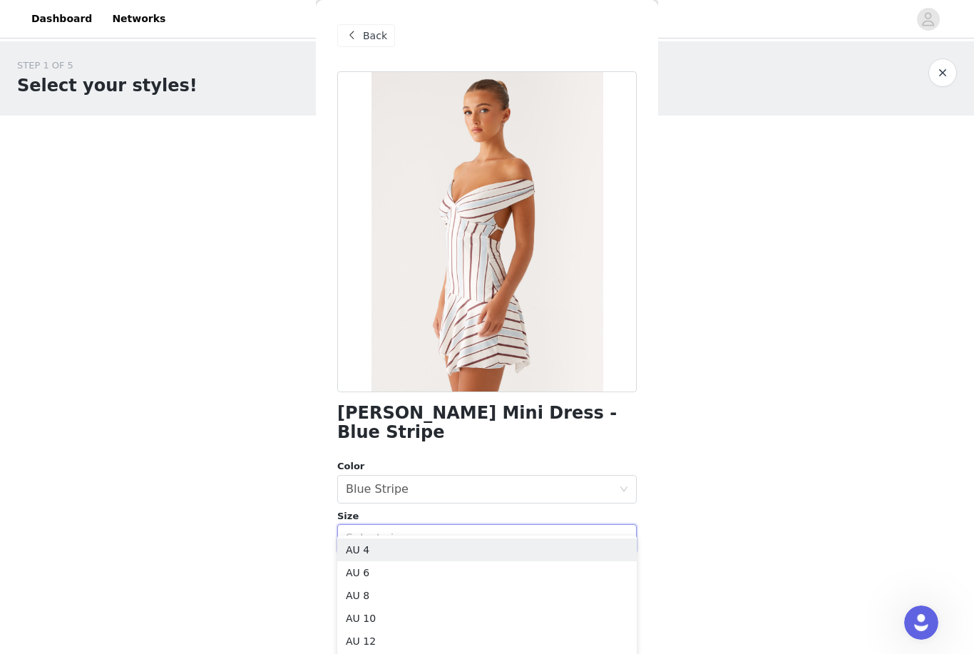
click at [524, 540] on li "AU 4" at bounding box center [487, 549] width 300 height 23
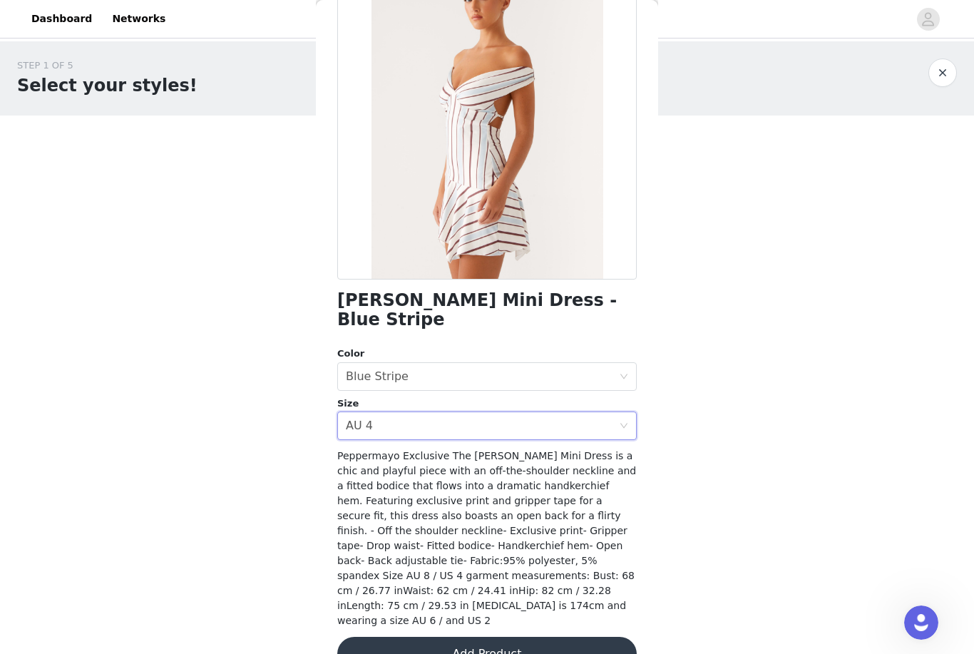
scroll to position [112, 0]
click at [596, 638] on button "Add Product" at bounding box center [487, 655] width 300 height 34
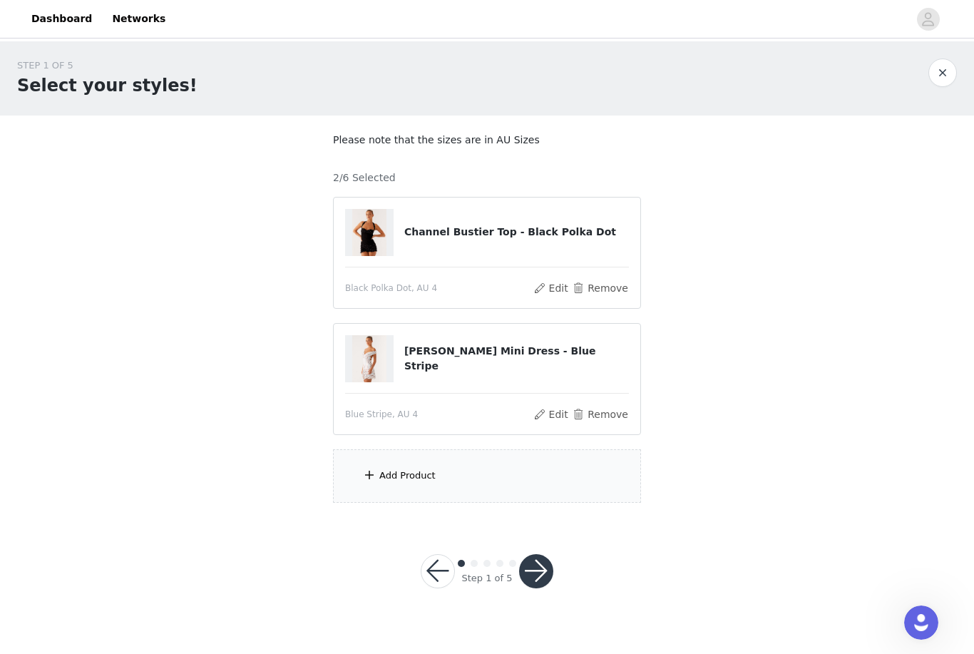
click at [541, 470] on div "Add Product" at bounding box center [487, 475] width 308 height 53
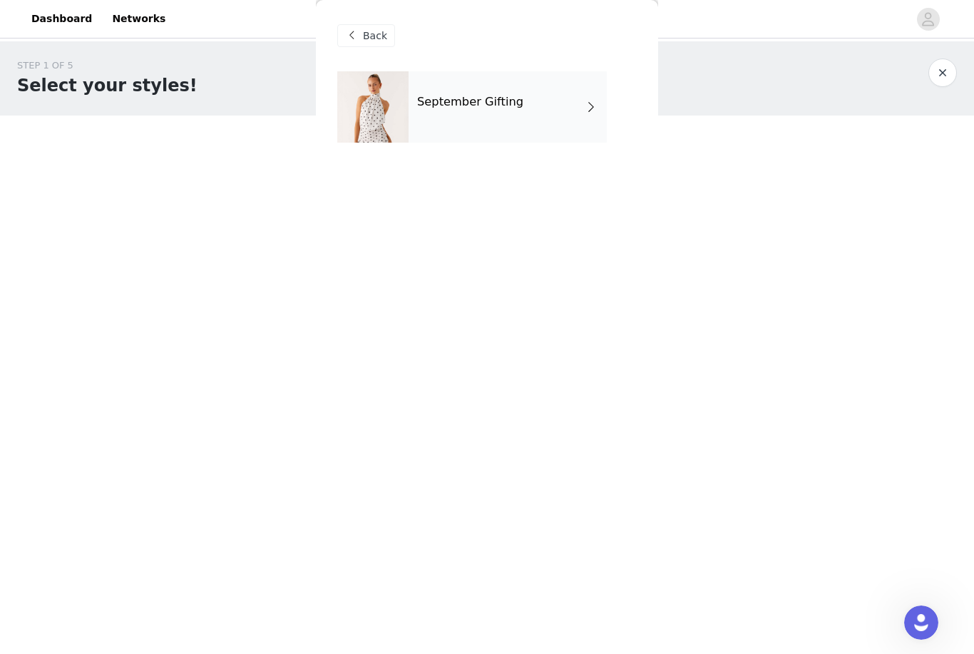
click at [538, 128] on div "September Gifting" at bounding box center [508, 106] width 198 height 71
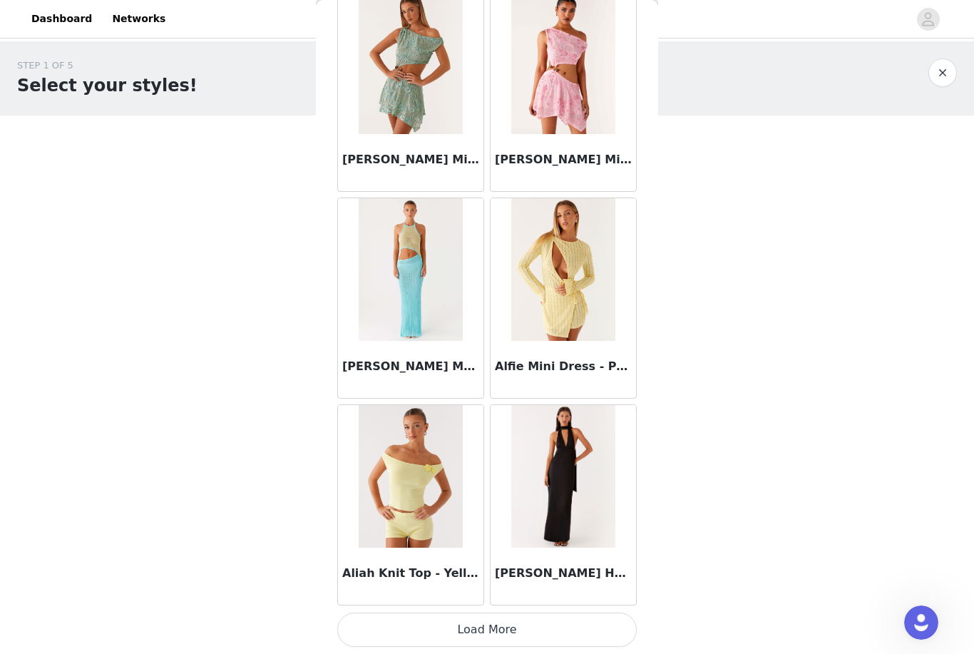
click at [594, 628] on button "Load More" at bounding box center [487, 630] width 300 height 34
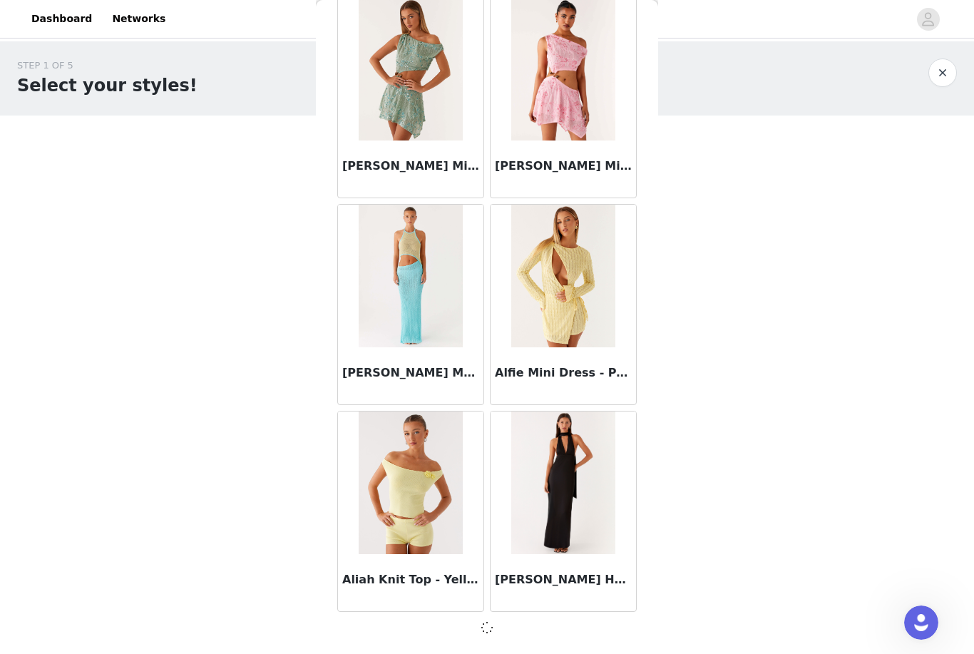
scroll to position [1522, 0]
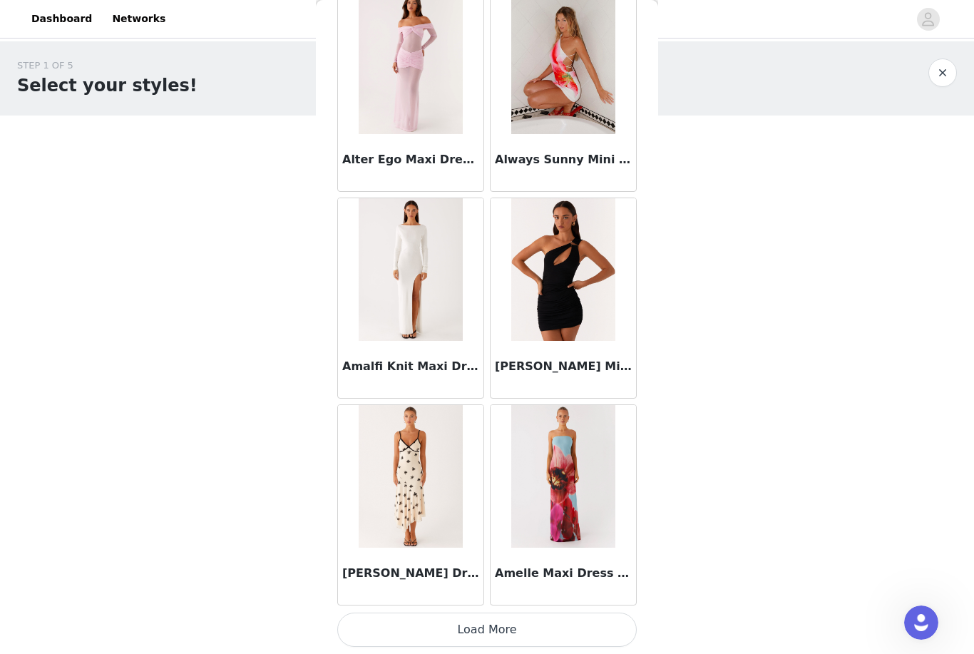
click at [573, 620] on button "Load More" at bounding box center [487, 630] width 300 height 34
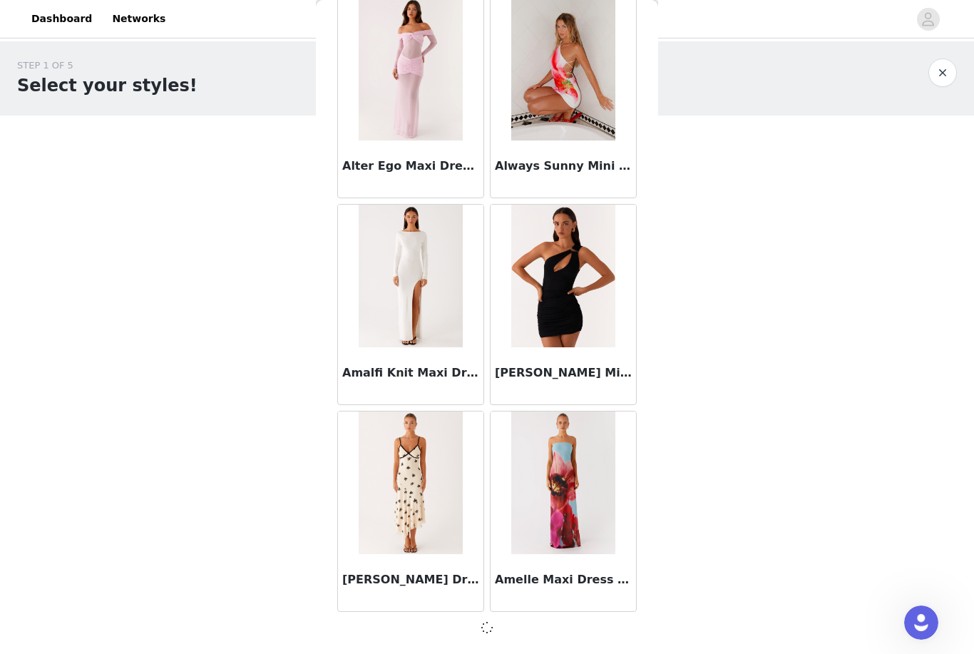
scroll to position [3590, 0]
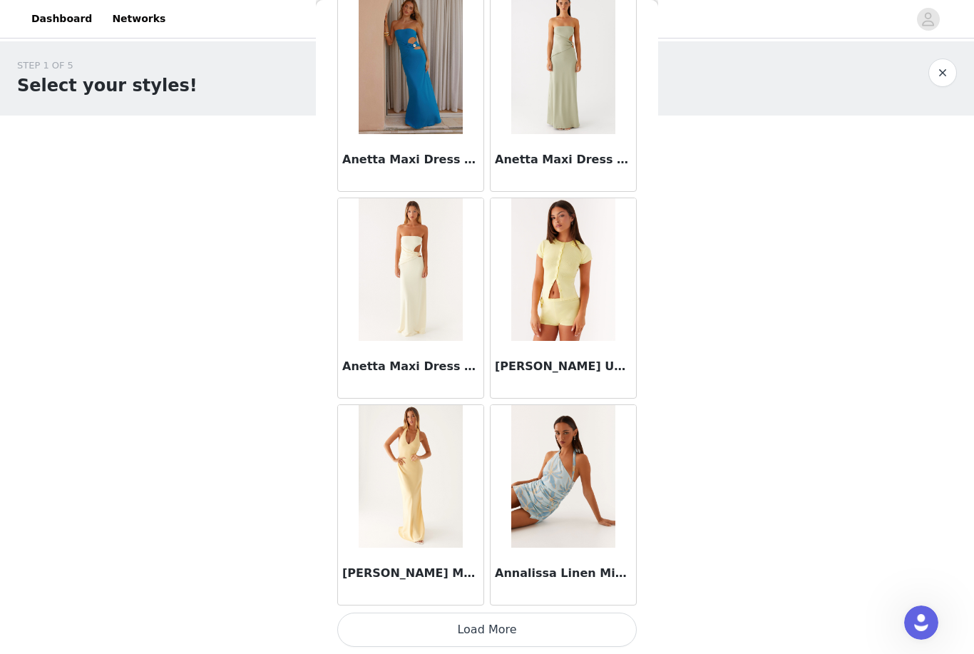
click at [596, 621] on button "Load More" at bounding box center [487, 630] width 300 height 34
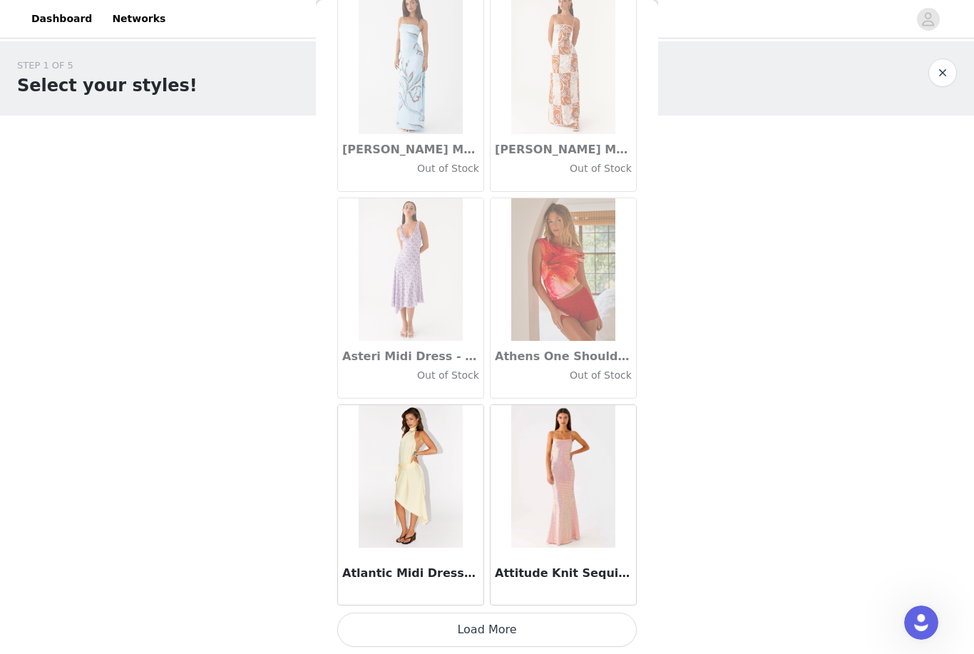
click at [584, 626] on button "Load More" at bounding box center [487, 630] width 300 height 34
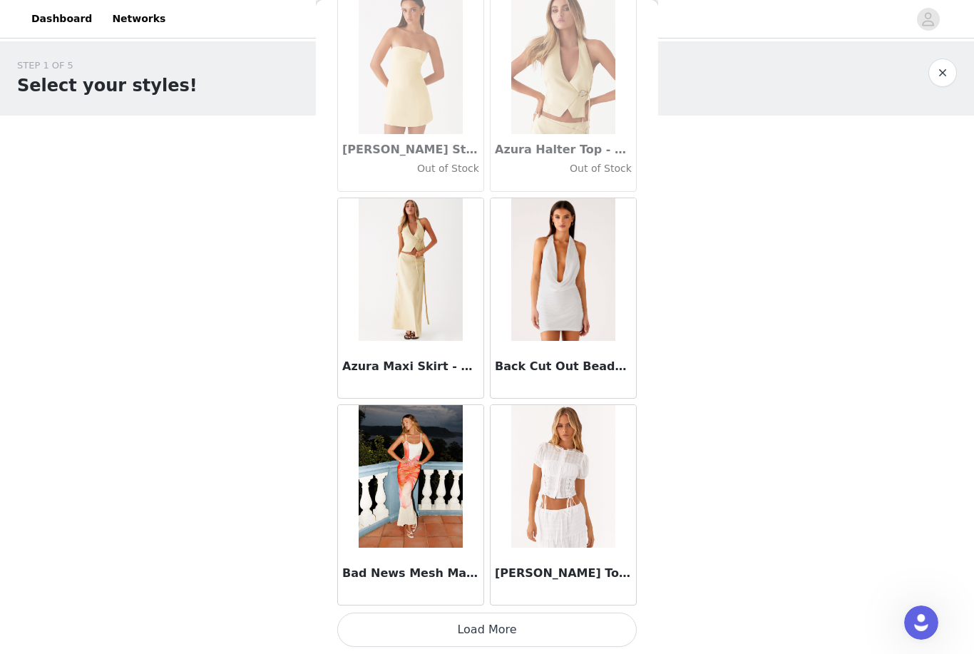
click at [562, 630] on button "Load More" at bounding box center [487, 630] width 300 height 34
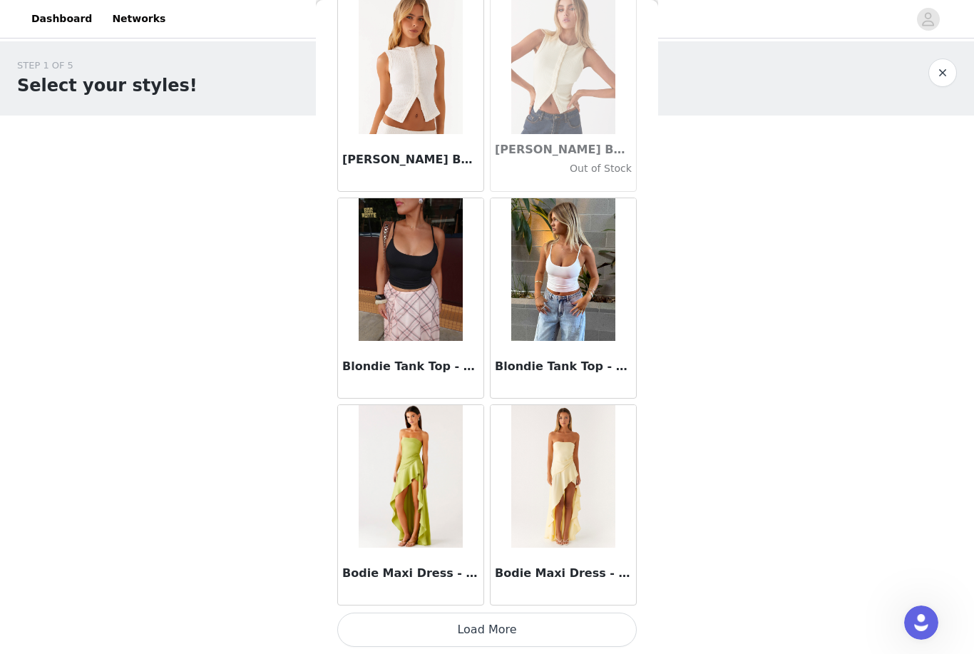
click at [553, 622] on button "Load More" at bounding box center [487, 630] width 300 height 34
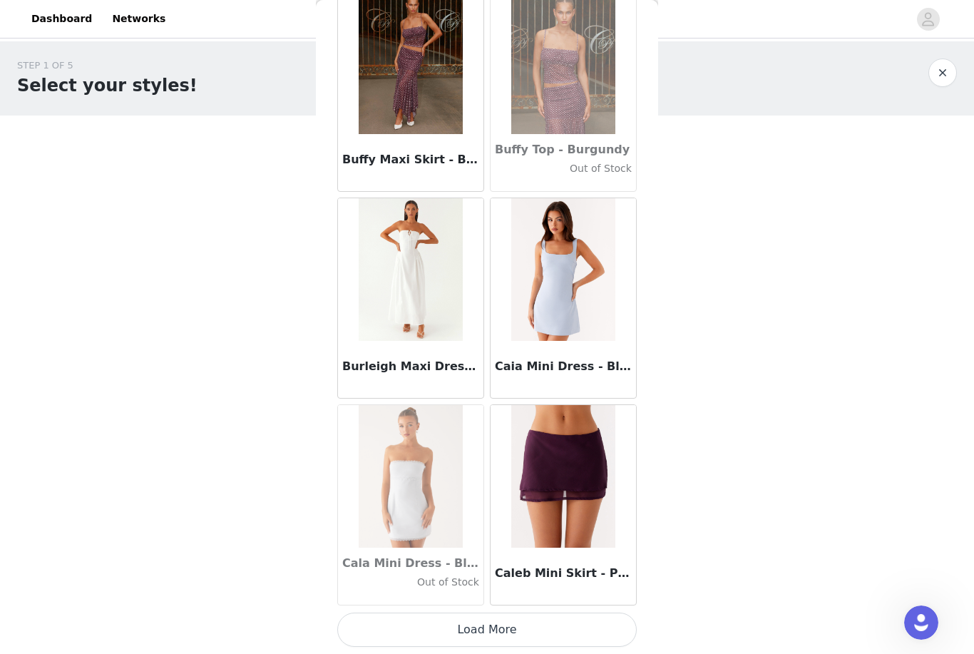
click at [587, 625] on button "Load More" at bounding box center [487, 630] width 300 height 34
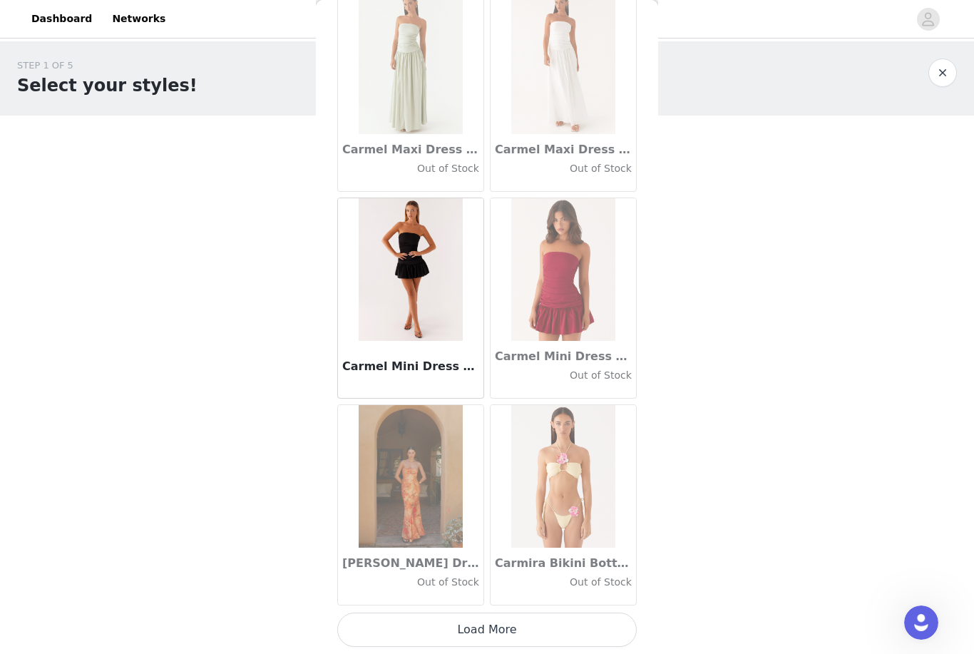
scroll to position [16007, 0]
click at [472, 618] on button "Load More" at bounding box center [487, 630] width 300 height 34
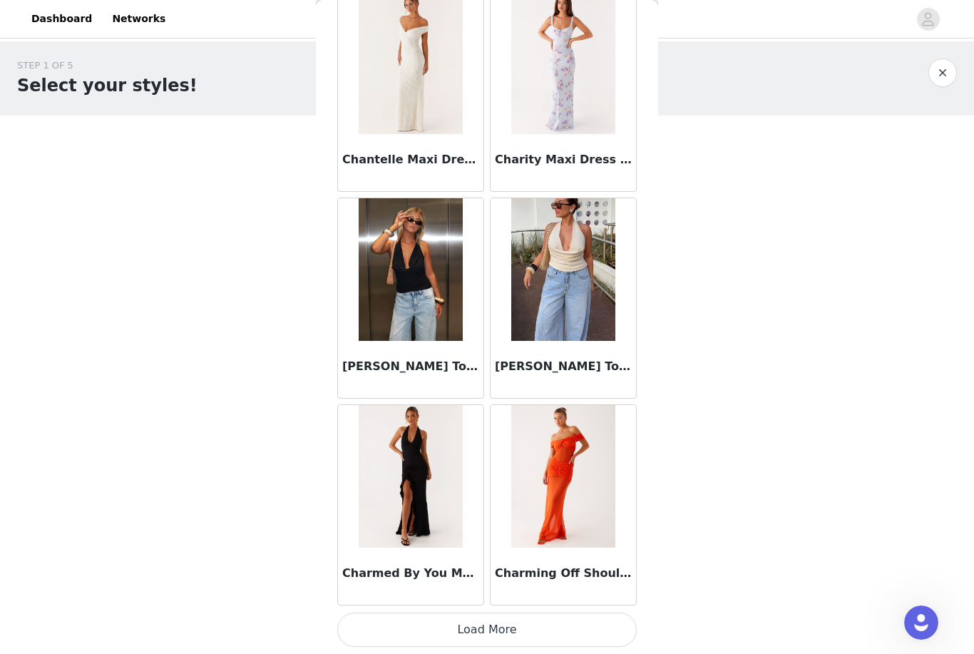
scroll to position [18075, 0]
click at [528, 628] on button "Load More" at bounding box center [487, 630] width 300 height 34
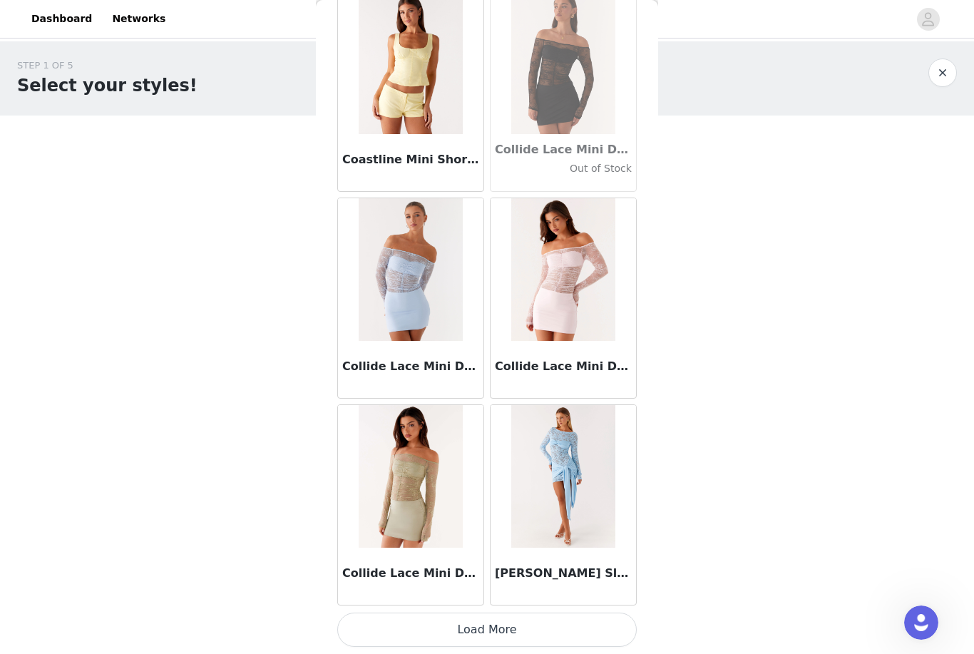
click at [484, 628] on button "Load More" at bounding box center [487, 630] width 300 height 34
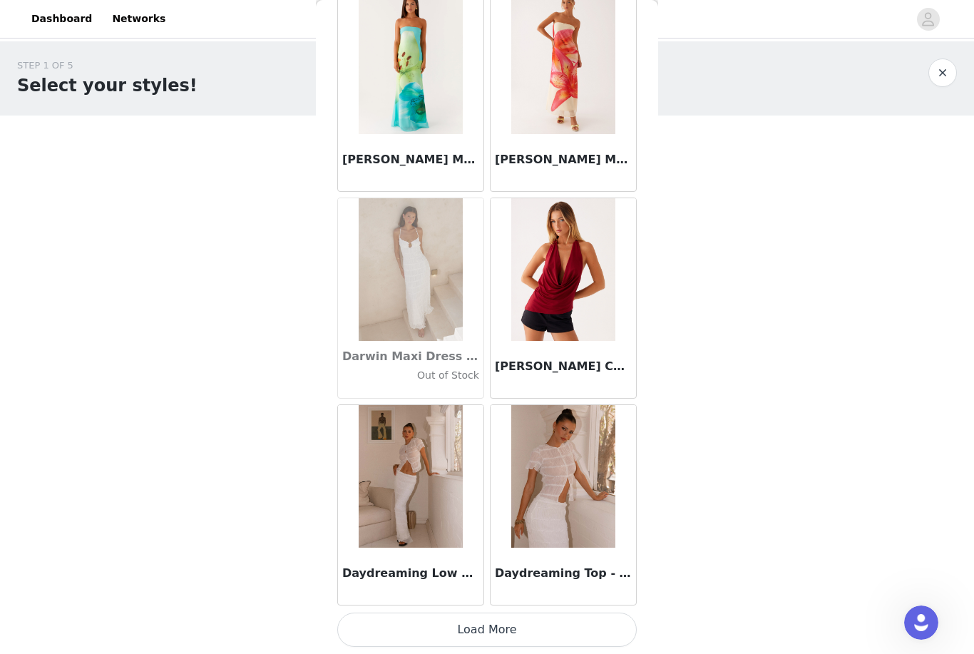
scroll to position [22212, 0]
click at [583, 623] on button "Load More" at bounding box center [487, 630] width 300 height 34
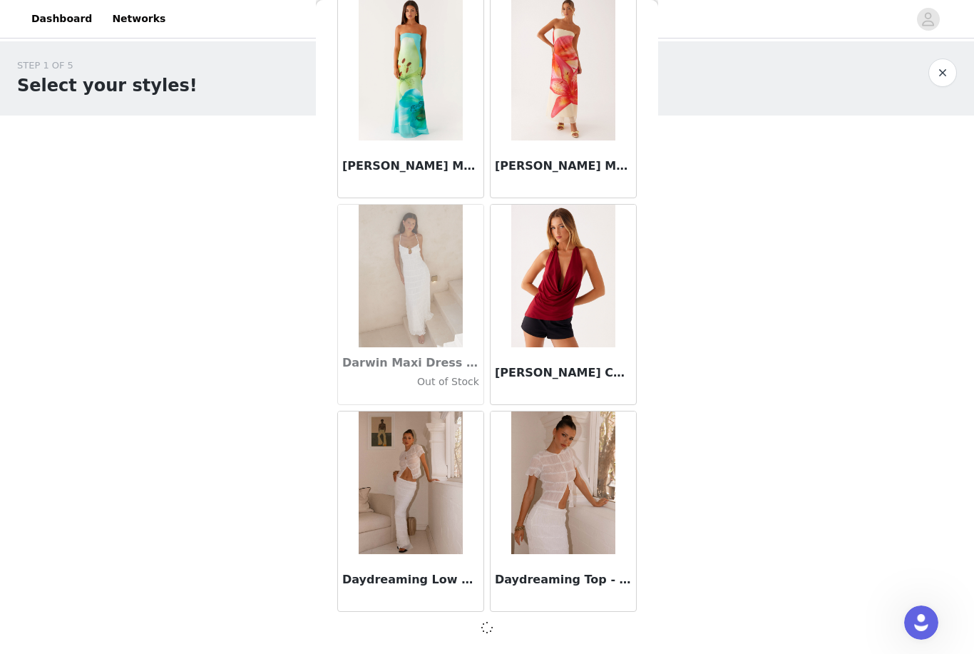
scroll to position [22205, 0]
click at [571, 622] on div at bounding box center [487, 627] width 300 height 17
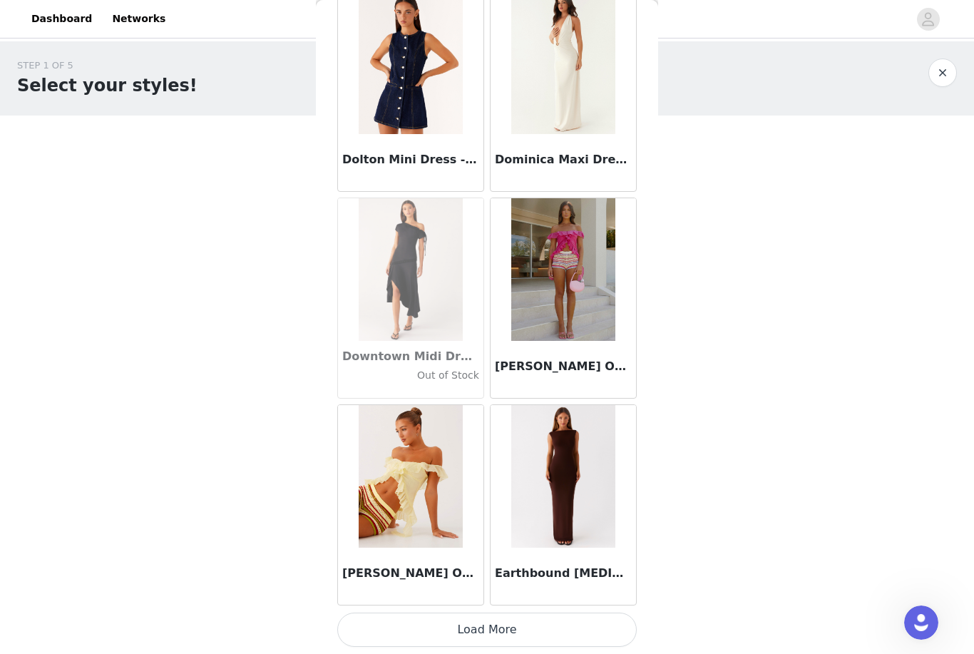
click at [519, 623] on button "Load More" at bounding box center [487, 630] width 300 height 34
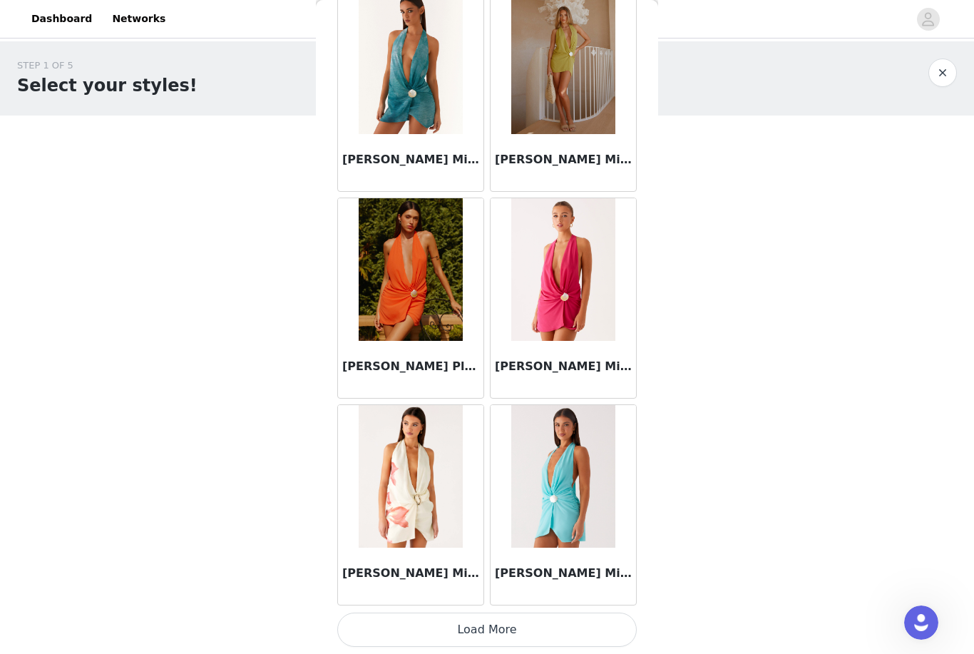
click at [568, 627] on button "Load More" at bounding box center [487, 630] width 300 height 34
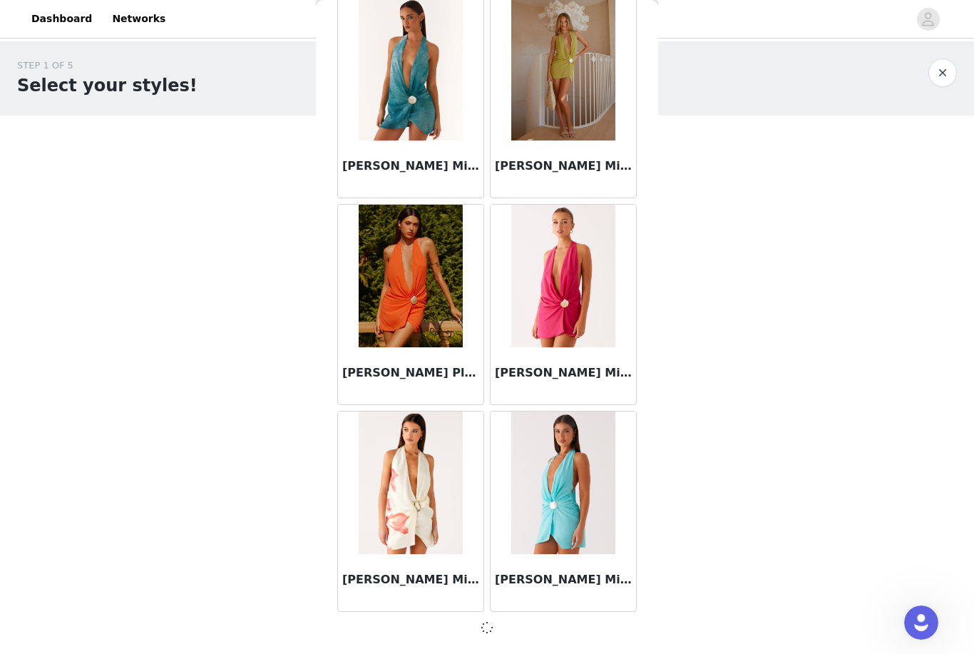
scroll to position [26342, 0]
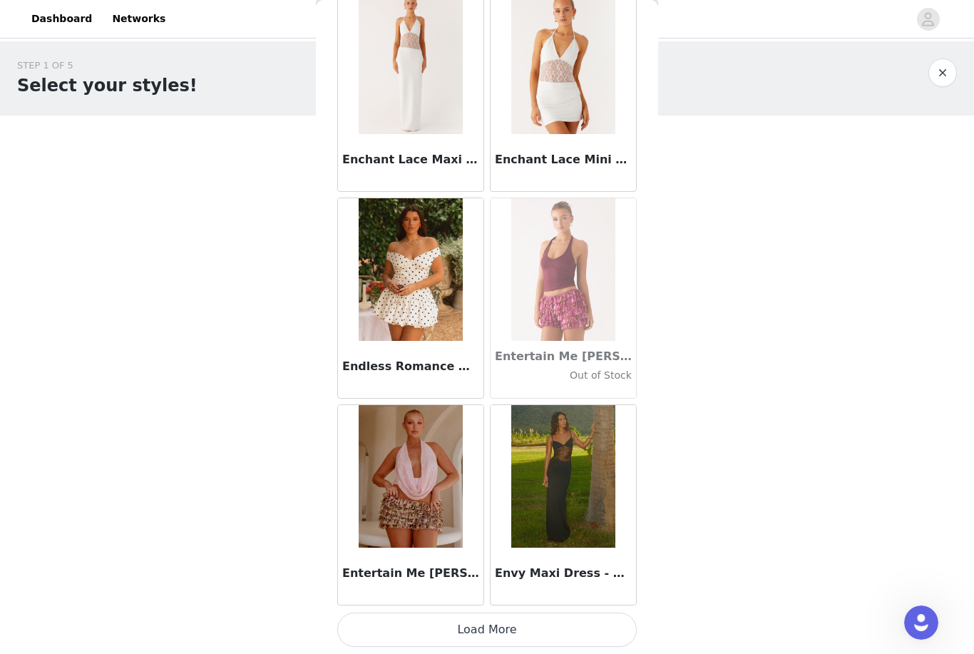
click at [528, 620] on button "Load More" at bounding box center [487, 630] width 300 height 34
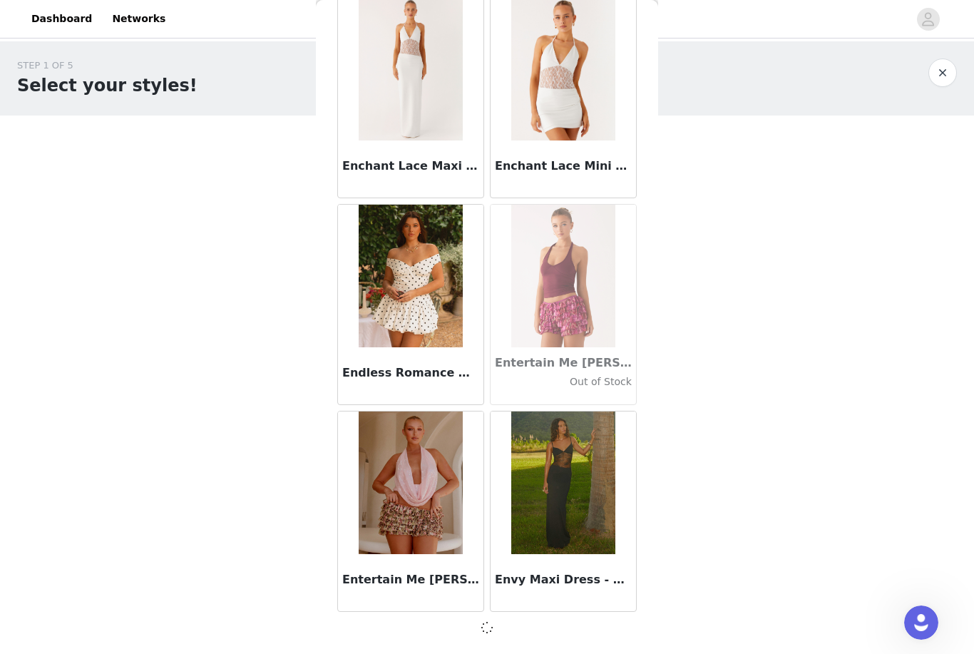
scroll to position [28410, 0]
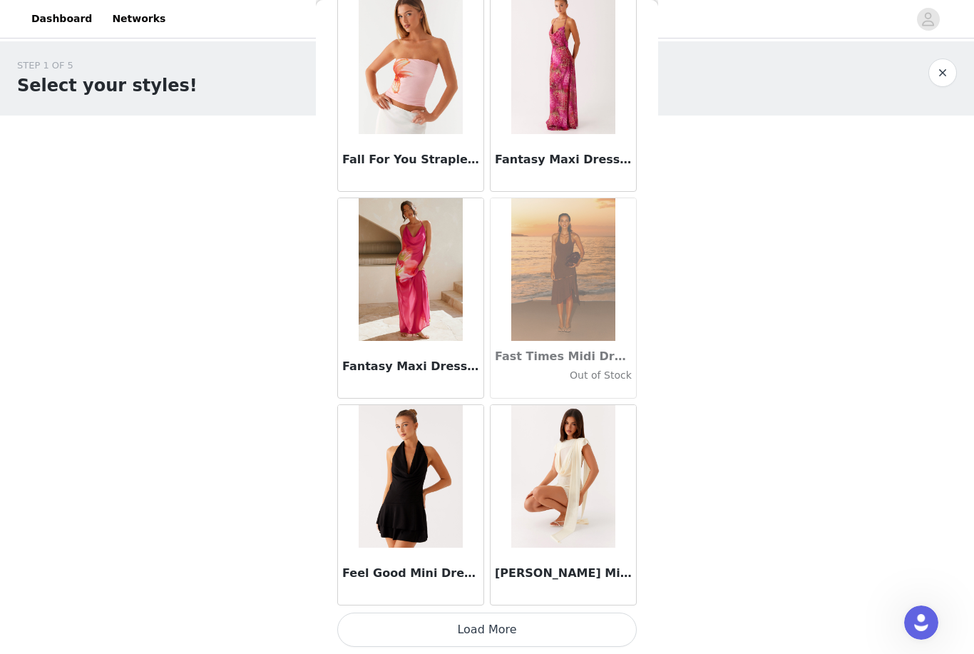
click at [566, 616] on button "Load More" at bounding box center [487, 630] width 300 height 34
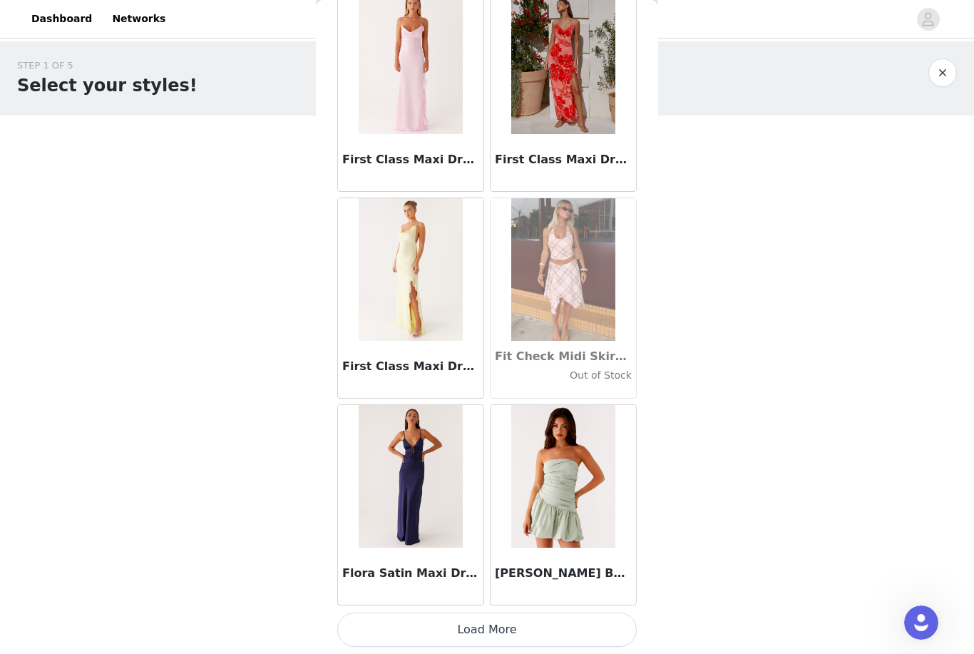
click at [508, 628] on button "Load More" at bounding box center [487, 630] width 300 height 34
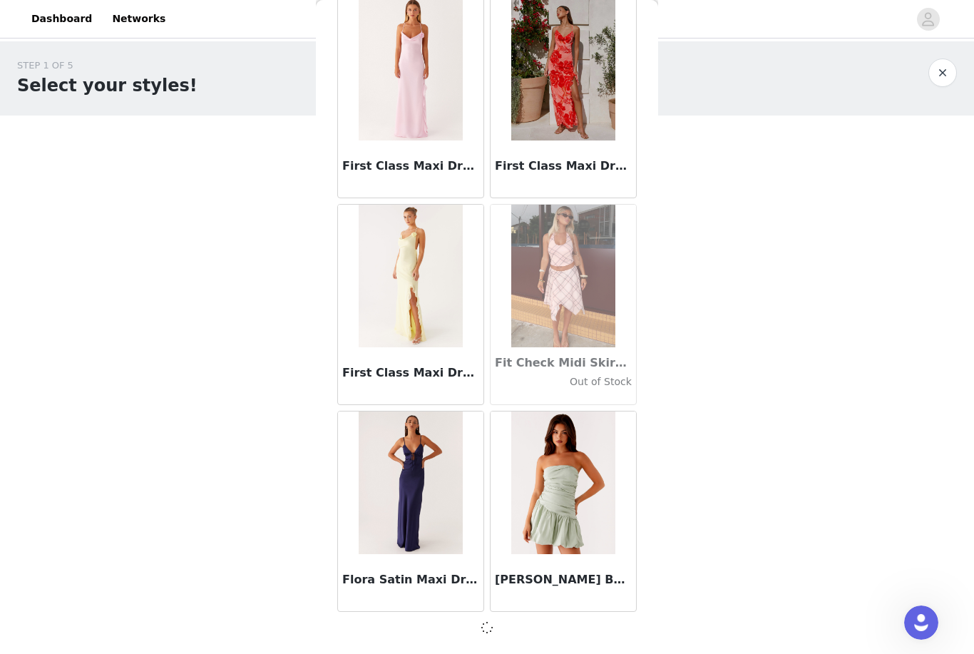
scroll to position [32547, 0]
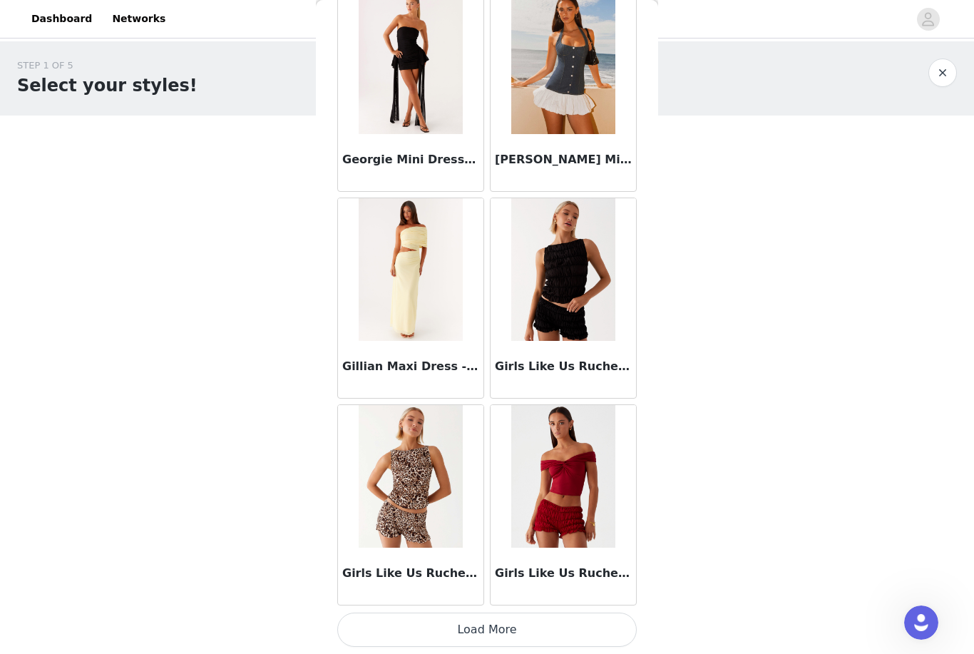
click at [526, 625] on button "Load More" at bounding box center [487, 630] width 300 height 34
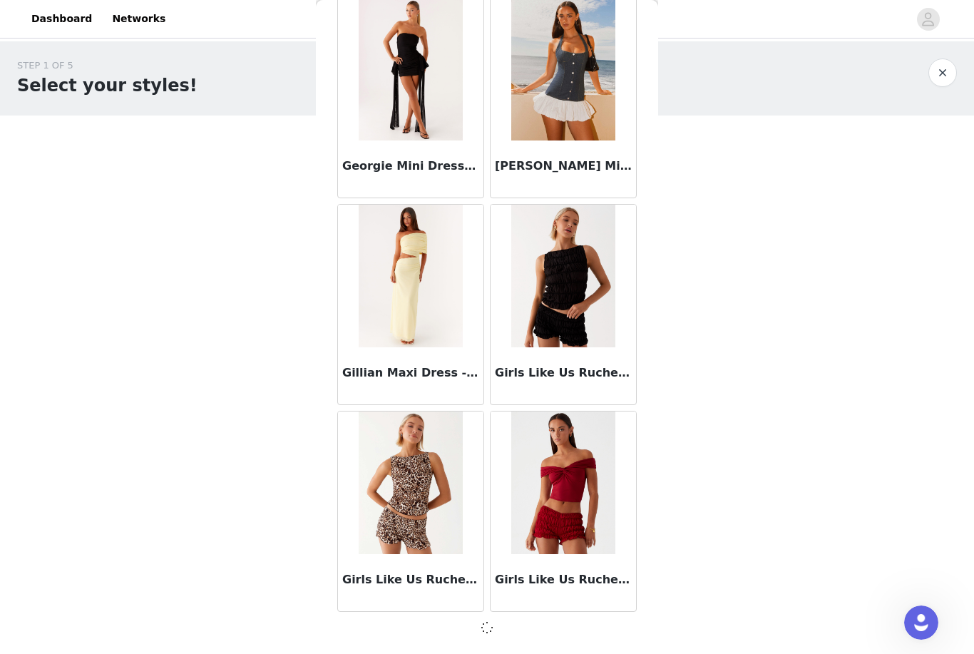
scroll to position [34615, 0]
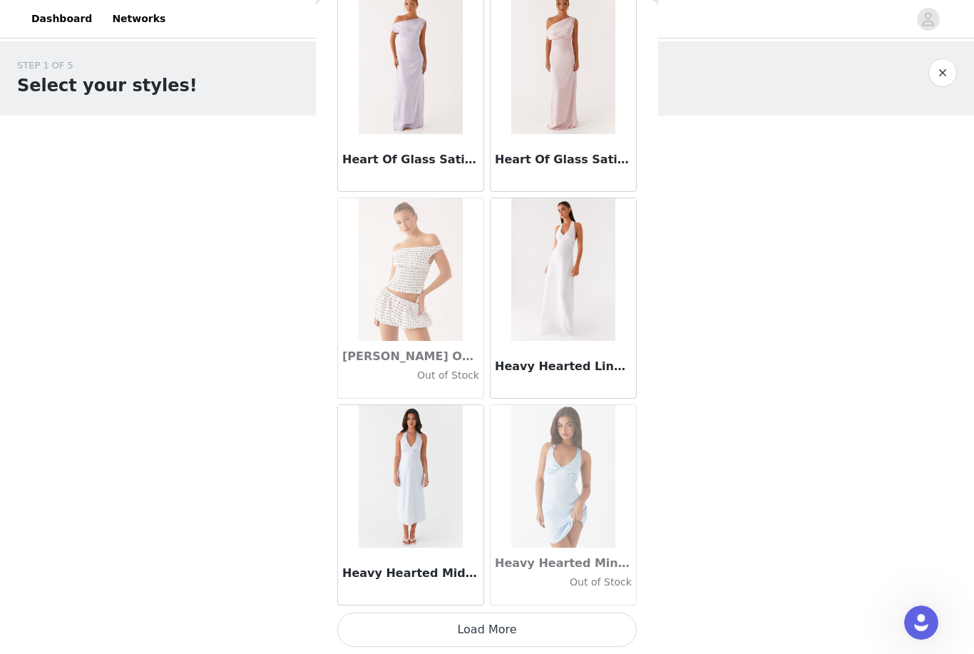
click at [528, 625] on button "Load More" at bounding box center [487, 630] width 300 height 34
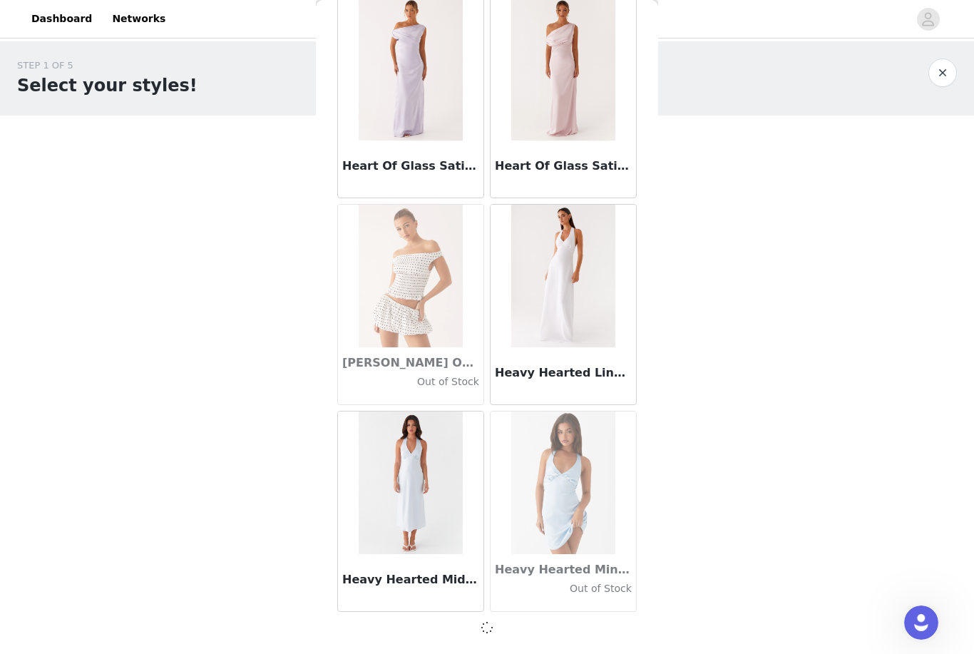
scroll to position [36684, 0]
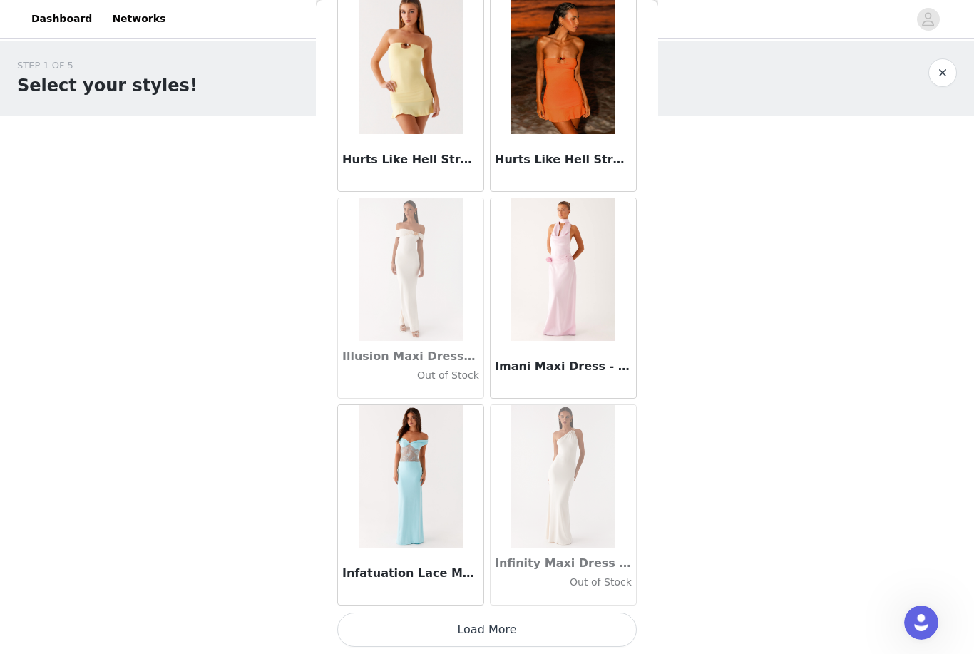
click at [509, 627] on button "Load More" at bounding box center [487, 630] width 300 height 34
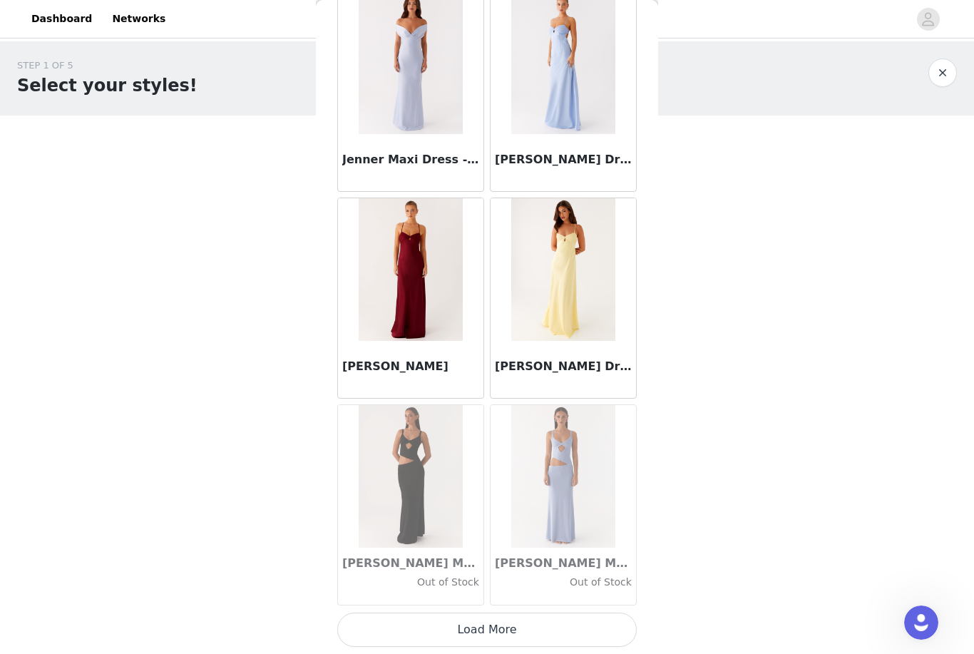
click at [516, 624] on button "Load More" at bounding box center [487, 630] width 300 height 34
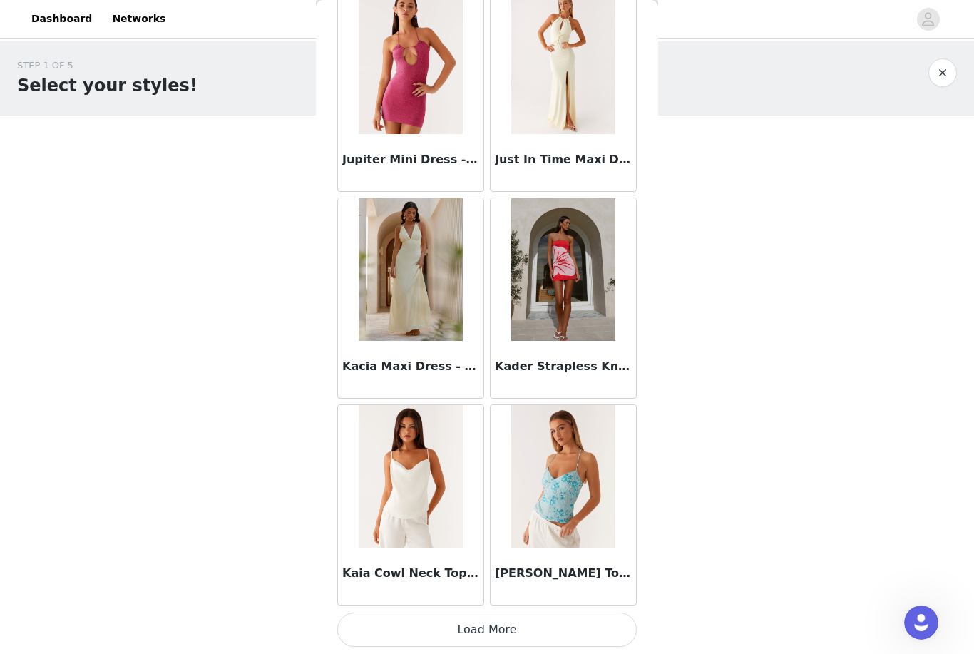
scroll to position [42895, 0]
click at [520, 627] on button "Load More" at bounding box center [487, 630] width 300 height 34
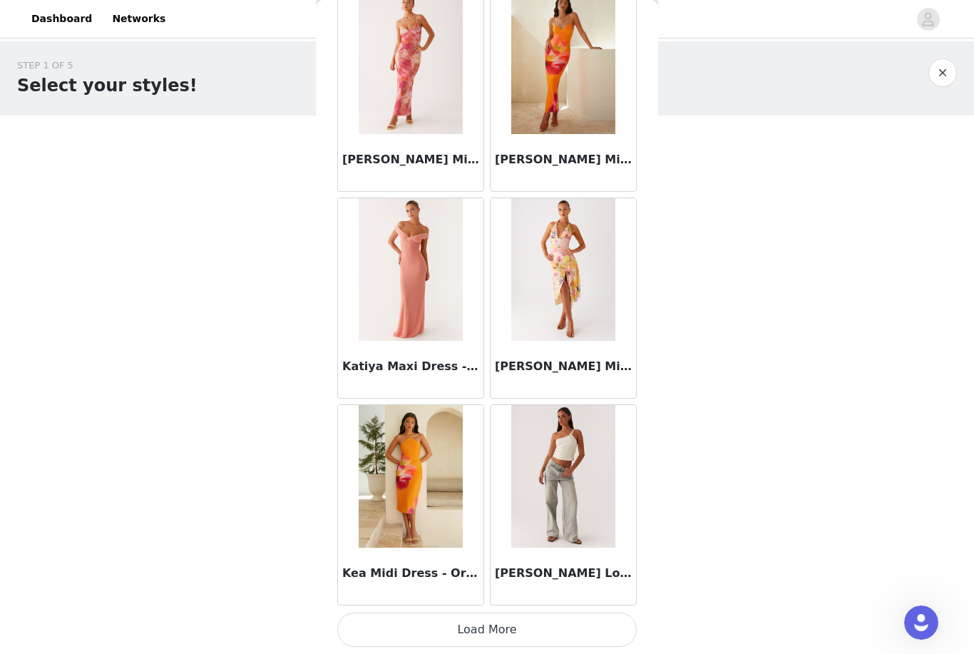
click at [535, 613] on button "Load More" at bounding box center [487, 630] width 300 height 34
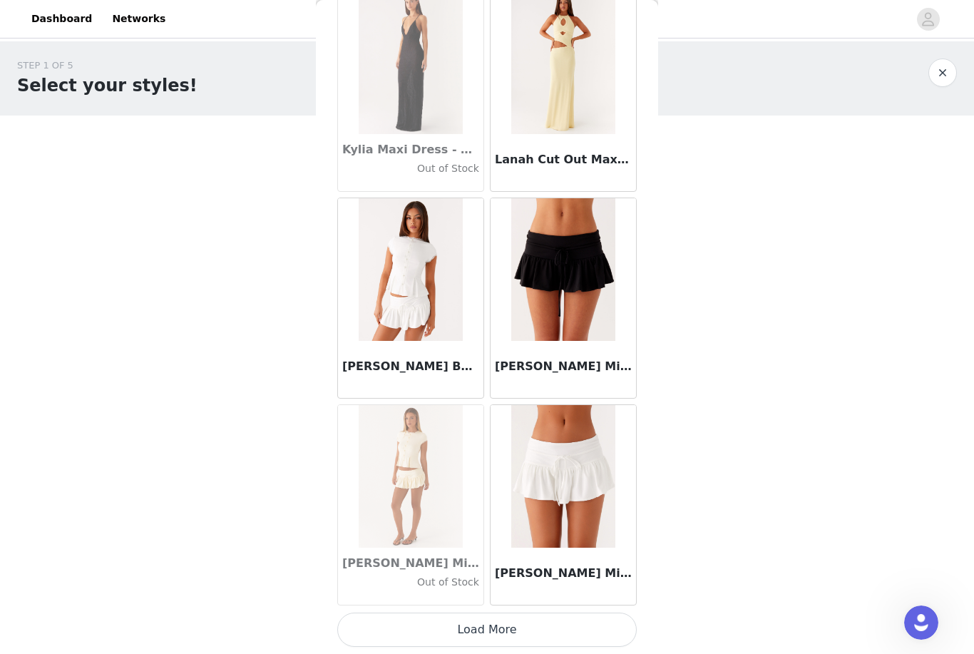
click at [522, 620] on button "Load More" at bounding box center [487, 630] width 300 height 34
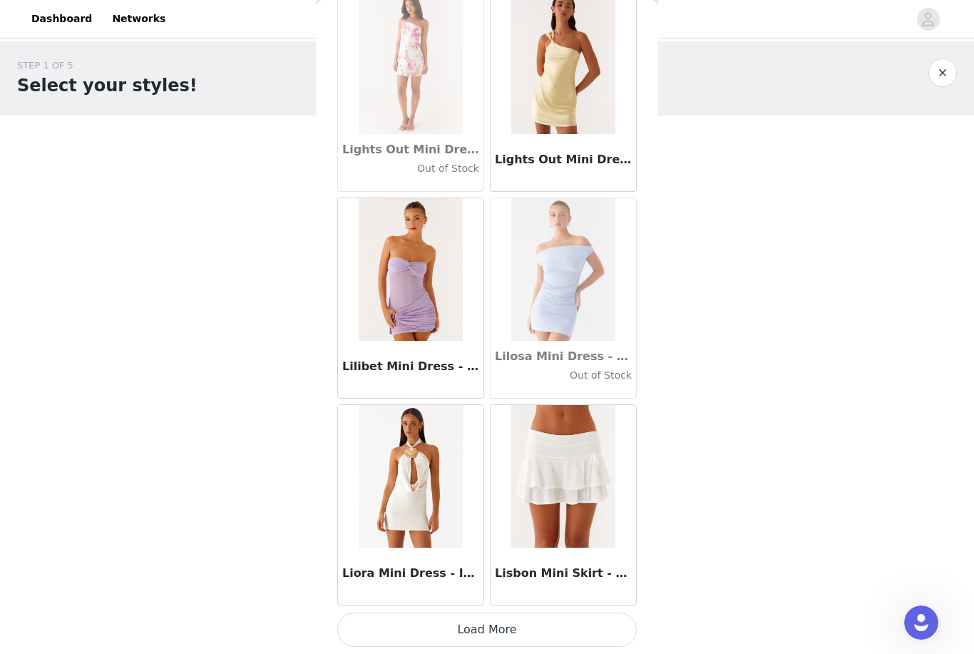
scroll to position [49100, 0]
click at [536, 619] on button "Load More" at bounding box center [487, 630] width 300 height 34
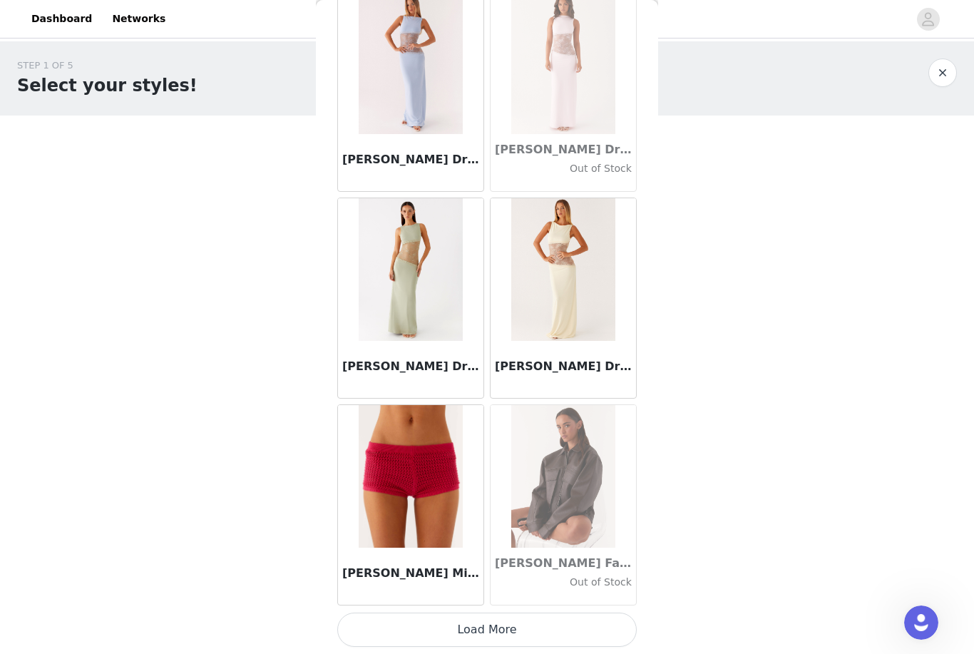
click at [541, 626] on button "Load More" at bounding box center [487, 630] width 300 height 34
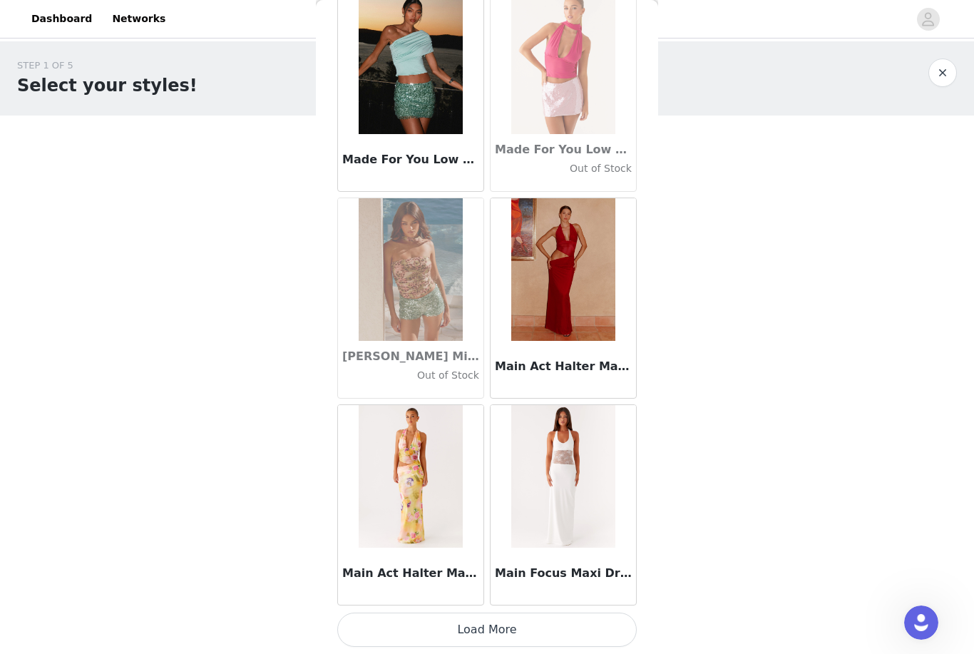
scroll to position [53237, 0]
click at [533, 616] on button "Load More" at bounding box center [487, 630] width 300 height 34
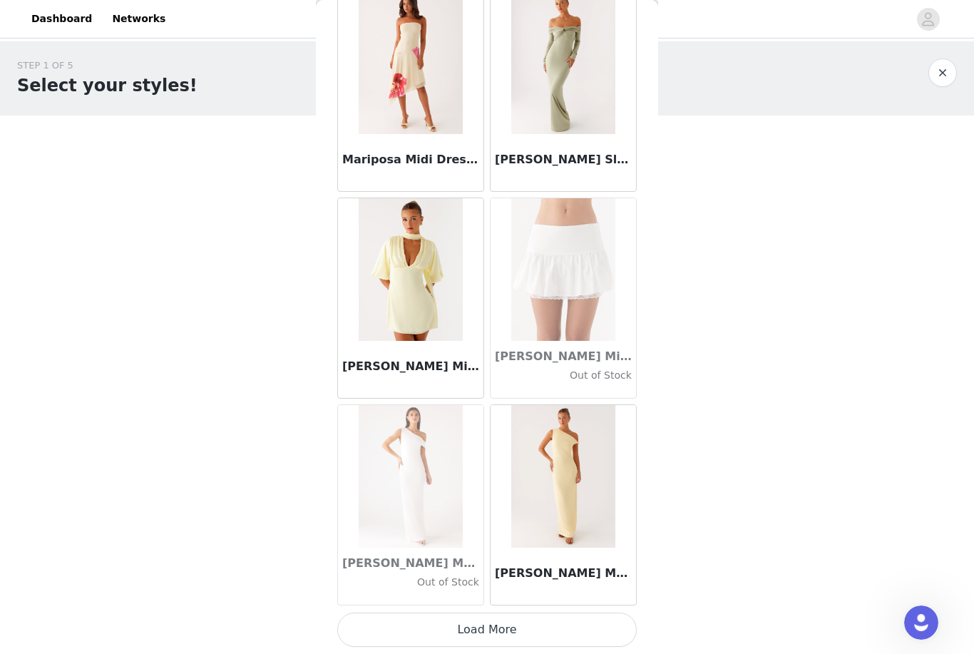
click at [516, 625] on button "Load More" at bounding box center [487, 630] width 300 height 34
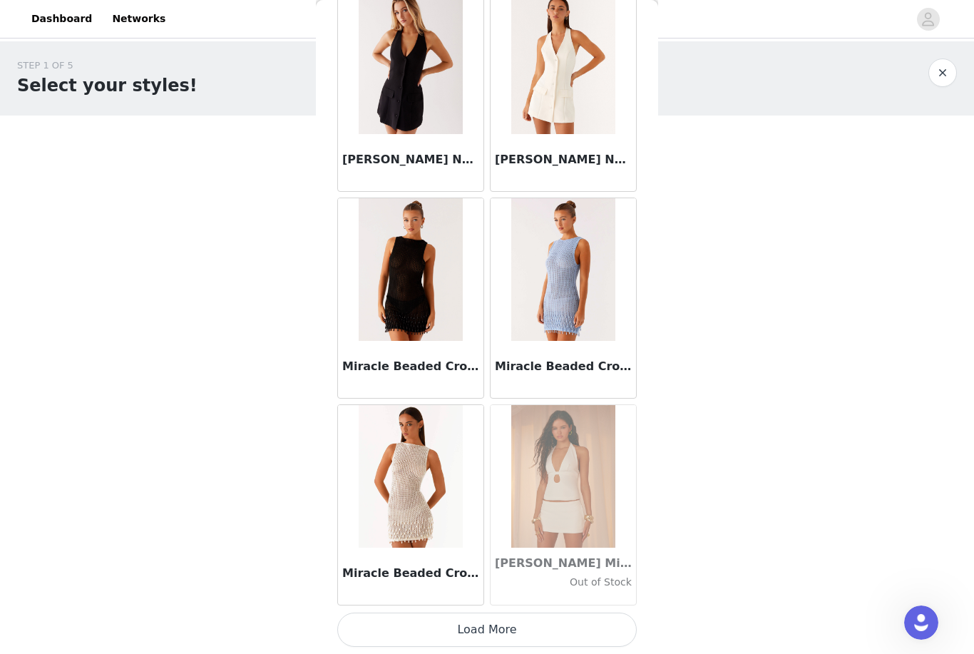
click at [611, 623] on button "Load More" at bounding box center [487, 630] width 300 height 34
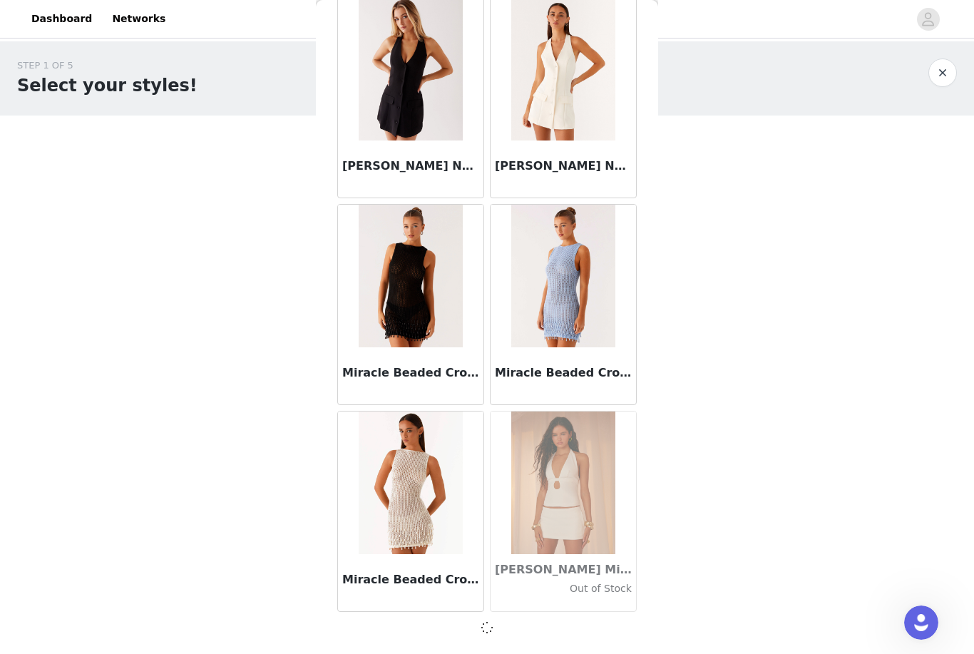
scroll to position [57367, 0]
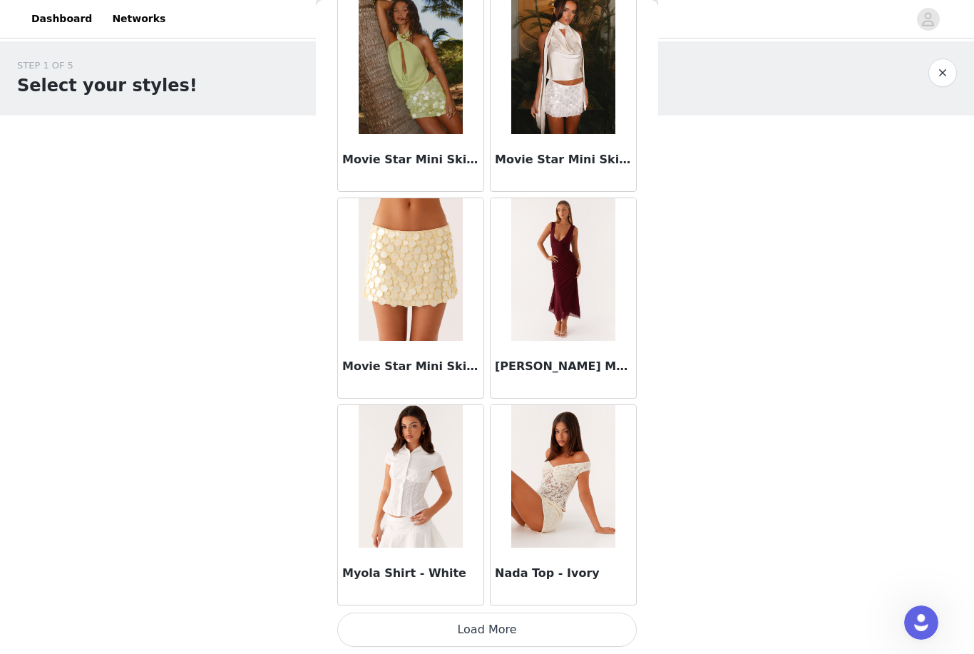
click at [583, 628] on button "Load More" at bounding box center [487, 630] width 300 height 34
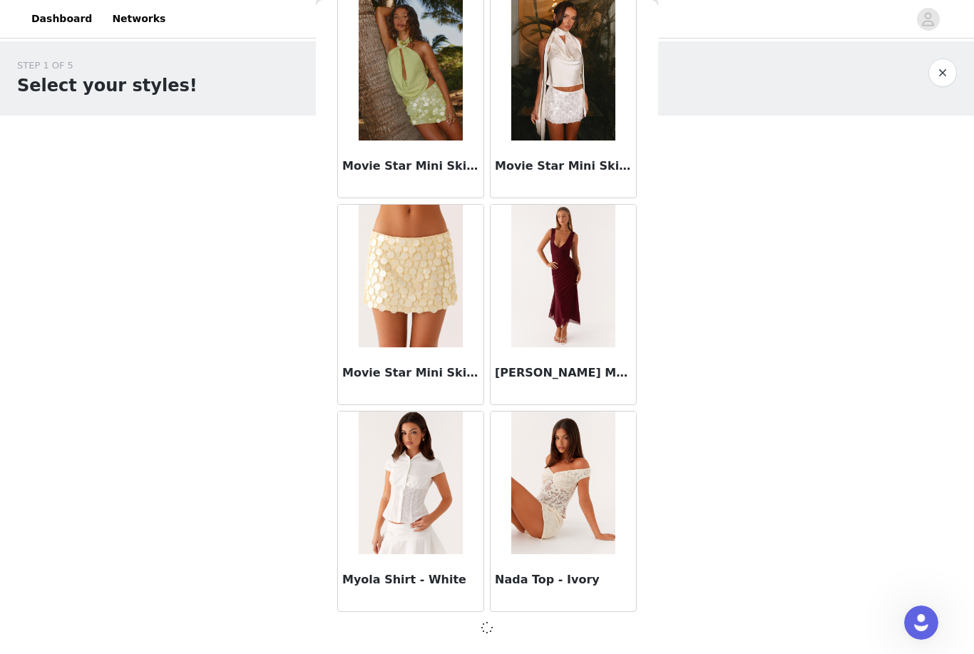
scroll to position [59436, 0]
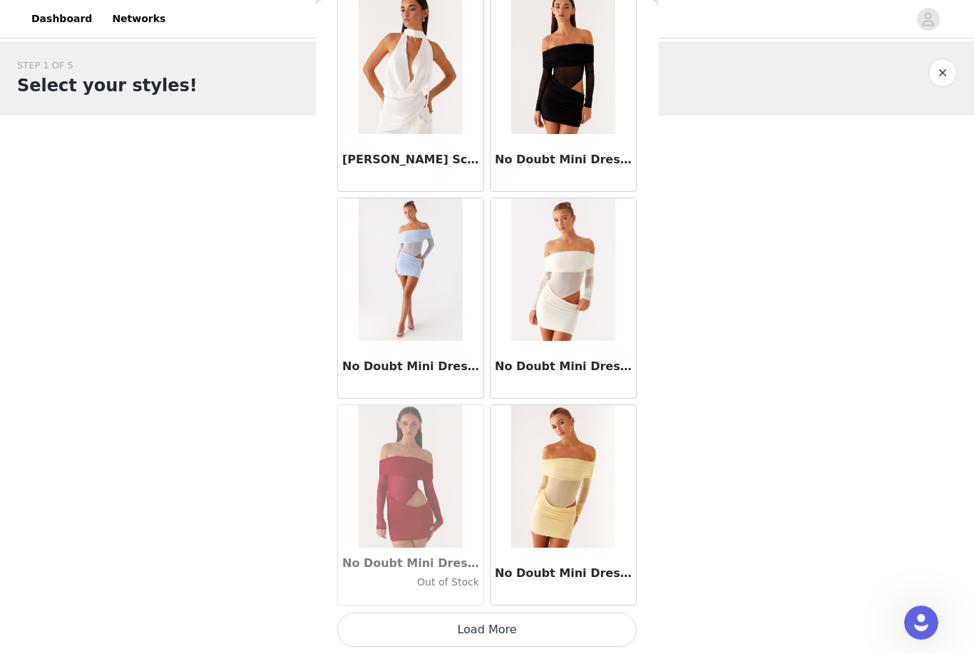
click at [598, 620] on button "Load More" at bounding box center [487, 630] width 300 height 34
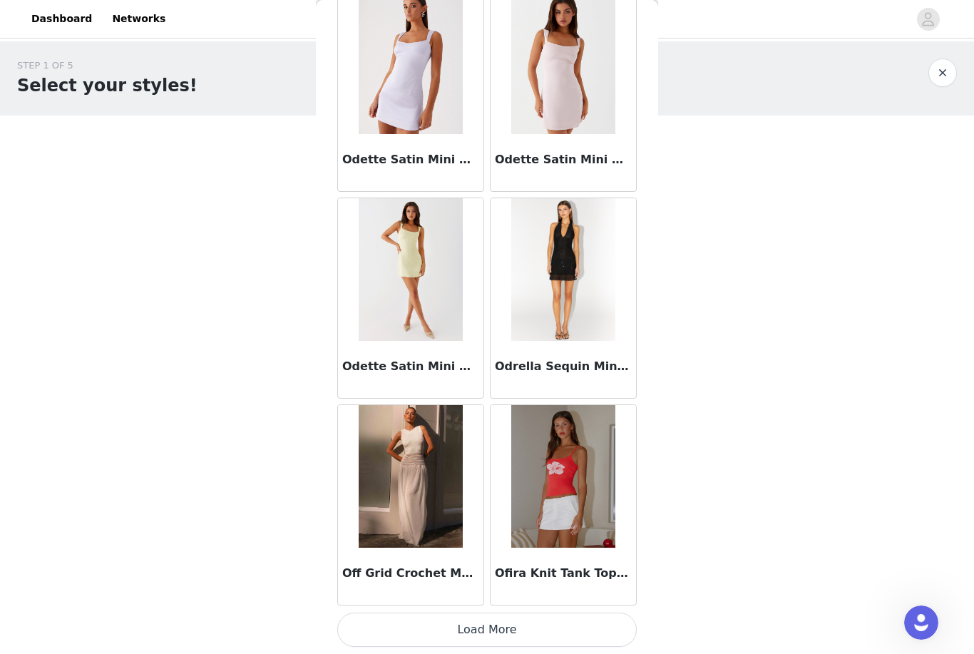
click at [570, 621] on button "Load More" at bounding box center [487, 630] width 300 height 34
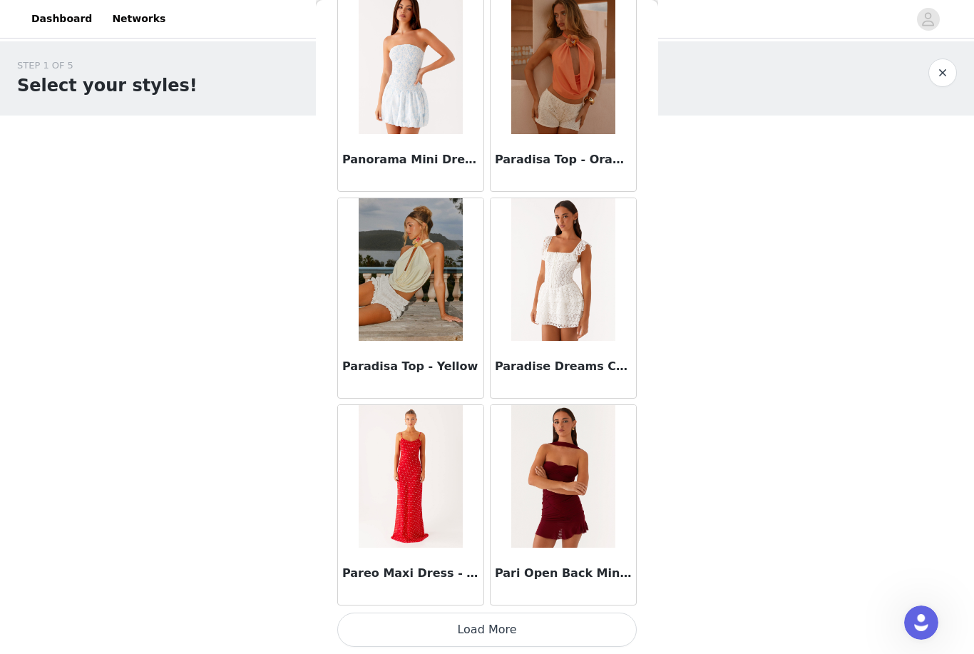
click at [570, 623] on button "Load More" at bounding box center [487, 630] width 300 height 34
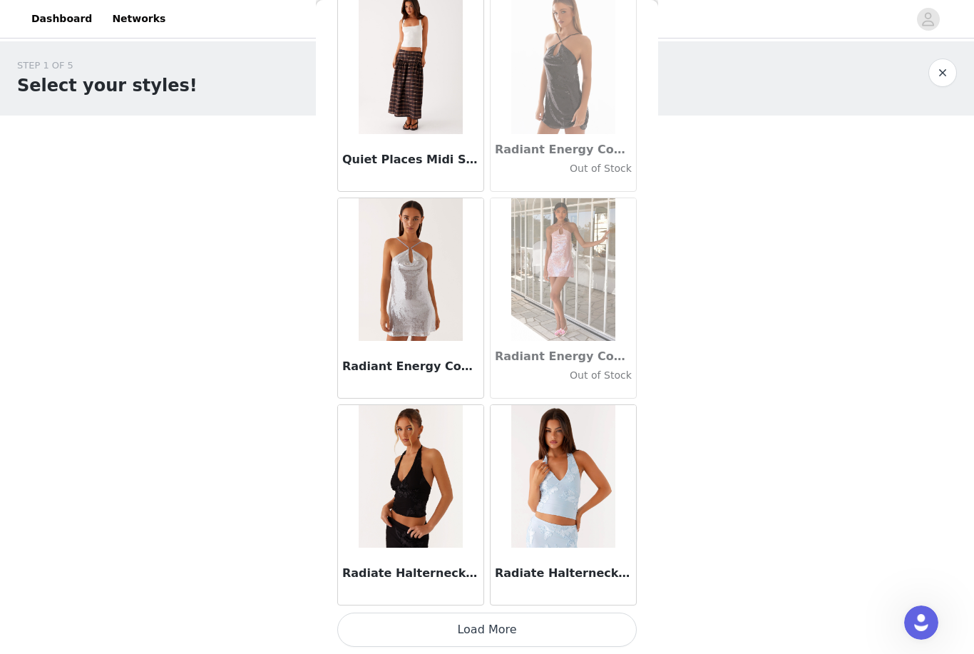
scroll to position [67715, 0]
click at [506, 626] on button "Load More" at bounding box center [487, 630] width 300 height 34
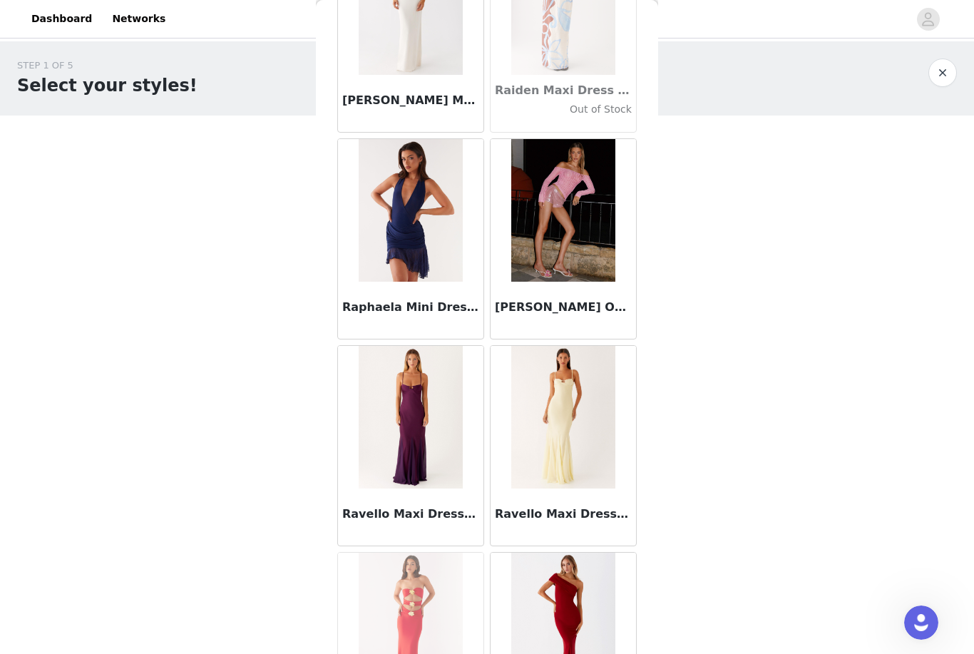
click at [730, 283] on div "STEP 1 OF 5 Select your styles! Please note that the sizes are in AU Sizes 2/6 …" at bounding box center [487, 280] width 974 height 479
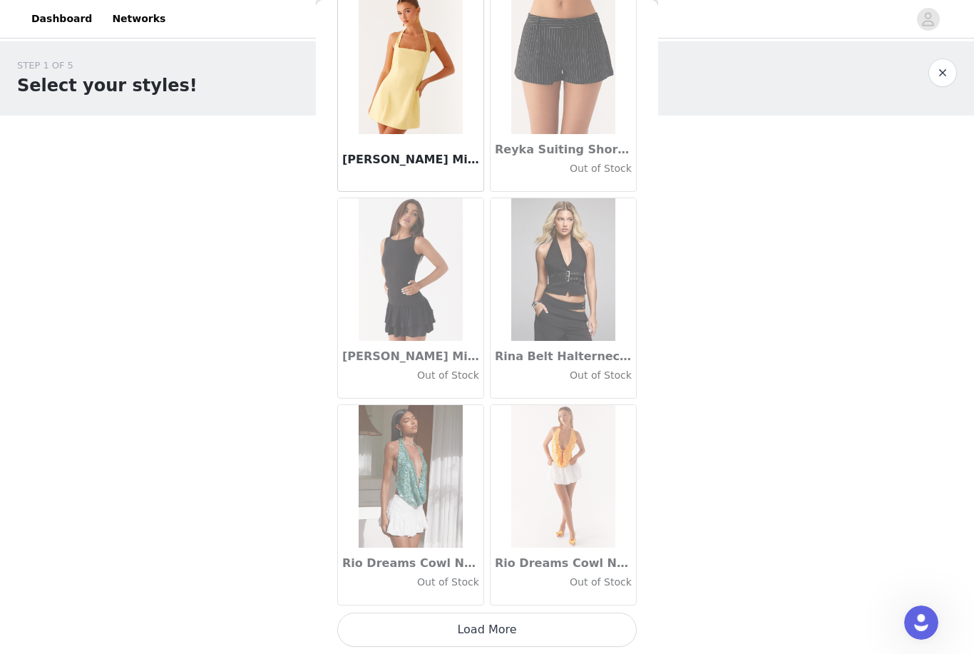
click at [603, 625] on button "Load More" at bounding box center [487, 630] width 300 height 34
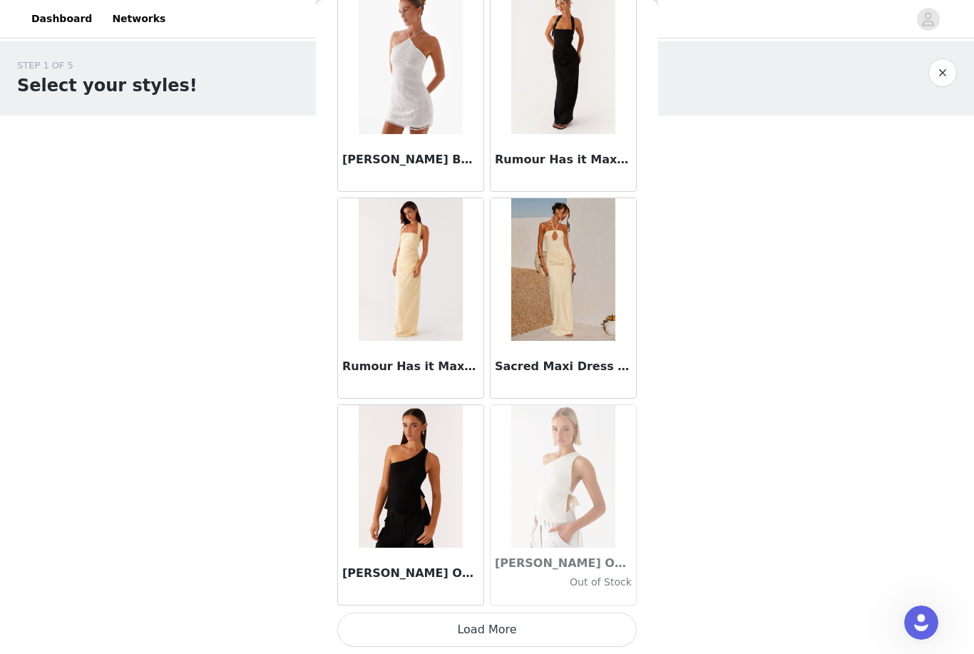
scroll to position [71852, 0]
click at [569, 619] on button "Load More" at bounding box center [487, 630] width 300 height 34
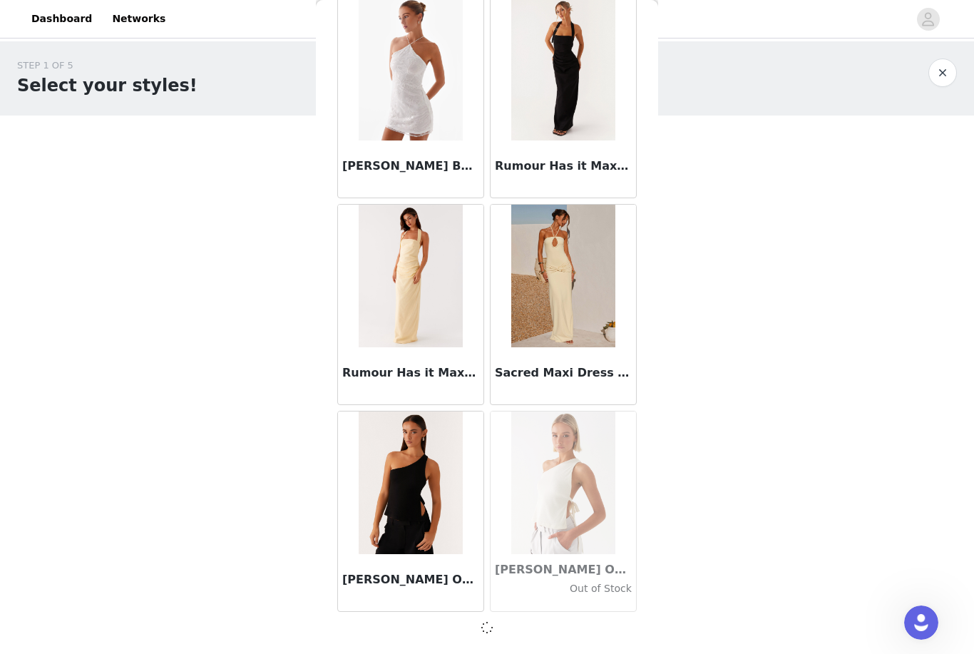
scroll to position [71846, 0]
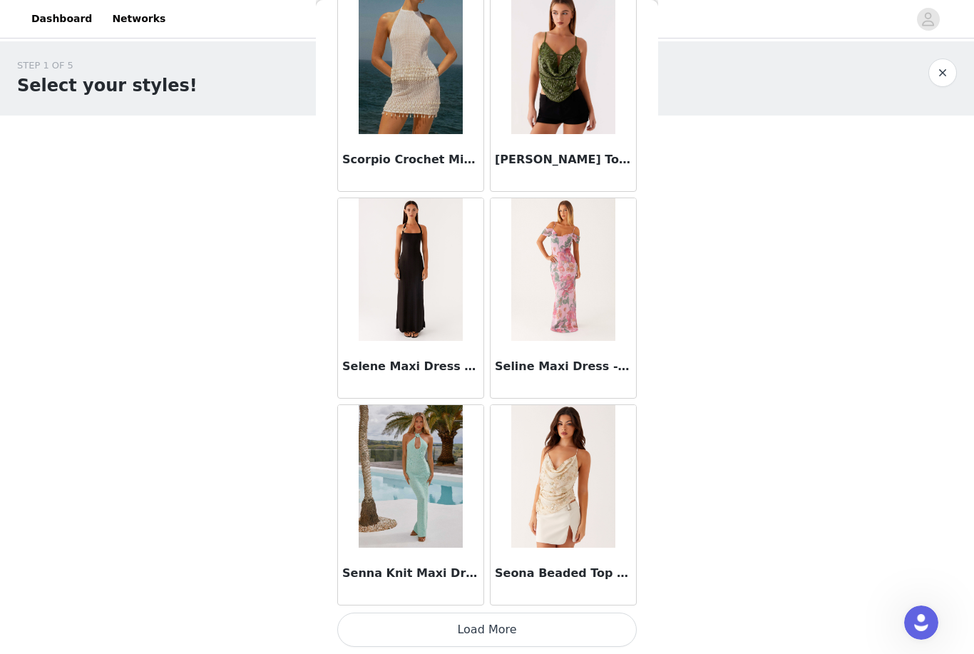
click at [580, 623] on button "Load More" at bounding box center [487, 630] width 300 height 34
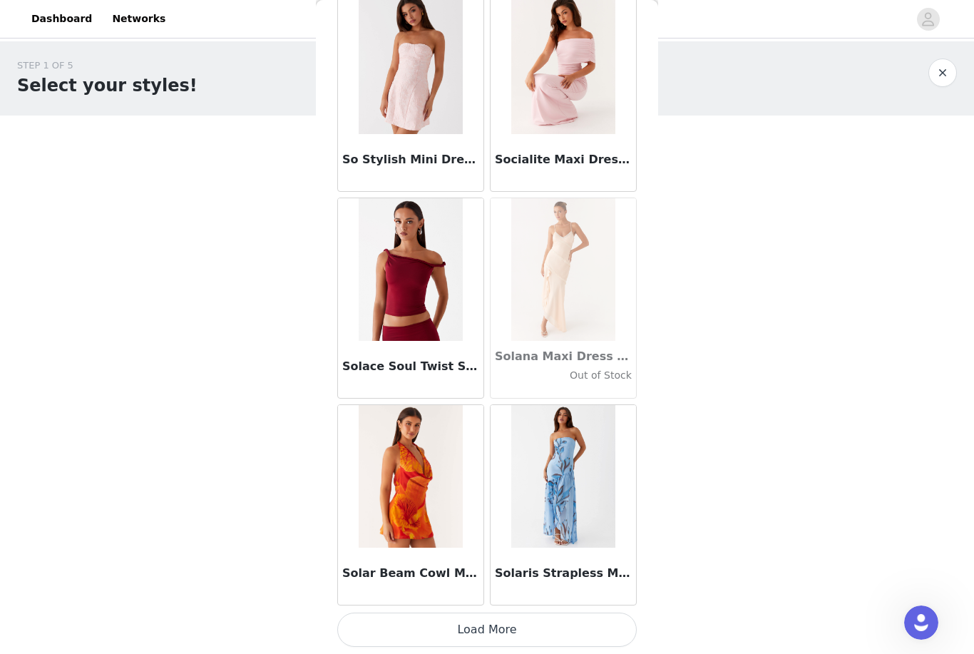
click at [565, 621] on button "Load More" at bounding box center [487, 630] width 300 height 34
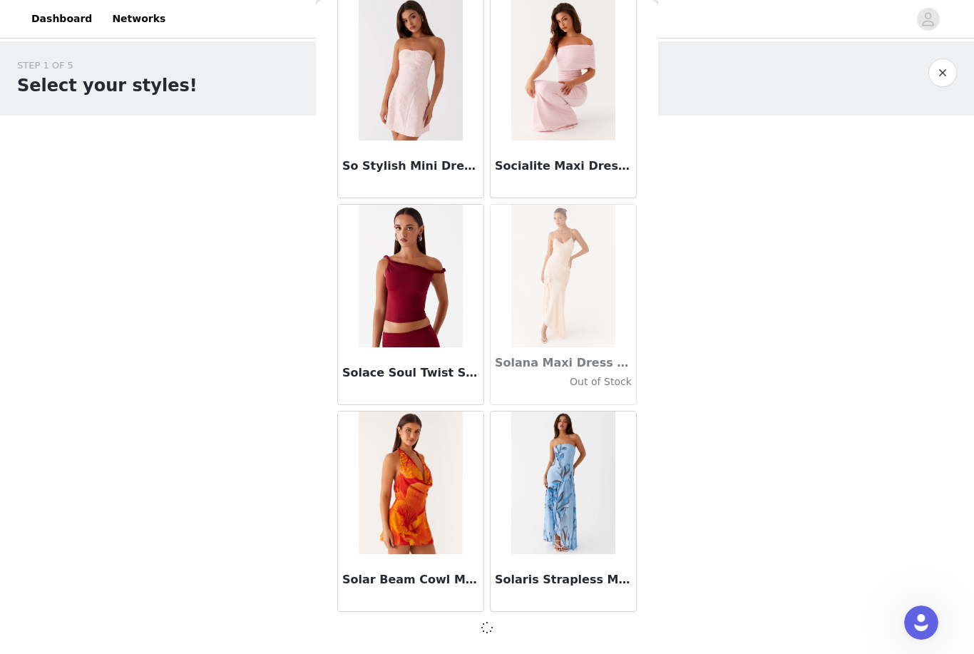
scroll to position [75982, 0]
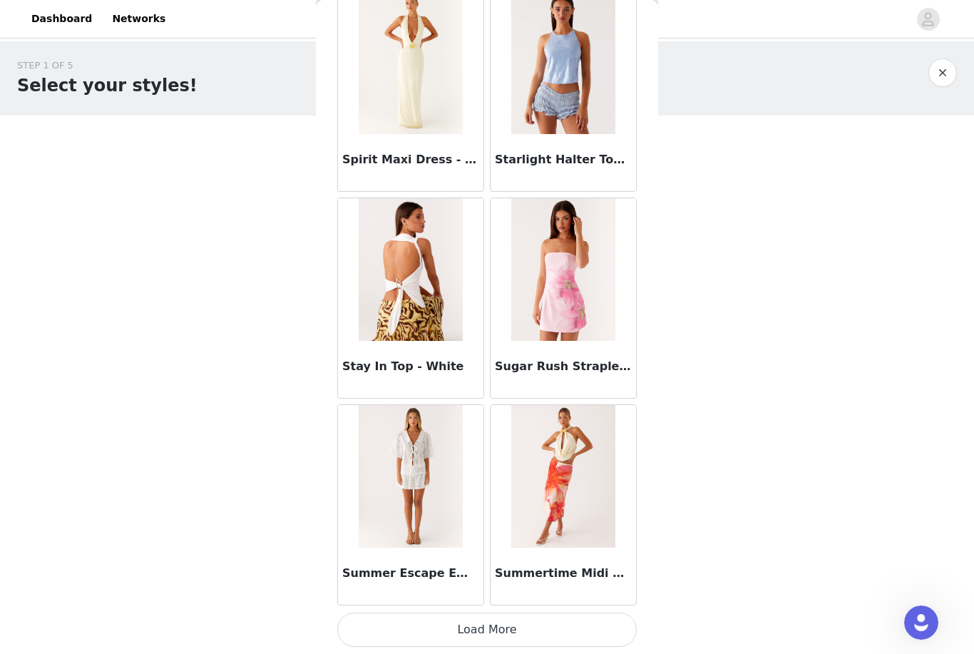
click at [593, 614] on button "Load More" at bounding box center [487, 630] width 300 height 34
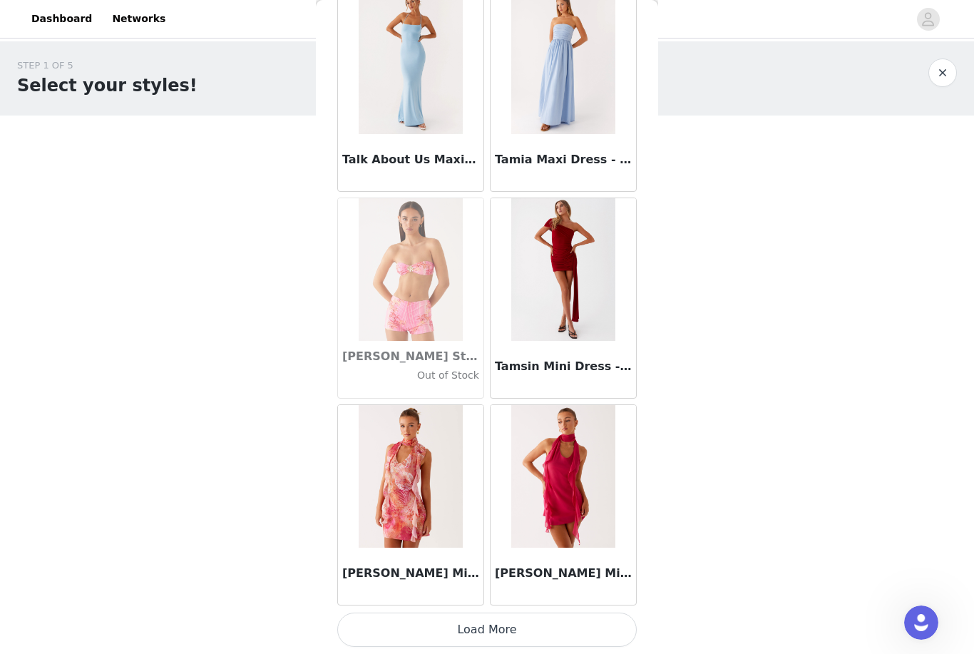
click at [590, 623] on button "Load More" at bounding box center [487, 630] width 300 height 34
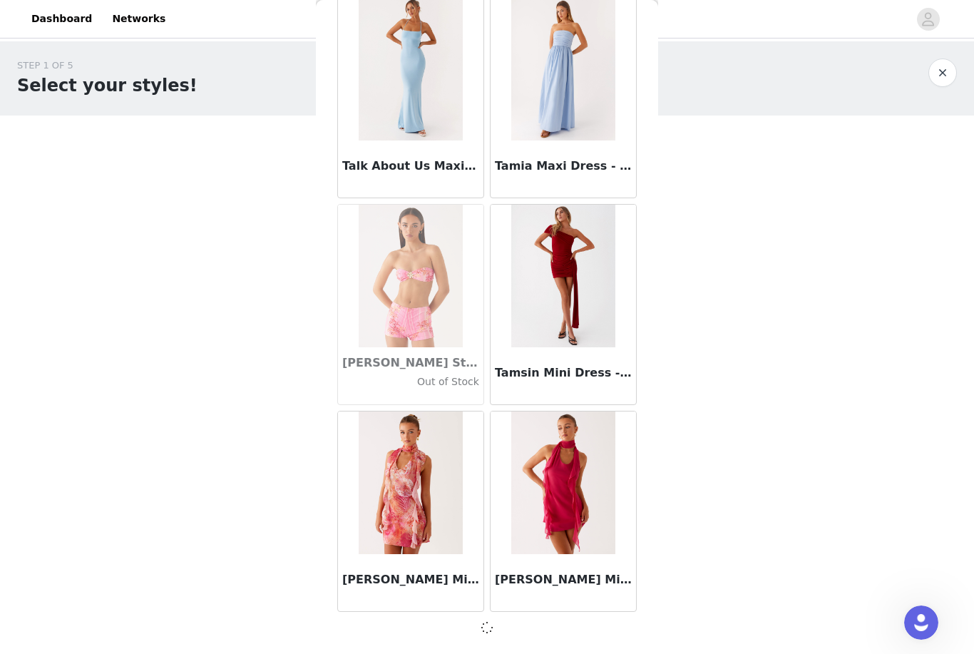
scroll to position [80119, 0]
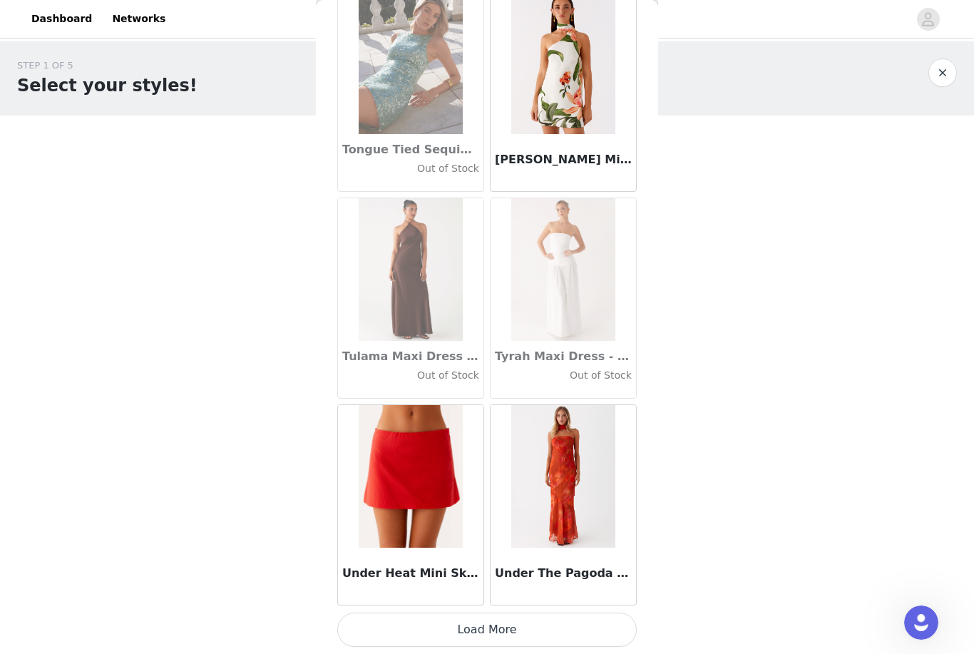
click at [576, 620] on button "Load More" at bounding box center [487, 630] width 300 height 34
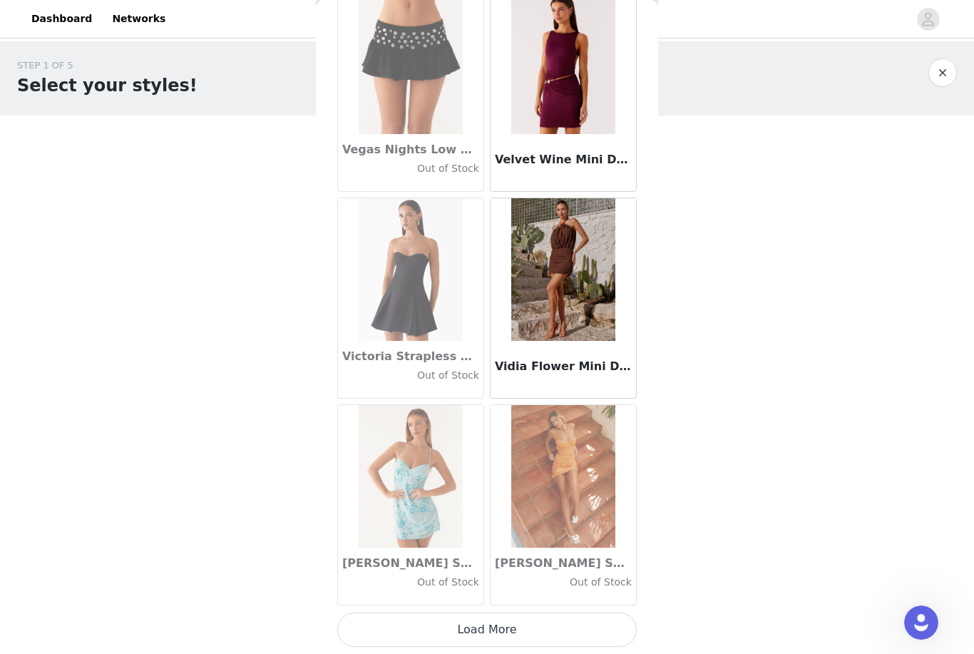
scroll to position [84262, 0]
click at [597, 616] on button "Load More" at bounding box center [487, 630] width 300 height 34
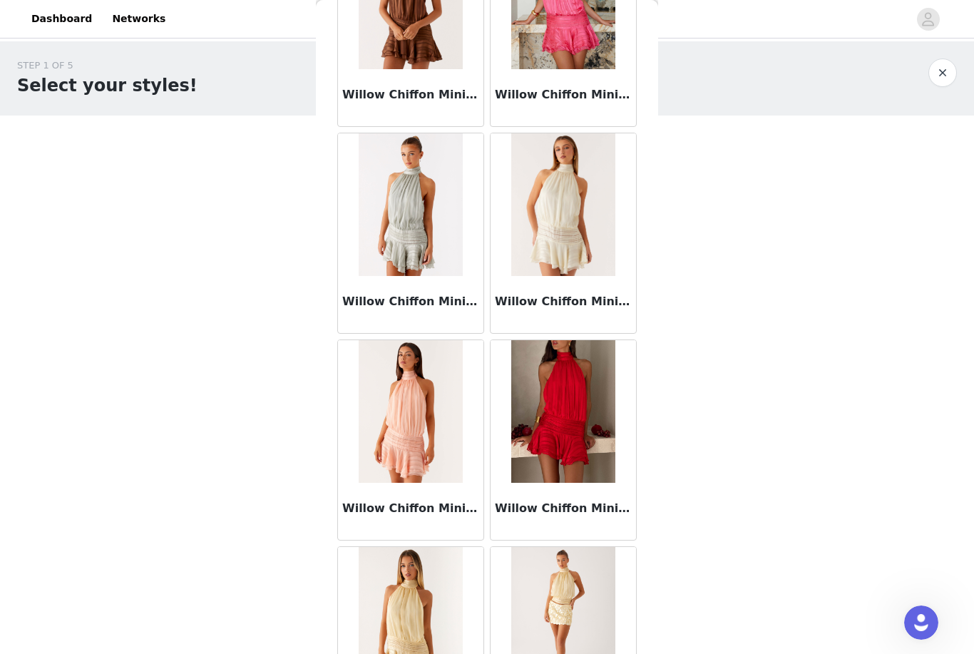
scroll to position [86131, 0]
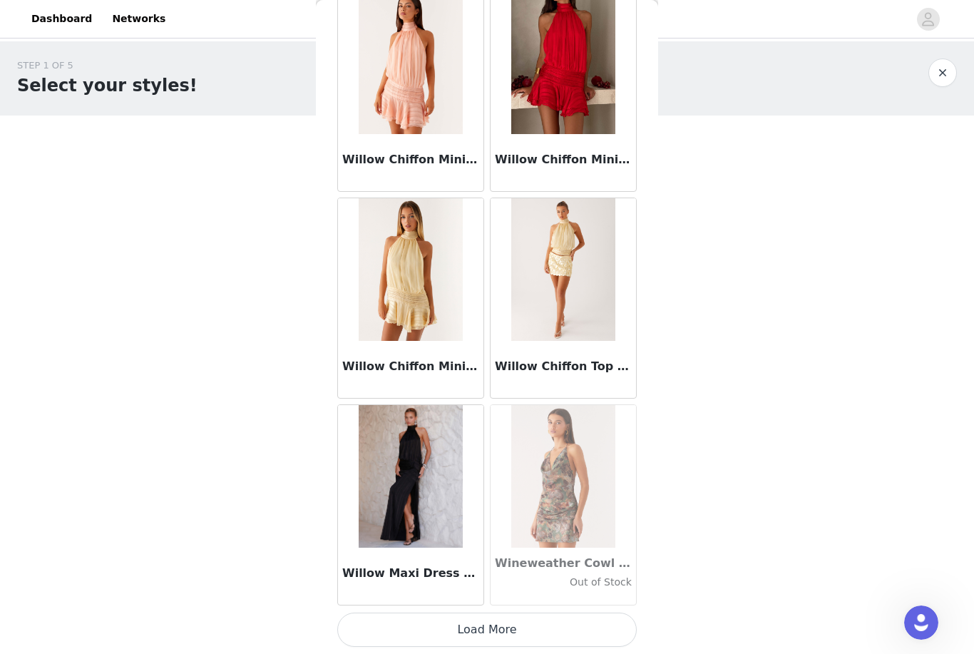
click at [602, 627] on button "Load More" at bounding box center [487, 630] width 300 height 34
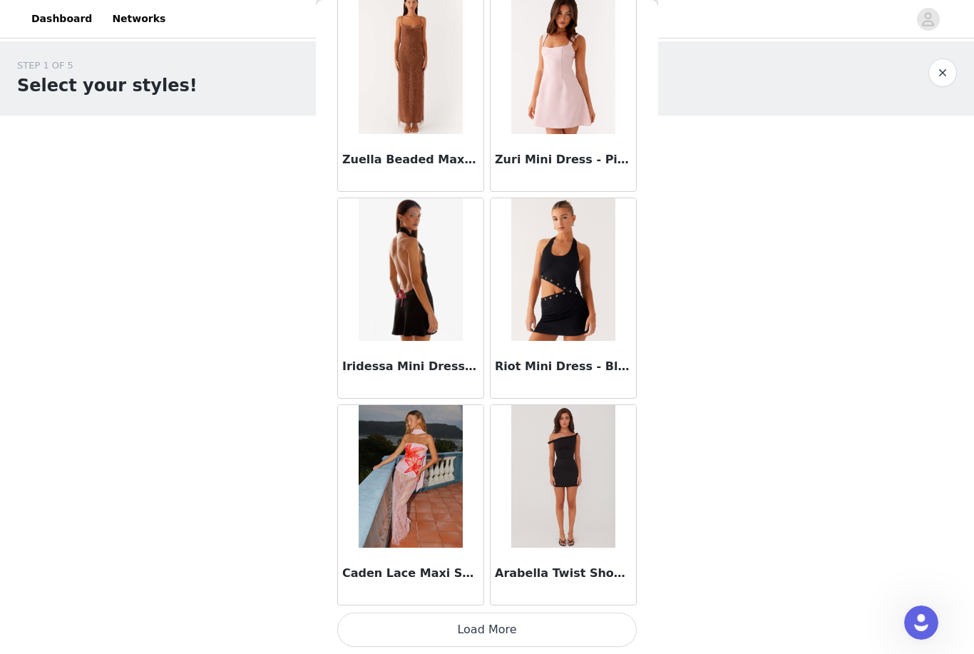
click at [531, 621] on button "Load More" at bounding box center [487, 630] width 300 height 34
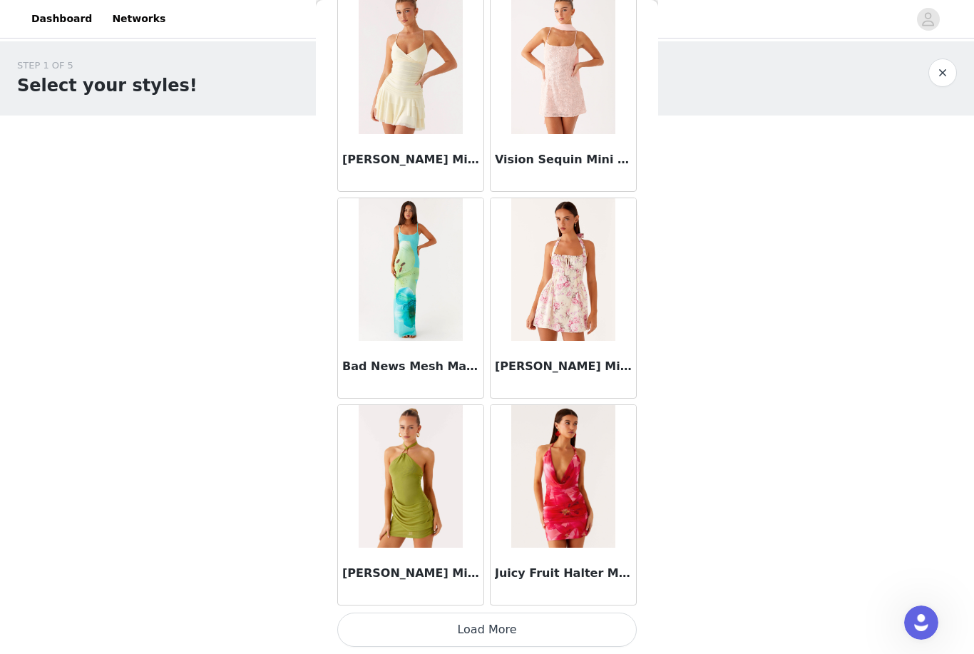
click at [568, 616] on button "Load More" at bounding box center [487, 630] width 300 height 34
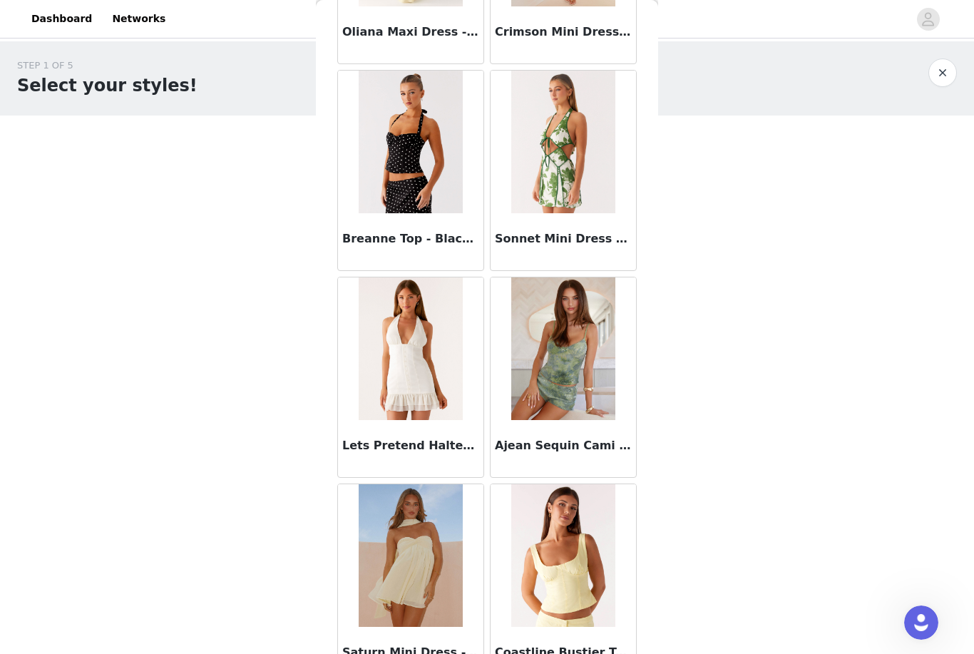
scroll to position [91980, 0]
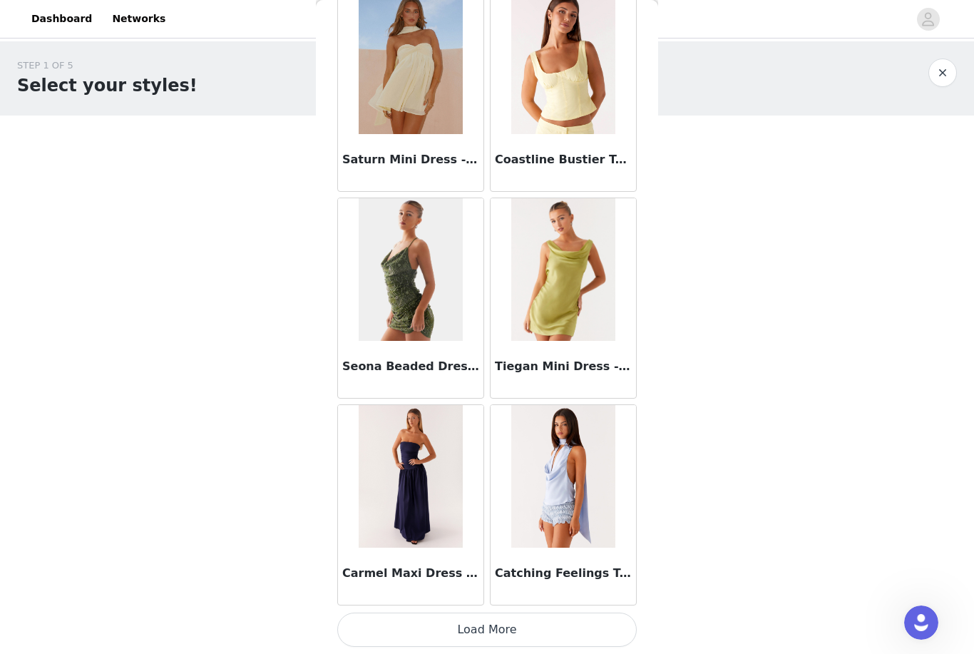
click at [606, 620] on button "Load More" at bounding box center [487, 630] width 300 height 34
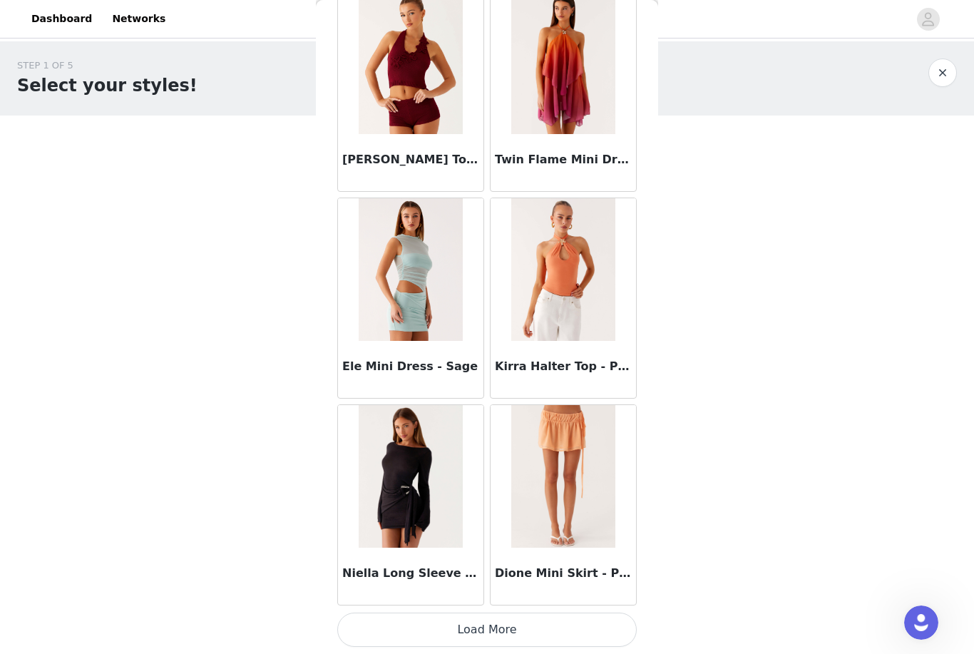
scroll to position [94604, 0]
click at [512, 629] on button "Load More" at bounding box center [487, 630] width 300 height 34
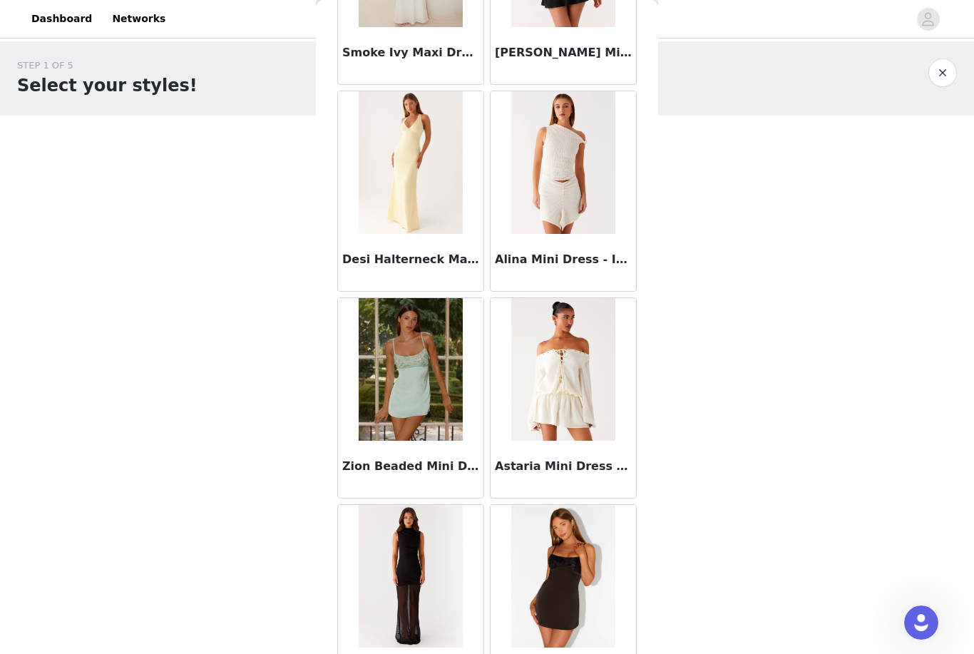
scroll to position [96161, 0]
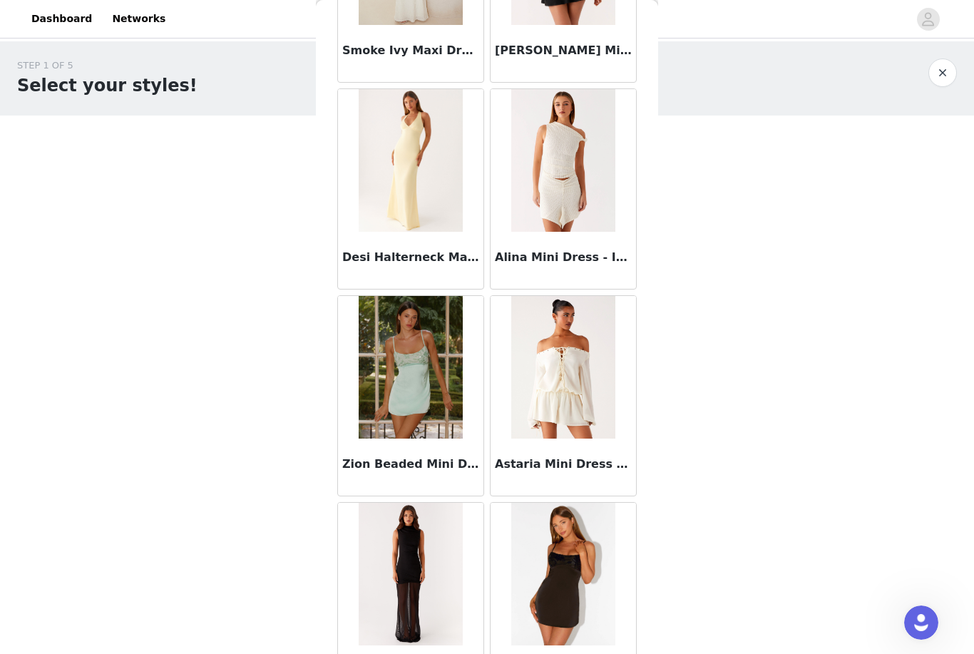
click at [572, 425] on img at bounding box center [563, 367] width 104 height 143
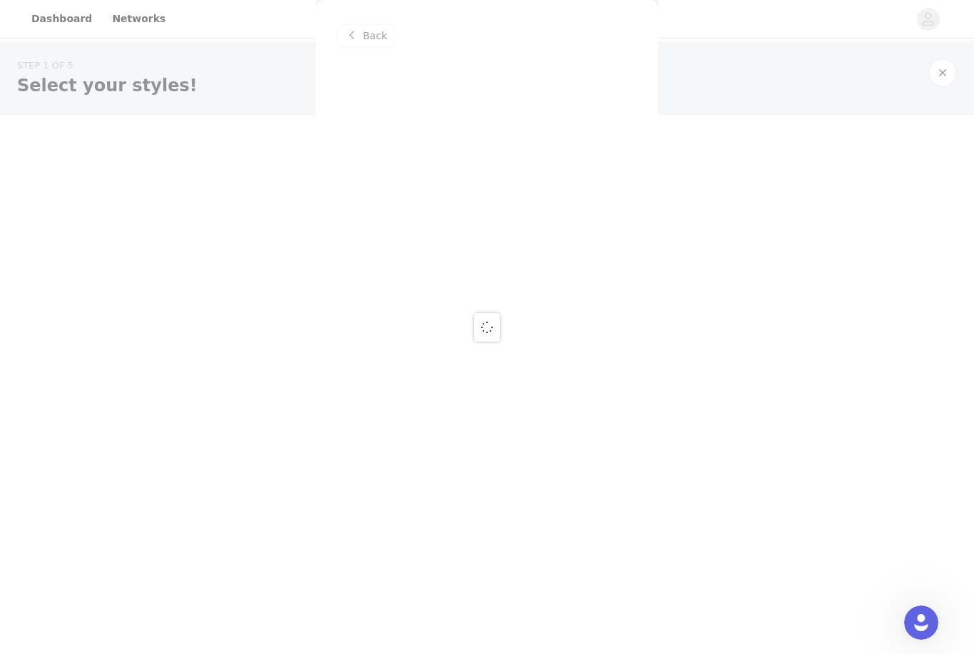
scroll to position [0, 0]
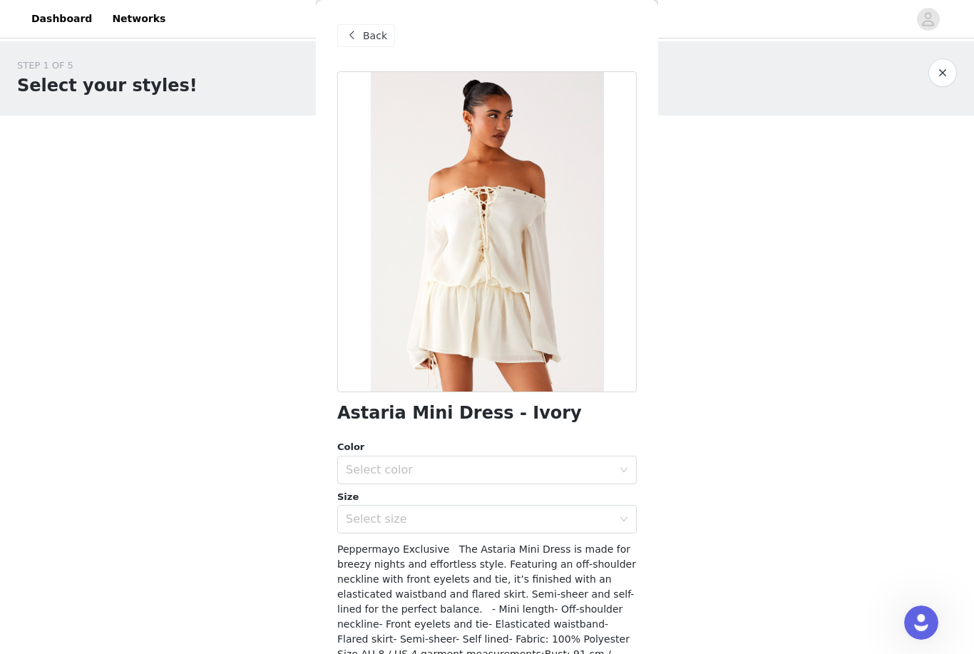
click at [546, 471] on div "Select color" at bounding box center [479, 470] width 267 height 14
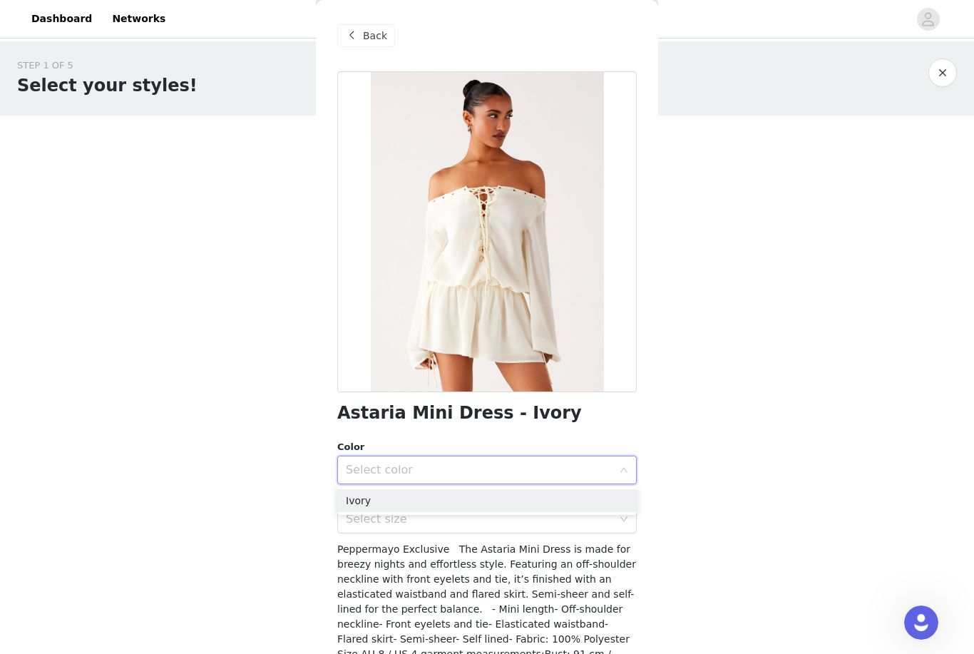
click at [532, 504] on li "Ivory" at bounding box center [487, 500] width 300 height 23
click at [523, 521] on div "Select size" at bounding box center [479, 519] width 267 height 14
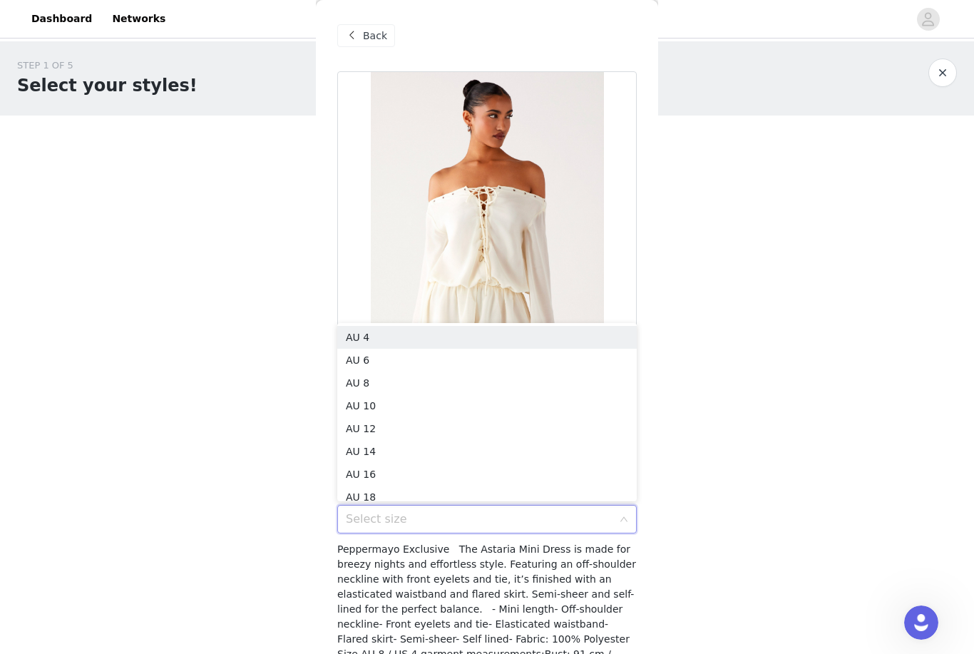
click at [551, 331] on li "AU 4" at bounding box center [487, 337] width 300 height 23
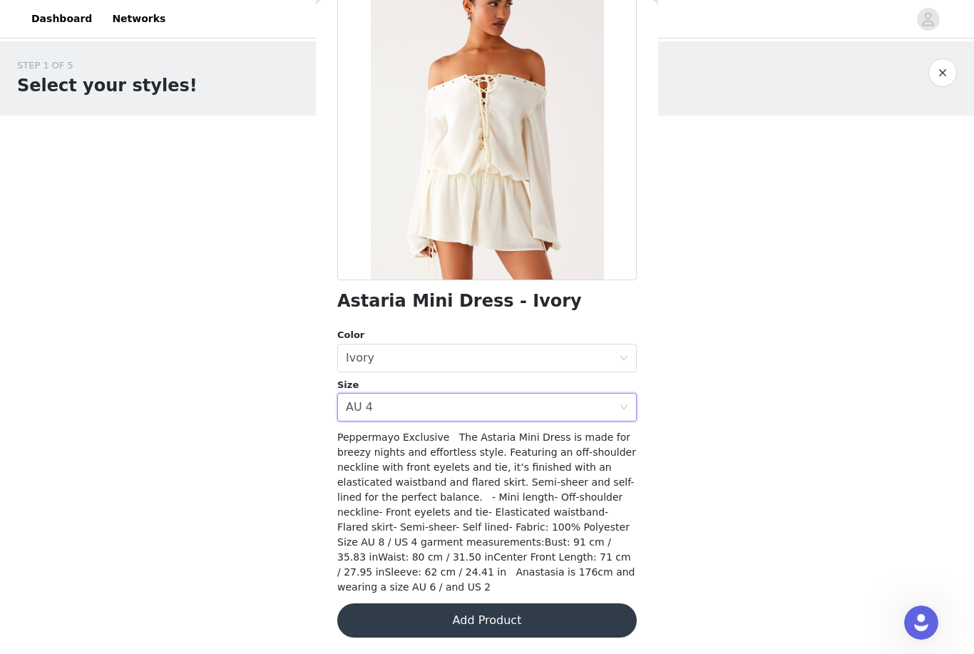
scroll to position [112, 0]
click at [499, 614] on button "Add Product" at bounding box center [487, 620] width 300 height 34
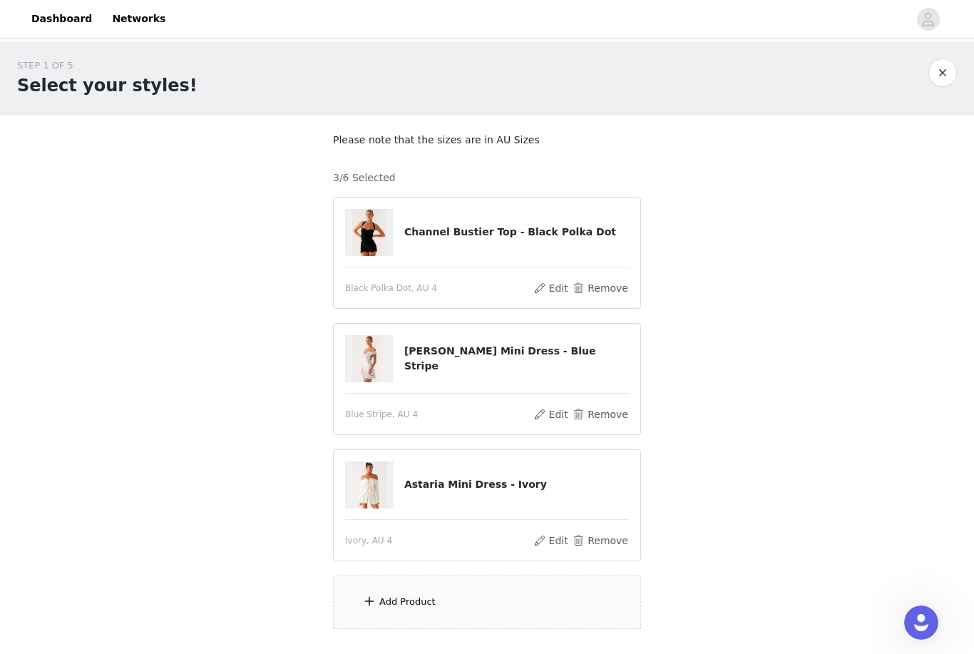
click at [549, 602] on div "Add Product" at bounding box center [487, 602] width 308 height 53
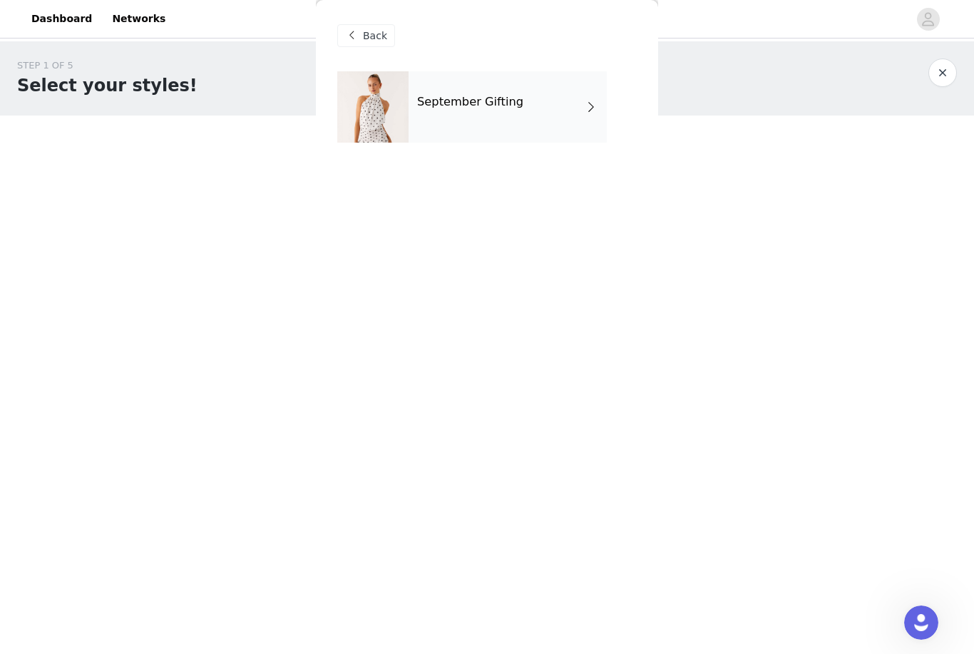
click at [523, 98] on div "September Gifting" at bounding box center [508, 106] width 198 height 71
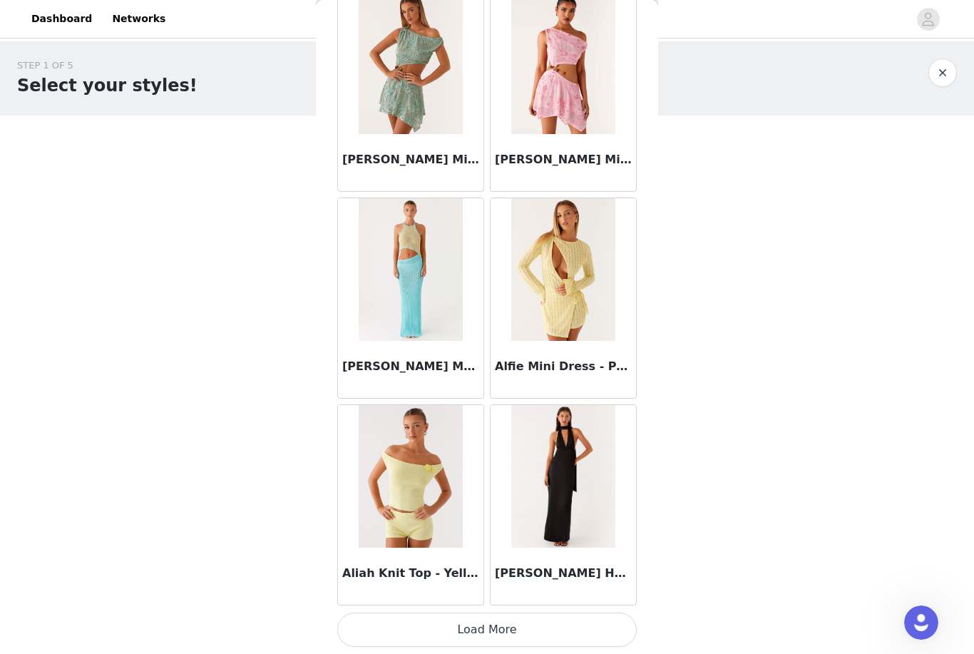
click at [580, 615] on button "Load More" at bounding box center [487, 630] width 300 height 34
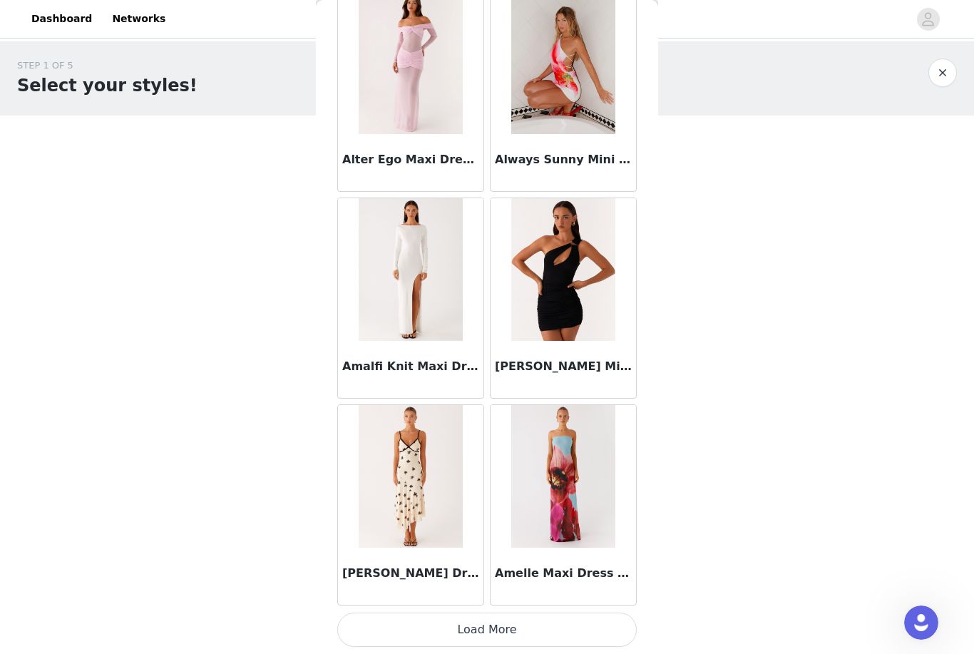
click at [488, 620] on button "Load More" at bounding box center [487, 630] width 300 height 34
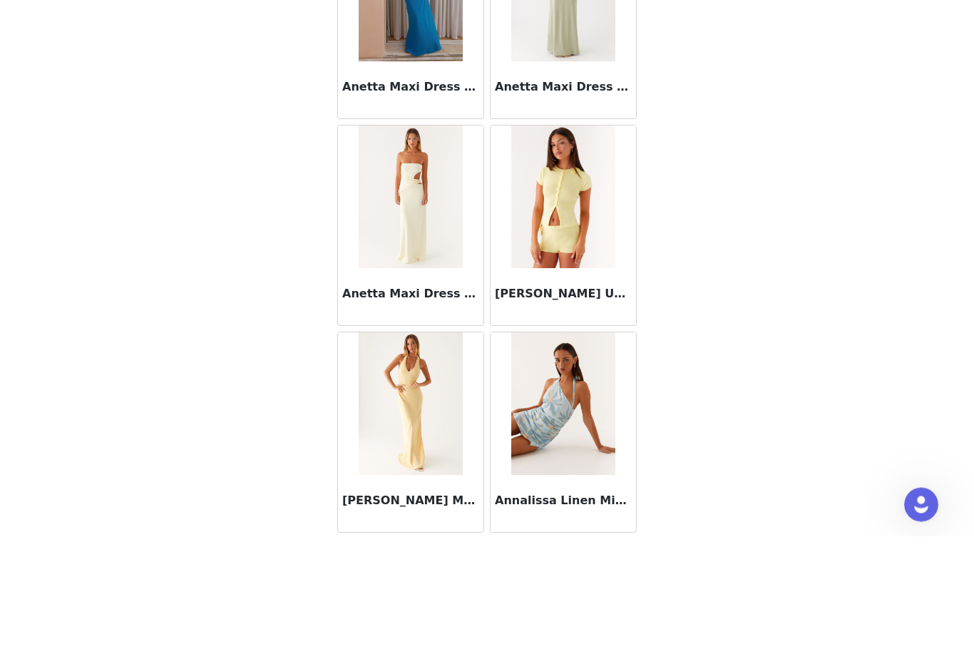
scroll to position [48, 0]
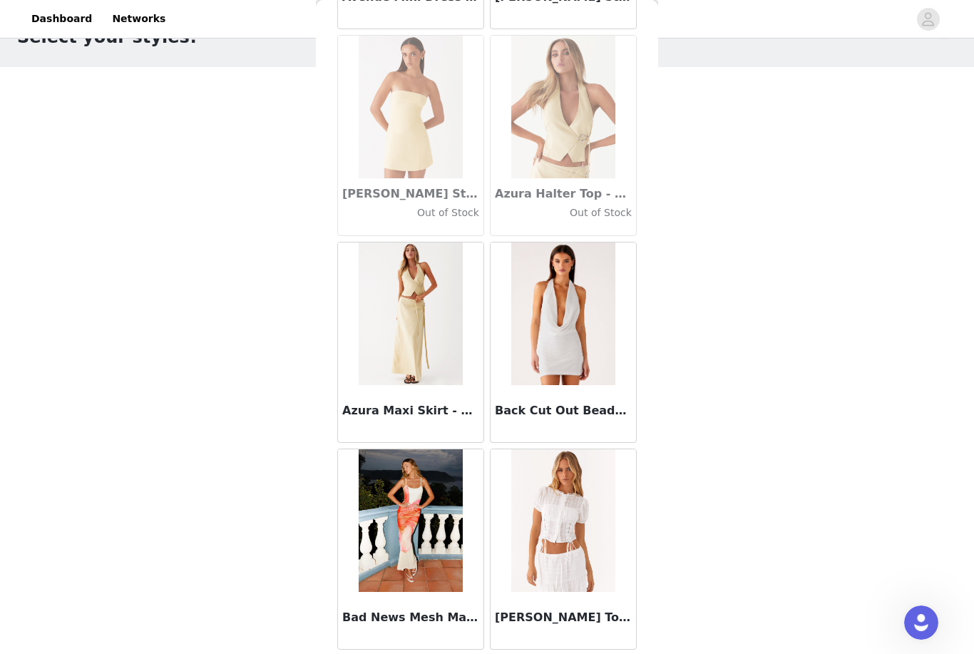
scroll to position [9756, 0]
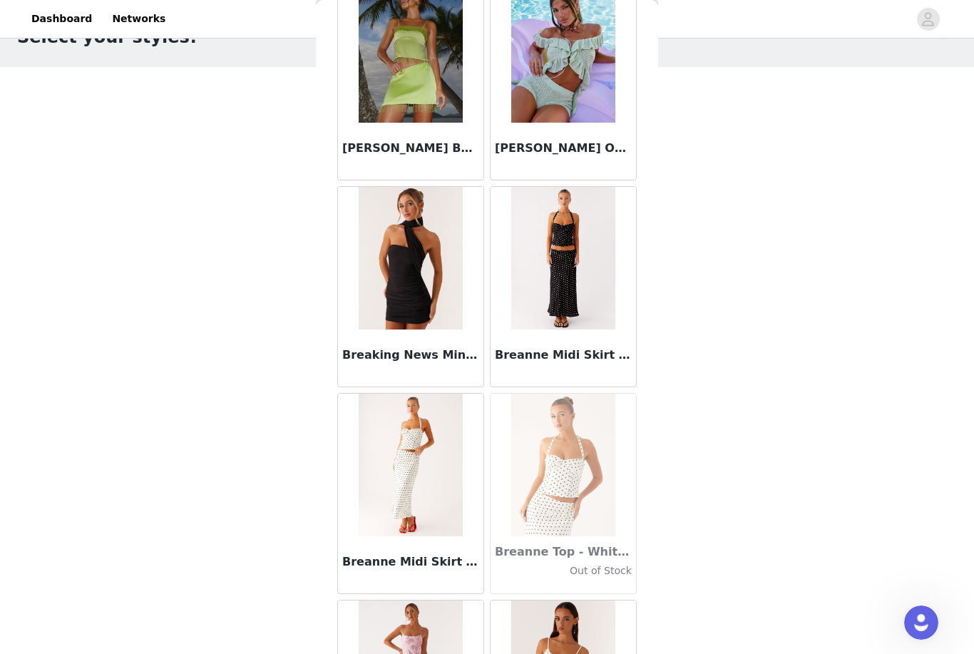
scroll to position [12812, 0]
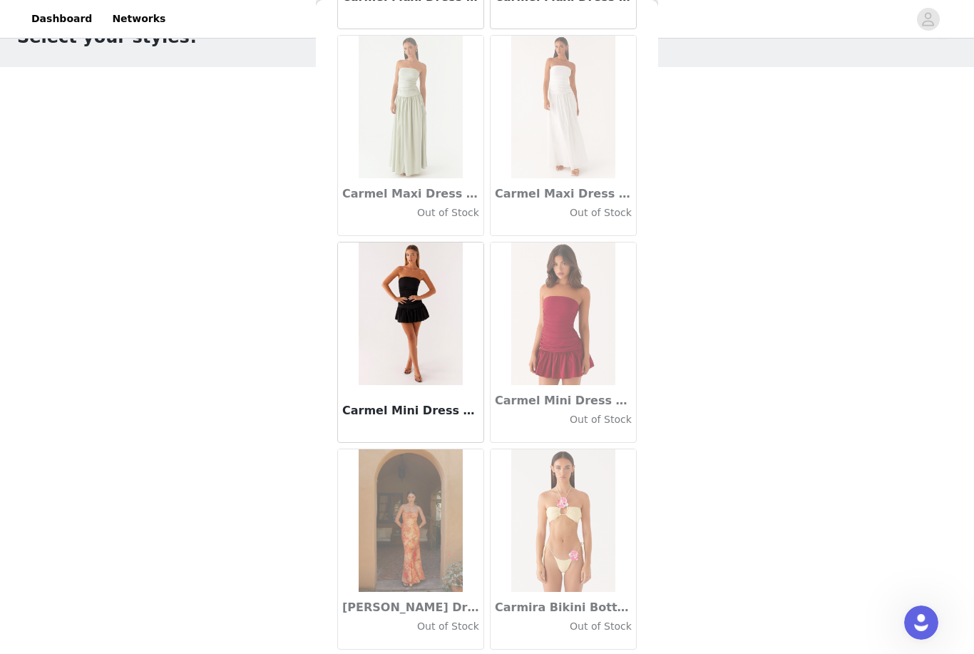
scroll to position [15961, 0]
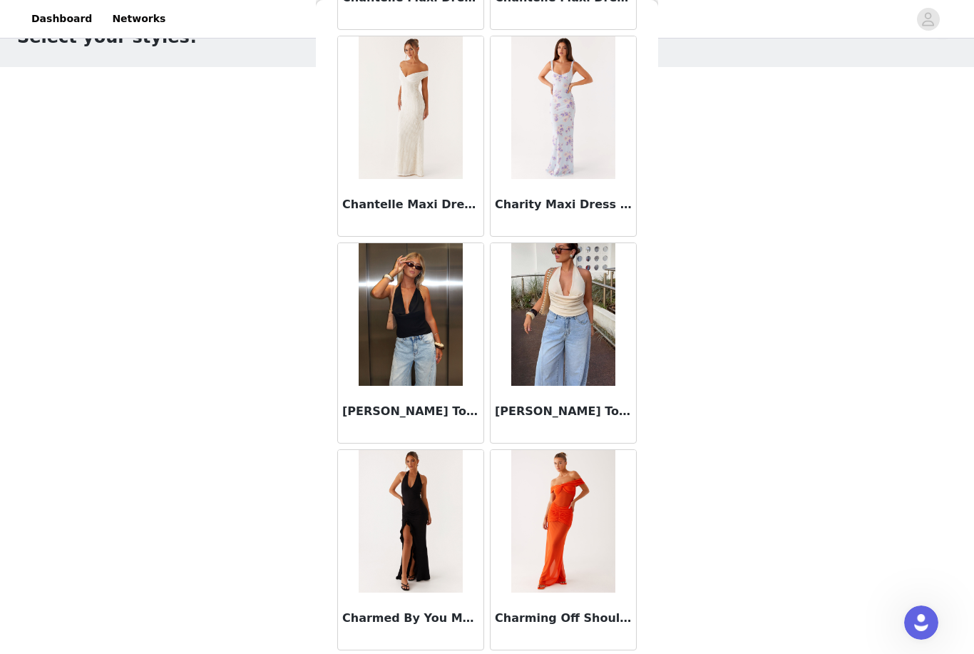
scroll to position [18030, 0]
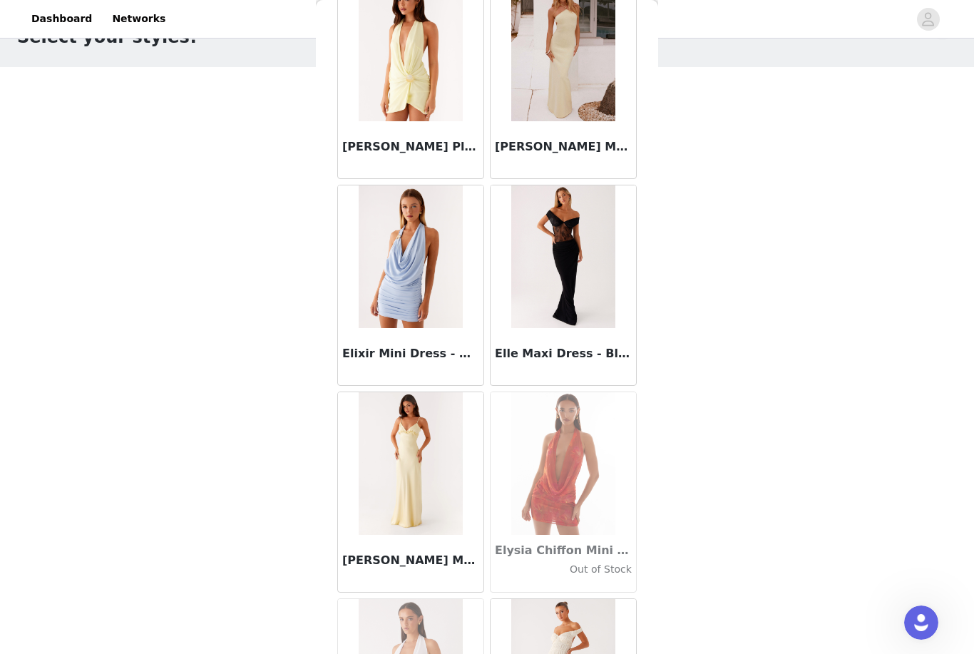
scroll to position [27402, 0]
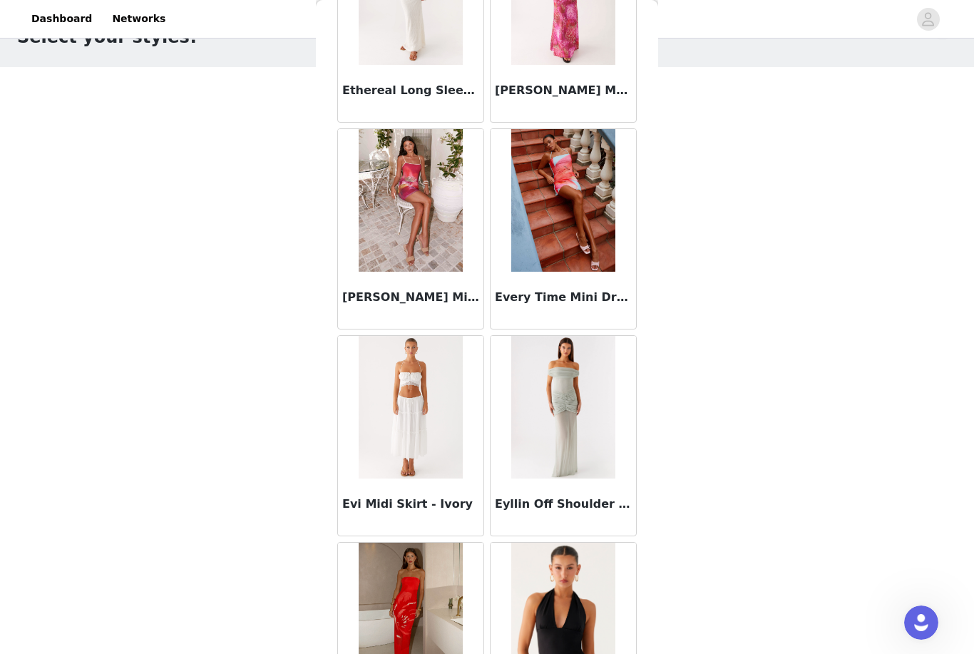
scroll to position [29729, 0]
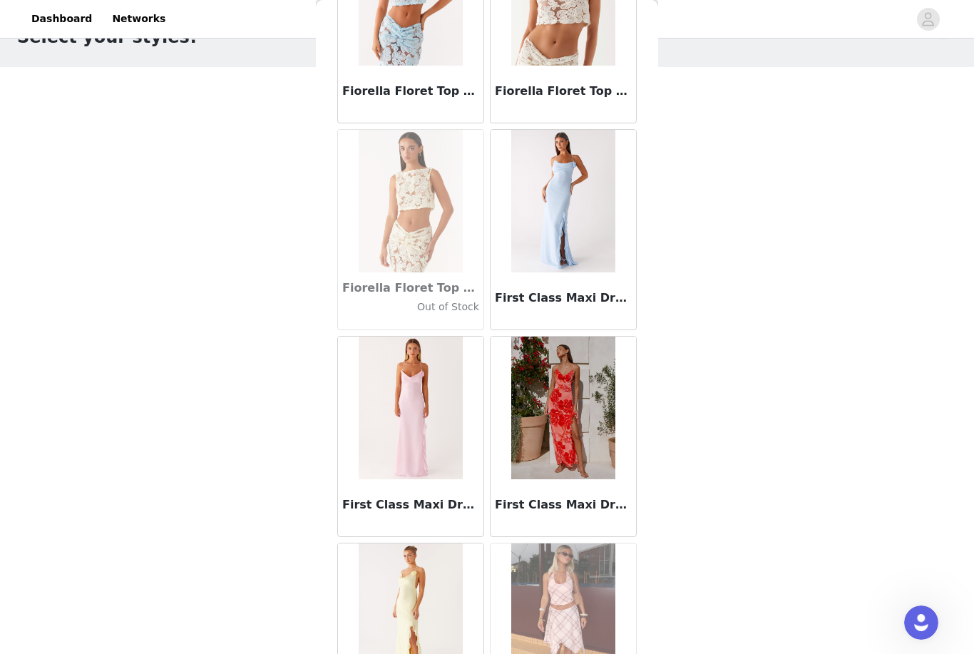
scroll to position [32332, 0]
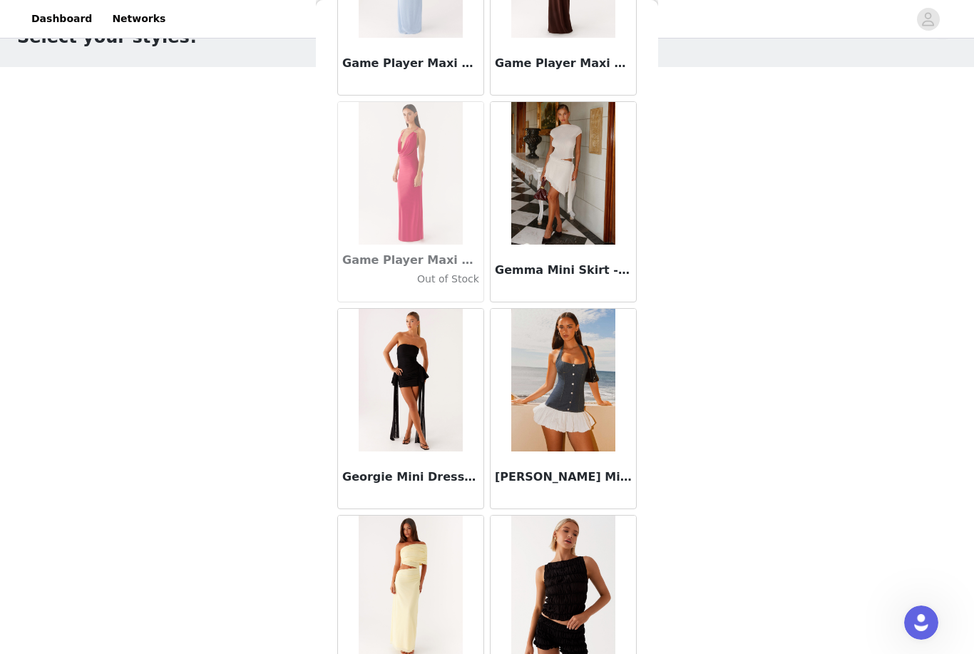
scroll to position [34419, 0]
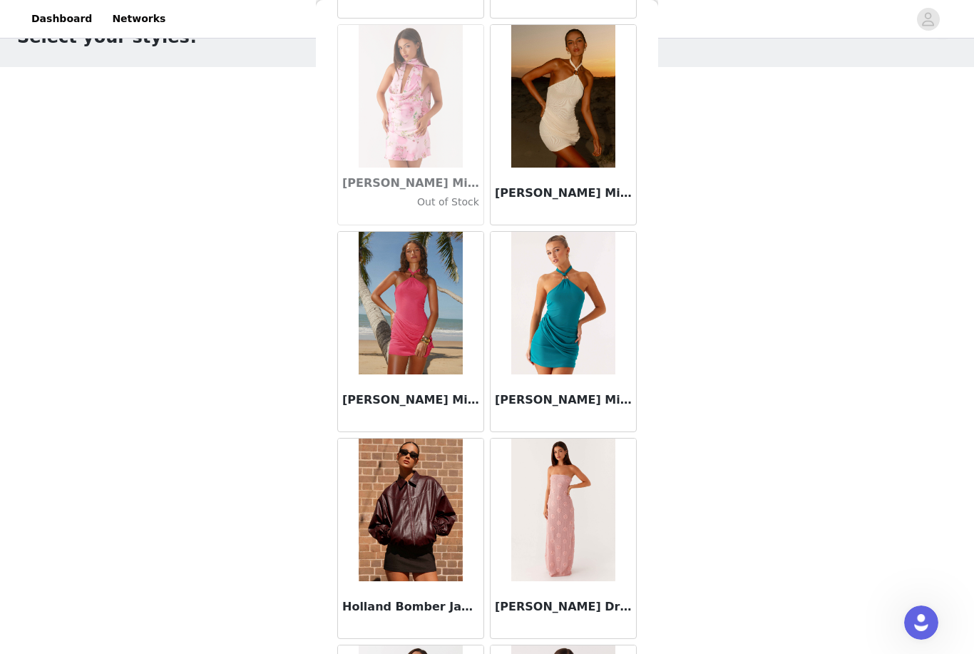
scroll to position [38277, 0]
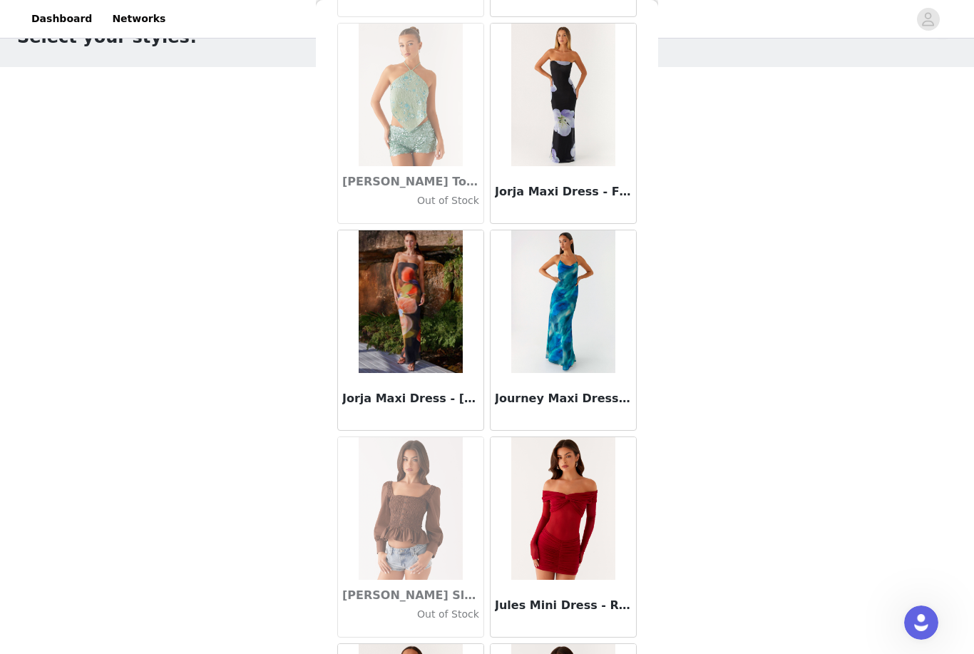
scroll to position [42380, 0]
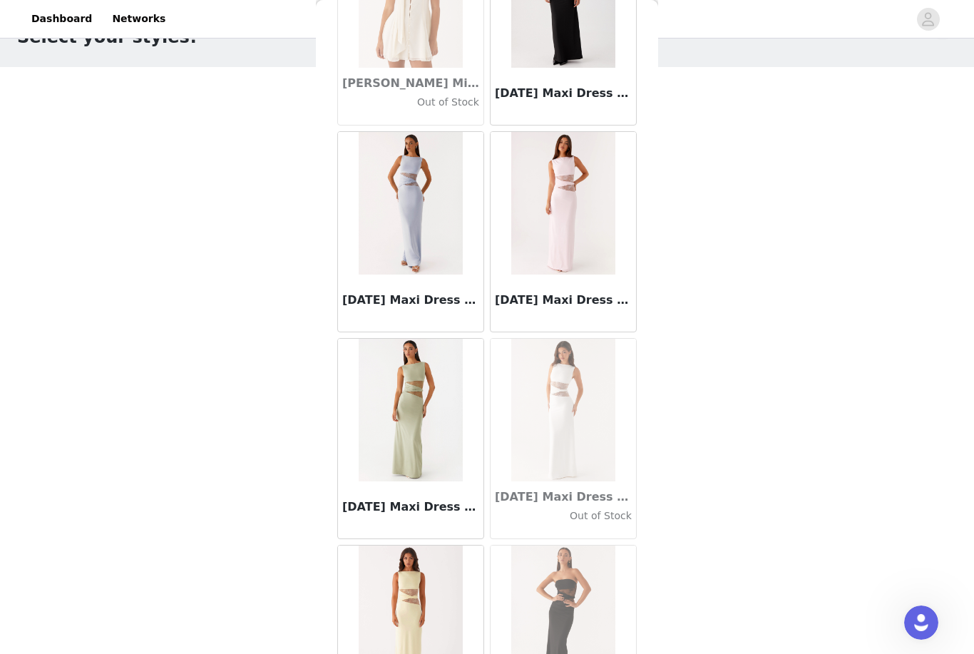
scroll to position [44551, 0]
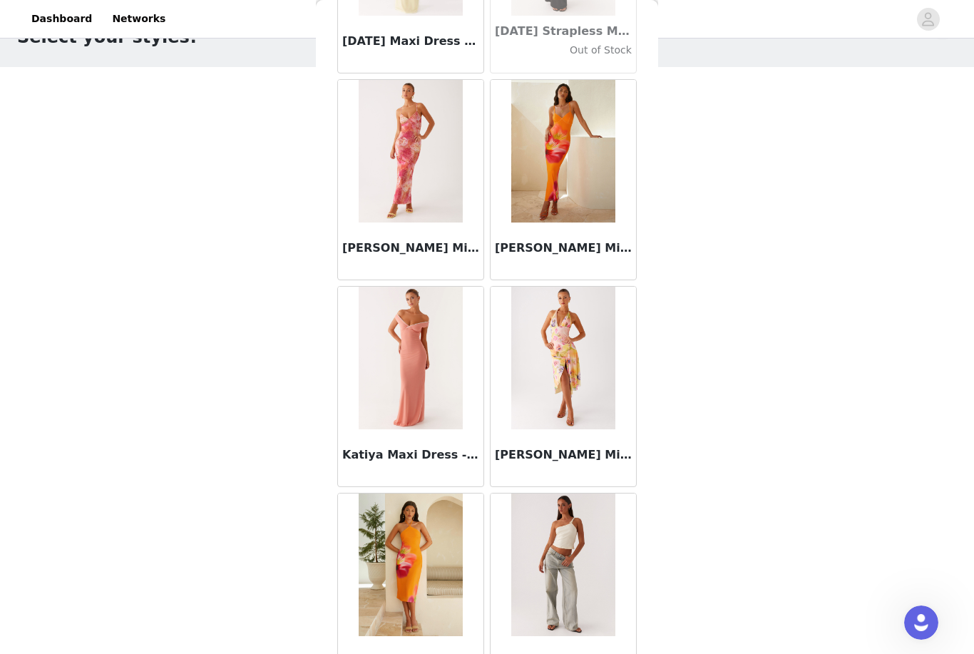
scroll to position [44835, 0]
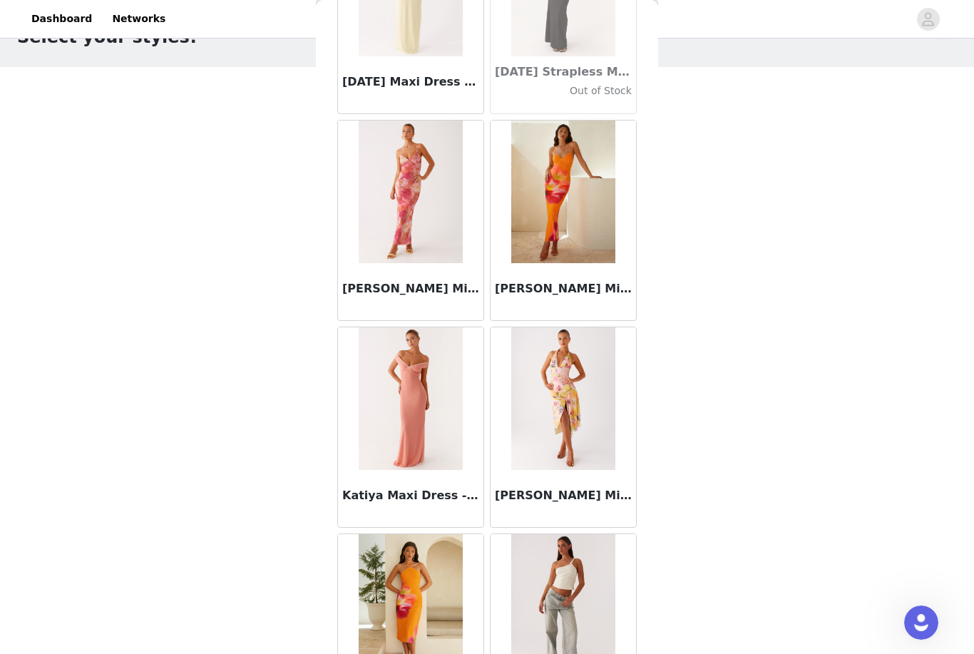
click at [730, 266] on div "STEP 1 OF 5 Select your styles! Please note that the sizes are in AU Sizes 3/6 …" at bounding box center [487, 295] width 974 height 605
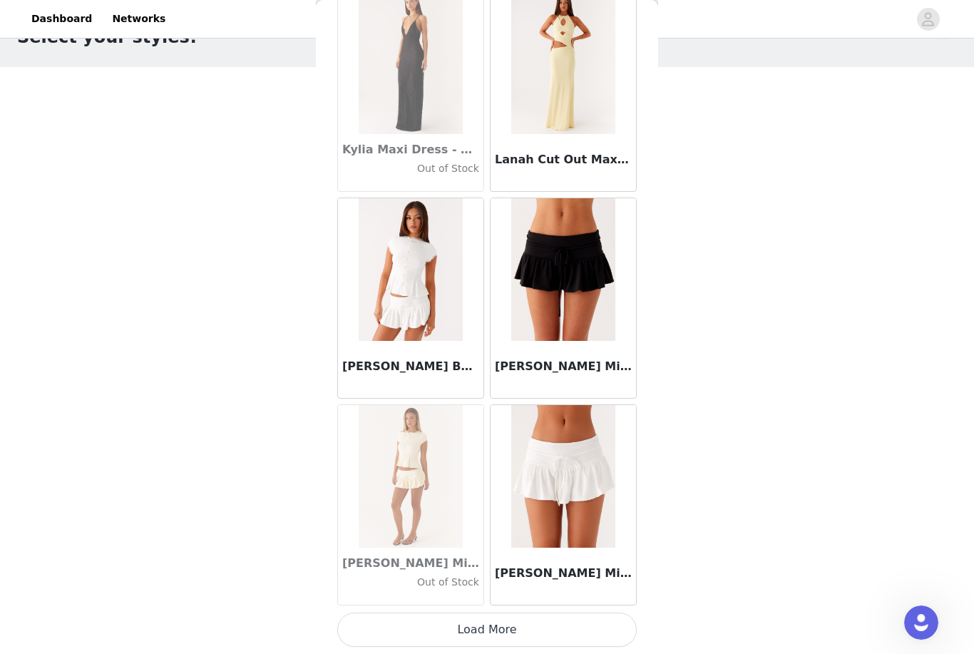
click at [487, 625] on button "Load More" at bounding box center [487, 630] width 300 height 34
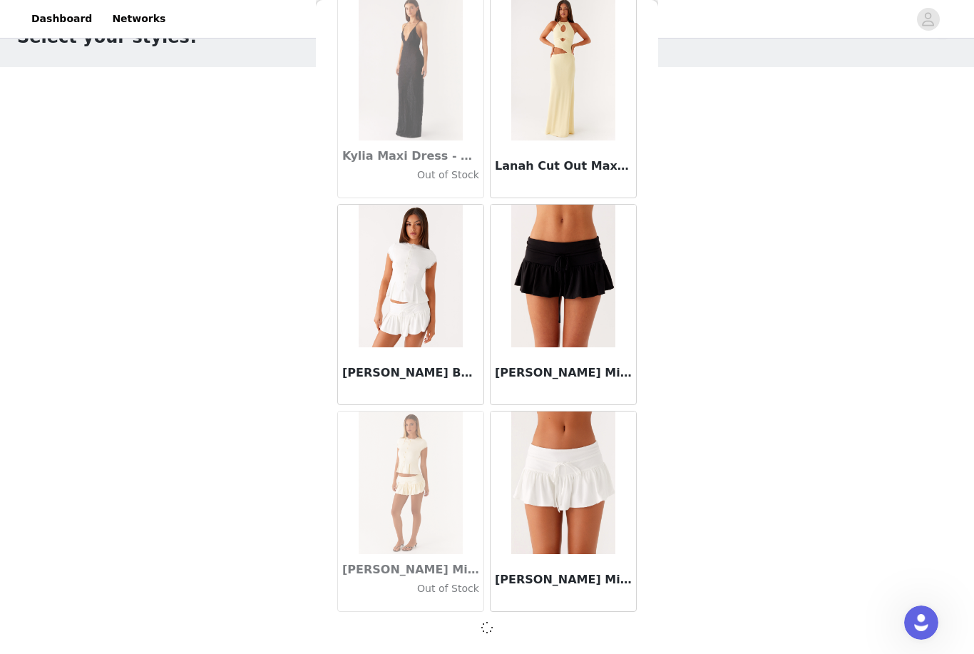
scroll to position [47026, 0]
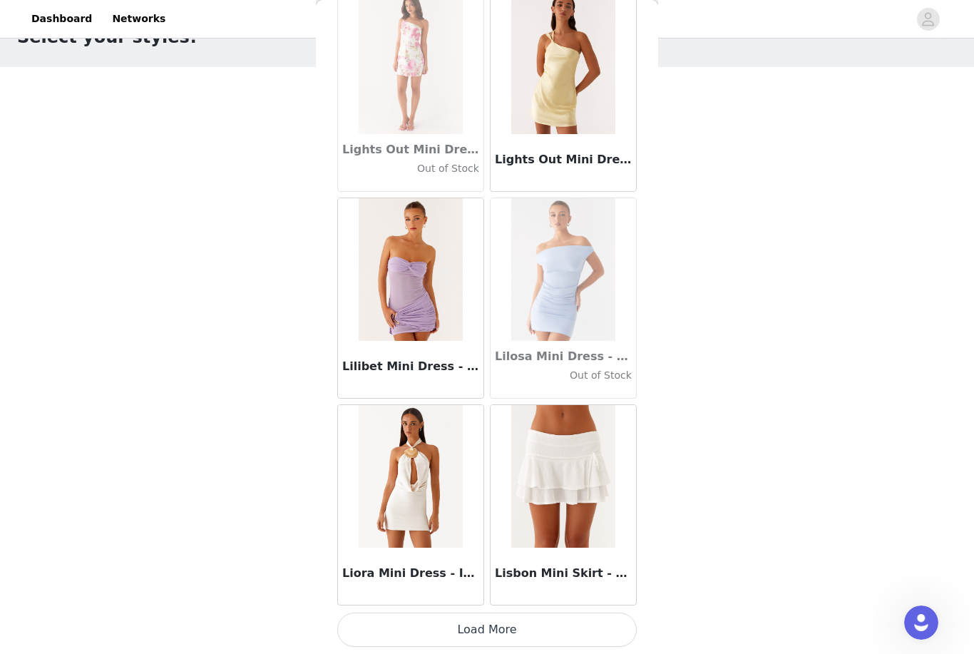
click at [506, 628] on button "Load More" at bounding box center [487, 630] width 300 height 34
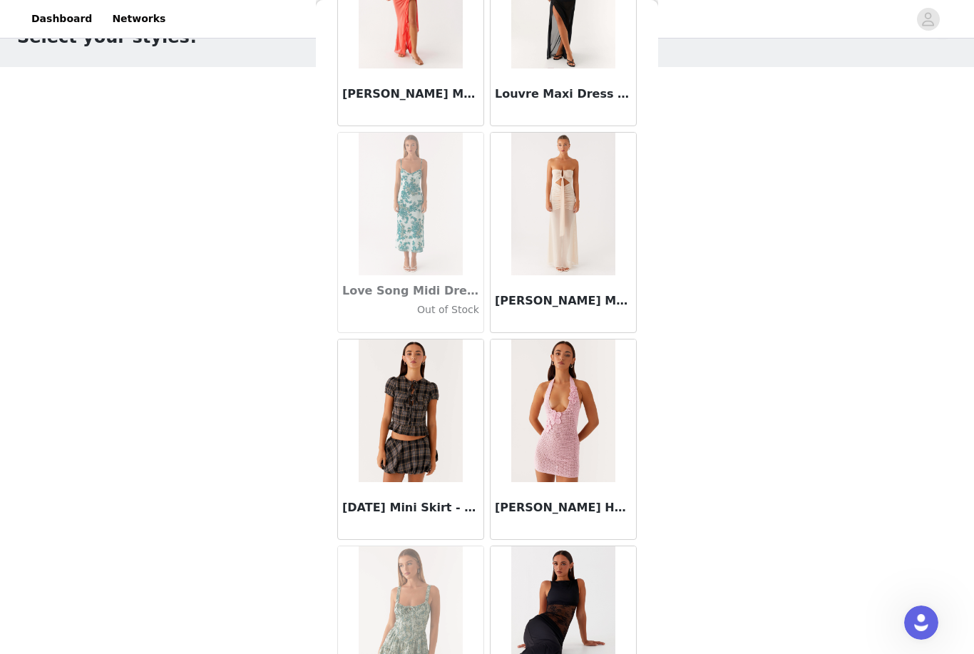
scroll to position [50791, 0]
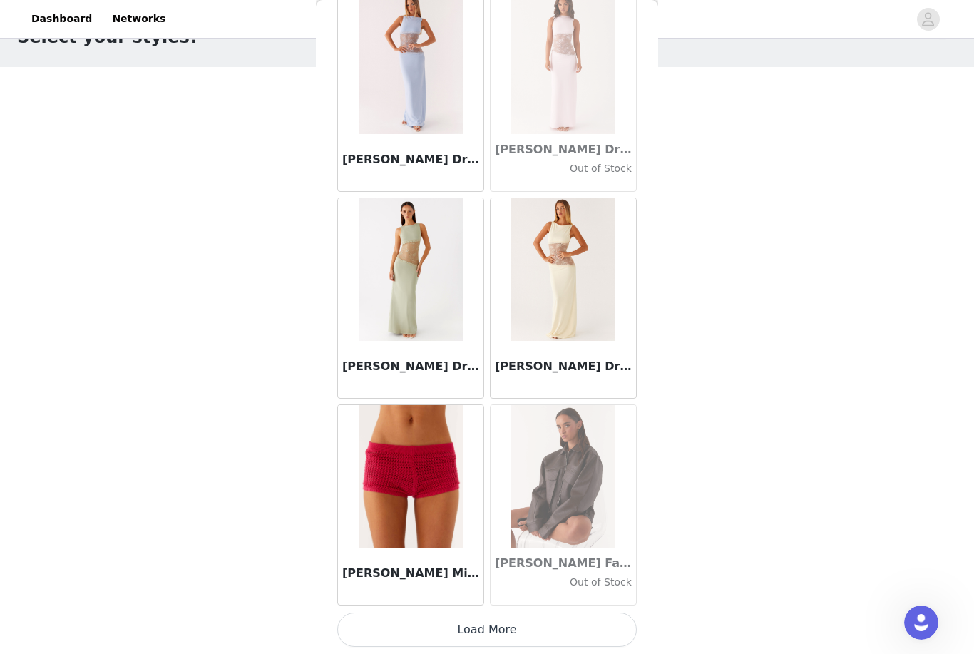
click at [512, 624] on button "Load More" at bounding box center [487, 630] width 300 height 34
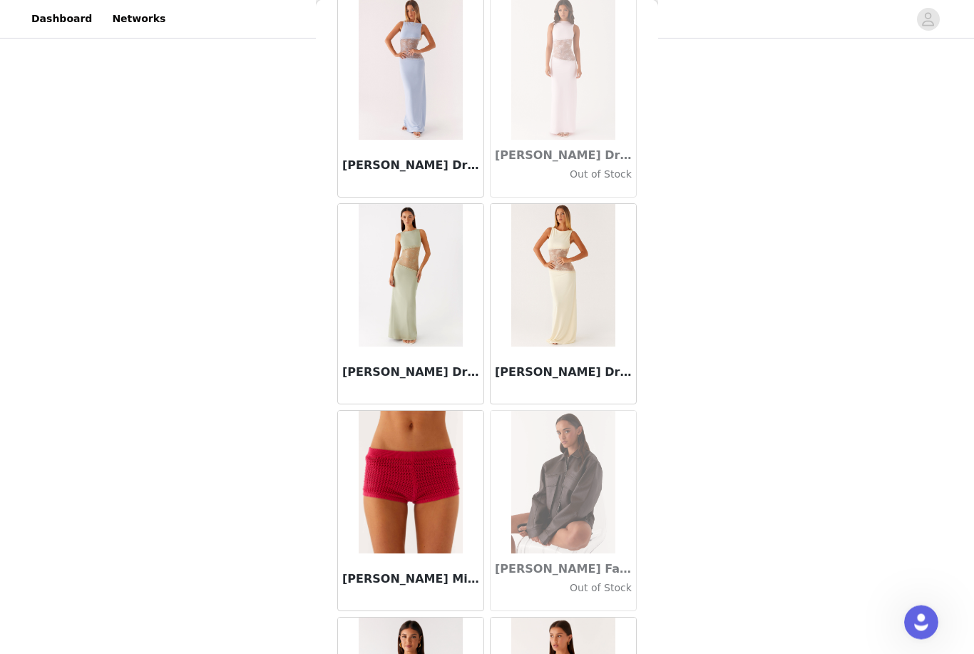
scroll to position [94, 0]
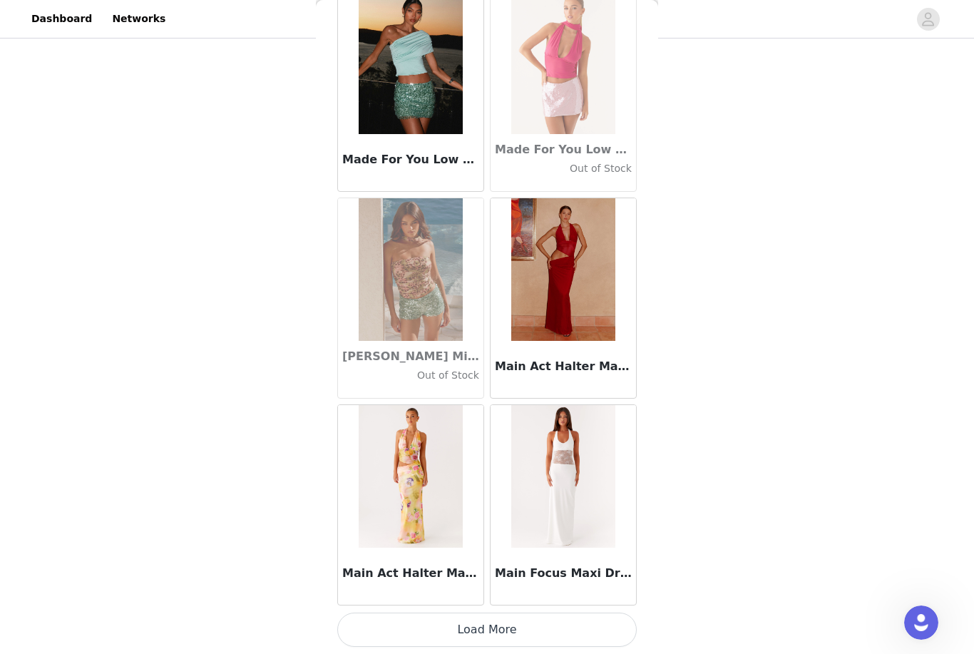
click at [496, 625] on button "Load More" at bounding box center [487, 630] width 300 height 34
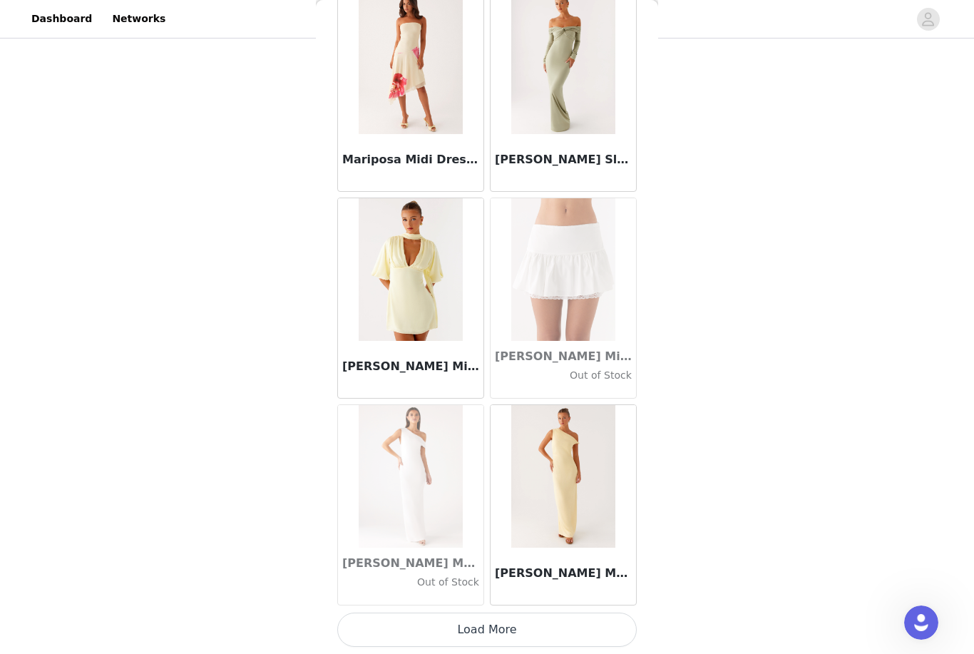
click at [512, 628] on button "Load More" at bounding box center [487, 630] width 300 height 34
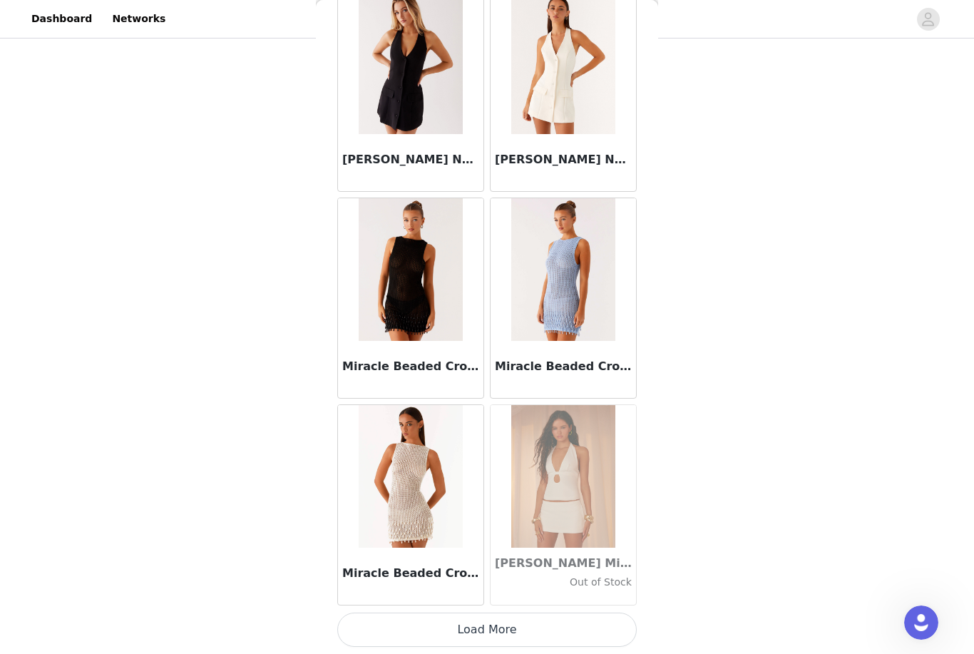
click at [513, 621] on button "Load More" at bounding box center [487, 630] width 300 height 34
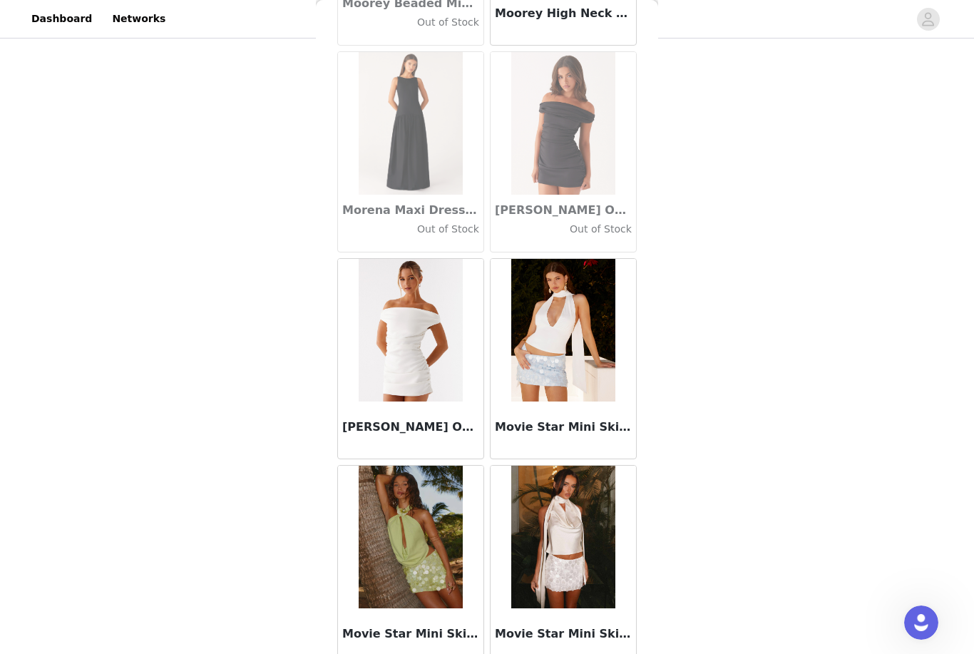
scroll to position [59191, 0]
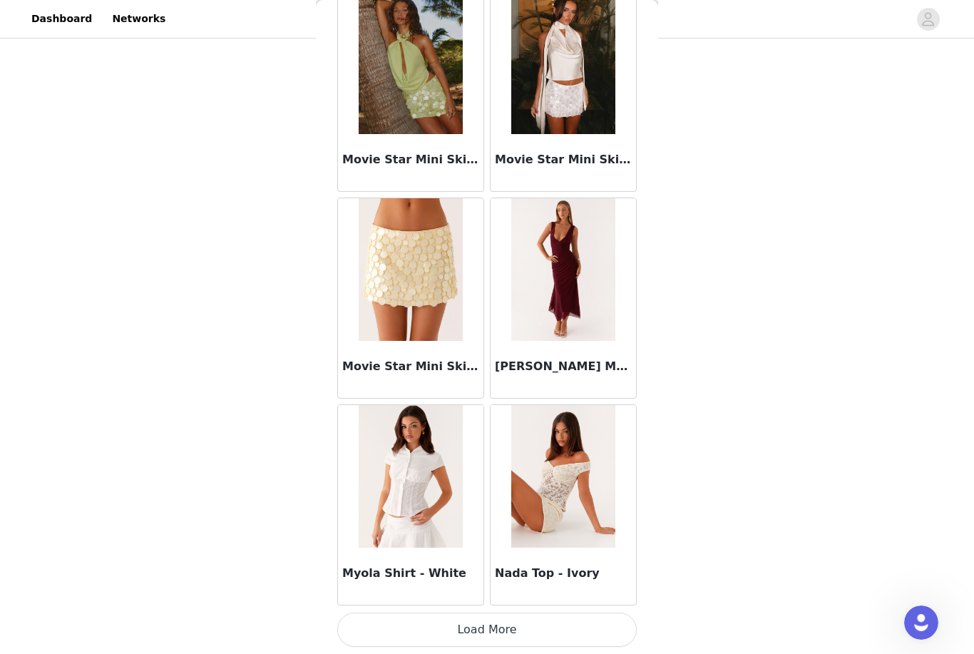
click at [521, 632] on button "Load More" at bounding box center [487, 630] width 300 height 34
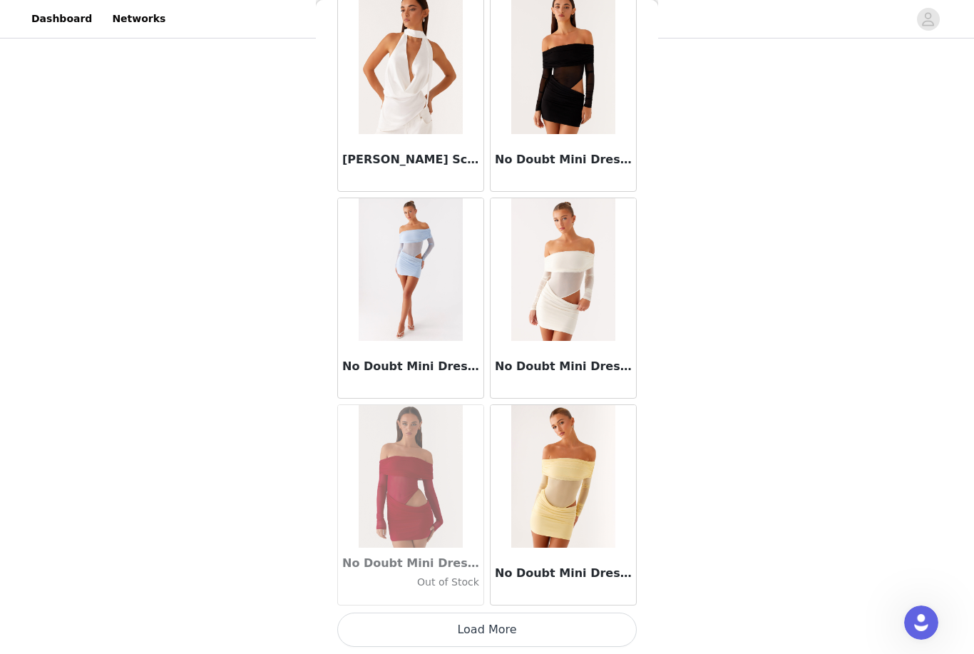
scroll to position [61510, 0]
click at [609, 620] on button "Load More" at bounding box center [487, 630] width 300 height 34
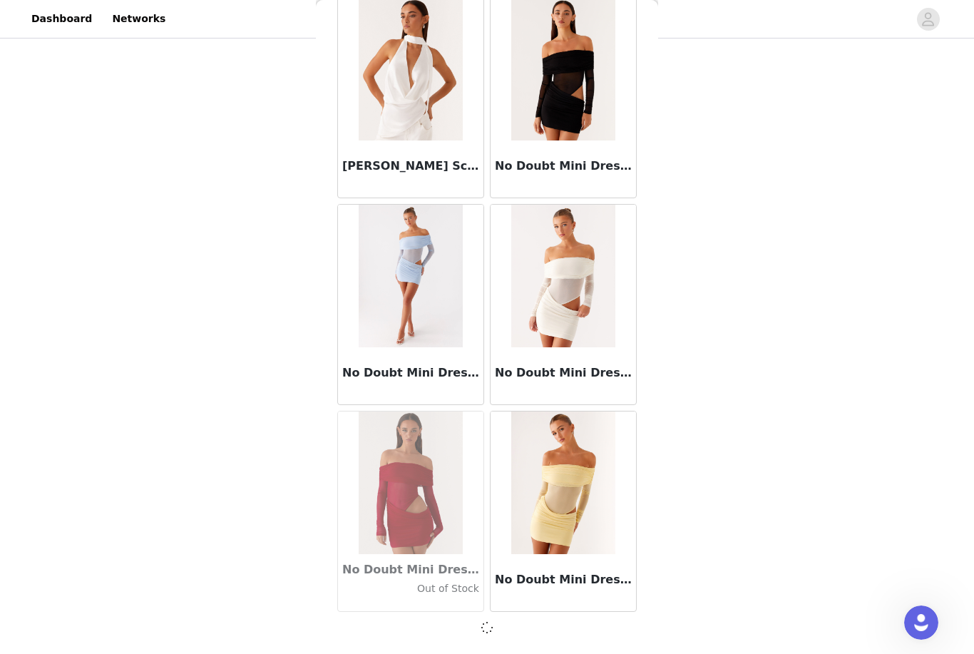
scroll to position [61504, 0]
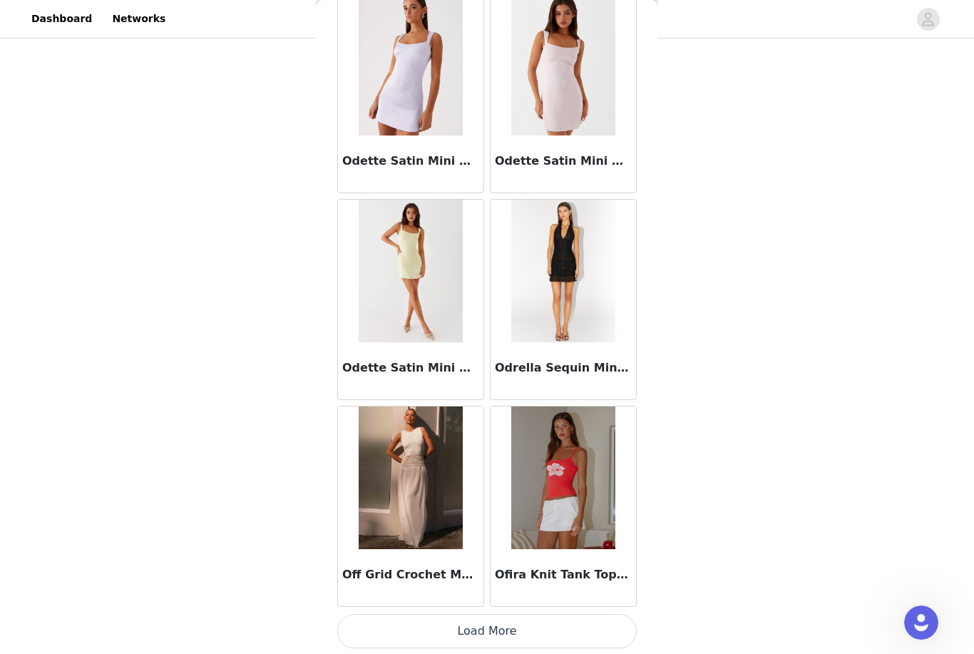
click at [605, 619] on button "Load More" at bounding box center [487, 631] width 300 height 34
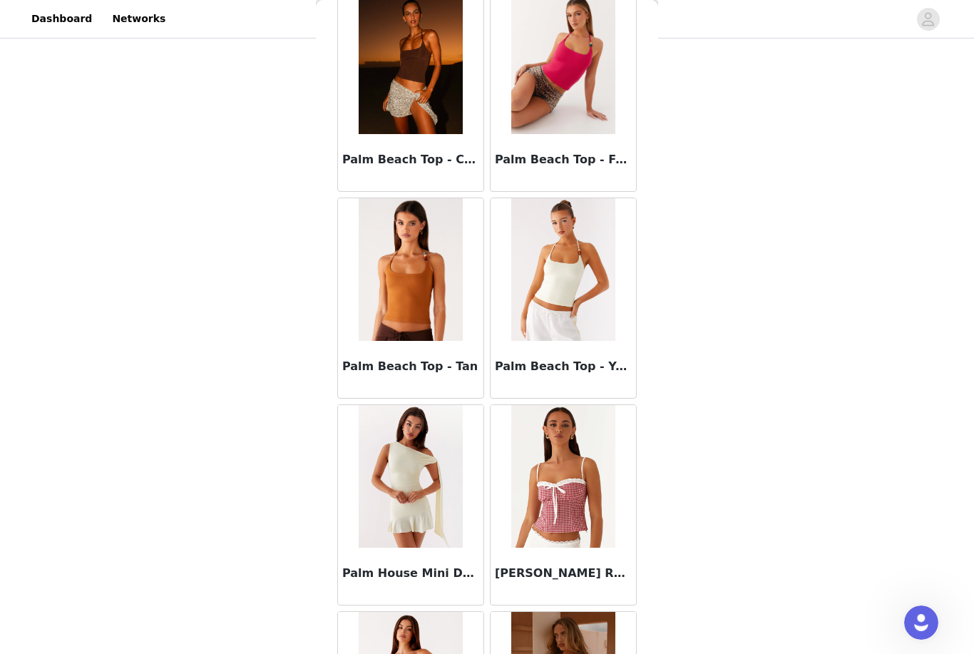
scroll to position [65089, 0]
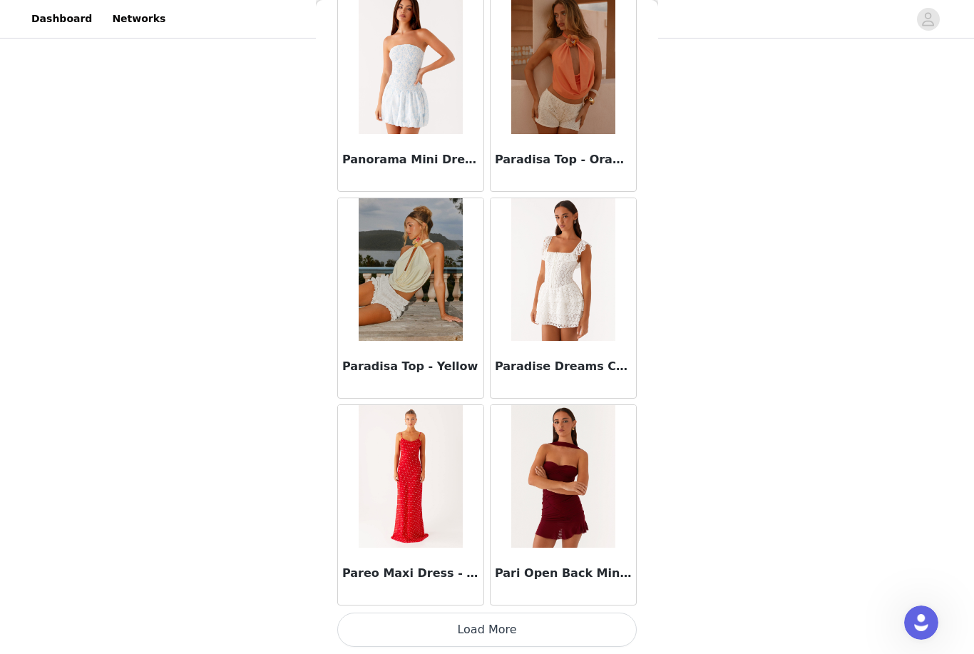
click at [613, 618] on button "Load More" at bounding box center [487, 630] width 300 height 34
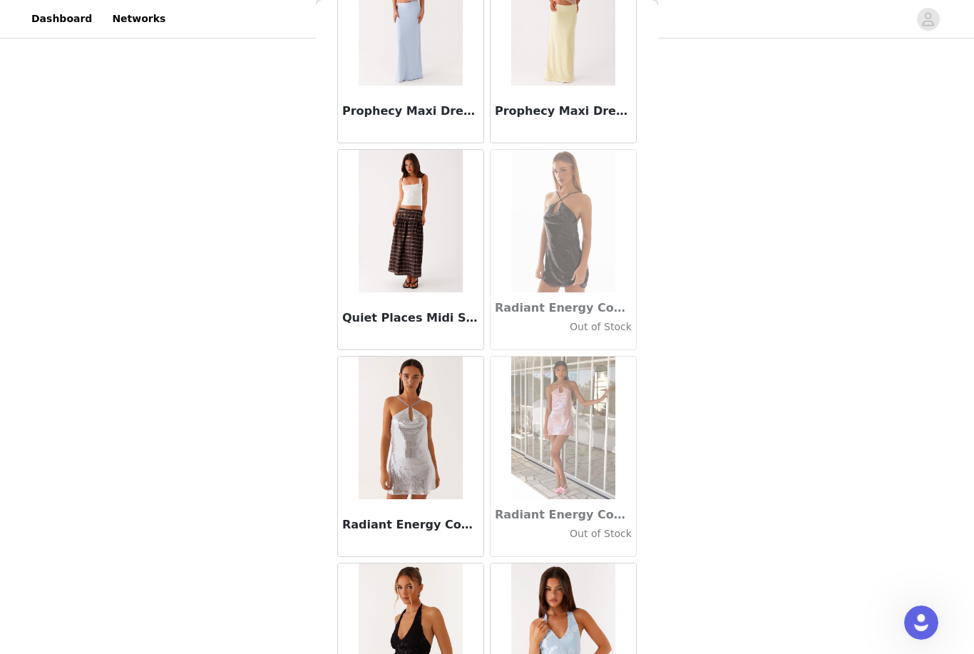
scroll to position [67570, 0]
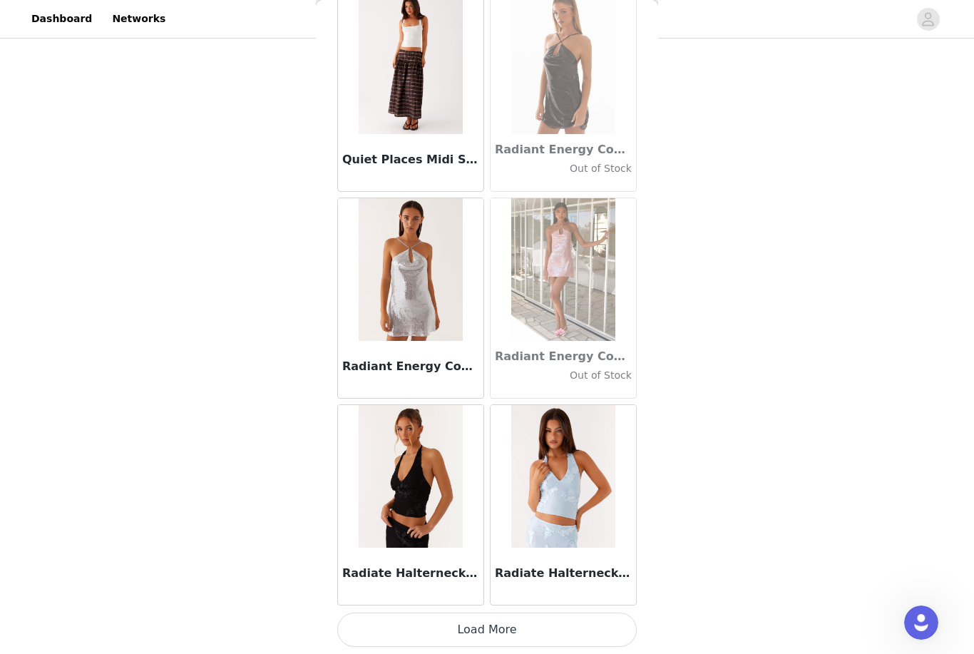
click at [616, 623] on button "Load More" at bounding box center [487, 630] width 300 height 34
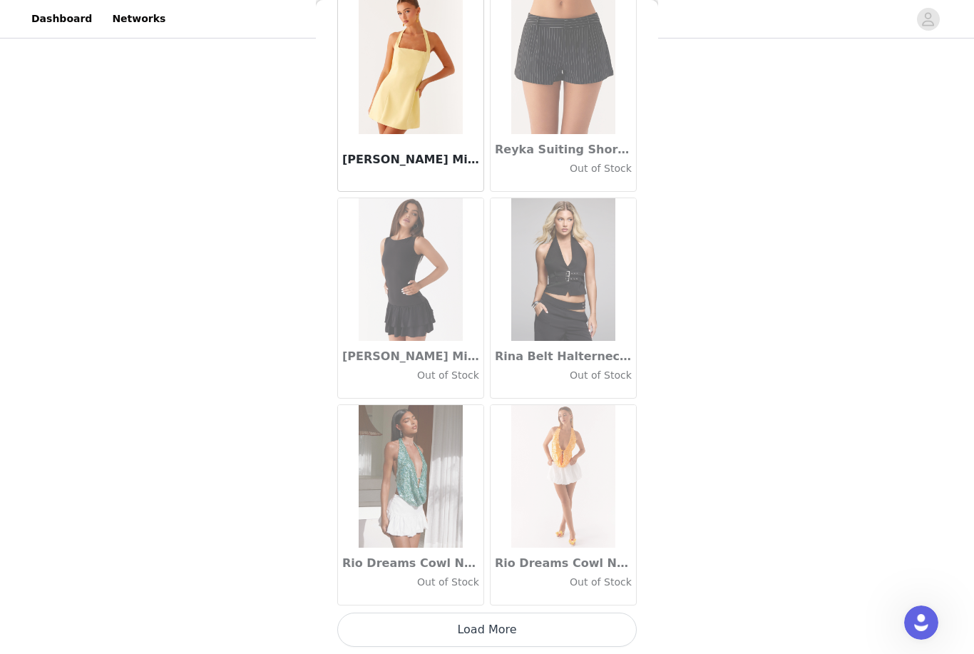
scroll to position [69784, 0]
click at [591, 623] on button "Load More" at bounding box center [487, 630] width 300 height 34
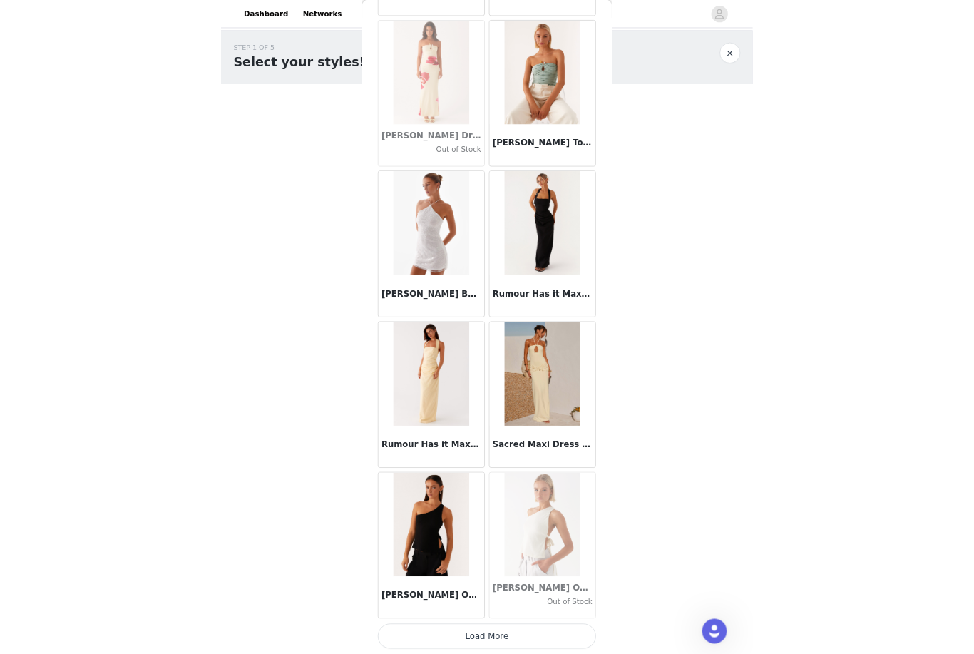
scroll to position [94, 0]
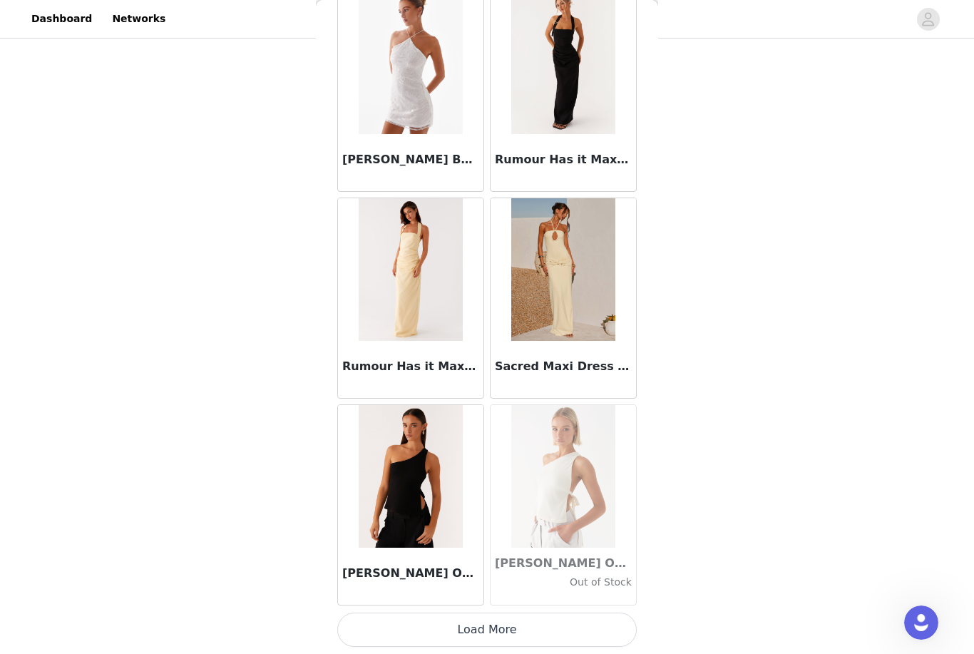
click at [578, 613] on button "Load More" at bounding box center [487, 630] width 300 height 34
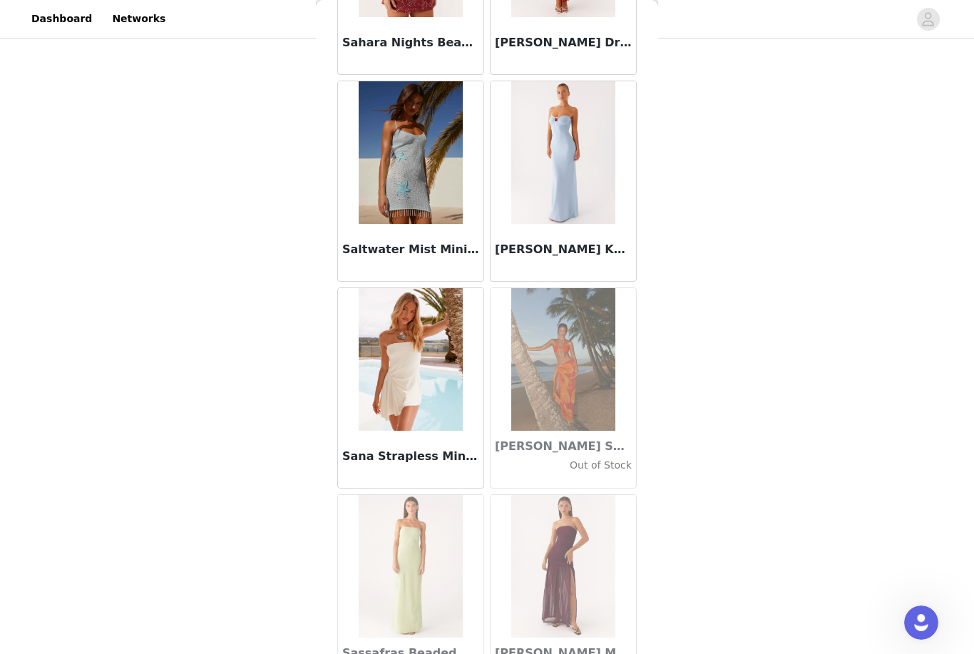
scroll to position [72986, 0]
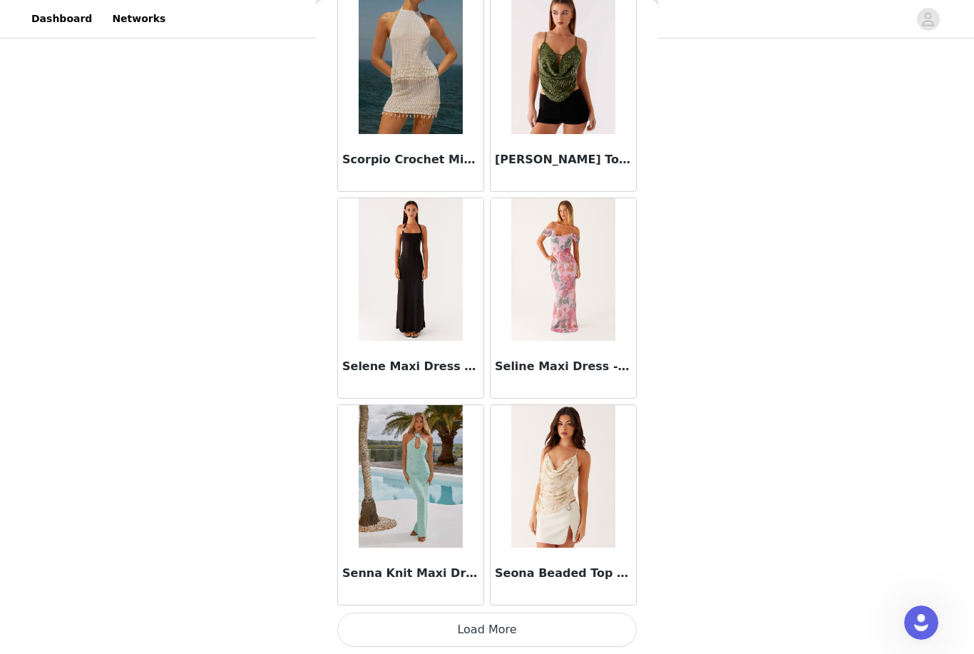
click at [613, 625] on button "Load More" at bounding box center [487, 630] width 300 height 34
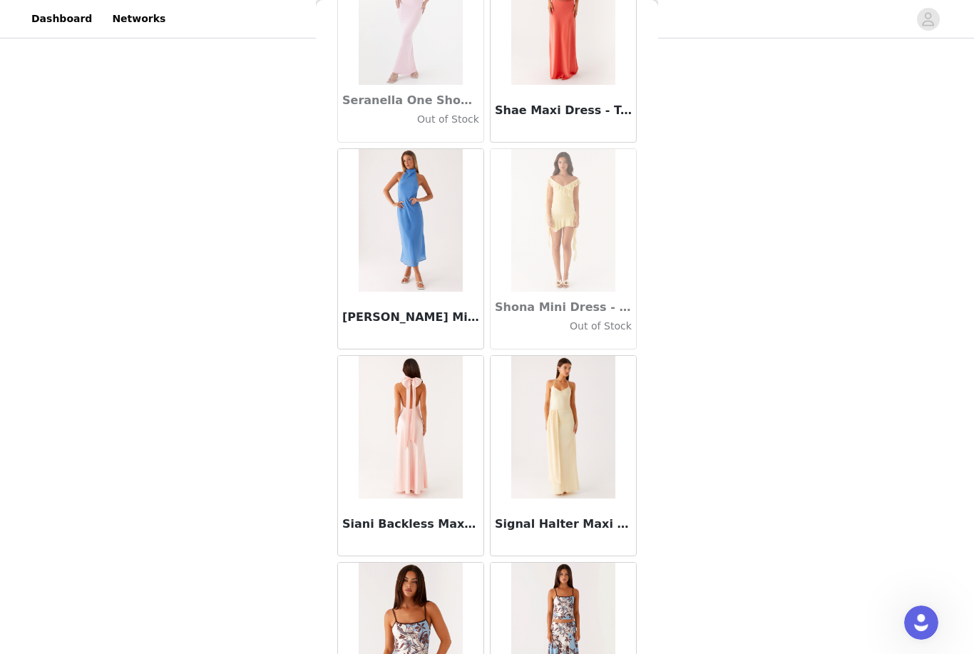
scroll to position [74865, 0]
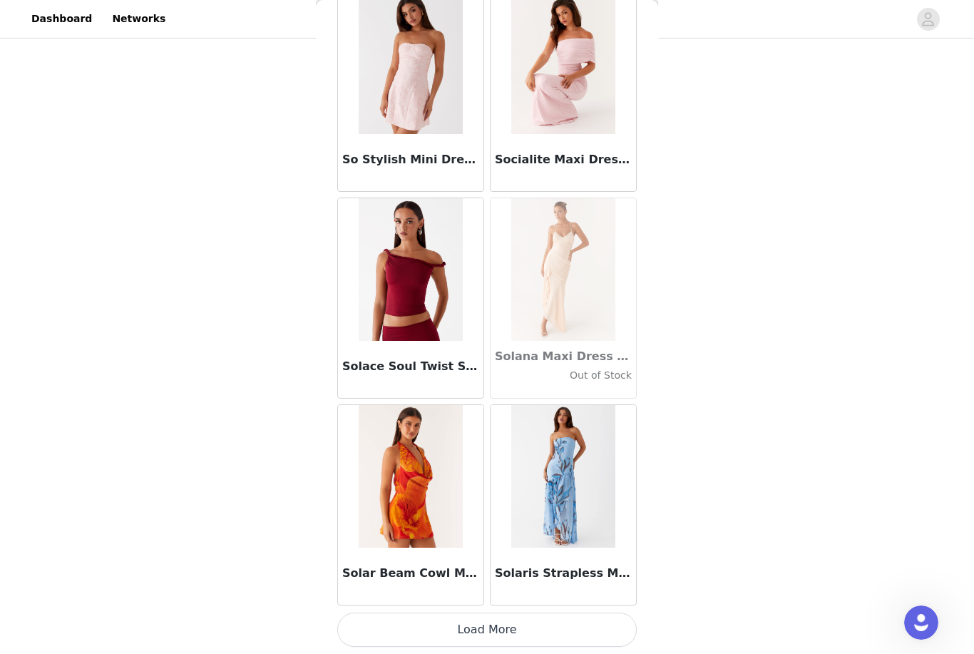
click at [608, 614] on button "Load More" at bounding box center [487, 630] width 300 height 34
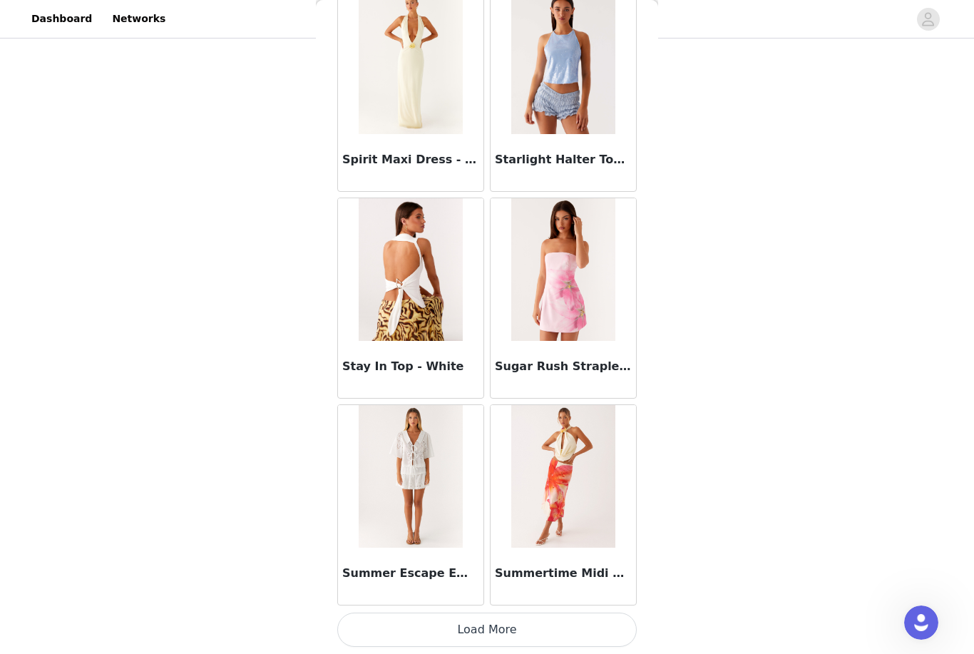
click at [597, 628] on button "Load More" at bounding box center [487, 630] width 300 height 34
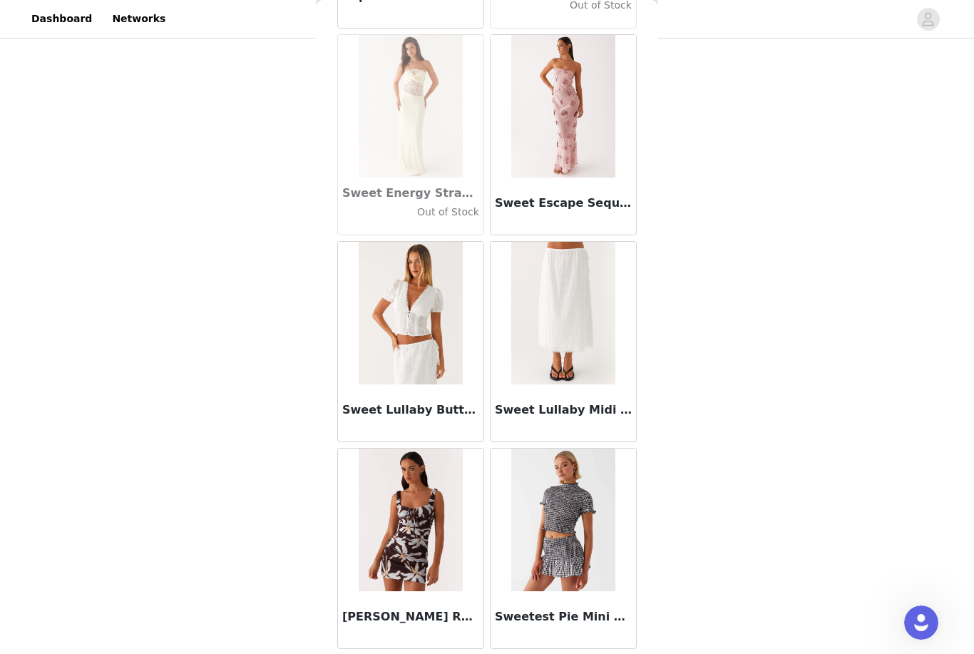
scroll to position [79238, 0]
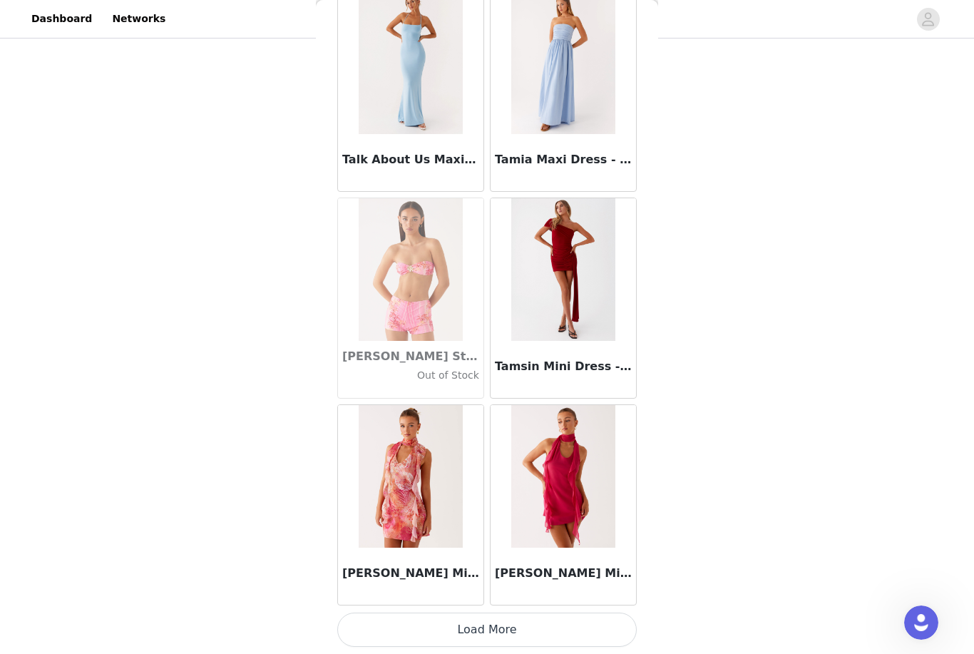
click at [615, 618] on button "Load More" at bounding box center [487, 630] width 300 height 34
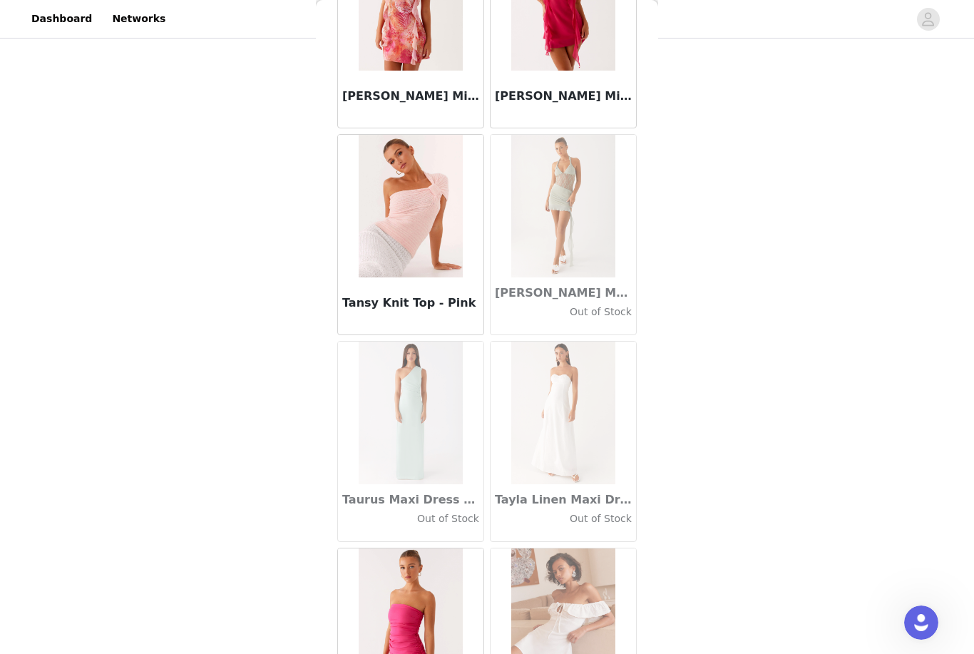
scroll to position [80744, 0]
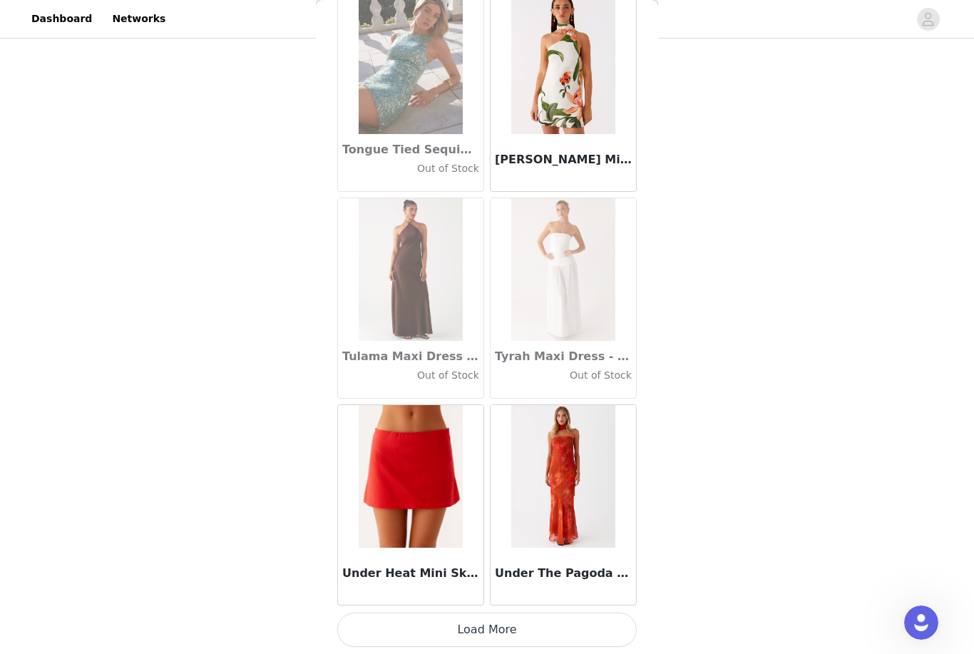
click at [591, 625] on button "Load More" at bounding box center [487, 630] width 300 height 34
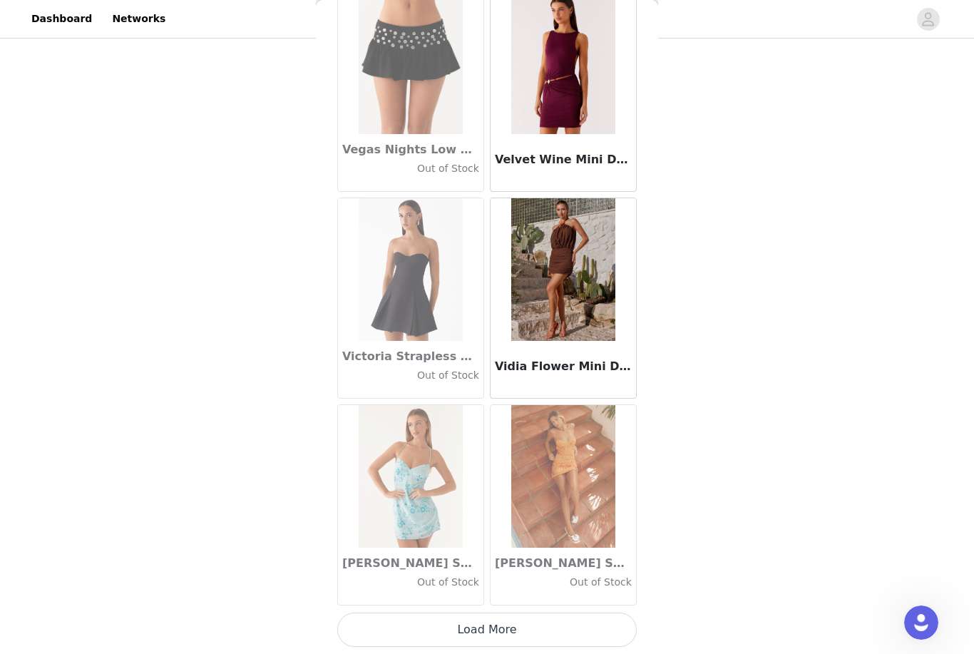
click at [616, 616] on button "Load More" at bounding box center [487, 630] width 300 height 34
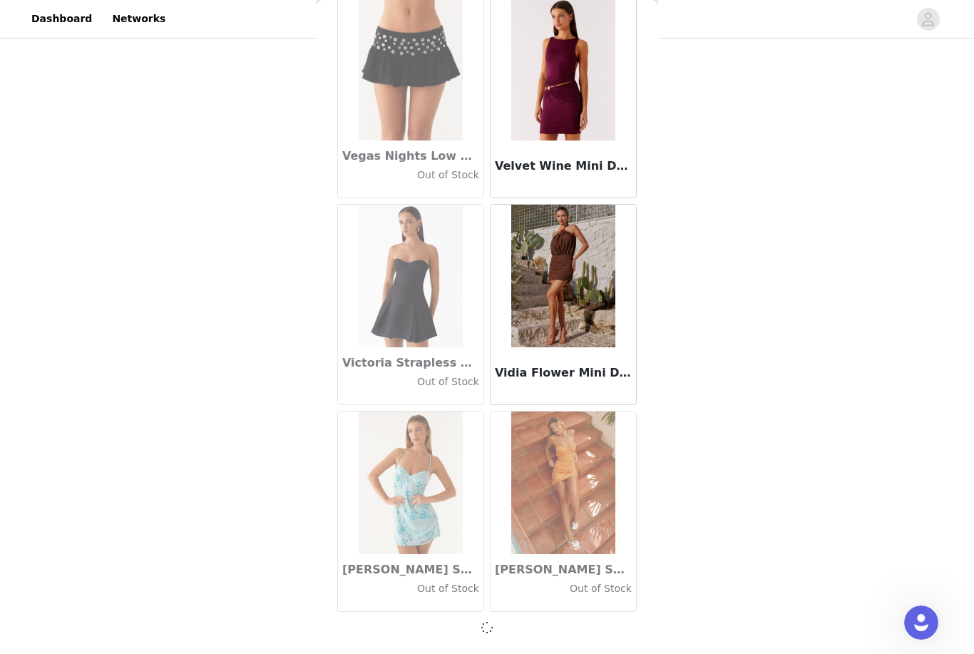
scroll to position [84256, 0]
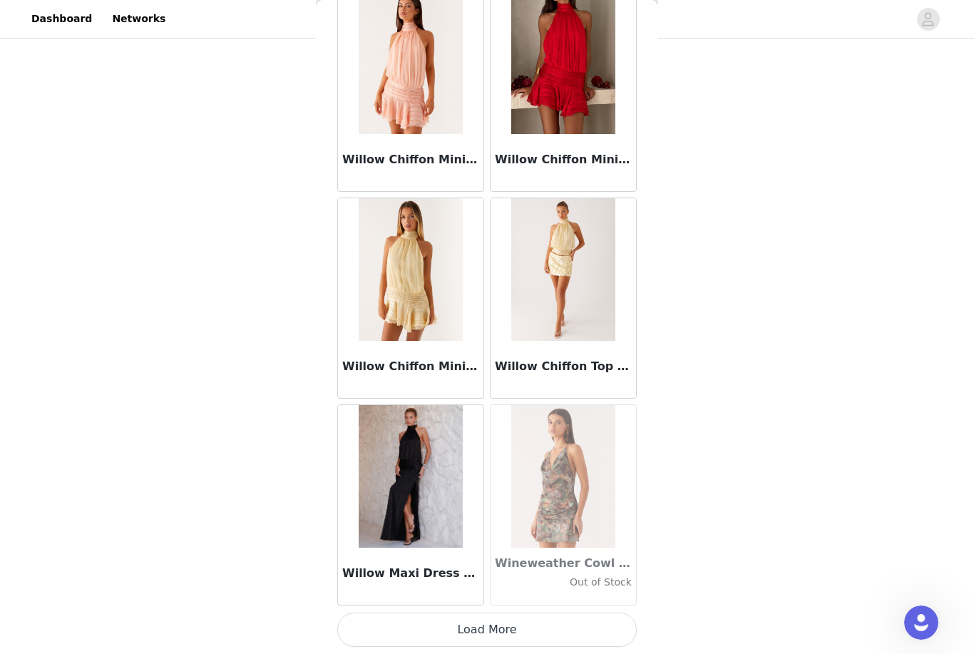
click at [586, 619] on button "Load More" at bounding box center [487, 630] width 300 height 34
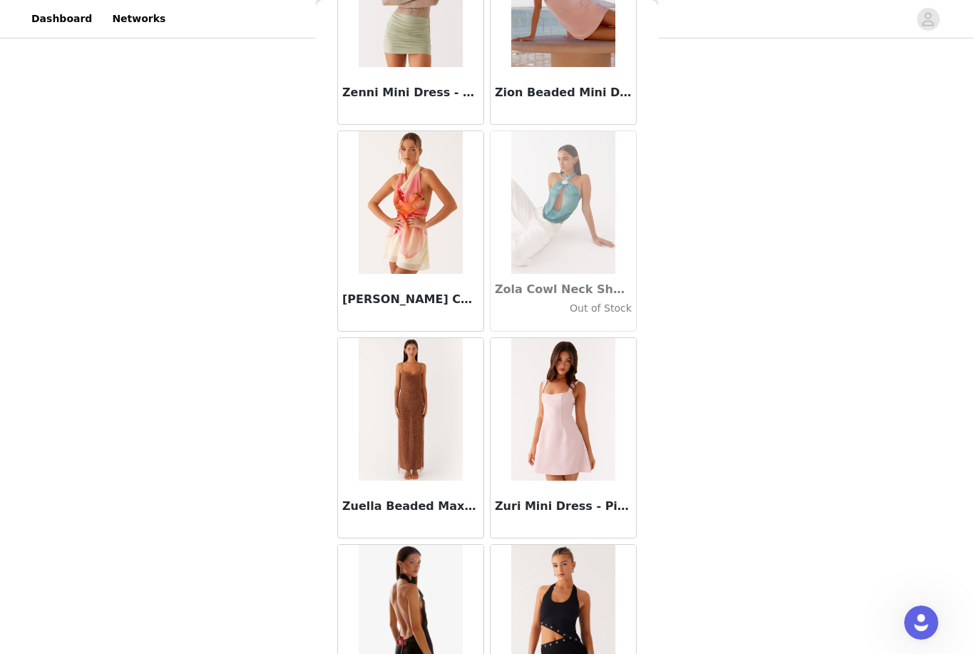
scroll to position [88334, 0]
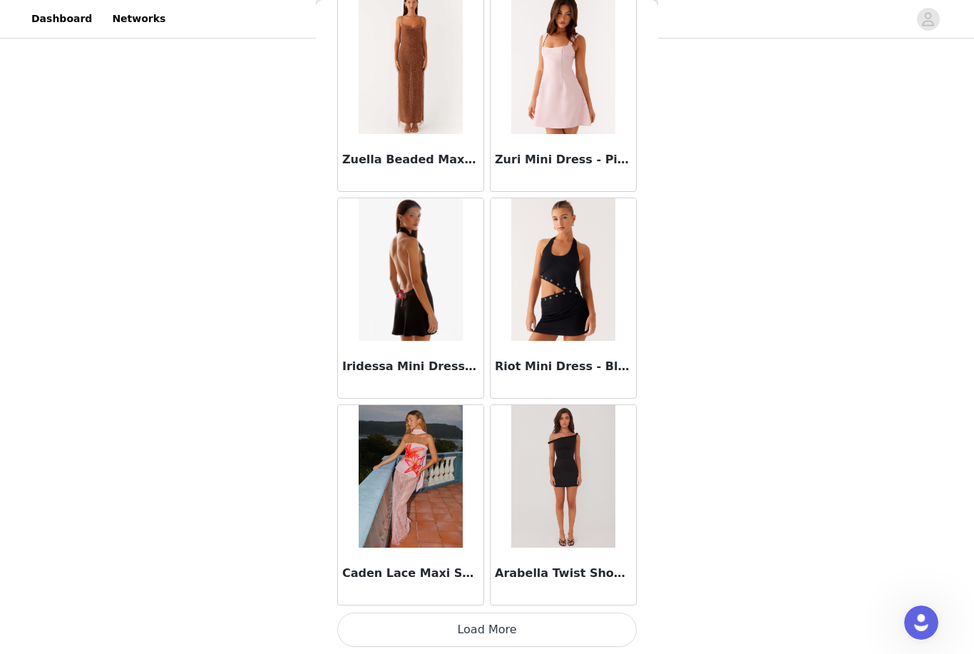
click at [580, 622] on button "Load More" at bounding box center [487, 630] width 300 height 34
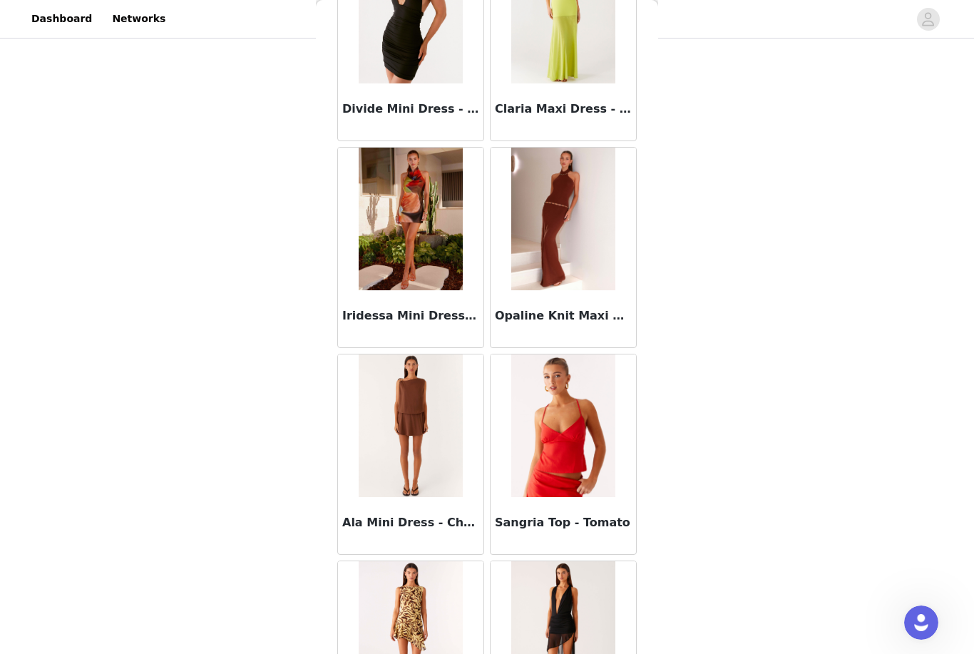
scroll to position [89275, 0]
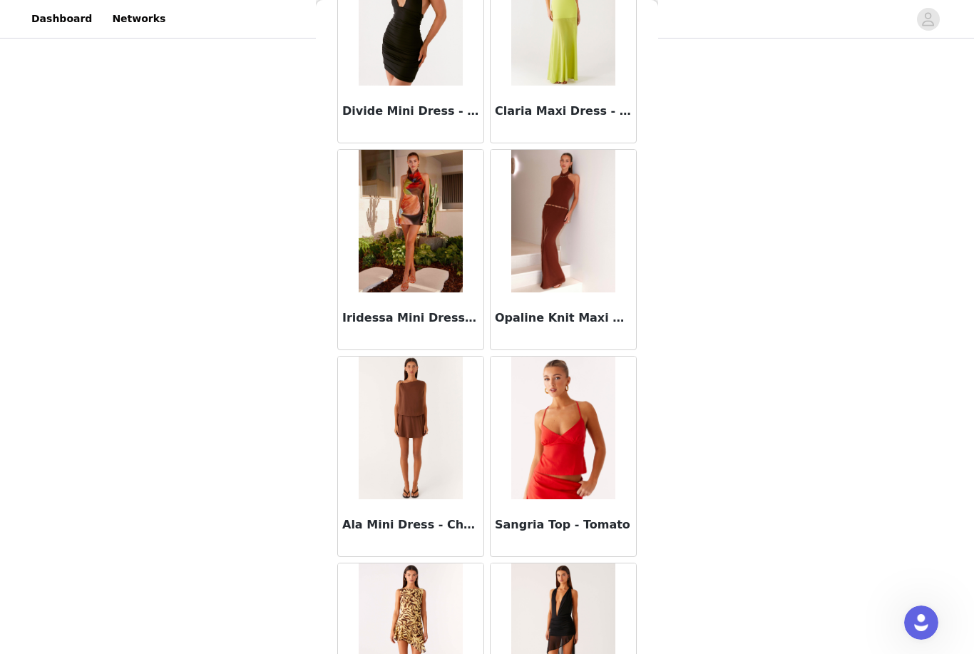
click at [577, 260] on img at bounding box center [562, 221] width 103 height 143
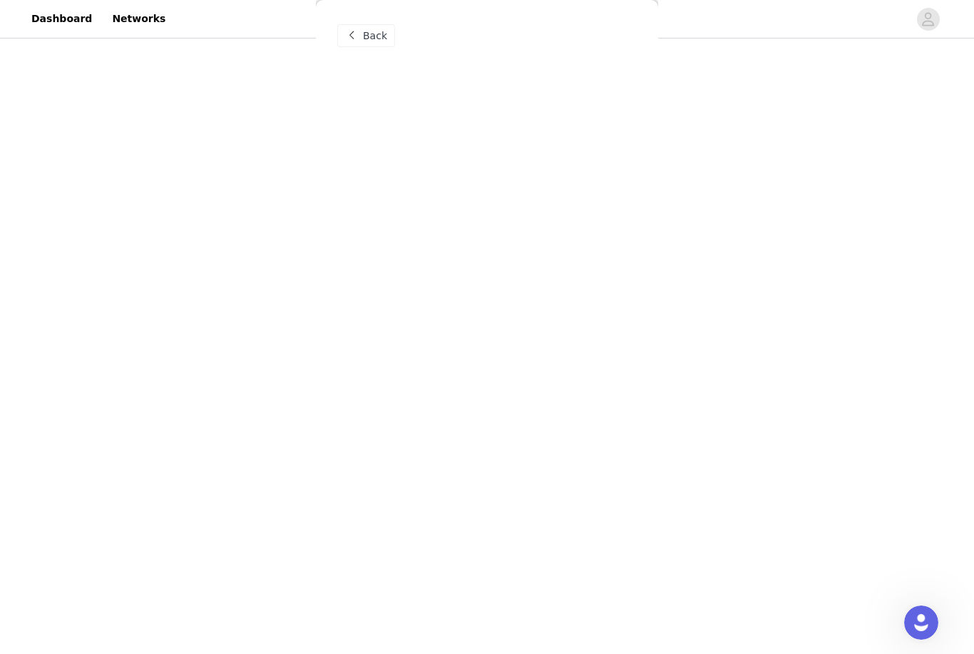
scroll to position [0, 0]
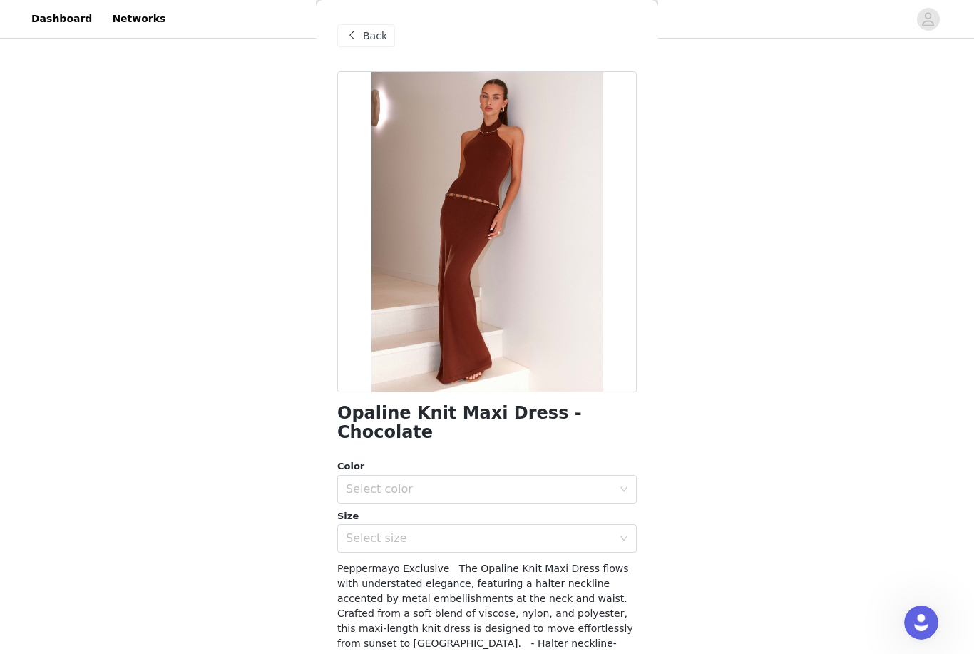
click at [527, 482] on div "Select color" at bounding box center [479, 489] width 267 height 14
click at [524, 491] on li "Chocolate" at bounding box center [487, 500] width 300 height 23
click at [516, 531] on div "Select size" at bounding box center [479, 538] width 267 height 14
click at [525, 531] on div "Select size" at bounding box center [479, 538] width 267 height 14
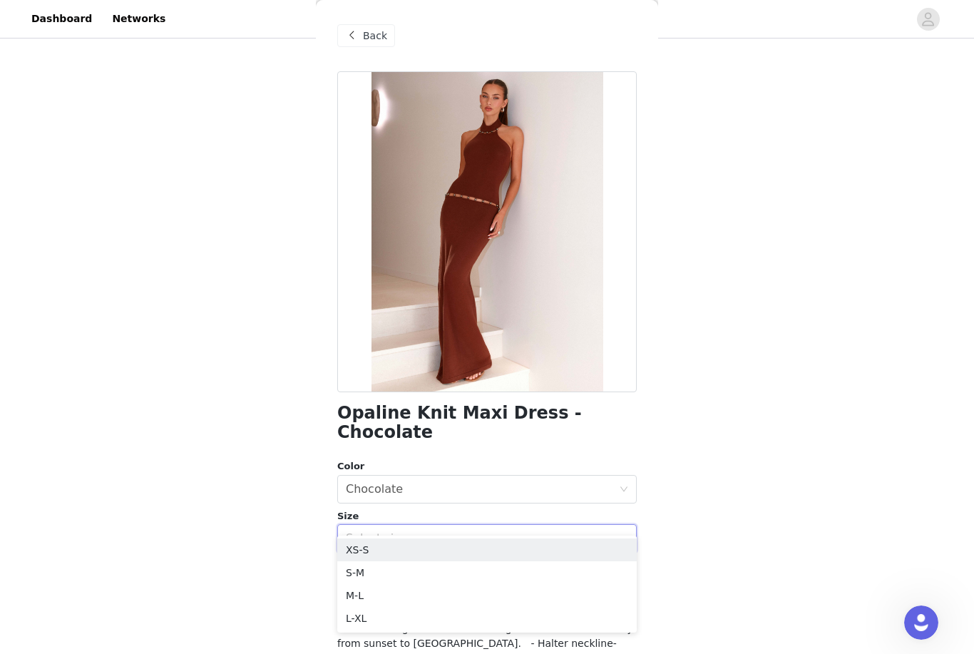
click at [457, 545] on li "XS-S" at bounding box center [487, 549] width 300 height 23
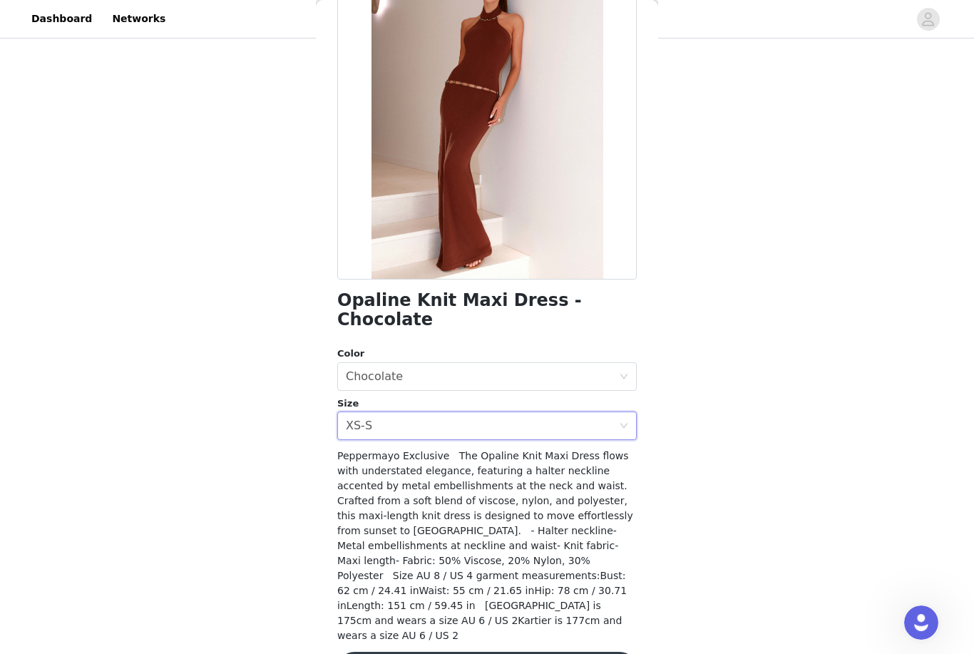
scroll to position [112, 0]
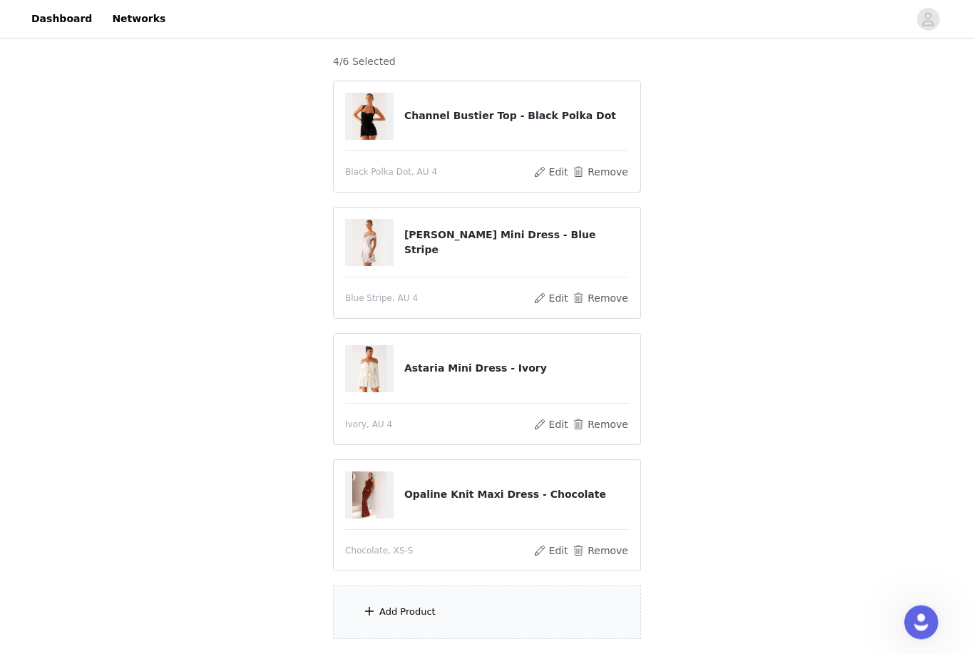
scroll to position [141, 0]
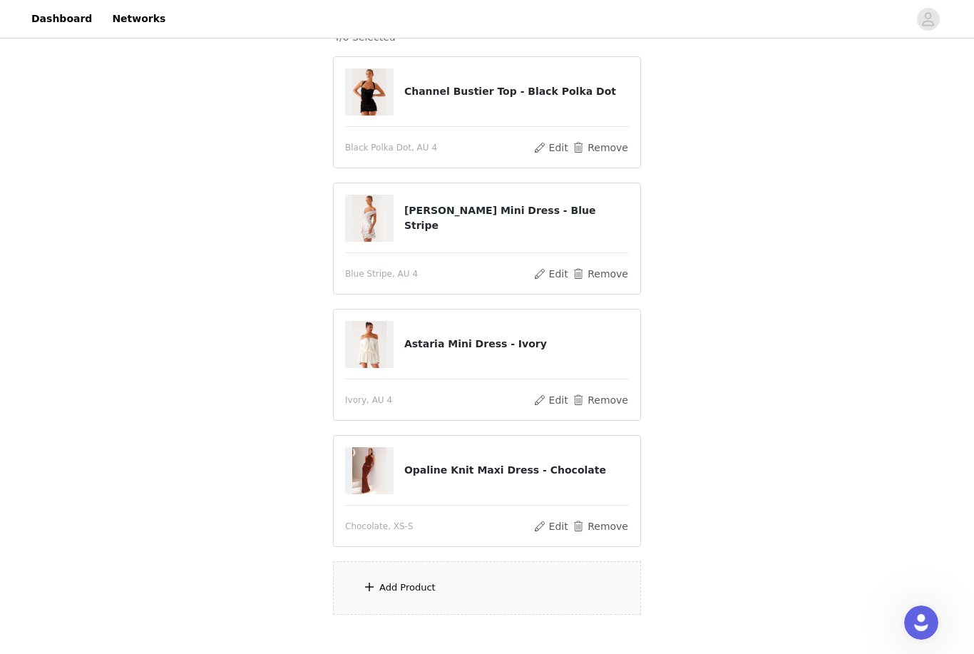
click at [551, 601] on div "Add Product" at bounding box center [487, 587] width 308 height 53
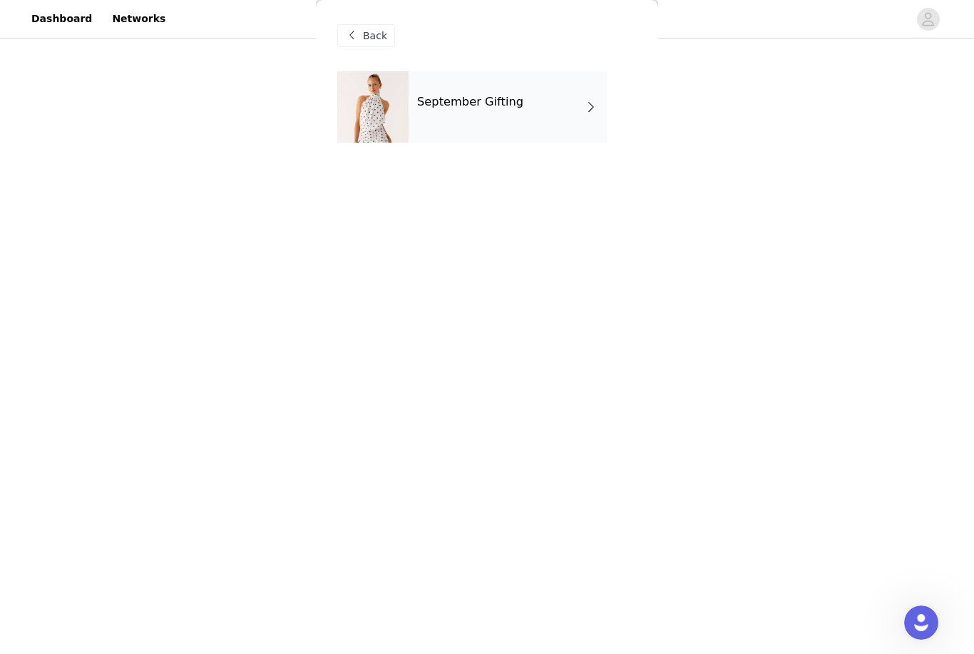
click at [538, 116] on div "September Gifting" at bounding box center [508, 106] width 198 height 71
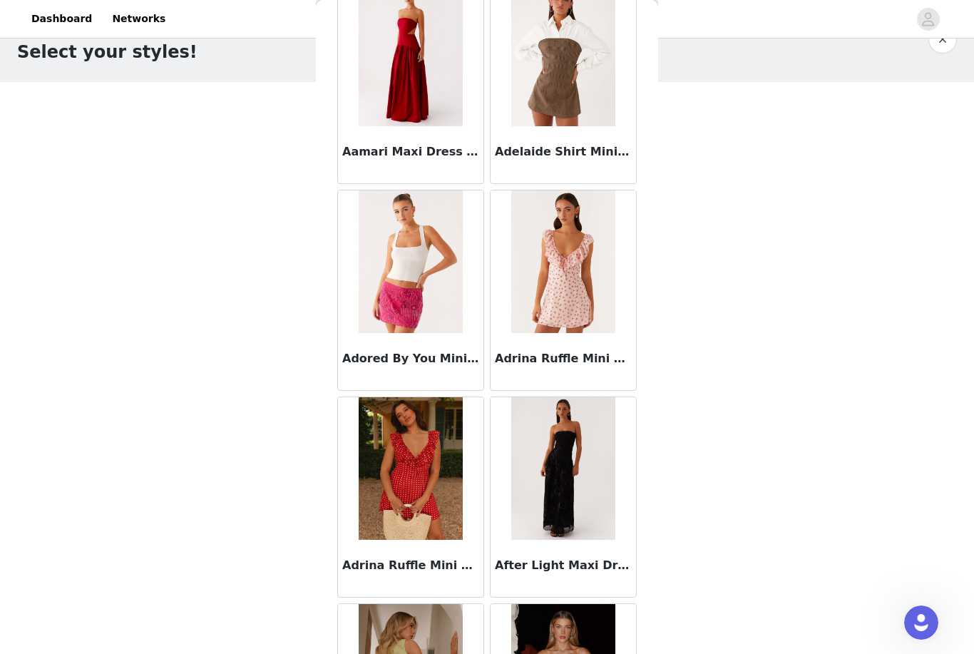
scroll to position [0, 0]
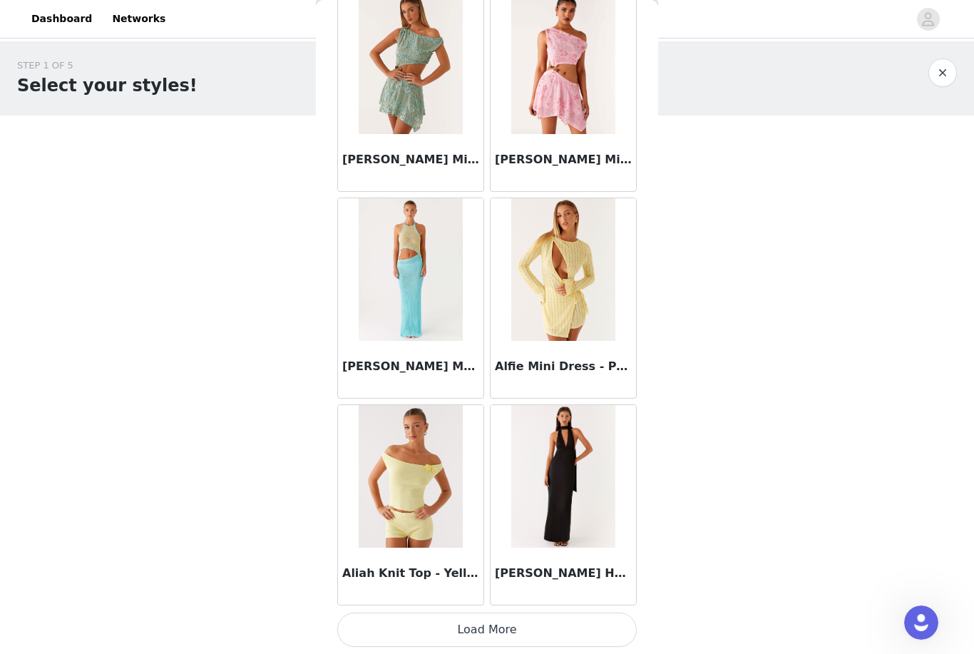
click at [601, 622] on button "Load More" at bounding box center [487, 630] width 300 height 34
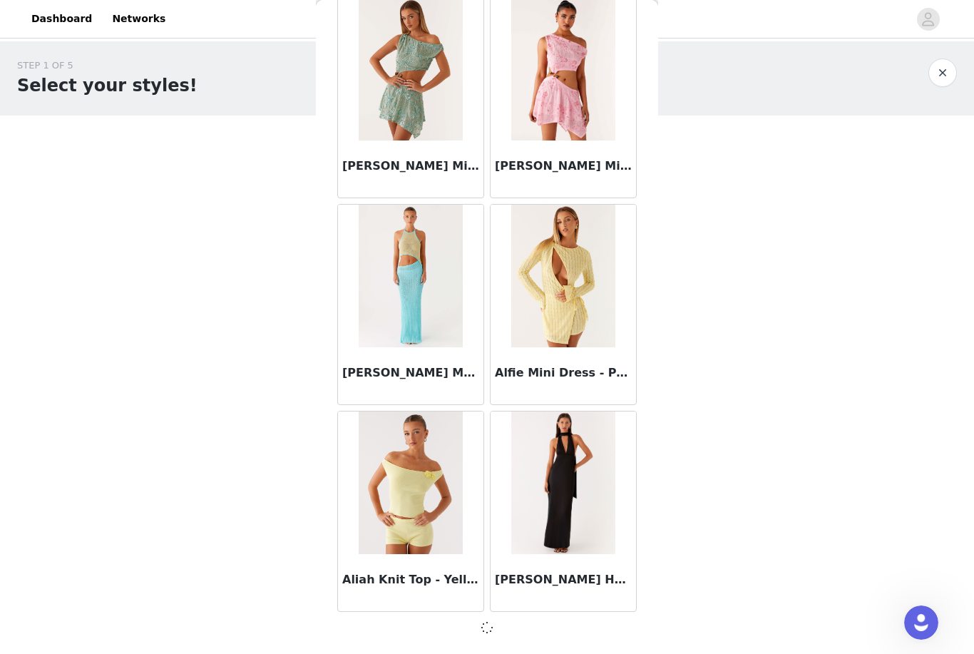
scroll to position [1522, 0]
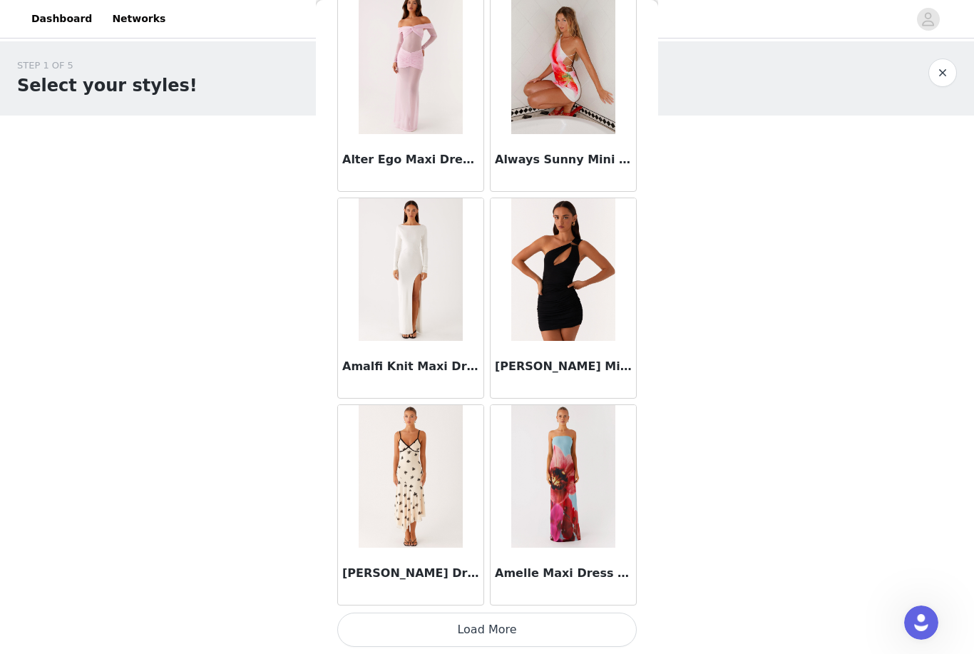
click at [547, 621] on button "Load More" at bounding box center [487, 630] width 300 height 34
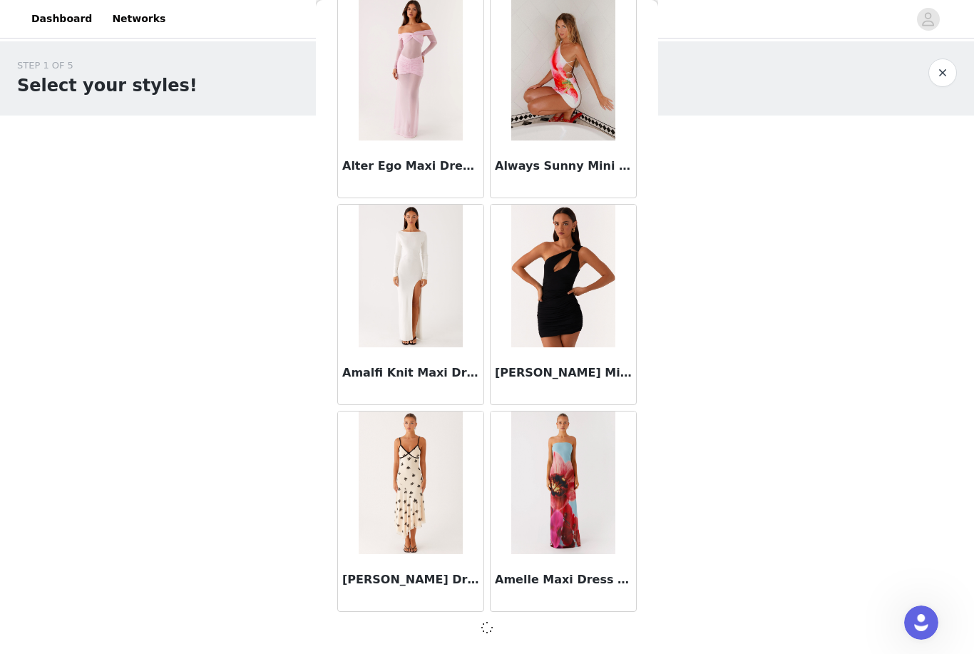
scroll to position [3590, 0]
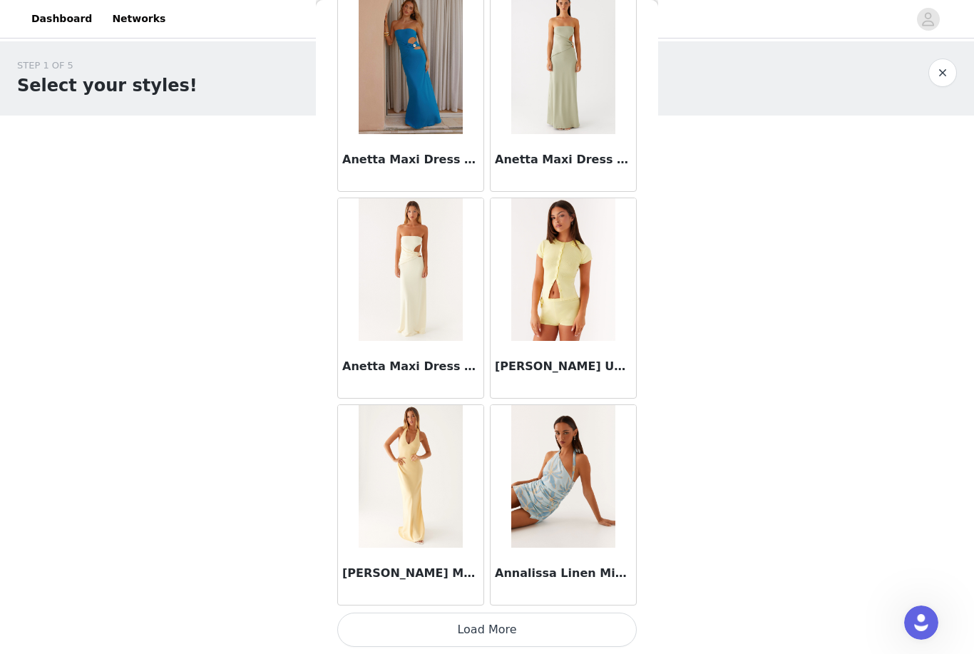
click at [566, 619] on button "Load More" at bounding box center [487, 630] width 300 height 34
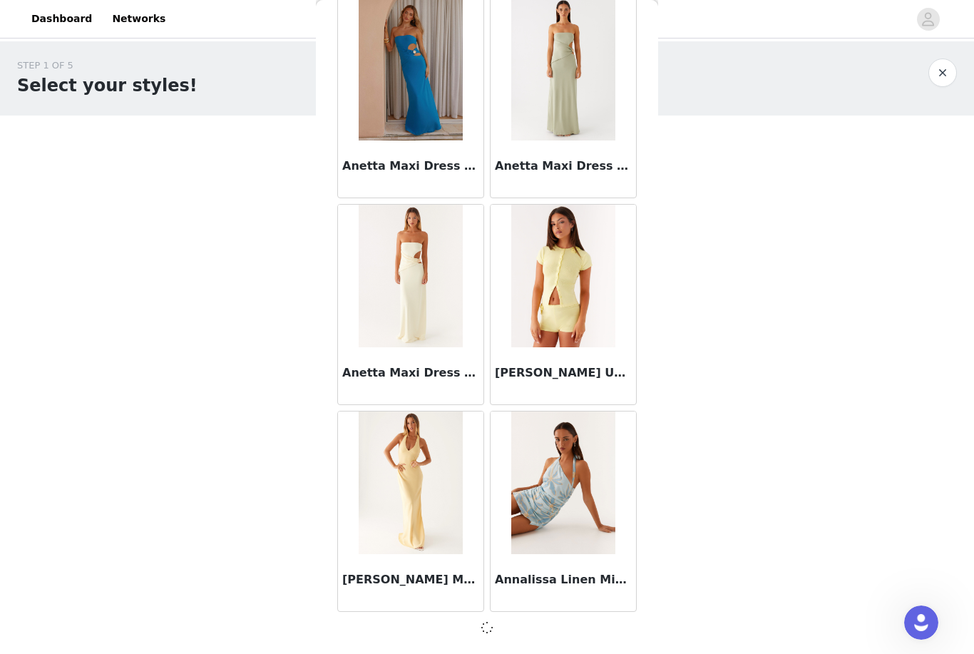
scroll to position [5659, 0]
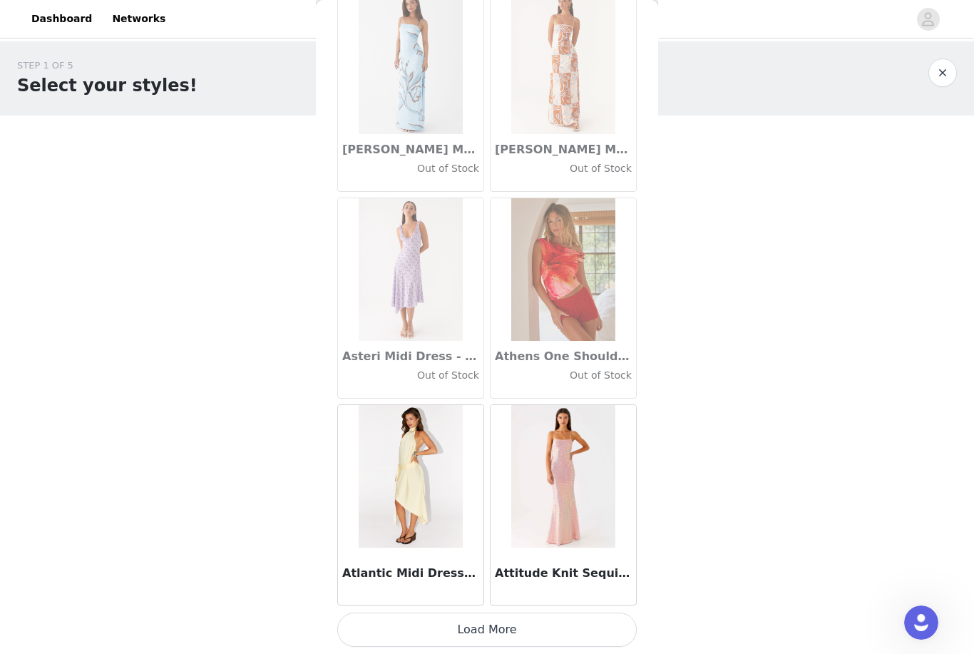
click at [589, 620] on button "Load More" at bounding box center [487, 630] width 300 height 34
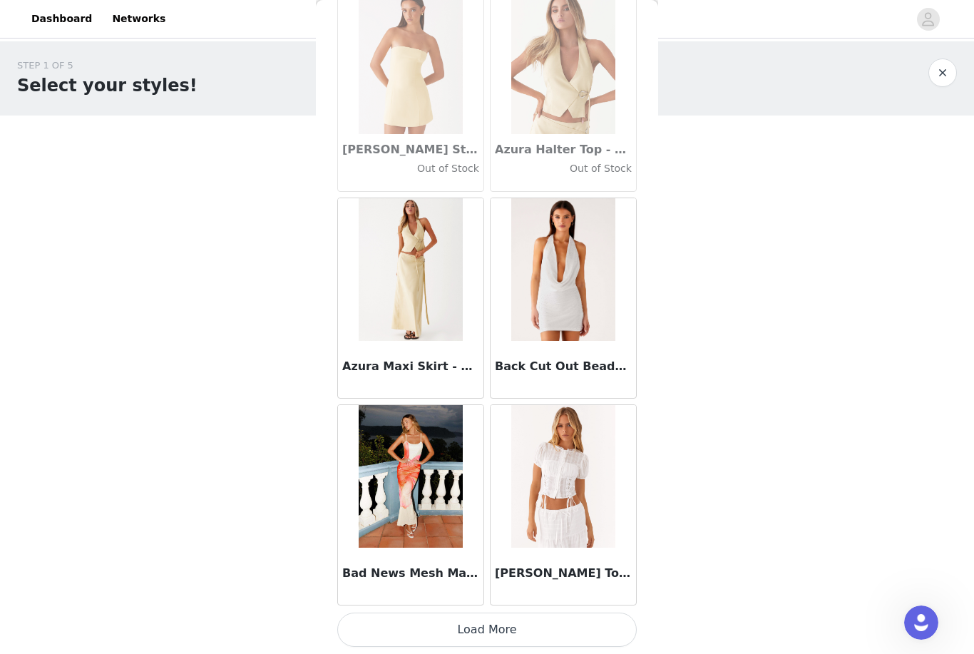
click at [563, 620] on button "Load More" at bounding box center [487, 630] width 300 height 34
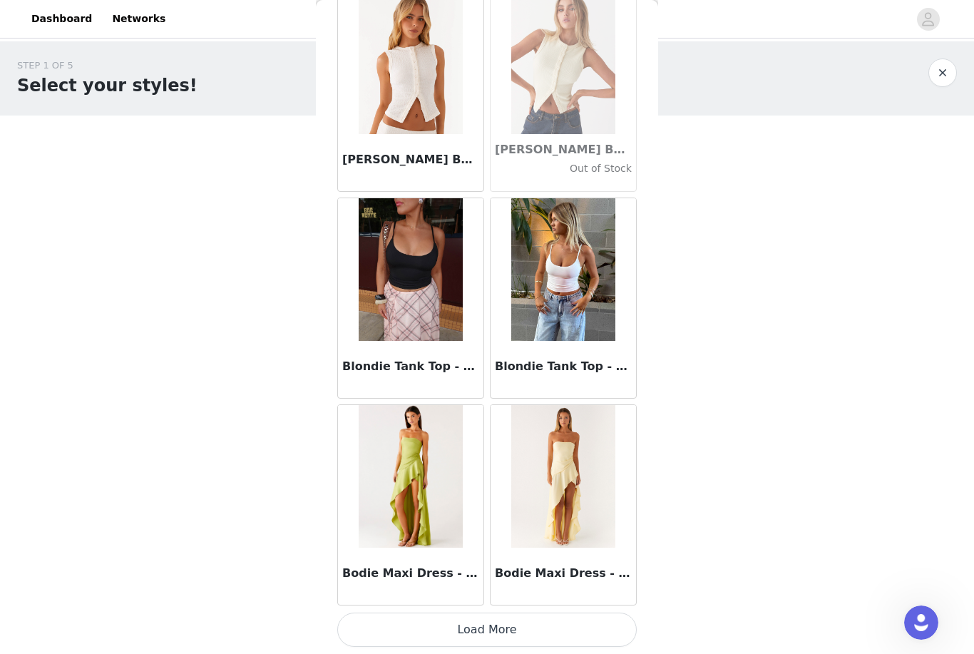
click at [571, 623] on button "Load More" at bounding box center [487, 630] width 300 height 34
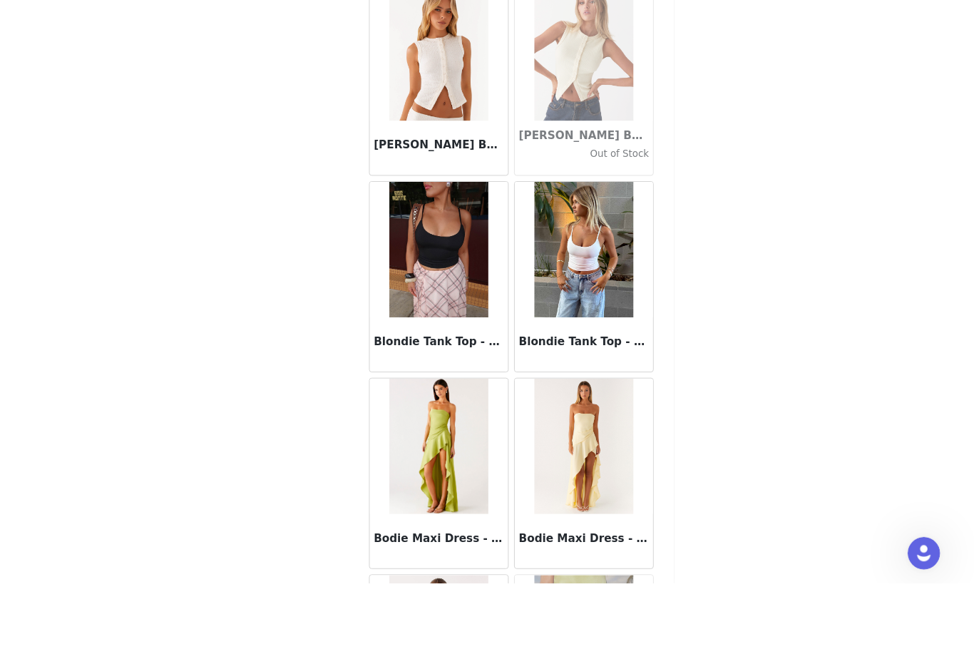
scroll to position [220, 0]
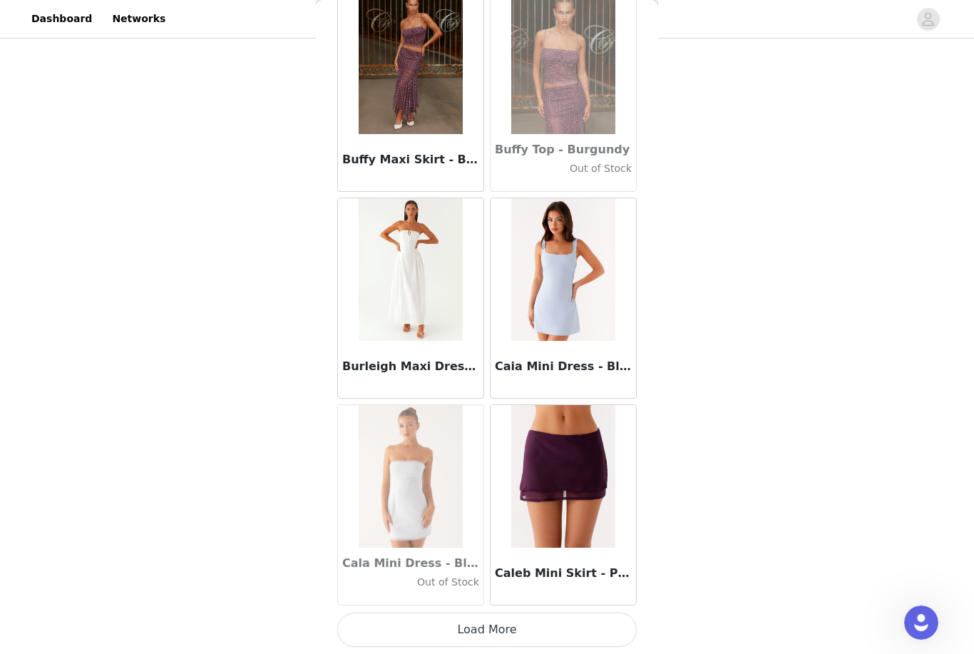
click at [561, 622] on button "Load More" at bounding box center [487, 630] width 300 height 34
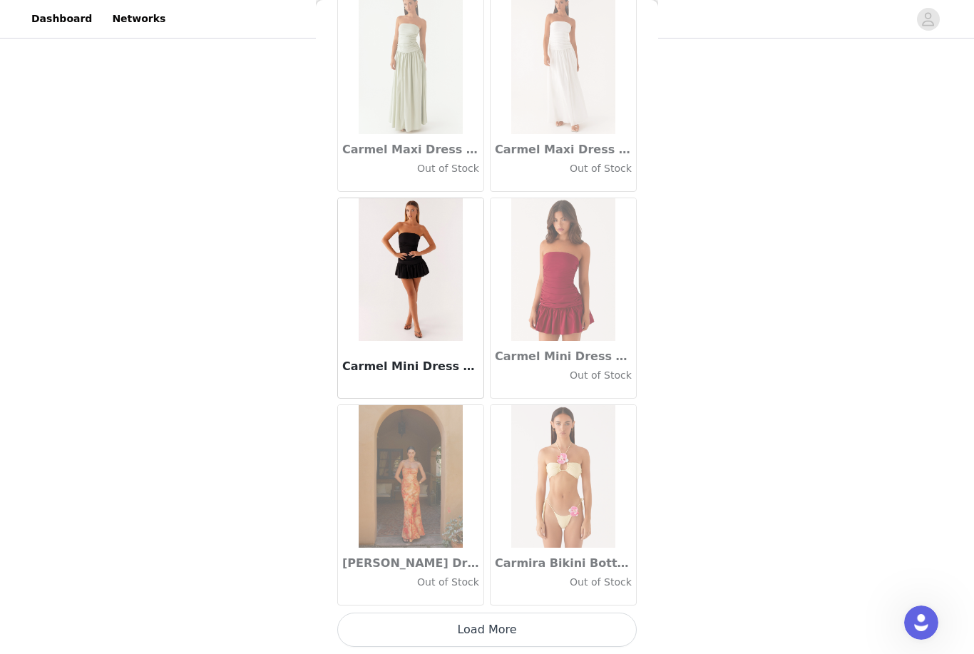
click at [558, 618] on button "Load More" at bounding box center [487, 630] width 300 height 34
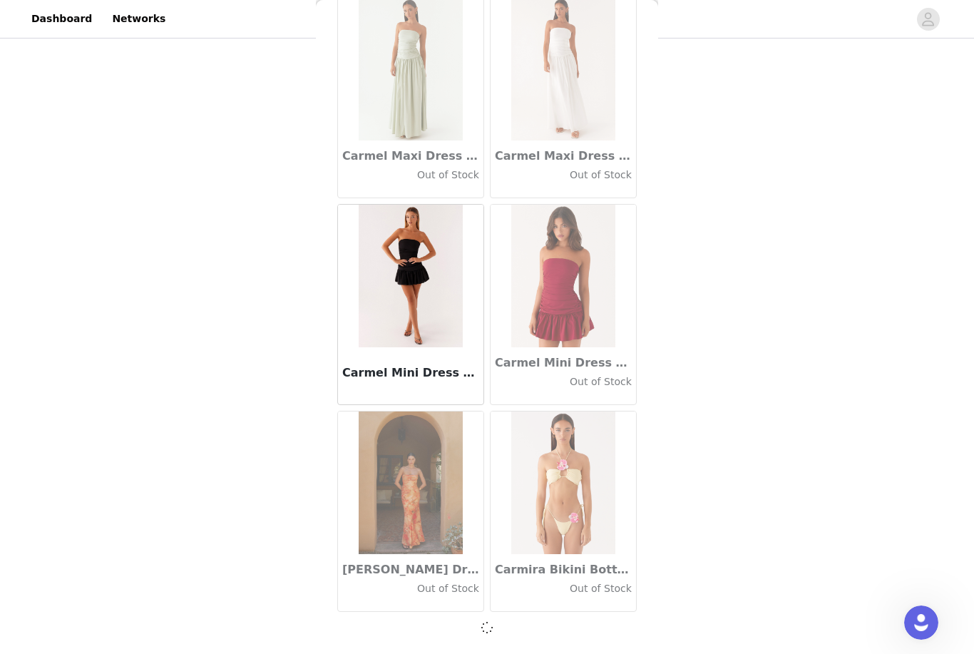
scroll to position [16000, 0]
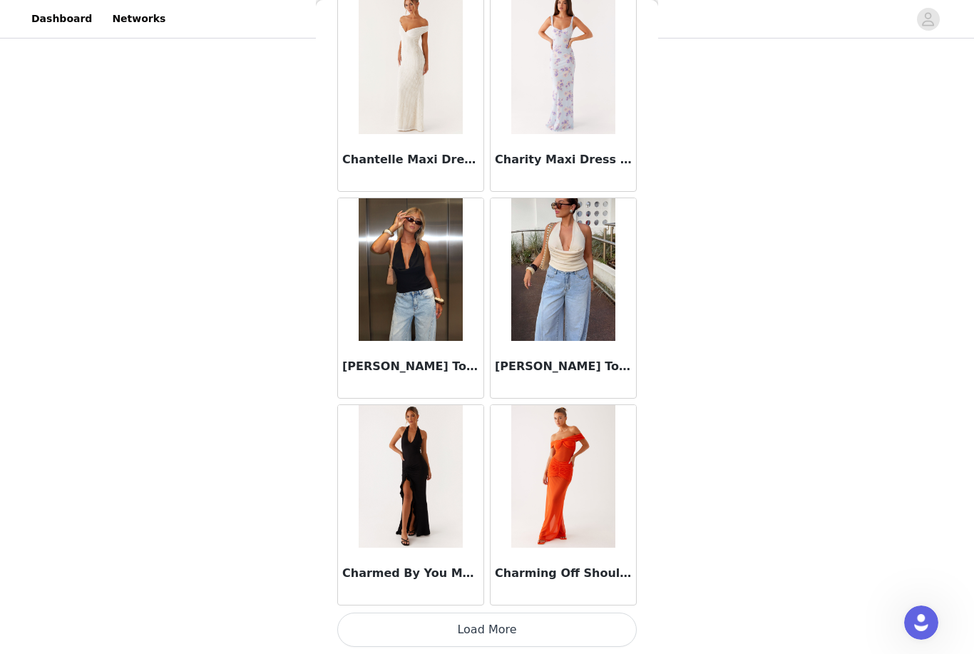
click at [576, 613] on button "Load More" at bounding box center [487, 630] width 300 height 34
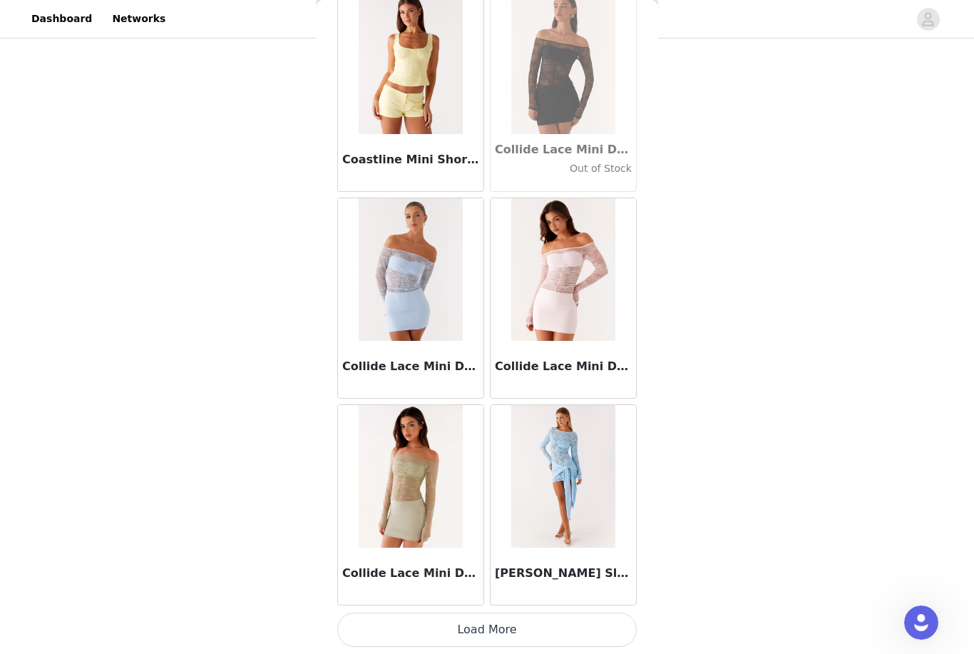
click at [593, 625] on button "Load More" at bounding box center [487, 630] width 300 height 34
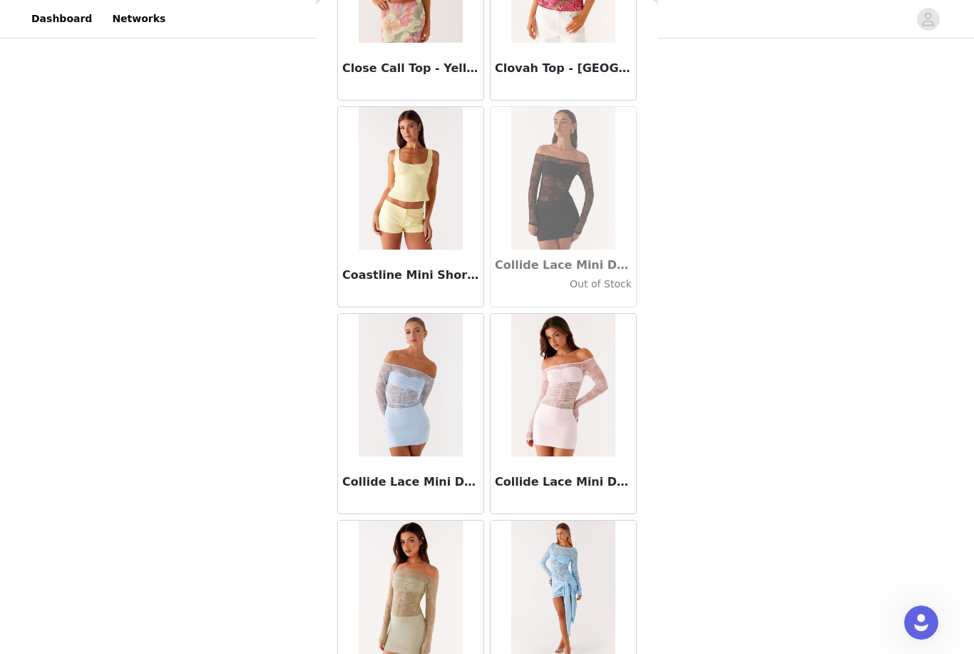
scroll to position [19958, 0]
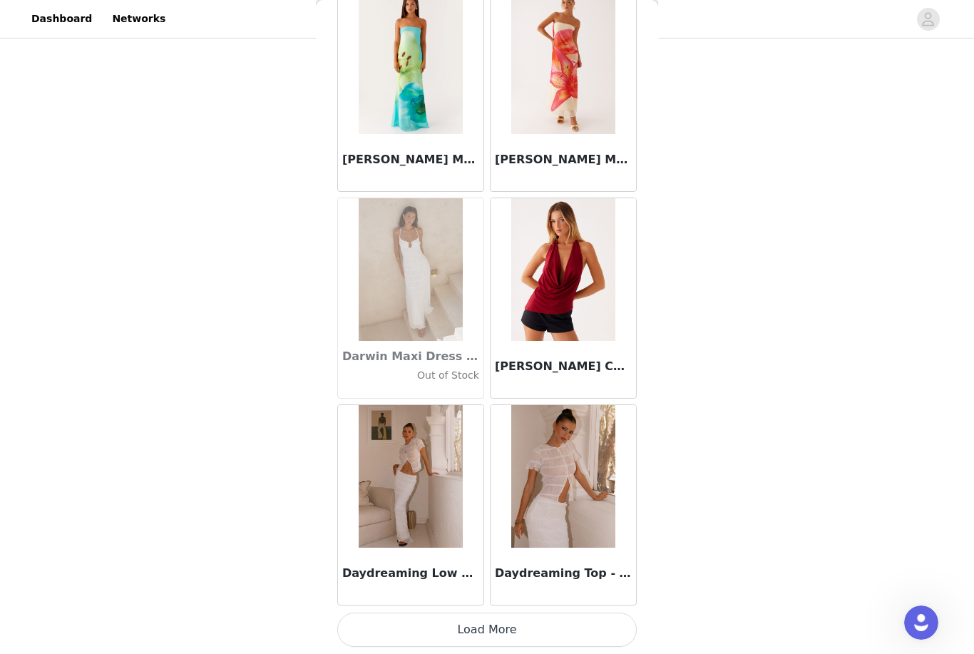
click at [583, 627] on button "Load More" at bounding box center [487, 630] width 300 height 34
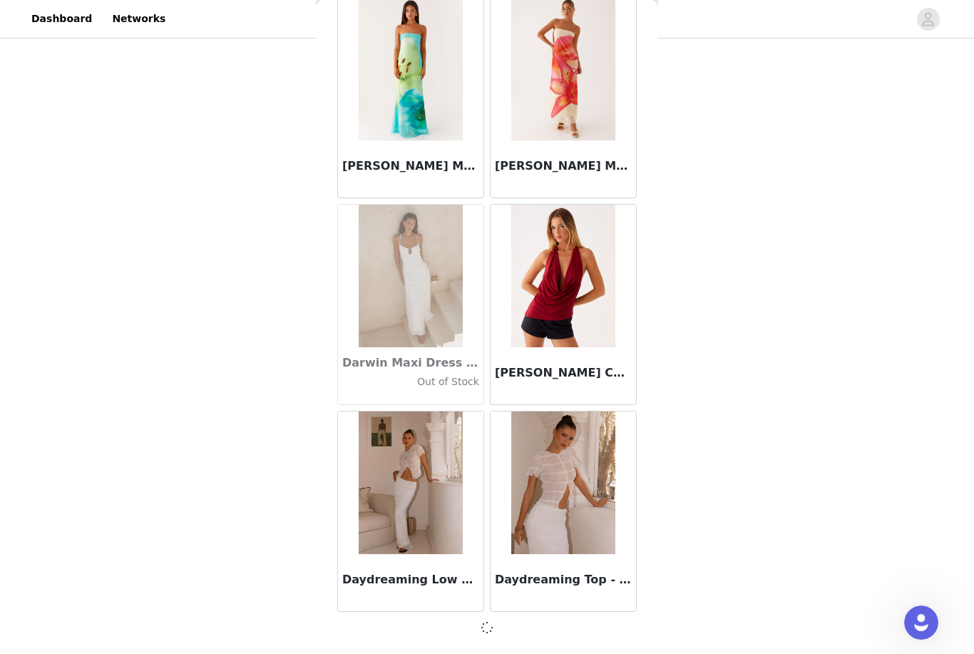
scroll to position [22205, 0]
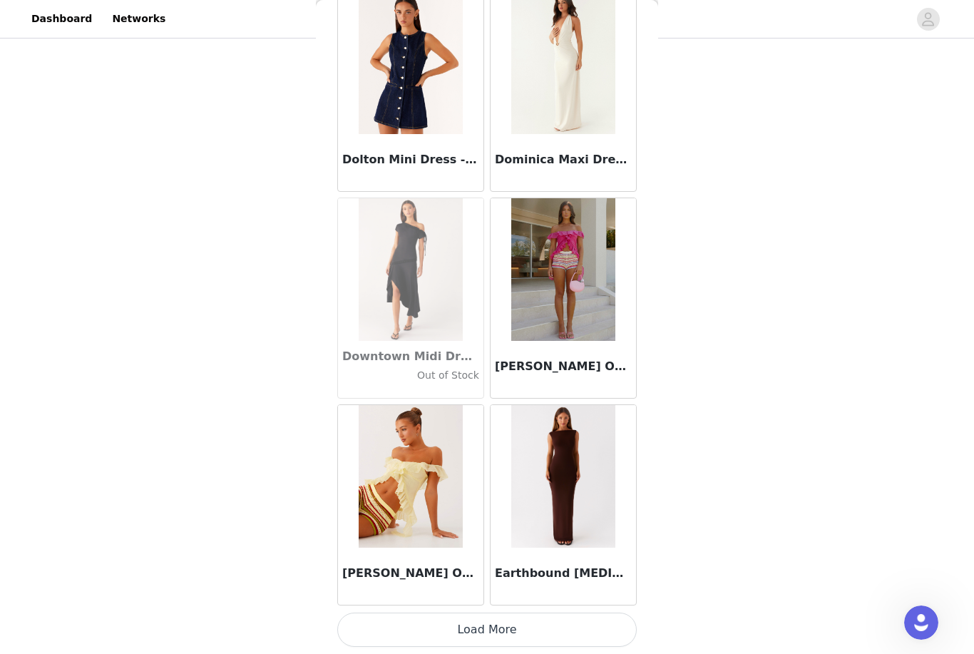
click at [585, 621] on button "Load More" at bounding box center [487, 630] width 300 height 34
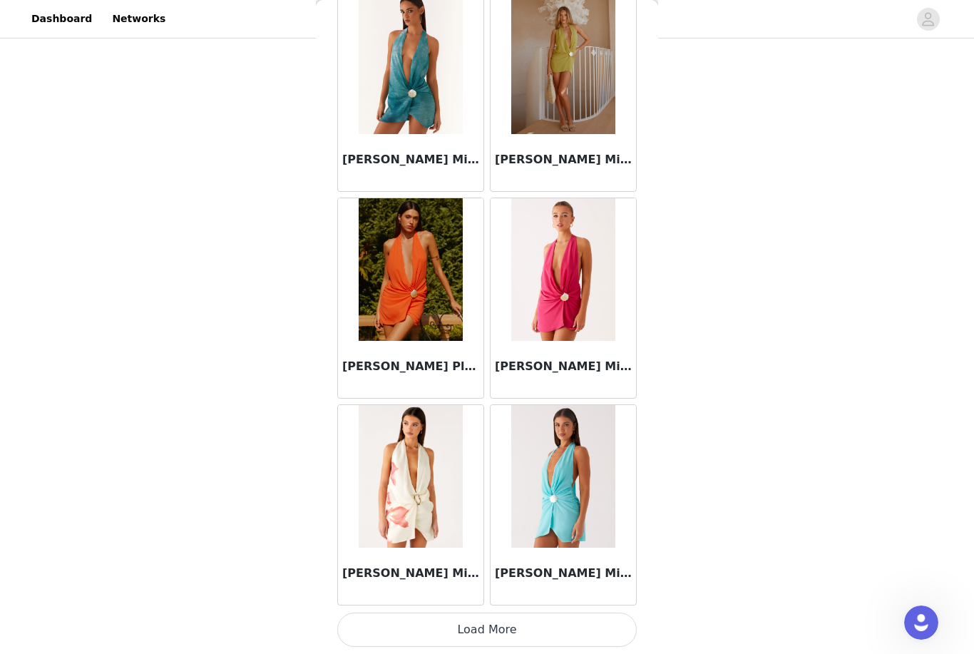
click at [571, 623] on button "Load More" at bounding box center [487, 630] width 300 height 34
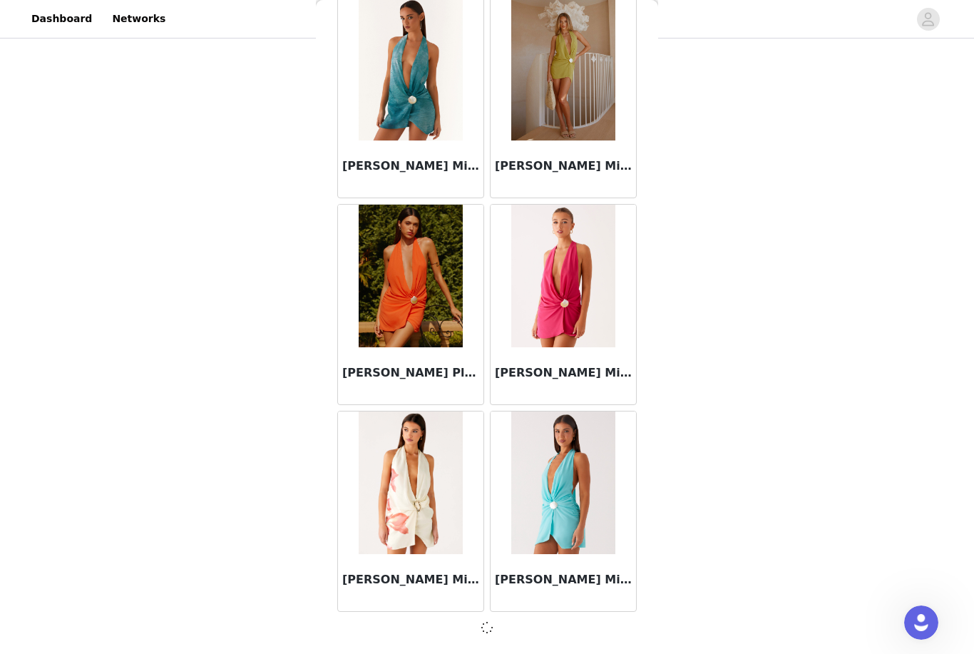
scroll to position [26342, 0]
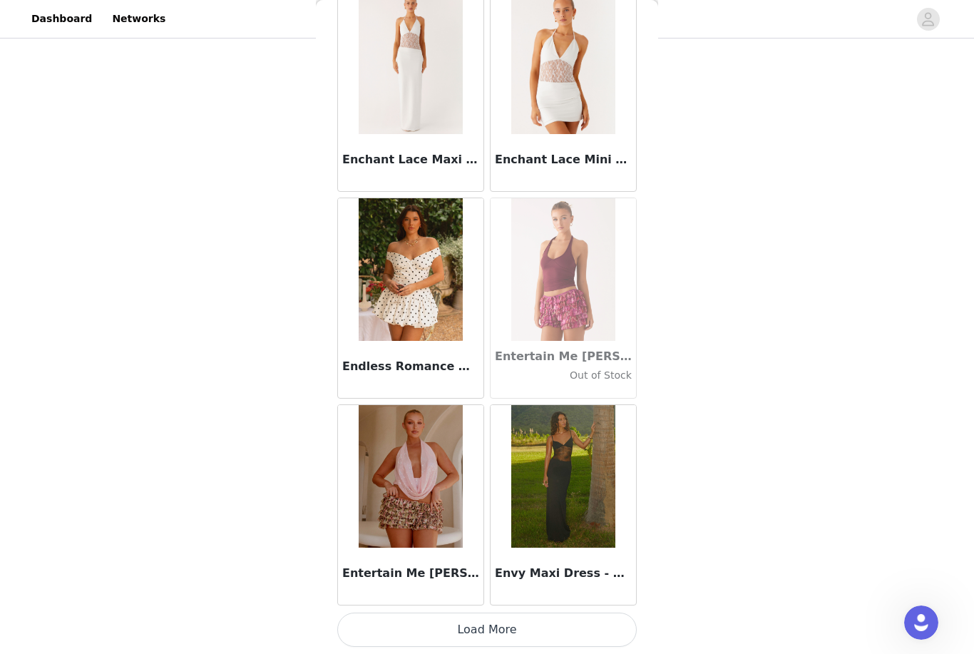
click at [598, 621] on button "Load More" at bounding box center [487, 630] width 300 height 34
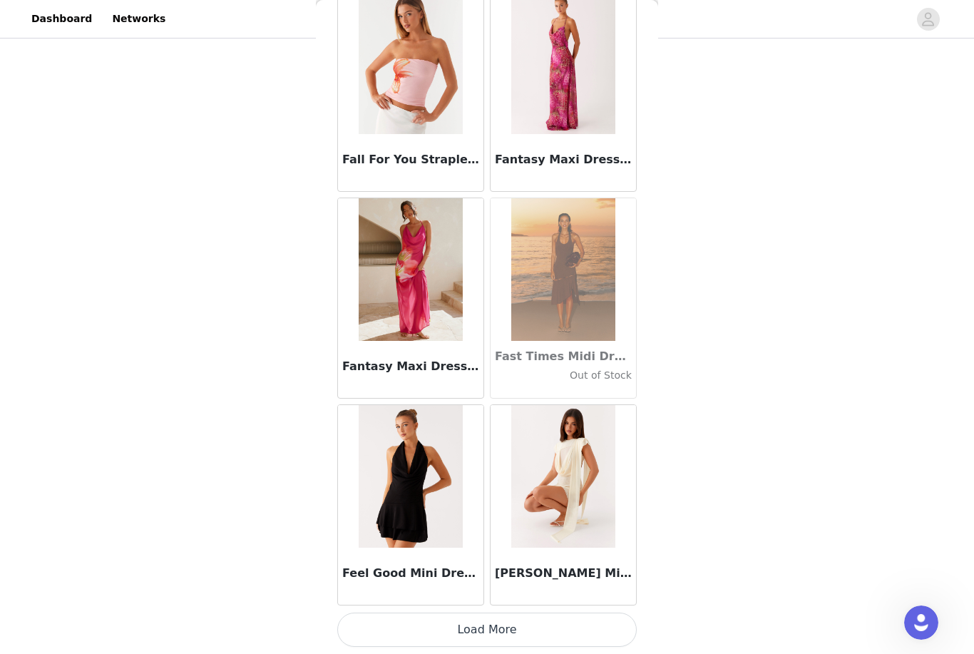
click at [553, 640] on button "Load More" at bounding box center [487, 630] width 300 height 34
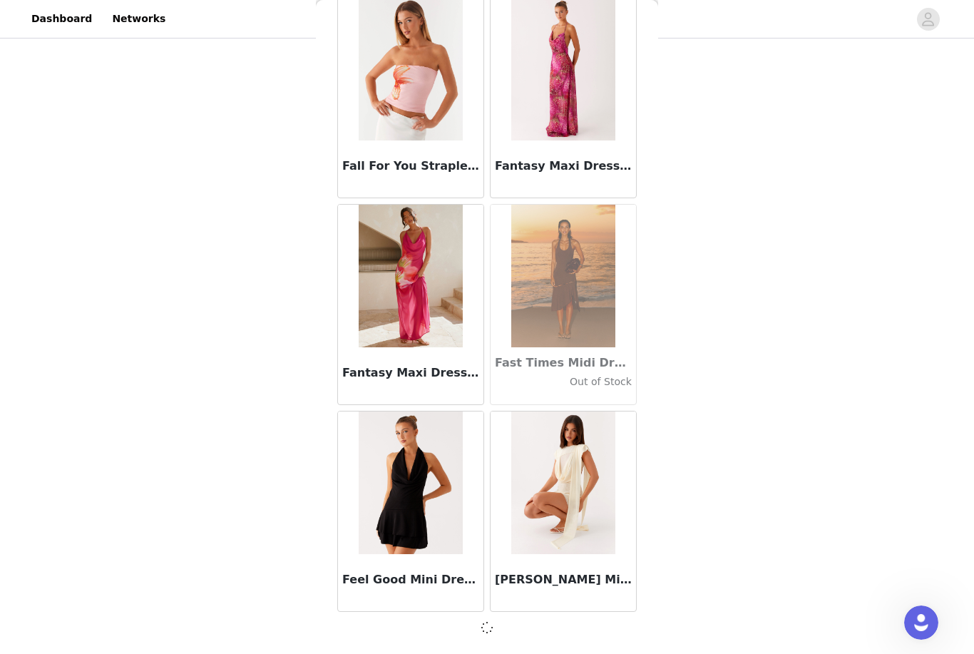
scroll to position [30479, 0]
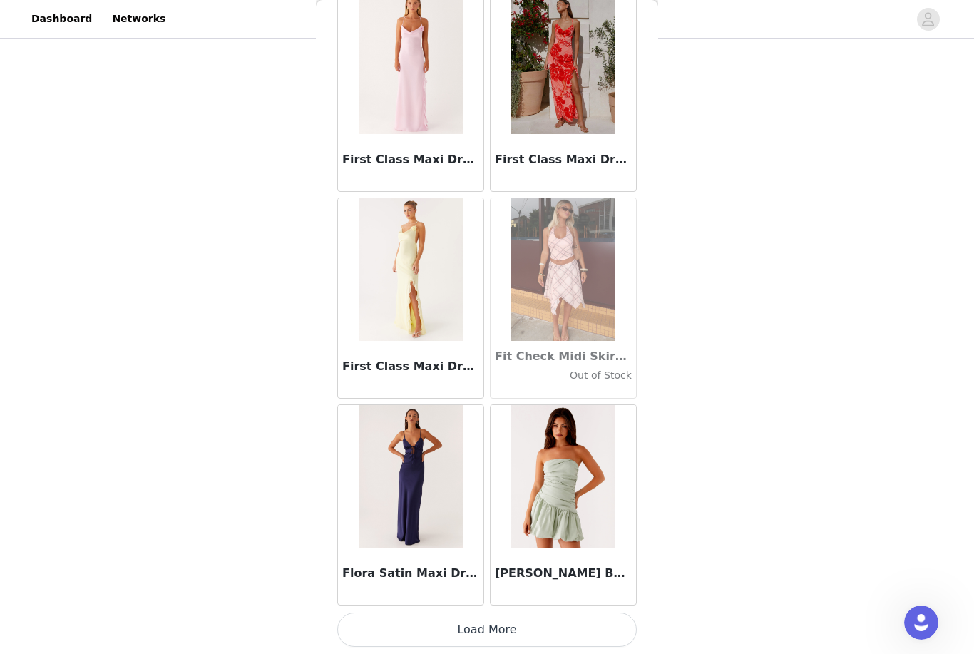
click at [617, 626] on button "Load More" at bounding box center [487, 630] width 300 height 34
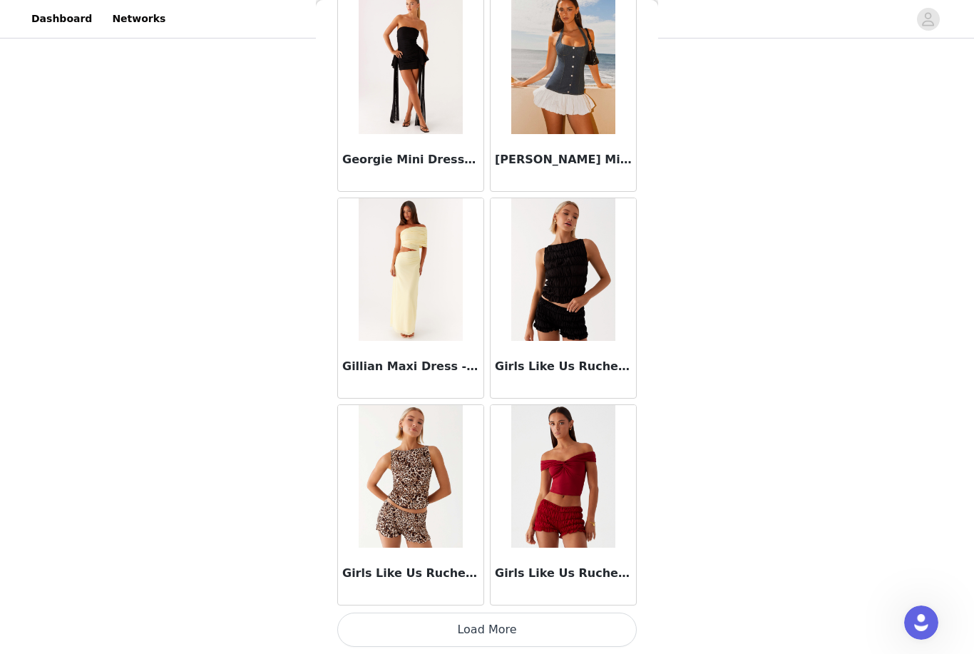
click at [586, 623] on button "Load More" at bounding box center [487, 630] width 300 height 34
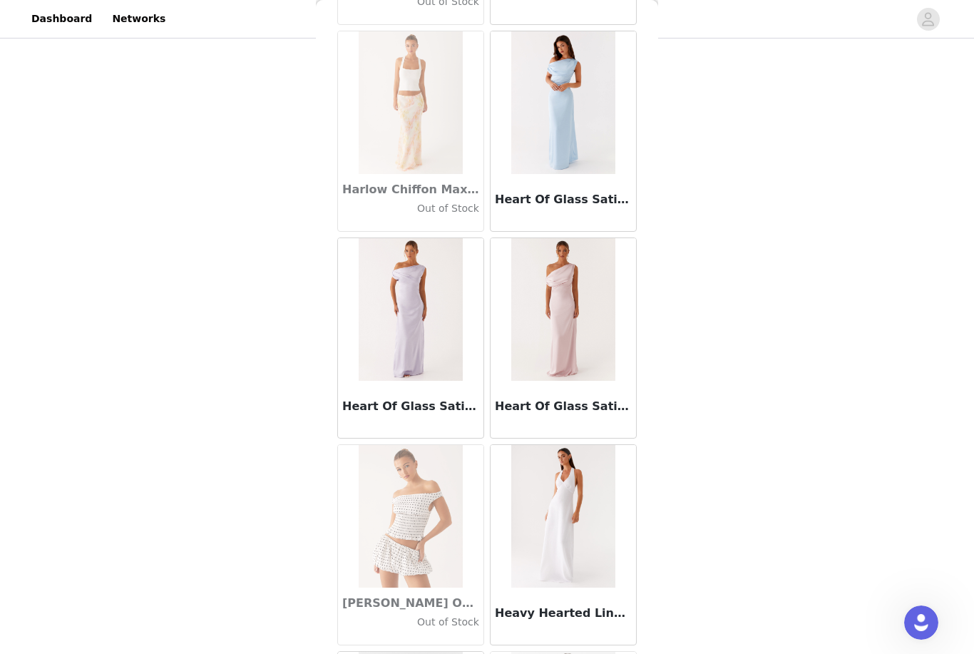
scroll to position [36625, 0]
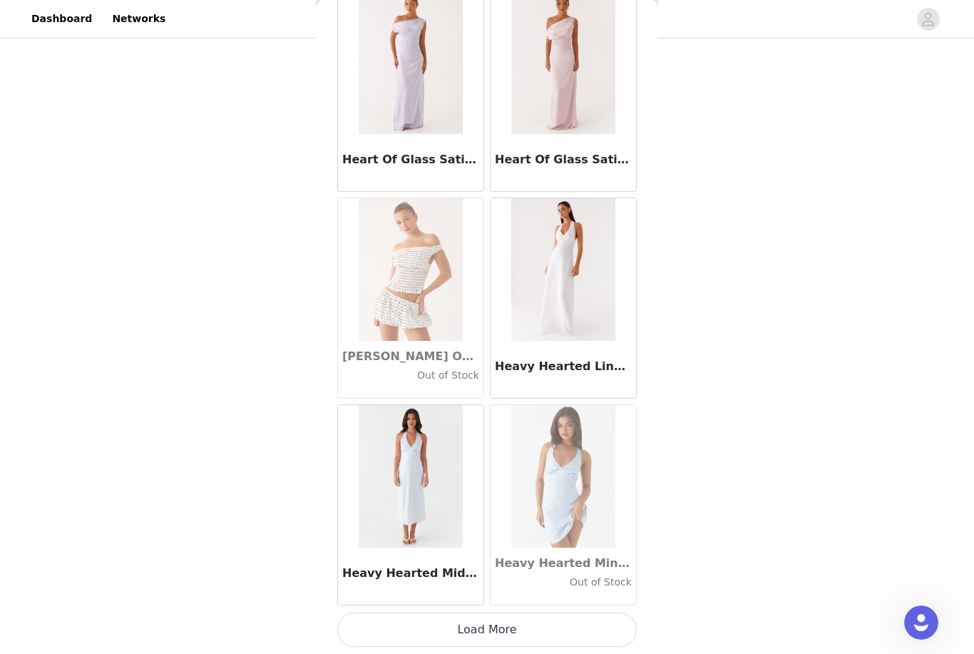
click at [584, 637] on button "Load More" at bounding box center [487, 630] width 300 height 34
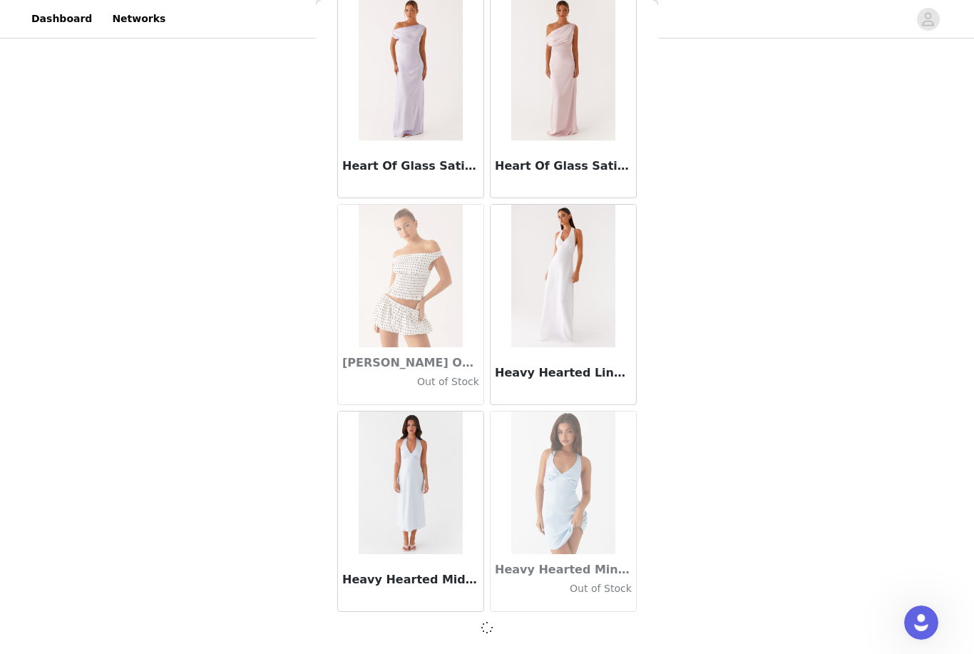
click at [593, 611] on div "Heavy Hearted Mini Dress - Blue Out of Stock" at bounding box center [563, 582] width 145 height 57
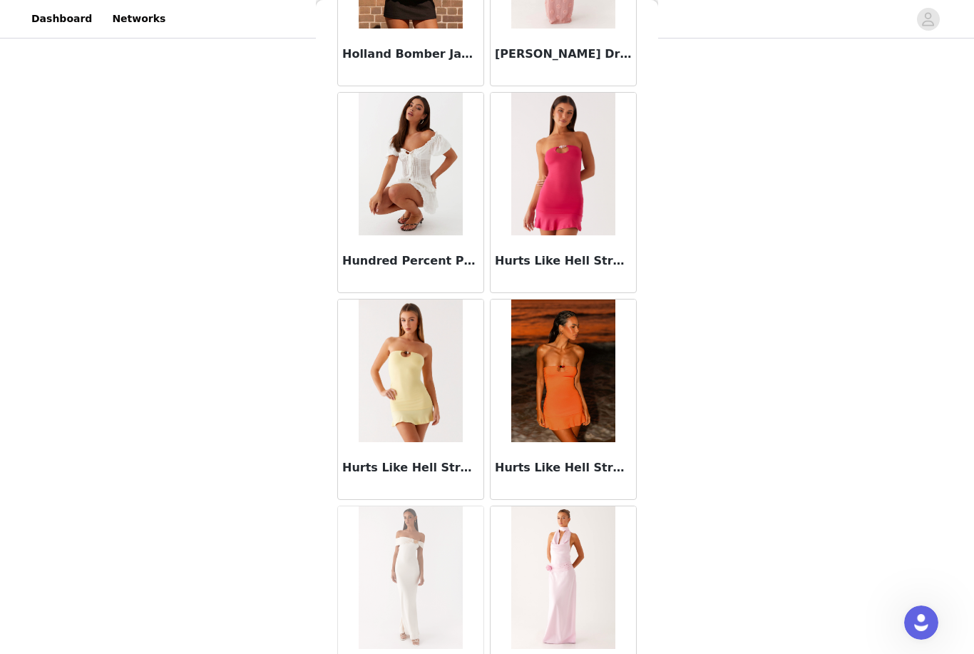
scroll to position [38561, 0]
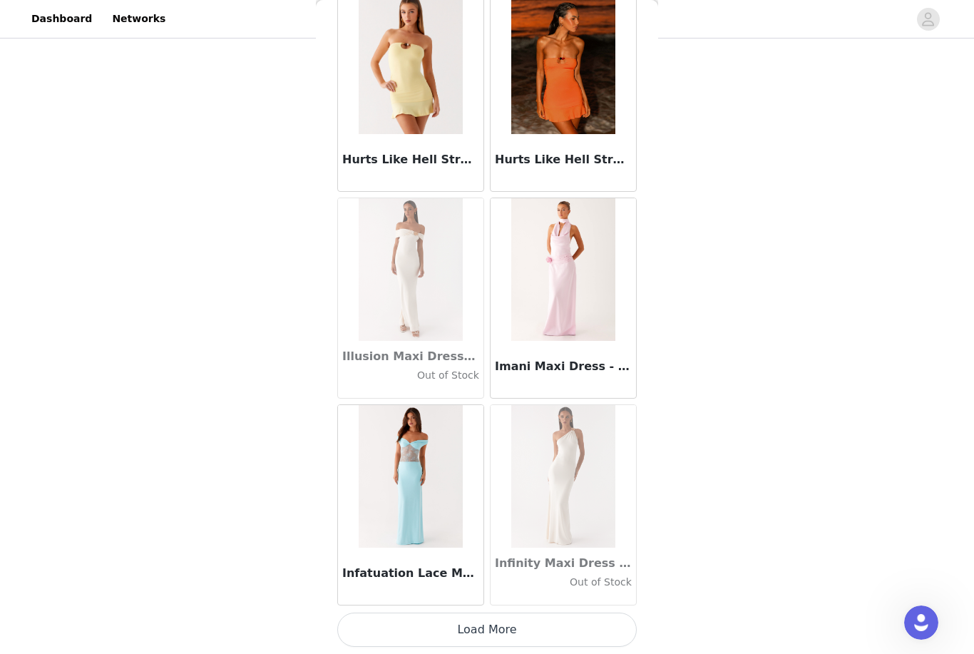
click at [590, 621] on button "Load More" at bounding box center [487, 630] width 300 height 34
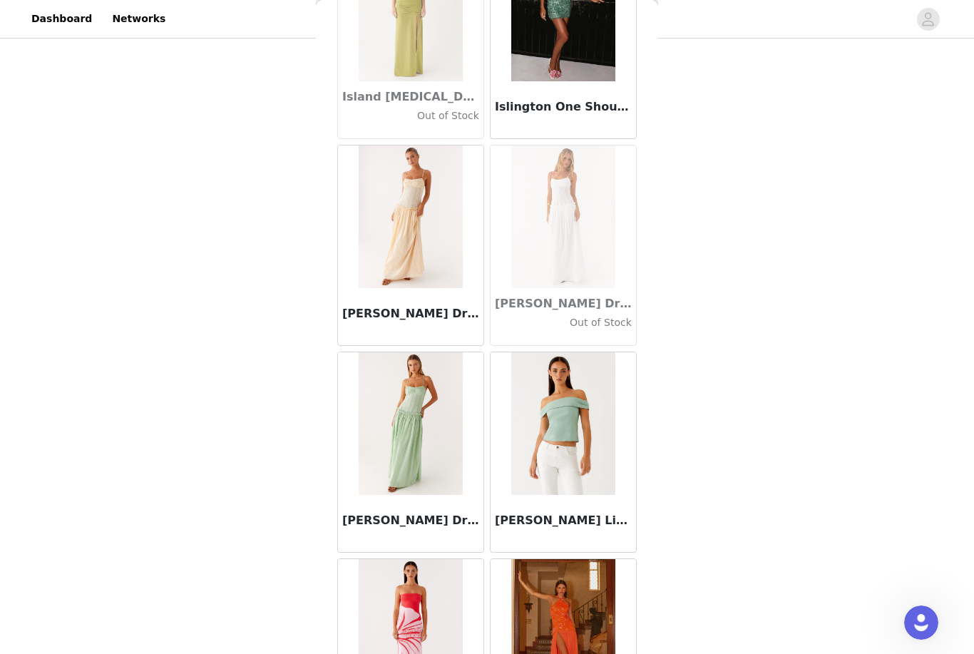
scroll to position [39639, 0]
click at [414, 231] on img at bounding box center [410, 216] width 103 height 143
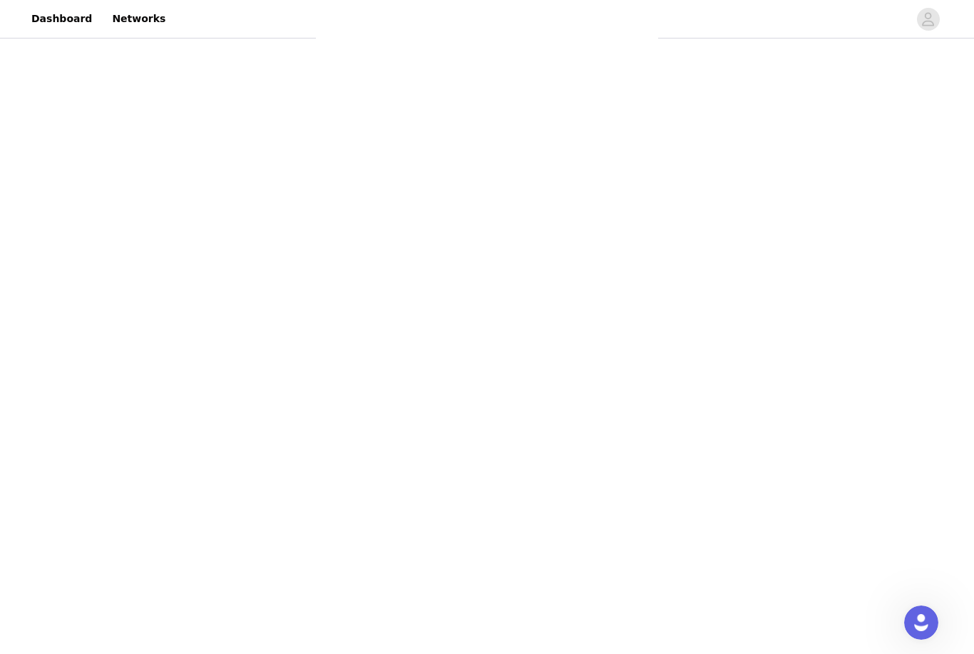
scroll to position [0, 0]
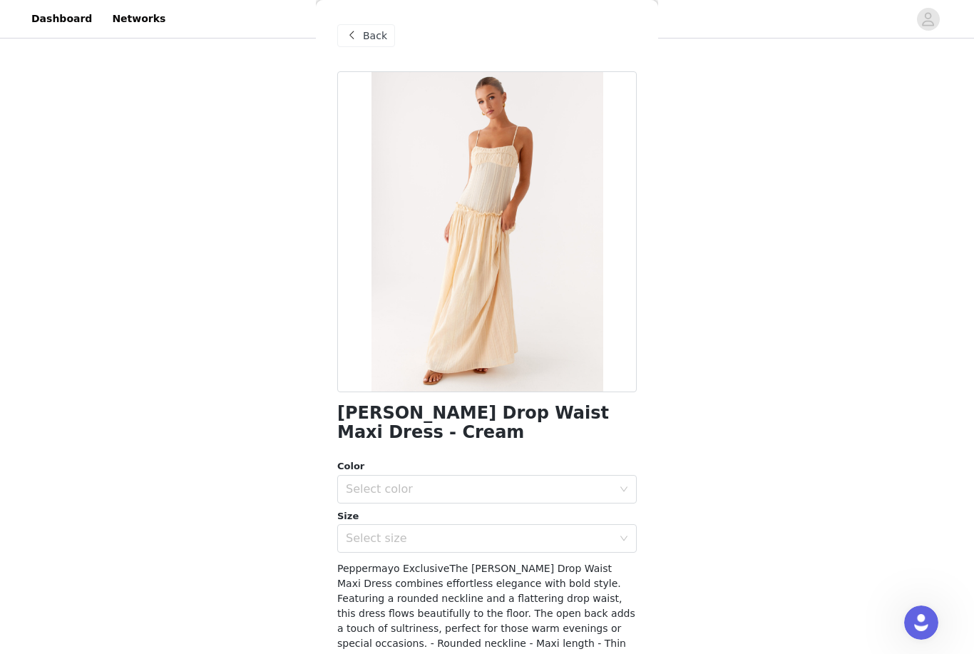
click at [582, 484] on div "Select color" at bounding box center [479, 489] width 267 height 14
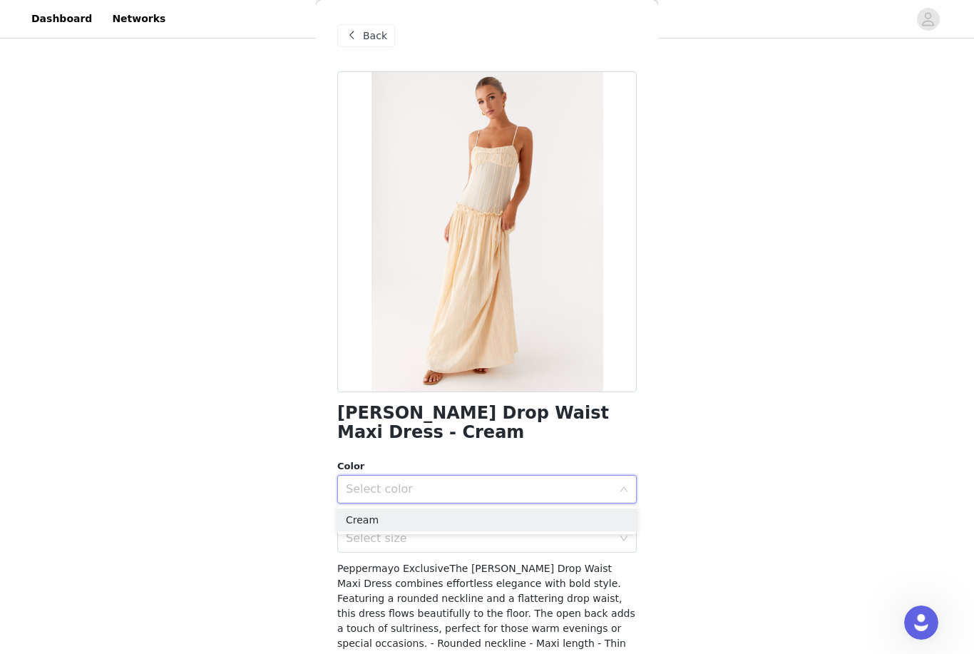
click at [572, 512] on li "Cream" at bounding box center [487, 520] width 300 height 23
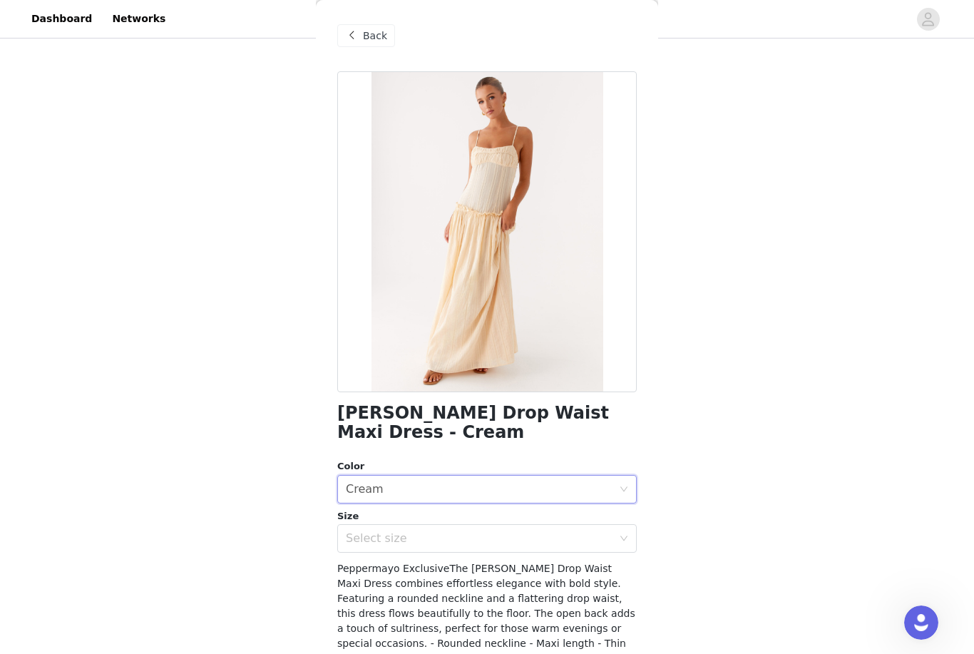
click at [568, 539] on div "Select size" at bounding box center [479, 538] width 267 height 14
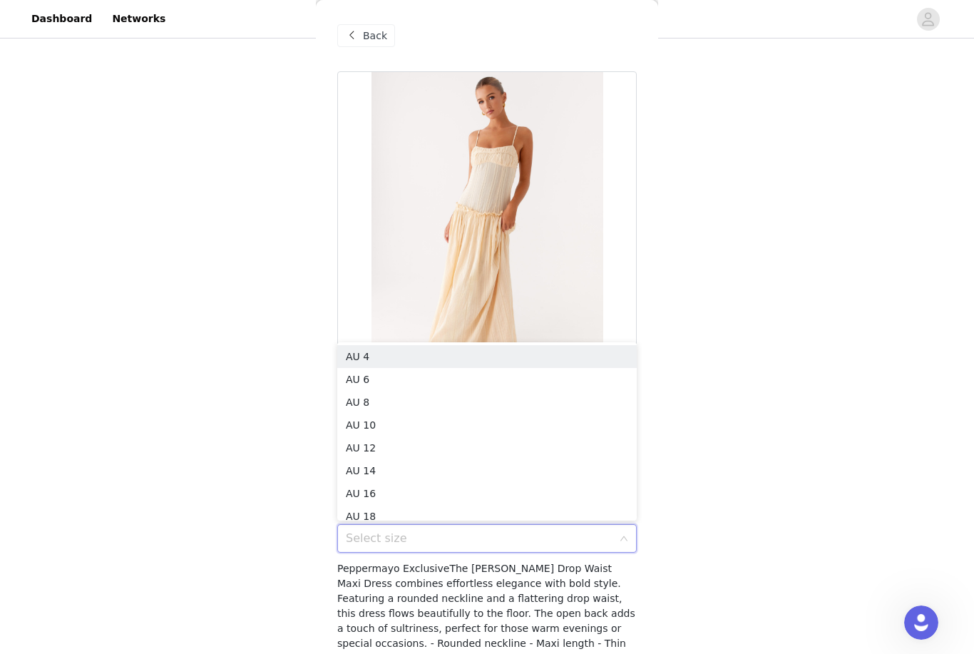
click at [509, 357] on li "AU 4" at bounding box center [487, 356] width 300 height 23
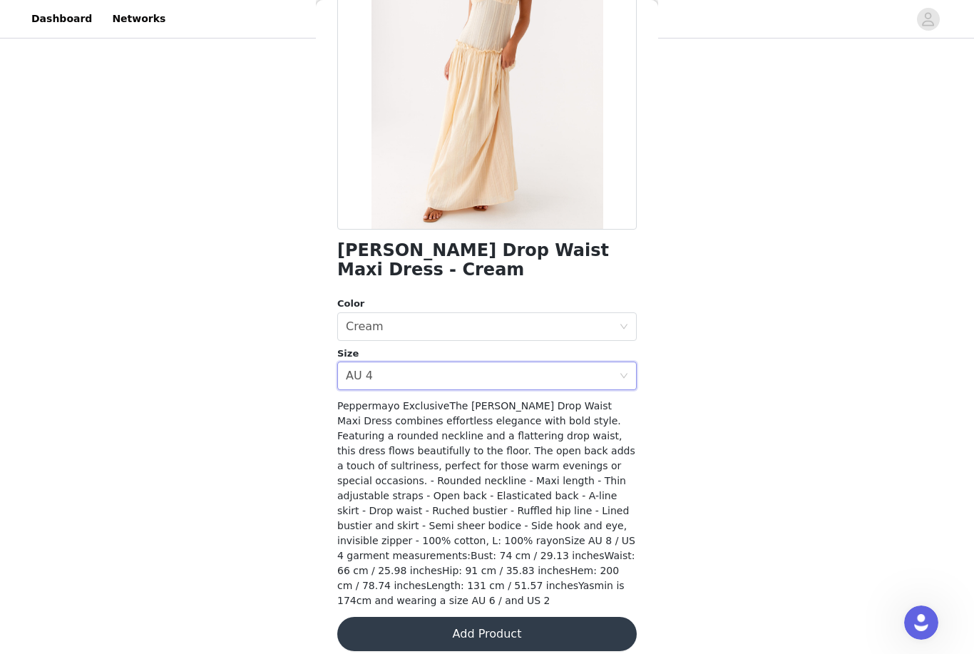
scroll to position [161, 0]
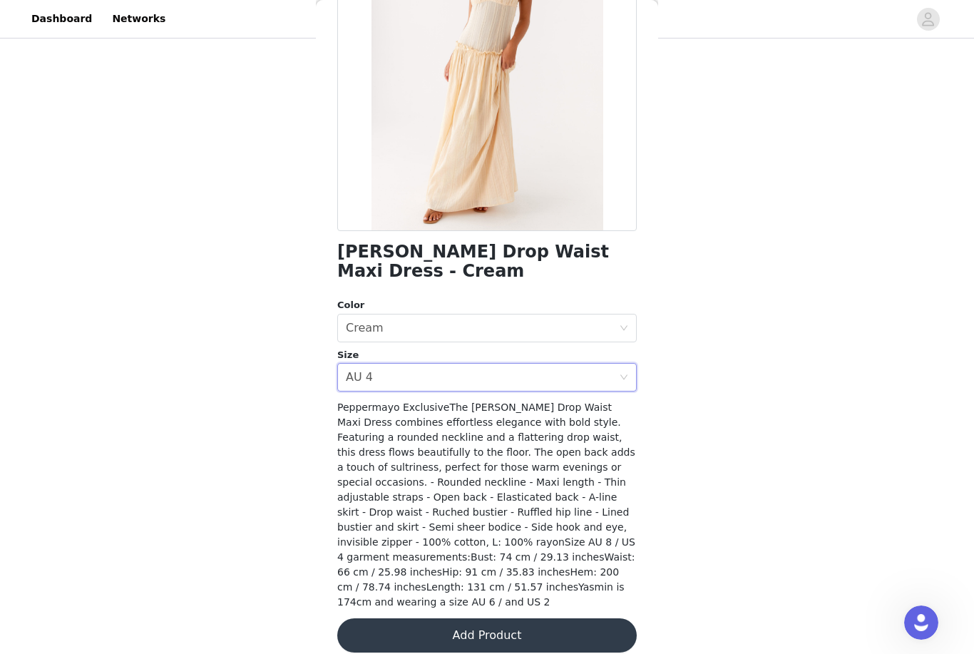
click at [602, 618] on button "Add Product" at bounding box center [487, 635] width 300 height 34
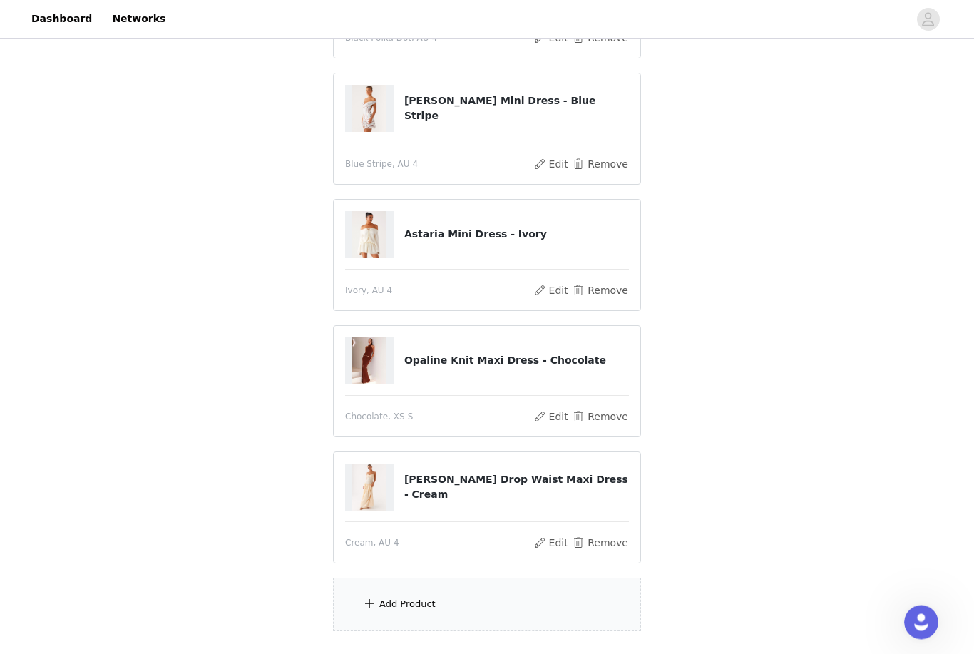
scroll to position [301, 0]
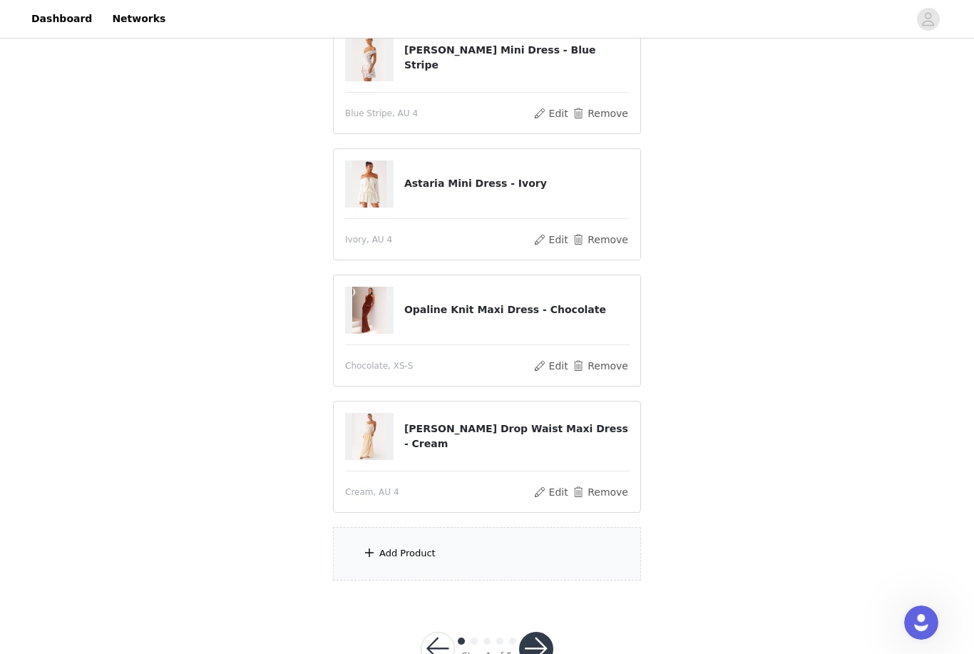
click at [561, 553] on div "Add Product" at bounding box center [487, 553] width 308 height 53
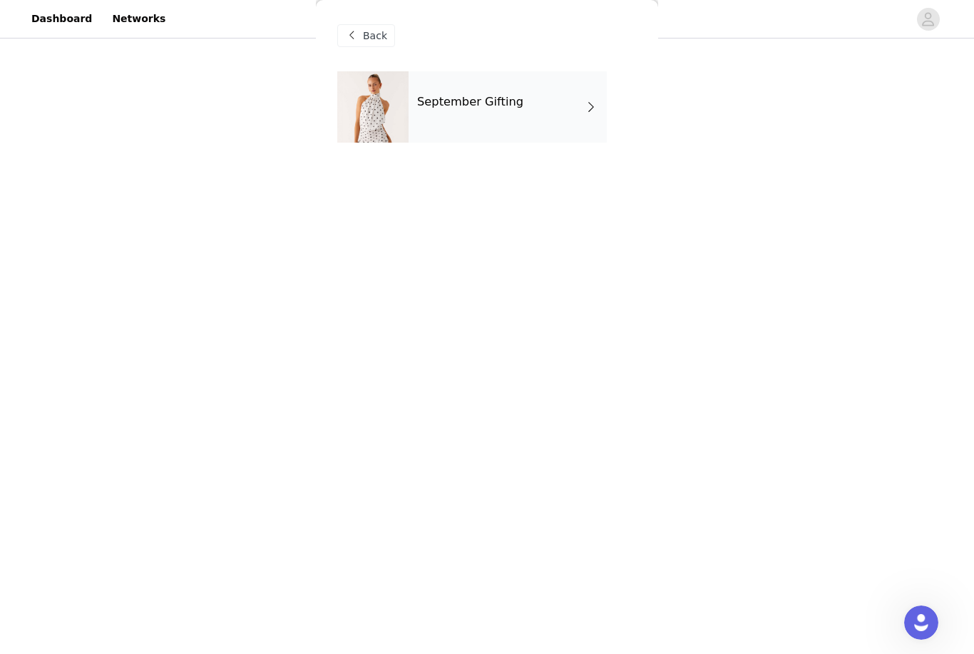
click at [558, 93] on div "September Gifting" at bounding box center [508, 106] width 198 height 71
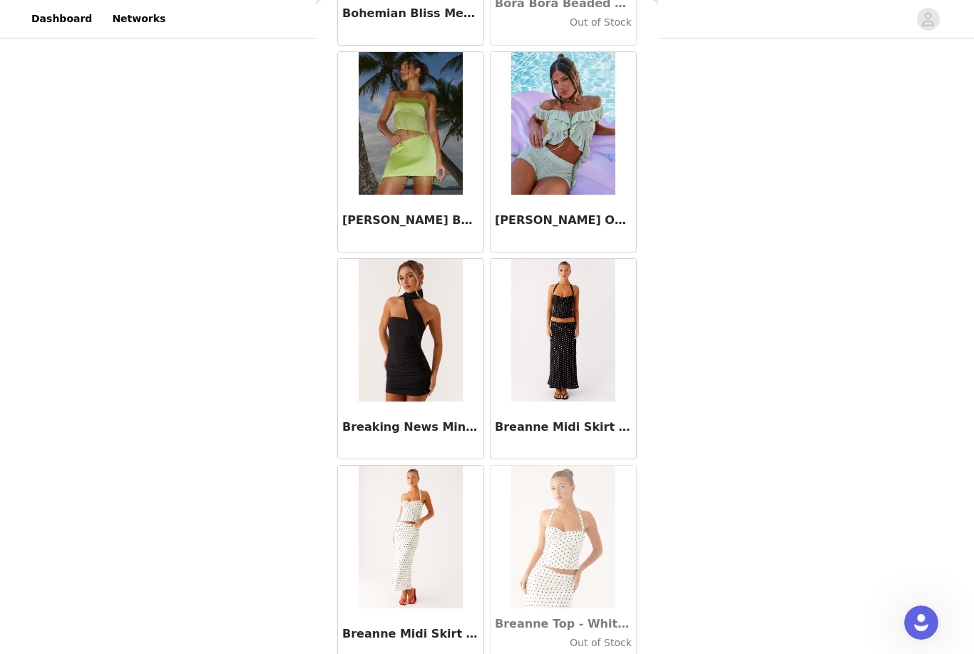
scroll to position [12535, 0]
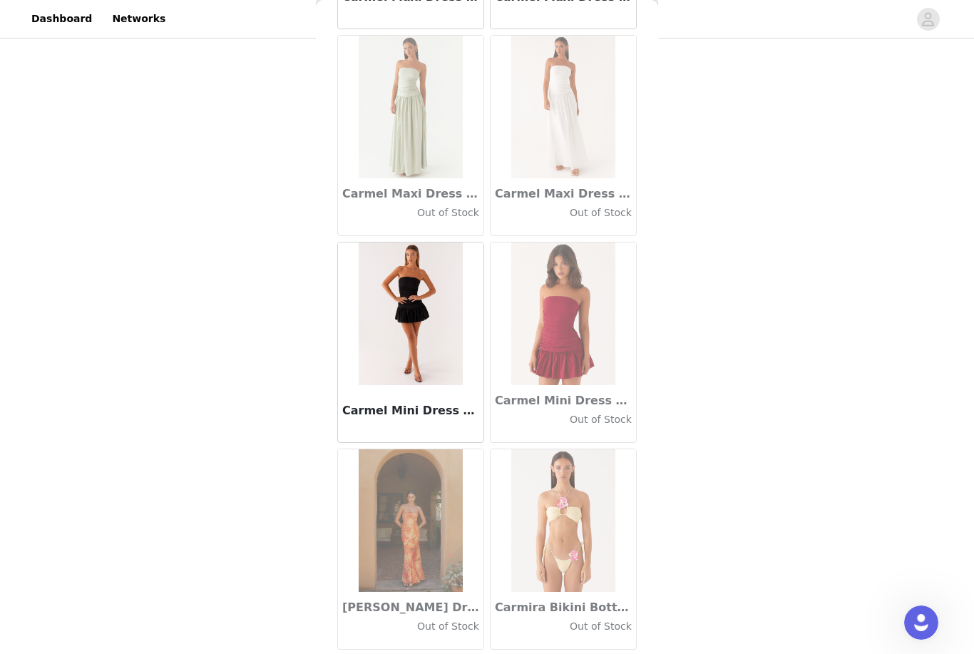
scroll to position [15961, 0]
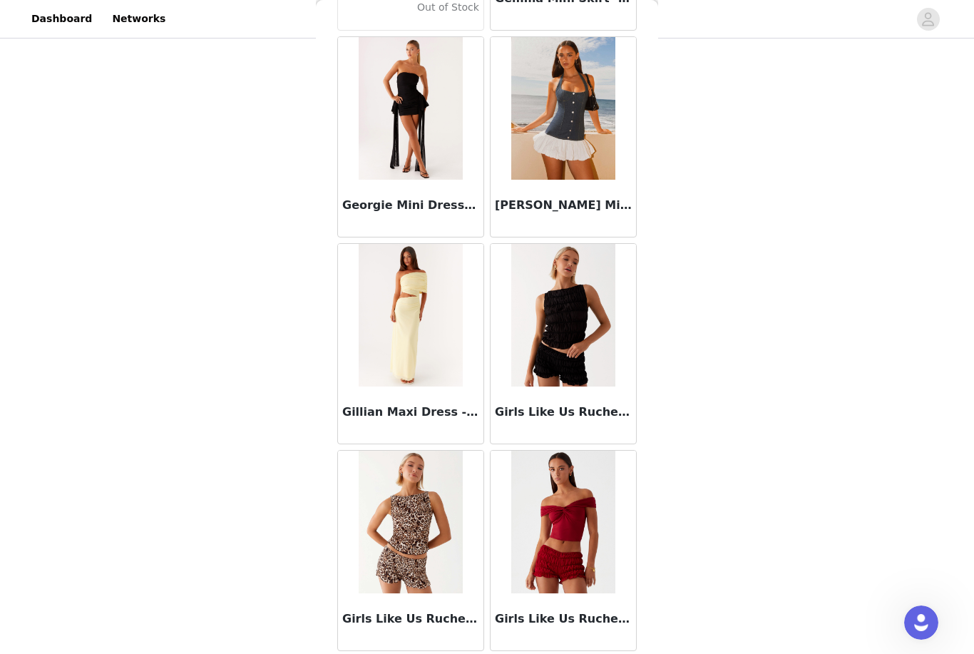
scroll to position [34576, 0]
click at [585, 650] on article "Girls Like Us Ruched Mini Shorts - Maroon" at bounding box center [563, 550] width 147 height 201
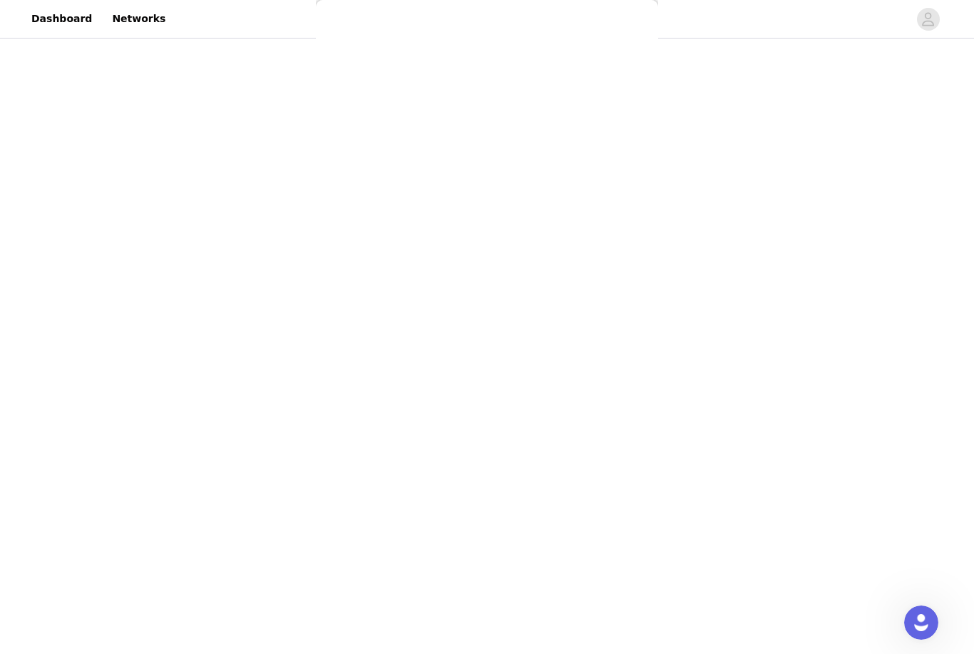
scroll to position [0, 0]
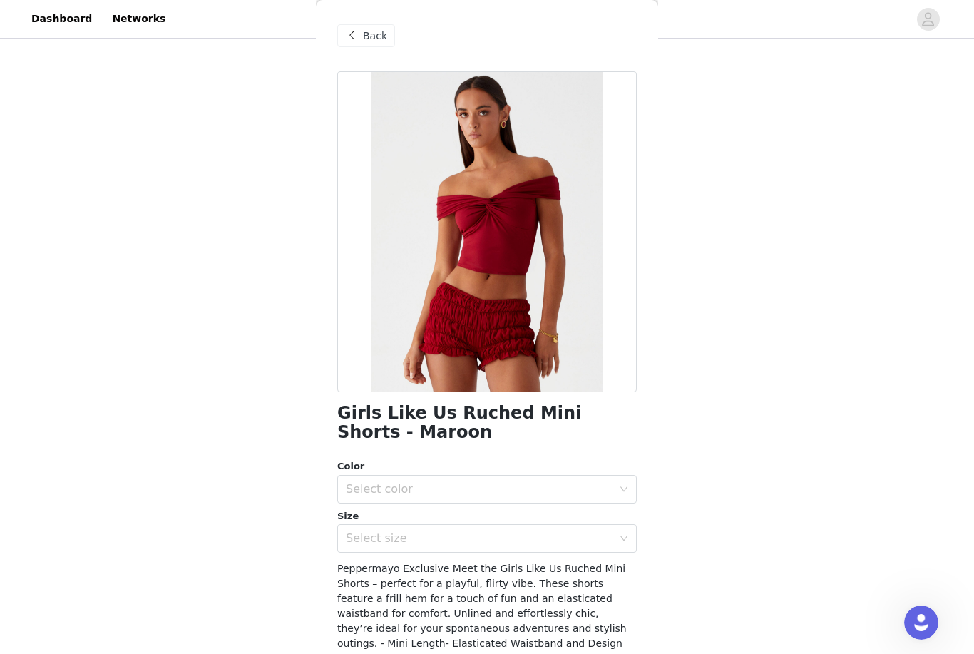
click at [374, 44] on div "Back" at bounding box center [366, 35] width 58 height 23
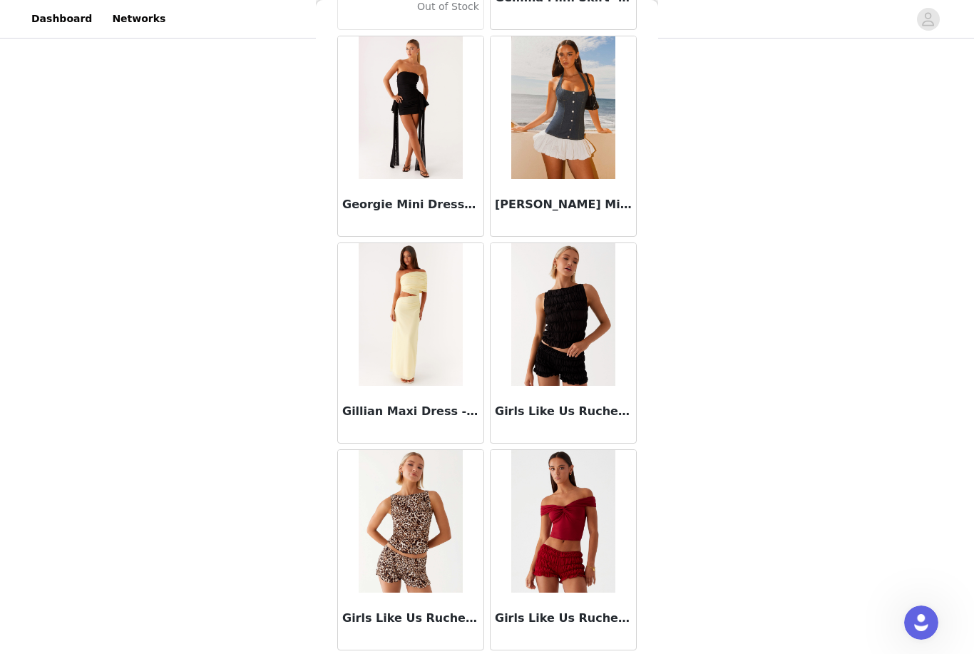
scroll to position [34576, 0]
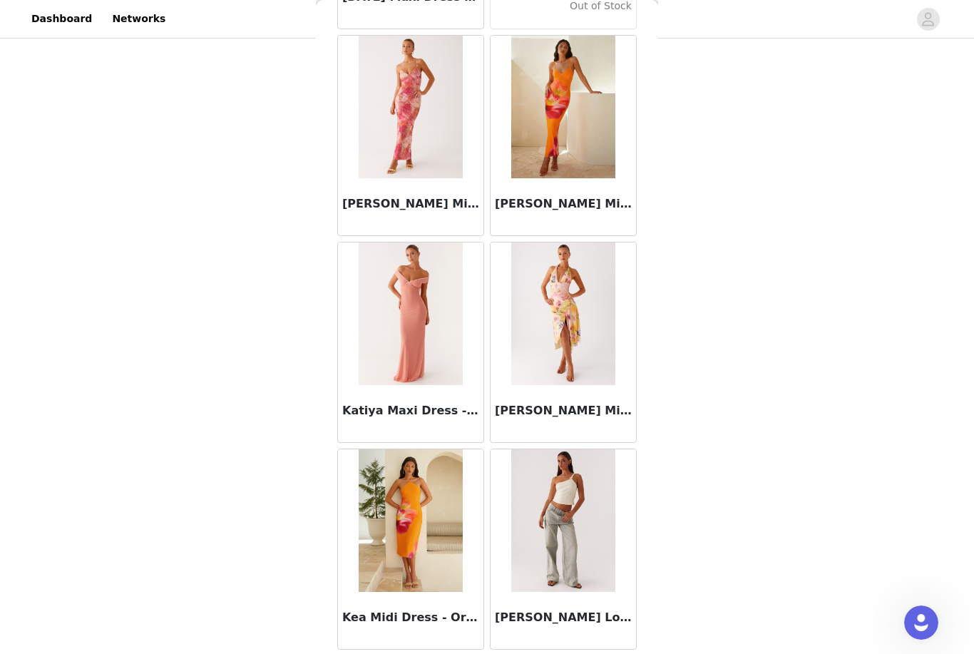
scroll to position [44918, 0]
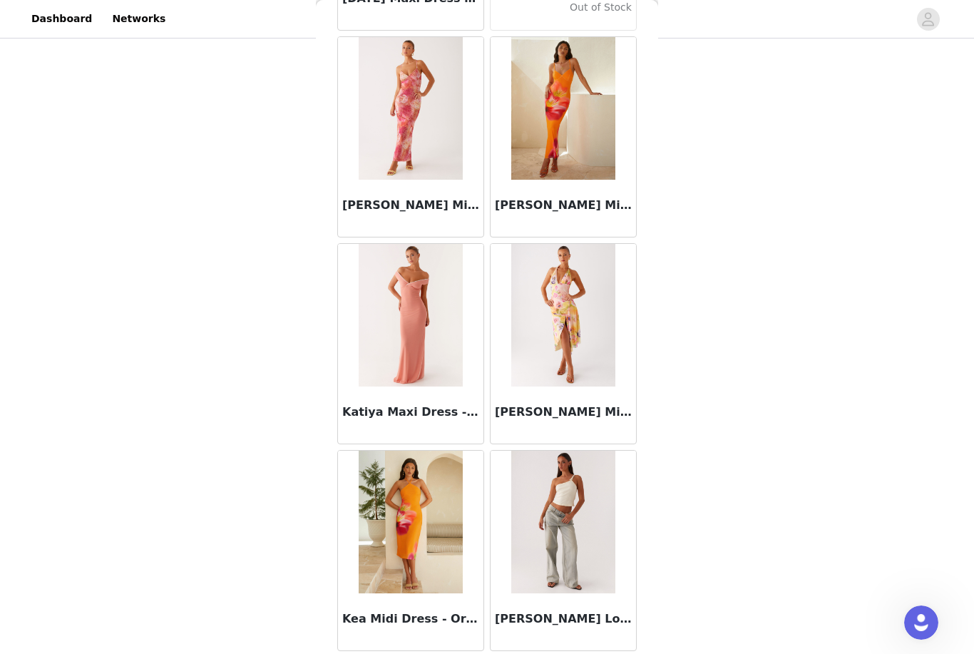
click at [587, 575] on img at bounding box center [562, 522] width 103 height 143
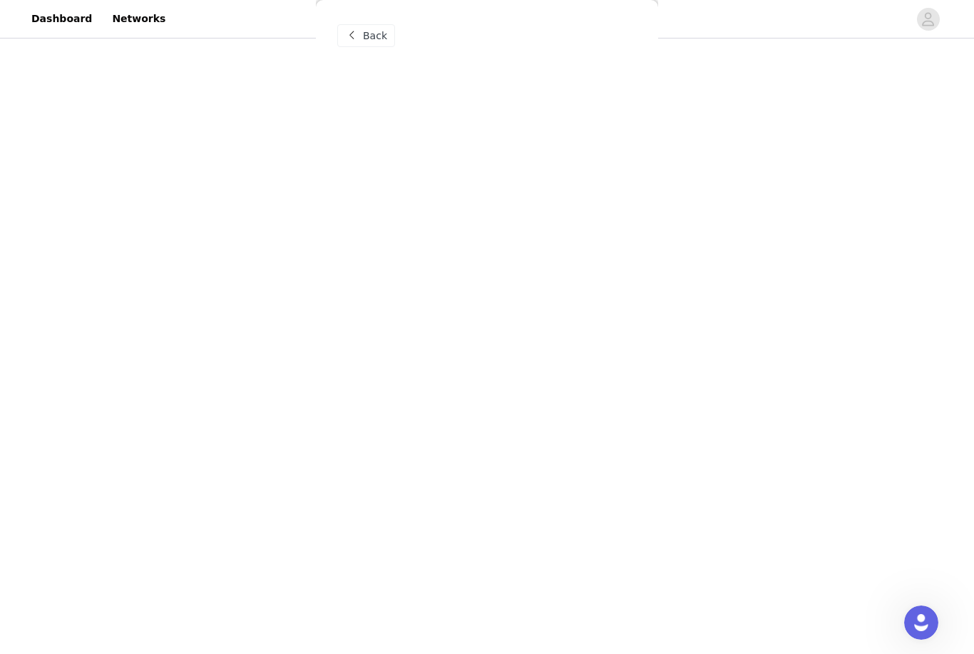
scroll to position [0, 0]
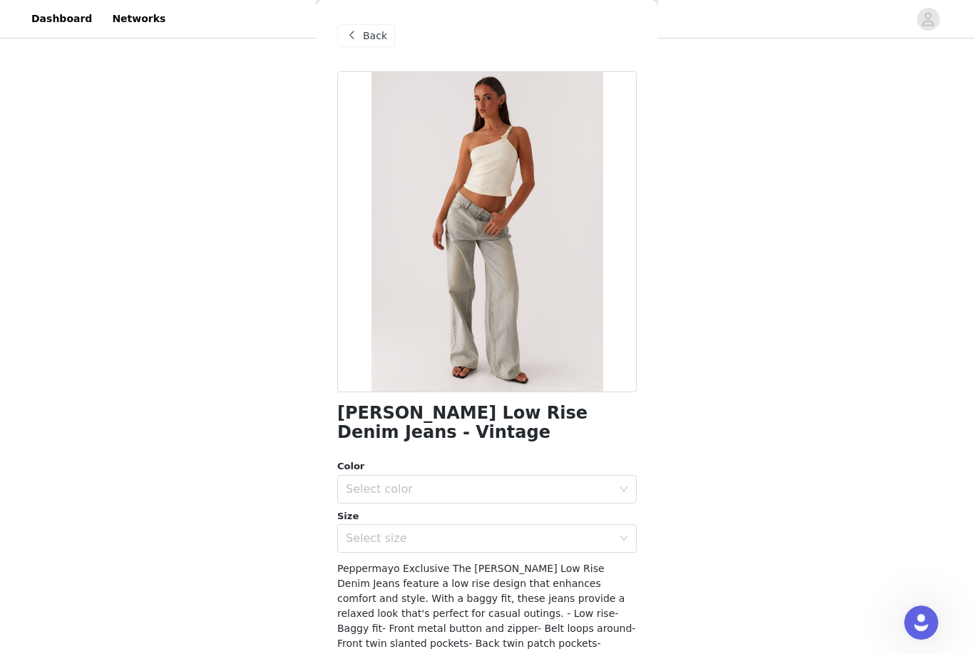
click at [557, 486] on div "Select color" at bounding box center [479, 489] width 267 height 14
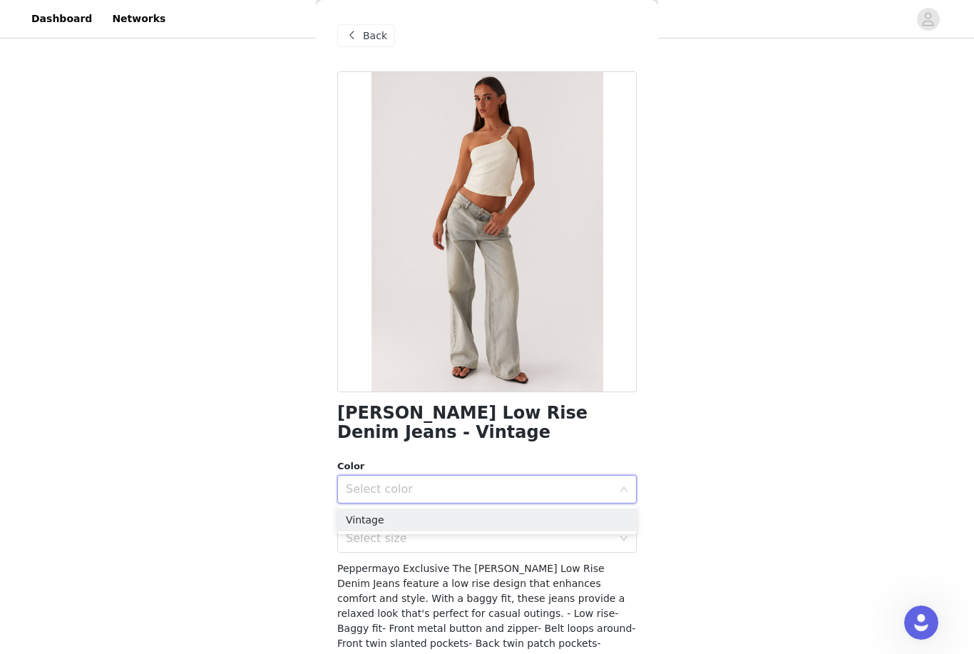
click at [532, 518] on li "Vintage" at bounding box center [487, 520] width 300 height 23
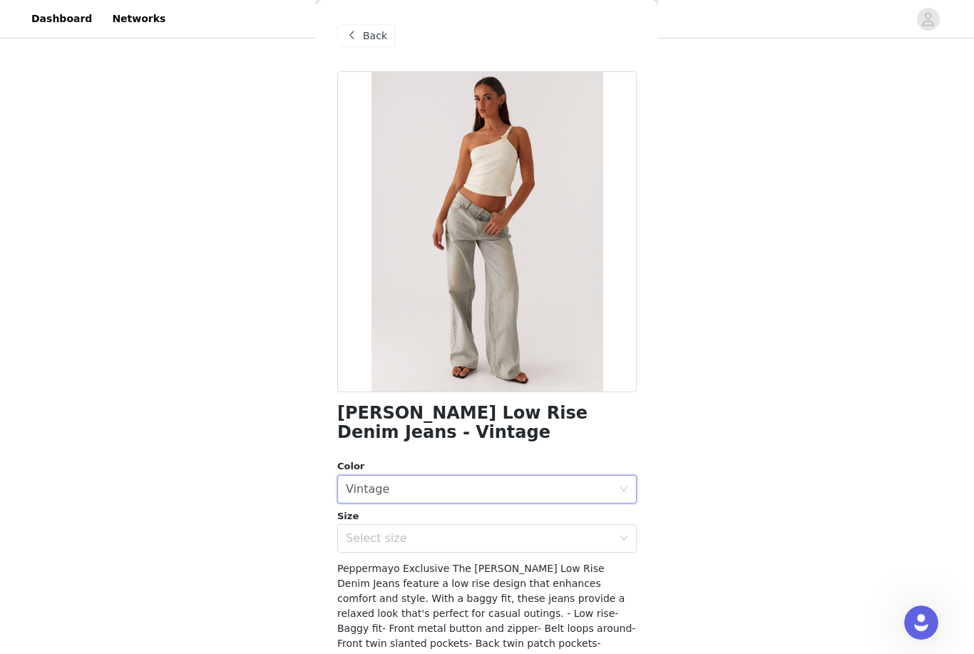
click at [520, 544] on div "Select size" at bounding box center [479, 538] width 267 height 14
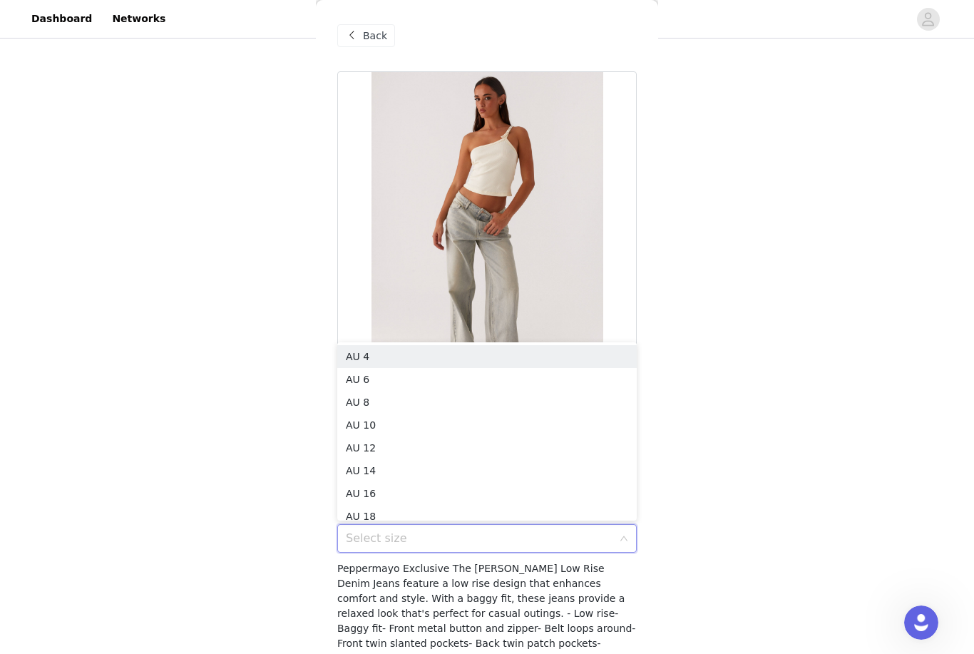
click at [527, 608] on span "Peppermayo Exclusive The Keanna Low Rise Denim Jeans feature a low rise design …" at bounding box center [486, 643] width 298 height 161
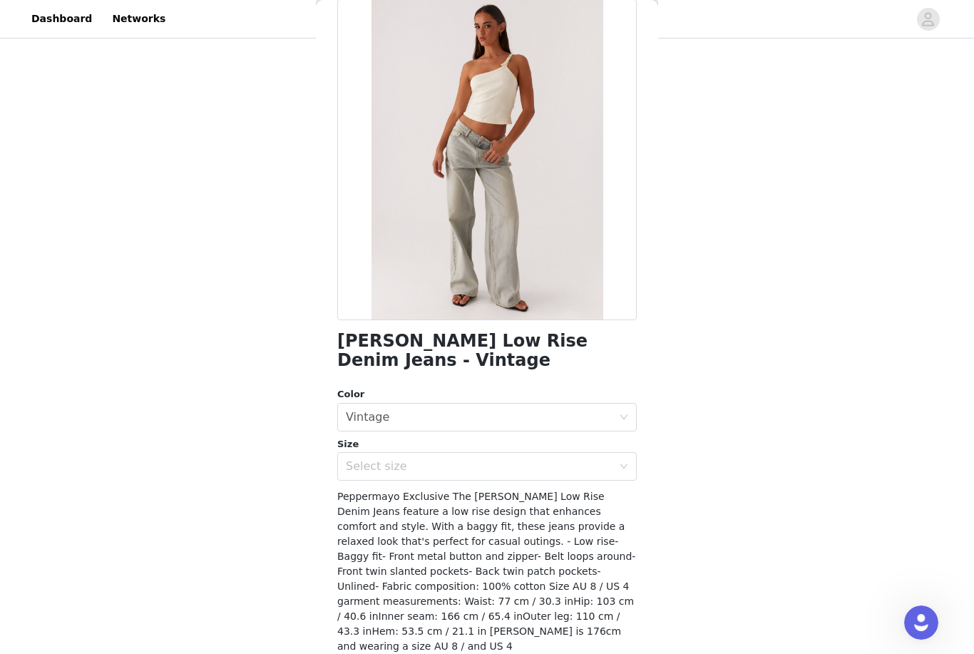
scroll to position [71, 0]
click at [564, 467] on div "Select size" at bounding box center [479, 468] width 267 height 14
click at [730, 325] on div "STEP 1 OF 5 Select your styles! Please note that the sizes are in AU Sizes 5/6 …" at bounding box center [487, 201] width 974 height 857
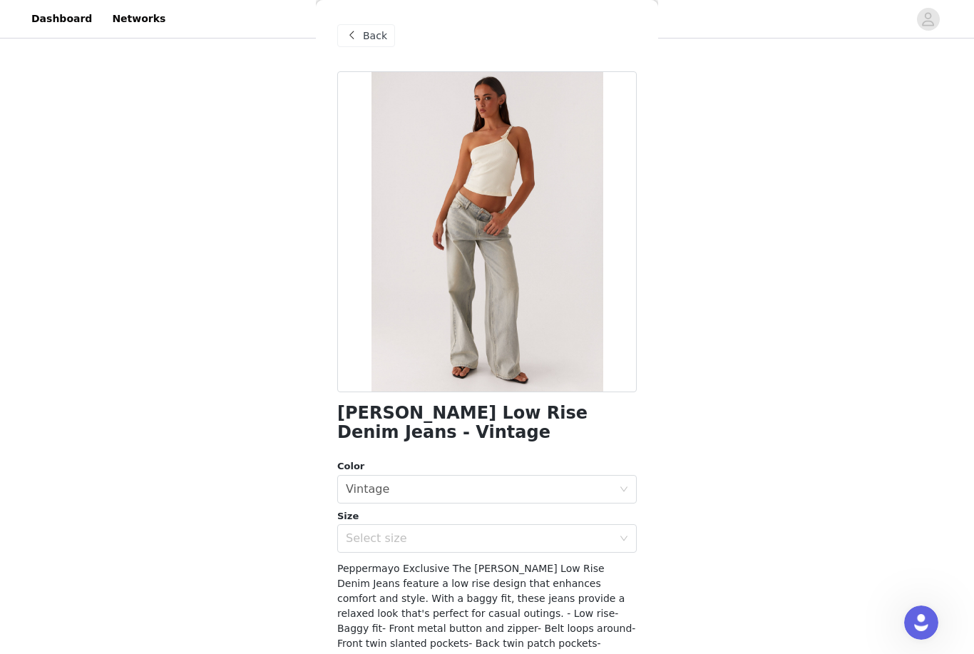
scroll to position [0, 0]
click at [543, 538] on div "Select size" at bounding box center [479, 538] width 267 height 14
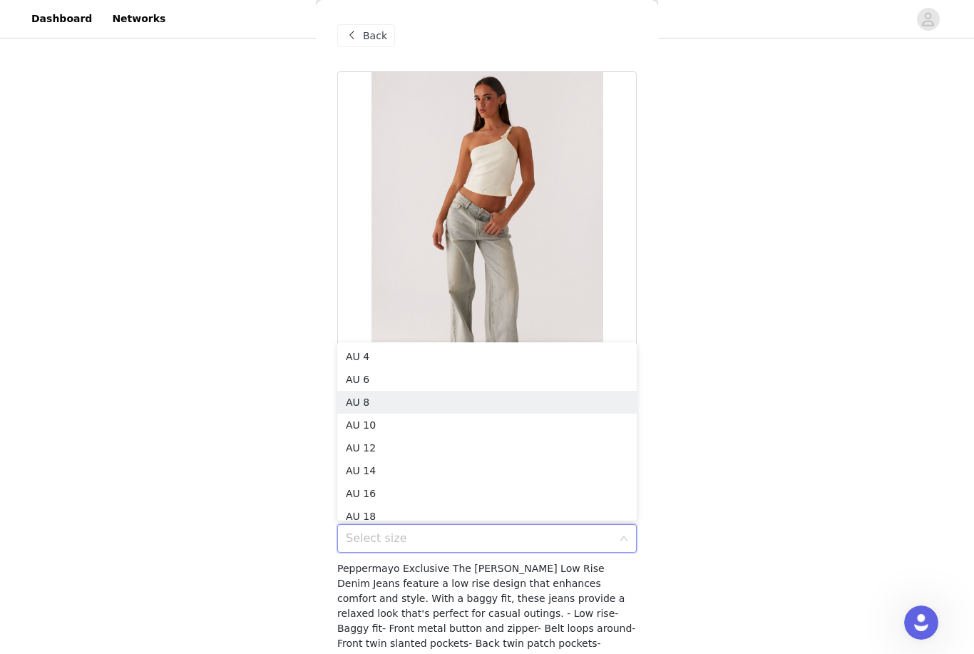
click at [524, 401] on li "AU 8" at bounding box center [487, 402] width 300 height 23
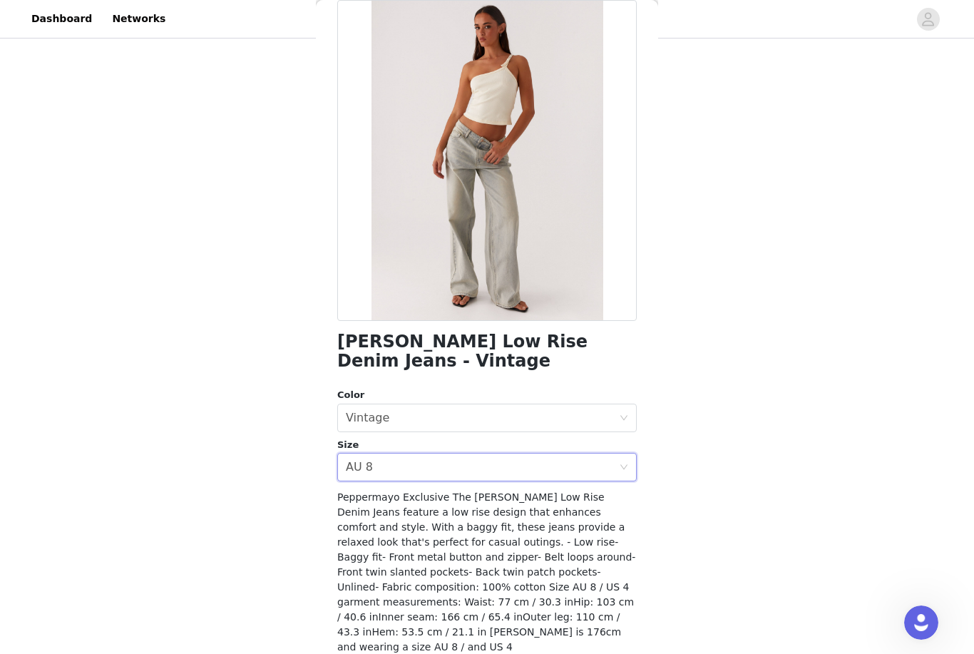
scroll to position [71, 0]
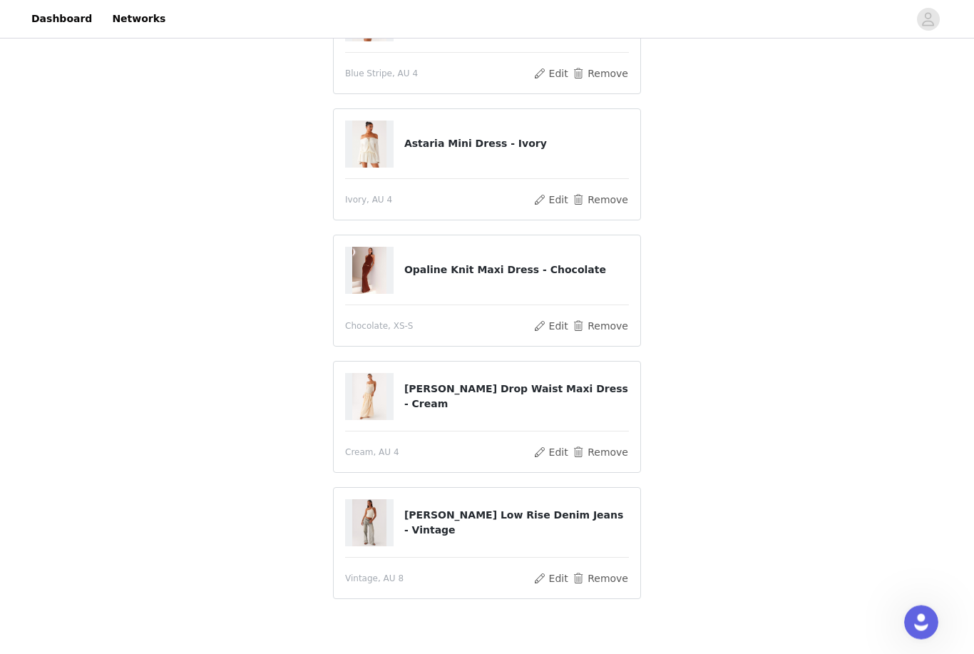
scroll to position [335, 0]
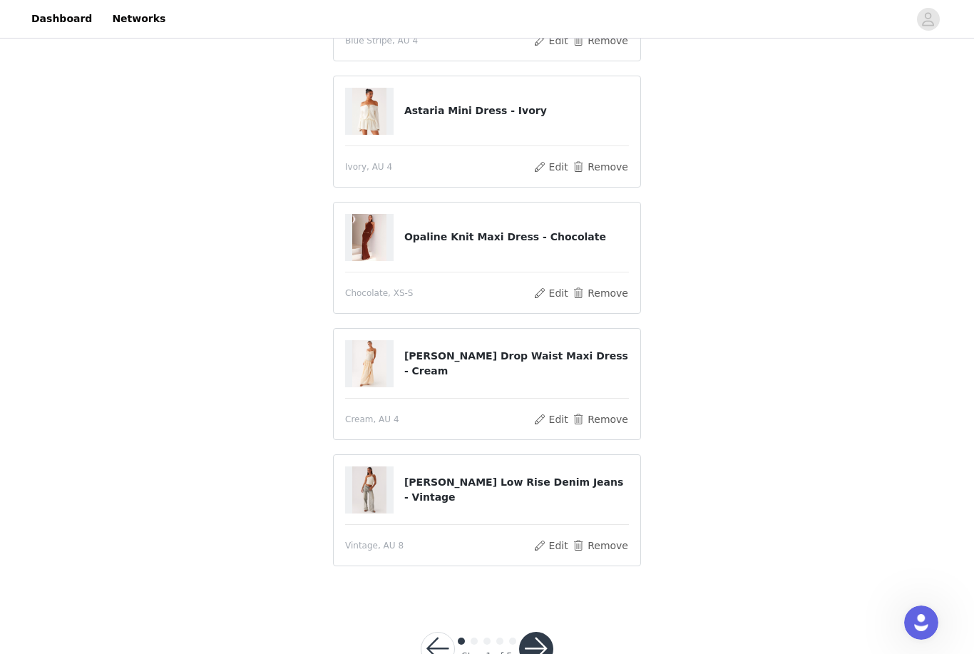
click at [681, 591] on div "STEP 1 OF 5 Select your styles! Please note that the sizes are in AU Sizes Chan…" at bounding box center [487, 152] width 974 height 892
click at [531, 655] on button "button" at bounding box center [536, 649] width 34 height 34
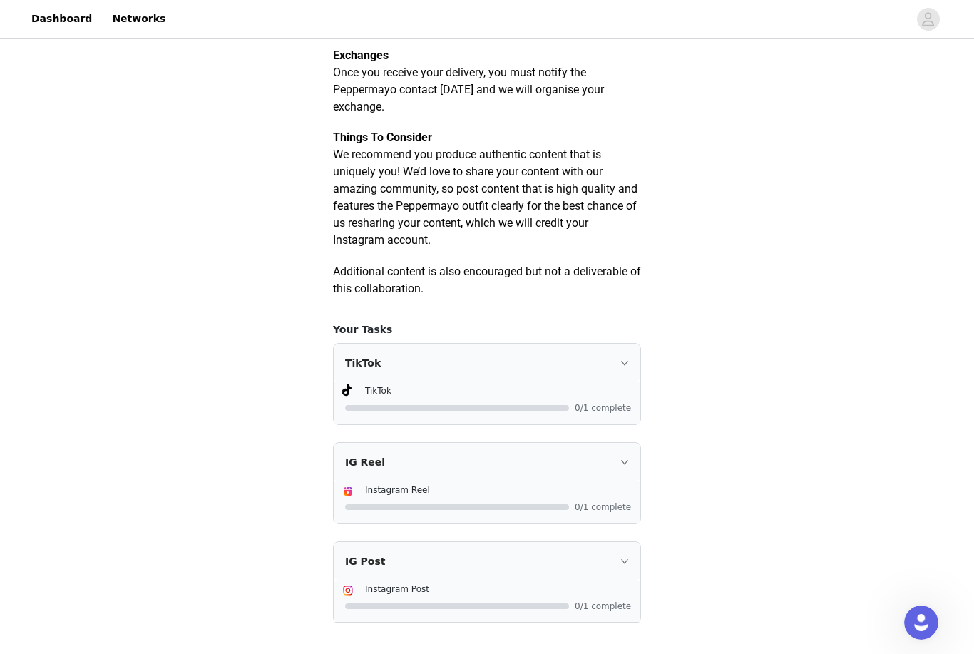
scroll to position [725, 0]
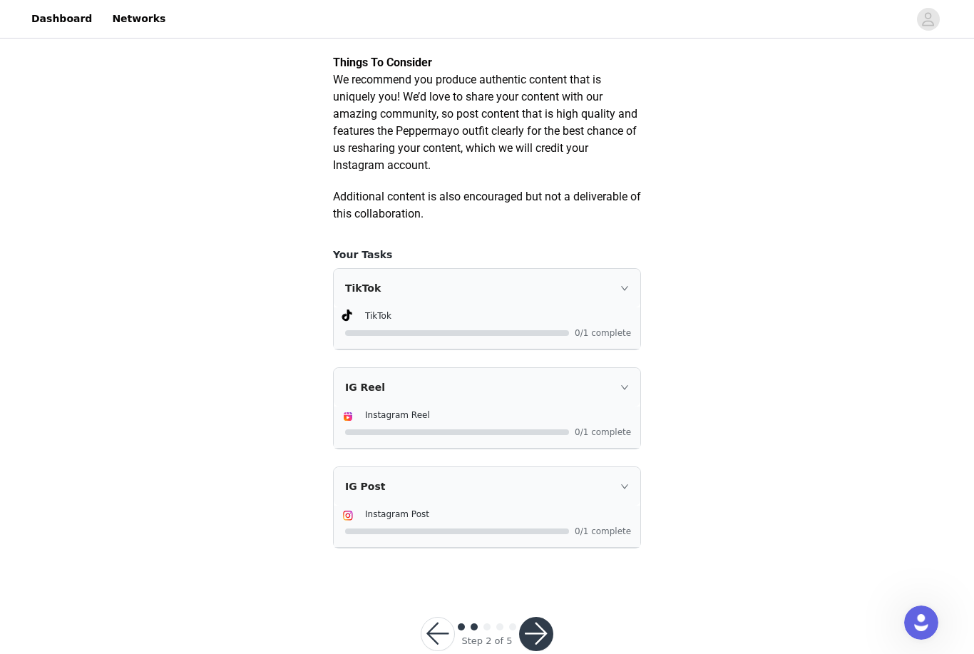
click at [608, 307] on div "TikTok" at bounding box center [487, 288] width 307 height 39
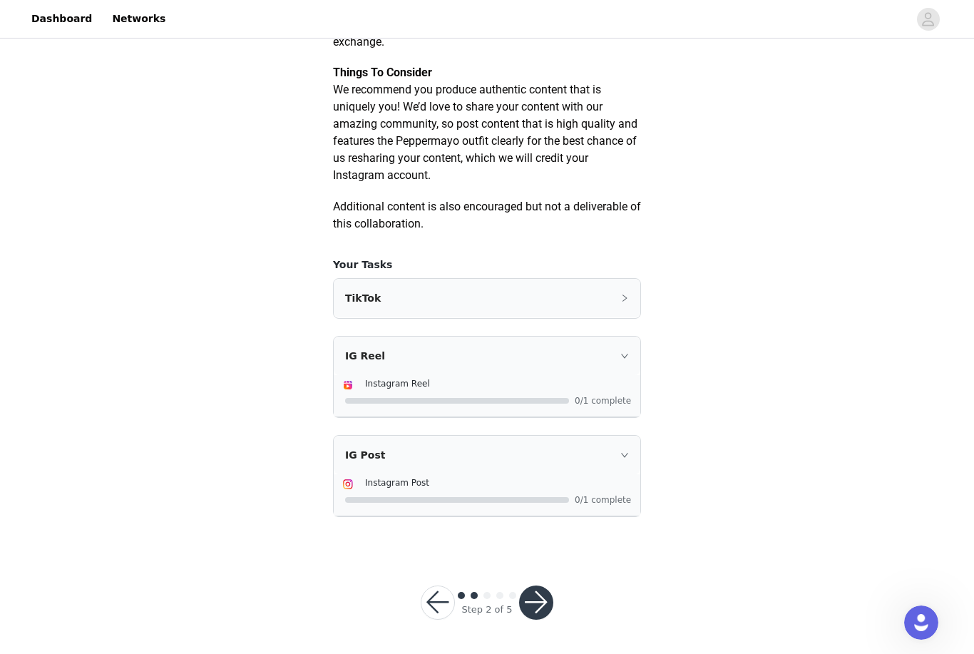
scroll to position [683, 0]
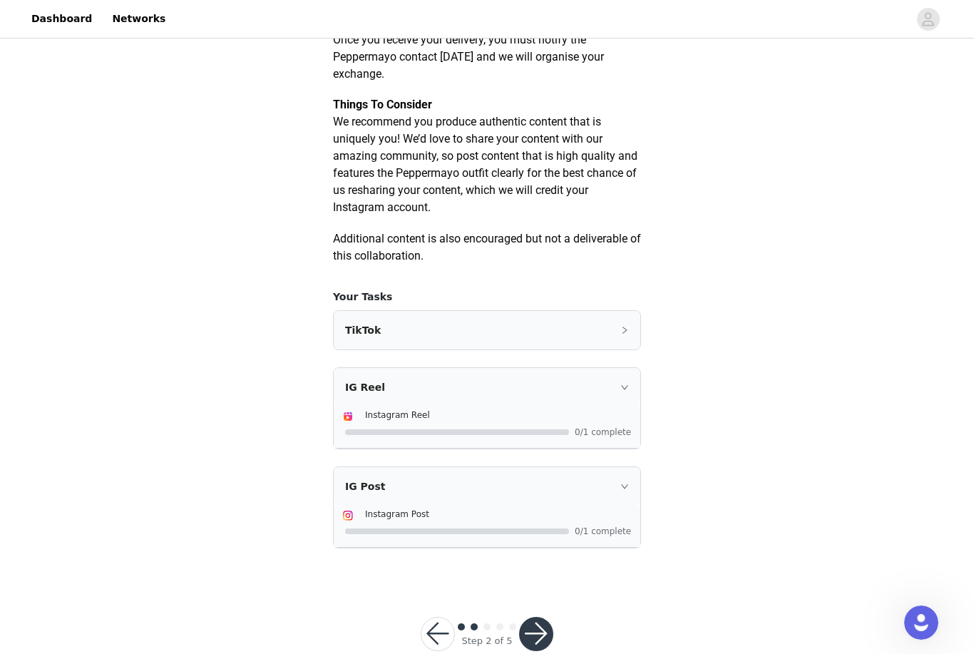
click at [606, 335] on div "TikTok" at bounding box center [487, 330] width 307 height 39
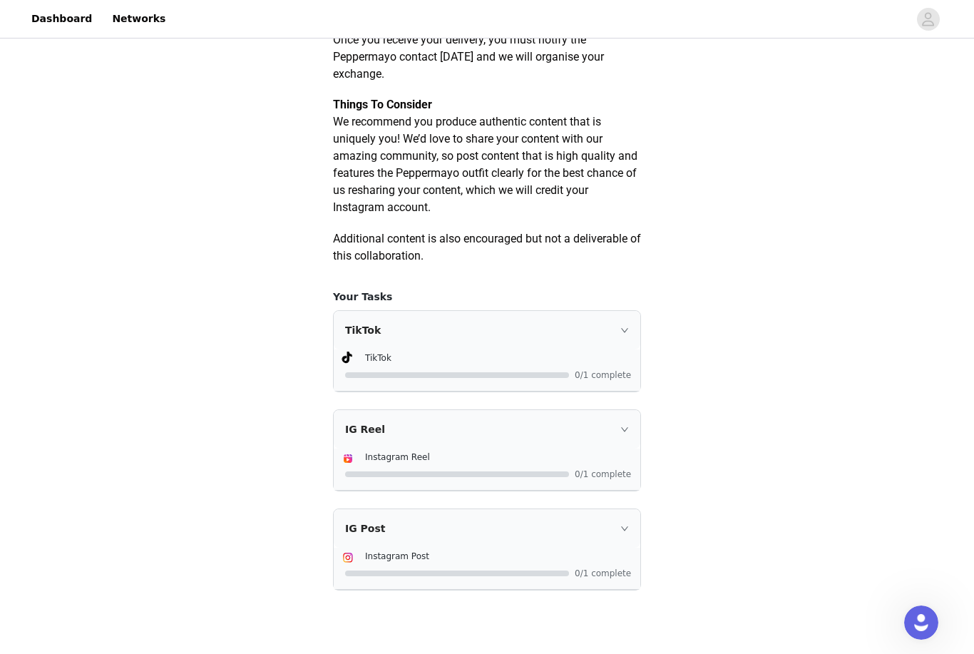
click at [459, 349] on div "TikTok" at bounding box center [487, 330] width 307 height 39
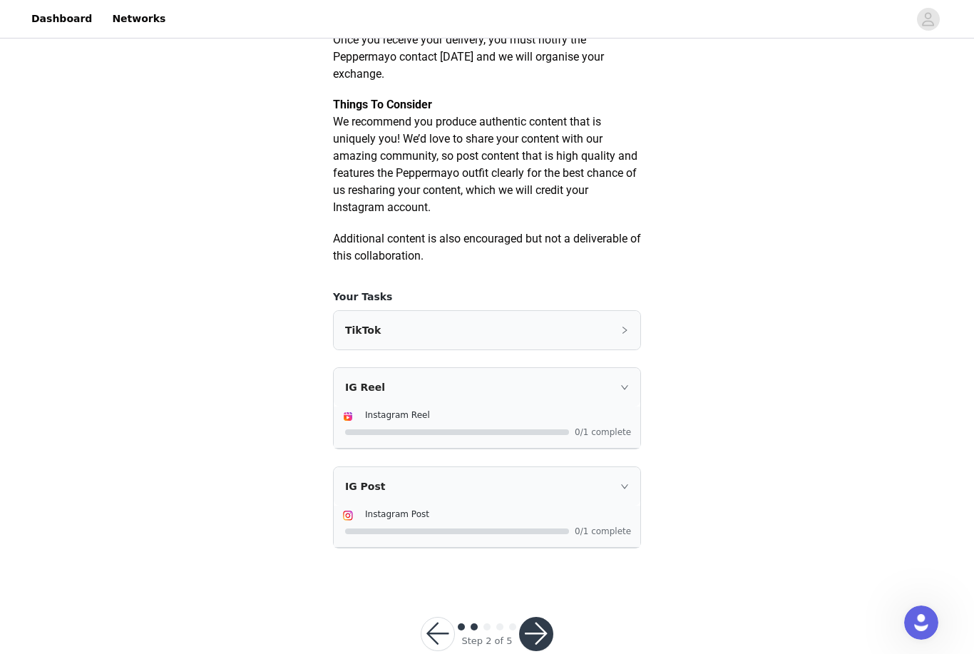
click at [542, 649] on button "button" at bounding box center [536, 634] width 34 height 34
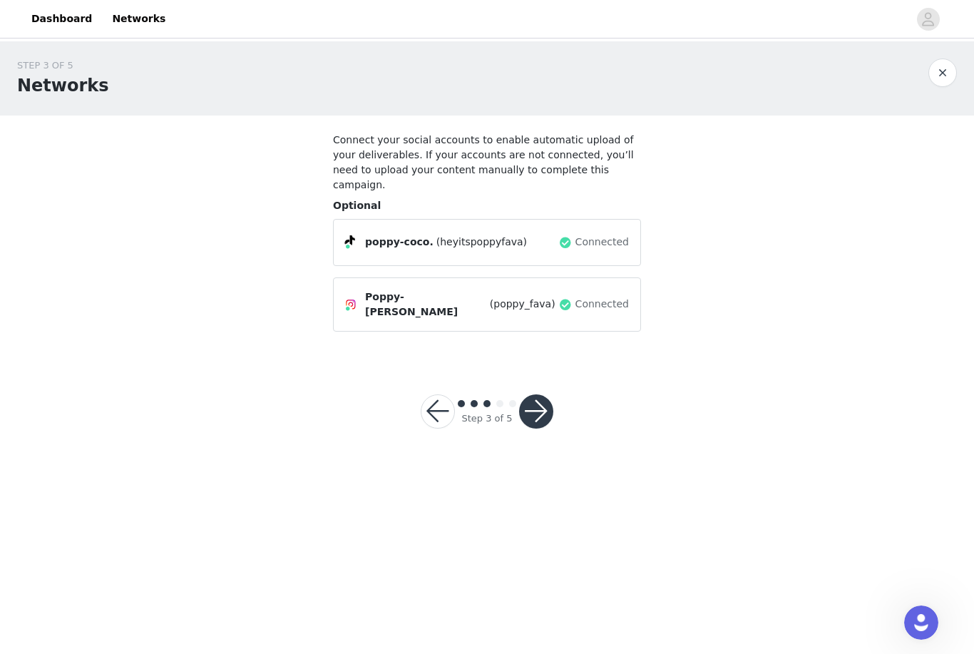
click at [546, 396] on button "button" at bounding box center [536, 411] width 34 height 34
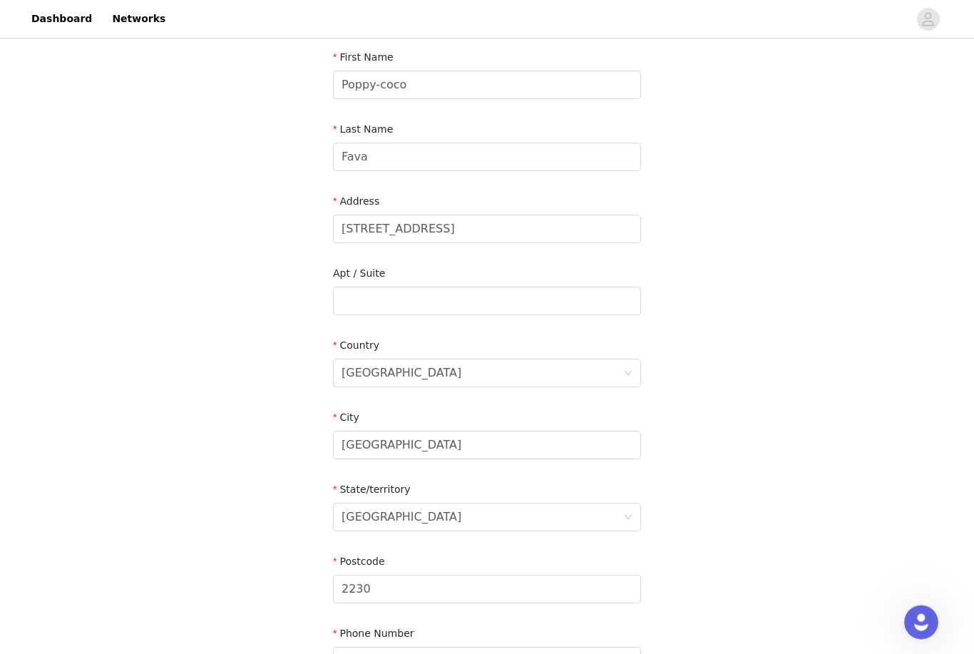
scroll to position [332, 0]
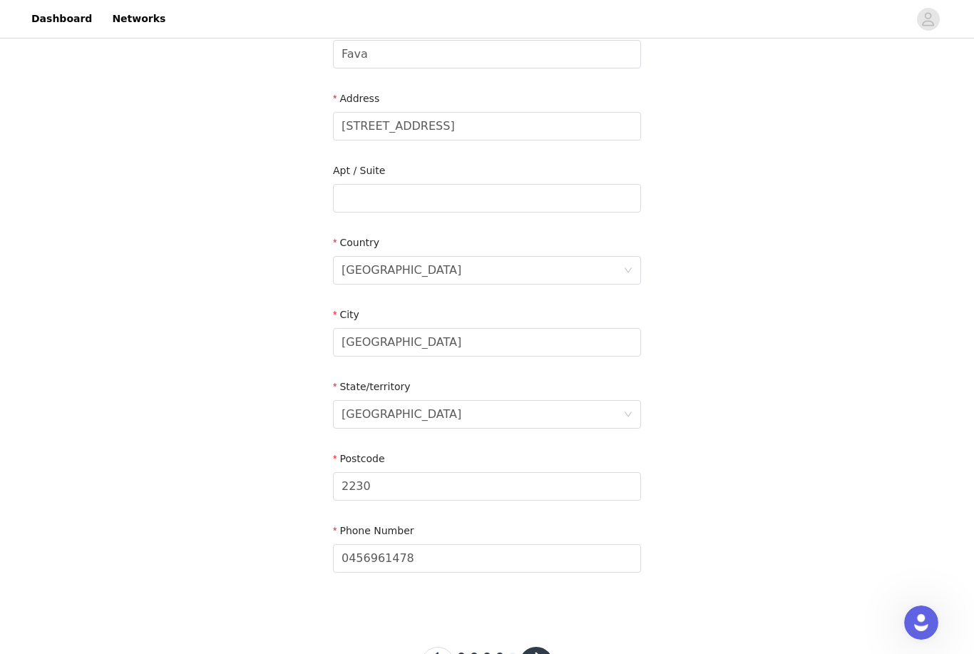
click at [542, 647] on button "button" at bounding box center [536, 664] width 34 height 34
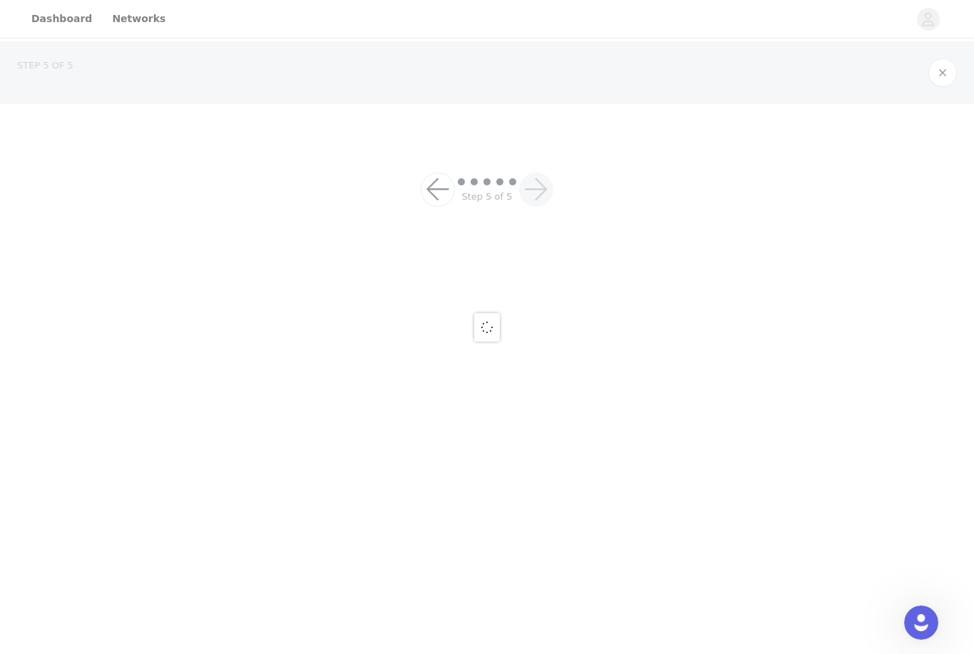
click at [527, 613] on div at bounding box center [487, 327] width 974 height 654
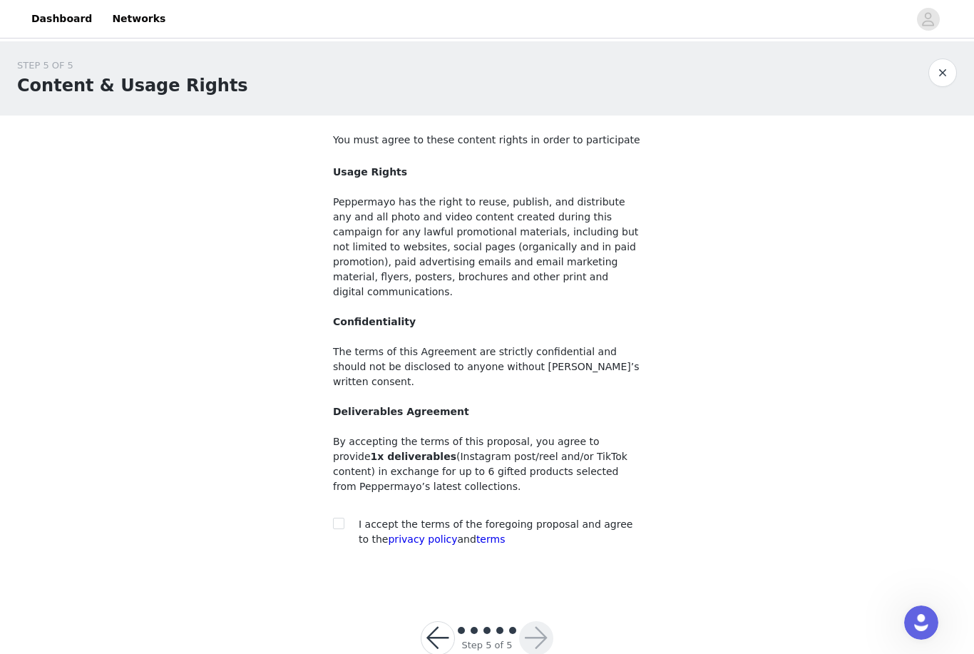
click at [335, 518] on input "checkbox" at bounding box center [338, 523] width 10 height 10
checkbox input "true"
click at [533, 621] on button "button" at bounding box center [536, 638] width 34 height 34
